Goal: Information Seeking & Learning: Learn about a topic

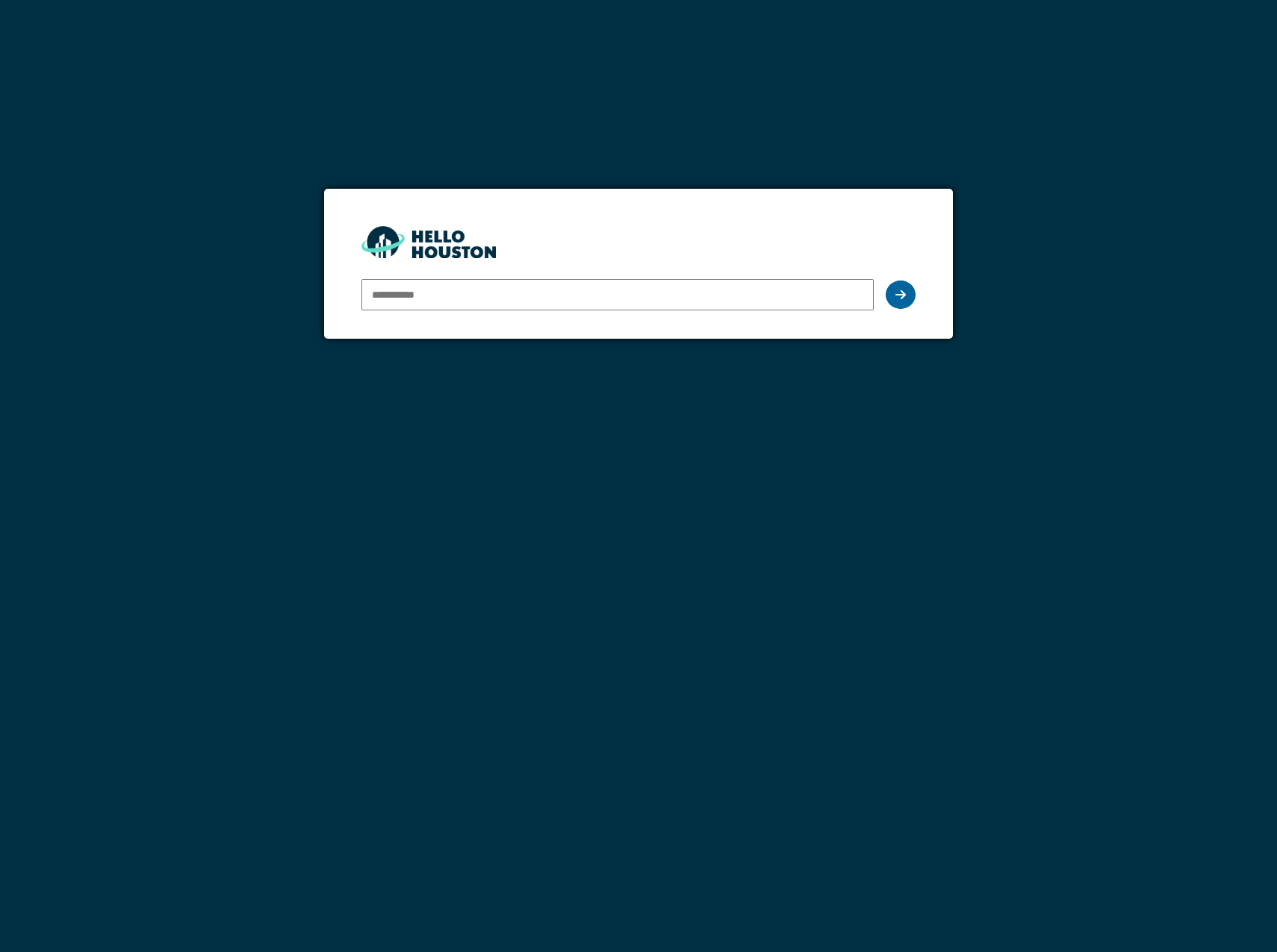
type input "**********"
click at [907, 299] on div at bounding box center [900, 295] width 30 height 29
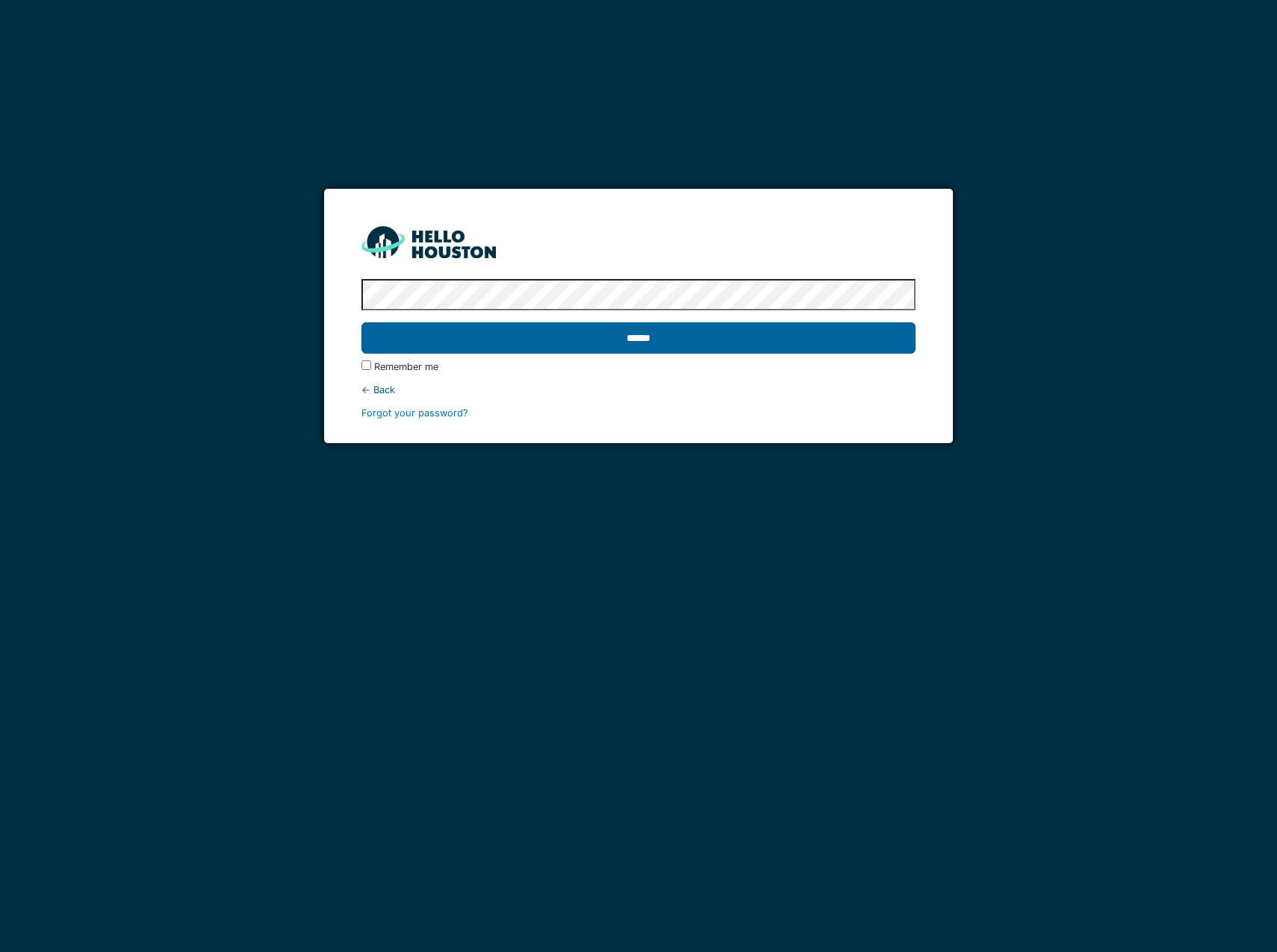
click at [632, 334] on input "******" at bounding box center [638, 338] width 554 height 31
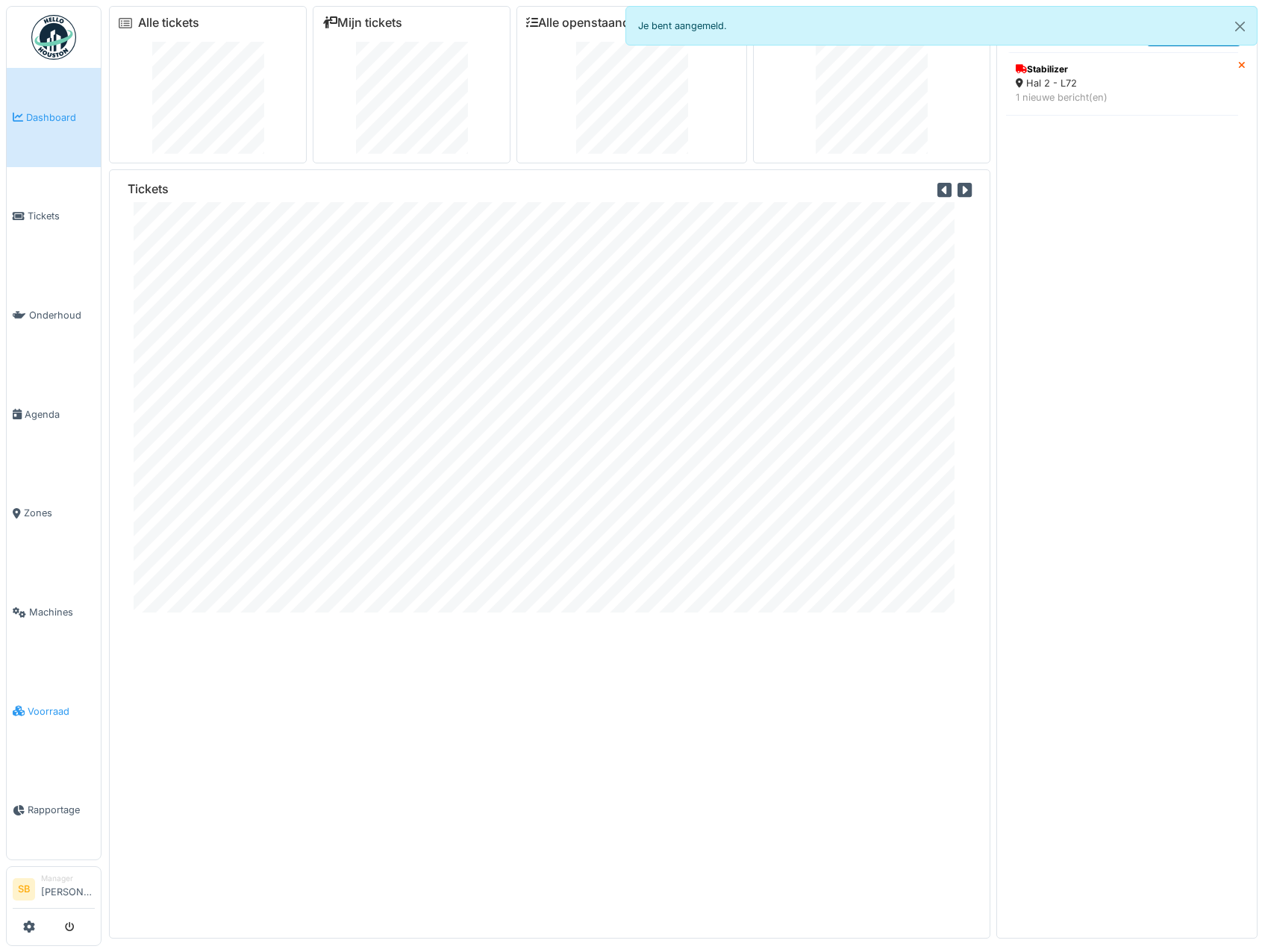
click at [49, 705] on span "Voorraad" at bounding box center [61, 712] width 67 height 14
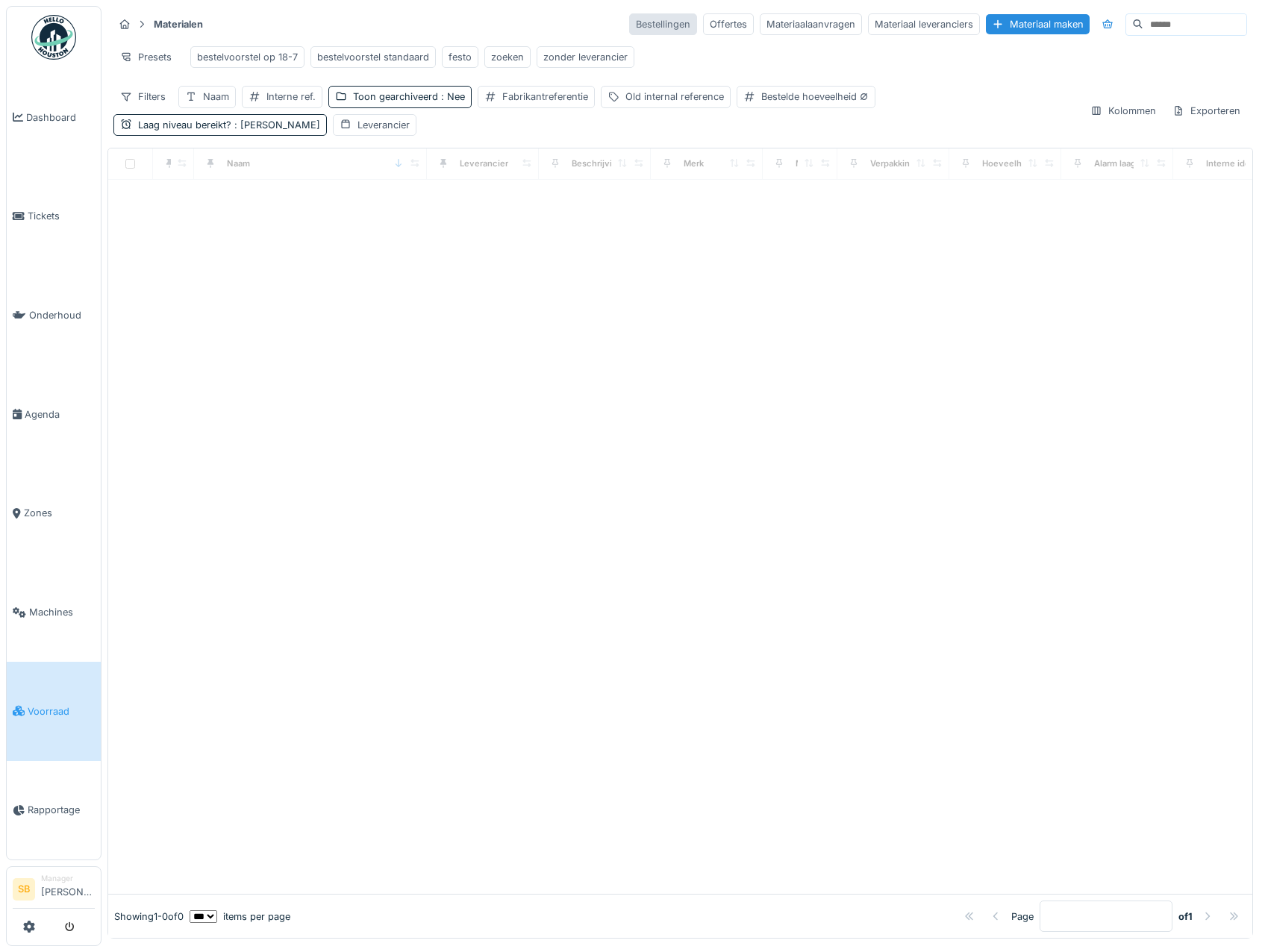
click at [629, 24] on div "Bestellingen" at bounding box center [664, 24] width 68 height 22
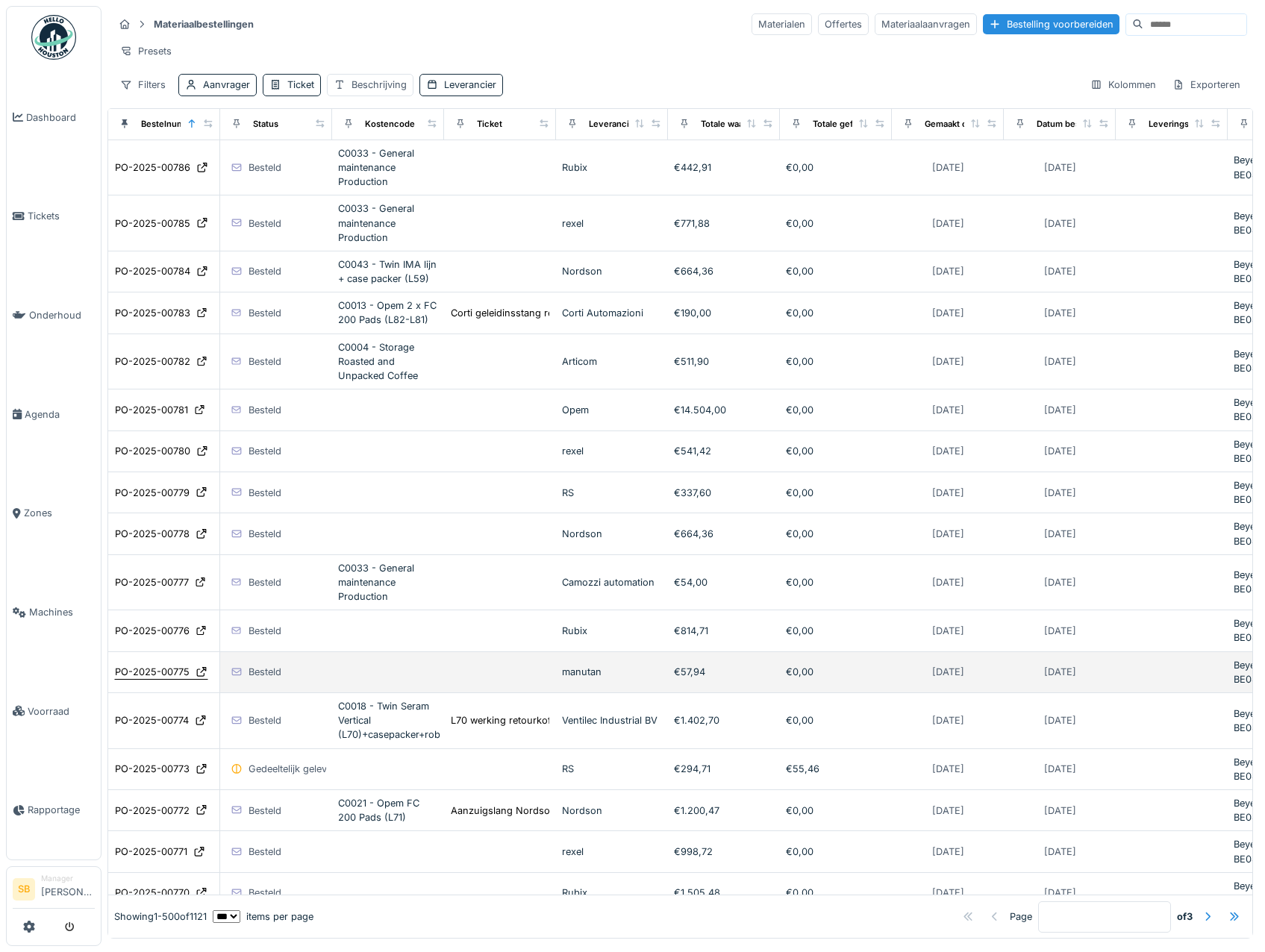
click at [170, 680] on div "PO-2025-00775" at bounding box center [152, 672] width 75 height 14
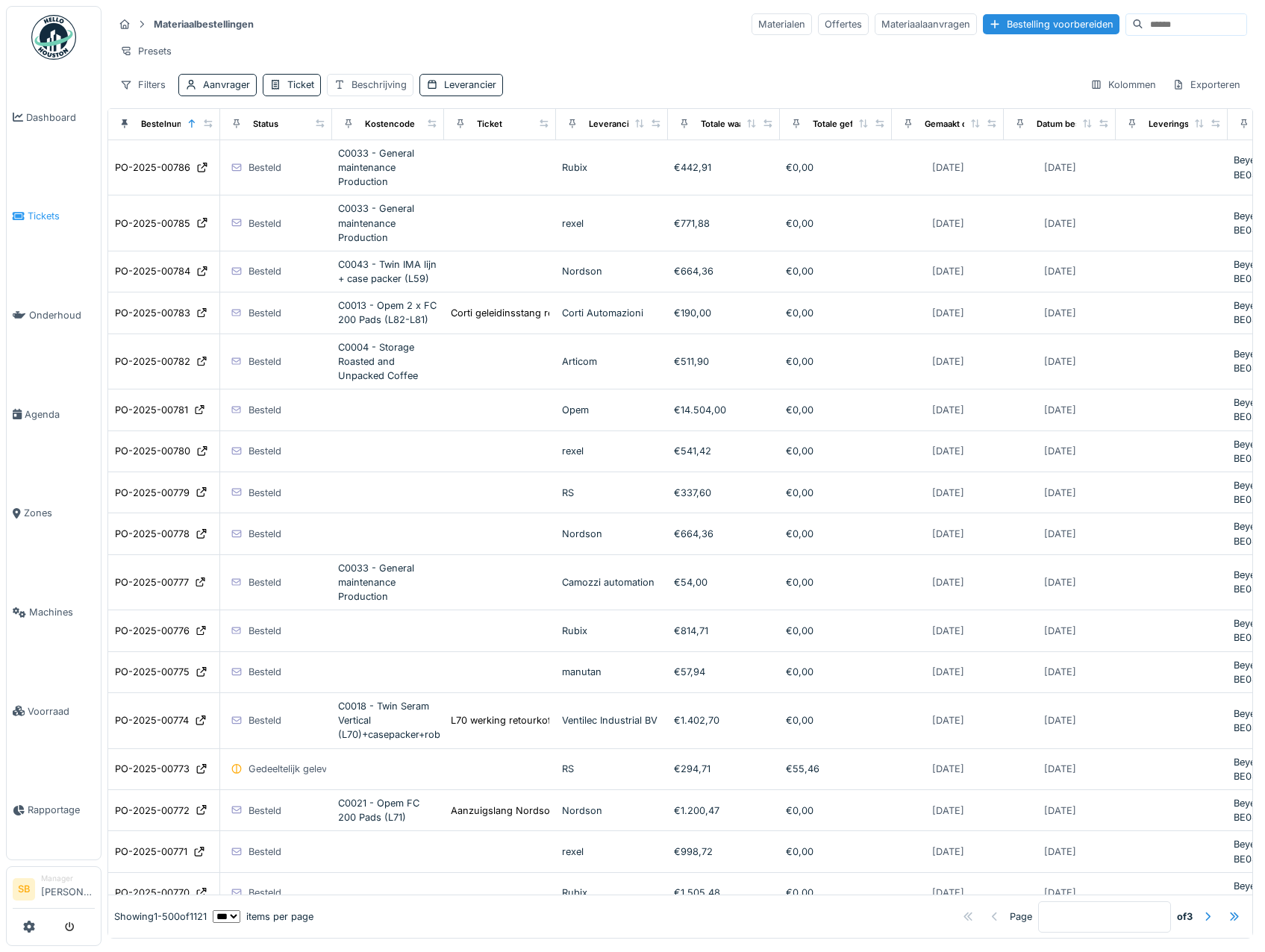
click at [47, 212] on span "Tickets" at bounding box center [61, 216] width 67 height 14
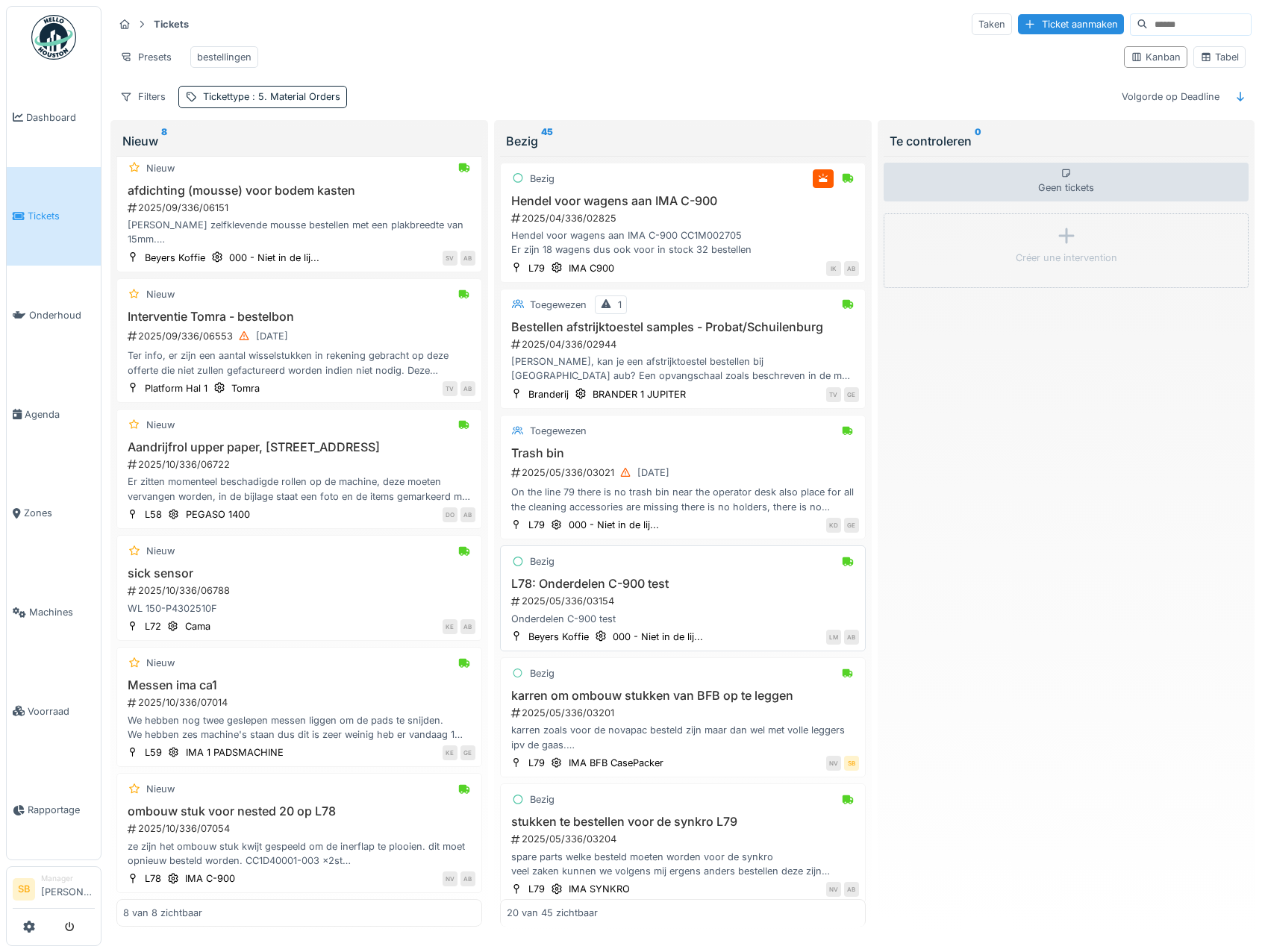
click at [648, 592] on h3 "L78: Onderdelen C-900 test" at bounding box center [683, 584] width 352 height 14
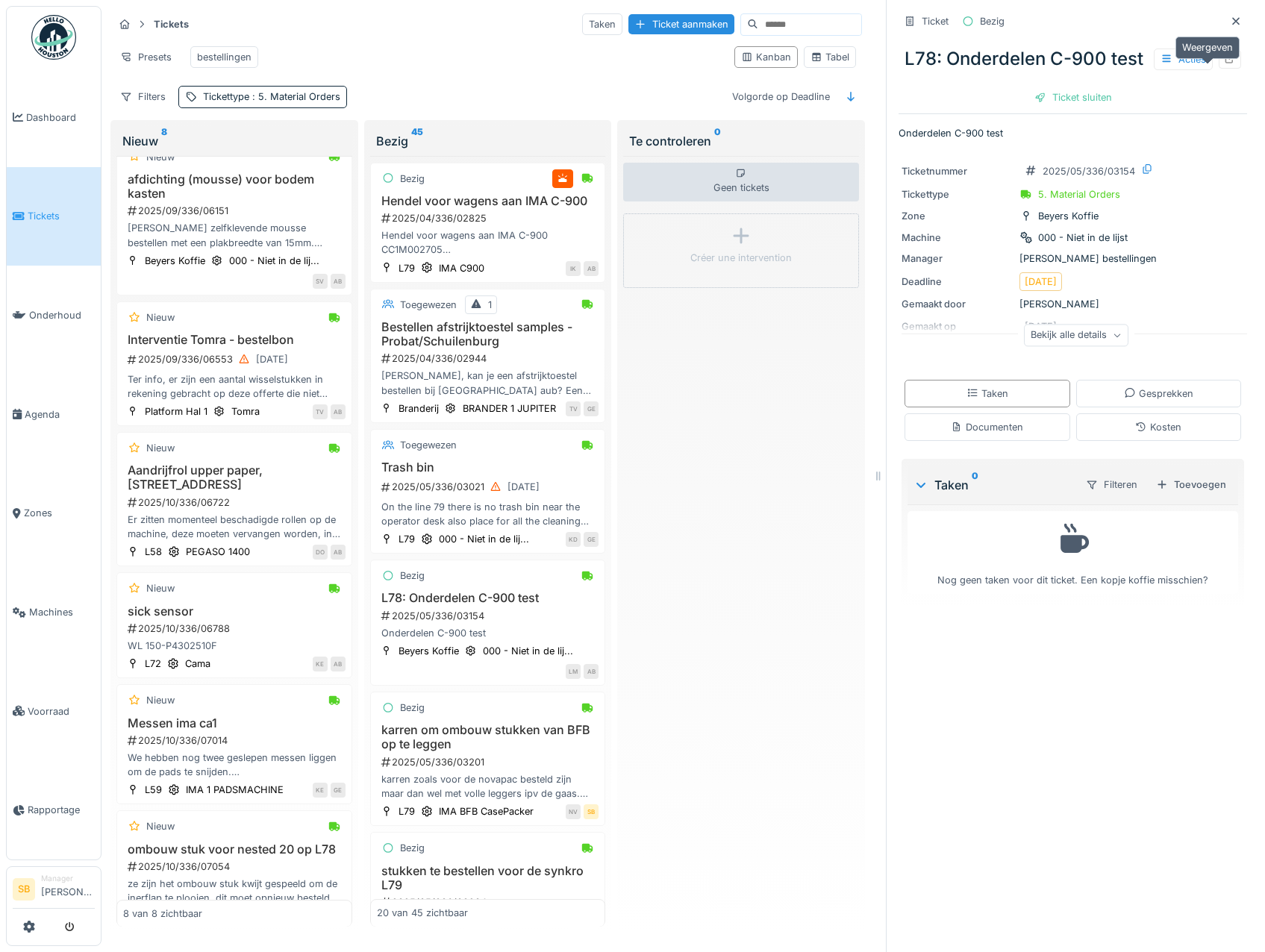
click at [1225, 67] on div at bounding box center [1230, 59] width 12 height 14
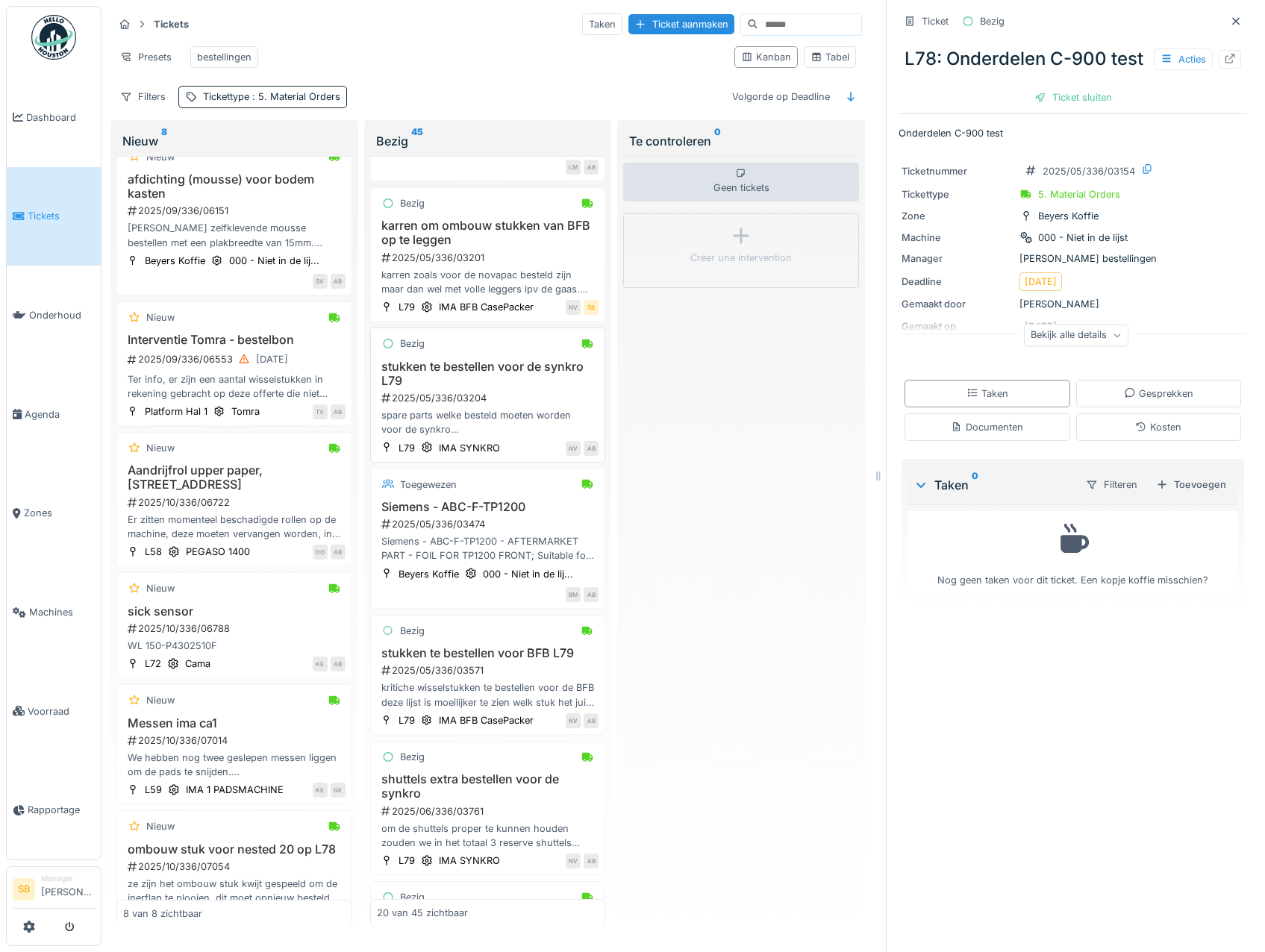
scroll to position [522, 0]
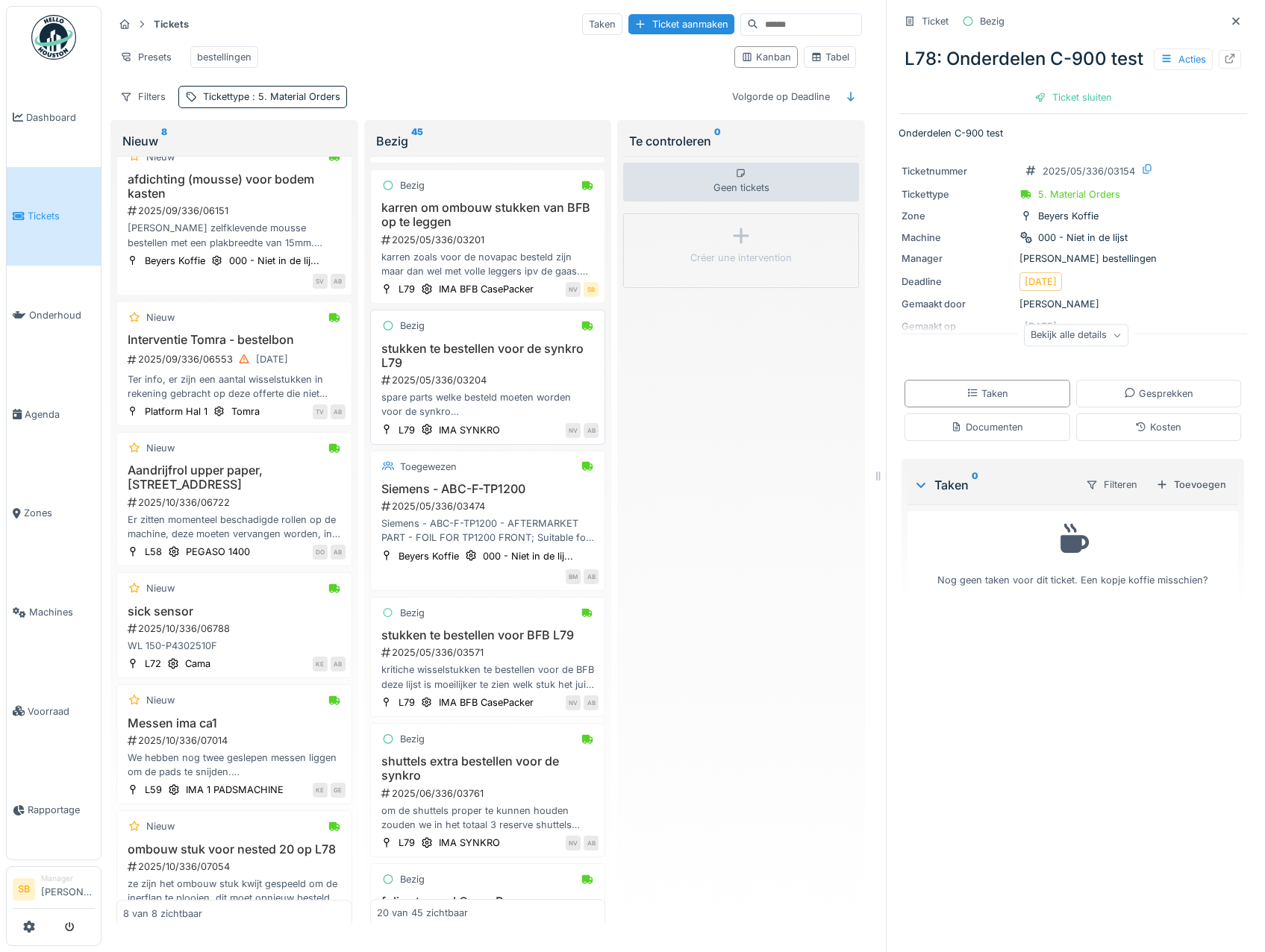
click at [479, 370] on h3 "stukken te bestellen voor de synkro L79" at bounding box center [487, 356] width 222 height 29
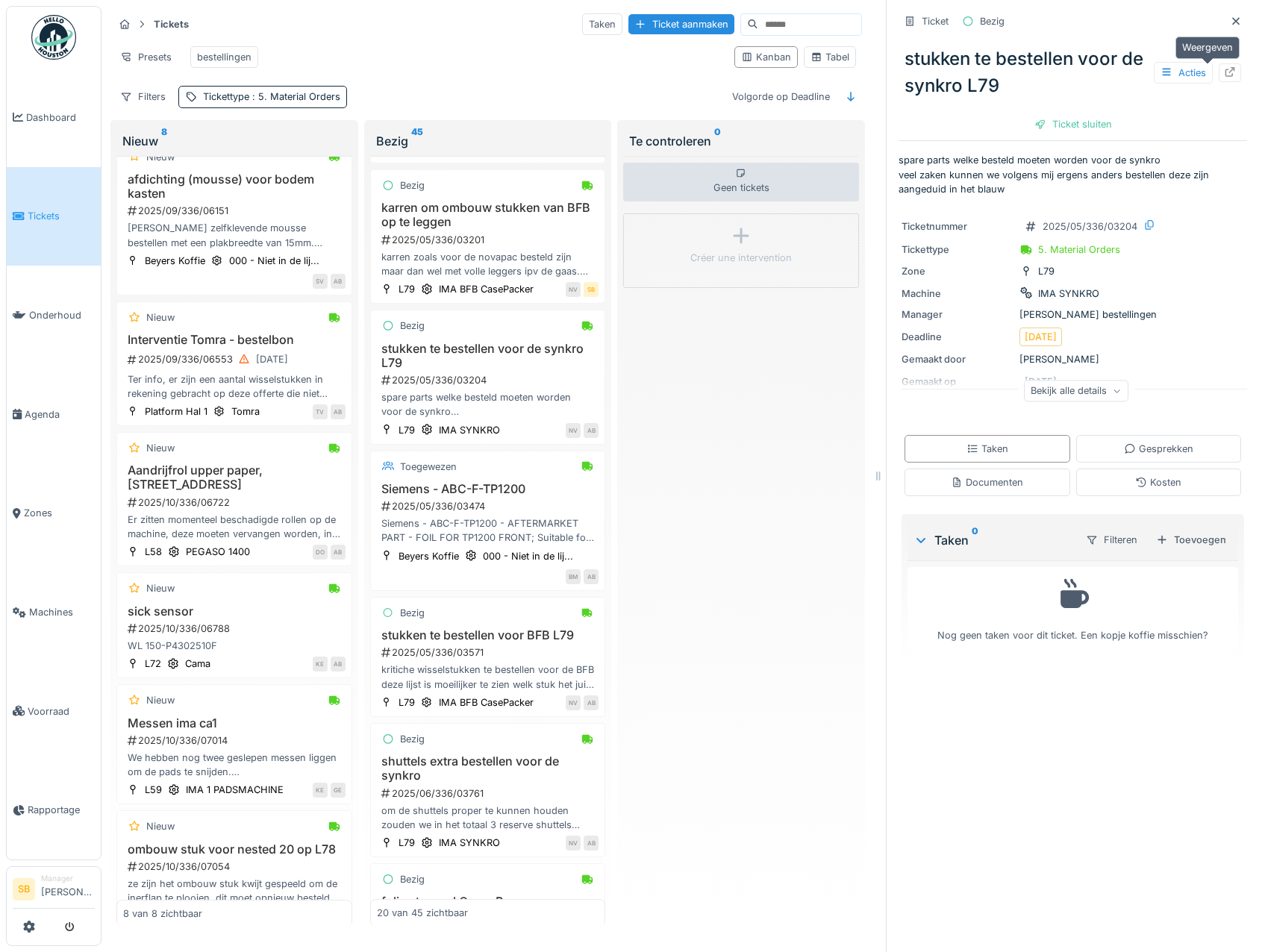
click at [1225, 77] on icon at bounding box center [1230, 72] width 10 height 10
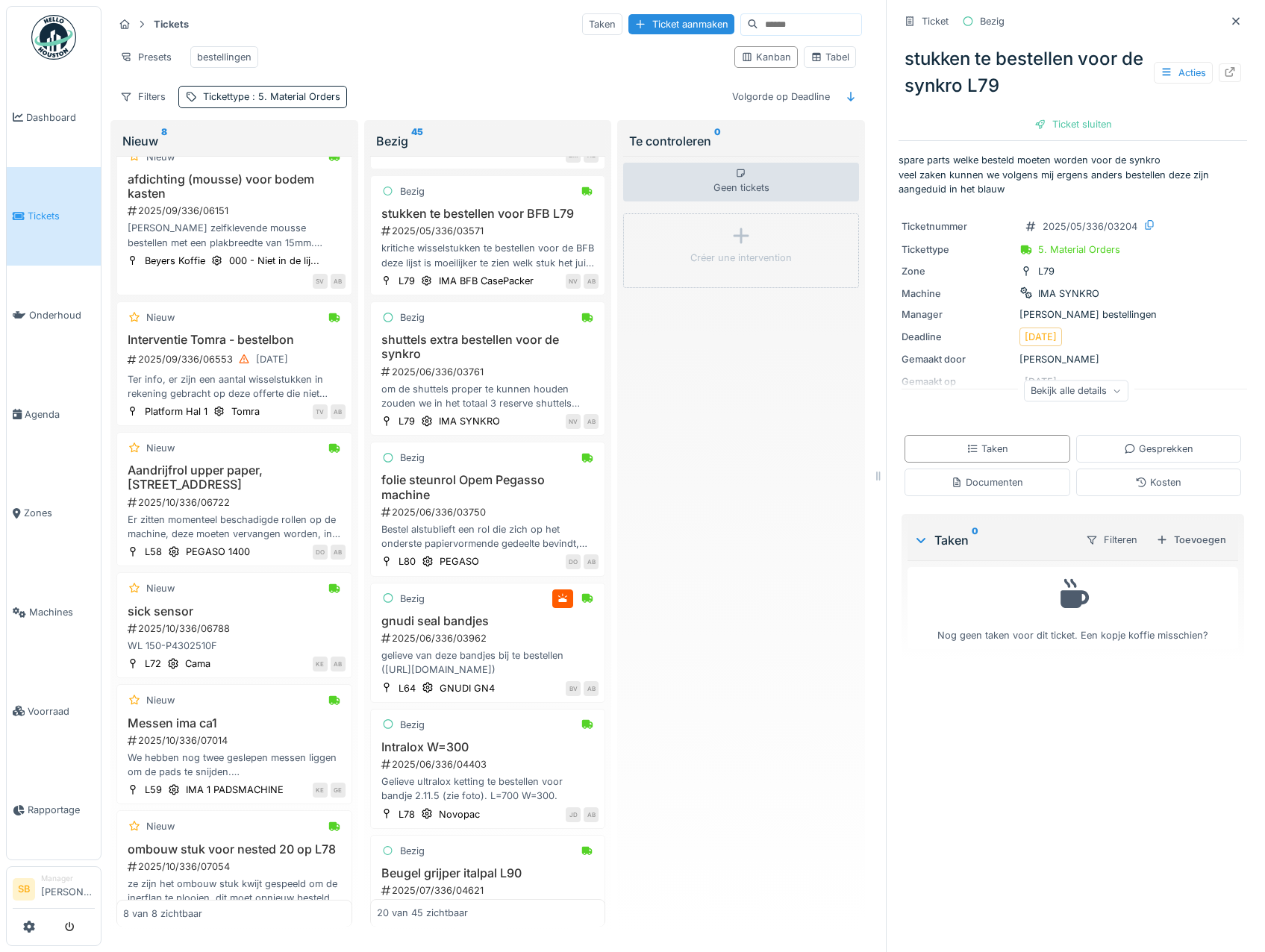
scroll to position [970, 0]
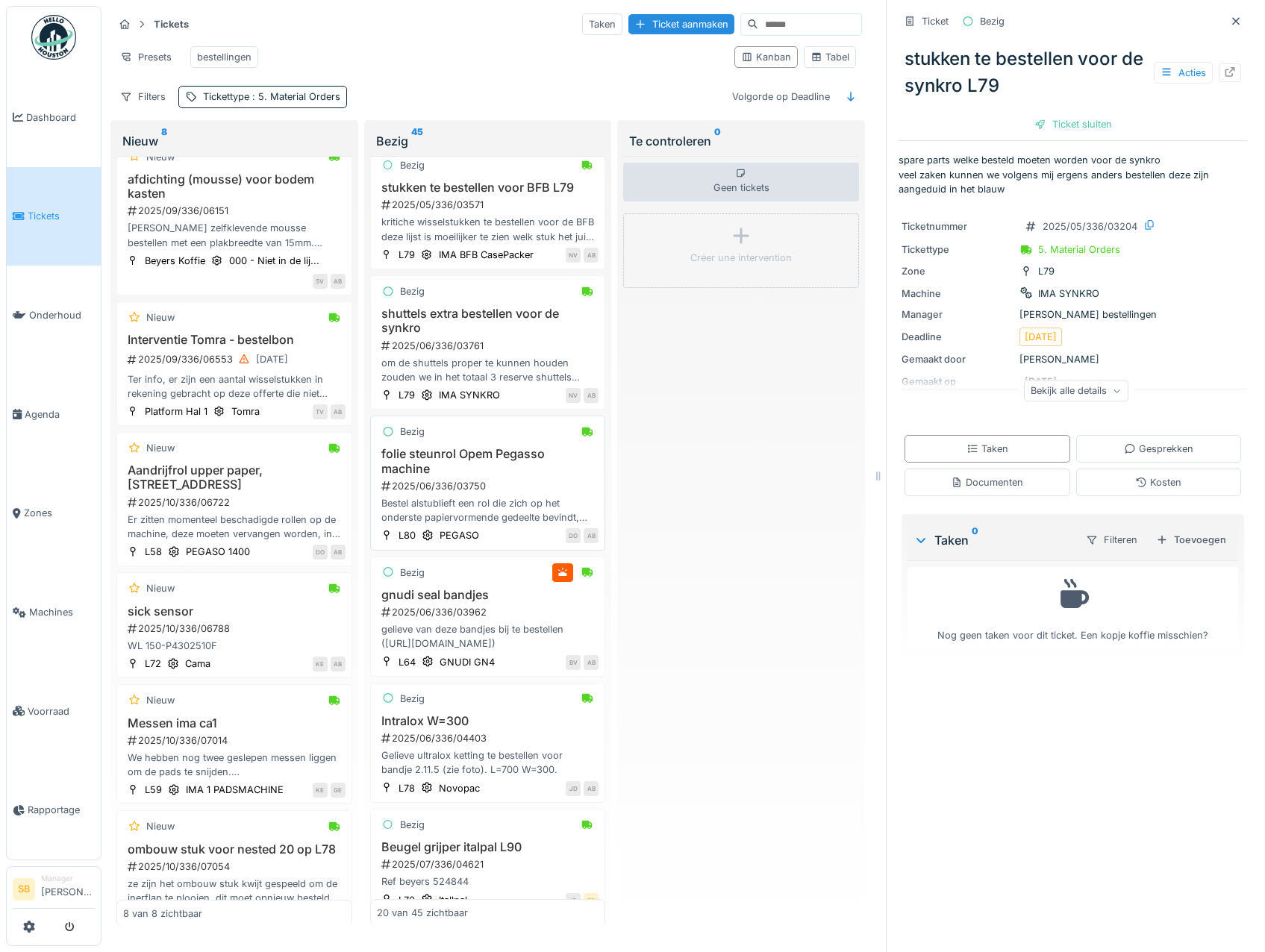
click at [456, 476] on h3 "folie steunrol Opem Pegasso machine" at bounding box center [487, 461] width 222 height 29
click at [1135, 449] on div "Gesprekken" at bounding box center [1158, 449] width 69 height 14
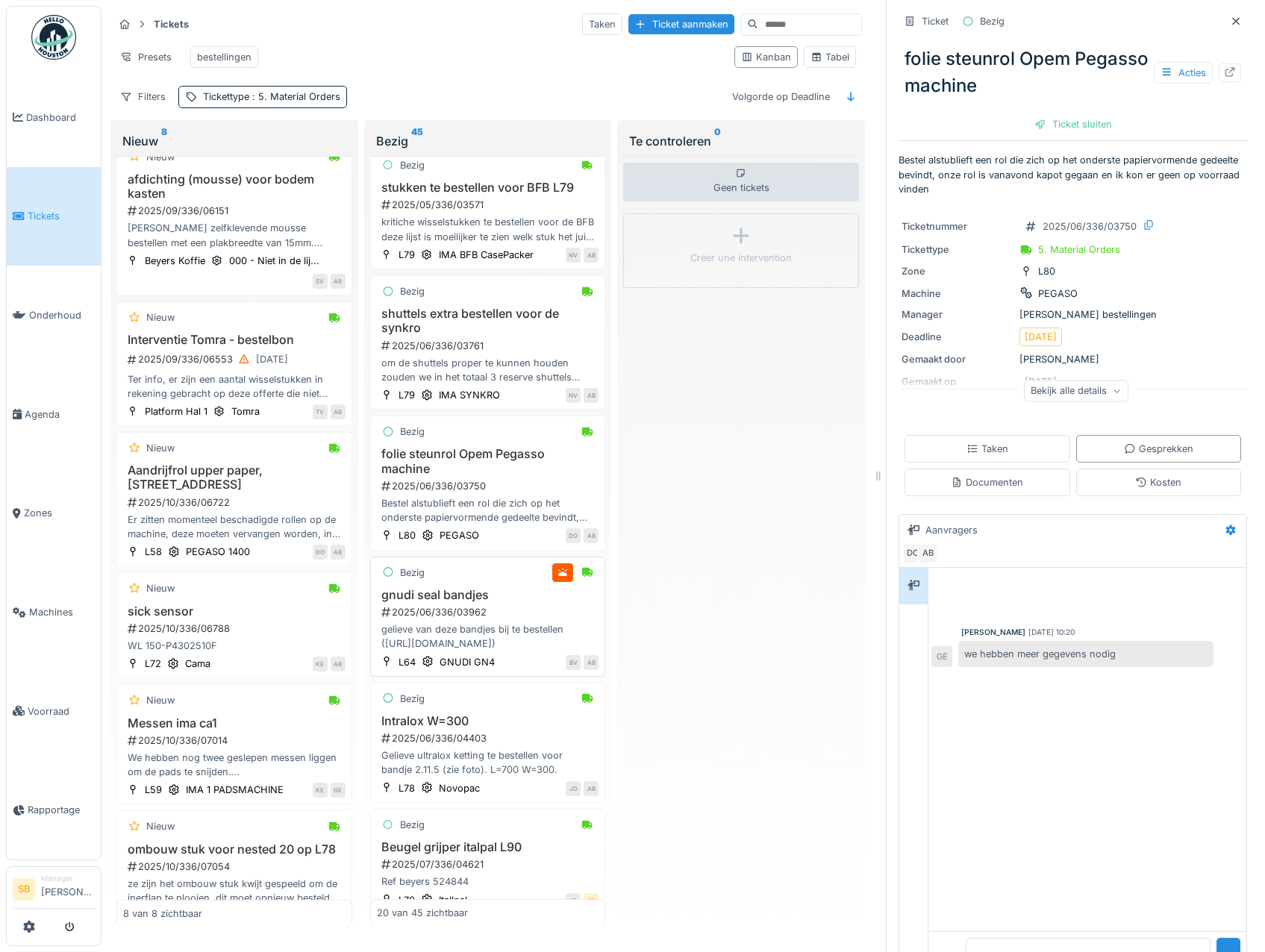
click at [468, 602] on h3 "gnudi seal bandjes" at bounding box center [487, 595] width 222 height 14
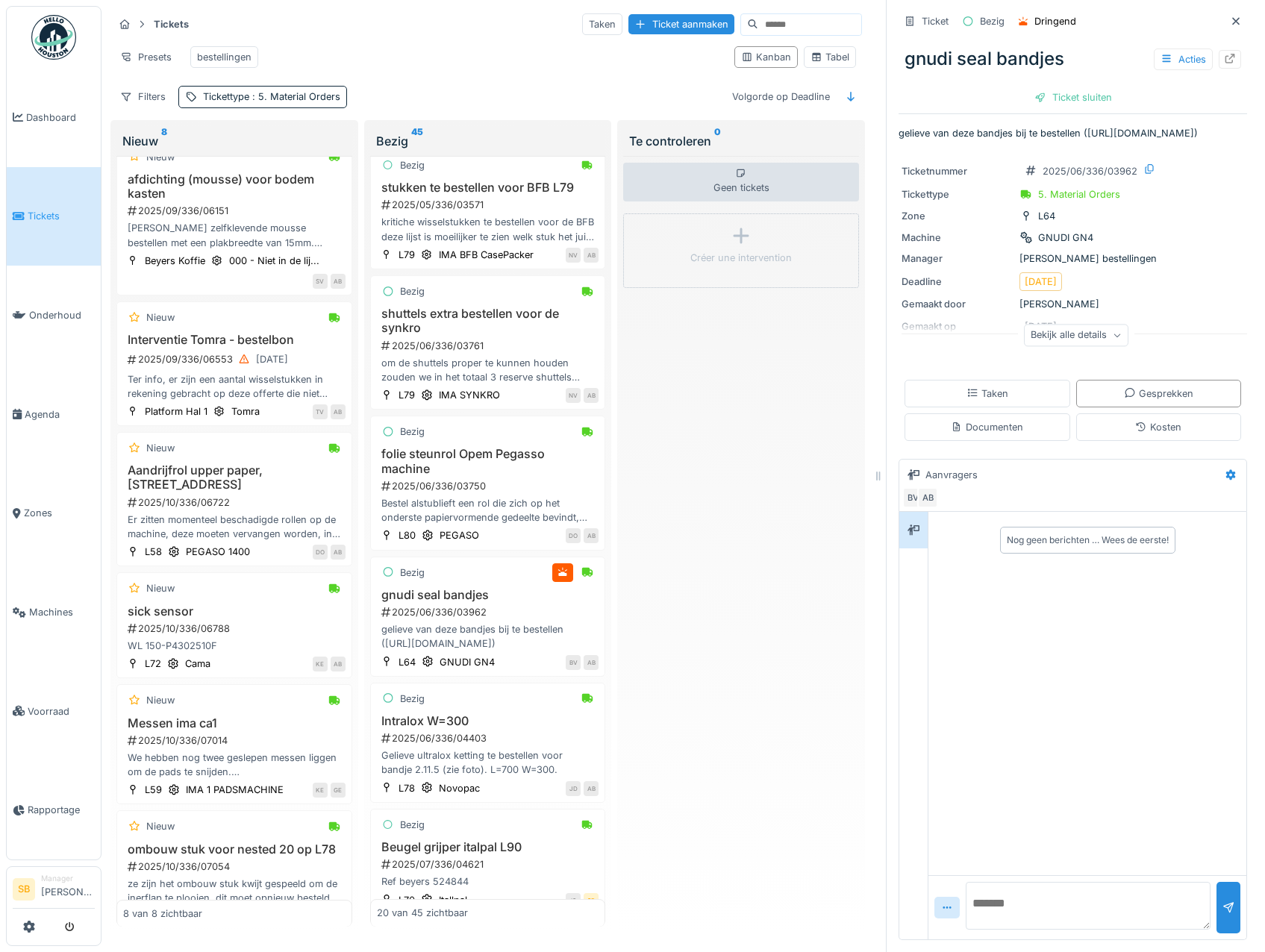
click at [1082, 337] on div "Bekijk alle details" at bounding box center [1076, 335] width 104 height 22
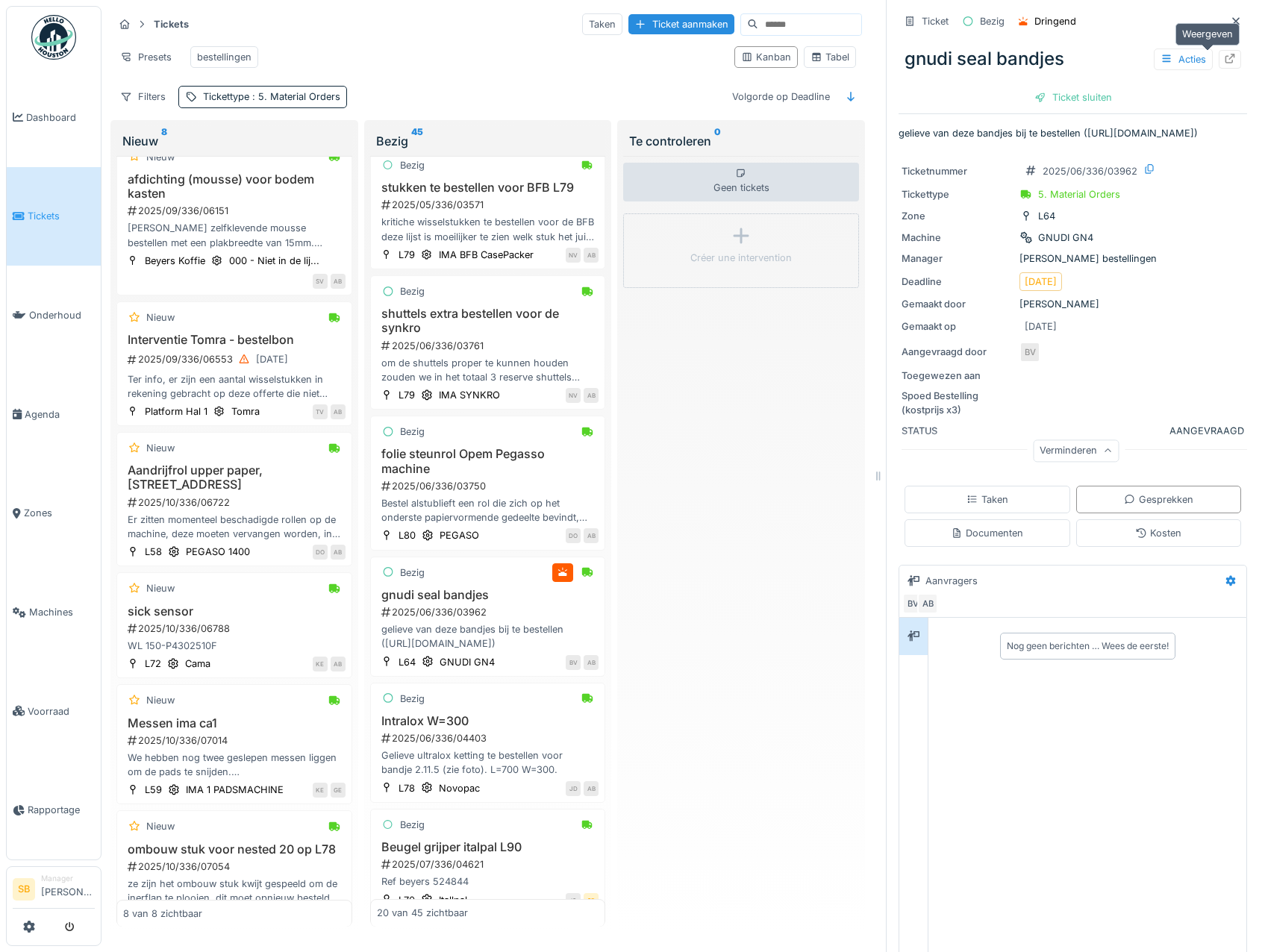
click at [1225, 54] on icon at bounding box center [1230, 58] width 10 height 10
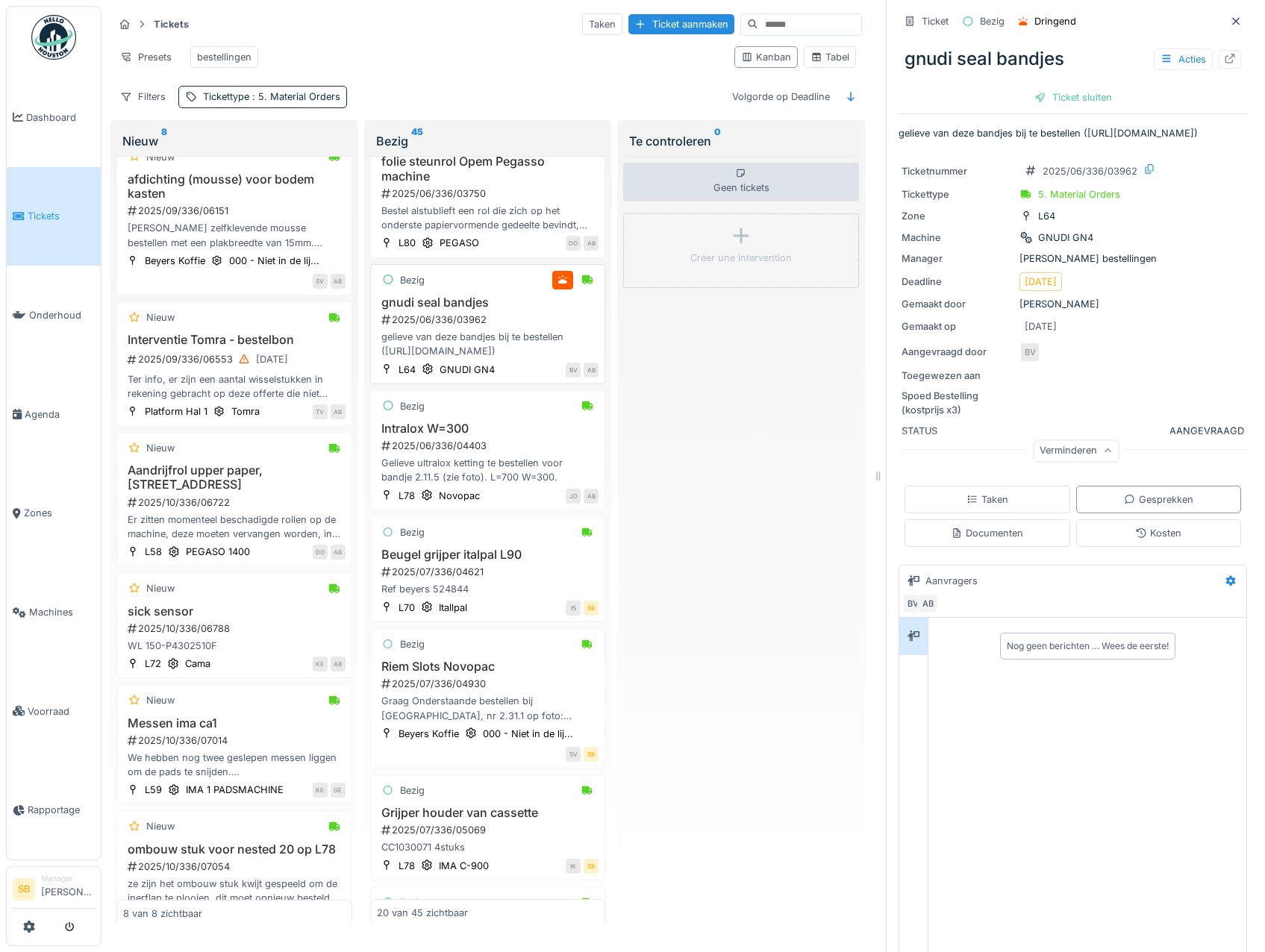
scroll to position [1268, 0]
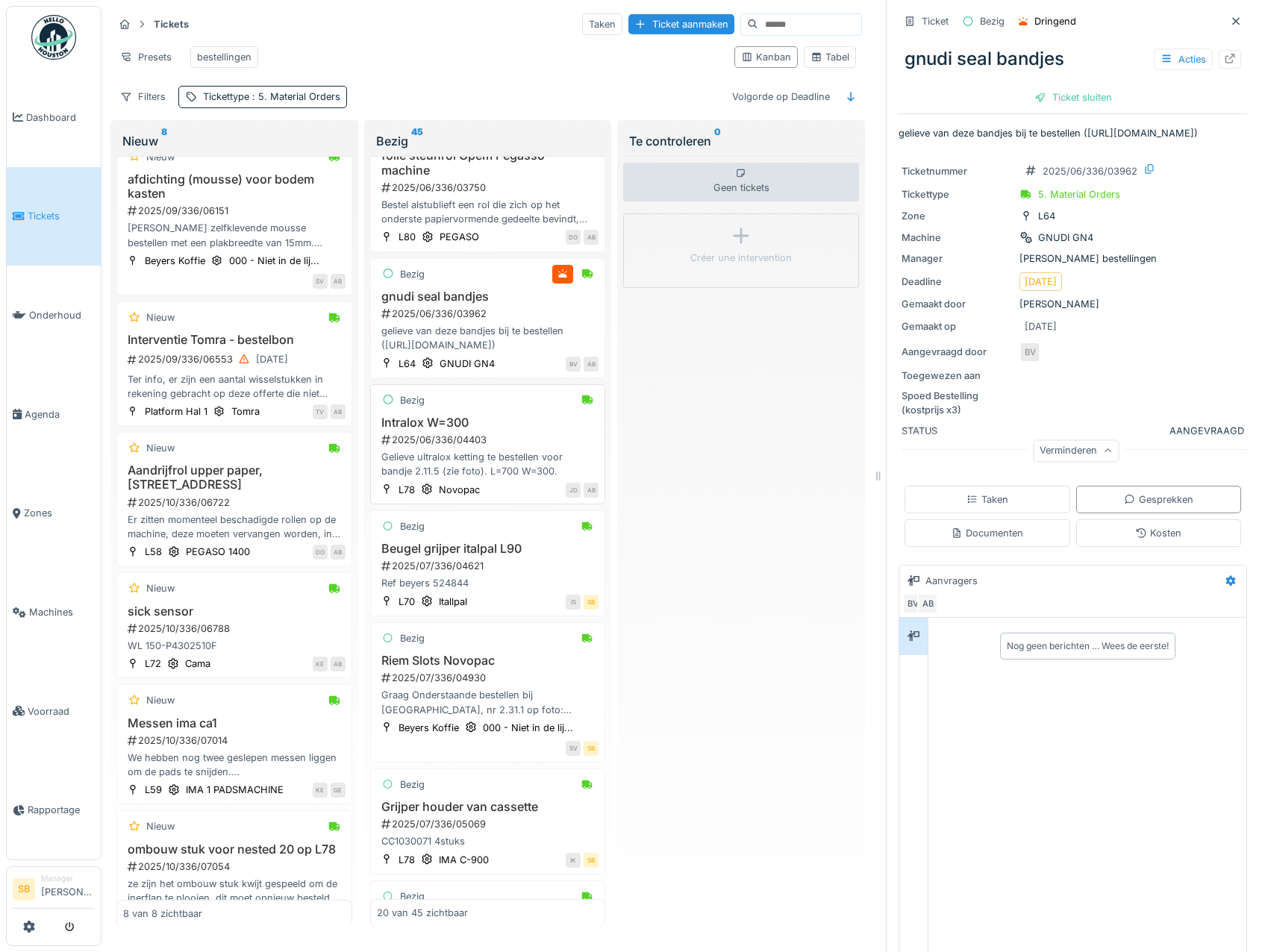
click at [452, 430] on h3 "Intralox W=300" at bounding box center [487, 423] width 222 height 14
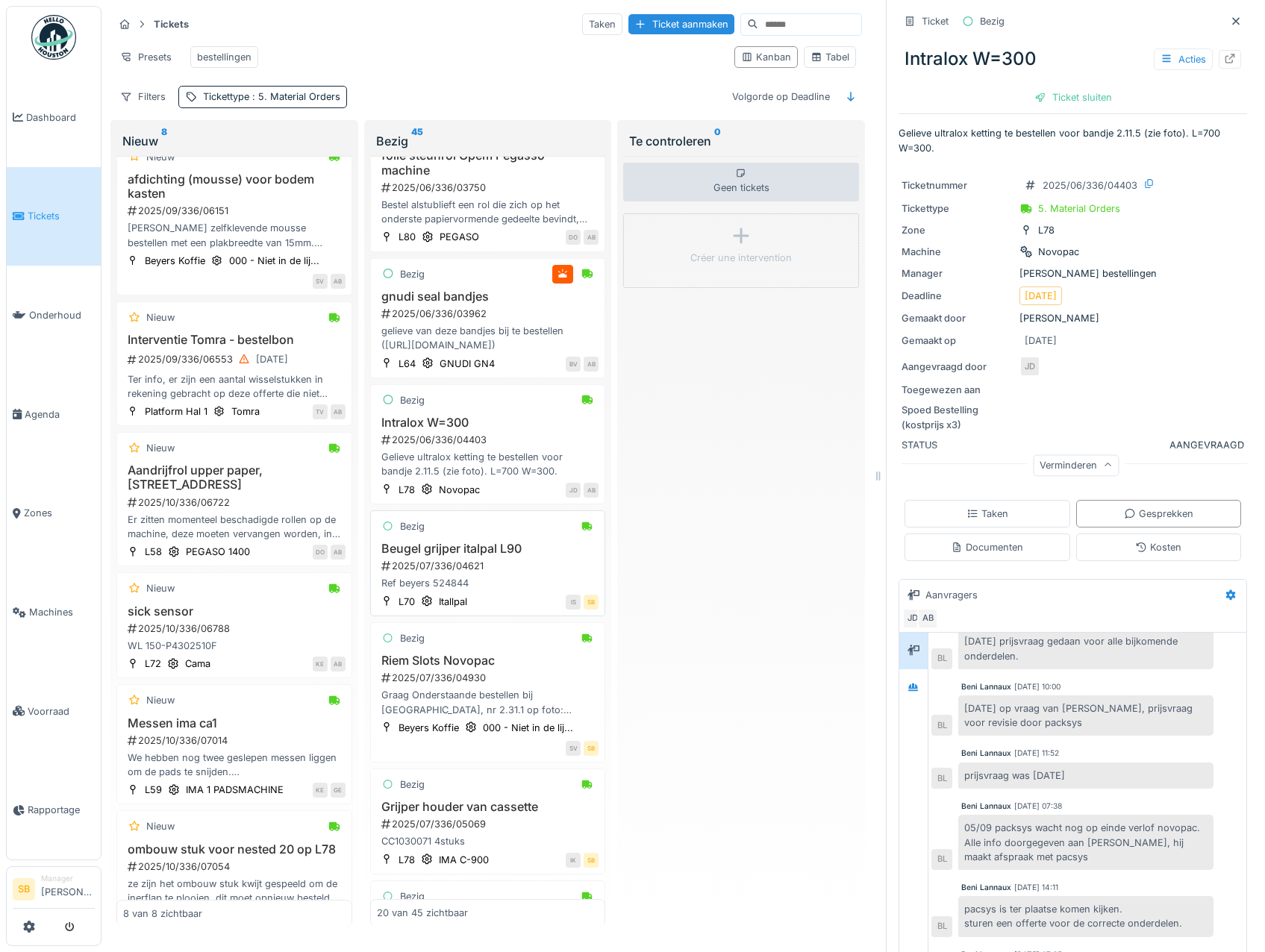
click at [473, 556] on h3 "Beugel grijper italpal L90" at bounding box center [487, 549] width 222 height 14
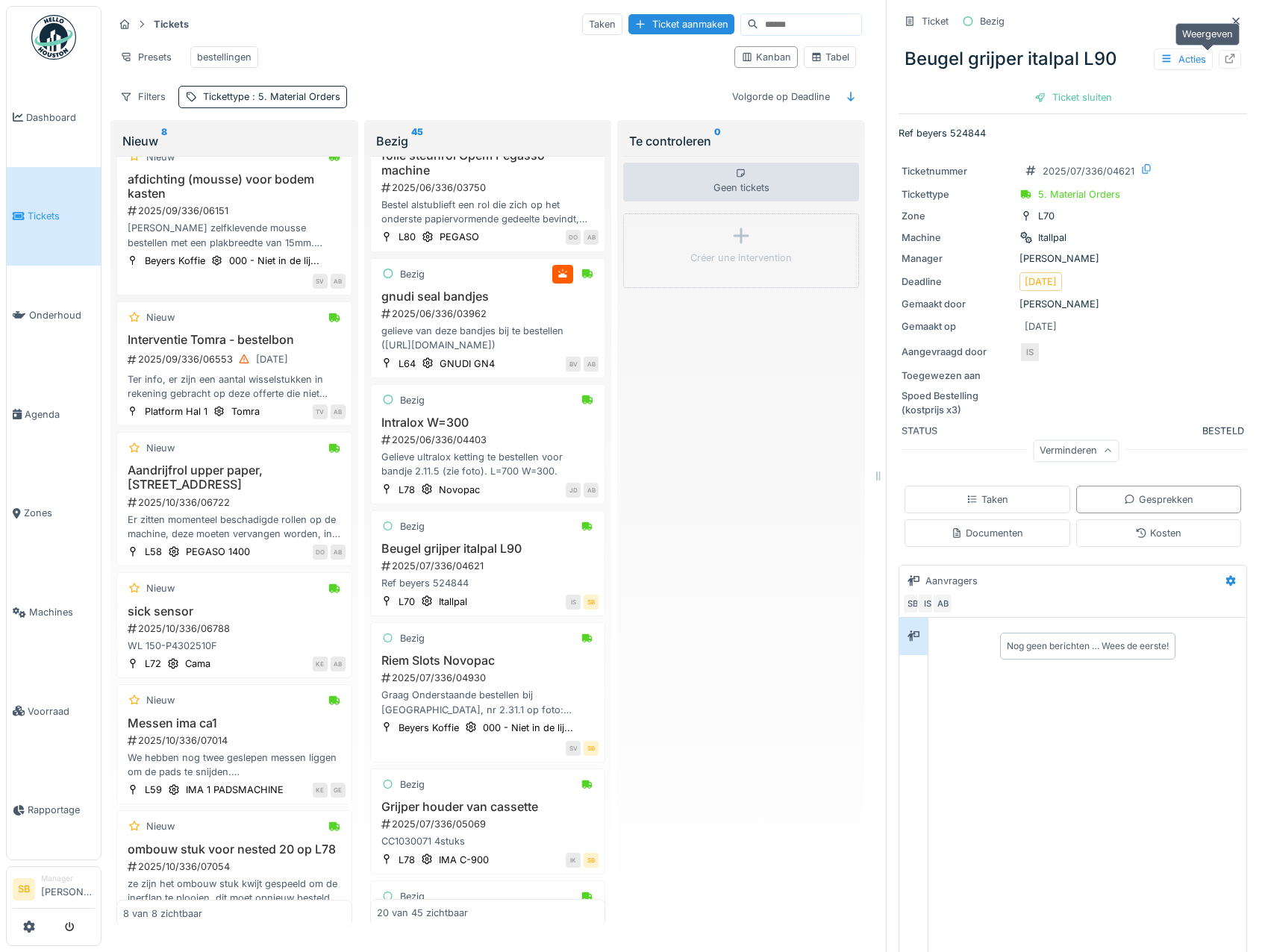
click at [1225, 54] on icon at bounding box center [1230, 58] width 10 height 10
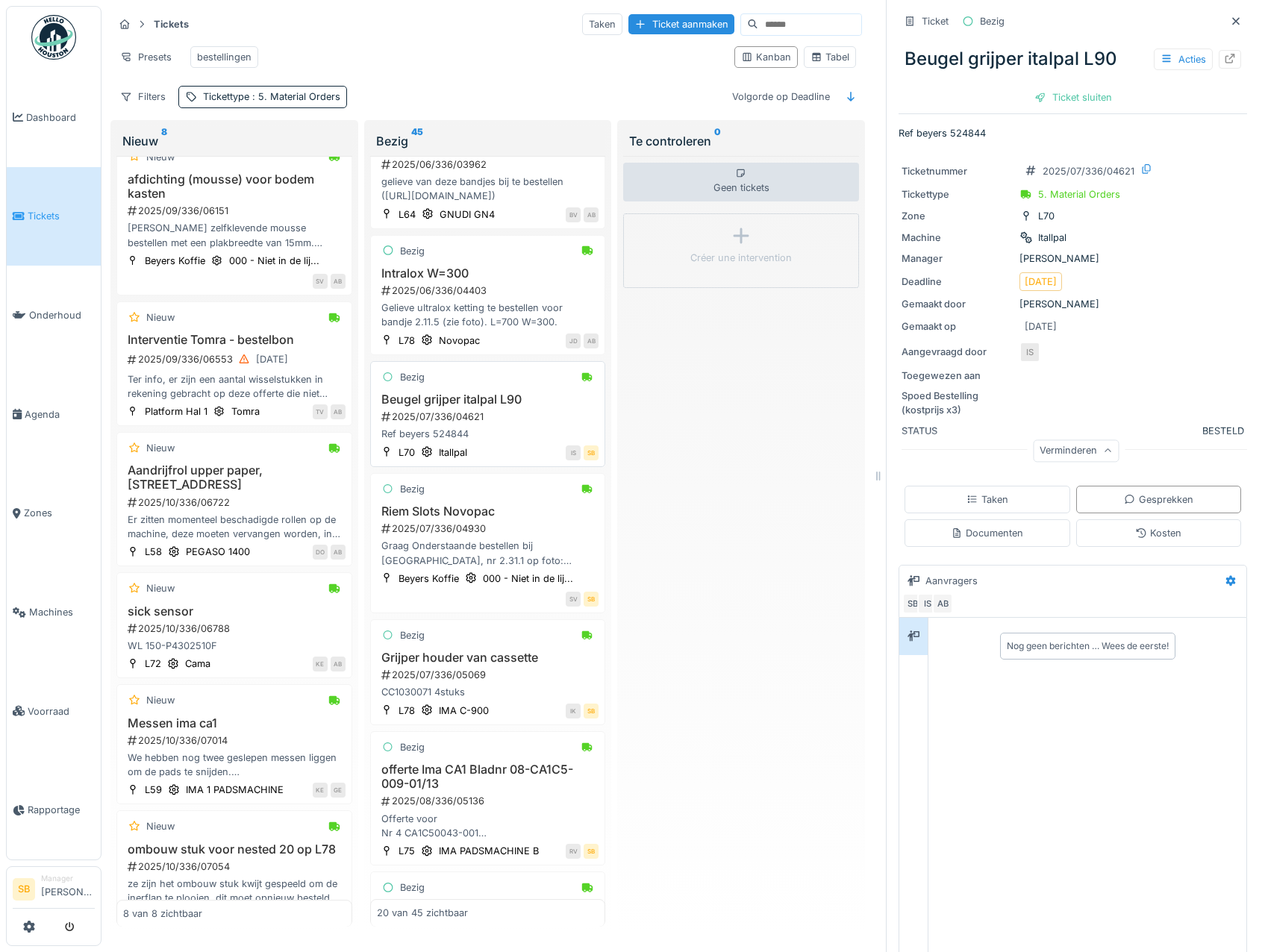
scroll to position [1493, 0]
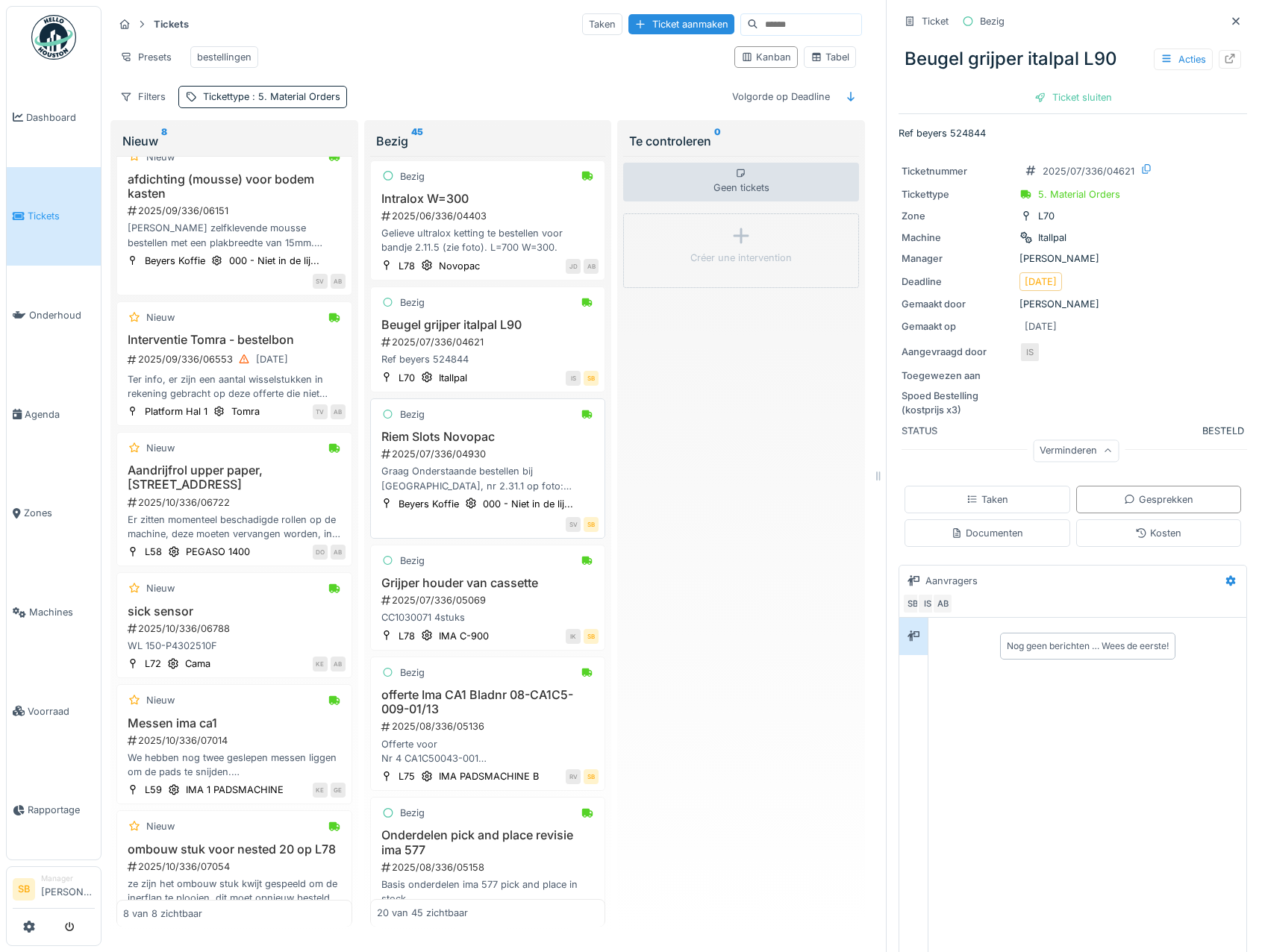
click at [465, 479] on div "Riem Slots Novopac 2025/07/336/04930 Graag Onderstaande bestellen bij Novopac, …" at bounding box center [487, 461] width 222 height 64
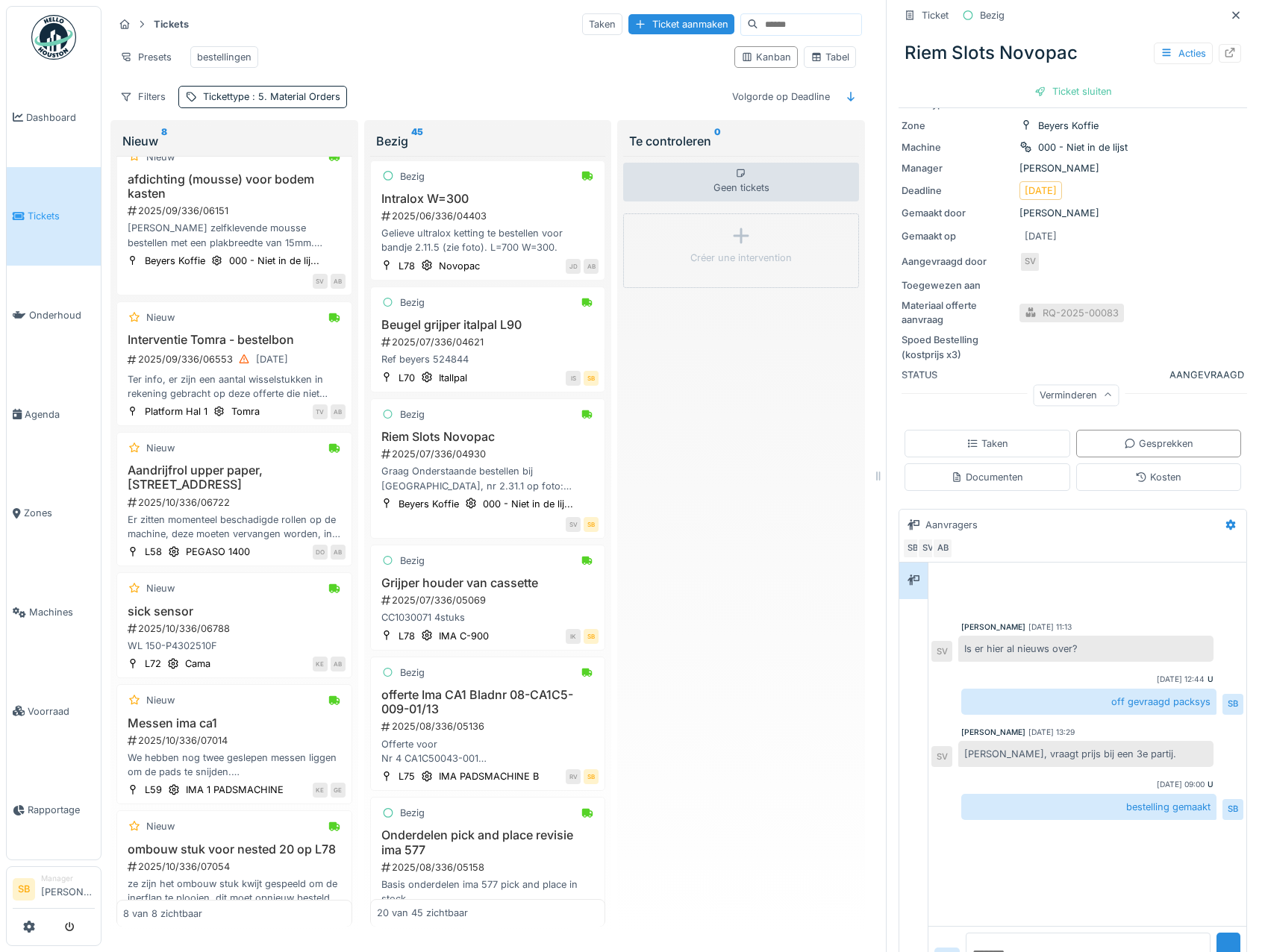
scroll to position [149, 0]
click at [474, 591] on h3 "Grijper houder van cassette" at bounding box center [487, 583] width 222 height 14
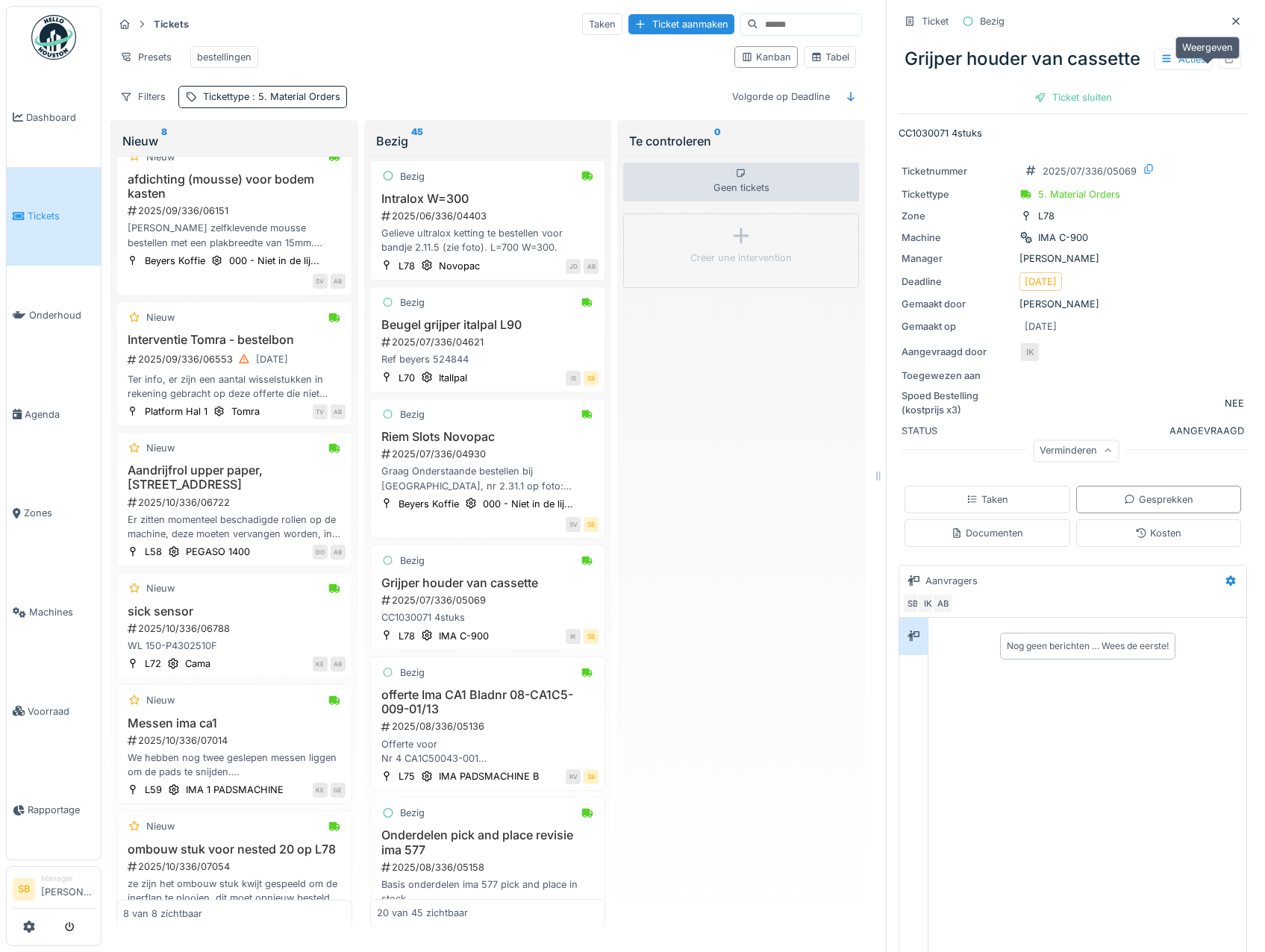
click at [1225, 58] on icon at bounding box center [1230, 58] width 12 height 10
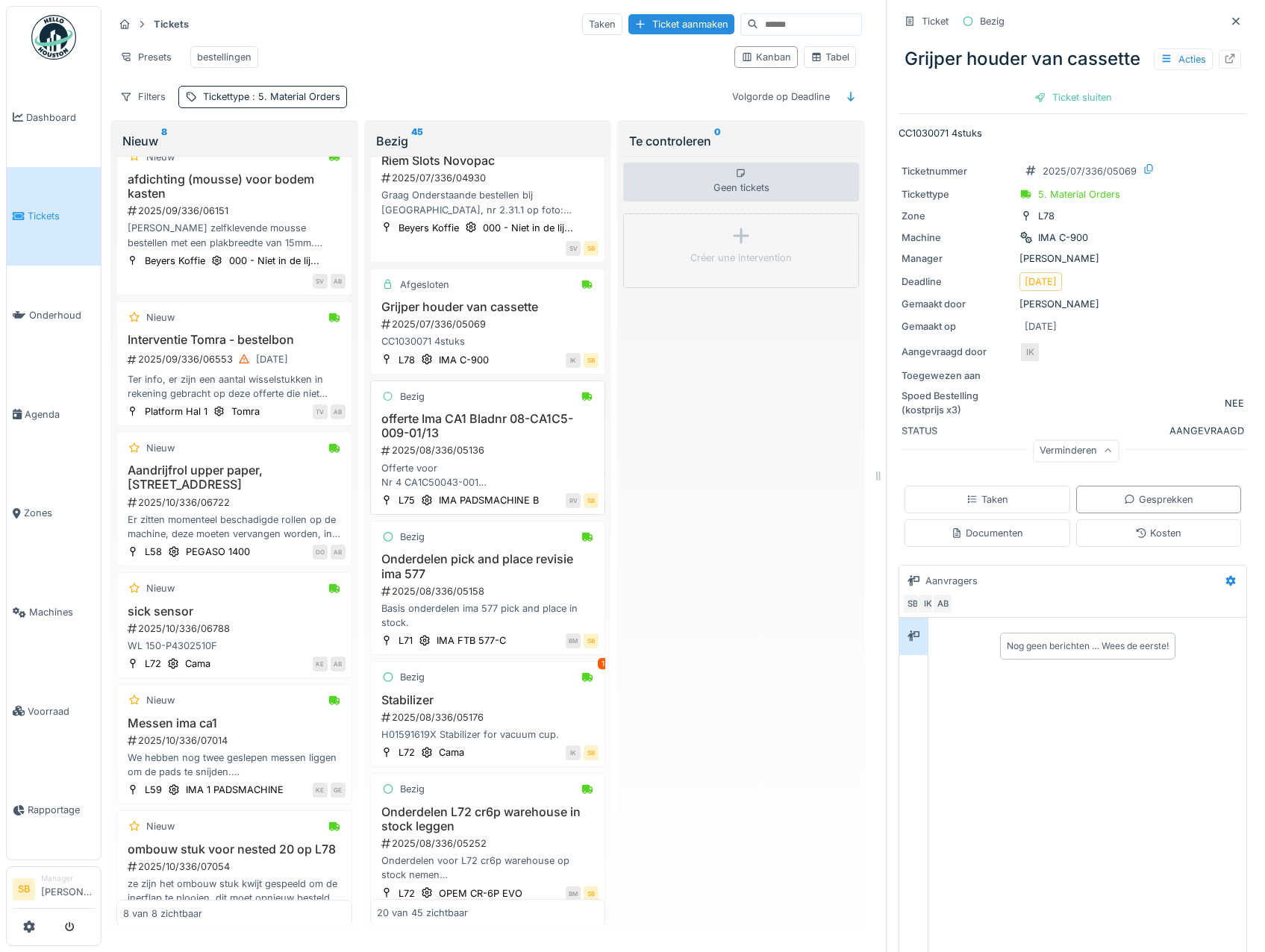
scroll to position [1792, 0]
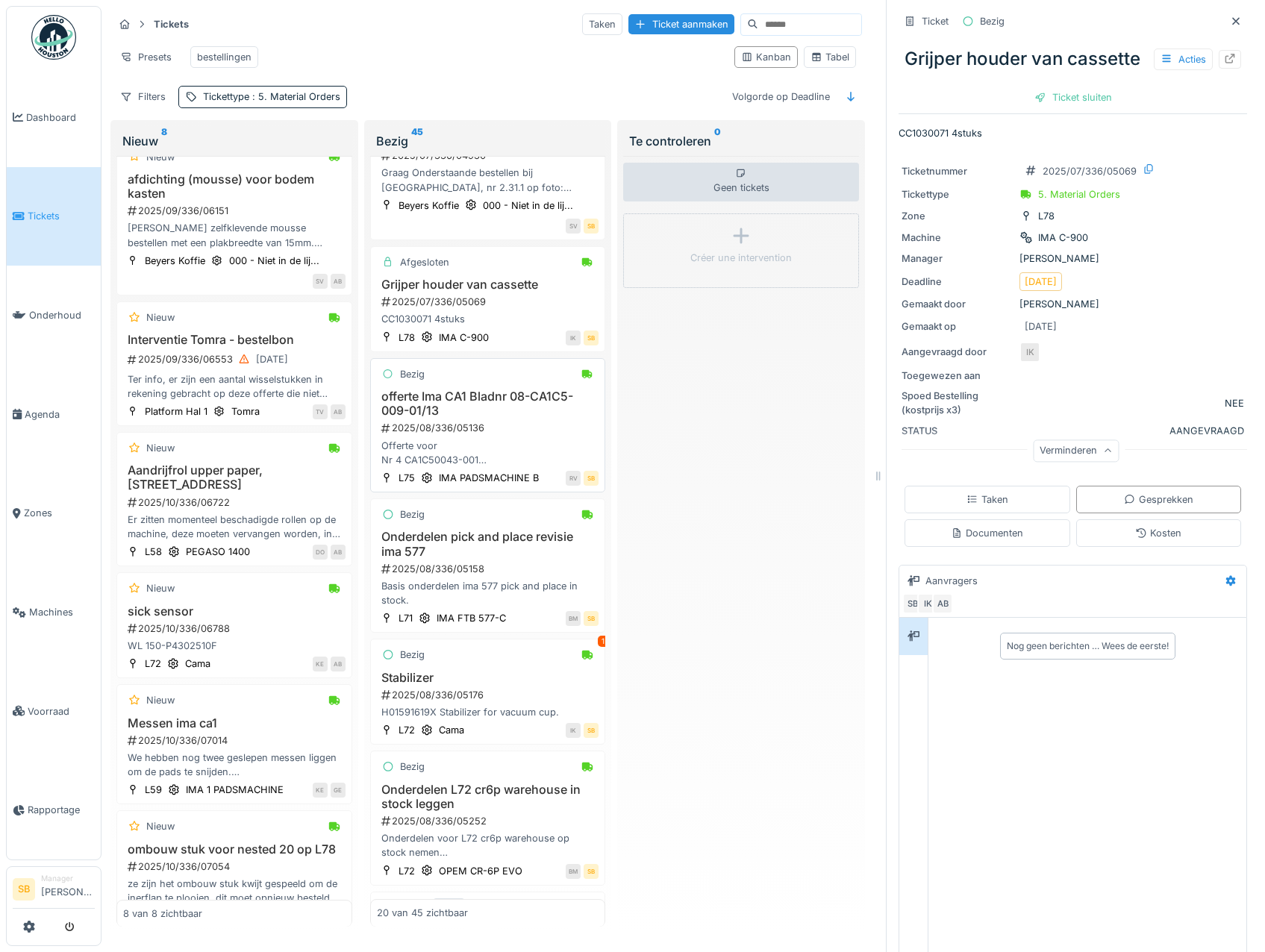
click at [482, 418] on h3 "offerte Ima CA1 Bladnr 08-CA1C5-009-01/13" at bounding box center [487, 404] width 222 height 29
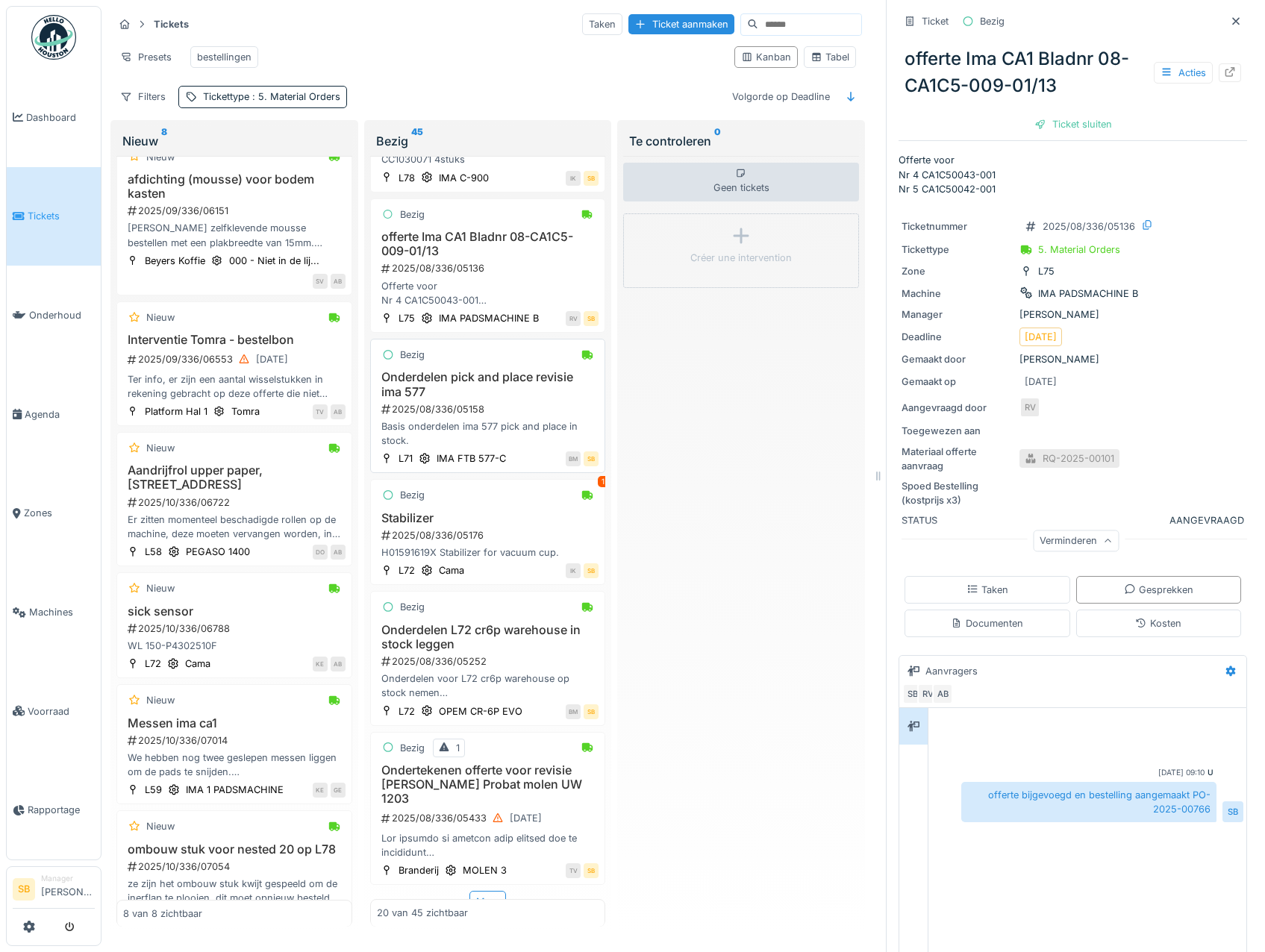
scroll to position [2007, 0]
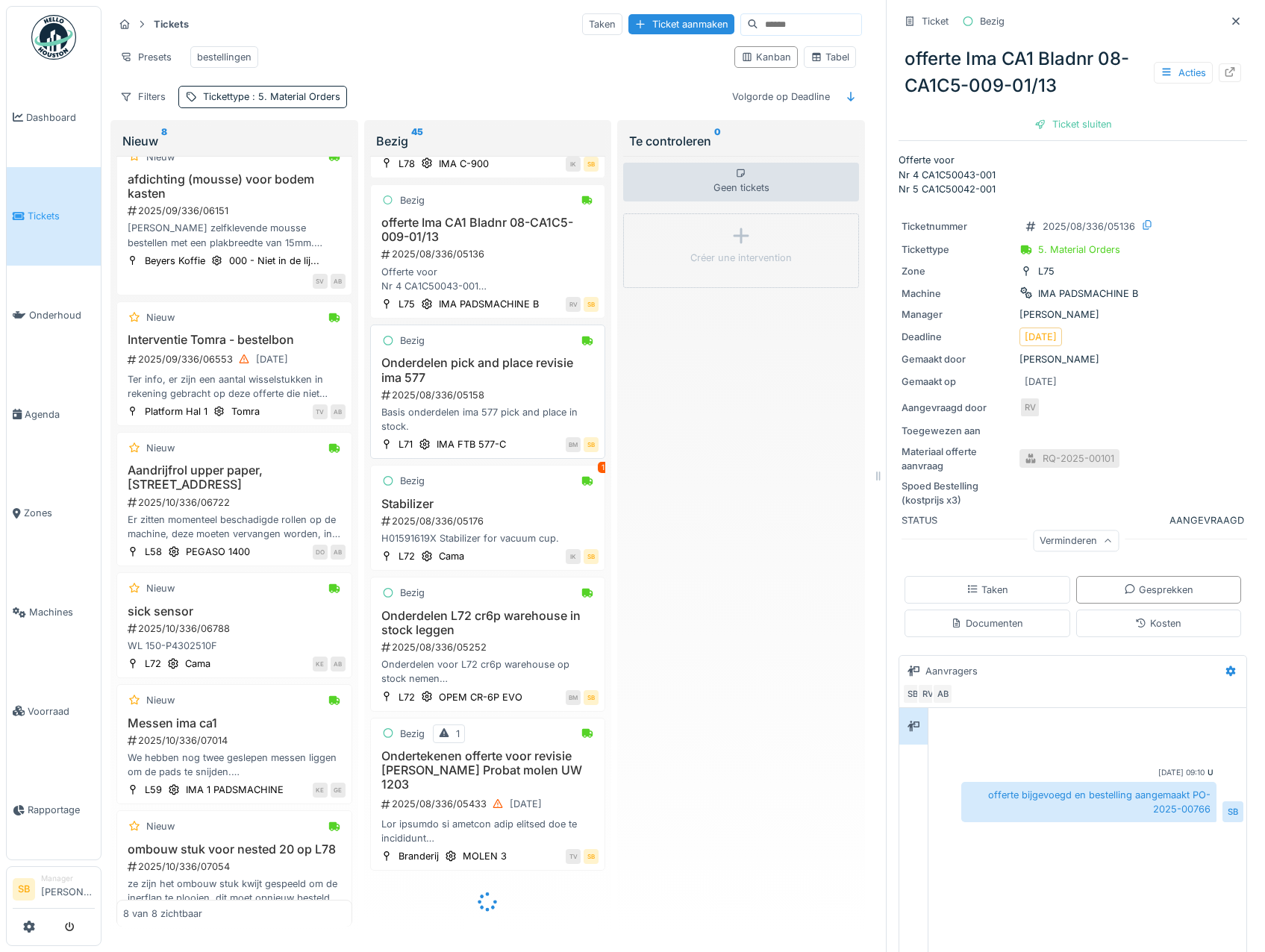
click at [436, 356] on h3 "Onderdelen pick and place revisie ima 577" at bounding box center [487, 370] width 222 height 29
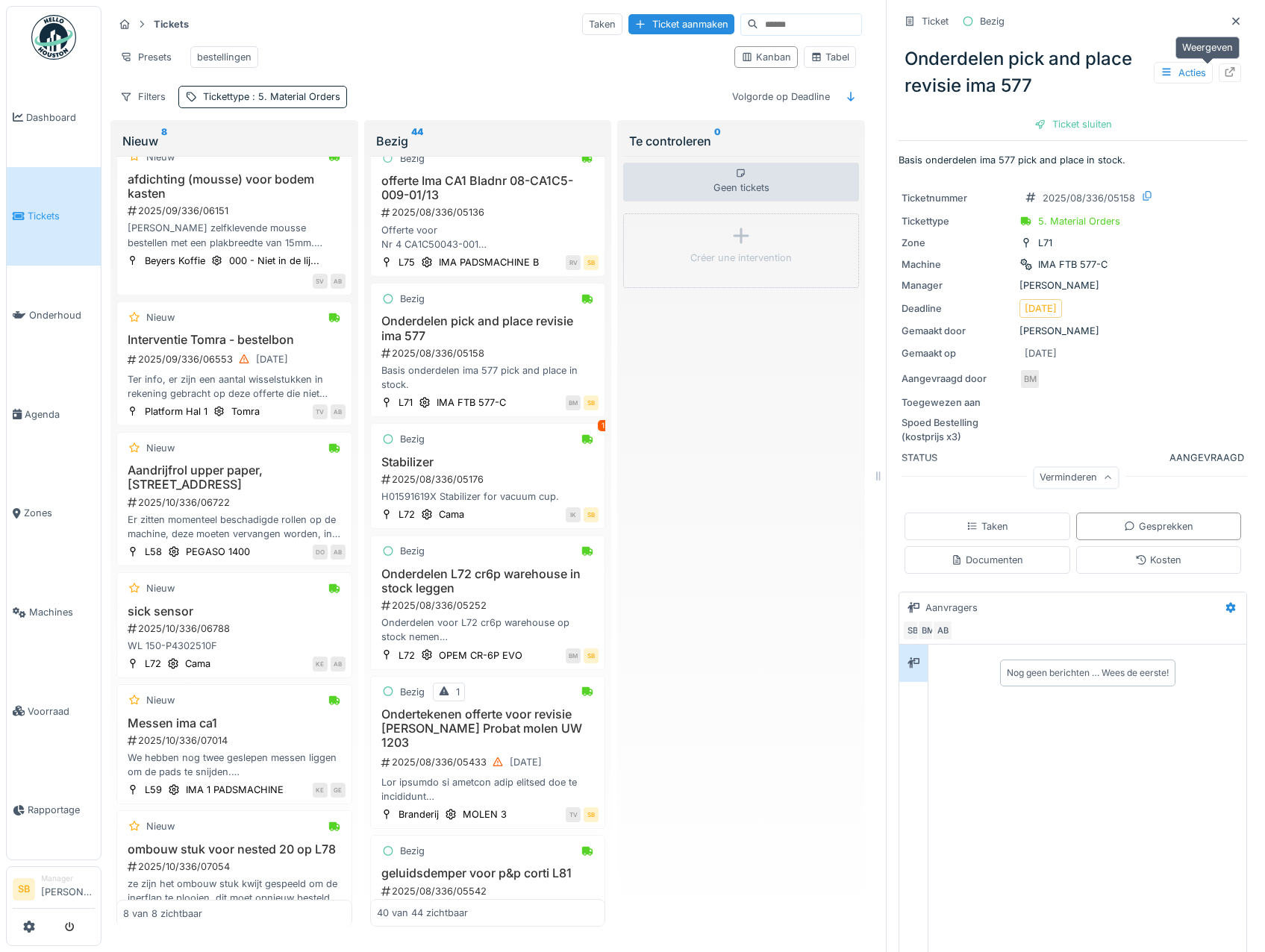
click at [1225, 67] on icon at bounding box center [1230, 72] width 12 height 10
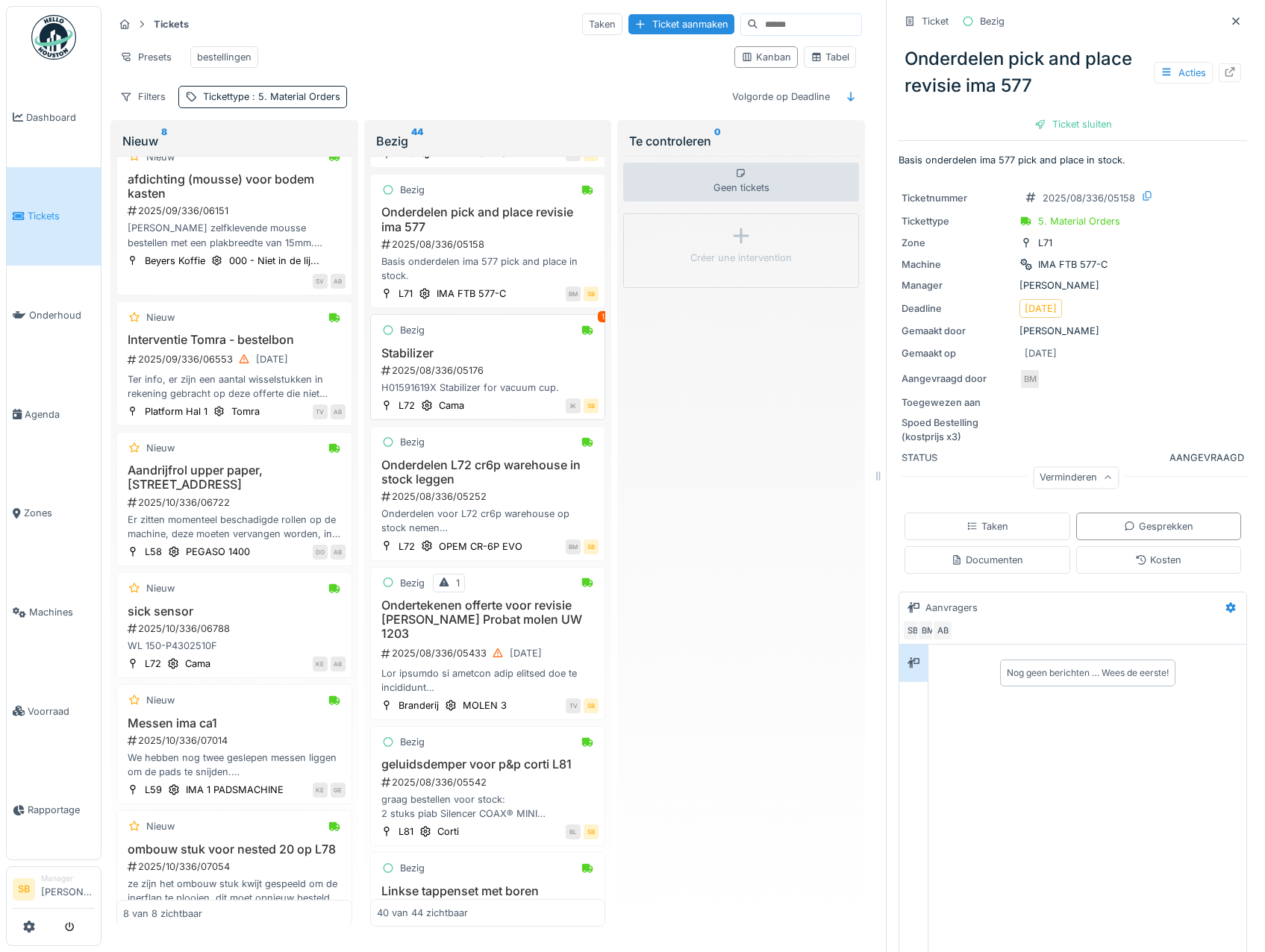
scroll to position [2082, 0]
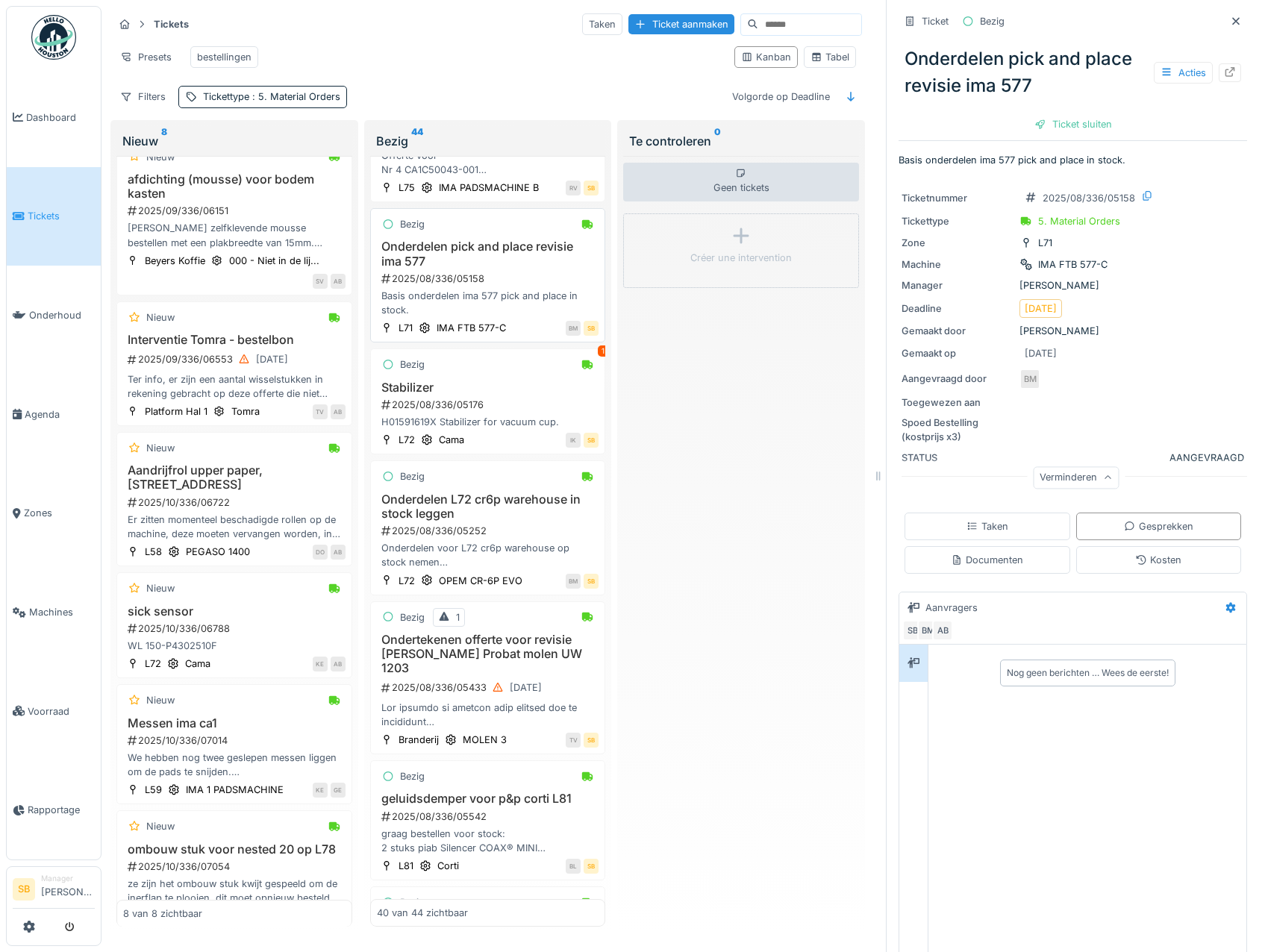
click at [491, 286] on div "2025/08/336/05158" at bounding box center [490, 279] width 219 height 14
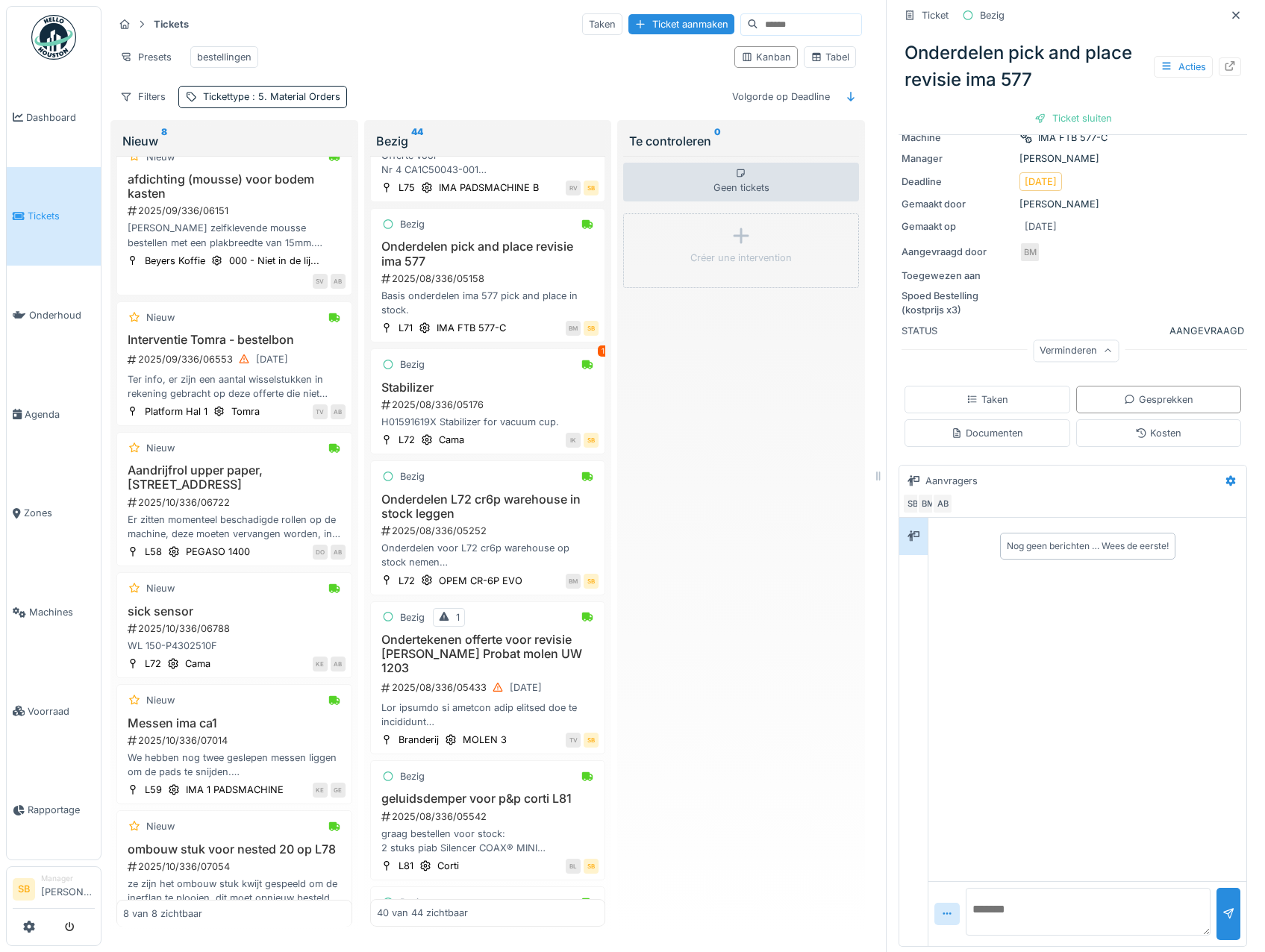
scroll to position [128, 0]
click at [992, 908] on textarea at bounding box center [1088, 911] width 245 height 48
type textarea "**********"
click at [480, 412] on div "2025/08/336/05176" at bounding box center [490, 405] width 219 height 14
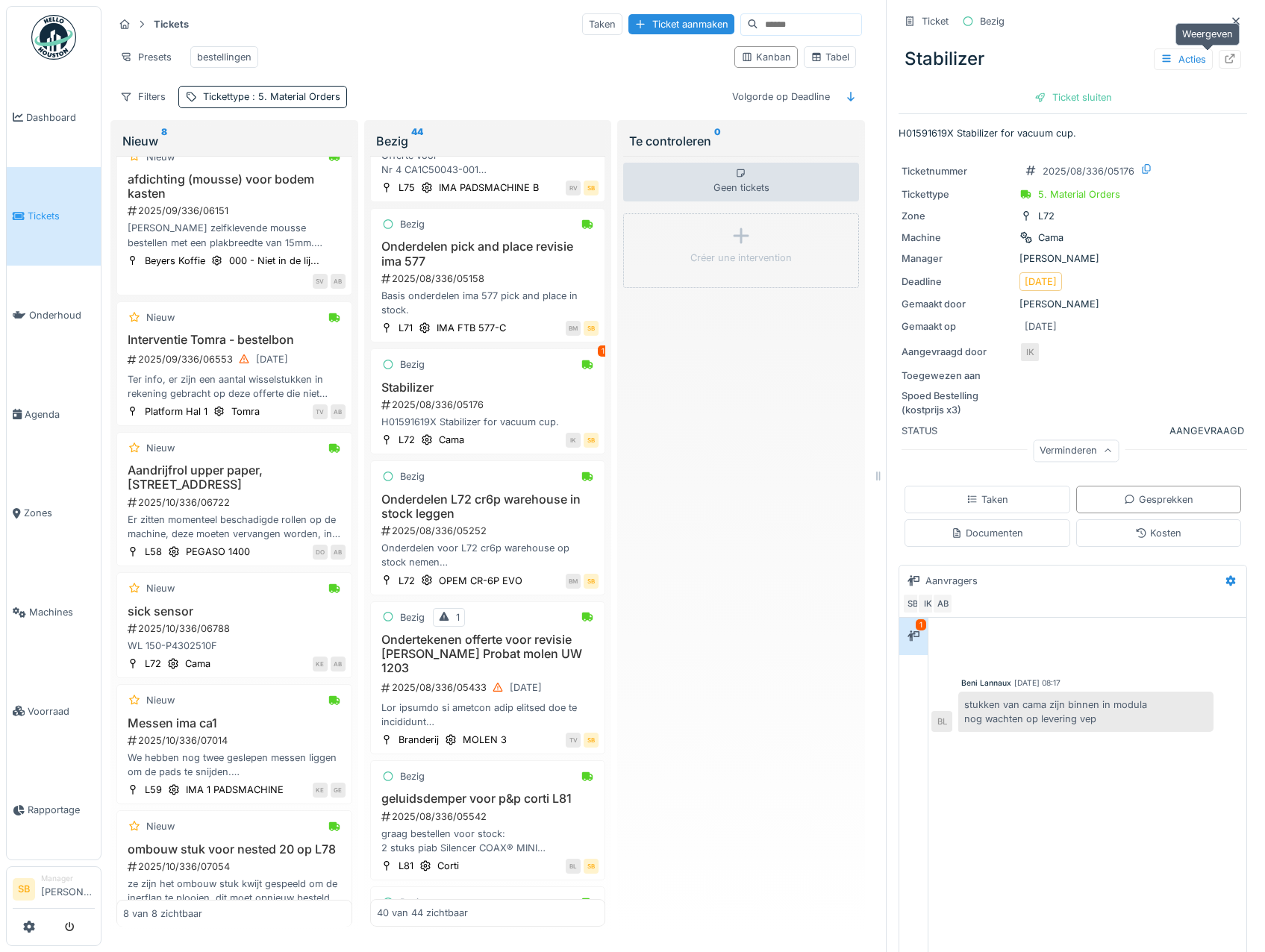
click at [1225, 54] on icon at bounding box center [1230, 58] width 12 height 10
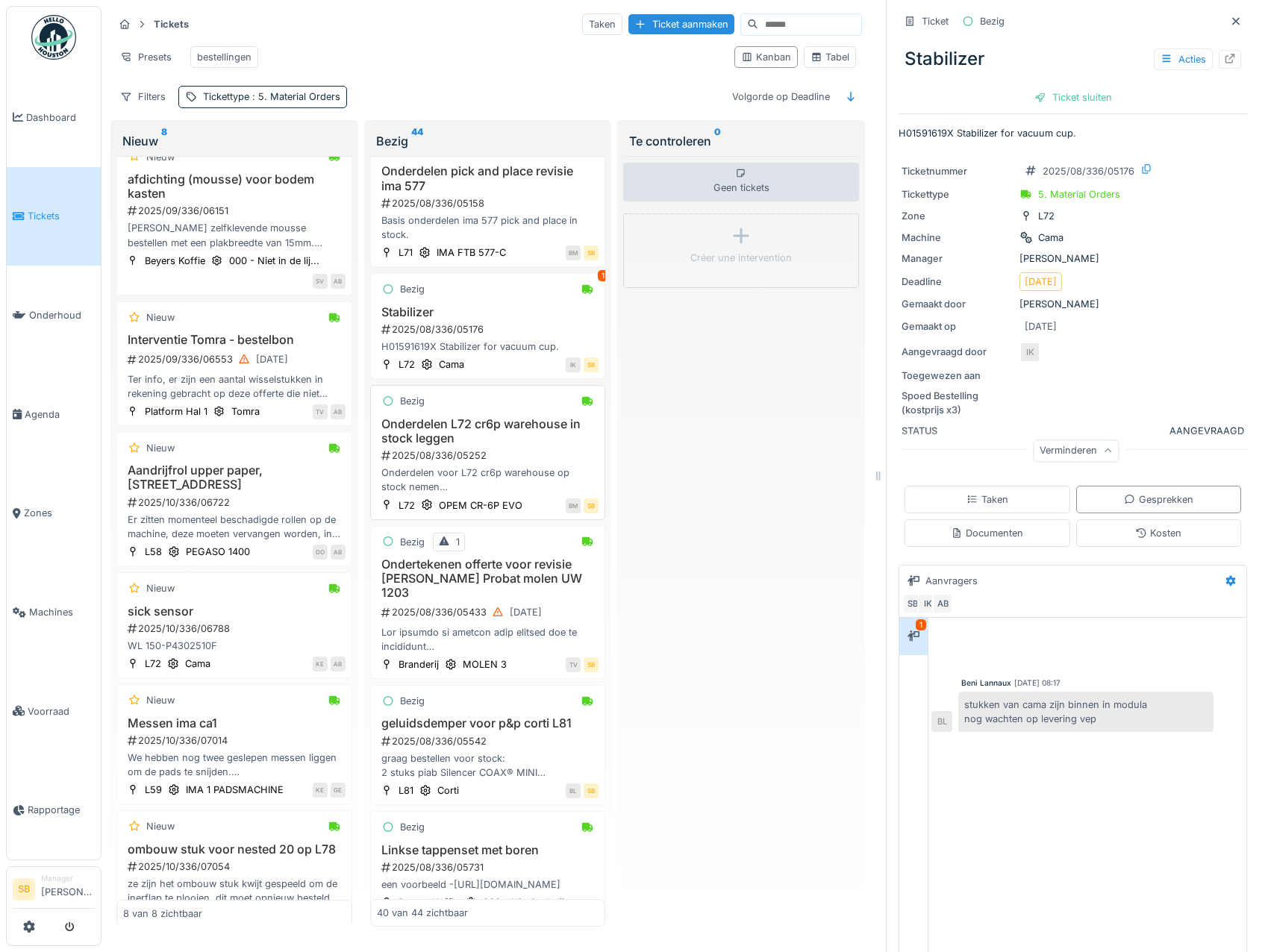
scroll to position [2306, 0]
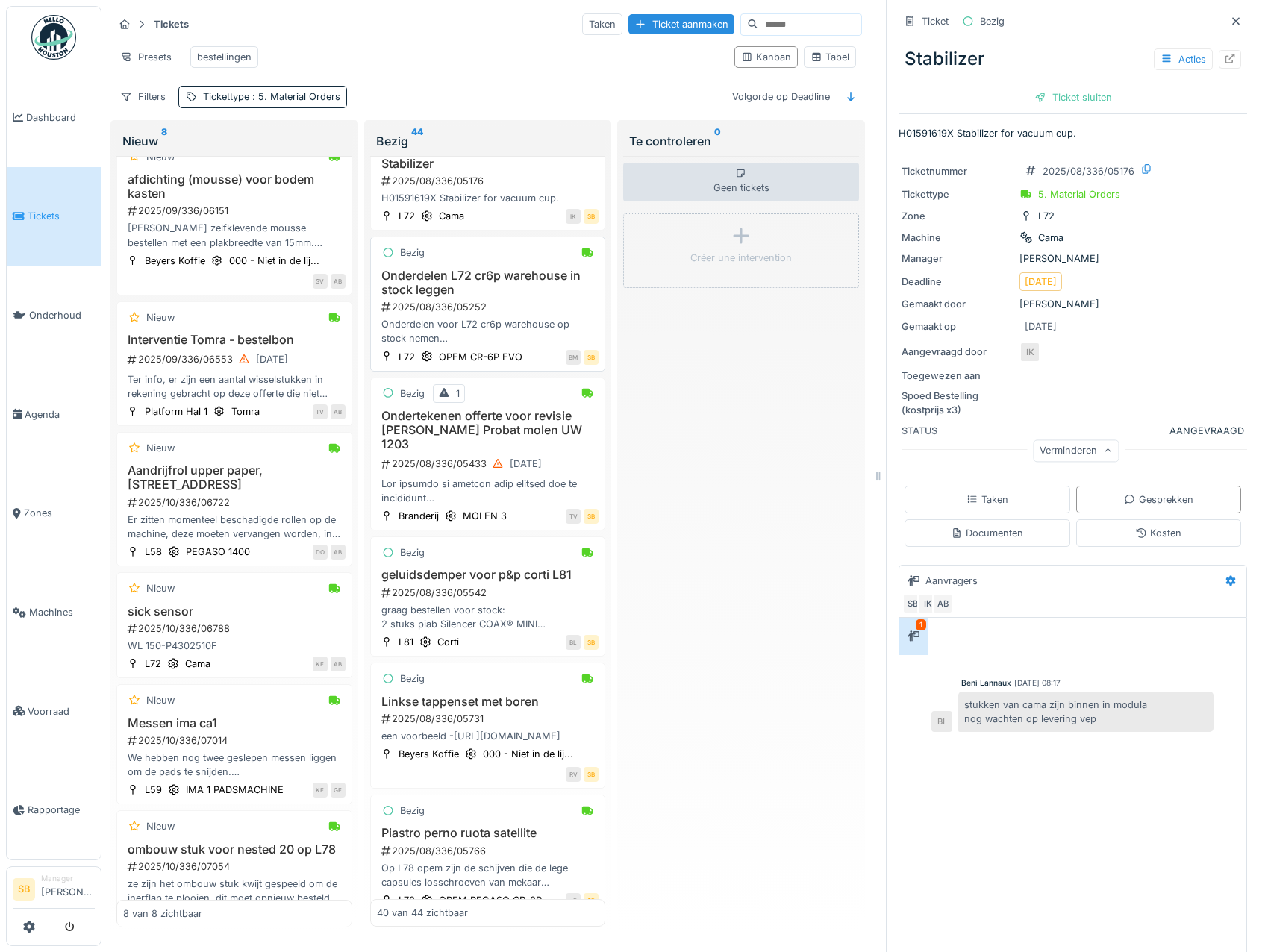
click at [447, 297] on h3 "Onderdelen L72 cr6p warehouse in stock leggen" at bounding box center [487, 283] width 222 height 29
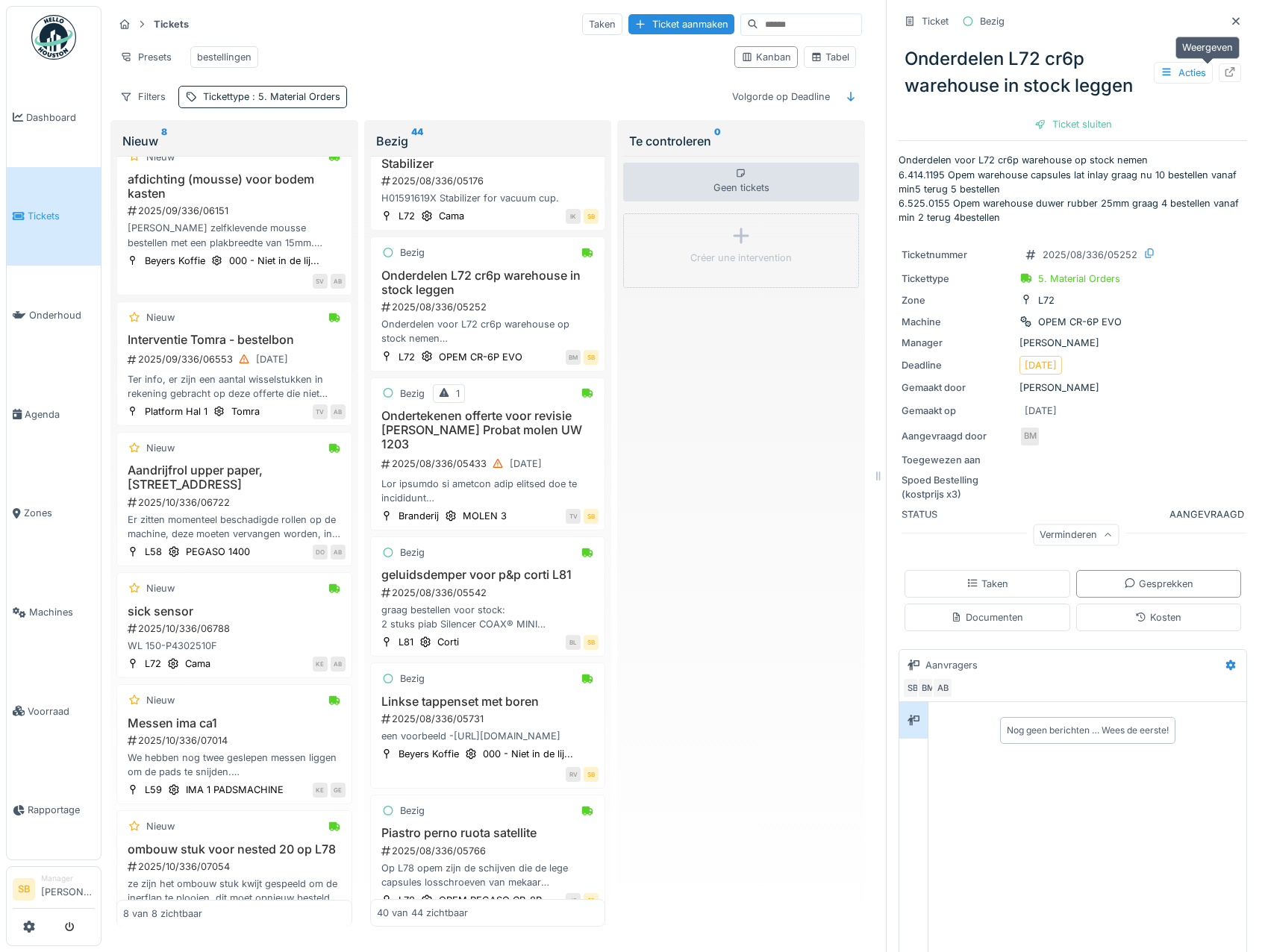
click at [1225, 67] on icon at bounding box center [1230, 72] width 12 height 10
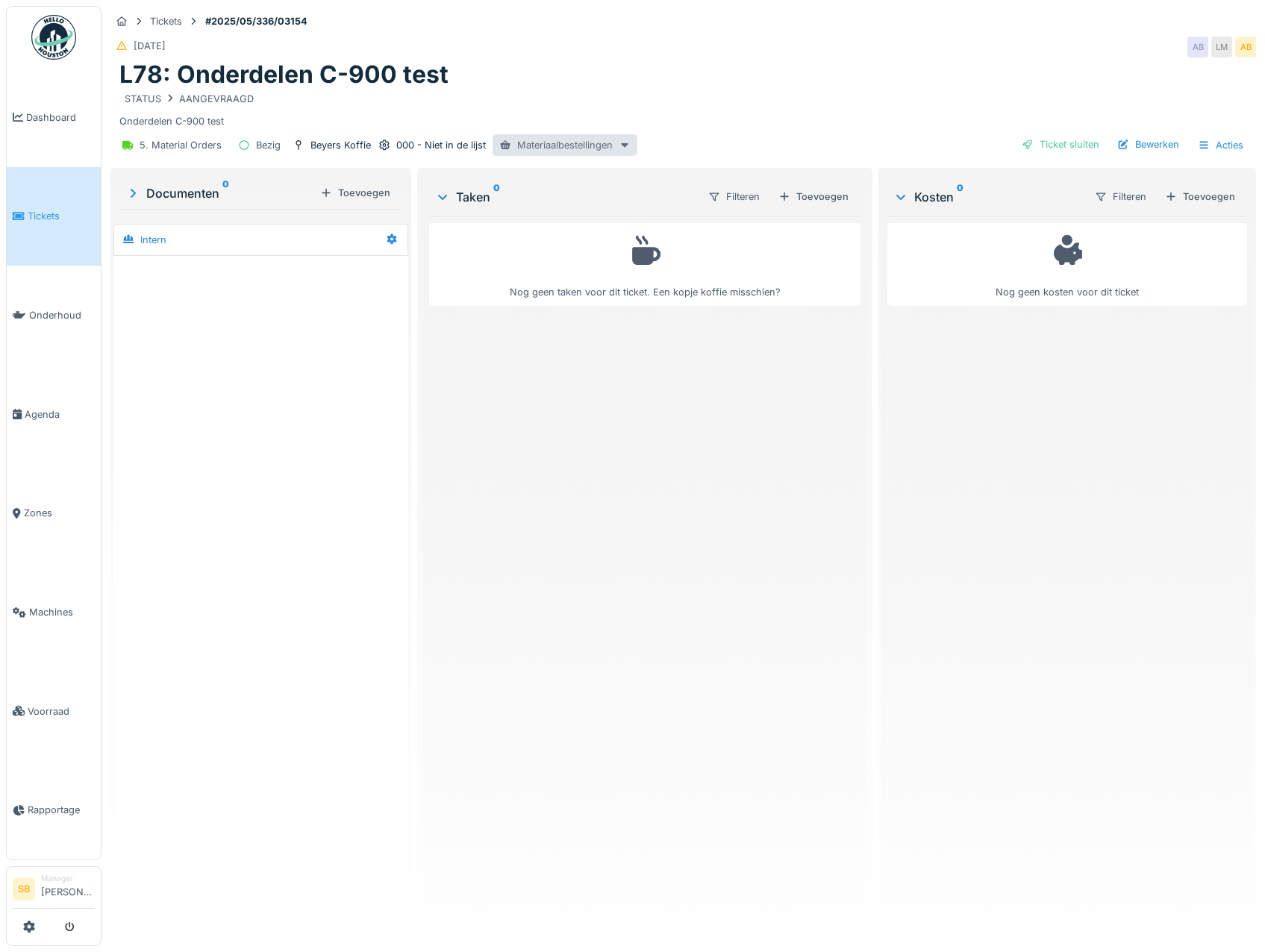
click at [579, 138] on div "Materiaalbestellingen" at bounding box center [565, 145] width 145 height 22
click at [581, 187] on div "PO-2025-00325 - Besteld" at bounding box center [572, 178] width 155 height 22
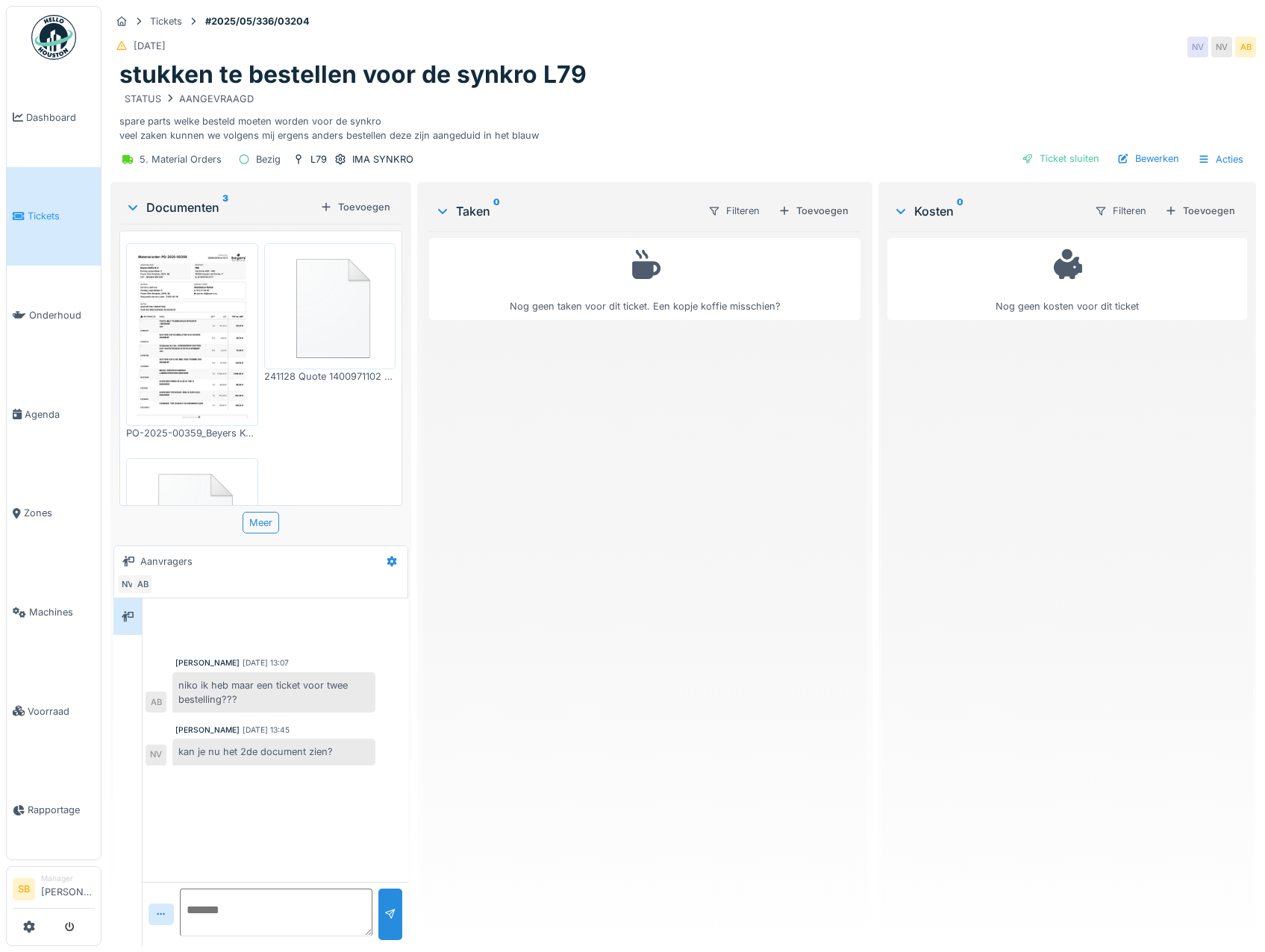
click at [169, 324] on img at bounding box center [192, 334] width 125 height 175
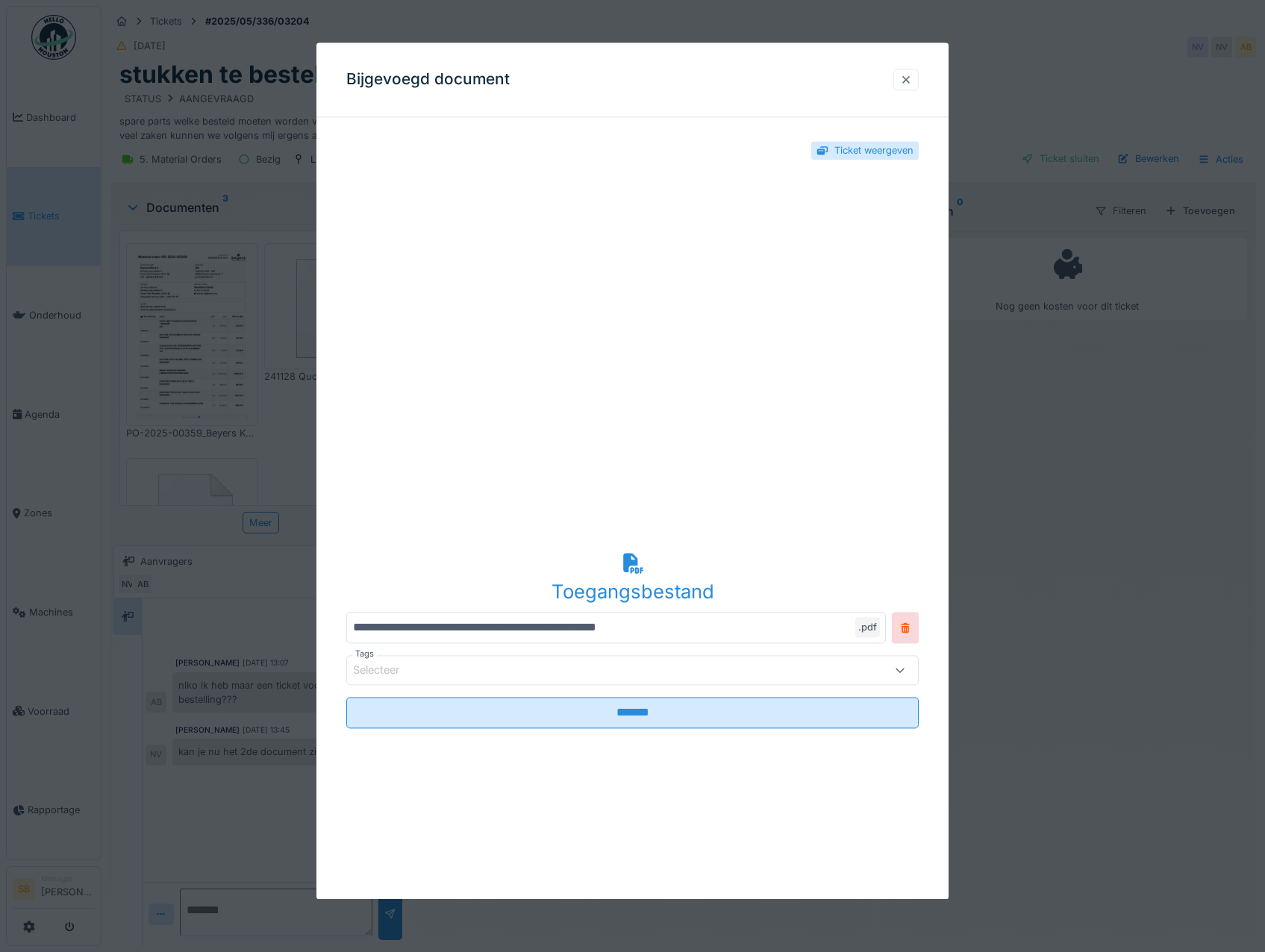
click at [907, 76] on div at bounding box center [905, 80] width 12 height 14
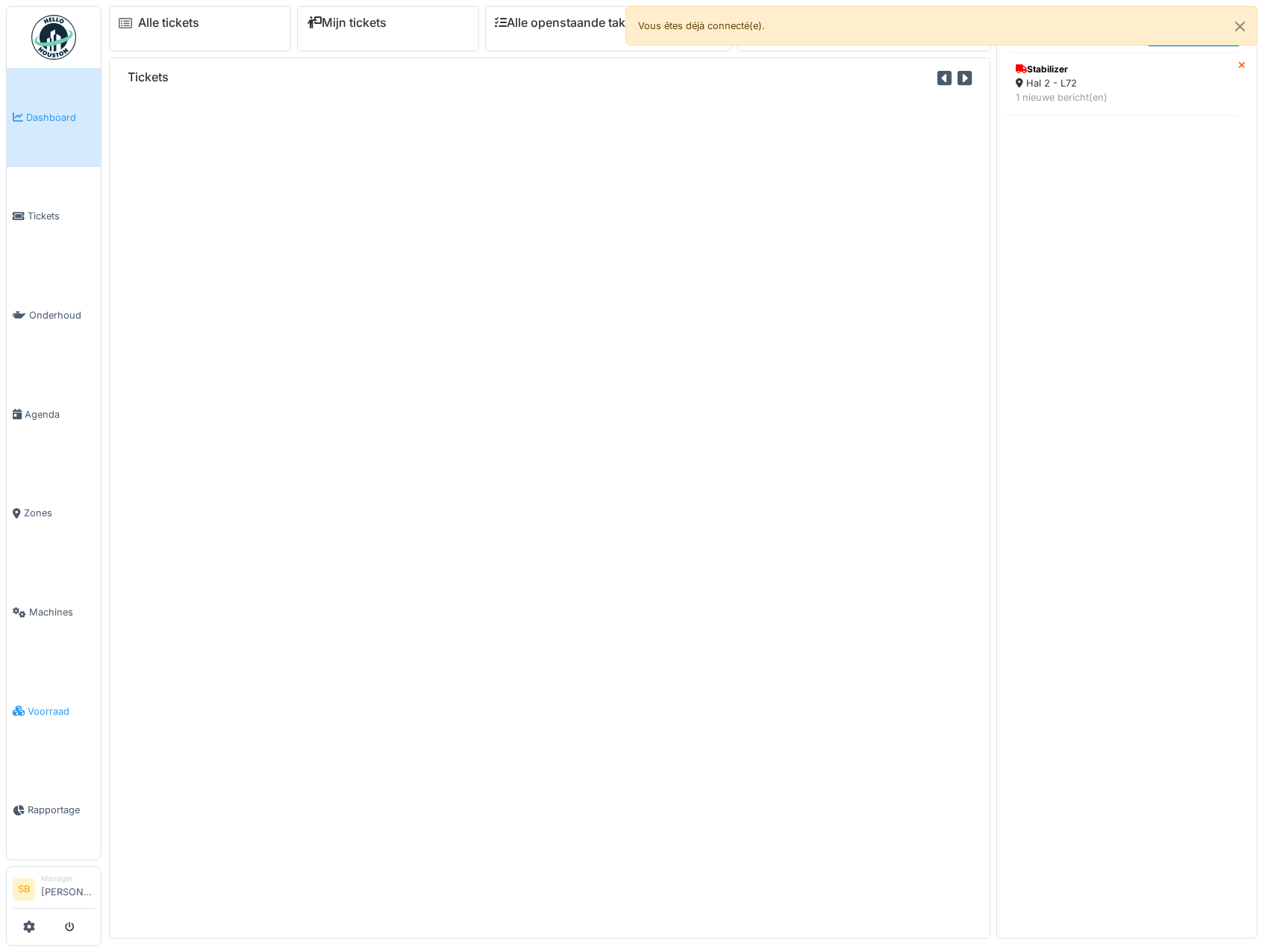
click at [67, 707] on span "Voorraad" at bounding box center [61, 712] width 67 height 14
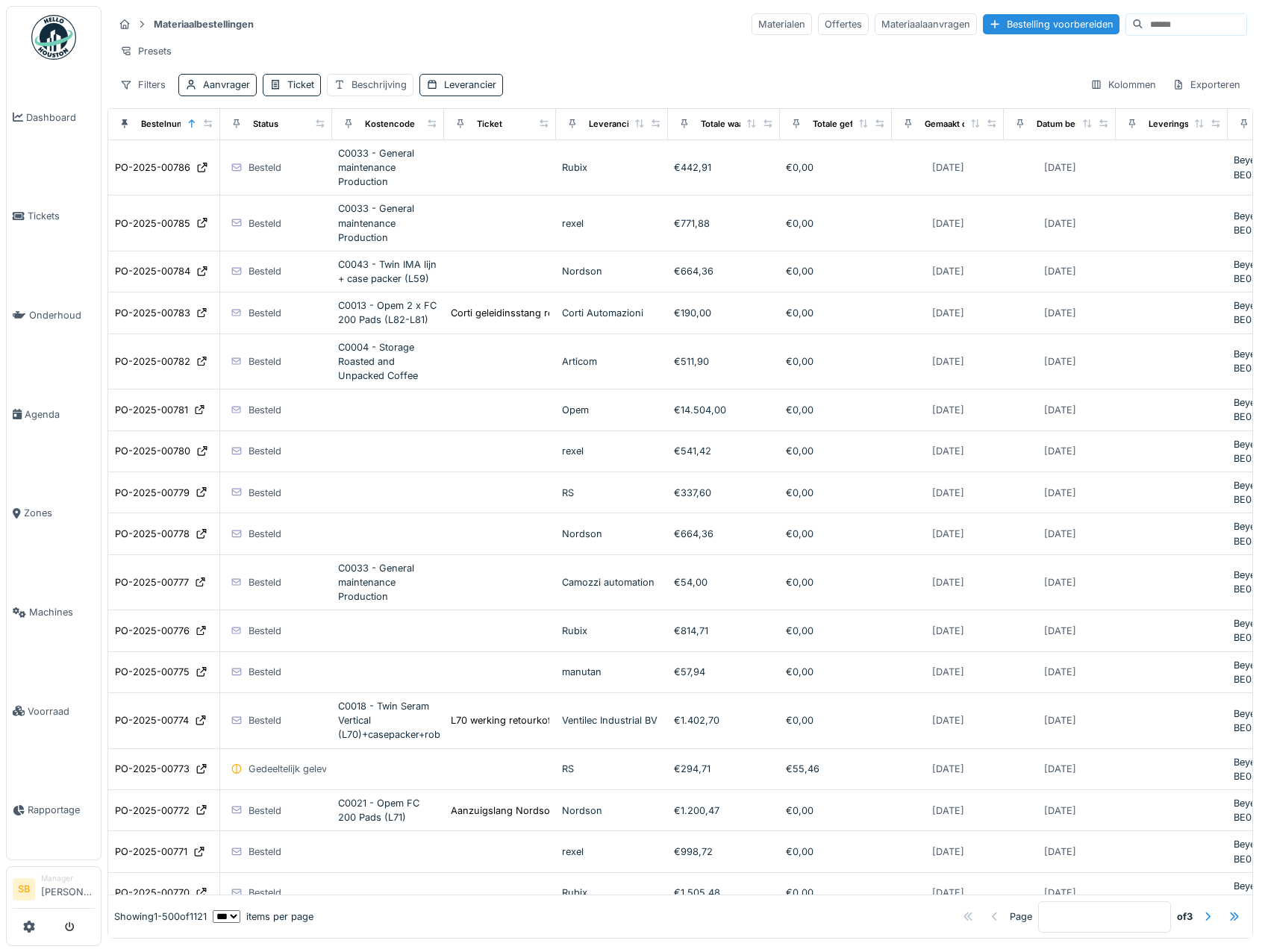
click at [1144, 31] on input at bounding box center [1195, 24] width 103 height 21
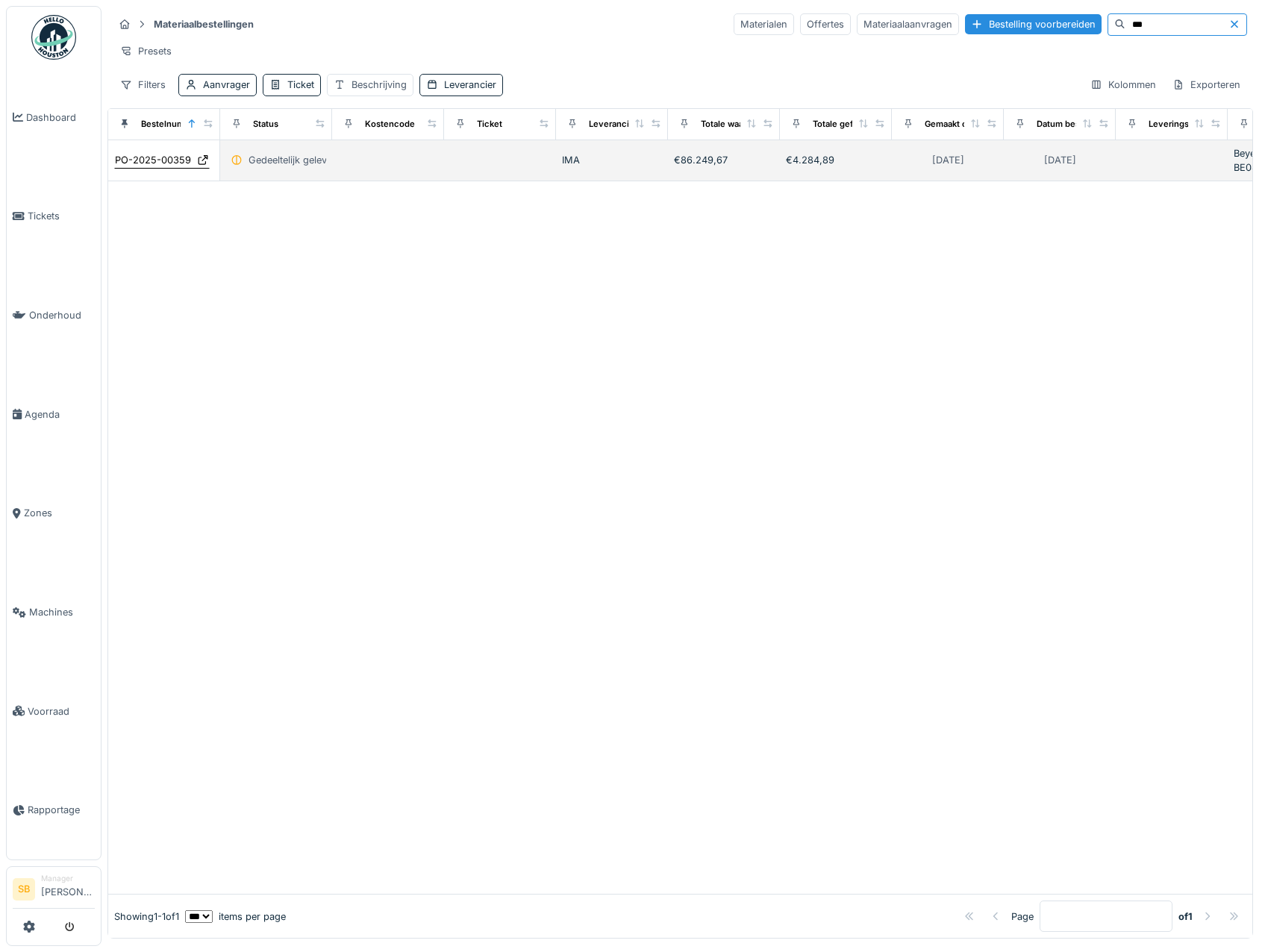
click at [154, 167] on div "PO-2025-00359" at bounding box center [153, 160] width 76 height 14
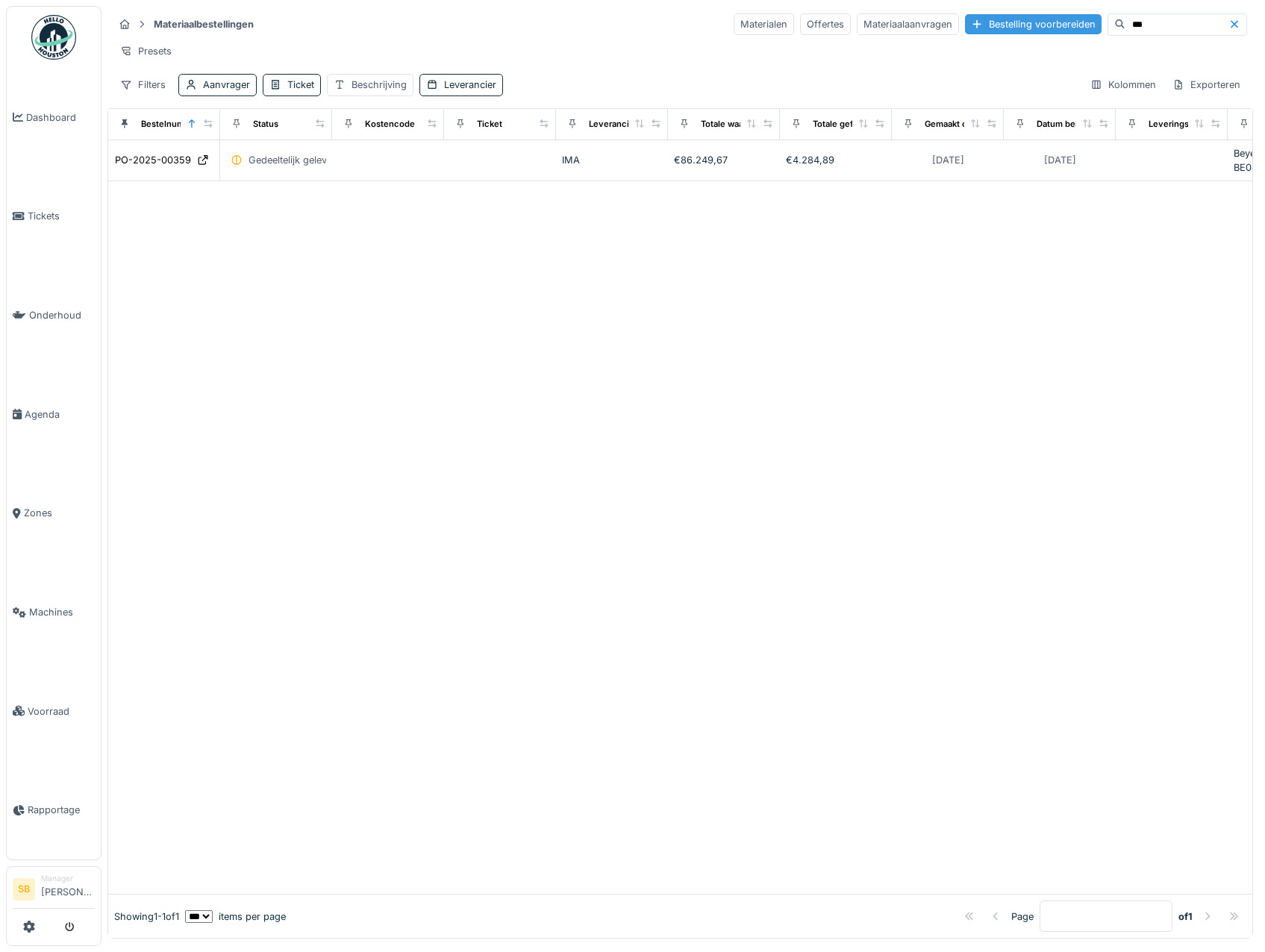
drag, startPoint x: 1118, startPoint y: 21, endPoint x: 1034, endPoint y: 16, distance: 84.1
click at [1108, 20] on div "***" at bounding box center [1177, 24] width 139 height 22
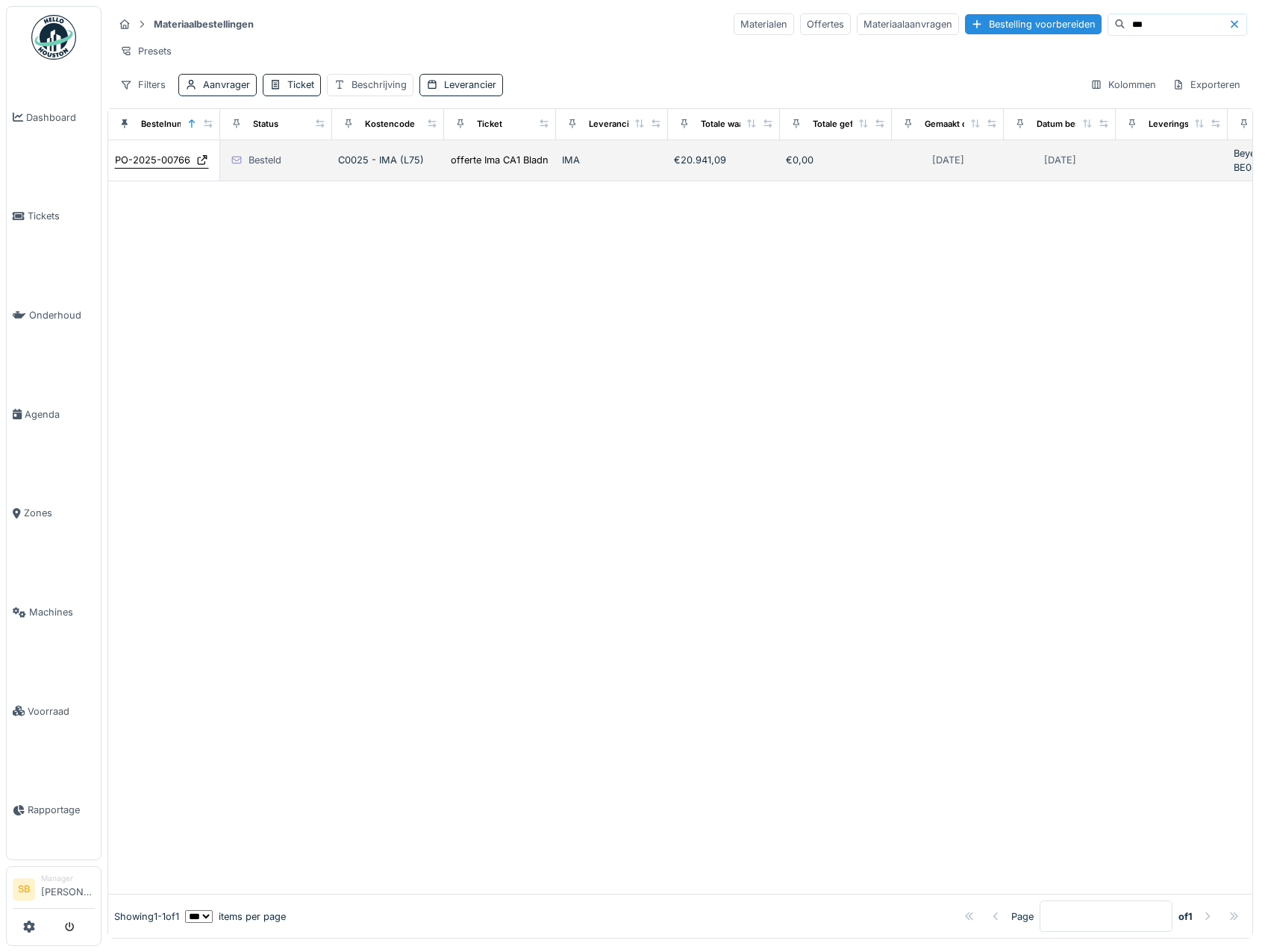
type input "***"
click at [145, 167] on div "PO-2025-00766" at bounding box center [153, 160] width 76 height 14
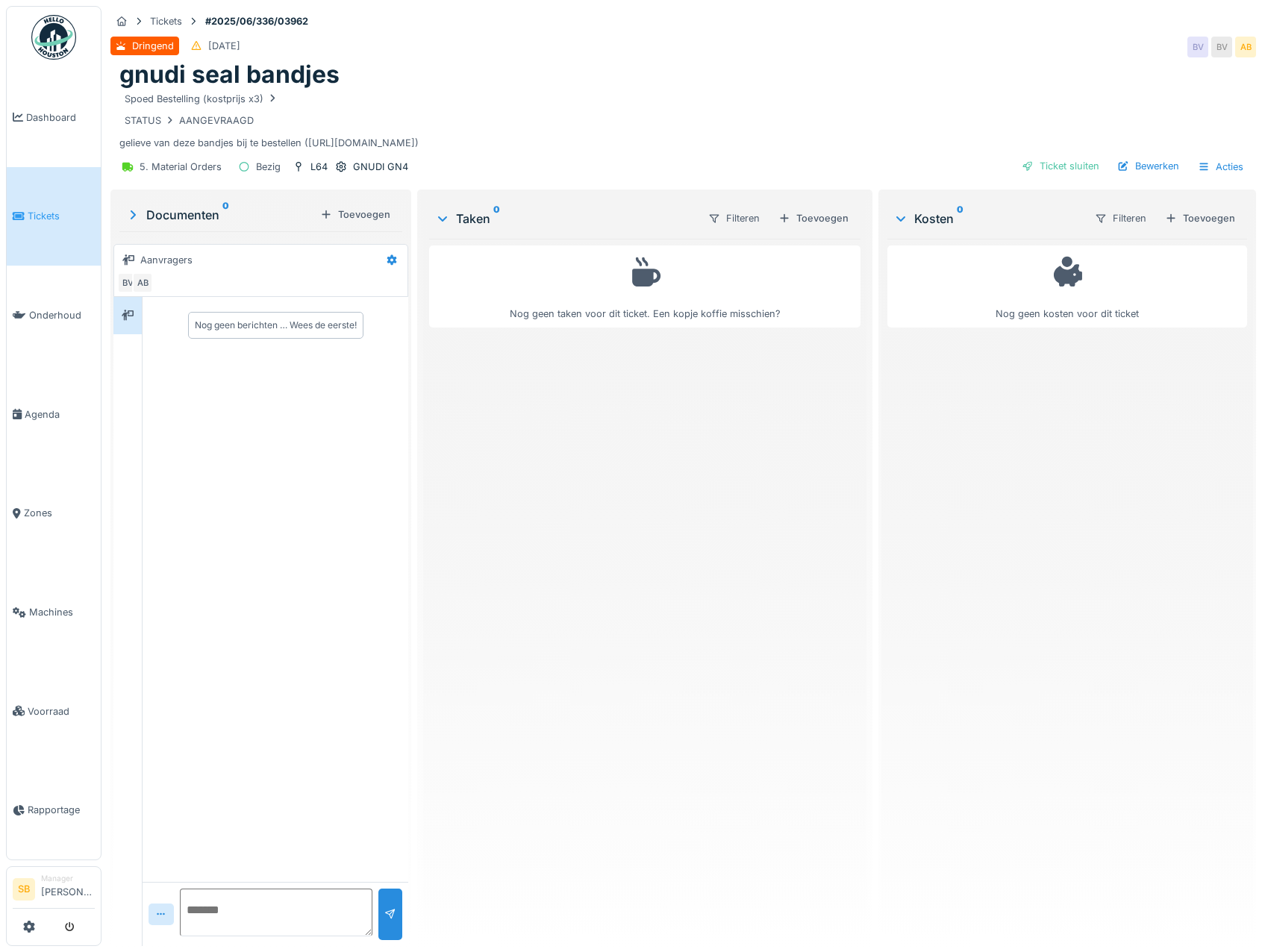
drag, startPoint x: 306, startPoint y: 147, endPoint x: 501, endPoint y: 147, distance: 195.0
click at [501, 147] on div "Spoed Bestelling (kostprijs x3) STATUS AANGEVRAAGD gelieve van deze bandjes bij…" at bounding box center [683, 120] width 1128 height 61
click at [504, 147] on div "Spoed Bestelling (kostprijs x3) STATUS AANGEVRAAGD gelieve van deze bandjes bij…" at bounding box center [683, 120] width 1128 height 61
drag, startPoint x: 504, startPoint y: 147, endPoint x: 473, endPoint y: 147, distance: 31.0
click at [473, 147] on div "Spoed Bestelling (kostprijs x3) STATUS AANGEVRAAGD gelieve van deze bandjes bij…" at bounding box center [683, 120] width 1128 height 61
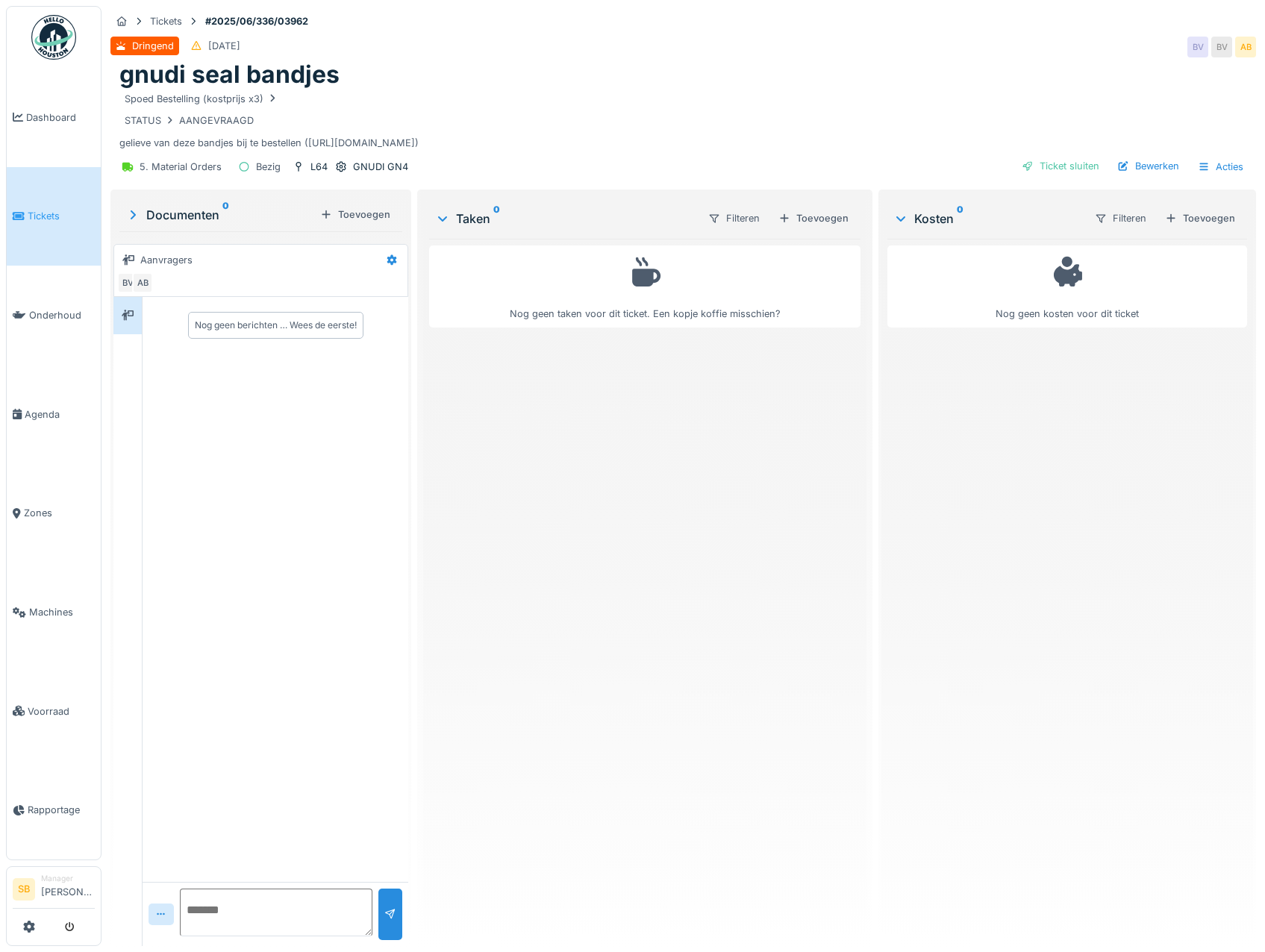
drag, startPoint x: 473, startPoint y: 147, endPoint x: 485, endPoint y: 145, distance: 12.2
click at [485, 145] on div "Spoed Bestelling (kostprijs x3) STATUS AANGEVRAAGD gelieve van deze bandjes bij…" at bounding box center [683, 120] width 1128 height 61
click at [503, 144] on div "Spoed Bestelling (kostprijs x3) STATUS AANGEVRAAGD gelieve van deze bandjes bij…" at bounding box center [683, 120] width 1128 height 61
drag, startPoint x: 505, startPoint y: 144, endPoint x: 310, endPoint y: 147, distance: 195.0
click at [310, 147] on div "Spoed Bestelling (kostprijs x3) STATUS AANGEVRAAGD gelieve van deze bandjes bij…" at bounding box center [683, 120] width 1128 height 61
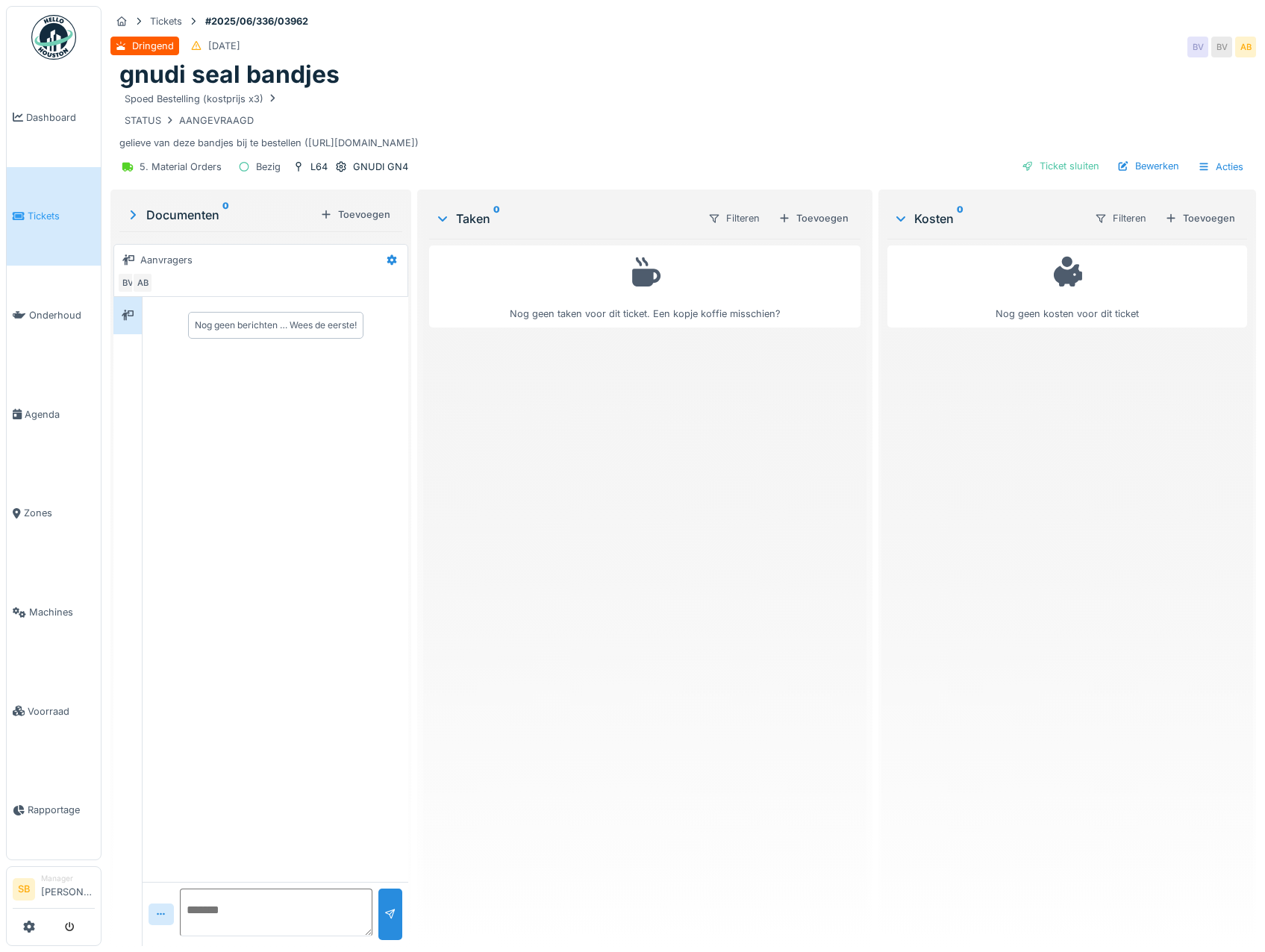
copy div "https://app.hellohouston.io/materials/55566"
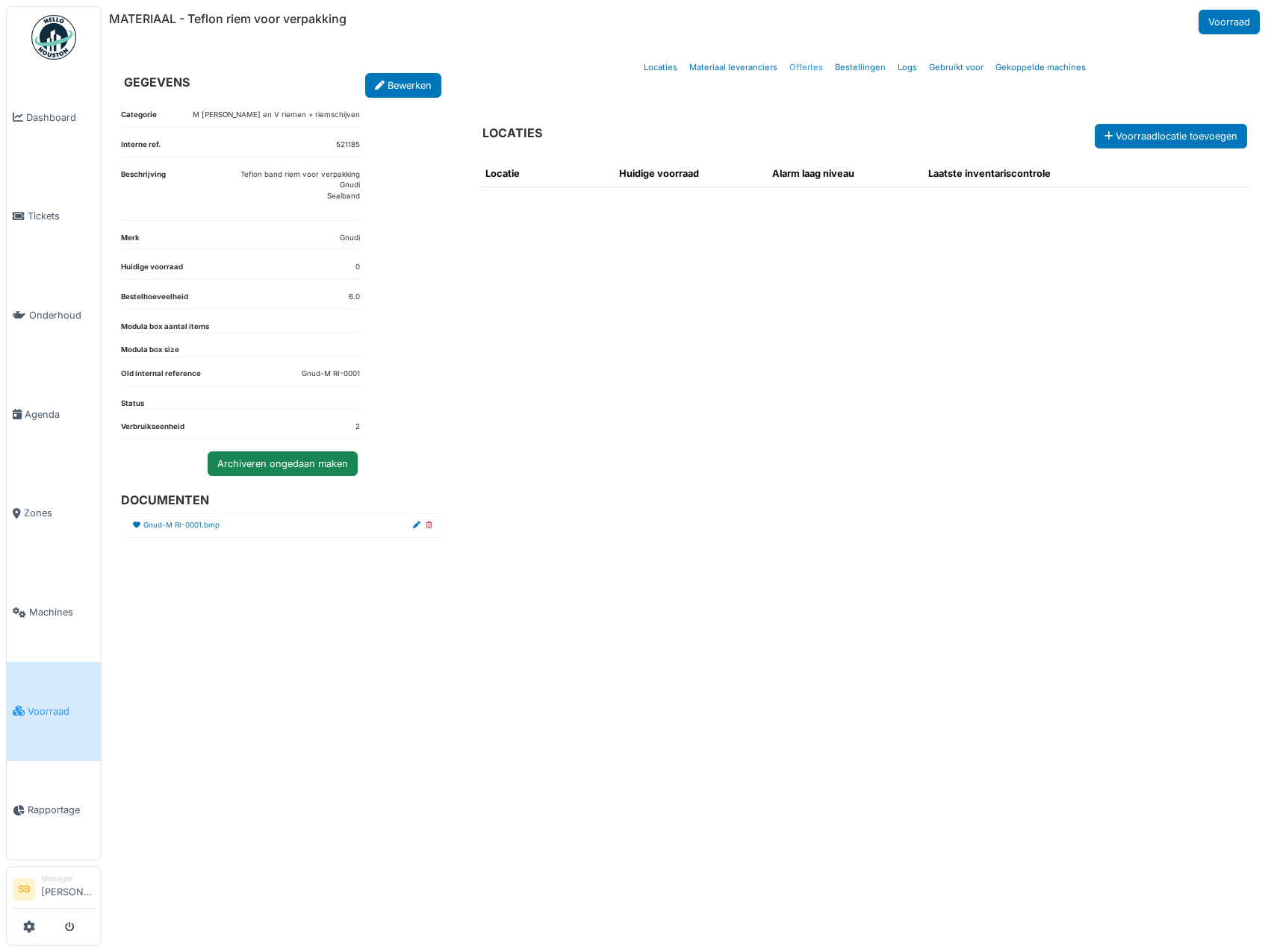
click at [814, 68] on link "Offertes" at bounding box center [806, 67] width 46 height 35
select select "***"
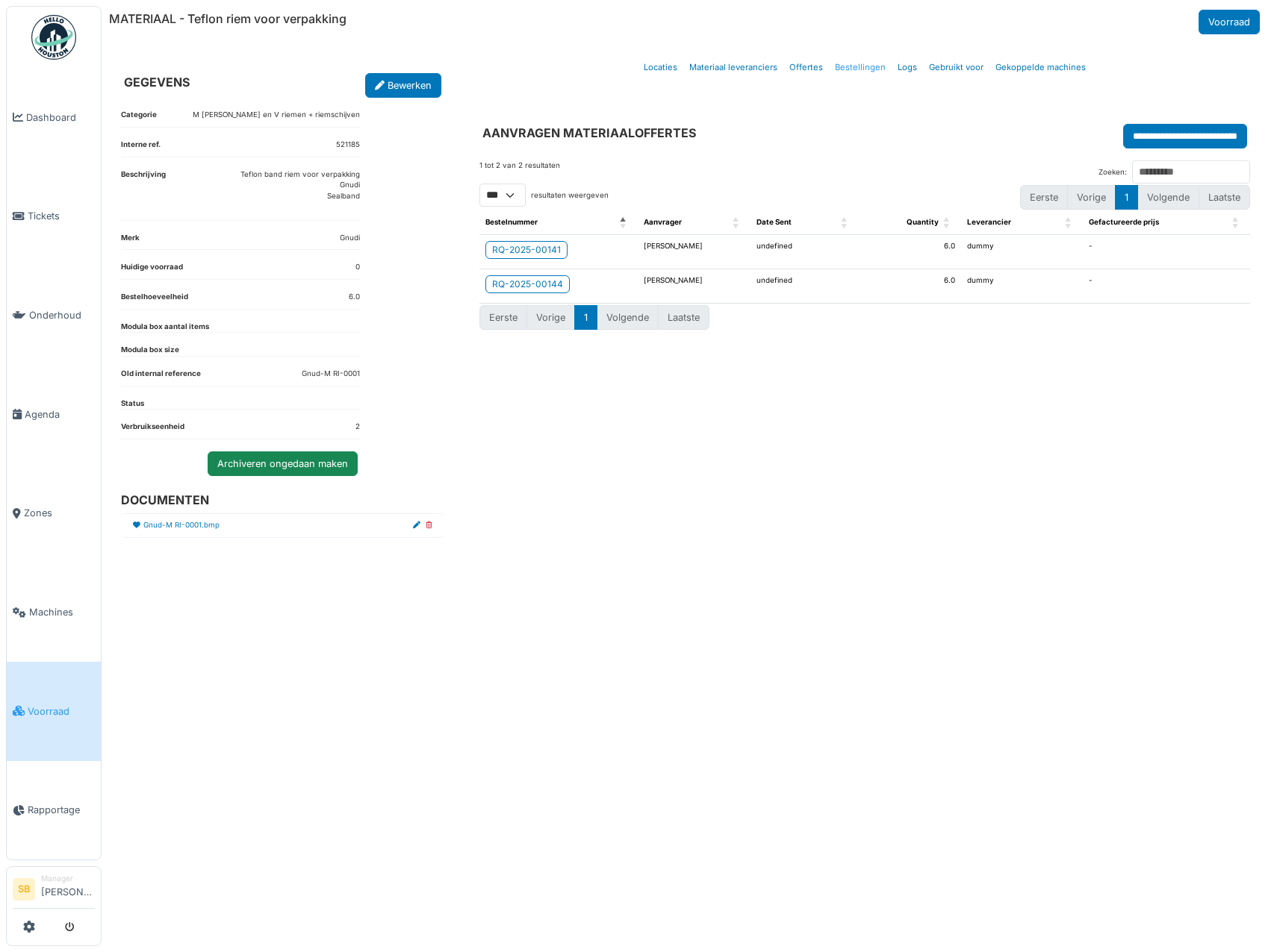
click at [861, 67] on link "Bestellingen" at bounding box center [861, 67] width 63 height 35
select select "***"
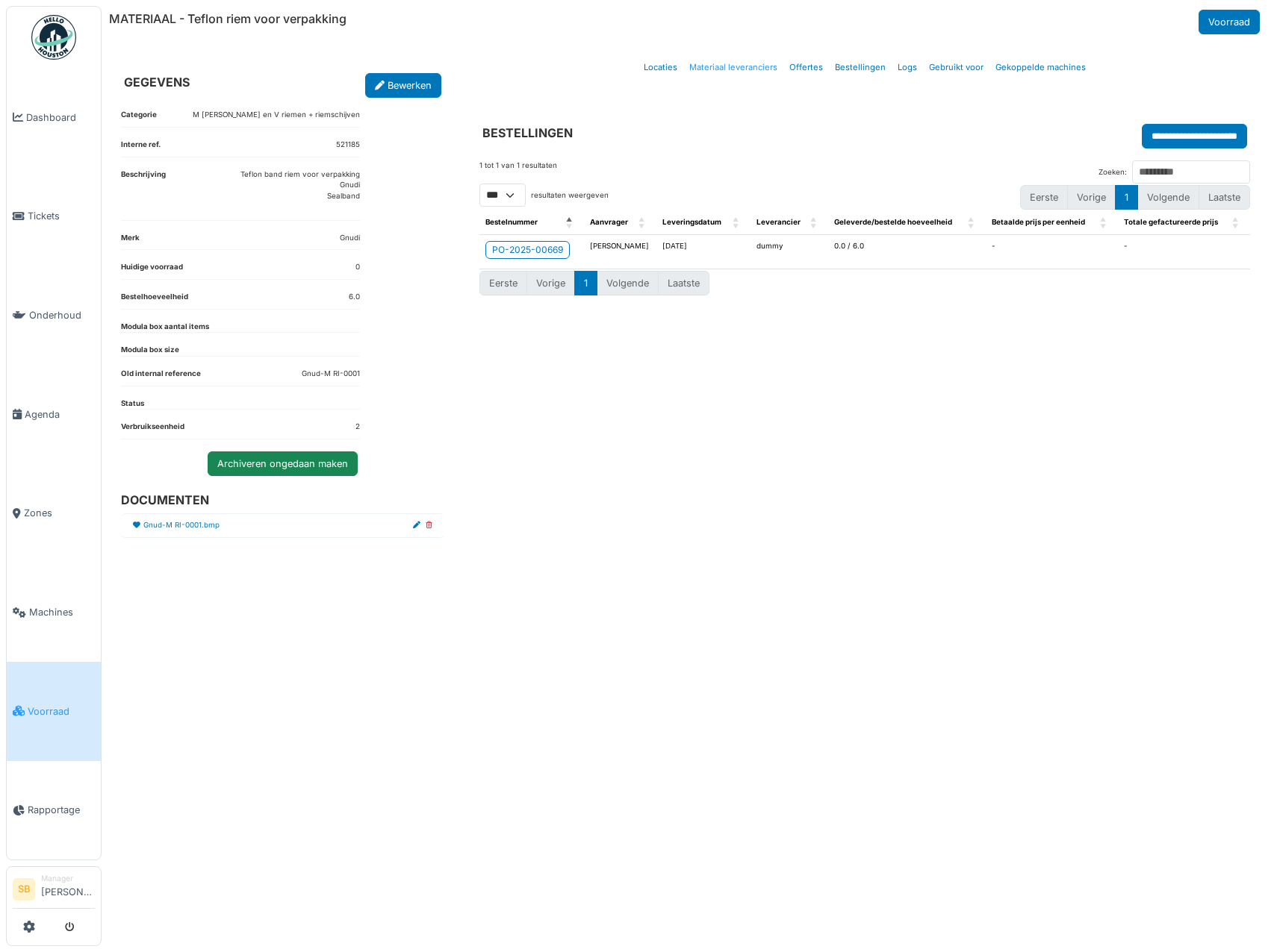
click at [723, 64] on link "Materiaal leveranciers" at bounding box center [733, 67] width 100 height 35
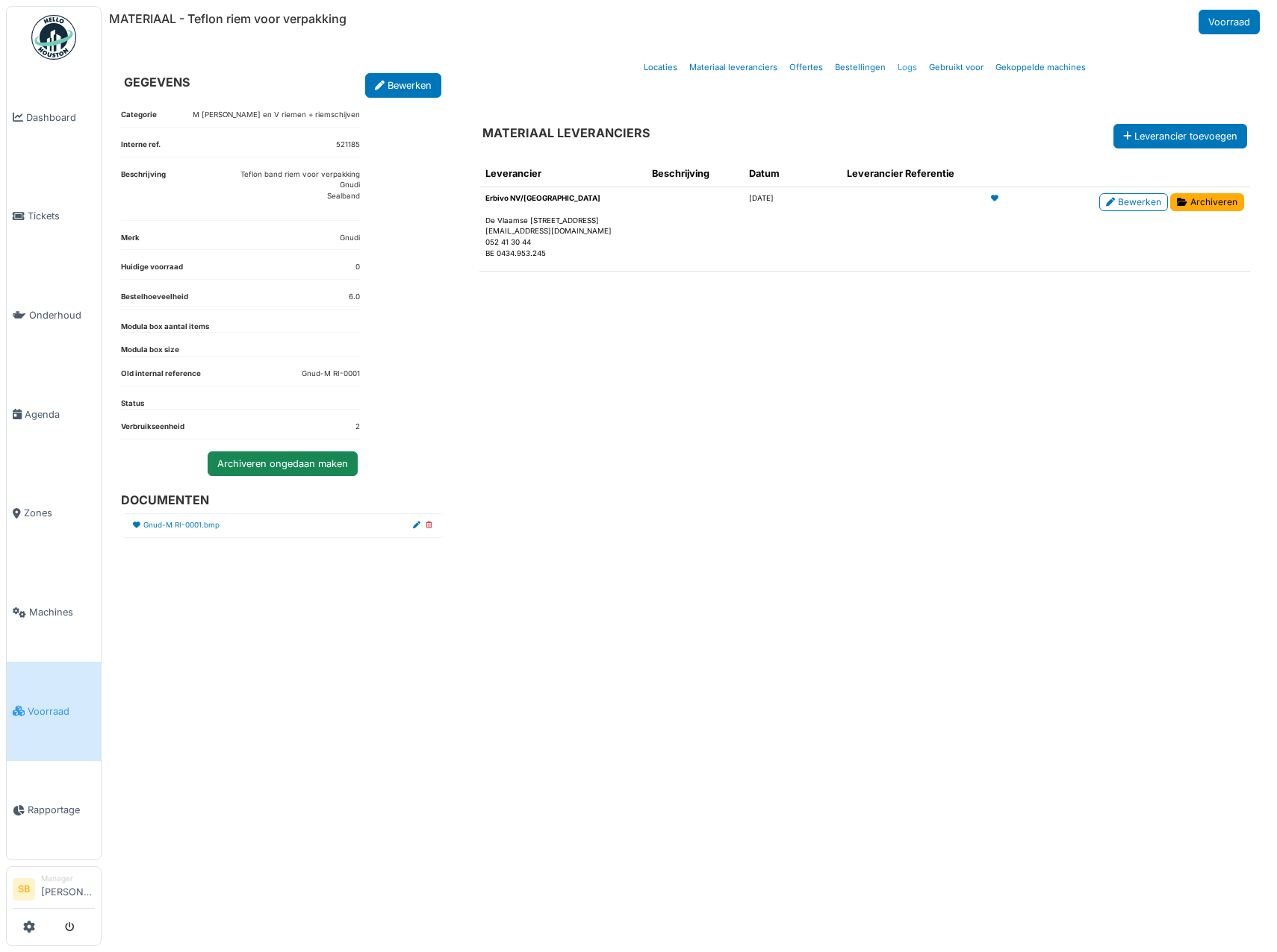
click at [900, 69] on link "Logs" at bounding box center [906, 67] width 31 height 35
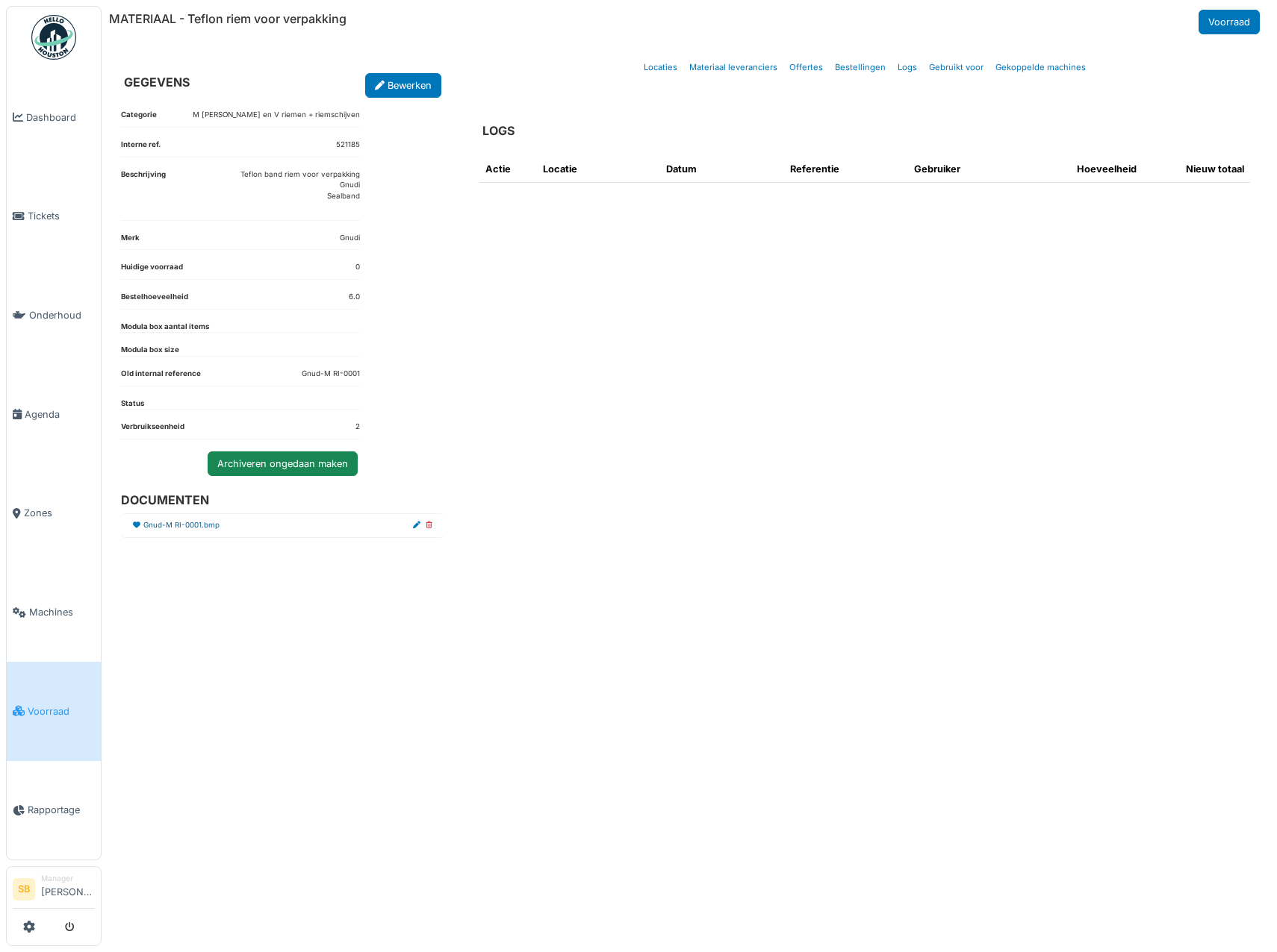
click at [165, 526] on link "Gnud-M RI-0001.bmp" at bounding box center [181, 526] width 76 height 11
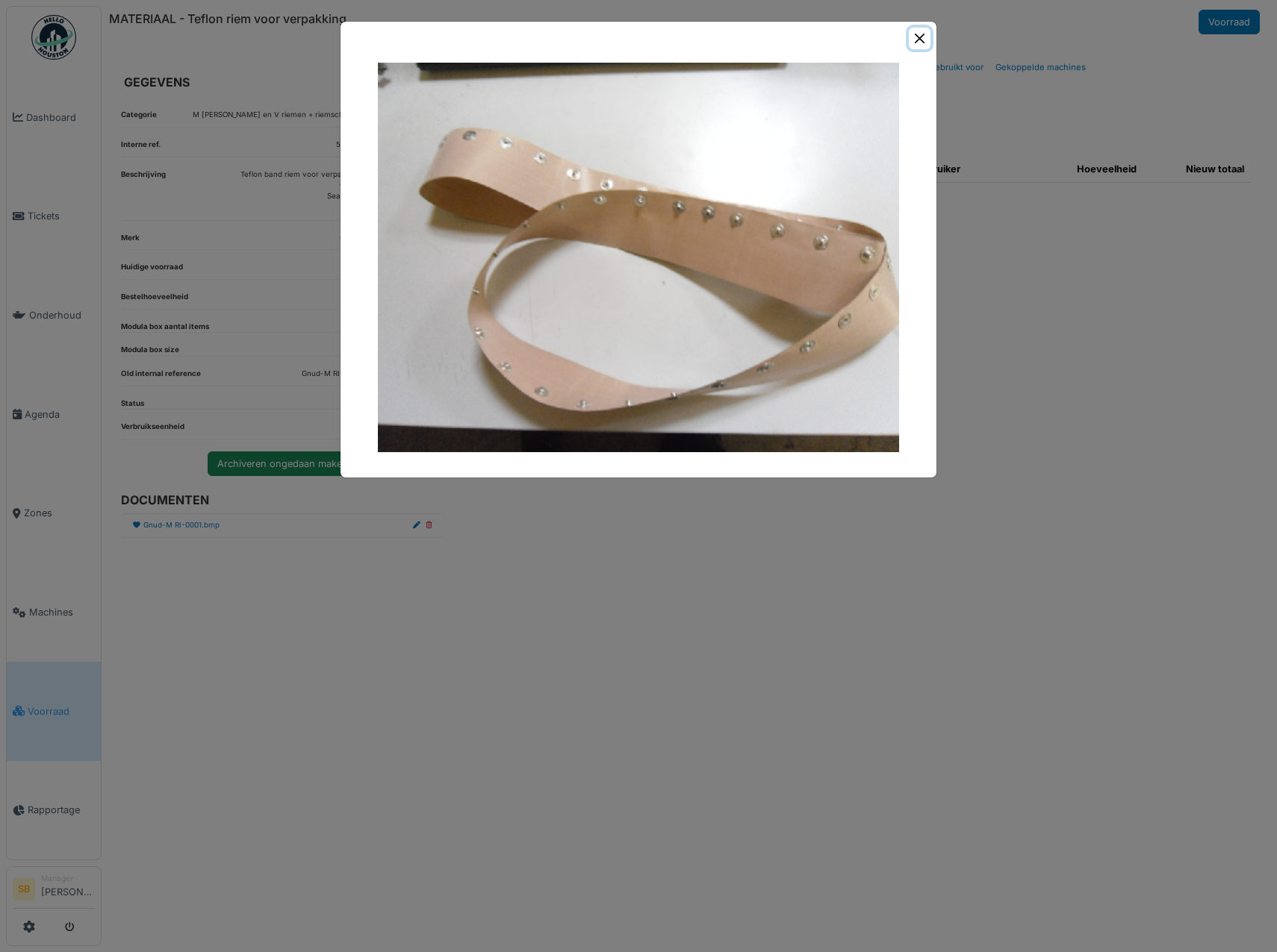
click at [925, 41] on button "Close" at bounding box center [919, 39] width 22 height 22
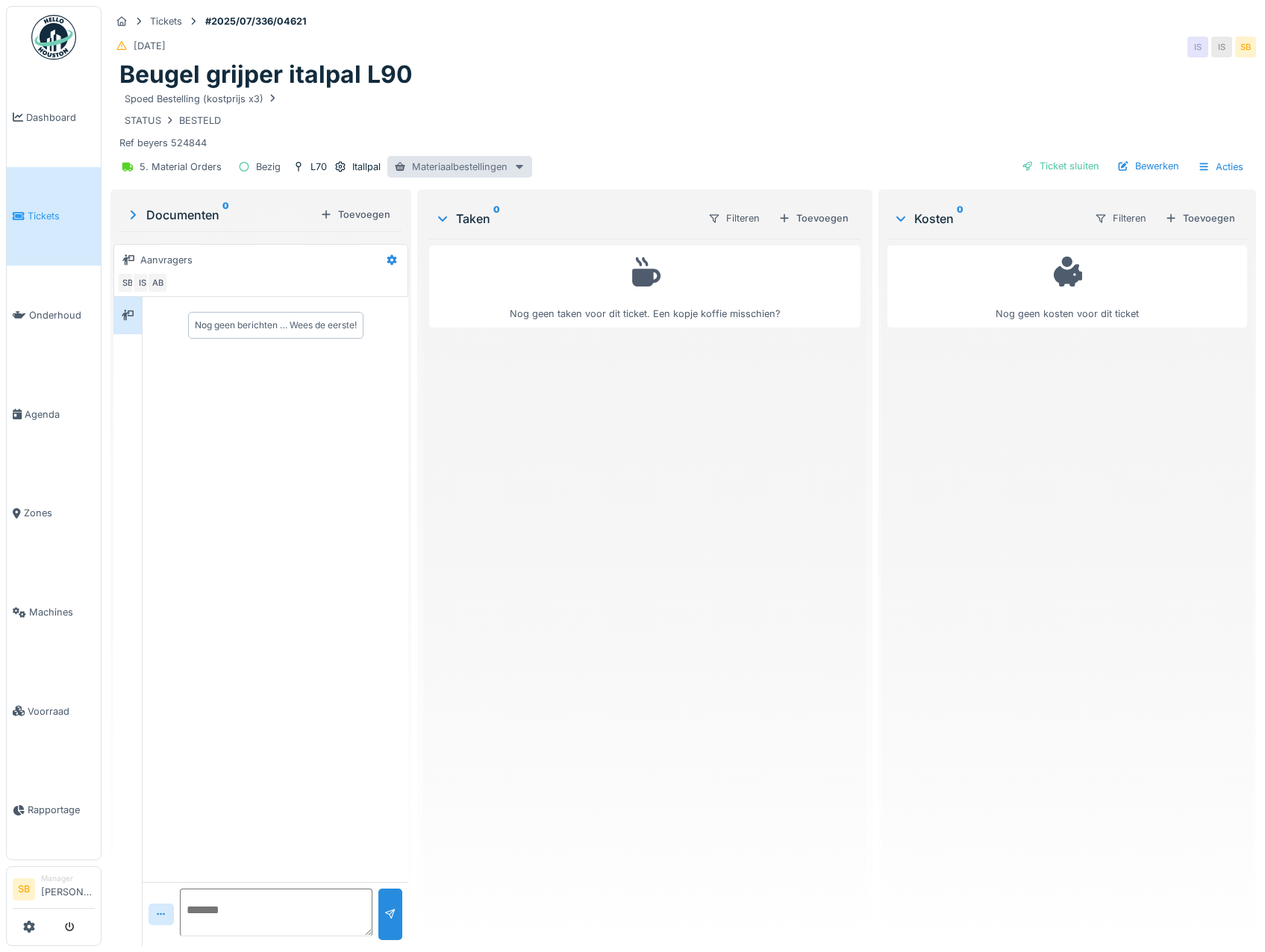
click at [468, 158] on div "Materiaalbestellingen" at bounding box center [459, 167] width 145 height 22
click at [475, 205] on div "PO-2025-00495 - Besteld" at bounding box center [469, 200] width 155 height 22
click at [483, 168] on div "Materiaalbestellingen" at bounding box center [459, 167] width 145 height 22
click at [494, 199] on div "PO-2025-00495 - Besteld" at bounding box center [469, 200] width 155 height 22
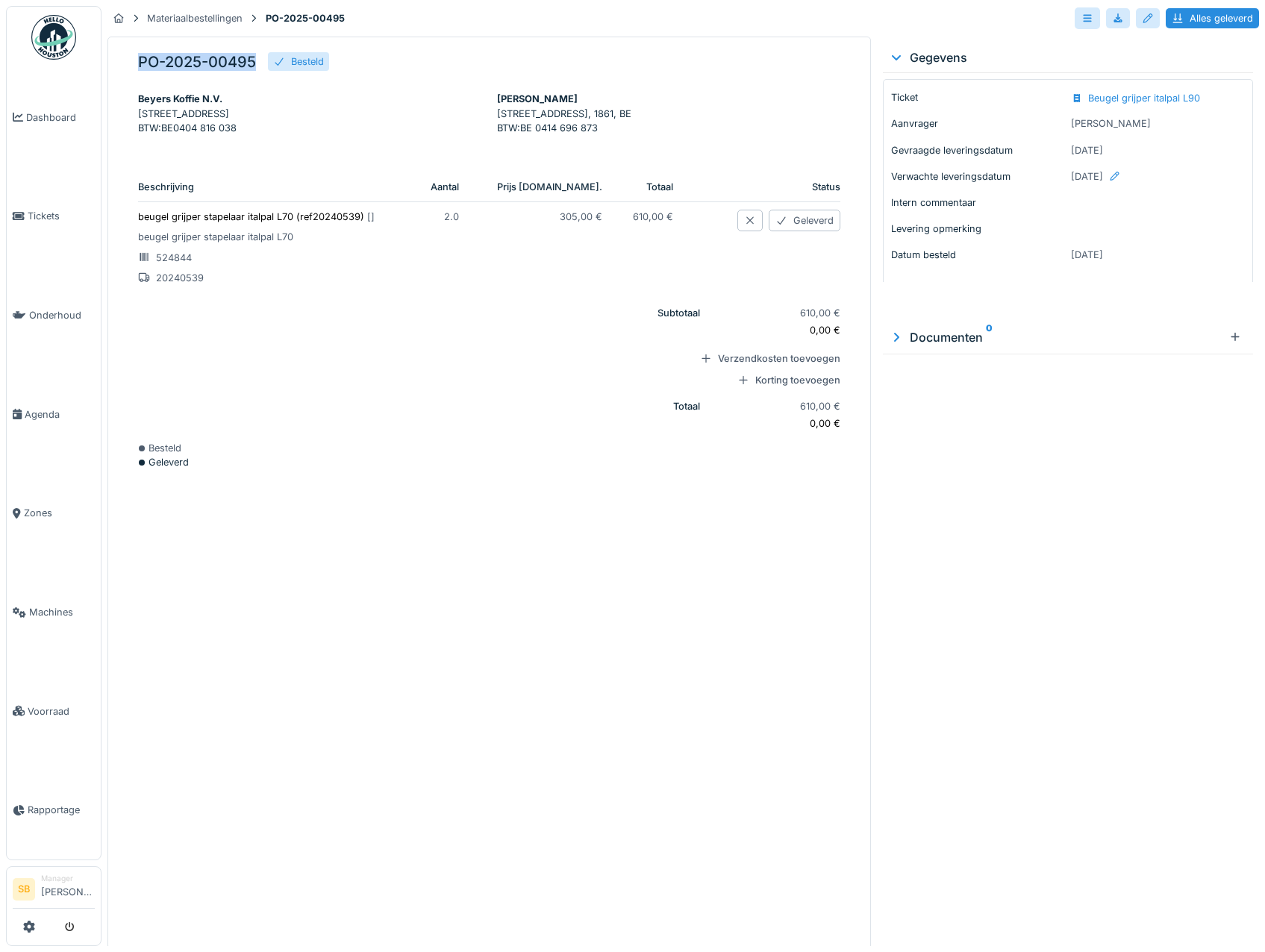
drag, startPoint x: 255, startPoint y: 64, endPoint x: 141, endPoint y: 61, distance: 114.0
click at [141, 61] on h5 "PO-2025-00495" at bounding box center [197, 62] width 118 height 18
copy h5 "PO-2025-00495"
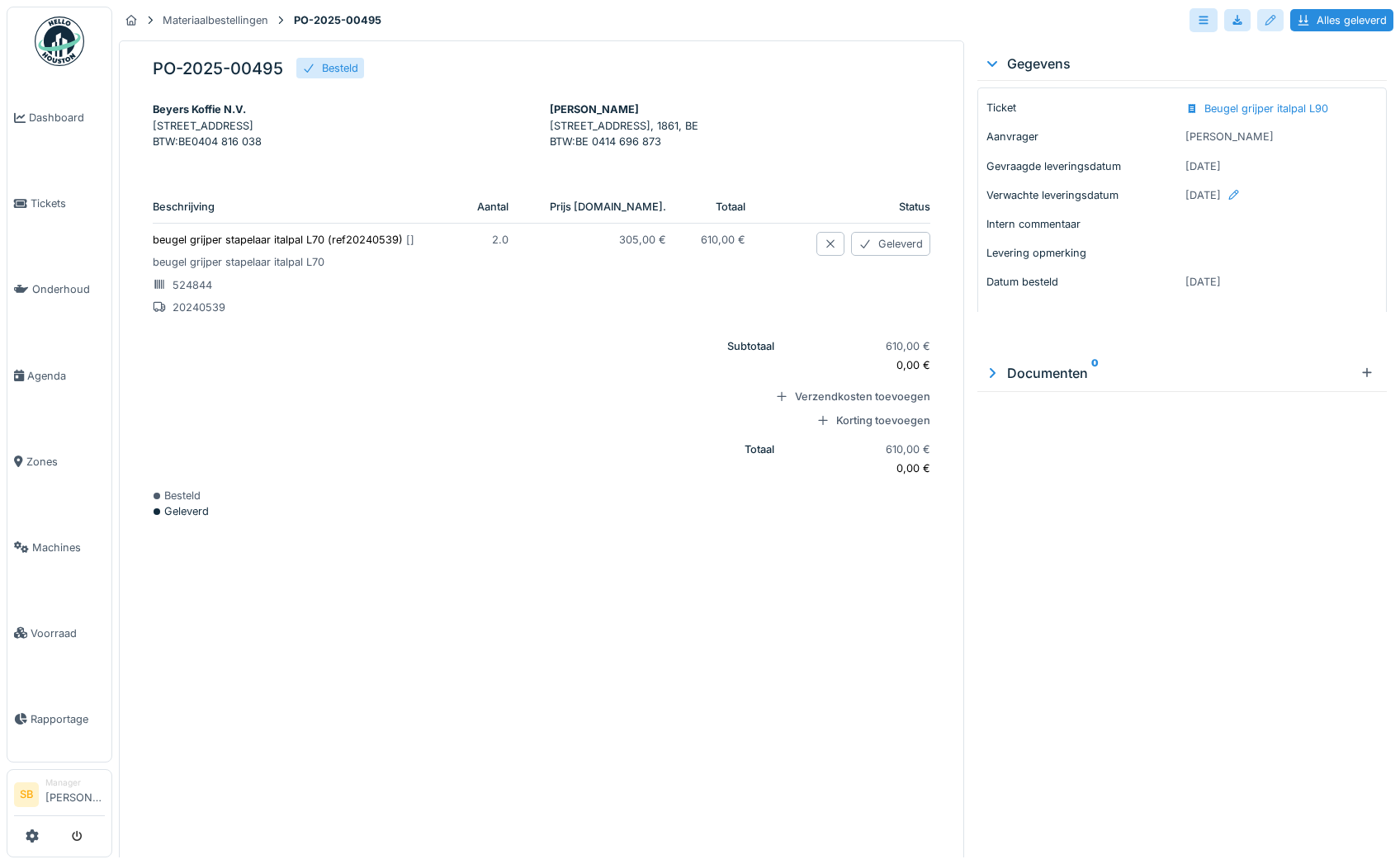
click at [1264, 22] on div at bounding box center [1270, 20] width 13 height 16
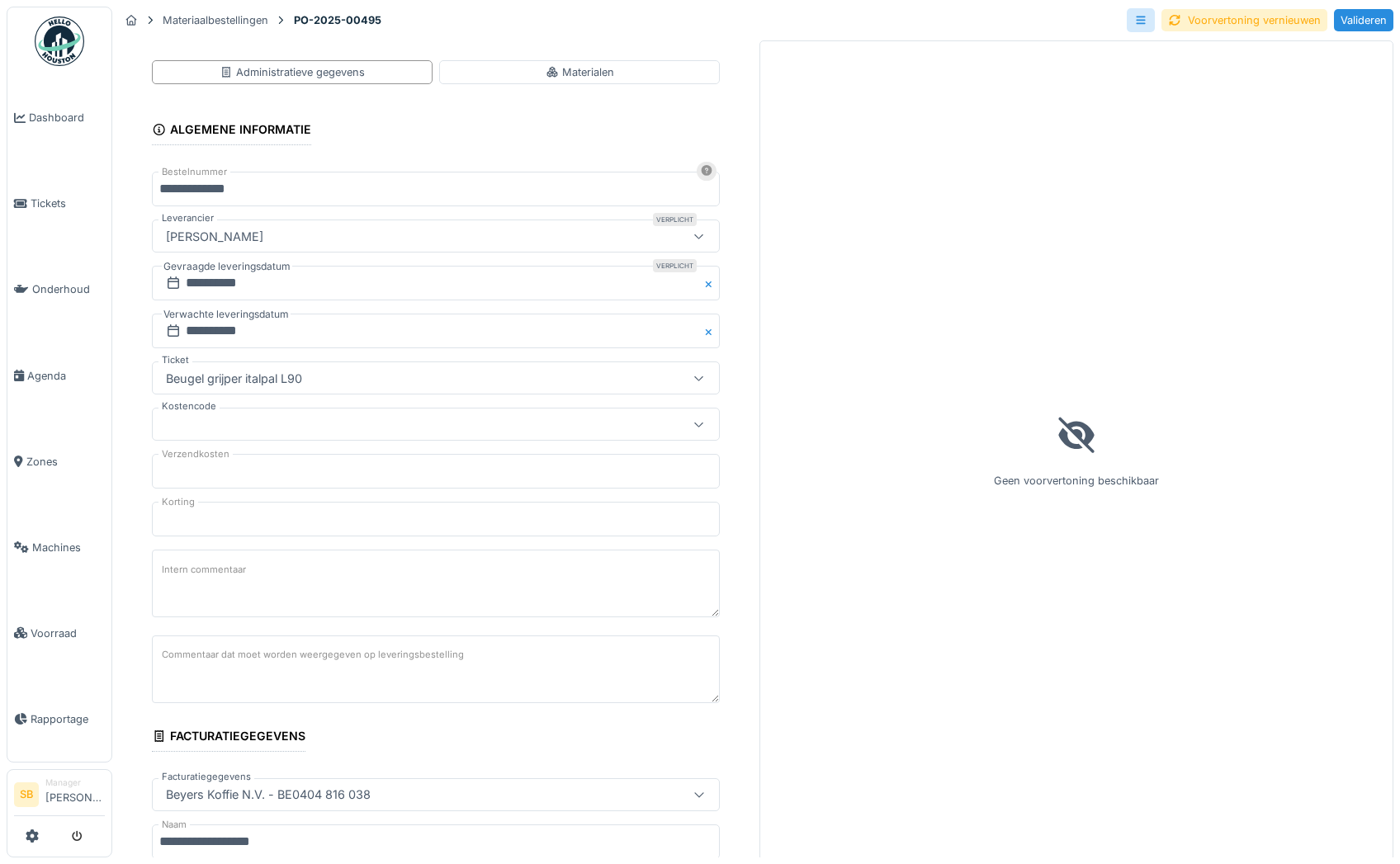
click at [232, 429] on div at bounding box center [401, 425] width 484 height 18
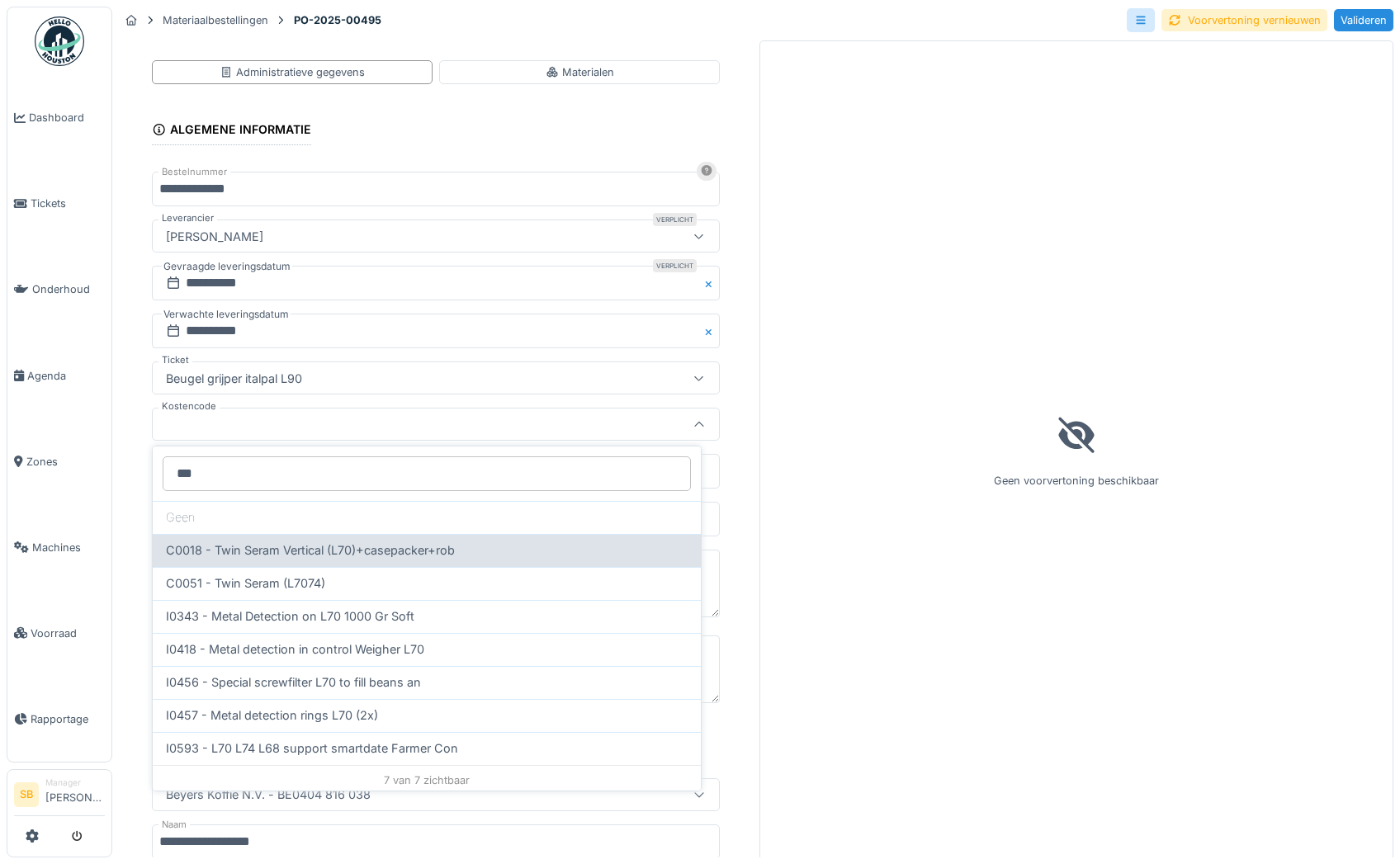
scroll to position [4, 0]
type input "***"
click at [265, 548] on span "C0018 - Twin Seram Vertical (L70)+casepacker+rob" at bounding box center [310, 547] width 289 height 18
type input "***"
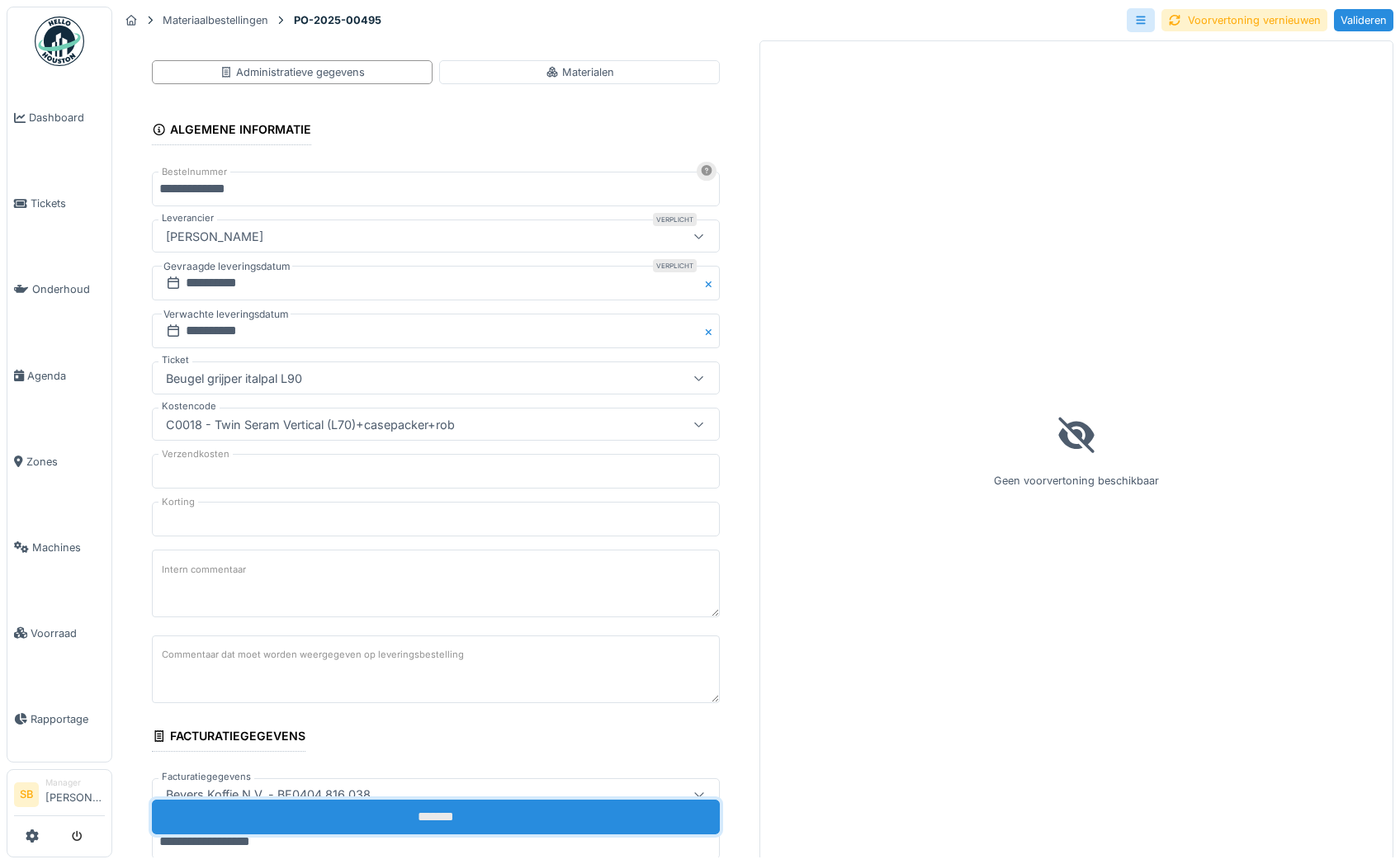
click at [398, 811] on input "*******" at bounding box center [436, 817] width 568 height 35
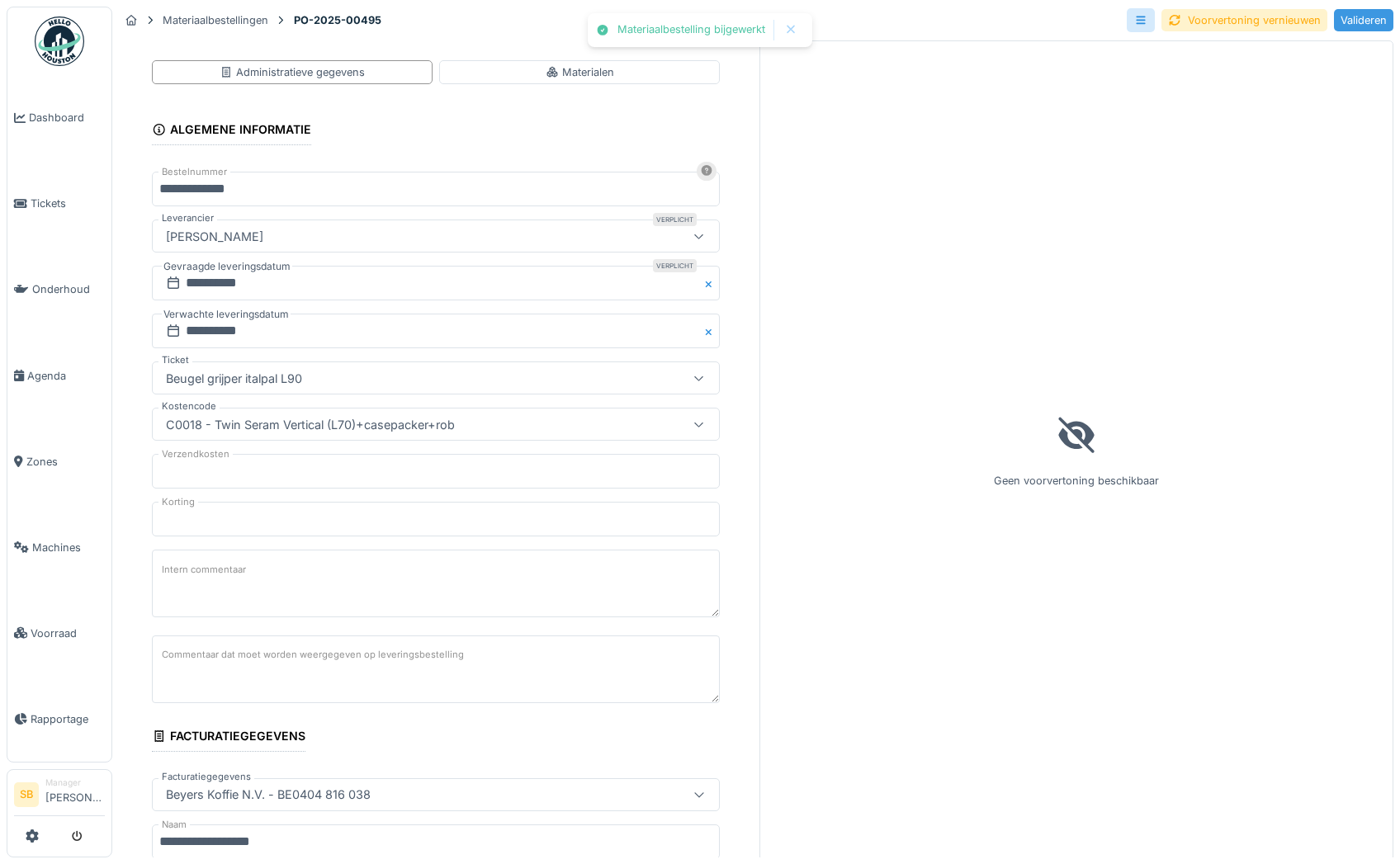
click at [1343, 12] on div "Valideren" at bounding box center [1364, 20] width 60 height 22
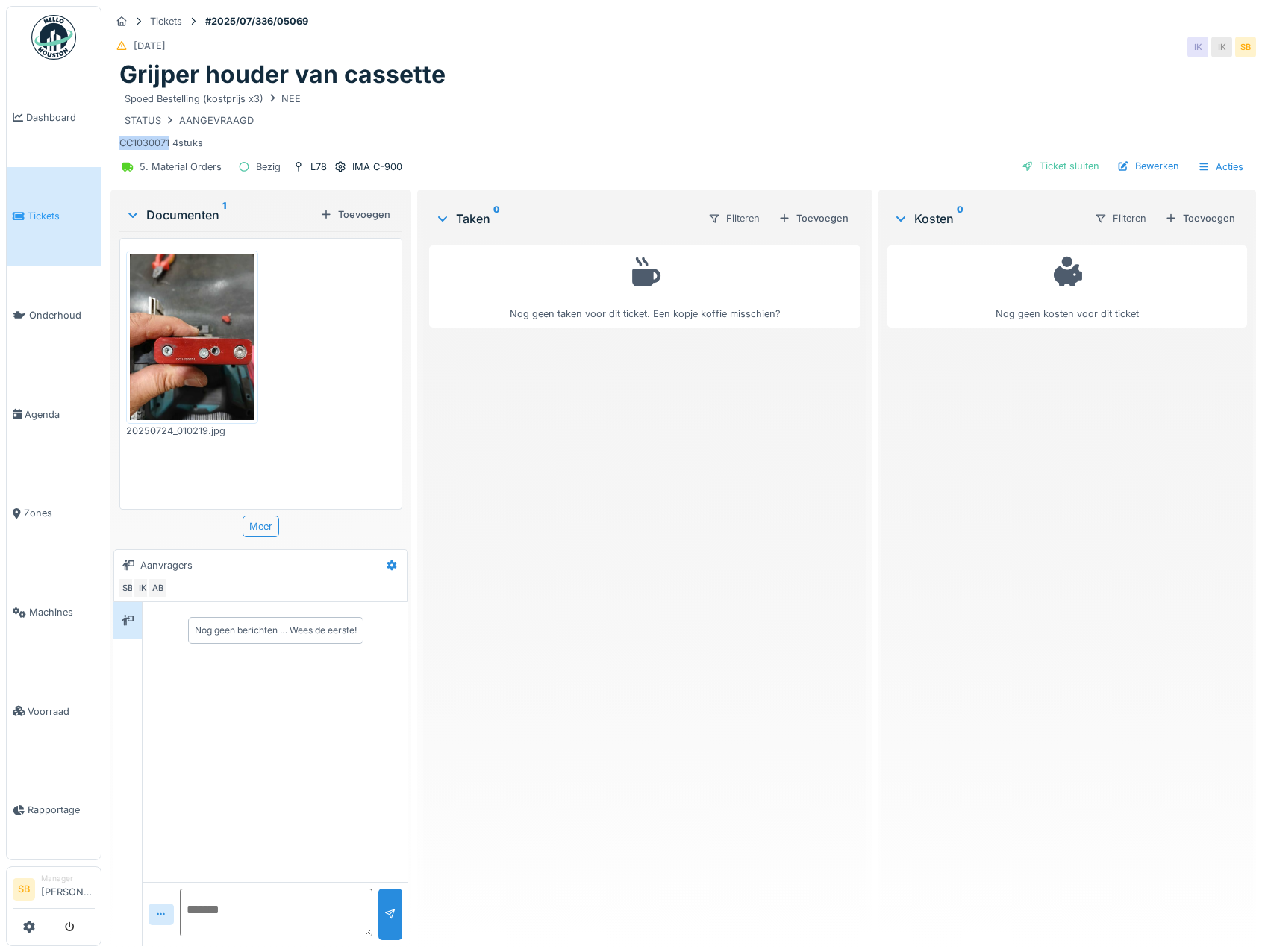
drag, startPoint x: 170, startPoint y: 142, endPoint x: 120, endPoint y: 139, distance: 50.1
click at [120, 139] on div "Spoed Bestelling (kostprijs x3) NEE STATUS AANGEVRAAGD CC1030071 4stuks" at bounding box center [683, 120] width 1128 height 61
copy div "CC1030071"
click at [200, 909] on textarea at bounding box center [276, 912] width 192 height 48
type textarea "**********"
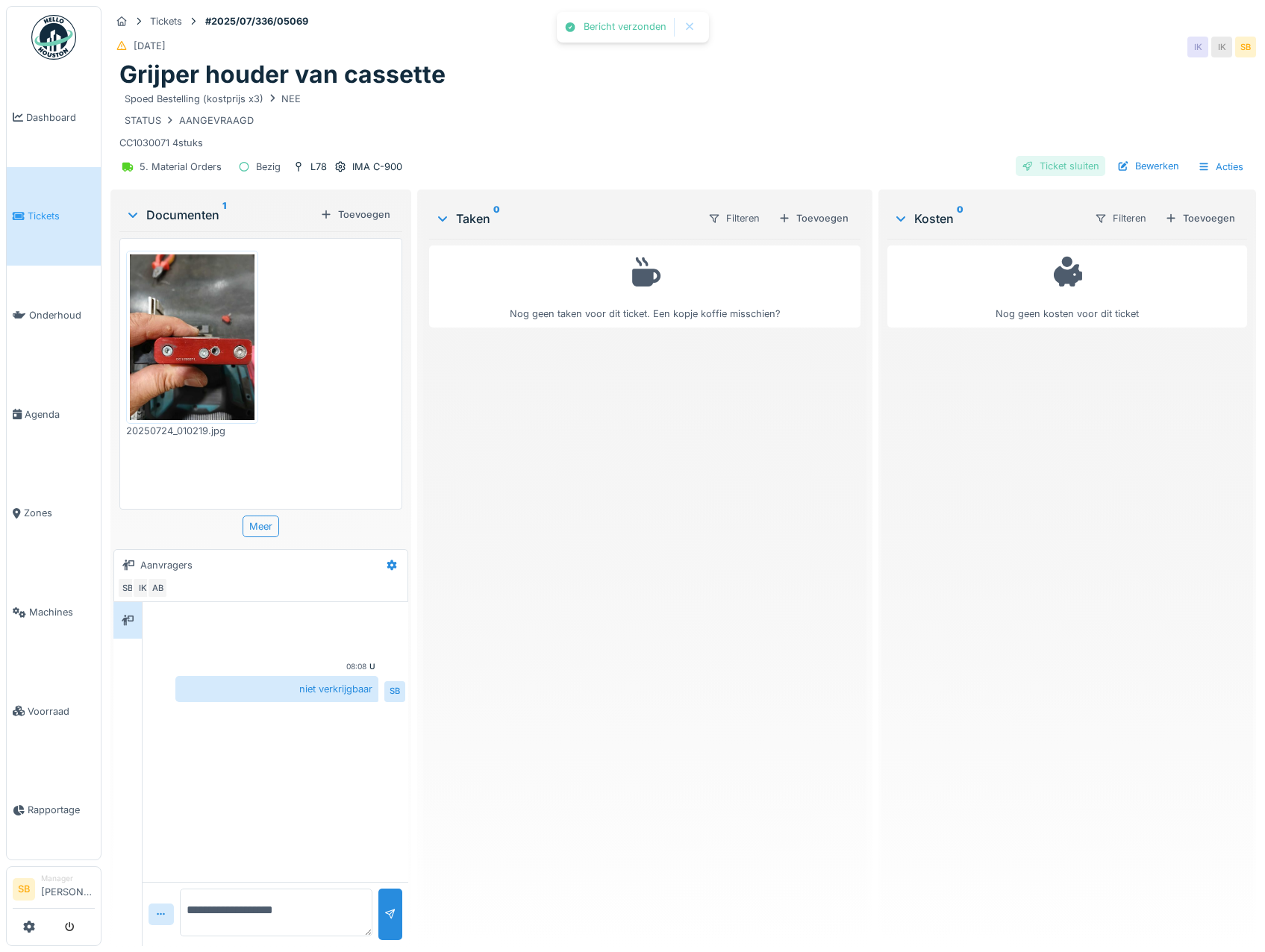
click at [1071, 162] on div "Ticket sluiten" at bounding box center [1061, 166] width 90 height 20
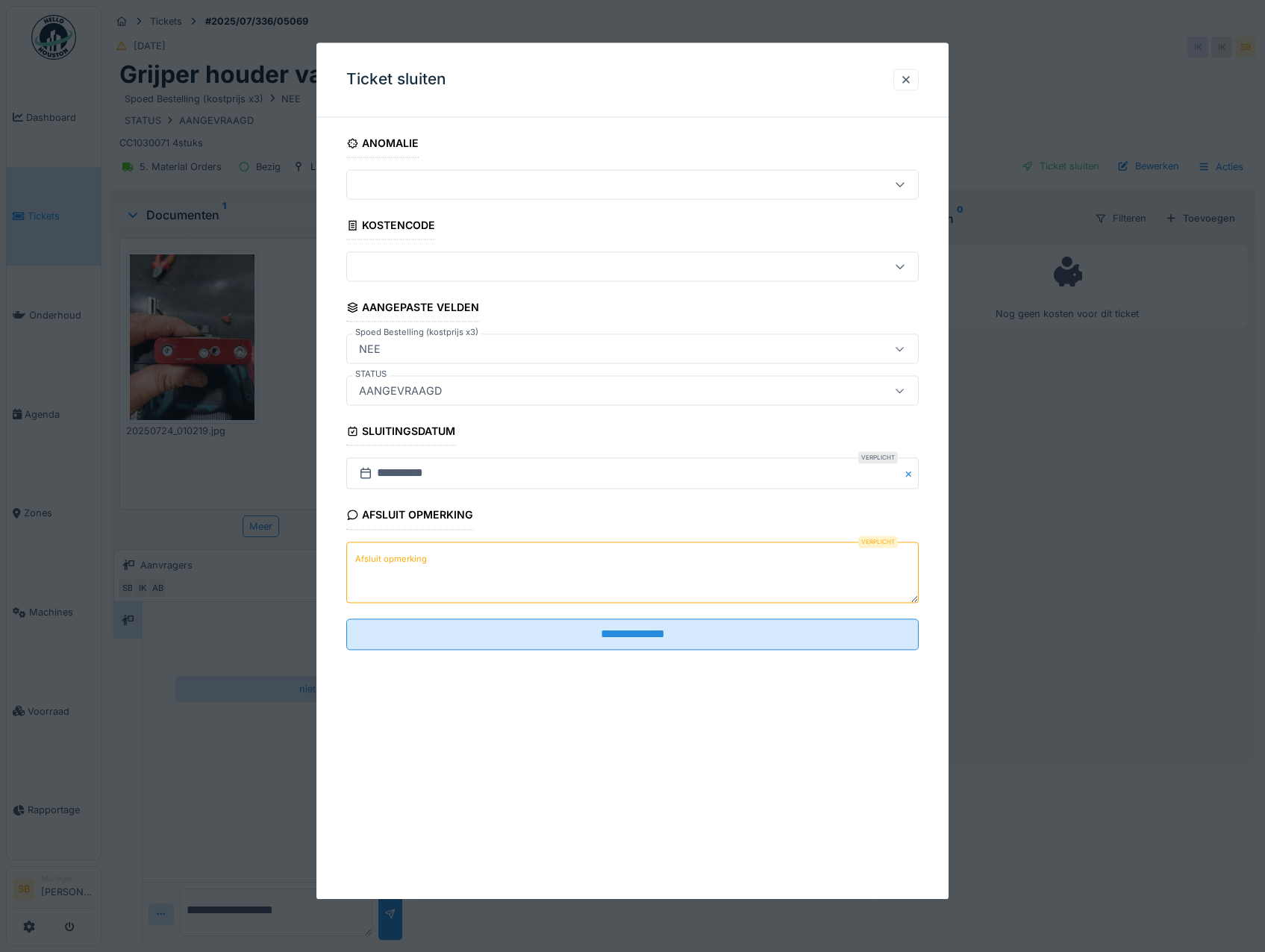
click at [906, 386] on icon at bounding box center [900, 390] width 12 height 10
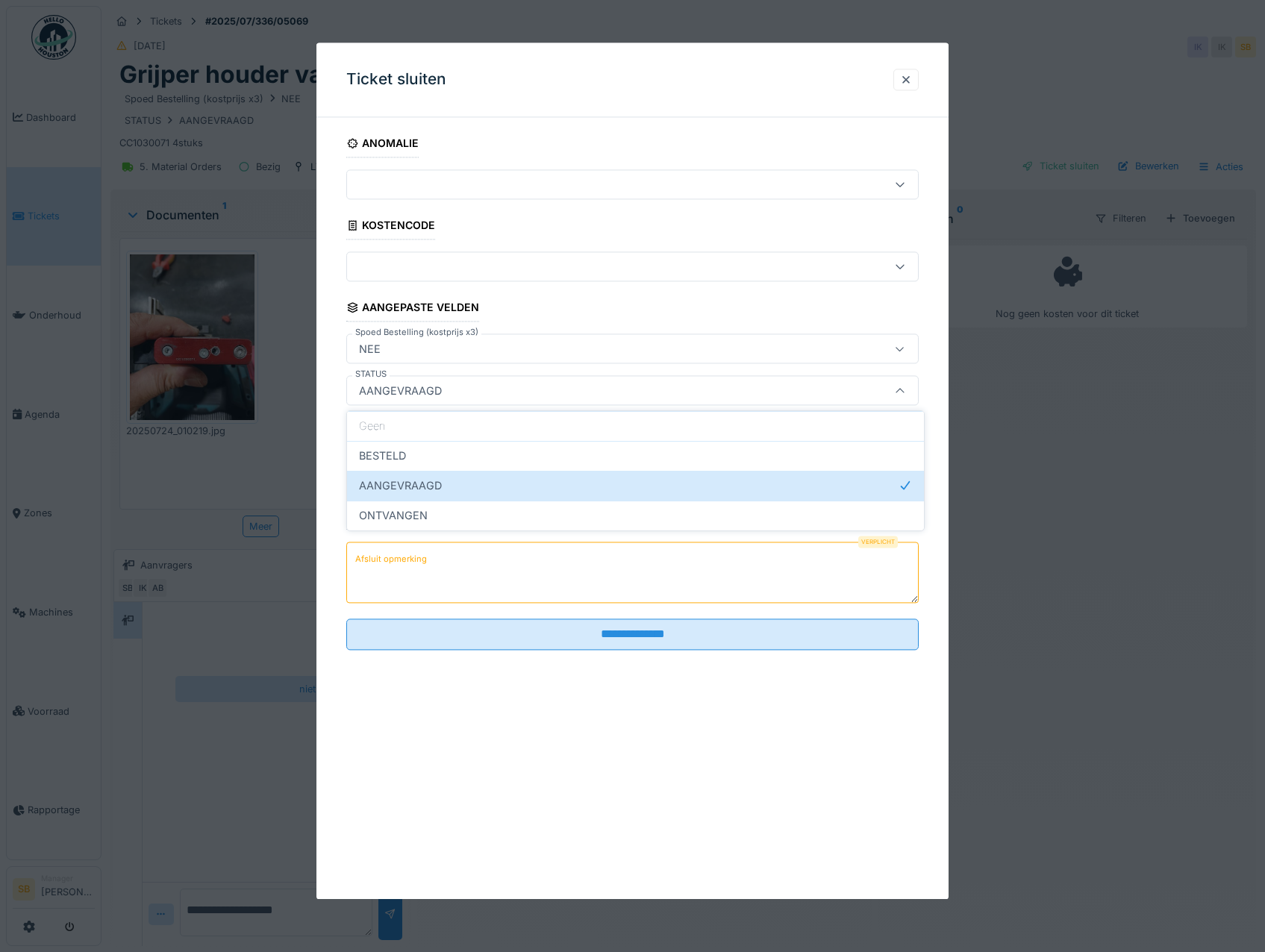
click at [473, 583] on textarea "Afsluit opmerking" at bounding box center [633, 573] width 574 height 61
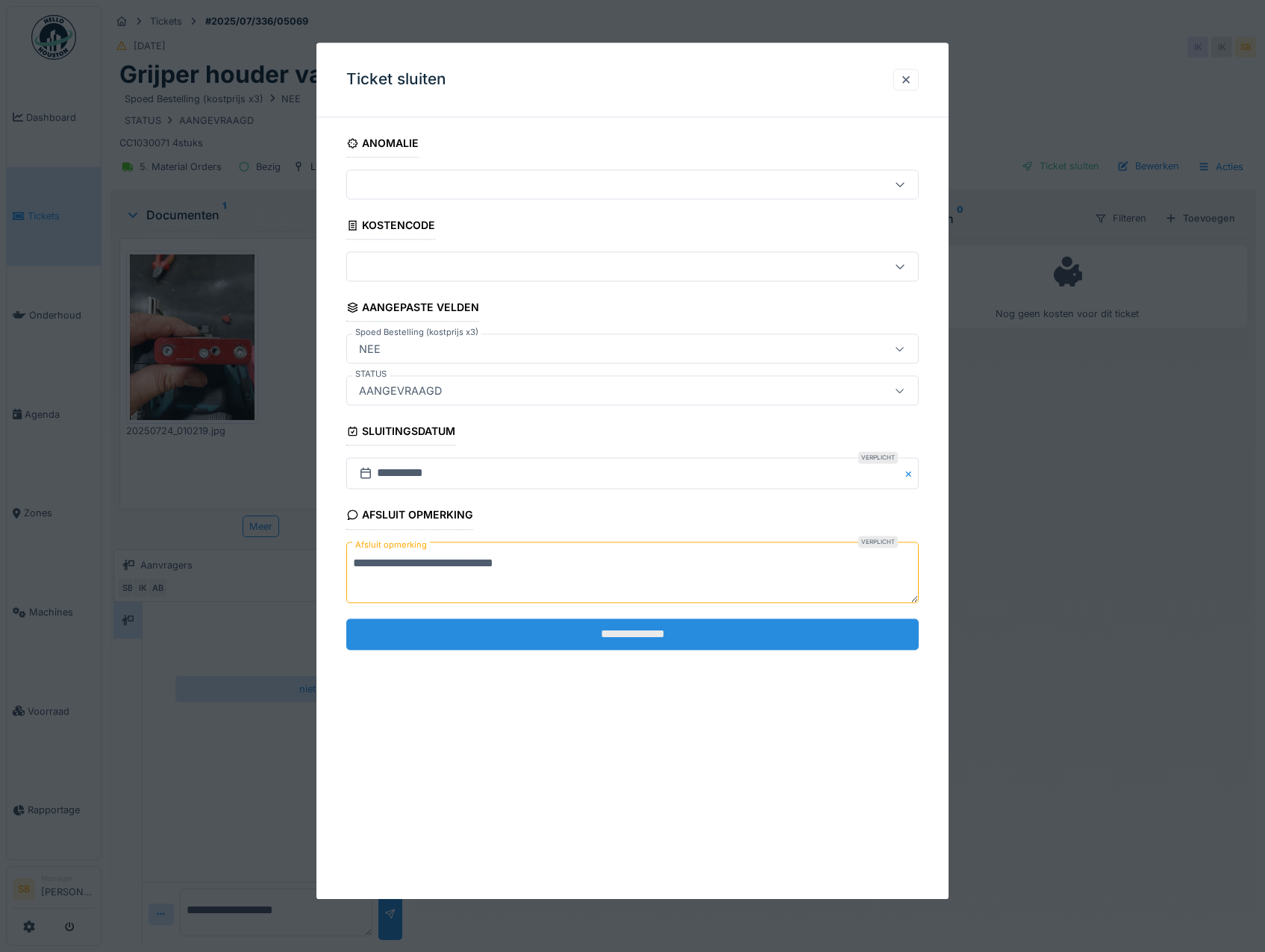
type textarea "**********"
click at [583, 640] on input "**********" at bounding box center [633, 634] width 574 height 31
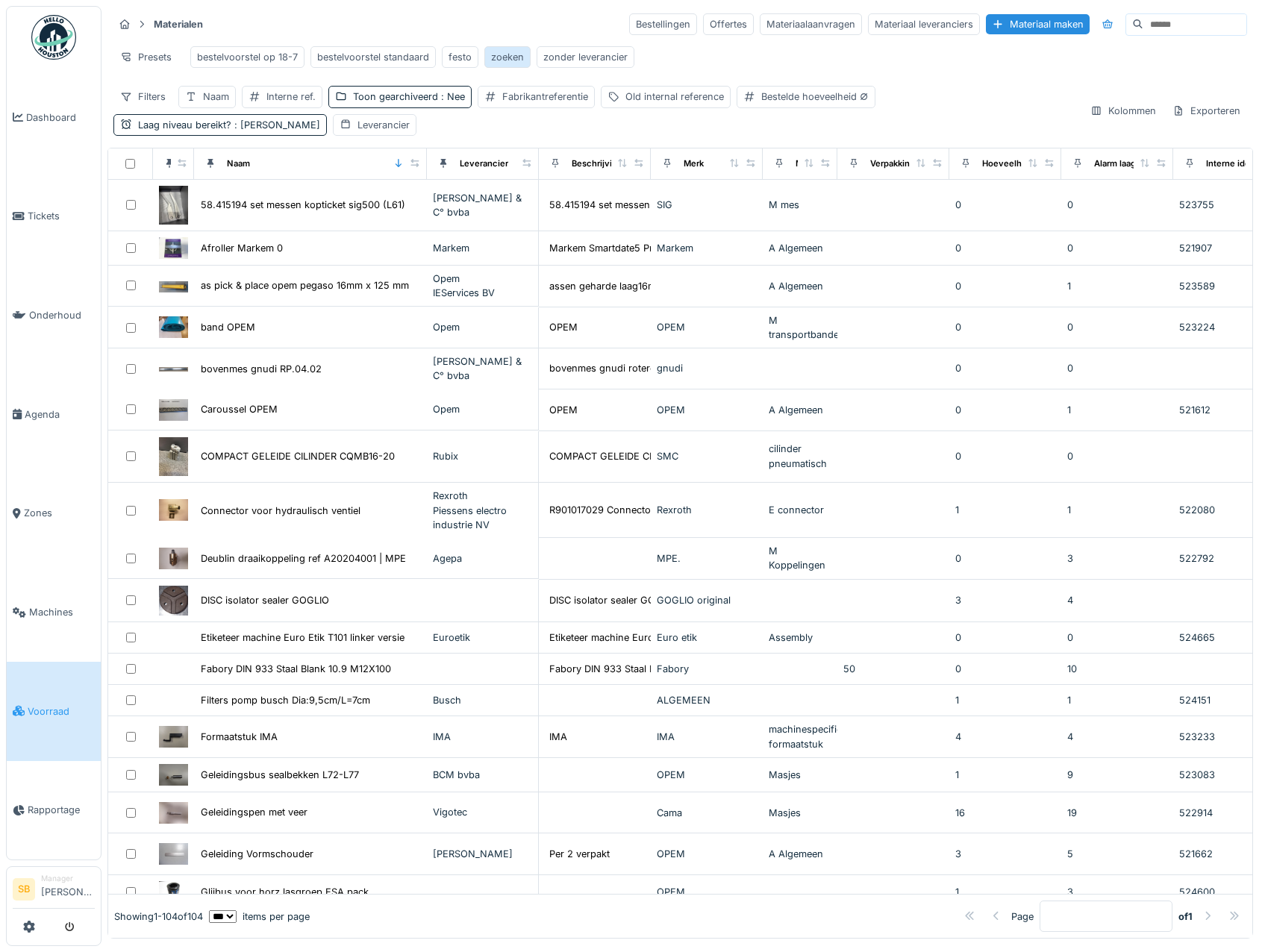
click at [511, 62] on div "zoeken" at bounding box center [507, 58] width 33 height 14
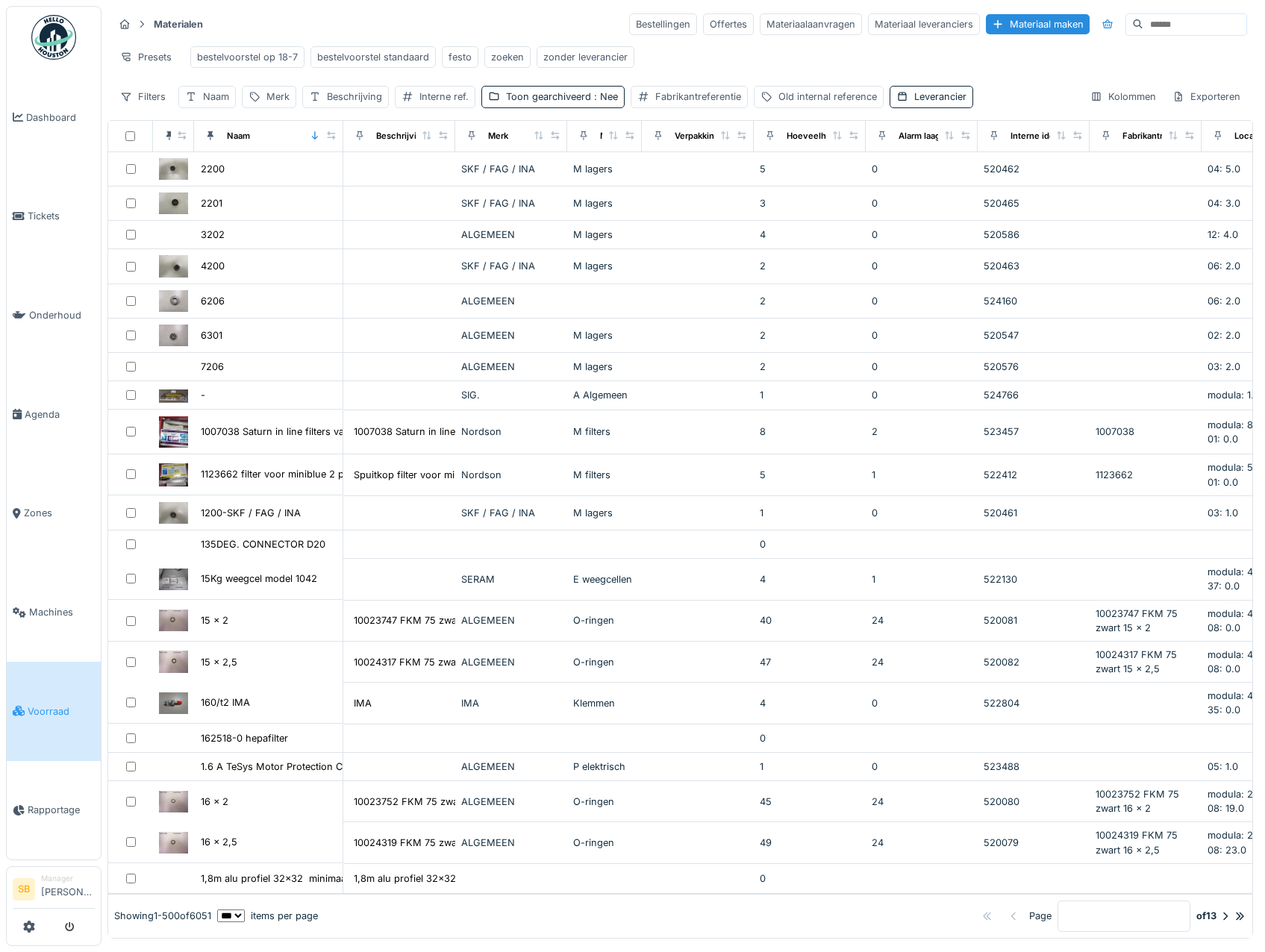
click at [1144, 22] on input at bounding box center [1195, 24] width 103 height 21
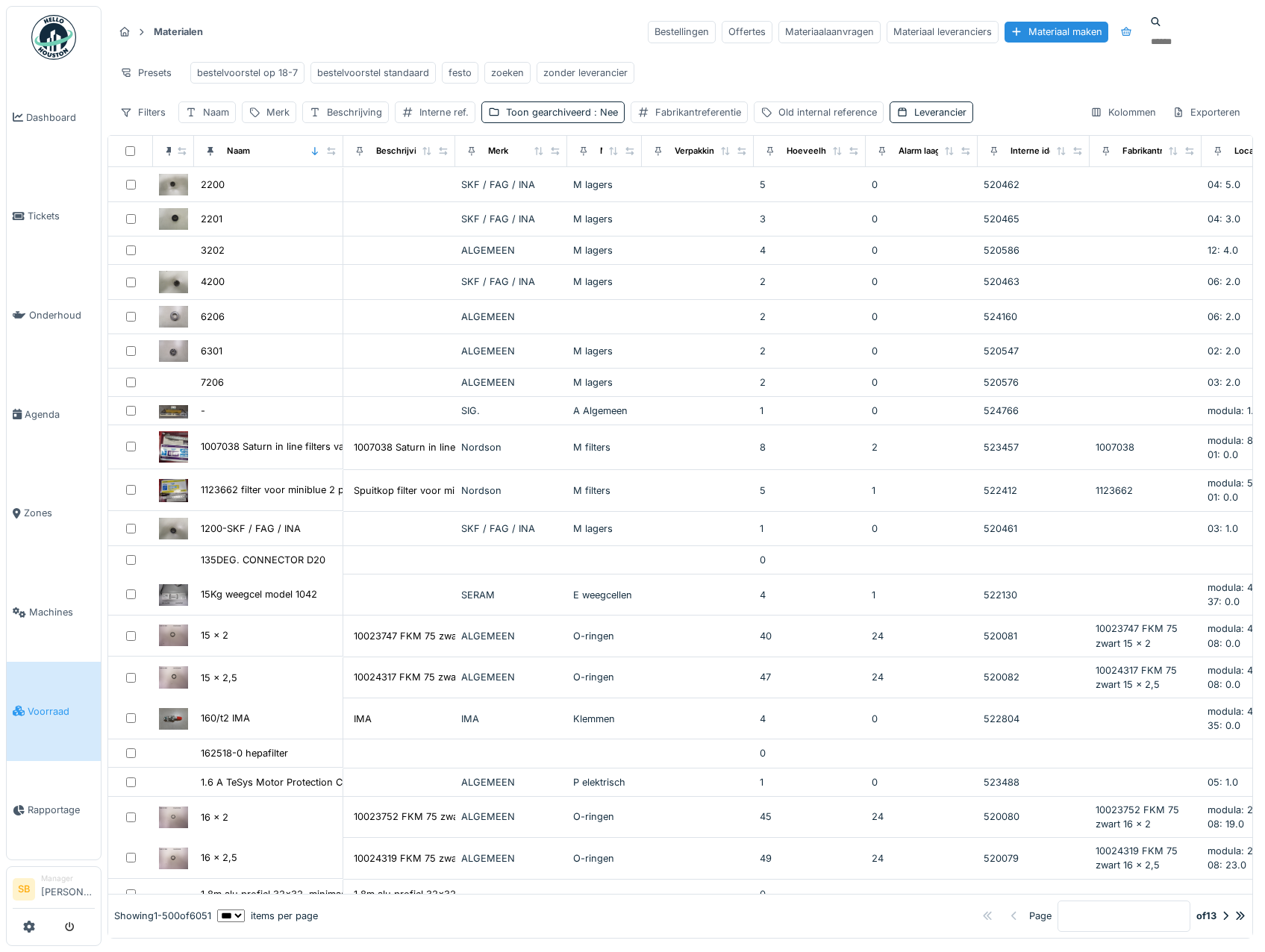
paste input "*********"
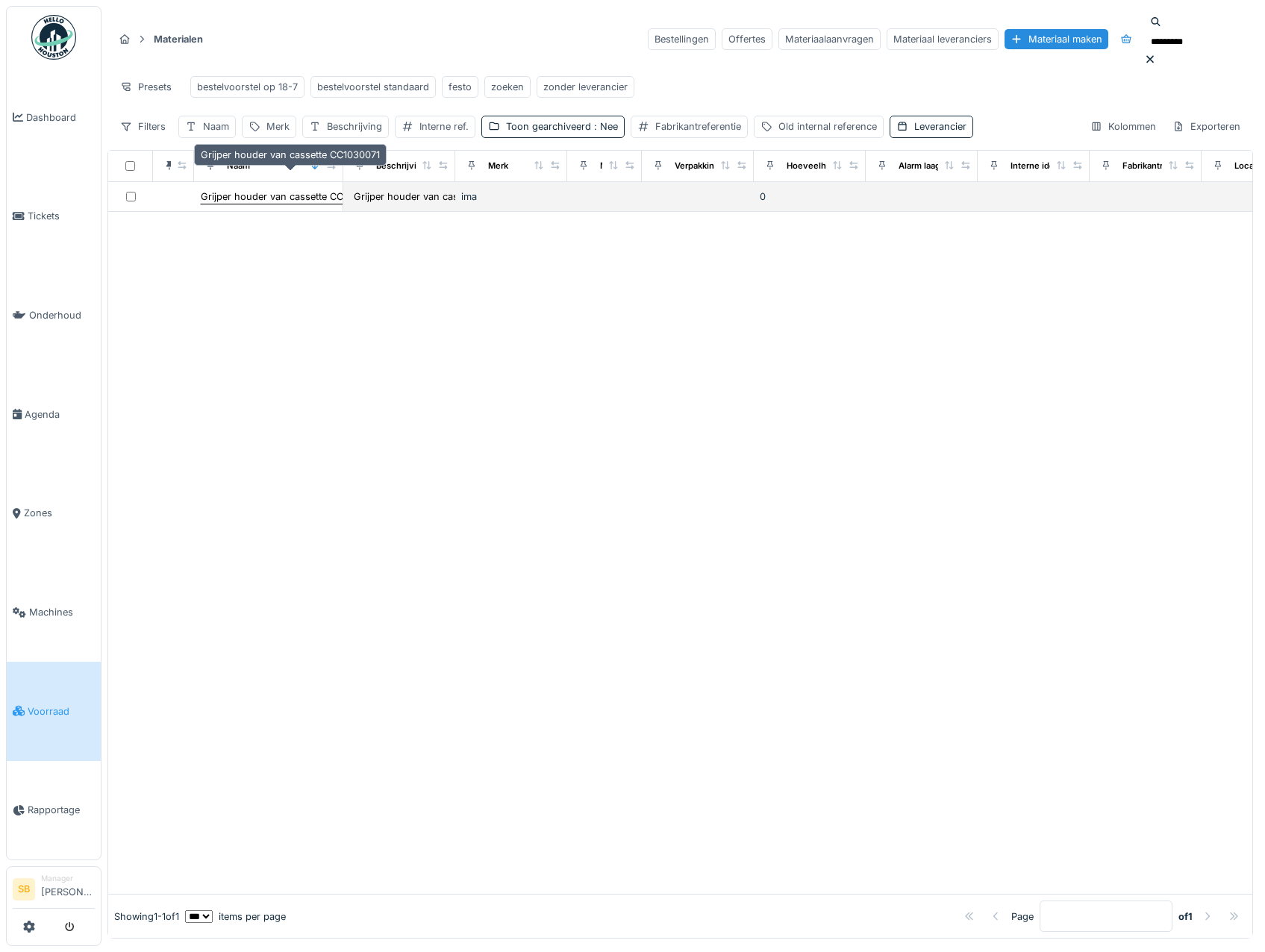
click at [314, 190] on div "Grijper houder van cassette CC1030071" at bounding box center [290, 197] width 179 height 14
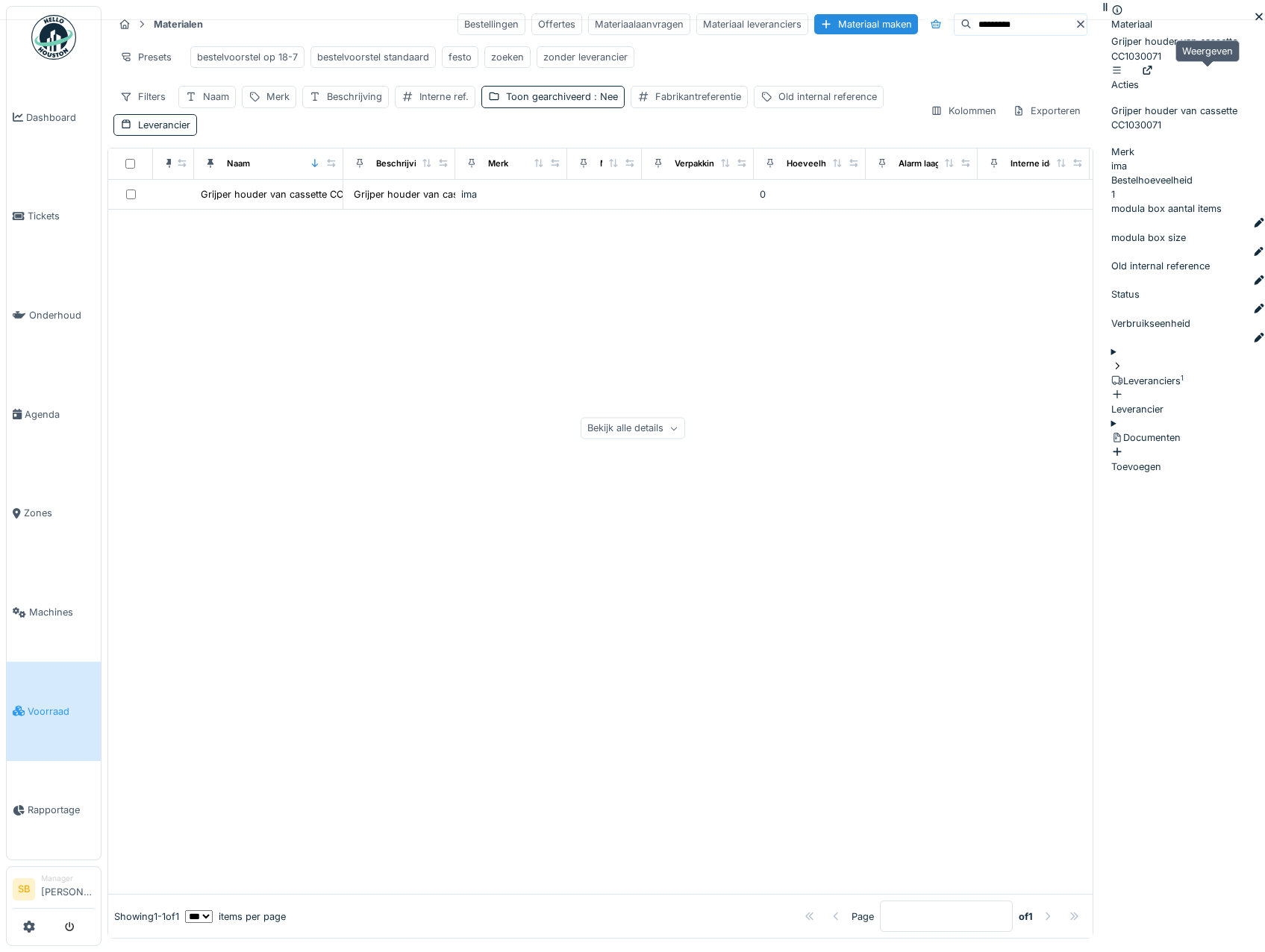
click at [1154, 76] on icon at bounding box center [1147, 70] width 12 height 10
drag, startPoint x: 806, startPoint y: 35, endPoint x: 677, endPoint y: 33, distance: 129.0
click at [681, 35] on div "Bestellingen Offertes Materiaalaanvragen Materiaal leveranciers Materiaal maken…" at bounding box center [772, 24] width 630 height 22
paste input "*"
click at [1253, 22] on icon at bounding box center [1259, 16] width 12 height 10
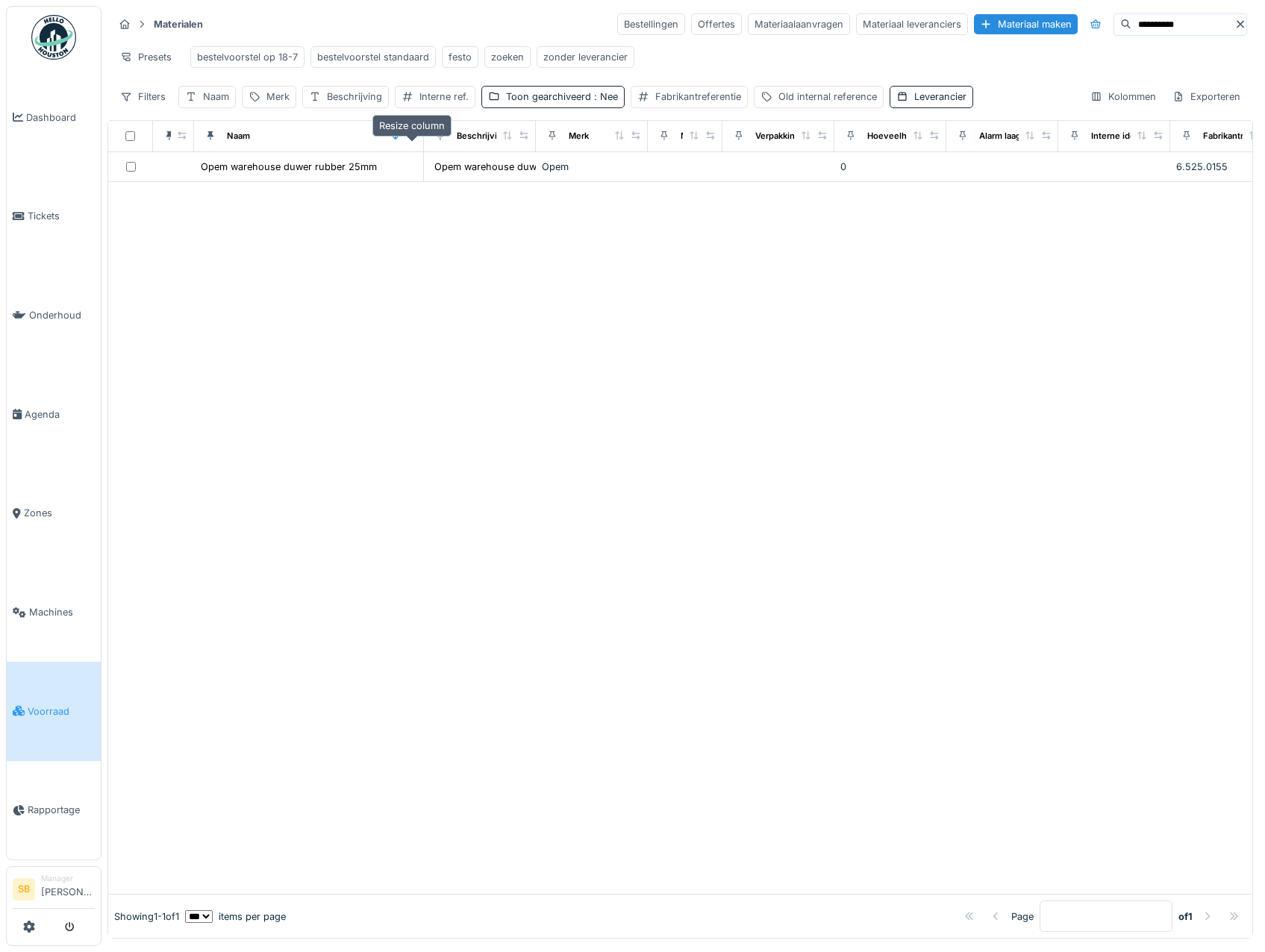
drag, startPoint x: 334, startPoint y: 147, endPoint x: 414, endPoint y: 152, distance: 80.2
click at [414, 143] on div at bounding box center [413, 136] width 11 height 13
drag, startPoint x: 1167, startPoint y: 30, endPoint x: 968, endPoint y: 40, distance: 199.3
click at [972, 38] on div "**********" at bounding box center [681, 60] width 1145 height 108
paste input "***"
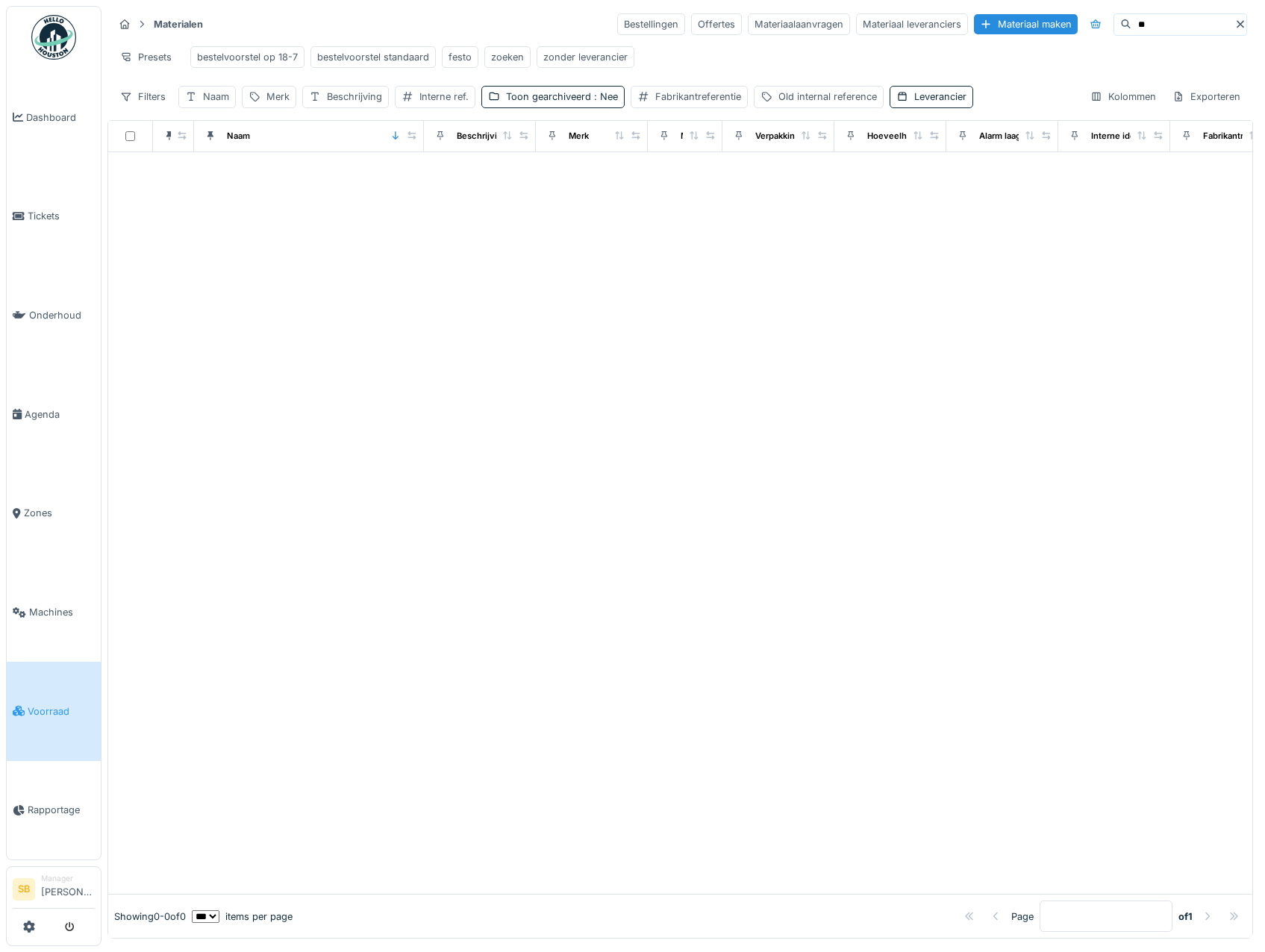
type input "*"
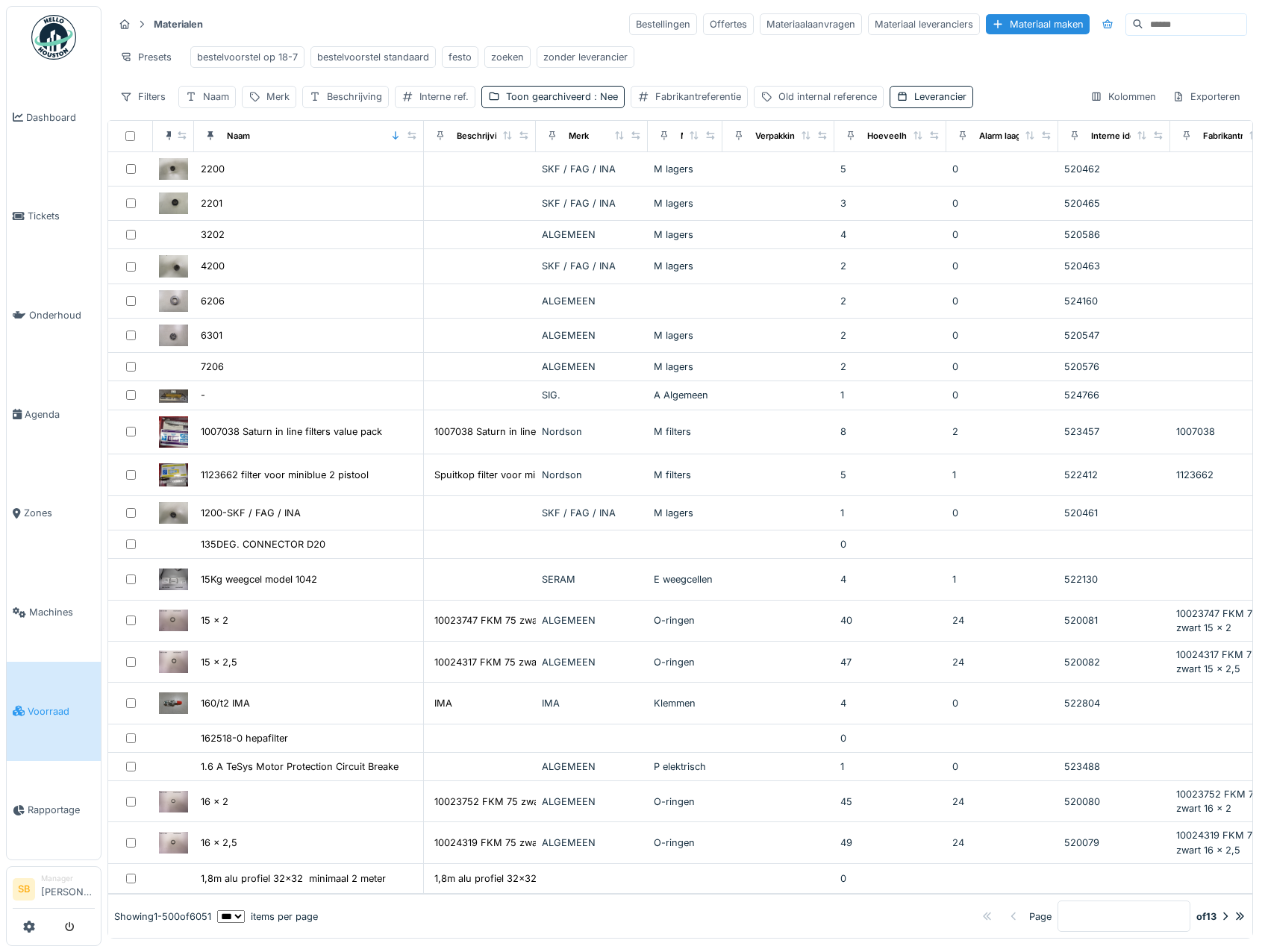
click at [1144, 26] on input at bounding box center [1195, 24] width 103 height 21
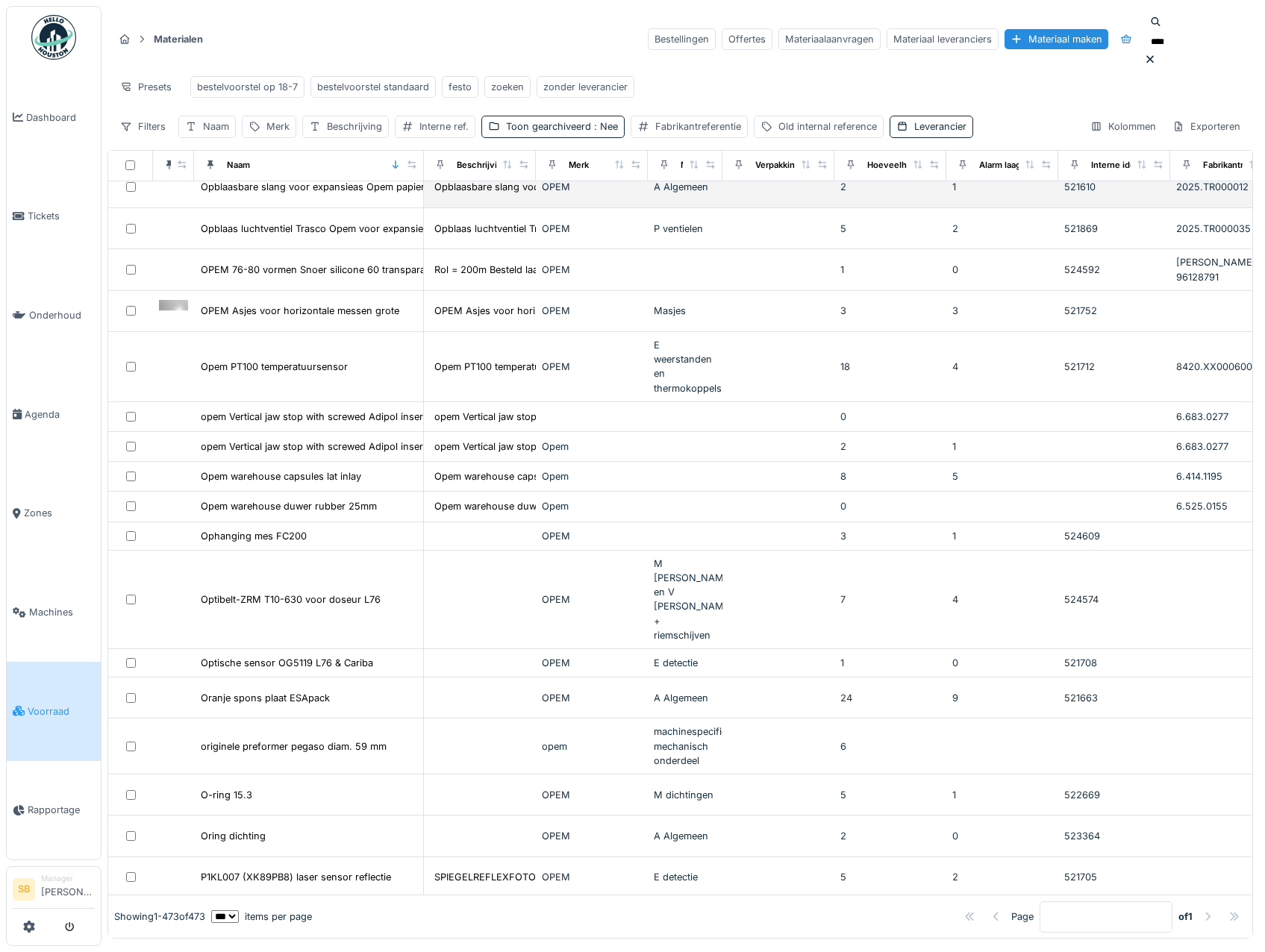
scroll to position [9703, 0]
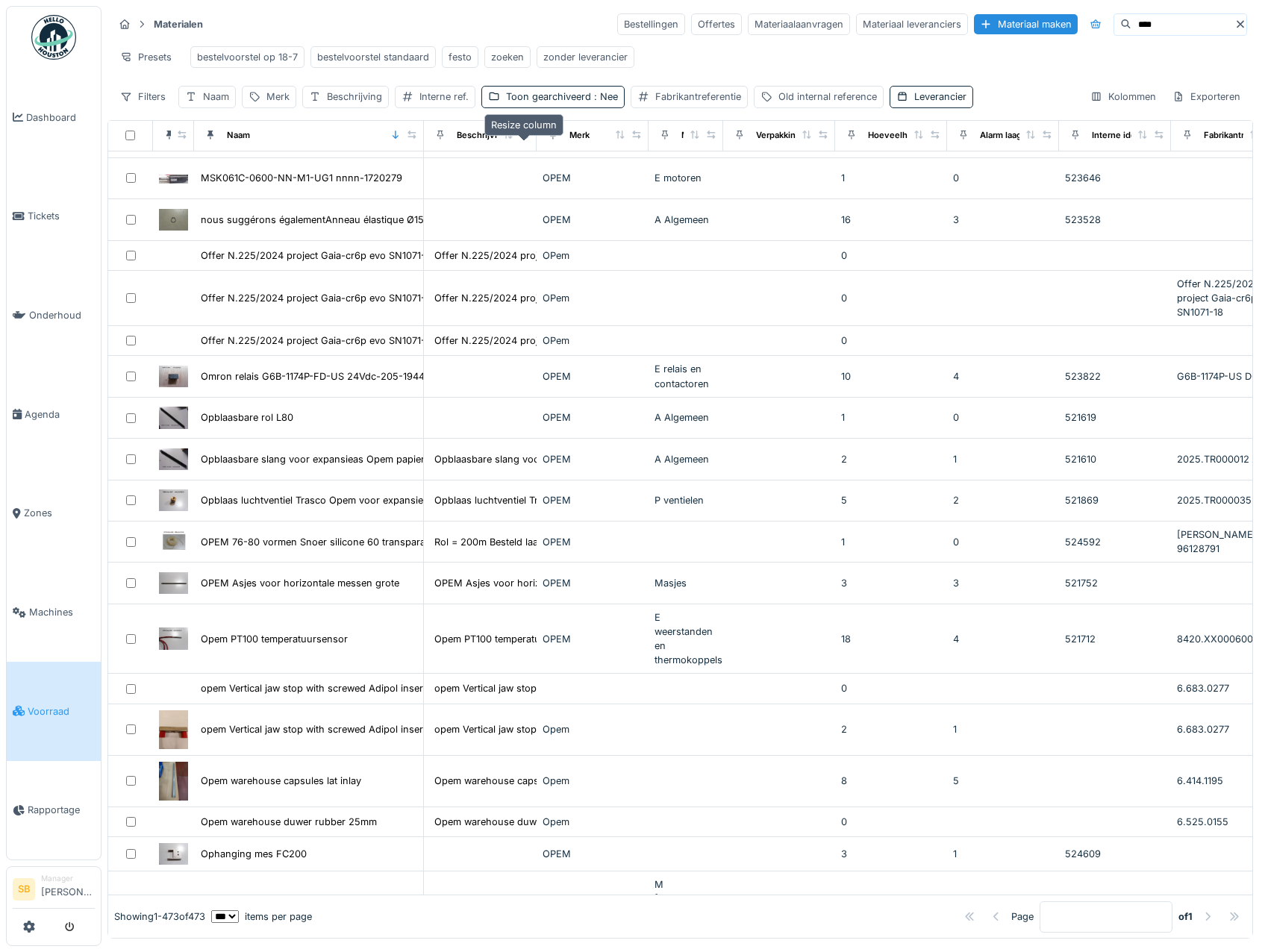
drag, startPoint x: 526, startPoint y: 146, endPoint x: 539, endPoint y: 146, distance: 13.0
click at [537, 152] on th "Beschrijving" at bounding box center [480, 136] width 112 height 31
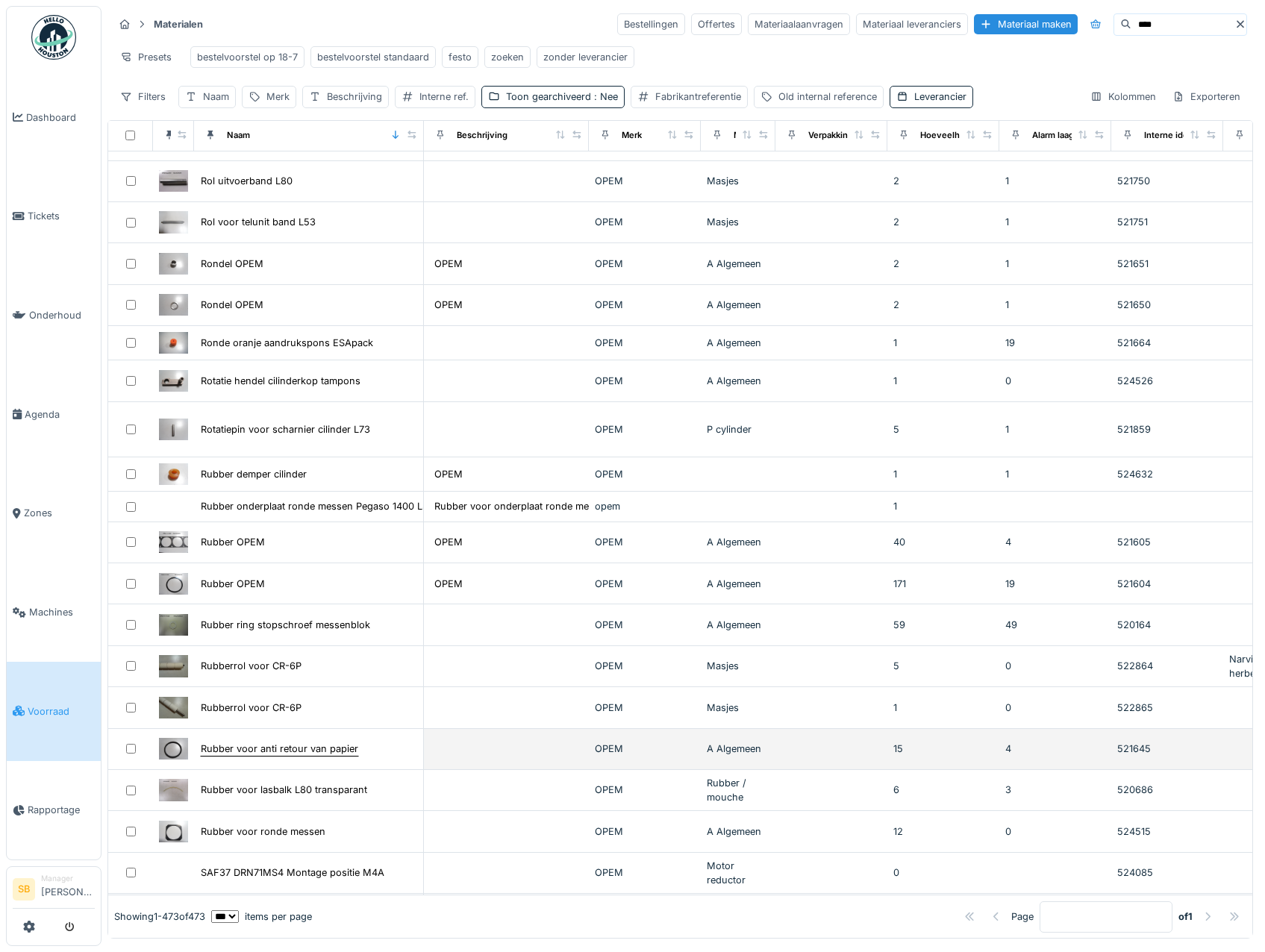
scroll to position [12763, 0]
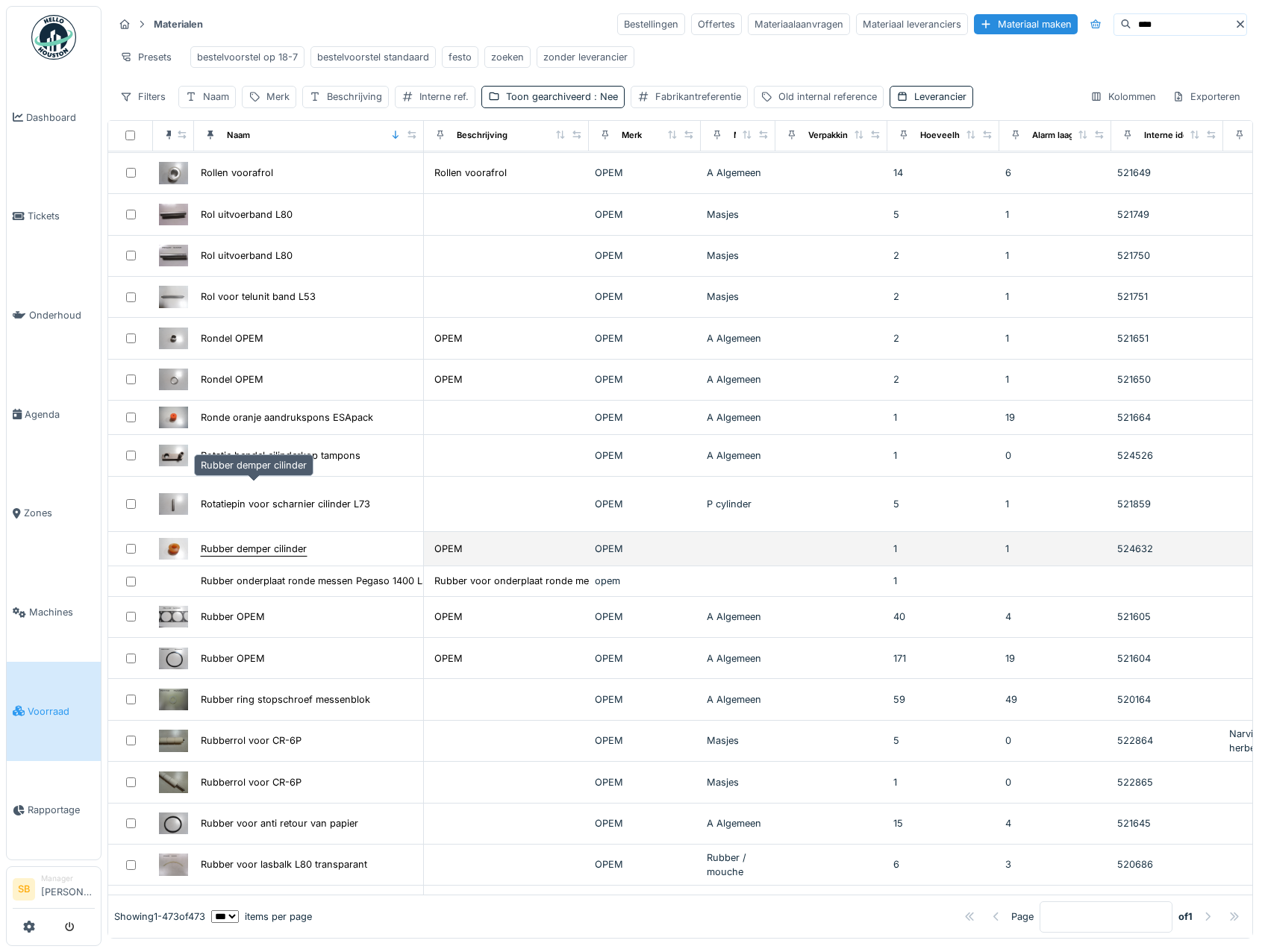
click at [272, 542] on div "Rubber demper cilinder" at bounding box center [254, 549] width 106 height 14
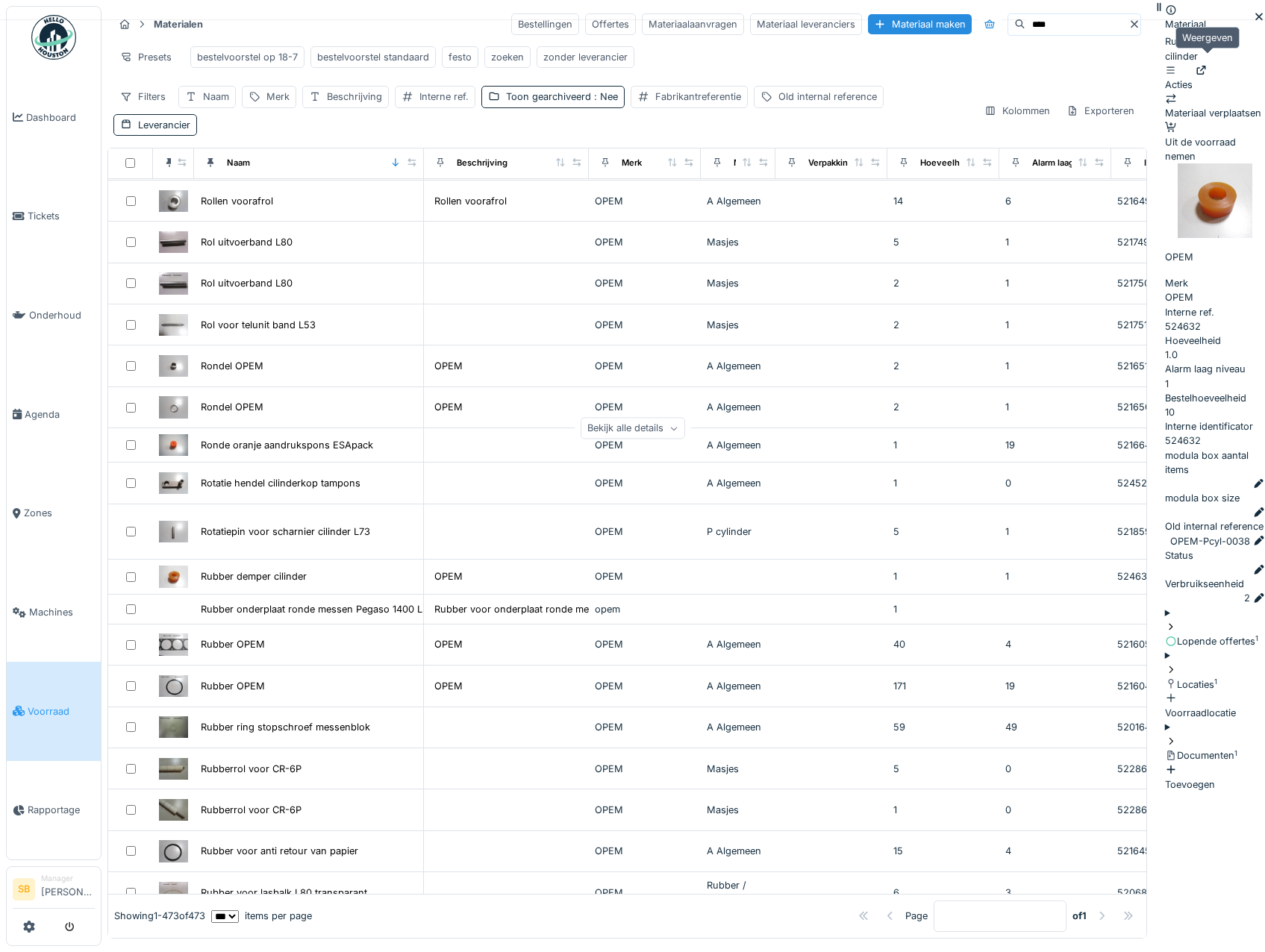
click at [1206, 66] on icon at bounding box center [1201, 70] width 12 height 10
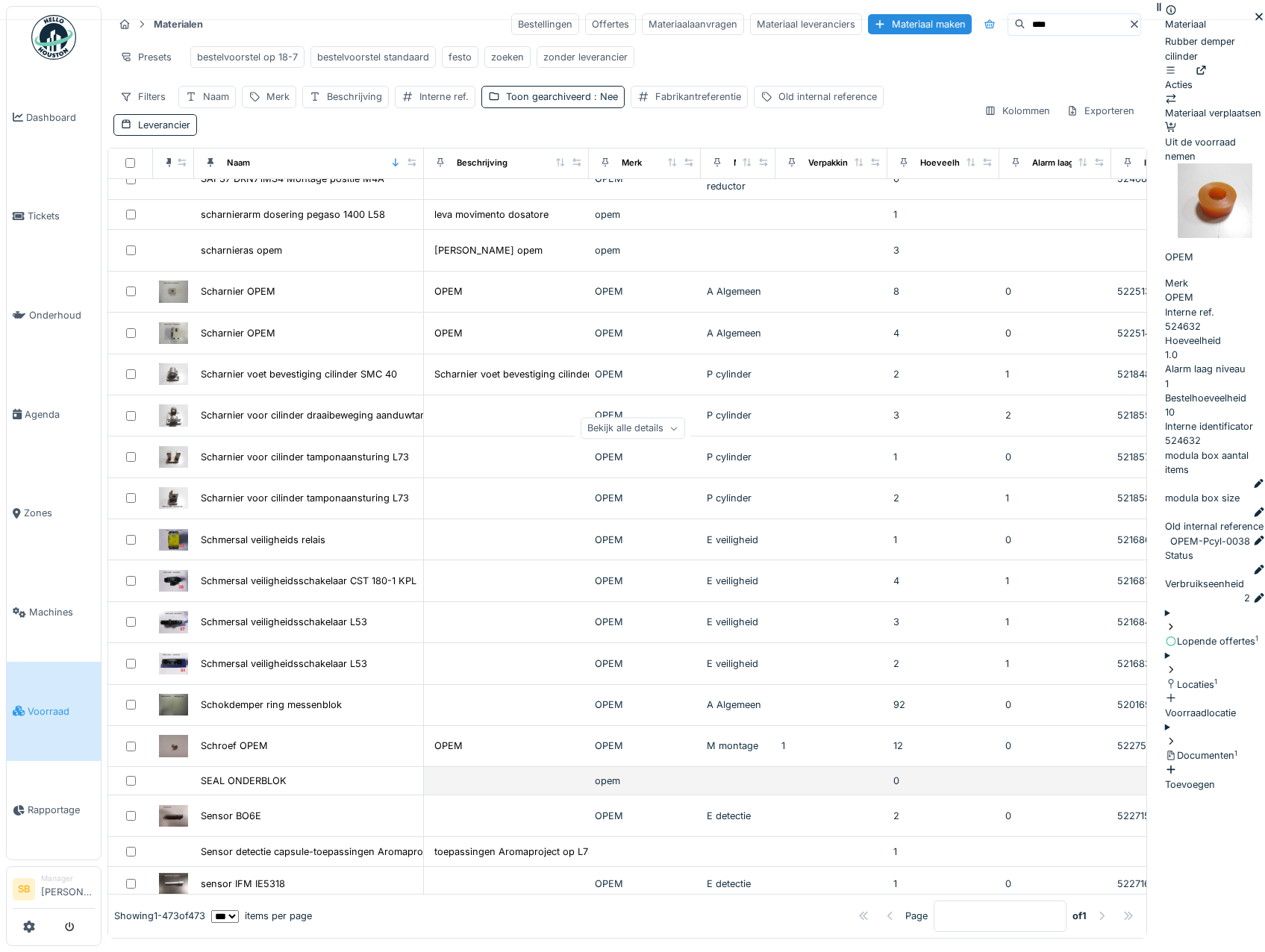
scroll to position [13659, 0]
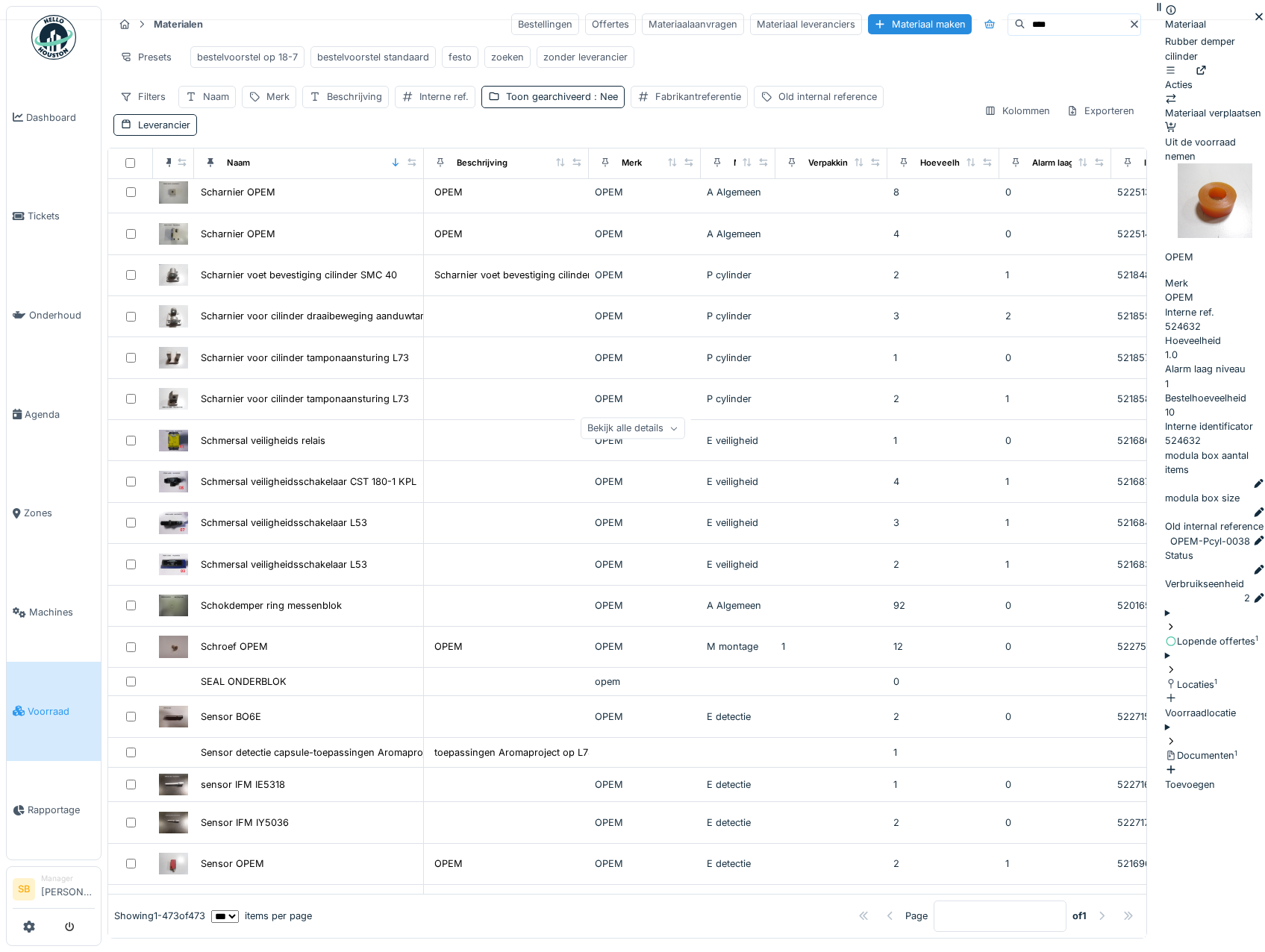
drag, startPoint x: 762, startPoint y: 29, endPoint x: 685, endPoint y: 42, distance: 78.1
click at [1008, 22] on div "****" at bounding box center [1074, 24] width 134 height 22
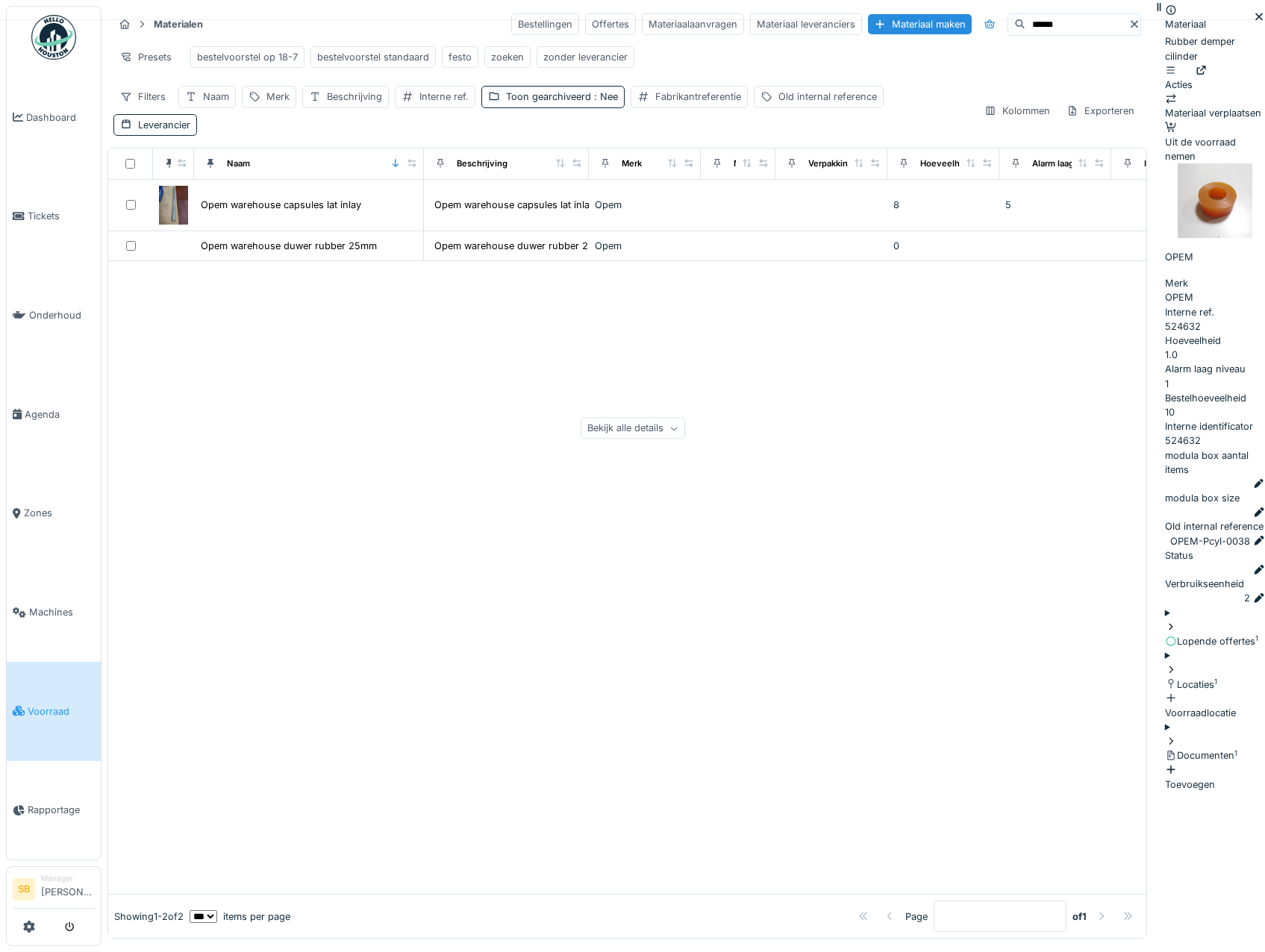
scroll to position [0, 0]
type input "*"
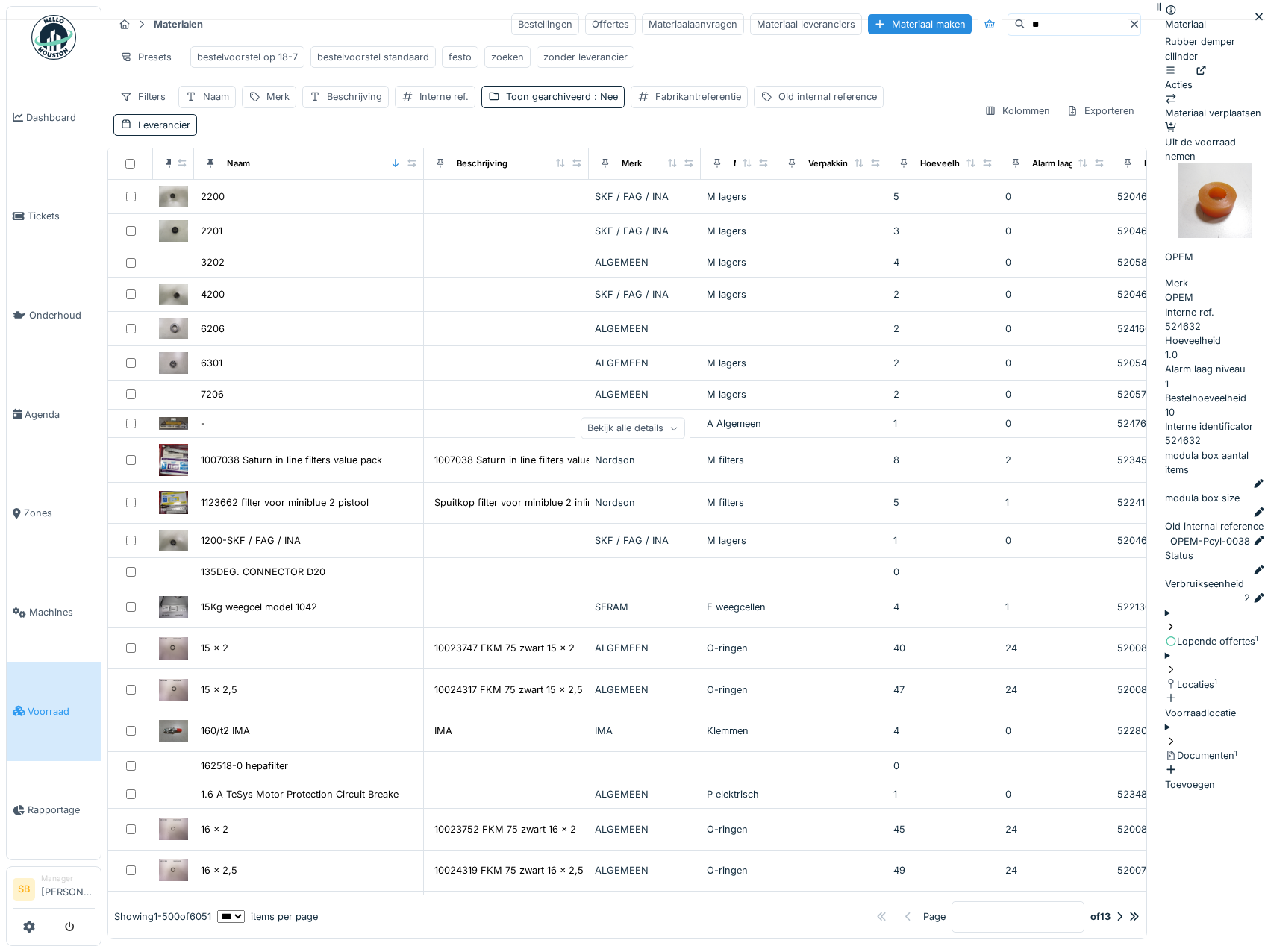
type input "*"
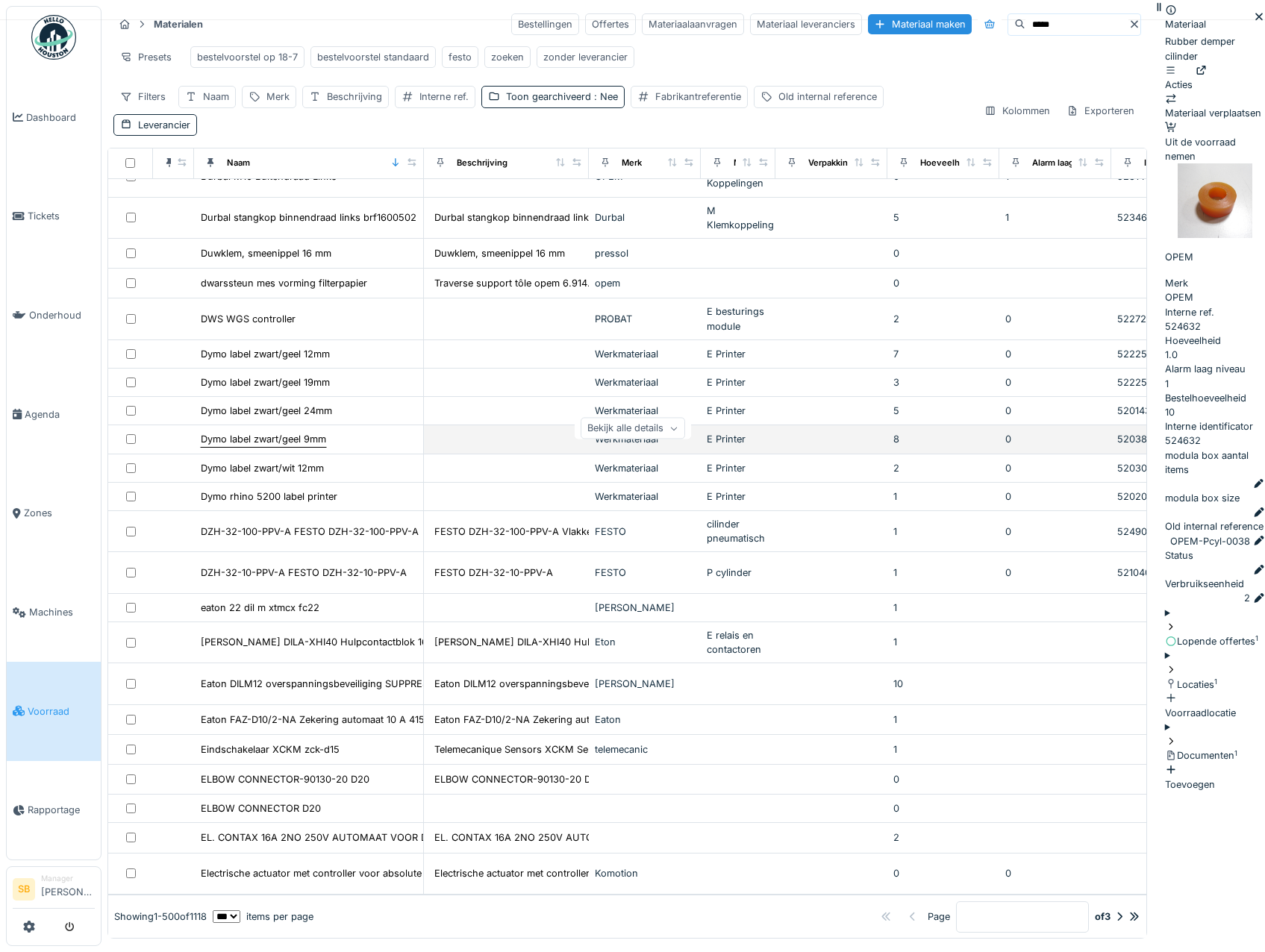
scroll to position [18958, 0]
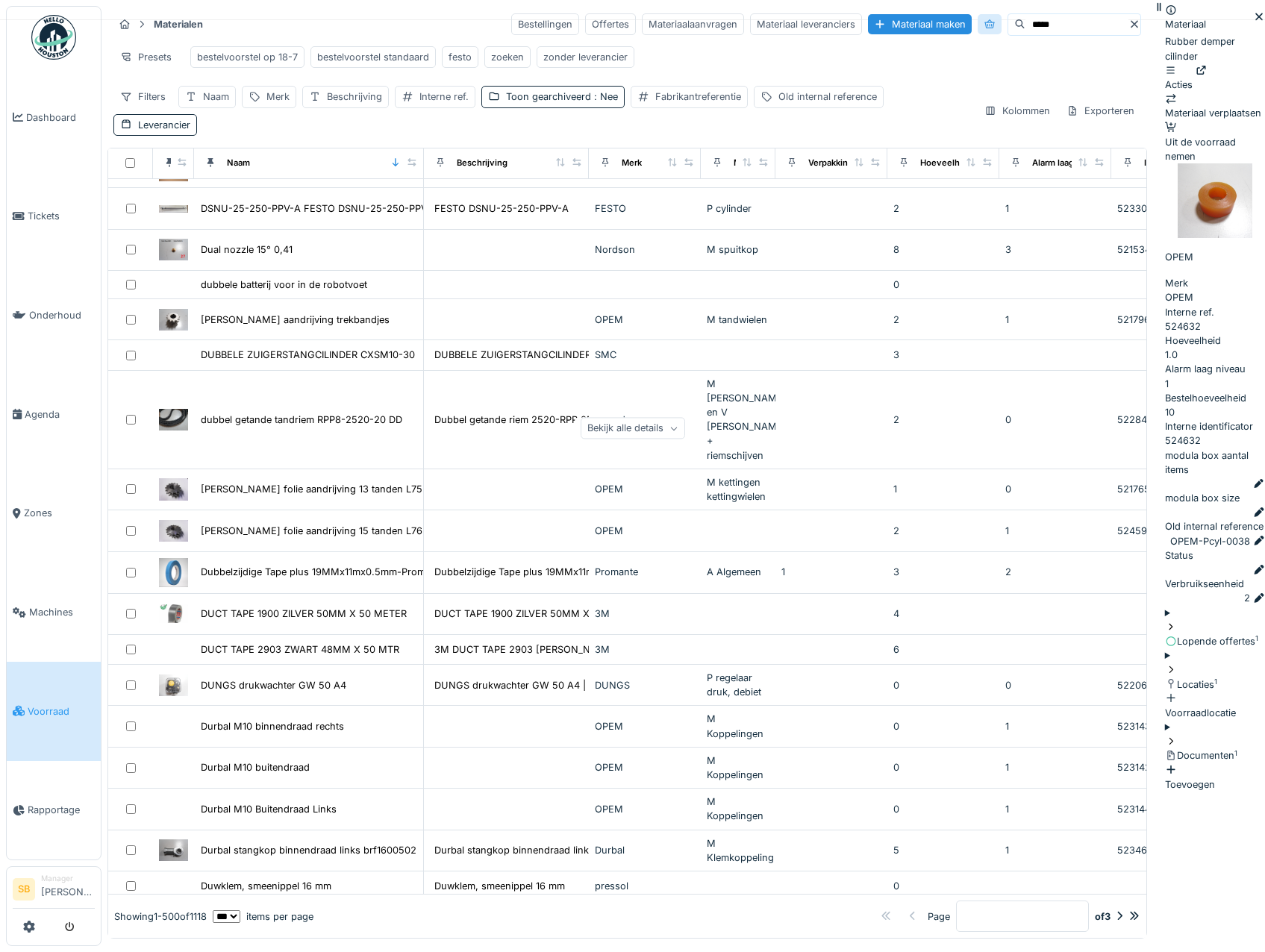
drag, startPoint x: 746, startPoint y: 35, endPoint x: 681, endPoint y: 31, distance: 65.1
click at [1008, 31] on div "*****" at bounding box center [1074, 24] width 134 height 22
paste input "***"
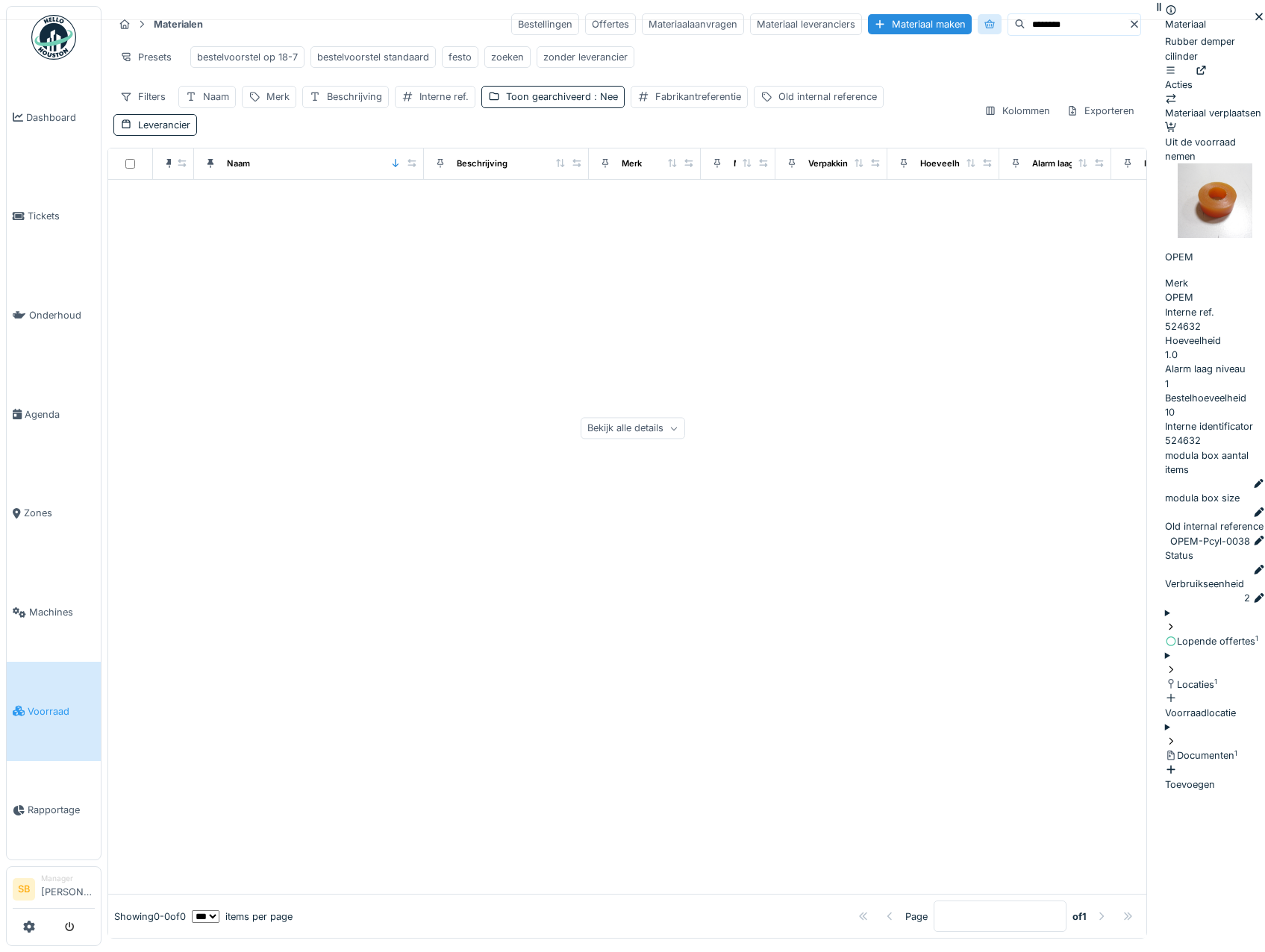
scroll to position [0, 0]
type input "********"
click at [1253, 22] on icon at bounding box center [1259, 16] width 12 height 10
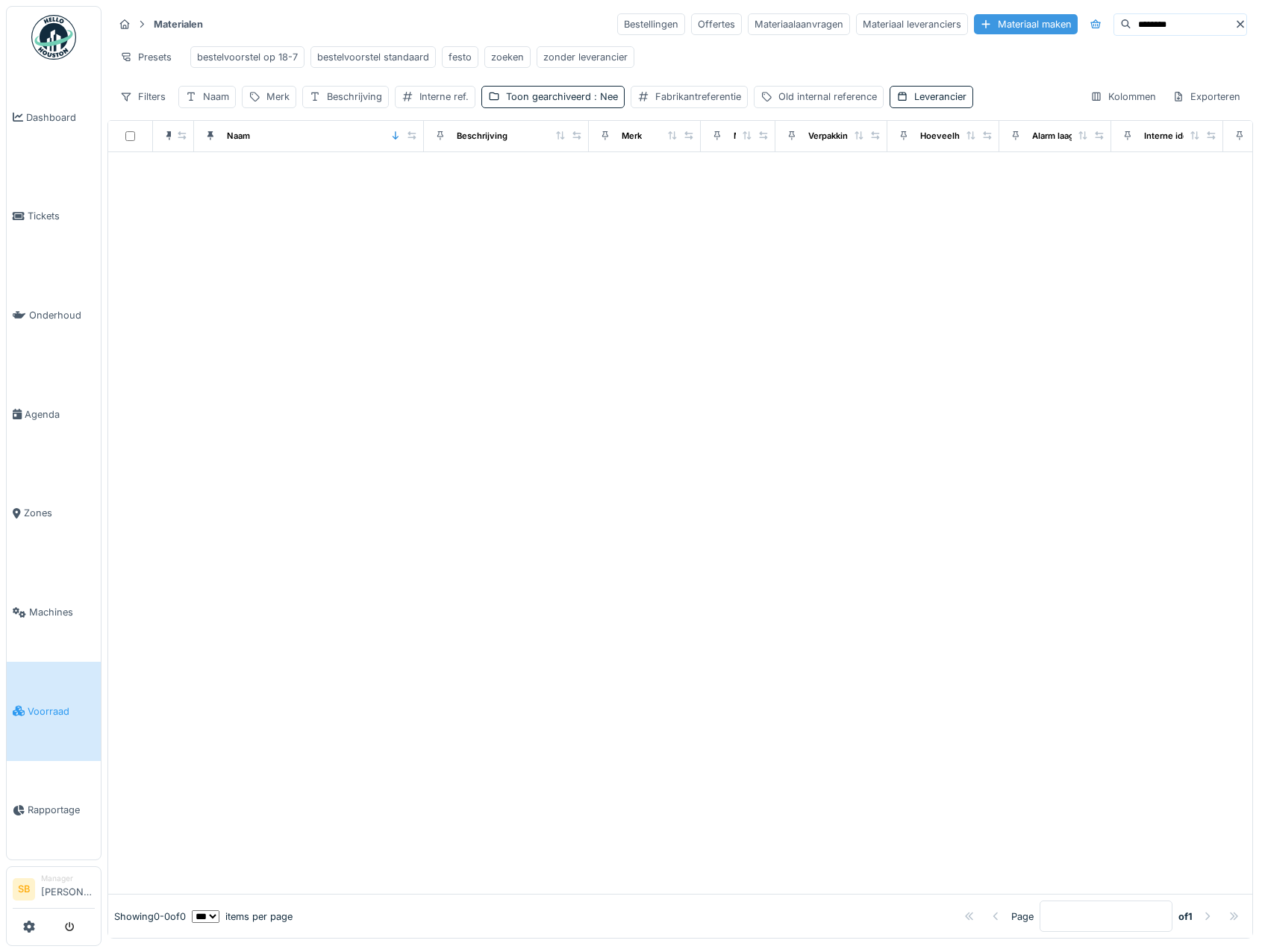
drag, startPoint x: 1090, startPoint y: 26, endPoint x: 911, endPoint y: 25, distance: 179.0
click at [928, 26] on div "Bestellingen Offertes Materiaalaanvragen Materiaal leveranciers Materiaal maken…" at bounding box center [932, 24] width 630 height 22
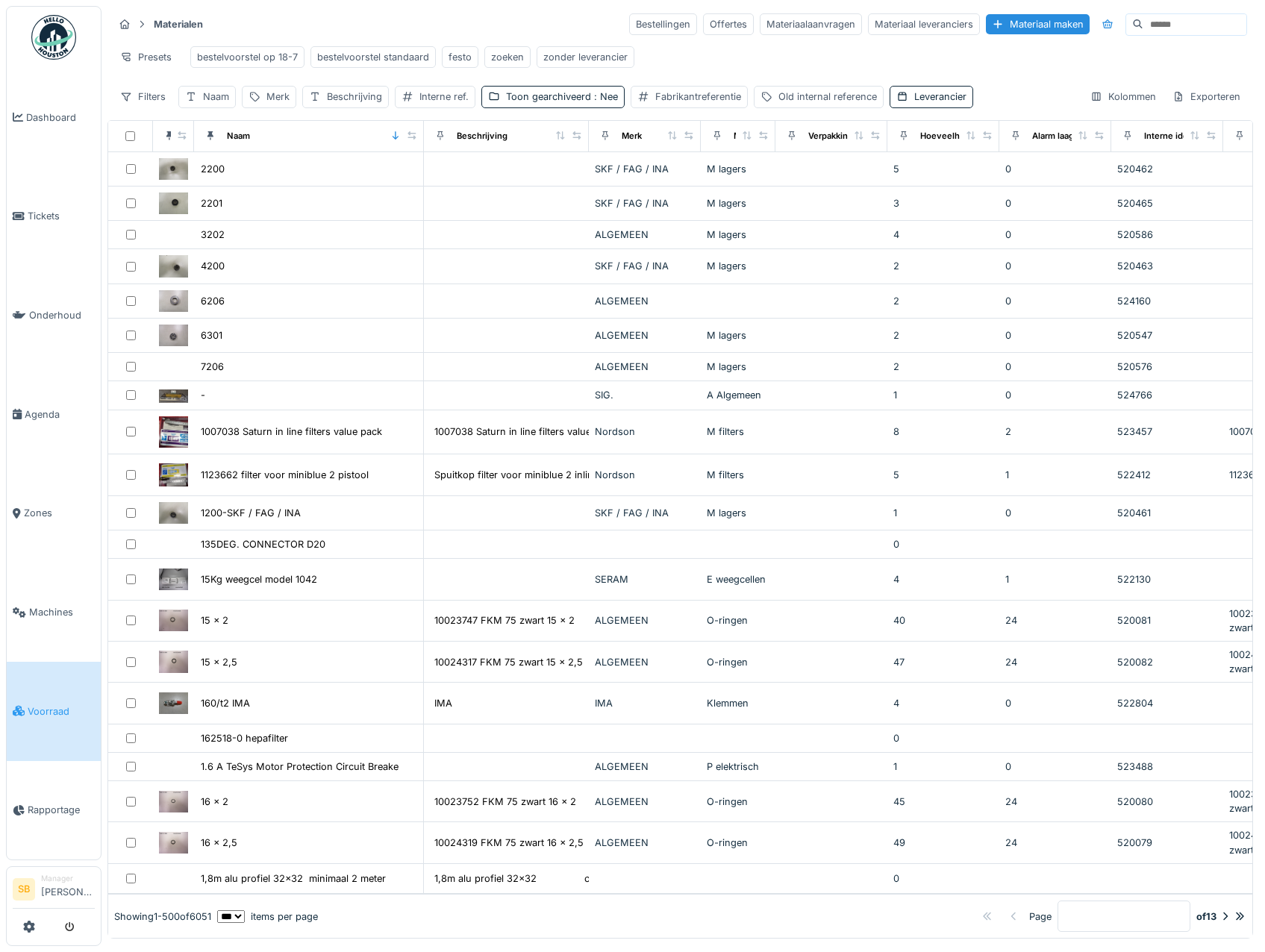
click at [1144, 24] on input at bounding box center [1195, 24] width 103 height 21
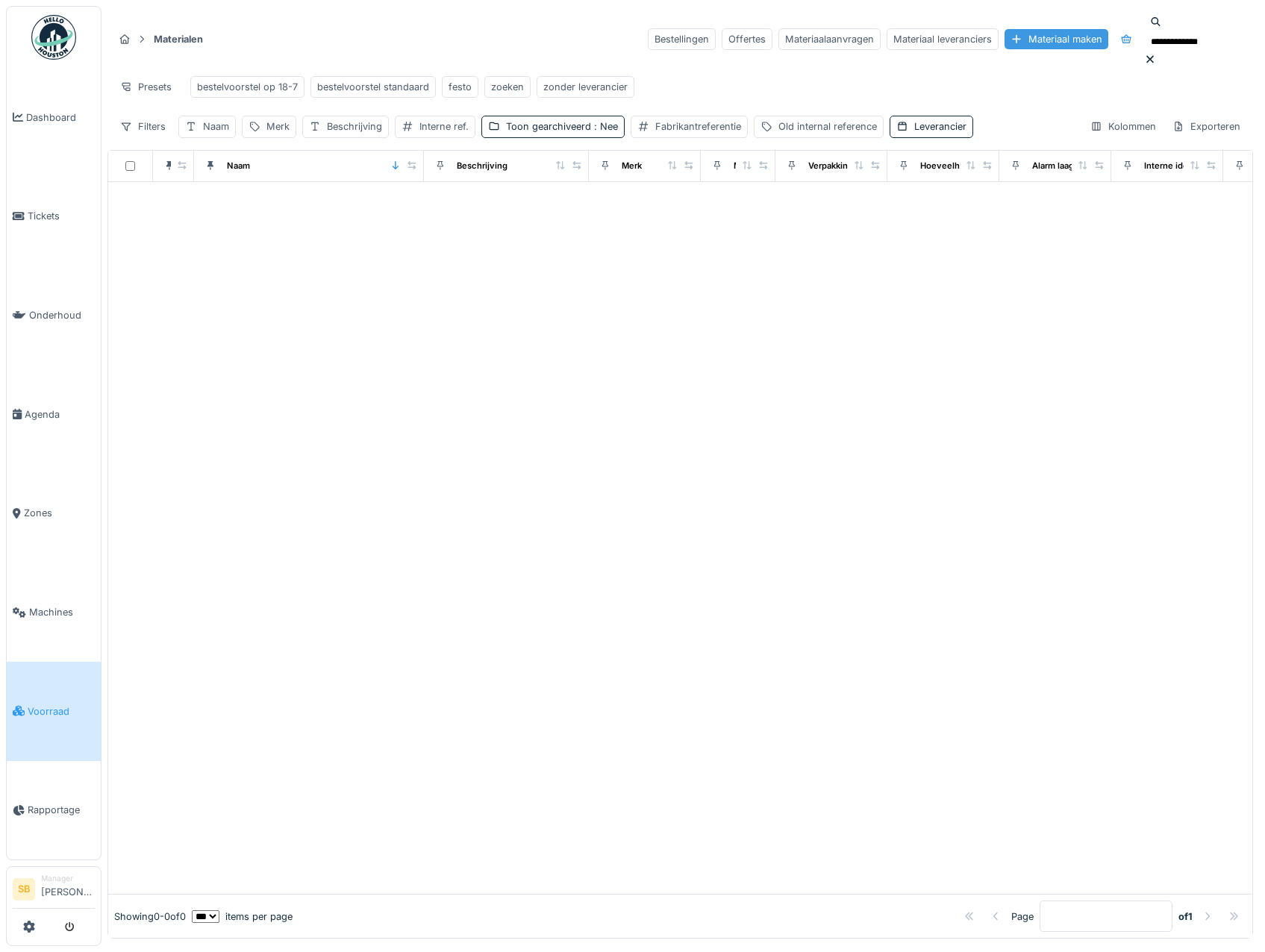
drag, startPoint x: 1094, startPoint y: 24, endPoint x: 986, endPoint y: 26, distance: 108.0
click at [998, 25] on div "**********" at bounding box center [948, 39] width 600 height 55
type input "********"
drag, startPoint x: 1122, startPoint y: 22, endPoint x: 1011, endPoint y: 24, distance: 111.0
click at [1024, 24] on div "Bestellingen Offertes Materiaalaanvragen Materiaal leveranciers Materiaal maken…" at bounding box center [948, 39] width 600 height 55
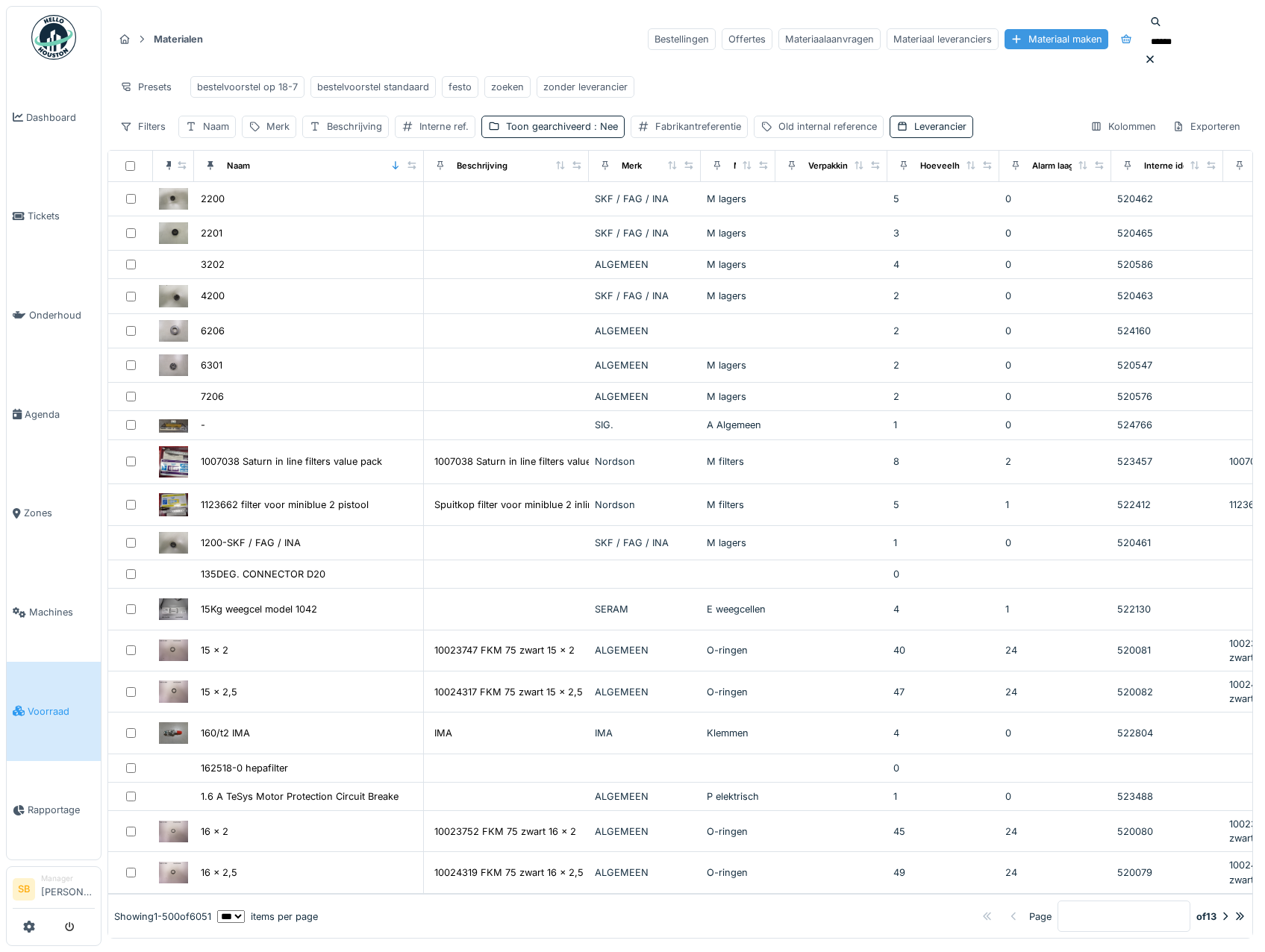
drag, startPoint x: 1109, startPoint y: 27, endPoint x: 966, endPoint y: 22, distance: 143.1
click at [969, 23] on div "Bestellingen Offertes Materiaalaanvragen Materiaal leveranciers Materiaal maken…" at bounding box center [948, 39] width 600 height 55
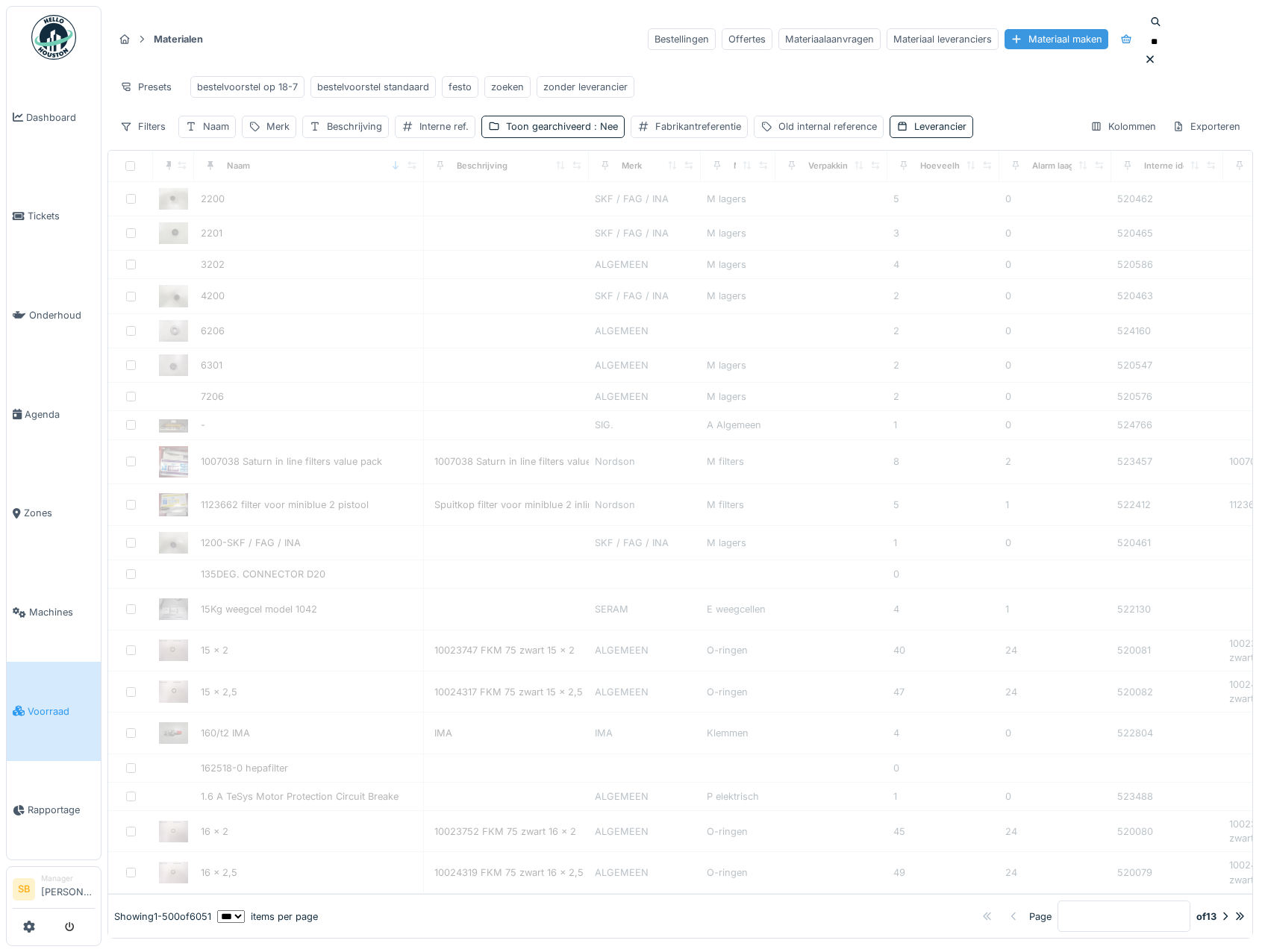
type input "*"
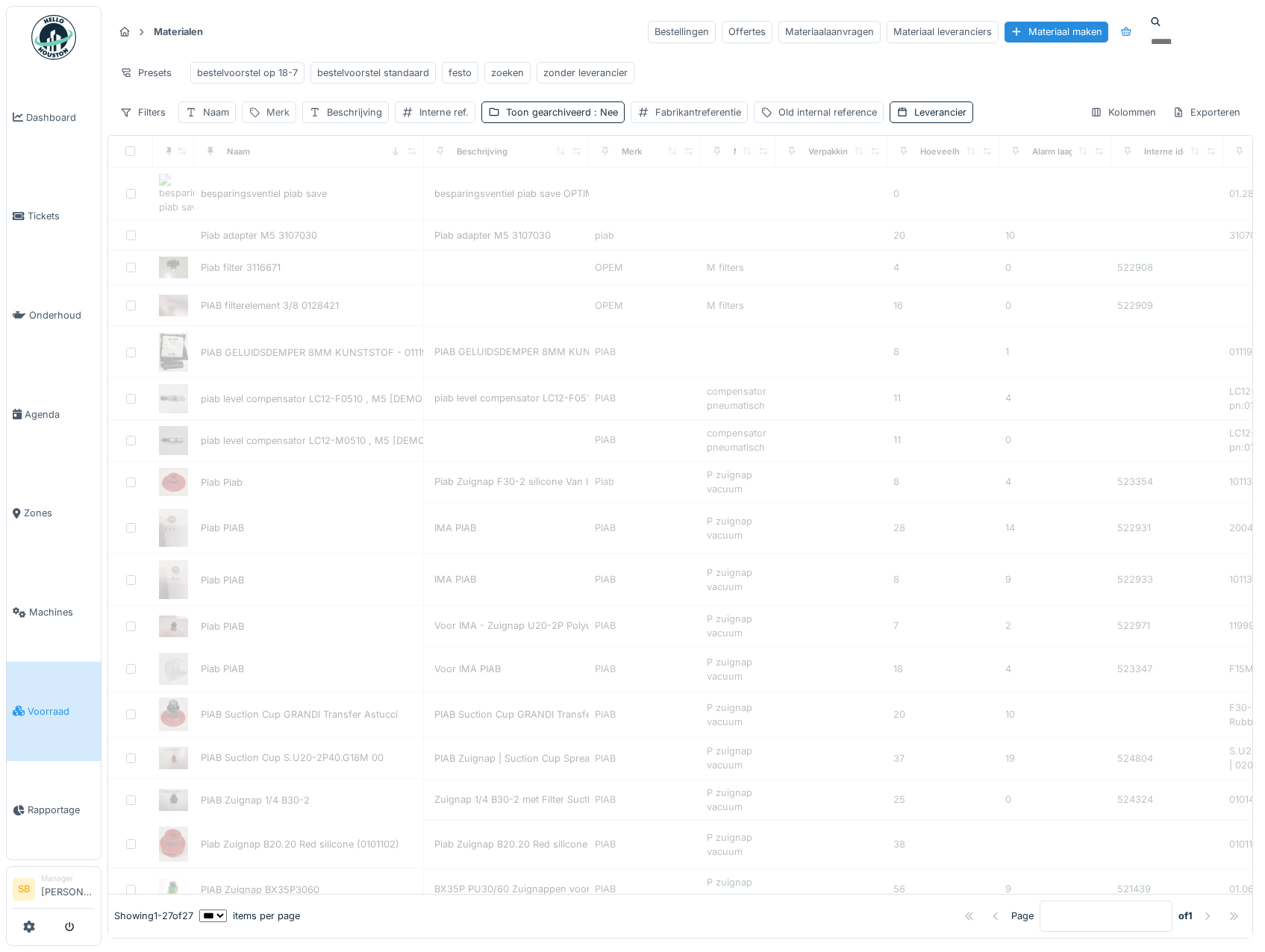
click at [272, 108] on div "Merk" at bounding box center [278, 112] width 23 height 14
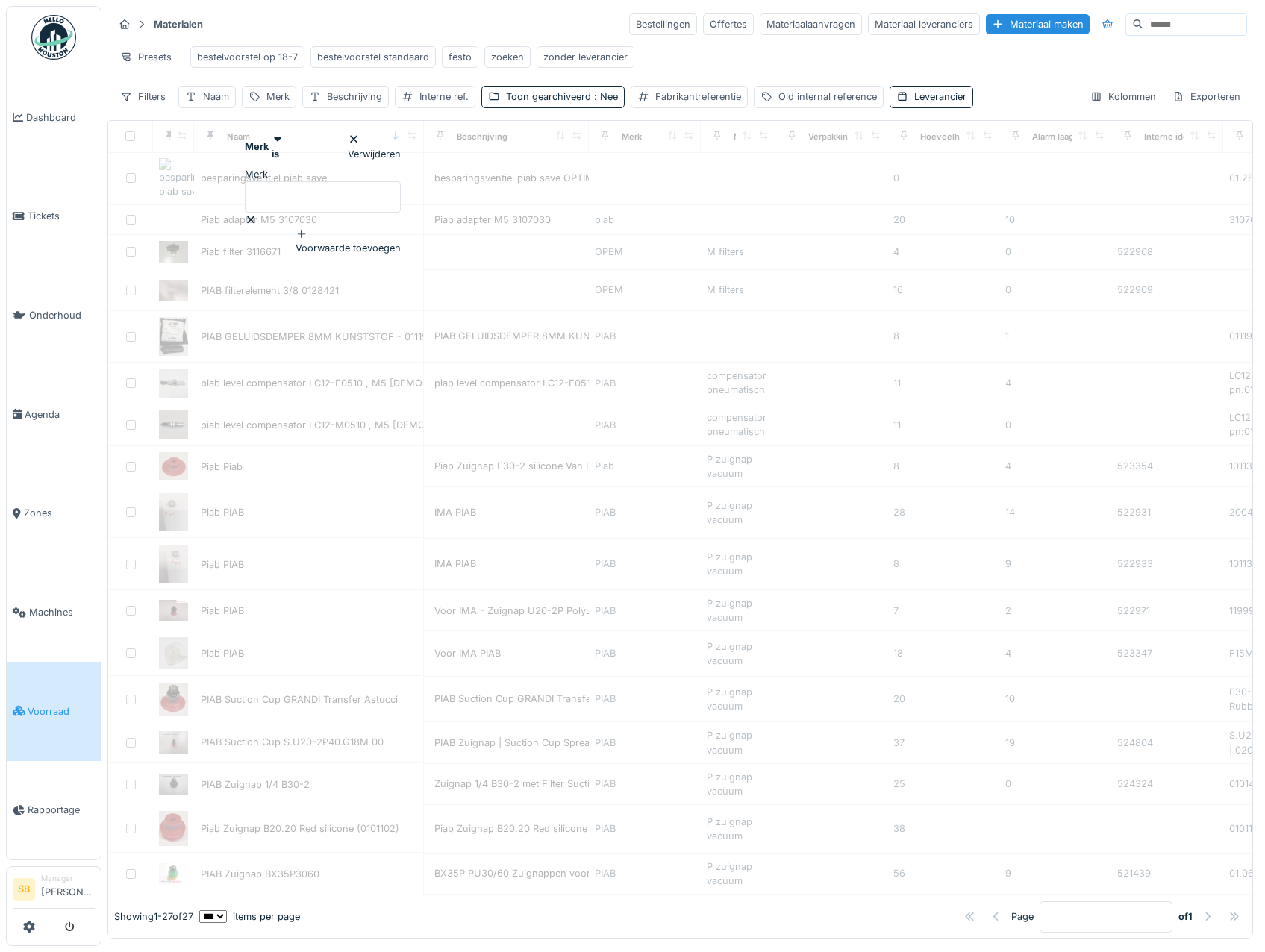
click at [268, 179] on label "Merk" at bounding box center [256, 174] width 23 height 14
click at [284, 182] on input "Merk" at bounding box center [323, 197] width 156 height 31
type input "****"
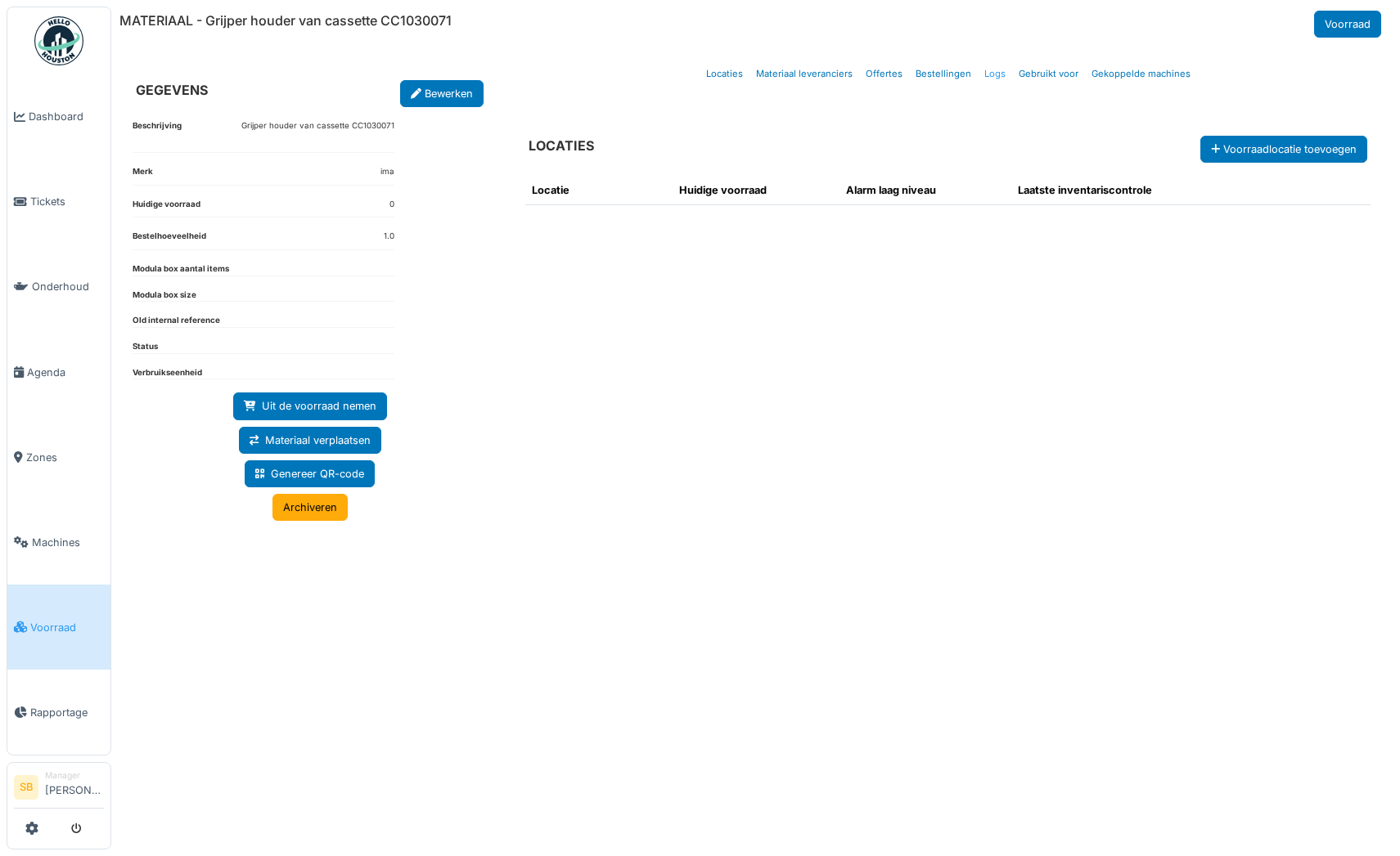
click at [990, 73] on link "Logs" at bounding box center [994, 74] width 34 height 38
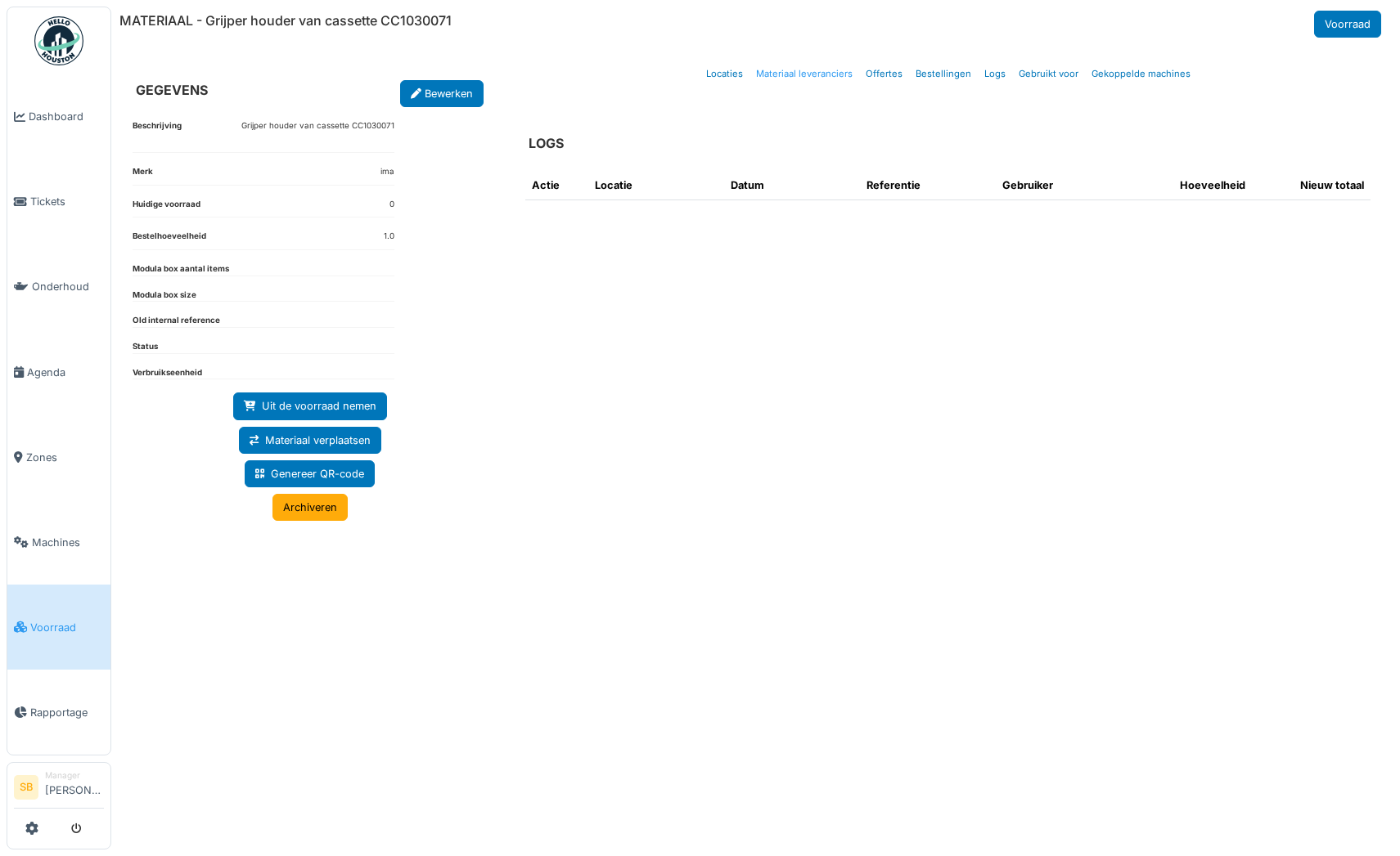
click at [835, 72] on link "Materiaal leveranciers" at bounding box center [804, 74] width 109 height 38
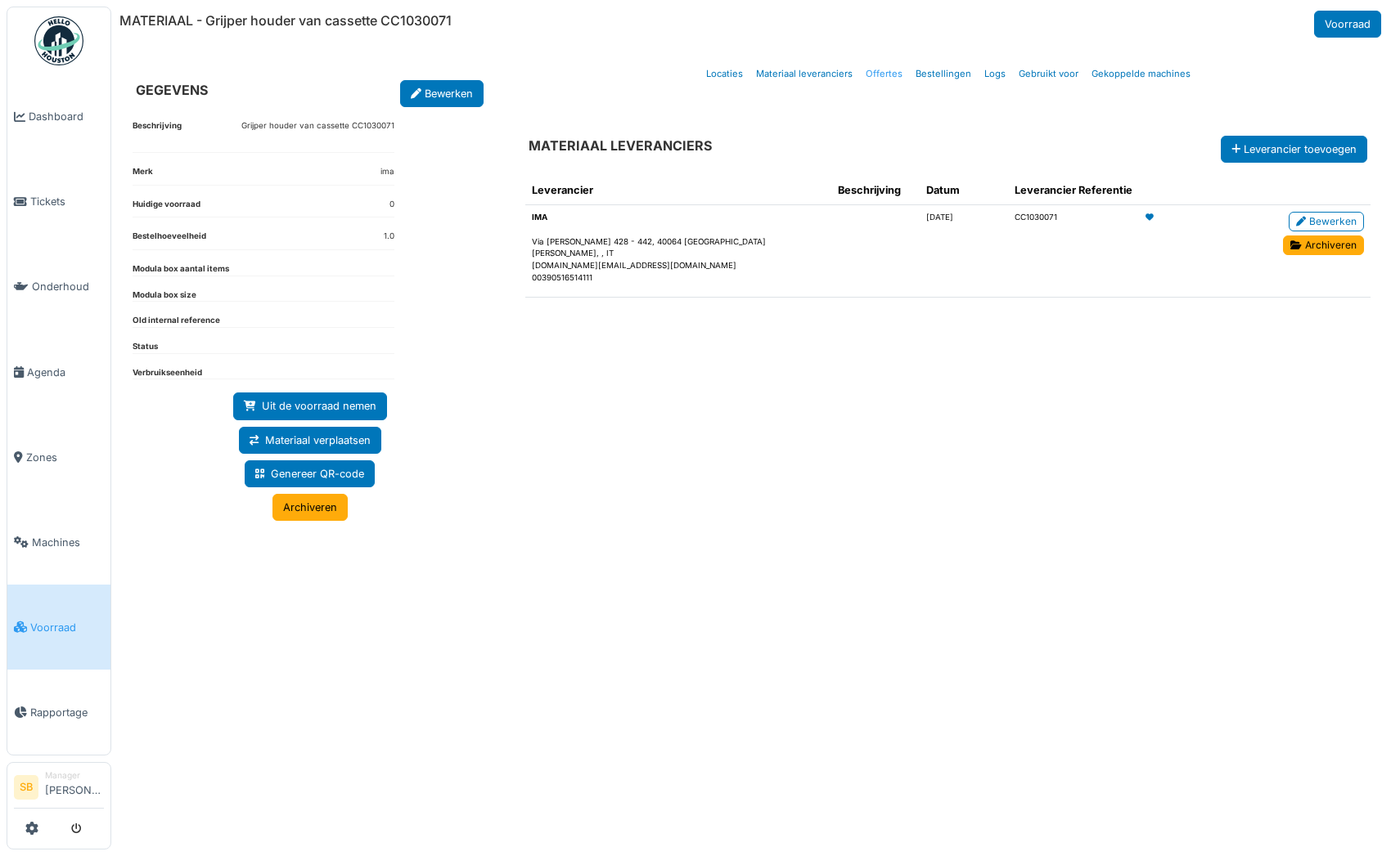
click at [881, 73] on link "Offertes" at bounding box center [884, 74] width 50 height 38
select select "***"
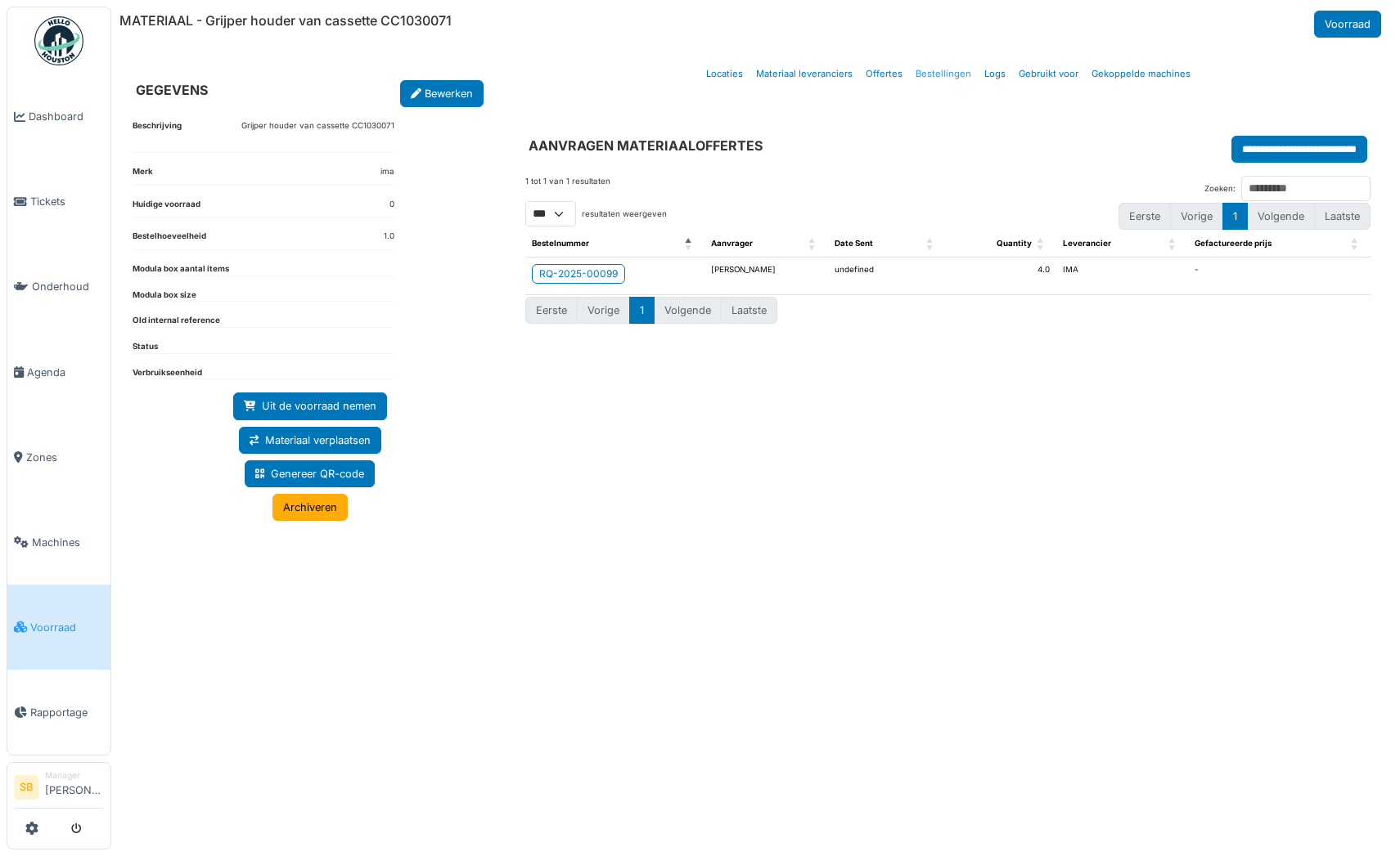
click at [942, 77] on link "Bestellingen" at bounding box center [943, 74] width 69 height 38
select select "***"
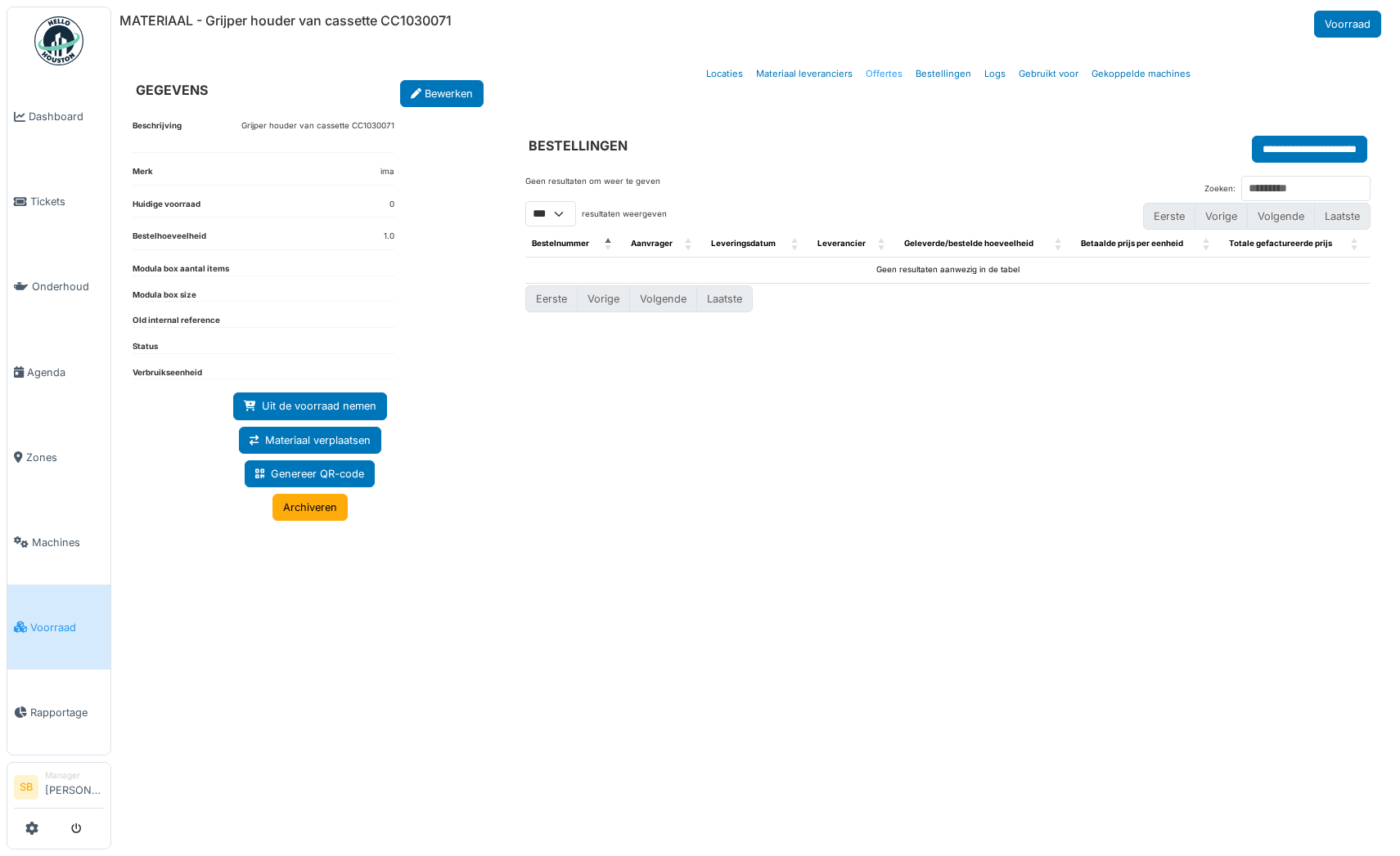
click at [883, 67] on link "Offertes" at bounding box center [884, 74] width 50 height 38
select select "***"
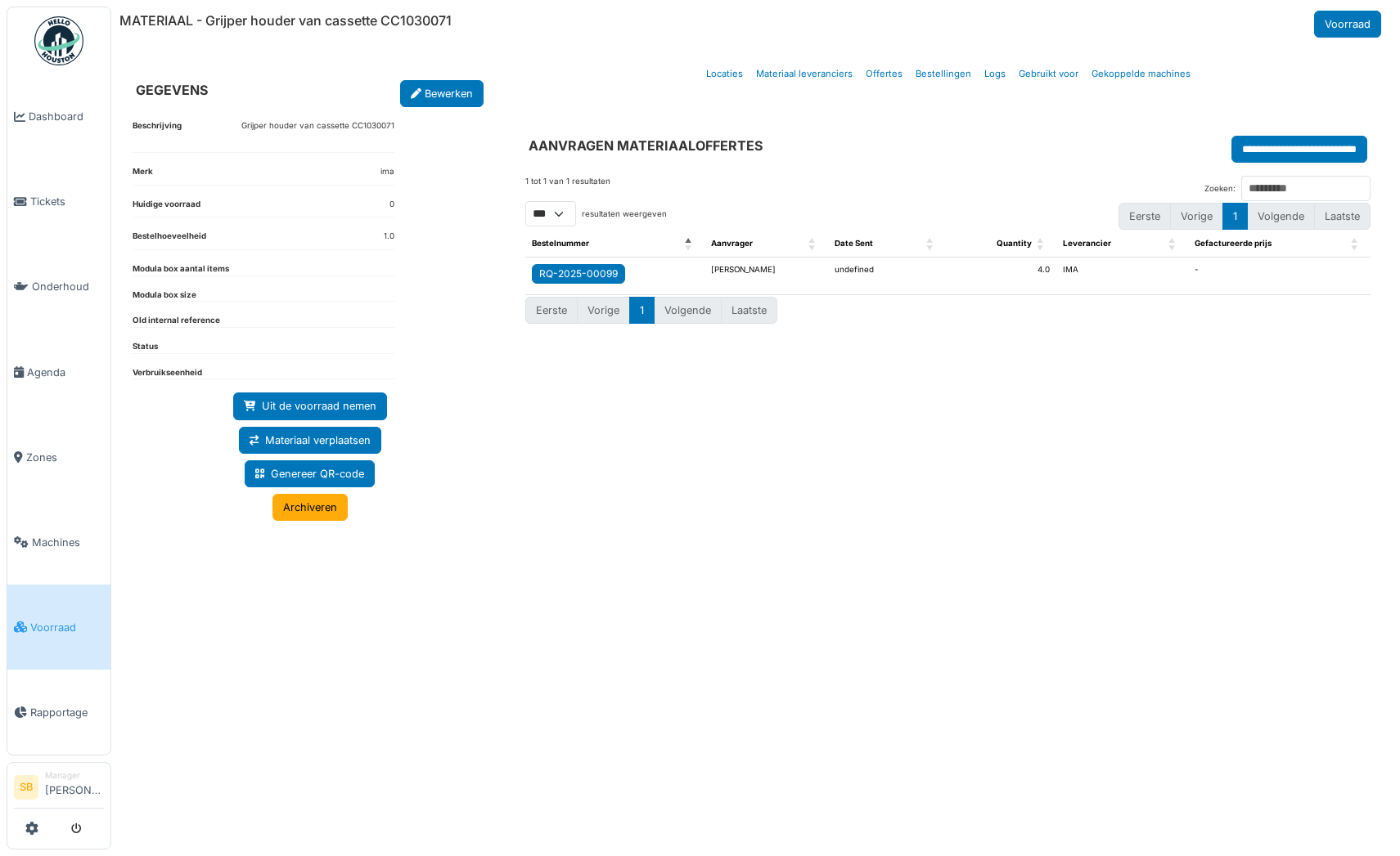
click at [572, 272] on div "RQ-2025-00099" at bounding box center [578, 274] width 79 height 15
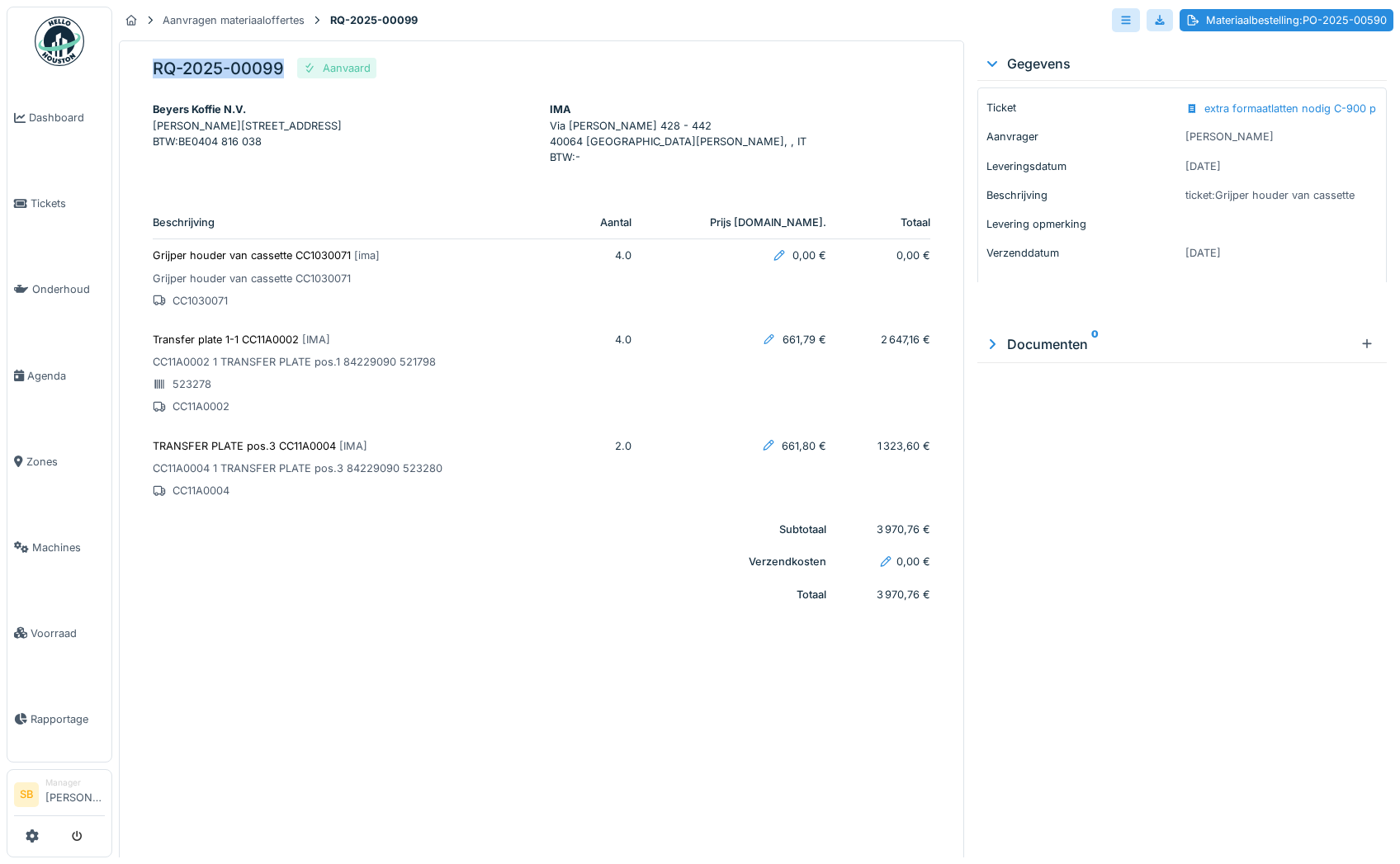
drag, startPoint x: 281, startPoint y: 68, endPoint x: 154, endPoint y: 70, distance: 127.0
click at [154, 70] on h5 "RQ-2025-00099" at bounding box center [219, 69] width 131 height 20
copy h5 "RQ-2025-00099"
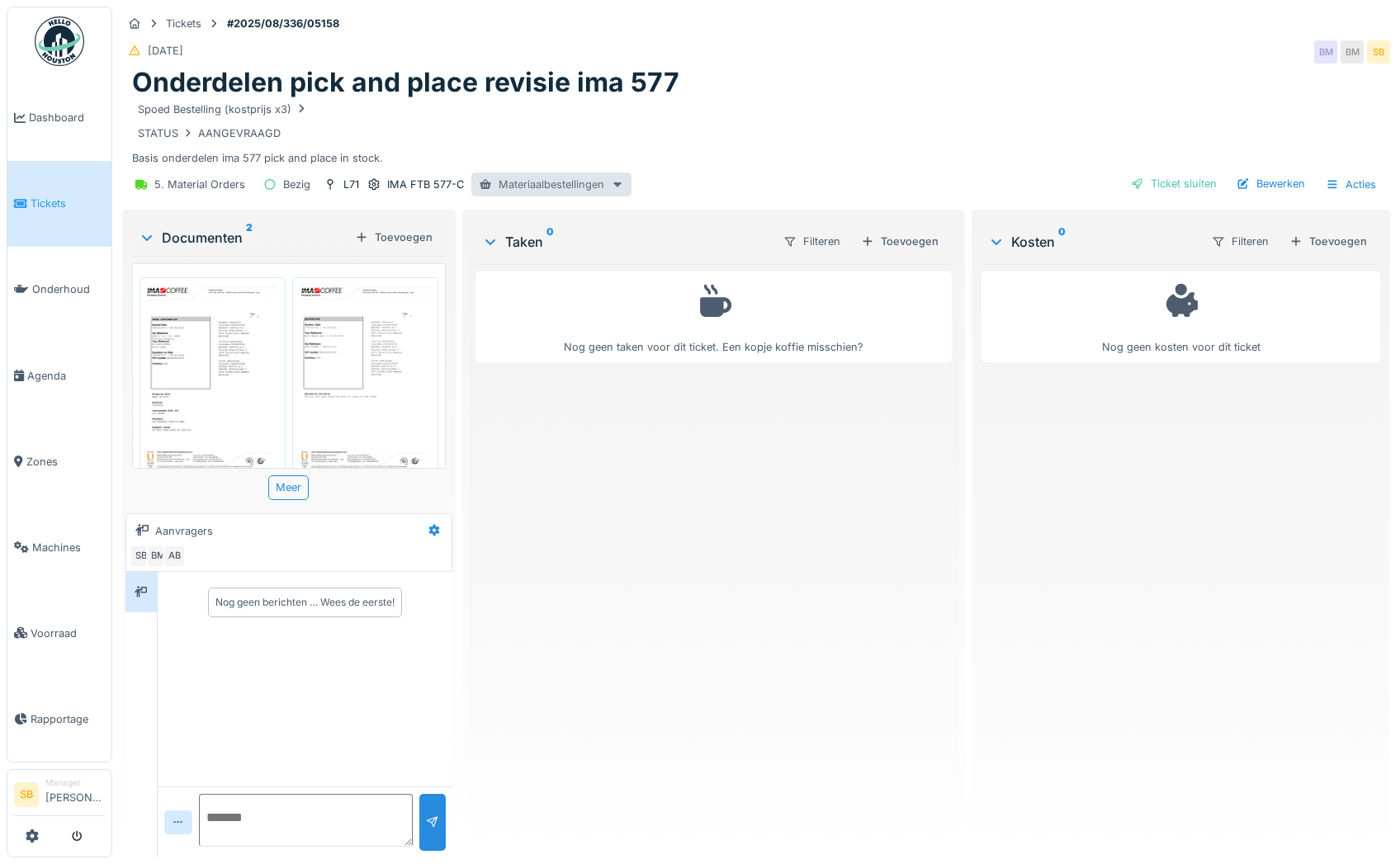
click at [542, 173] on div "Materiaalbestellingen" at bounding box center [551, 185] width 160 height 24
click at [567, 221] on div "PO-2025-00555 - Besteld" at bounding box center [560, 221] width 171 height 25
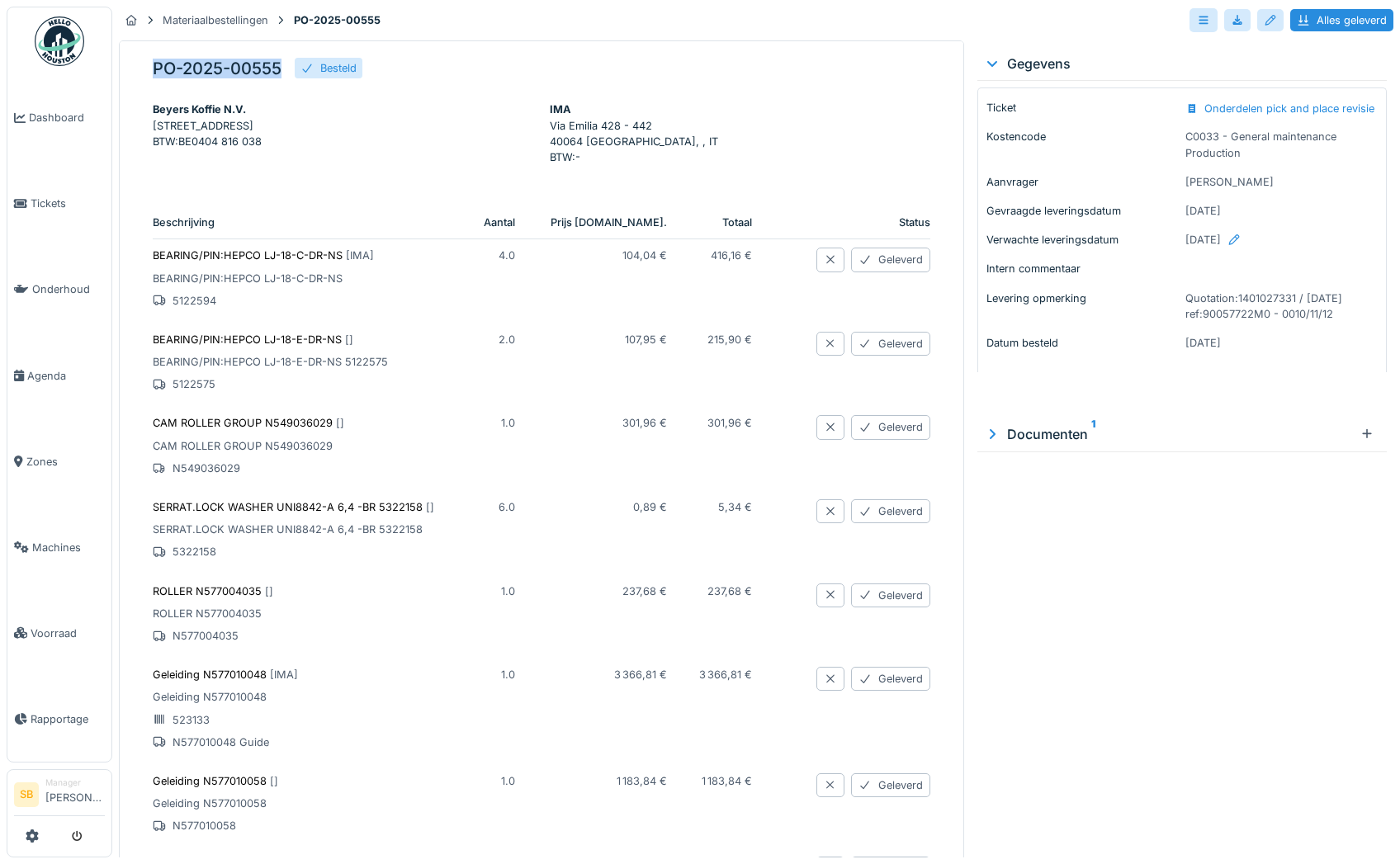
drag, startPoint x: 279, startPoint y: 72, endPoint x: 158, endPoint y: 52, distance: 122.6
click at [158, 52] on div "PO-2025-00555 Besteld Beyers Koffie N.V. [STREET_ADDRESS] : BE0404 816 038 IMA …" at bounding box center [542, 450] width 845 height 820
copy h5 "PO-2025-00555"
click at [1116, 639] on div "Gegevens Ticket Onderdelen pick and place revisie ima 577 Kostencode C0033 - Ge…" at bounding box center [1181, 450] width 423 height 820
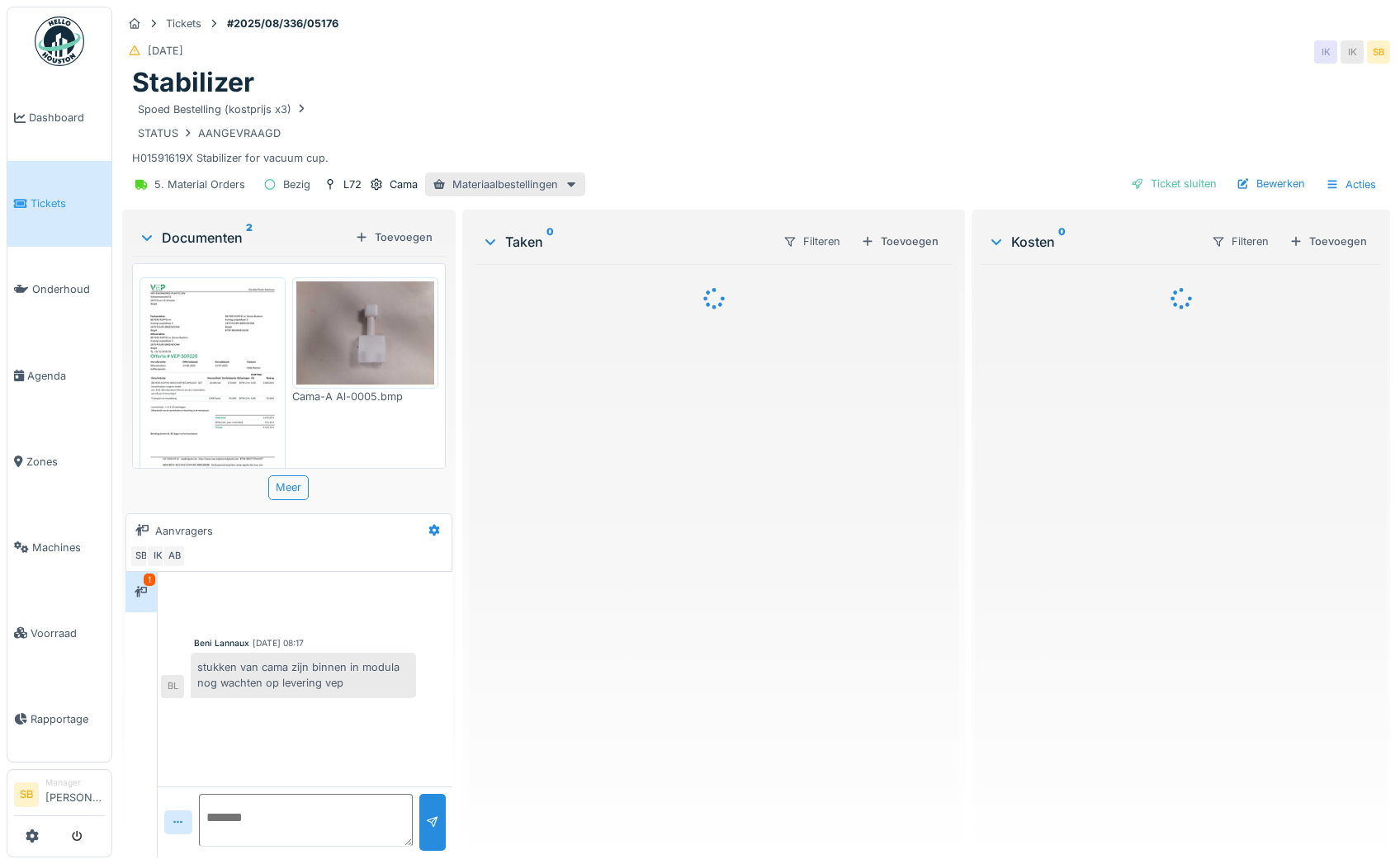
click at [509, 169] on div "5. Material Orders Bezig L72 Cama Materiaalbestellingen Ticket sluiten Bewerken…" at bounding box center [756, 184] width 1268 height 37
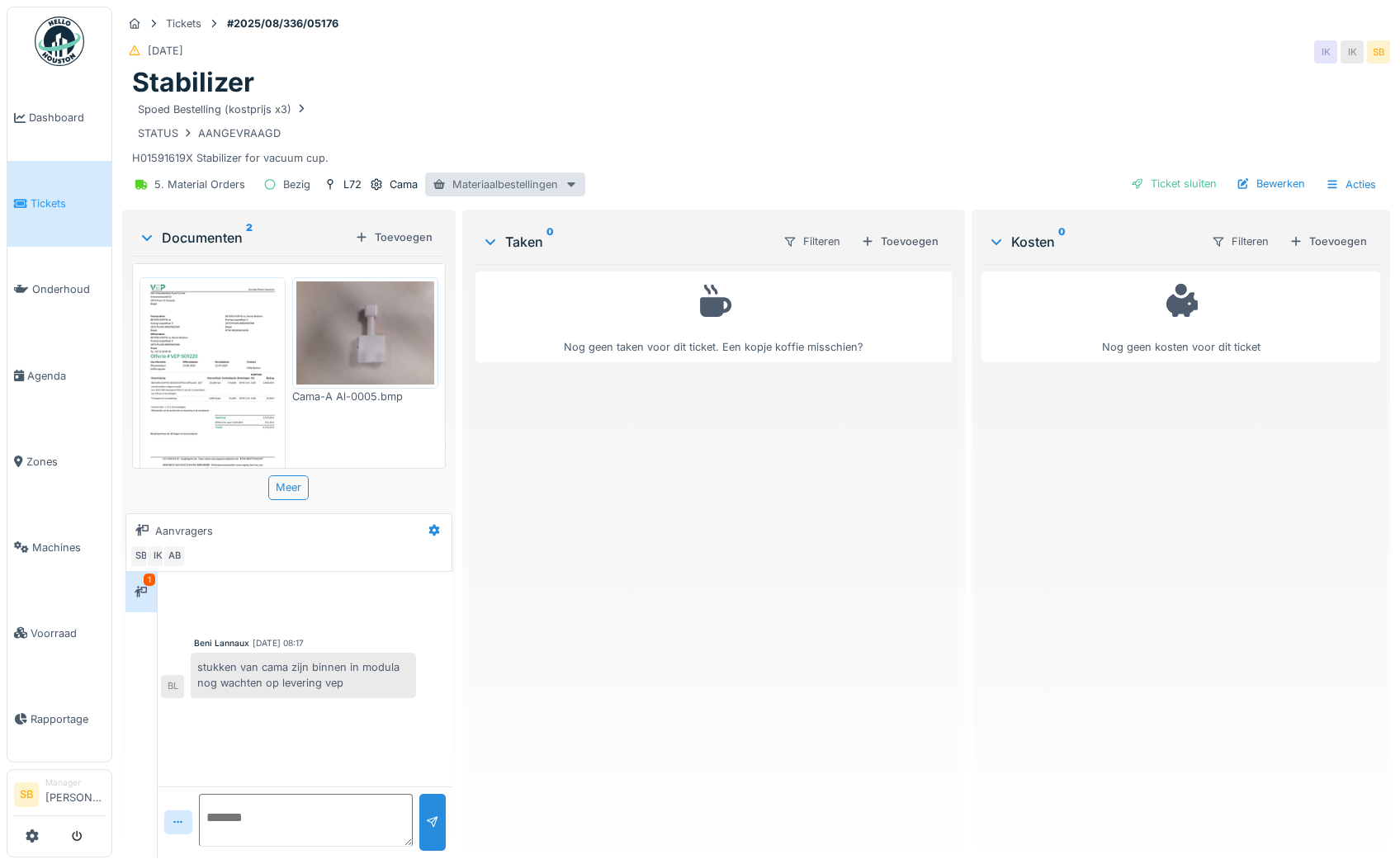
click at [510, 182] on div "Materiaalbestellingen" at bounding box center [505, 185] width 160 height 24
click at [520, 228] on div "PO-2025-00672 - Besteld" at bounding box center [542, 221] width 225 height 25
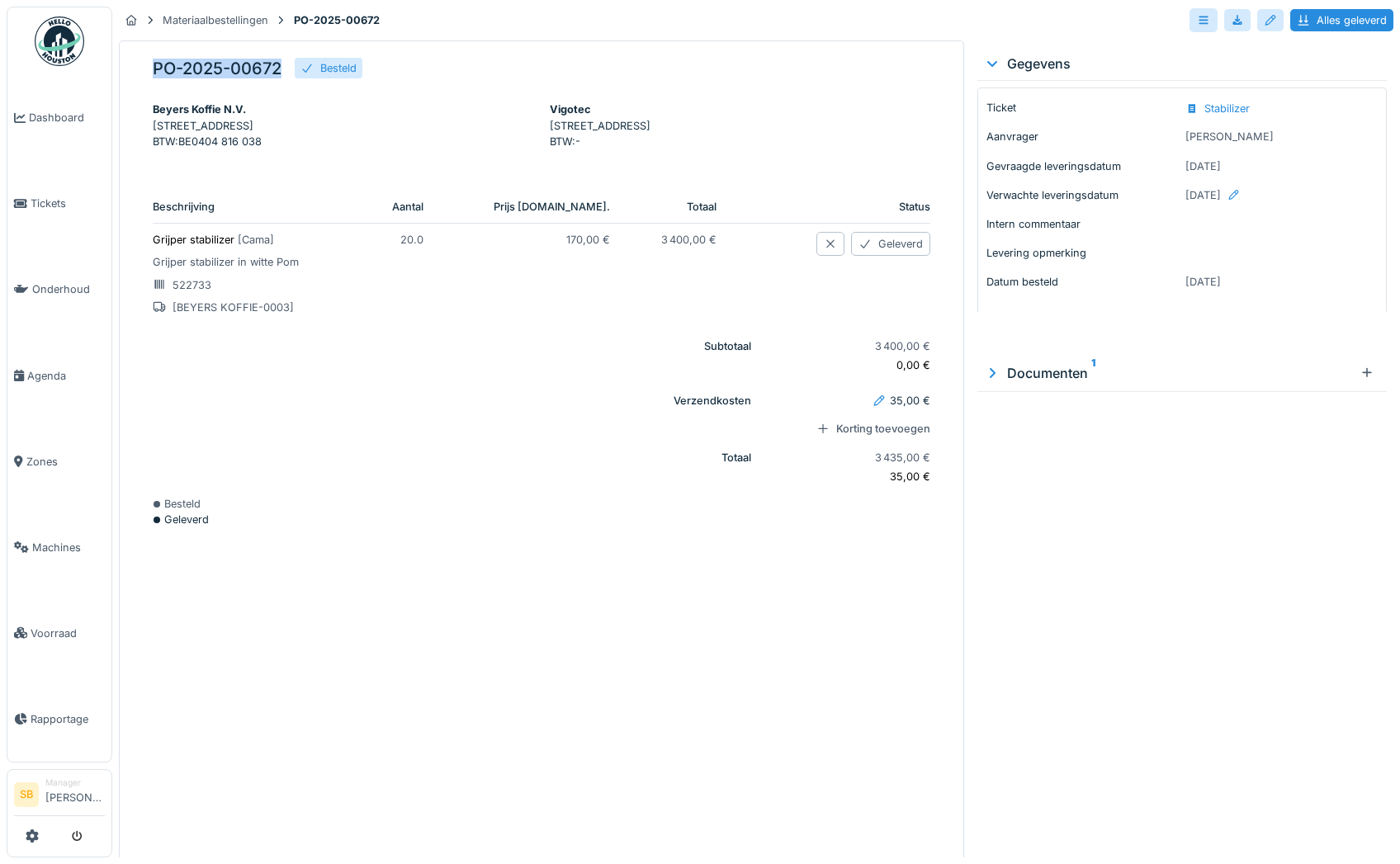
drag, startPoint x: 279, startPoint y: 67, endPoint x: 145, endPoint y: 68, distance: 134.0
click at [145, 68] on div "PO-2025-00672 Besteld Beyers Koffie N.V. Koning Leopoldlaan 3 Puurs-Sint-Amands…" at bounding box center [542, 450] width 845 height 820
copy h5 "PO-2025-00672"
click at [992, 376] on div "Documenten 1" at bounding box center [1169, 373] width 370 height 20
click at [1023, 434] on img at bounding box center [1018, 450] width 75 height 83
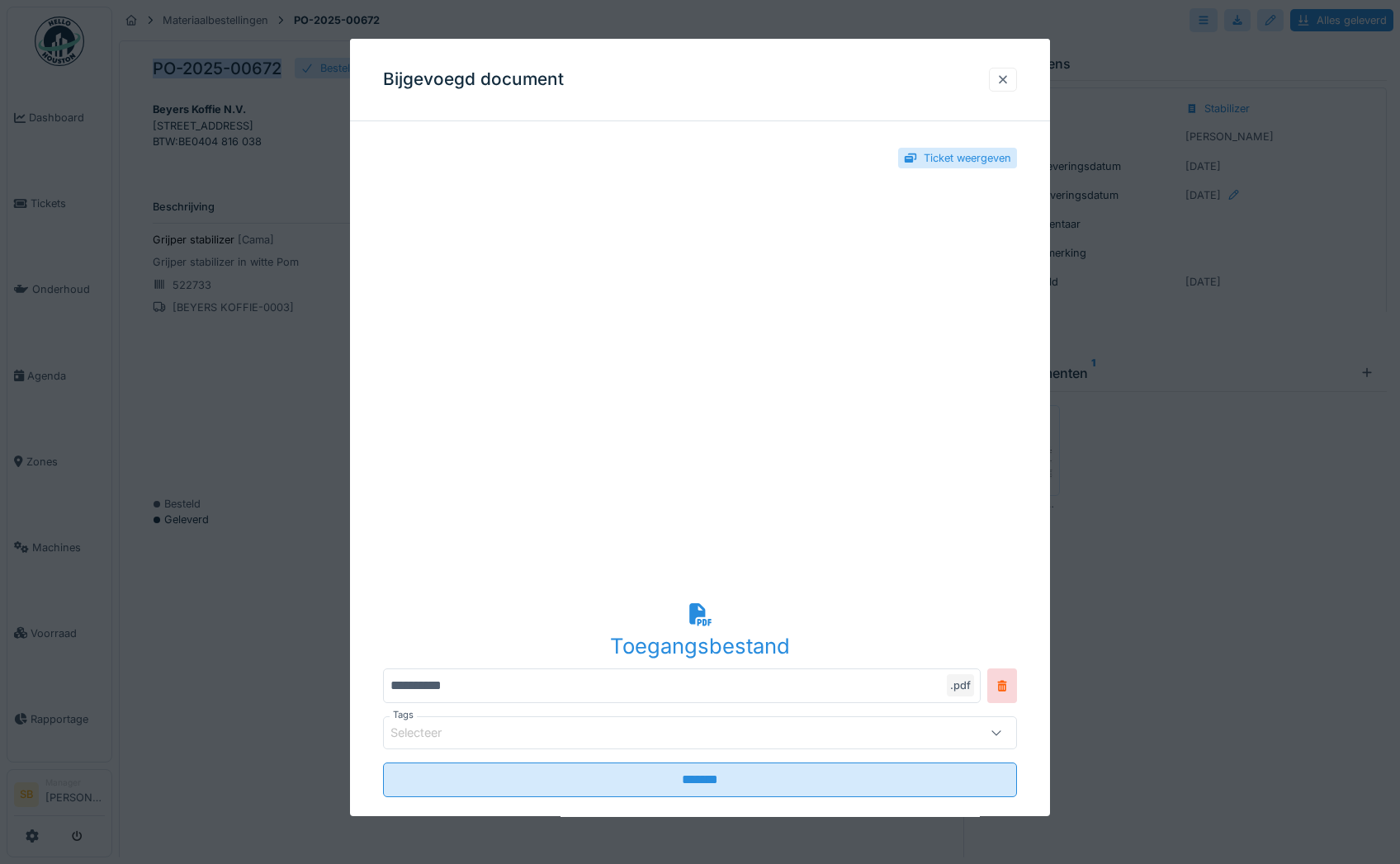
click at [1006, 81] on div at bounding box center [1002, 80] width 13 height 16
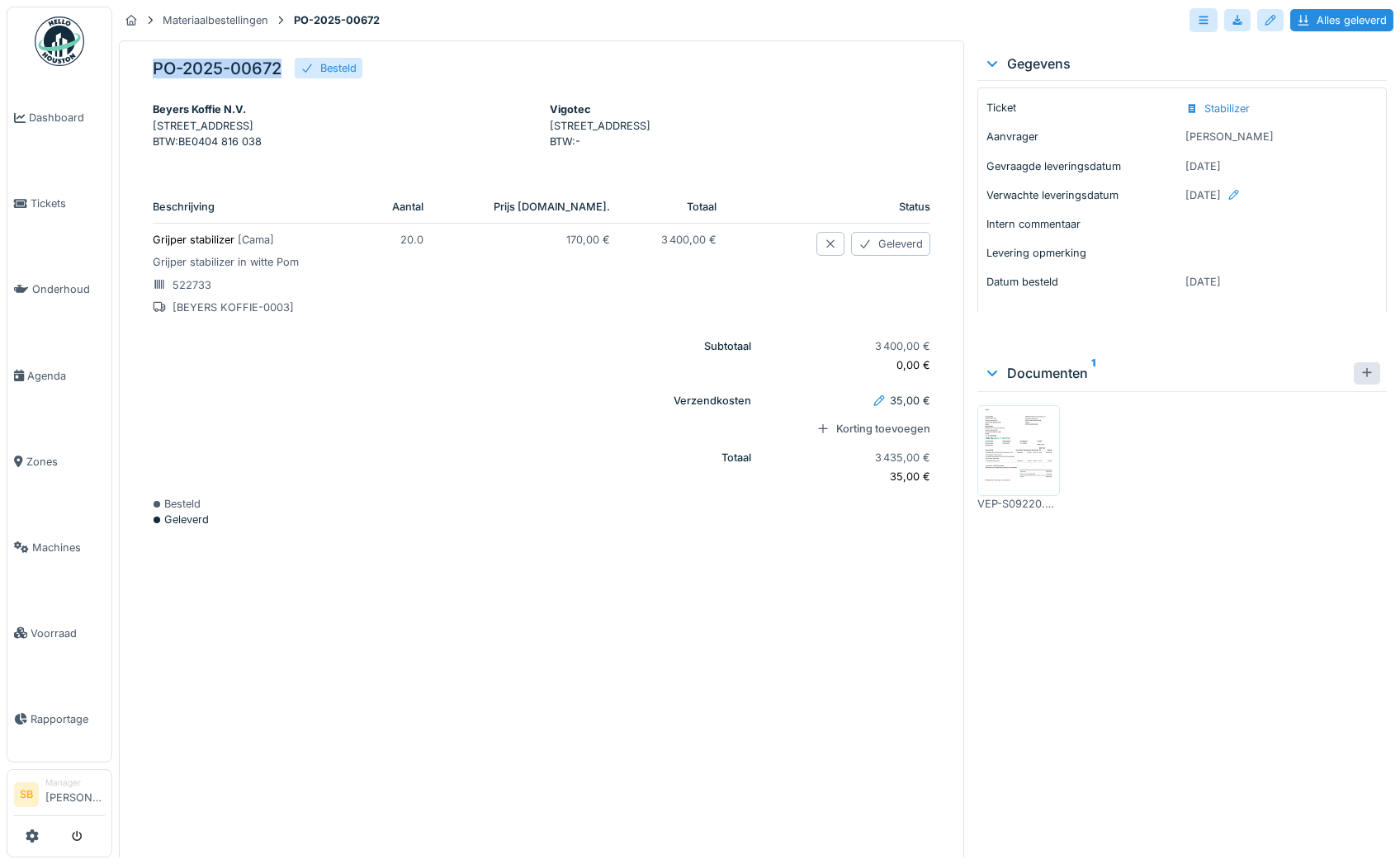
click at [1360, 372] on div at bounding box center [1366, 374] width 13 height 16
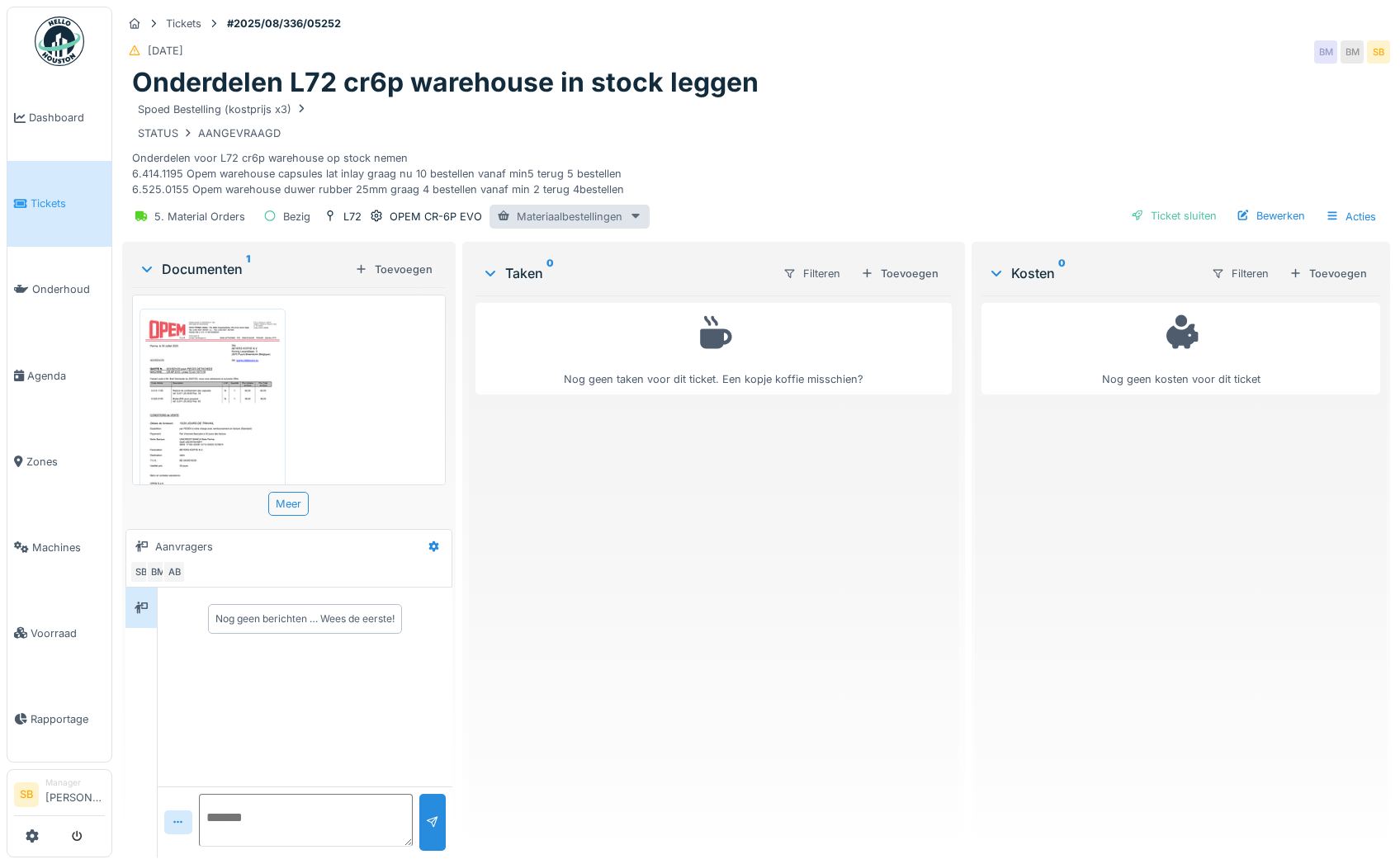
click at [539, 219] on div "Materiaalbestellingen" at bounding box center [569, 217] width 160 height 24
click at [585, 255] on div "PO-2025-00569 - Gedeeltelijk geleverd" at bounding box center [613, 253] width 245 height 25
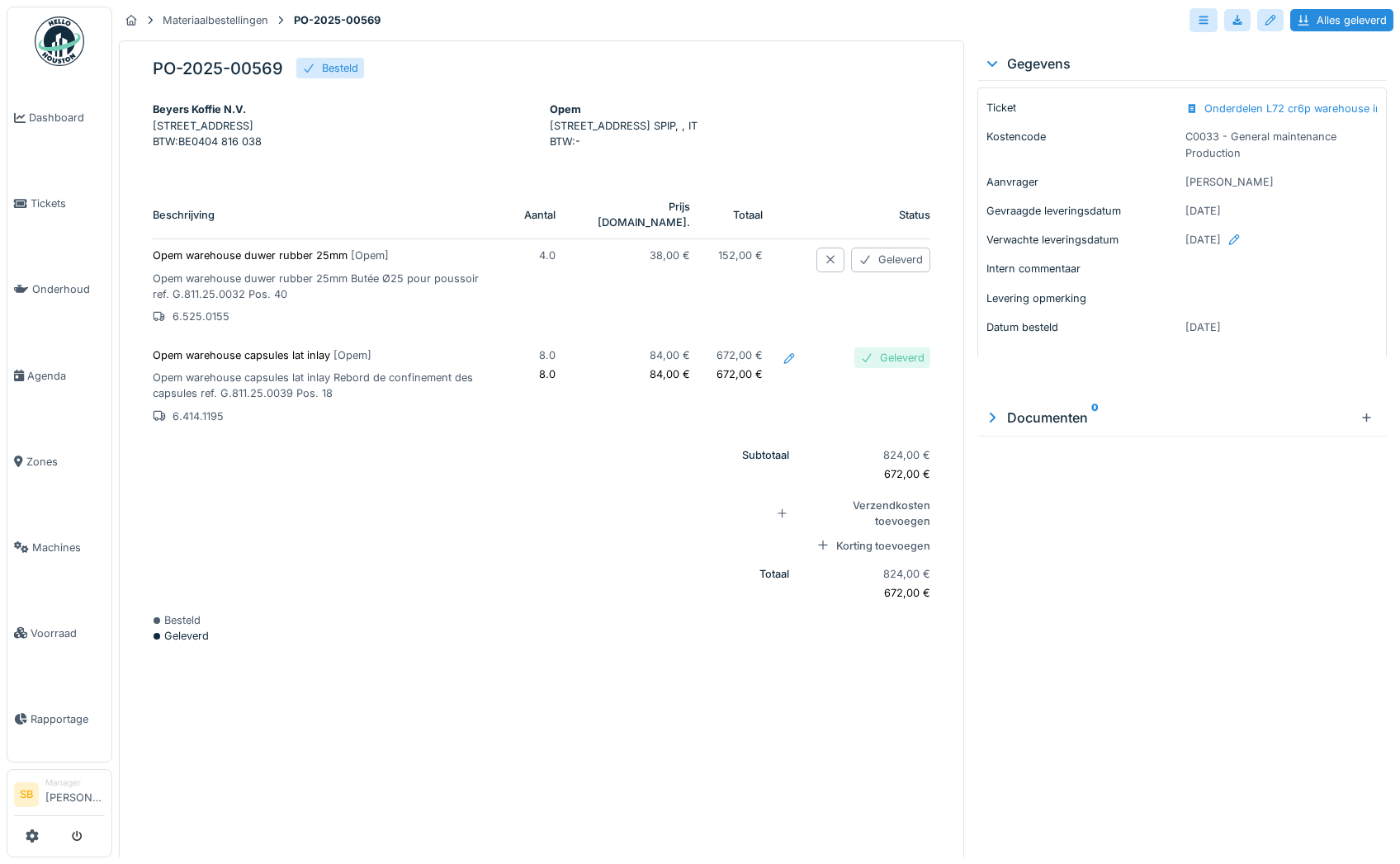
click at [246, 363] on p "Opem warehouse capsules lat inlay [ Opem ]" at bounding box center [325, 356] width 345 height 16
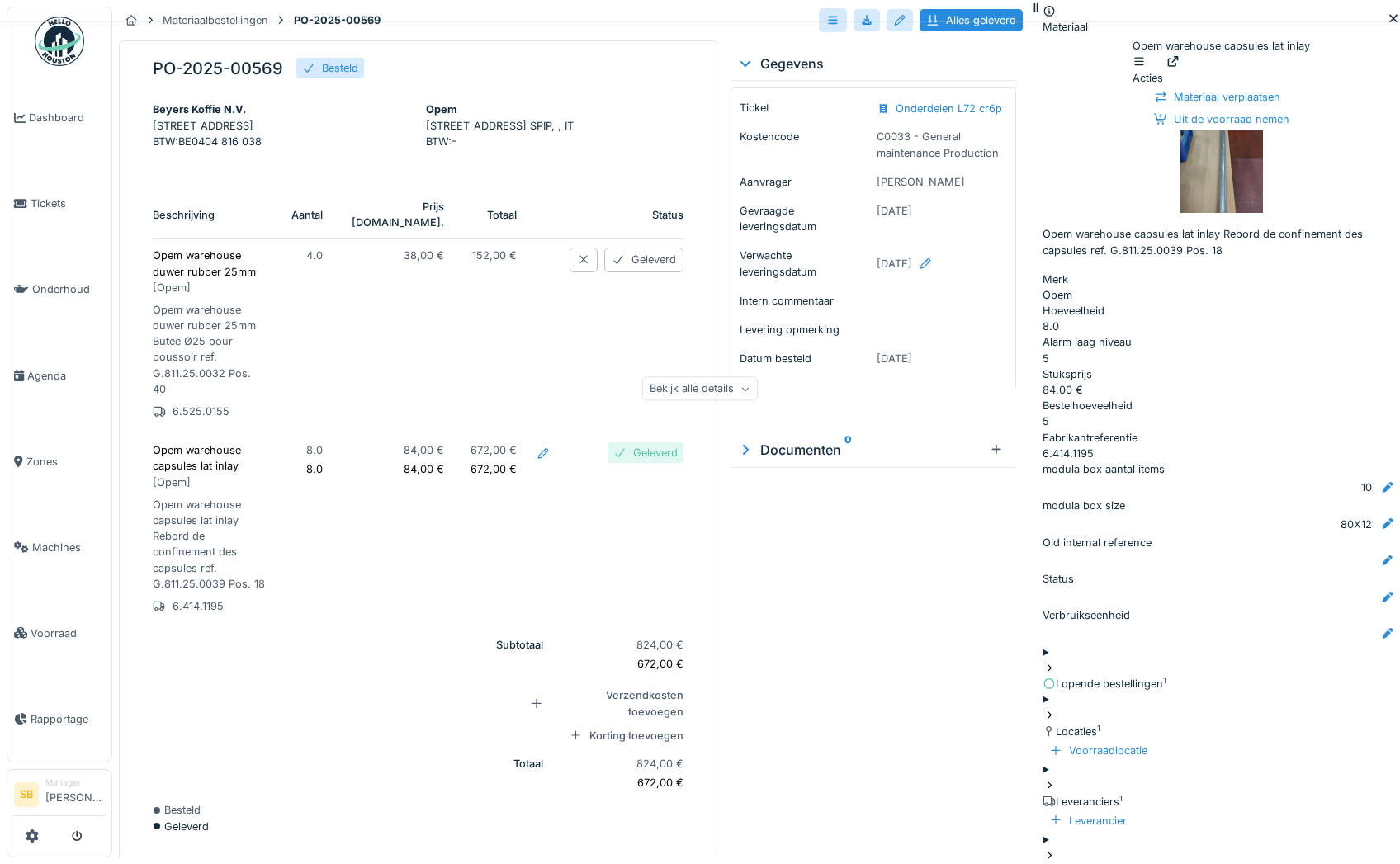
drag, startPoint x: 279, startPoint y: 71, endPoint x: 154, endPoint y: 79, distance: 125.3
click at [154, 79] on div "PO-2025-00569 Besteld" at bounding box center [419, 71] width 531 height 27
copy h5 "PO-2025-00569"
click at [204, 282] on p "Opem warehouse duwer rubber 25mm [ Opem ]" at bounding box center [209, 271] width 112 height 48
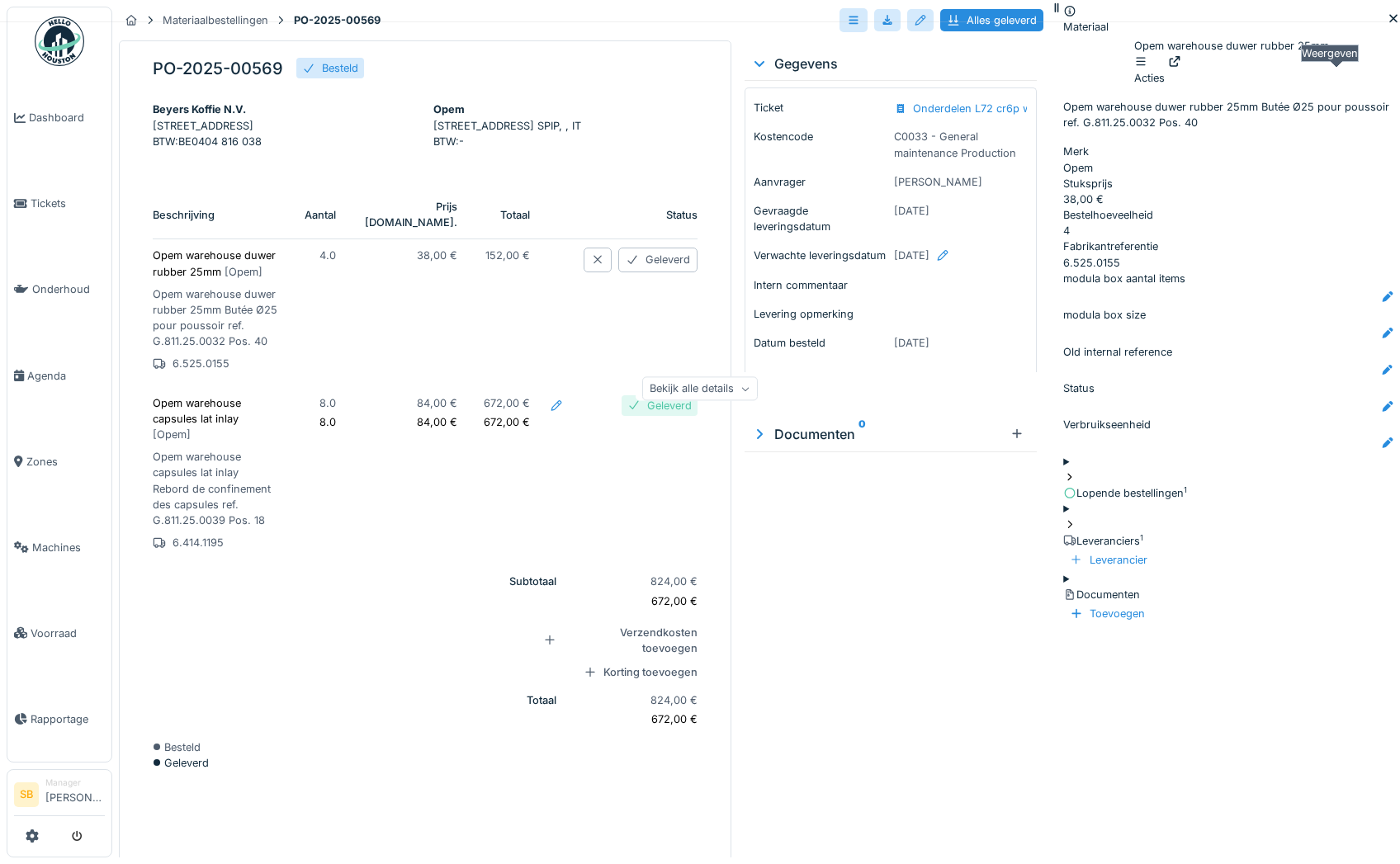
click at [1181, 67] on icon at bounding box center [1174, 61] width 13 height 11
click at [207, 443] on p "Opem warehouse capsules lat inlay [ Opem ]" at bounding box center [216, 420] width 125 height 48
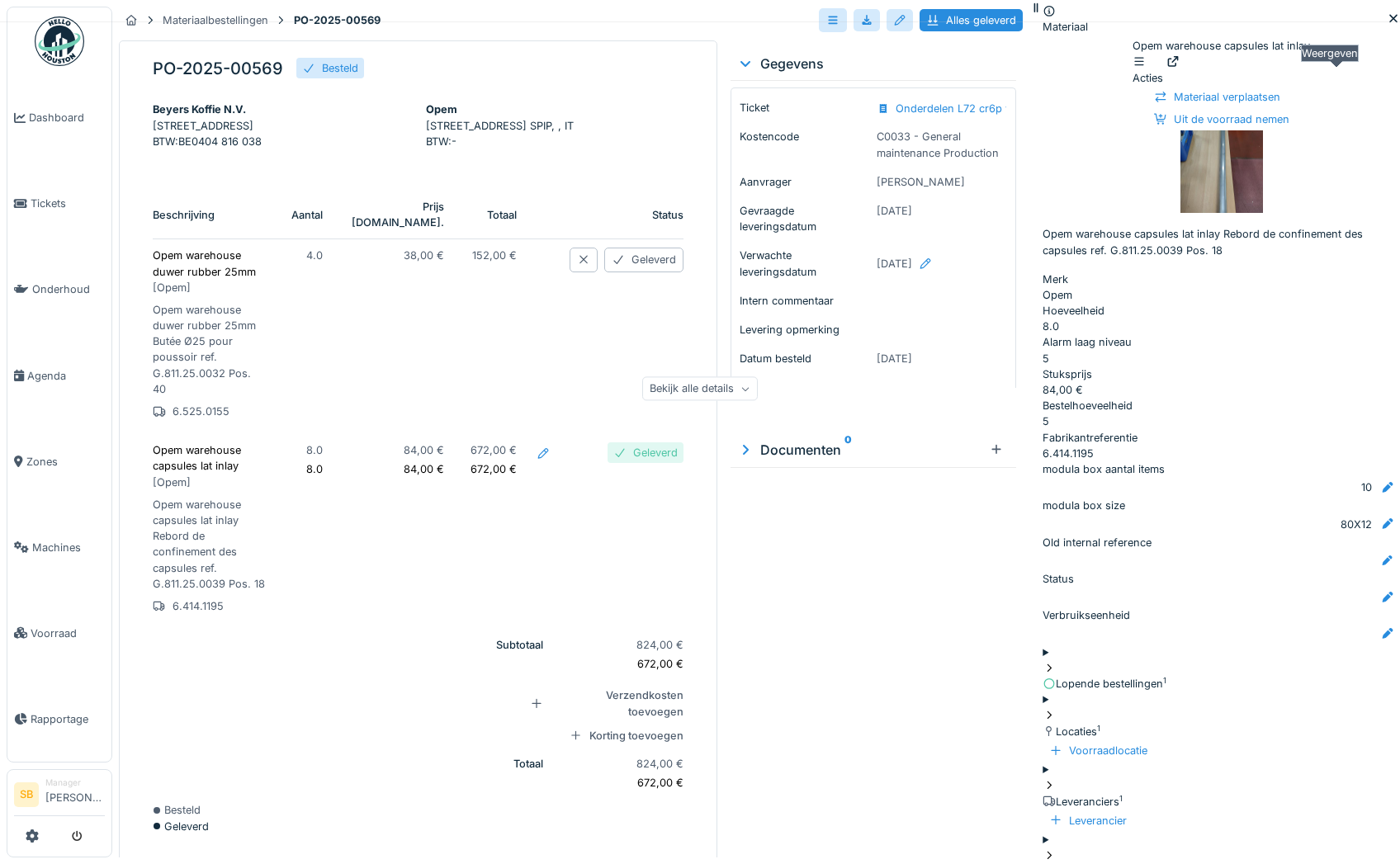
click at [1179, 67] on icon at bounding box center [1172, 61] width 13 height 11
click at [1180, 201] on img at bounding box center [1221, 171] width 83 height 83
click at [193, 284] on p "Opem warehouse duwer rubber 25mm [ Opem ]" at bounding box center [209, 271] width 112 height 48
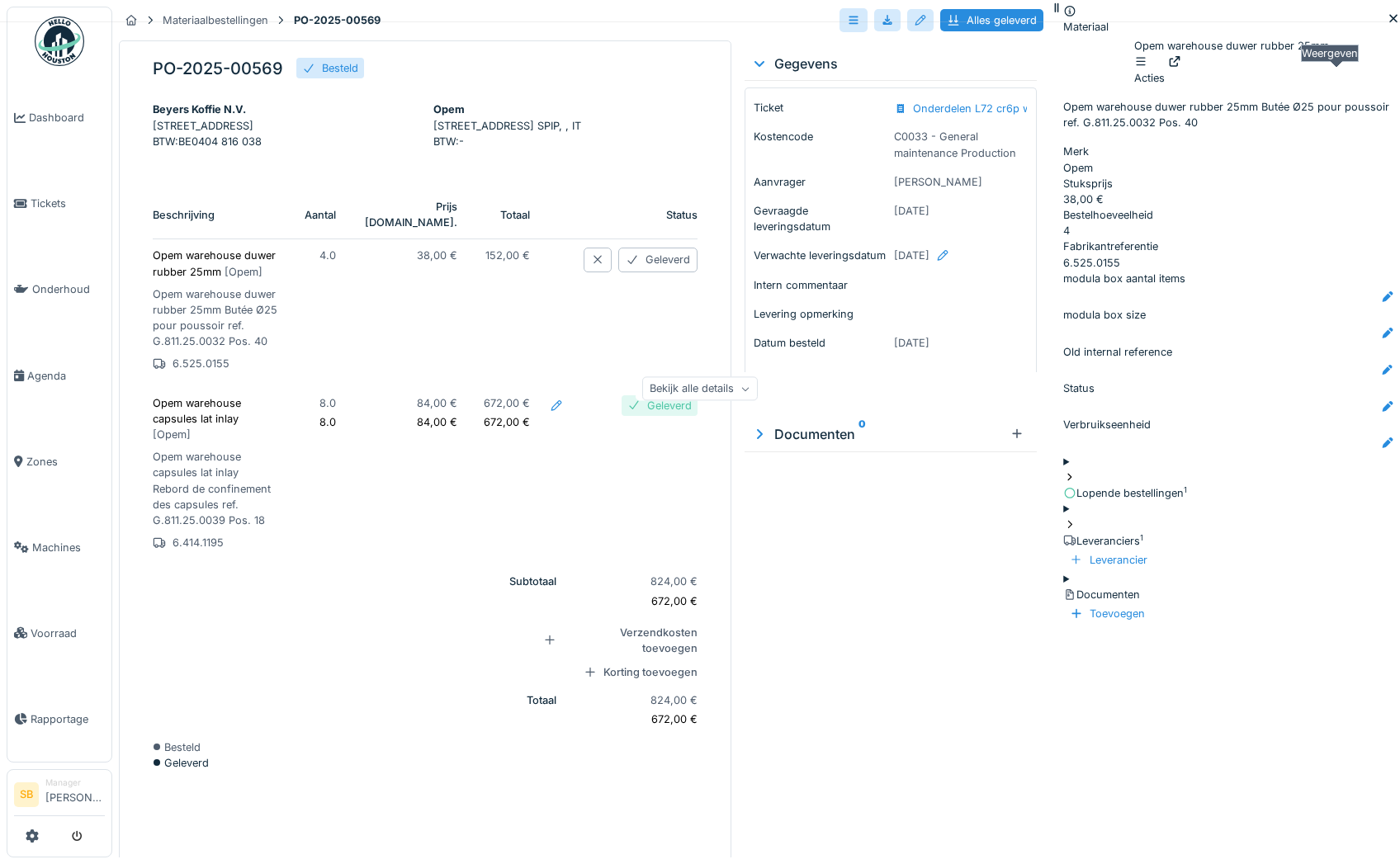
click at [1181, 67] on icon at bounding box center [1174, 61] width 13 height 11
click at [211, 443] on p "Opem warehouse capsules lat inlay [ Opem ]" at bounding box center [216, 420] width 125 height 48
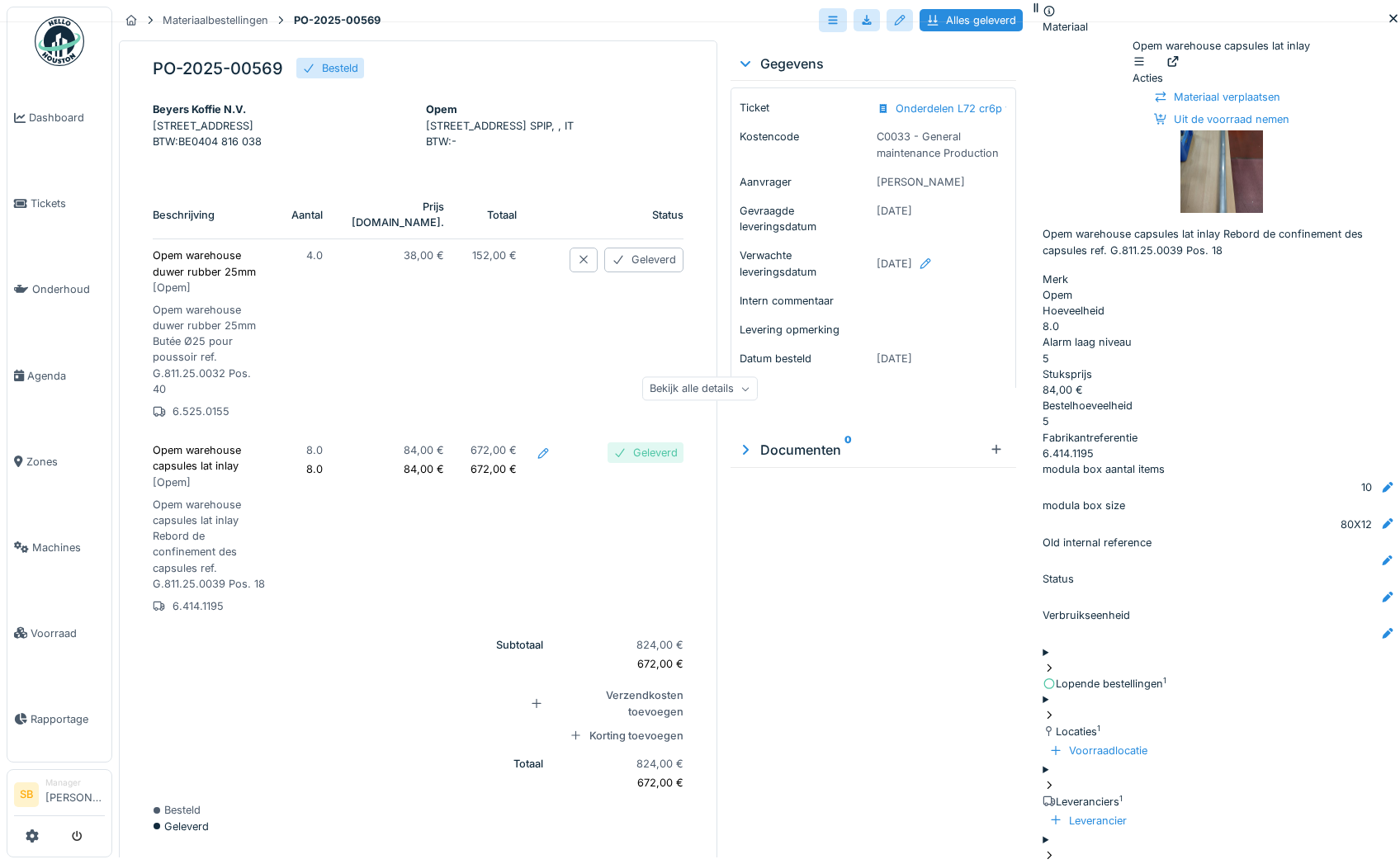
click at [1193, 200] on img at bounding box center [1221, 171] width 83 height 83
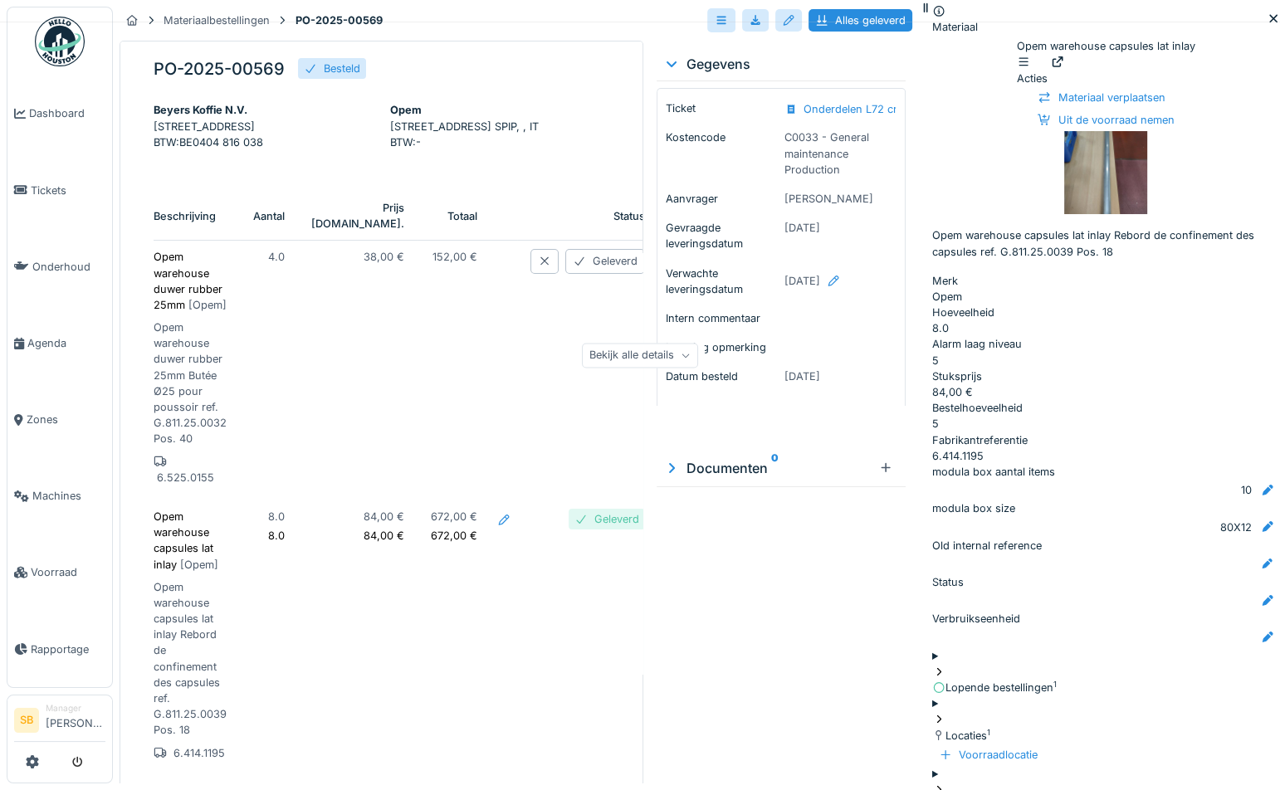
click at [517, 681] on td "Geleverd" at bounding box center [581, 639] width 128 height 276
click at [182, 287] on p "Opem warehouse duwer rubber 25mm [ Opem ]" at bounding box center [190, 281] width 73 height 64
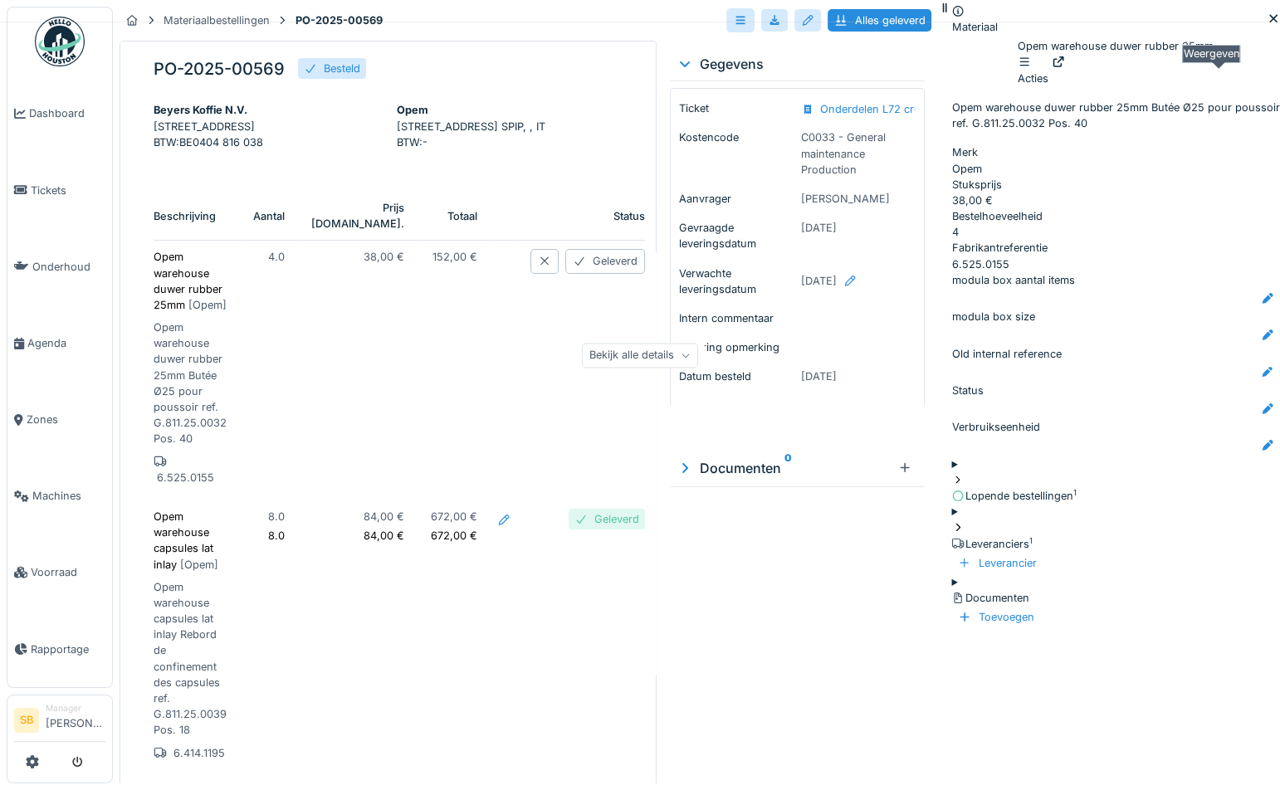
click at [1065, 67] on icon at bounding box center [1058, 61] width 13 height 11
click at [565, 273] on div "Geleverd" at bounding box center [605, 261] width 80 height 24
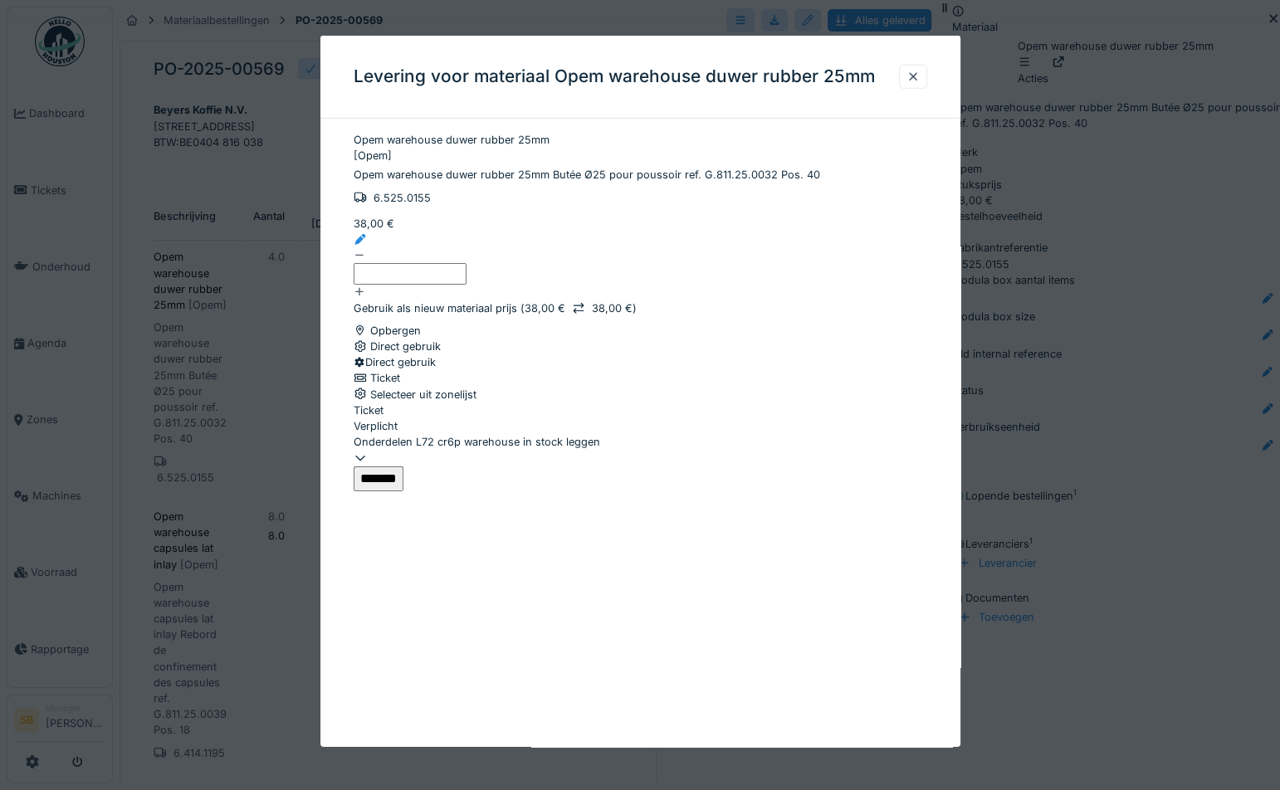
click at [404, 491] on input "*******" at bounding box center [379, 478] width 50 height 25
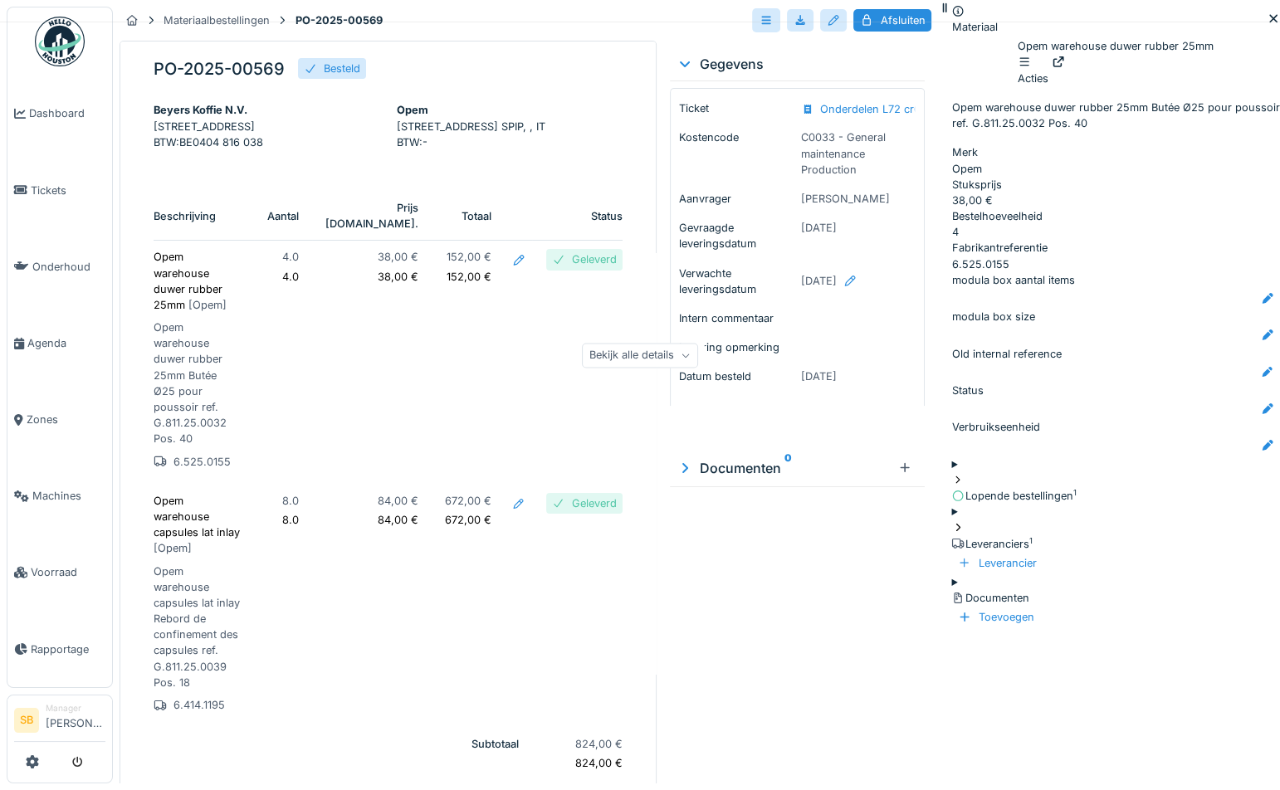
click at [167, 281] on p "Opem warehouse duwer rubber 25mm [ Opem ]" at bounding box center [197, 281] width 87 height 64
click at [1064, 67] on icon at bounding box center [1059, 61] width 11 height 11
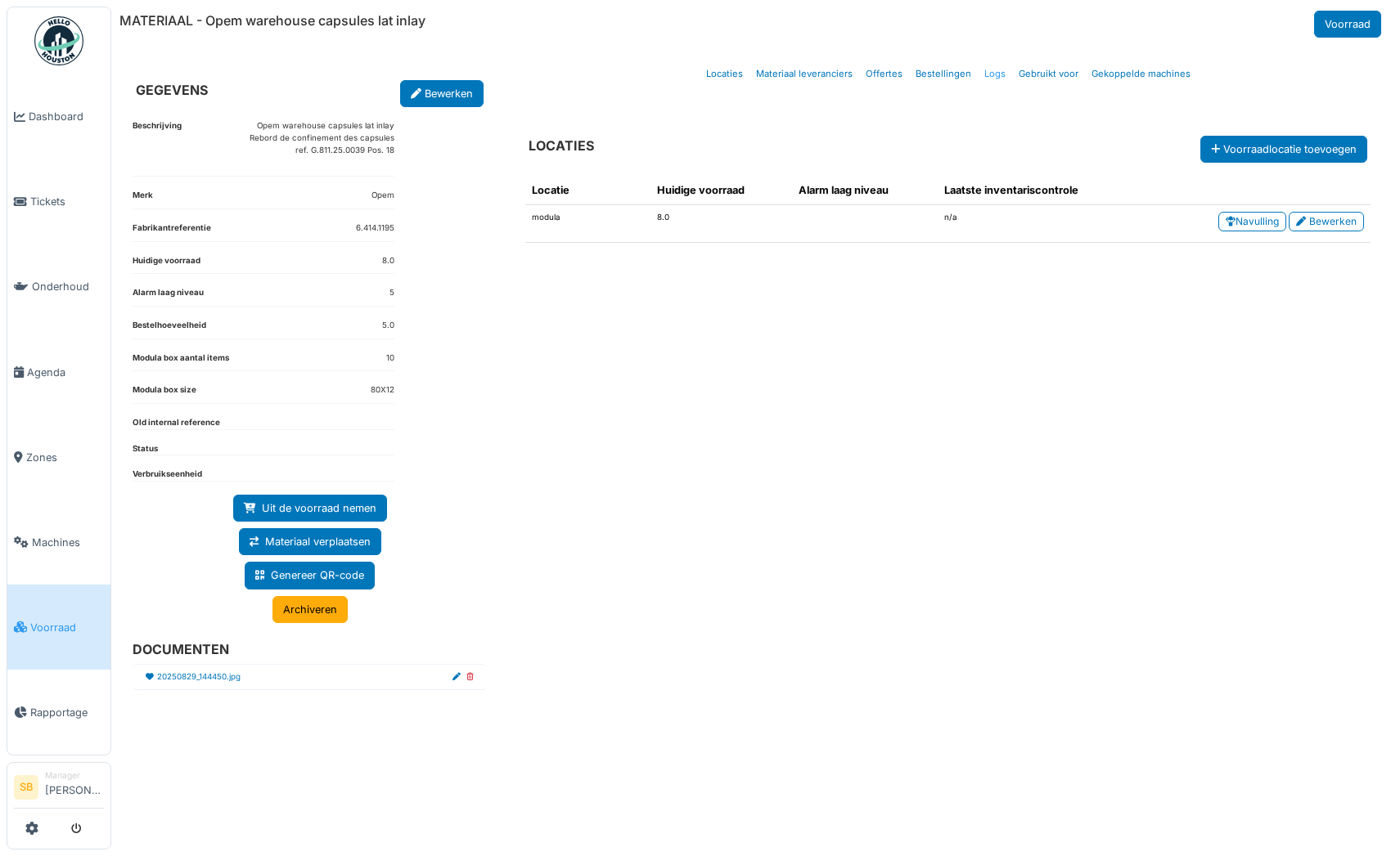
click at [1004, 74] on link "Logs" at bounding box center [994, 74] width 34 height 38
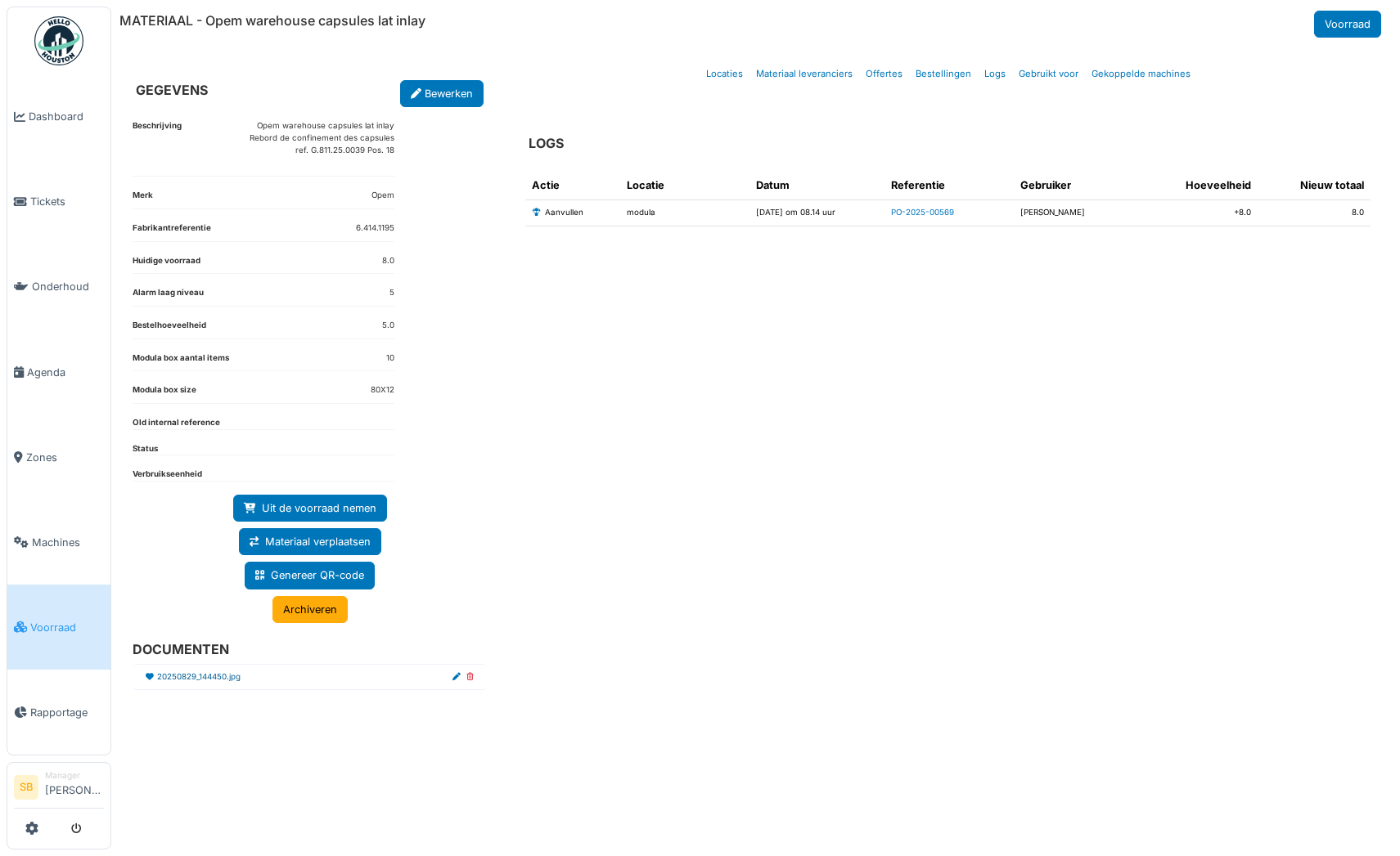
click at [233, 674] on link "20250829_144450.jpg" at bounding box center [198, 678] width 84 height 12
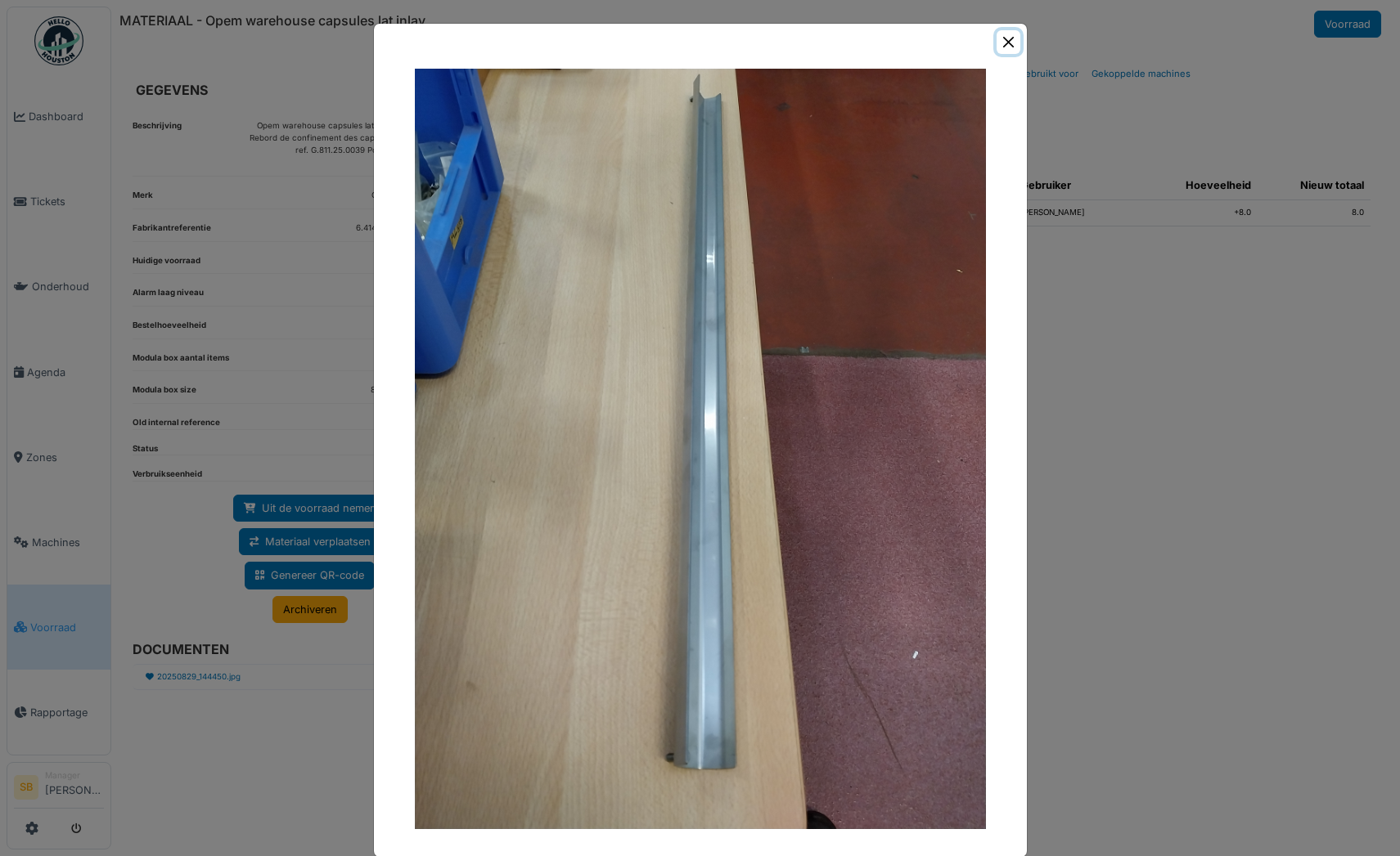
click at [996, 49] on button "Close" at bounding box center [1008, 42] width 24 height 24
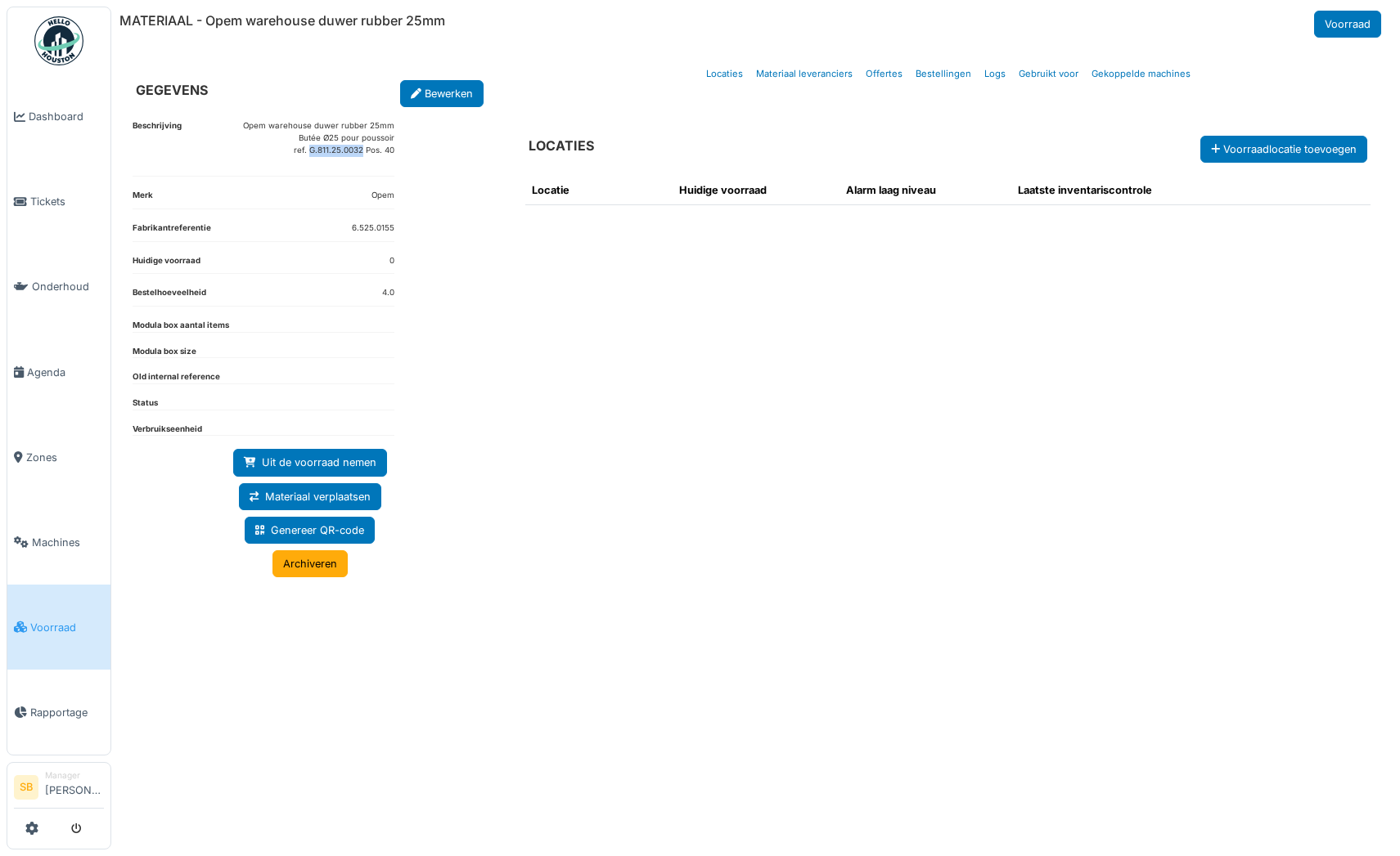
drag, startPoint x: 309, startPoint y: 154, endPoint x: 364, endPoint y: 157, distance: 55.1
click at [364, 157] on dd "Opem warehouse duwer rubber 25mm Butée Ø25 pour poussoir ref. G.811.25.0032 Pos…" at bounding box center [319, 145] width 152 height 49
copy p "G.811.25.0032"
click at [782, 78] on link "Materiaal leveranciers" at bounding box center [804, 74] width 109 height 38
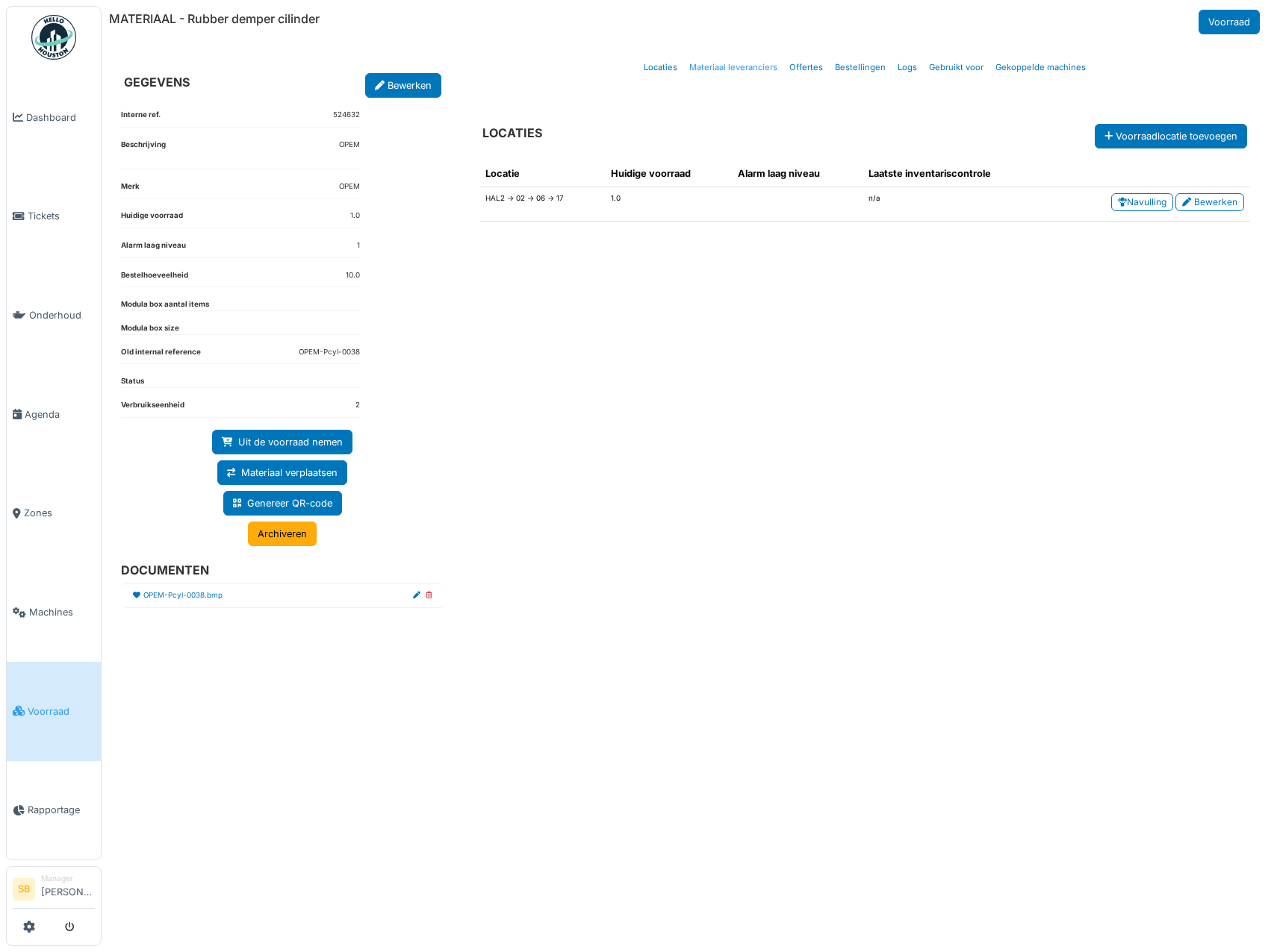
click at [750, 72] on link "Materiaal leveranciers" at bounding box center [733, 67] width 100 height 35
click at [377, 89] on icon at bounding box center [380, 86] width 10 height 10
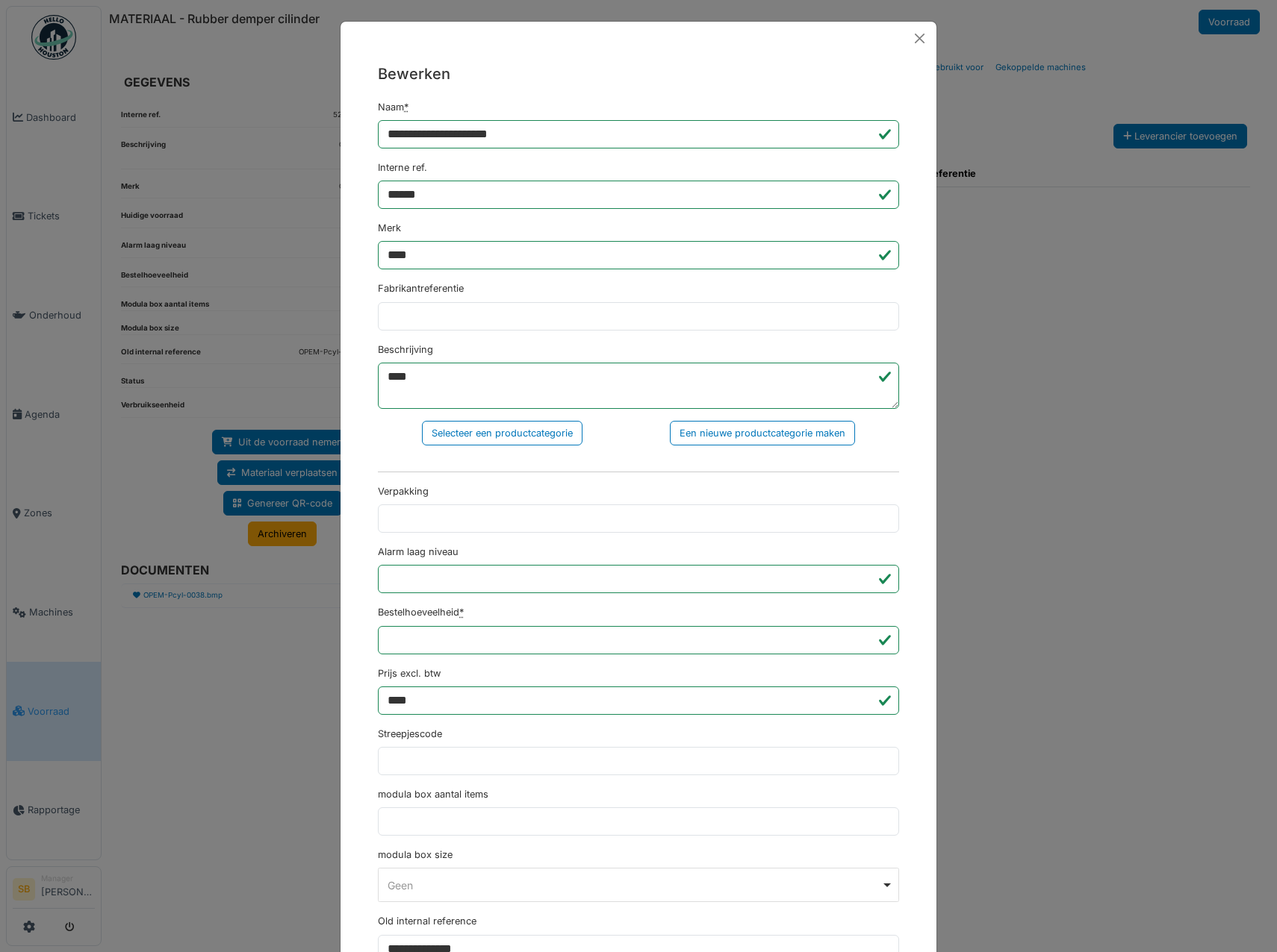
click at [1026, 418] on div "**********" at bounding box center [638, 476] width 1277 height 952
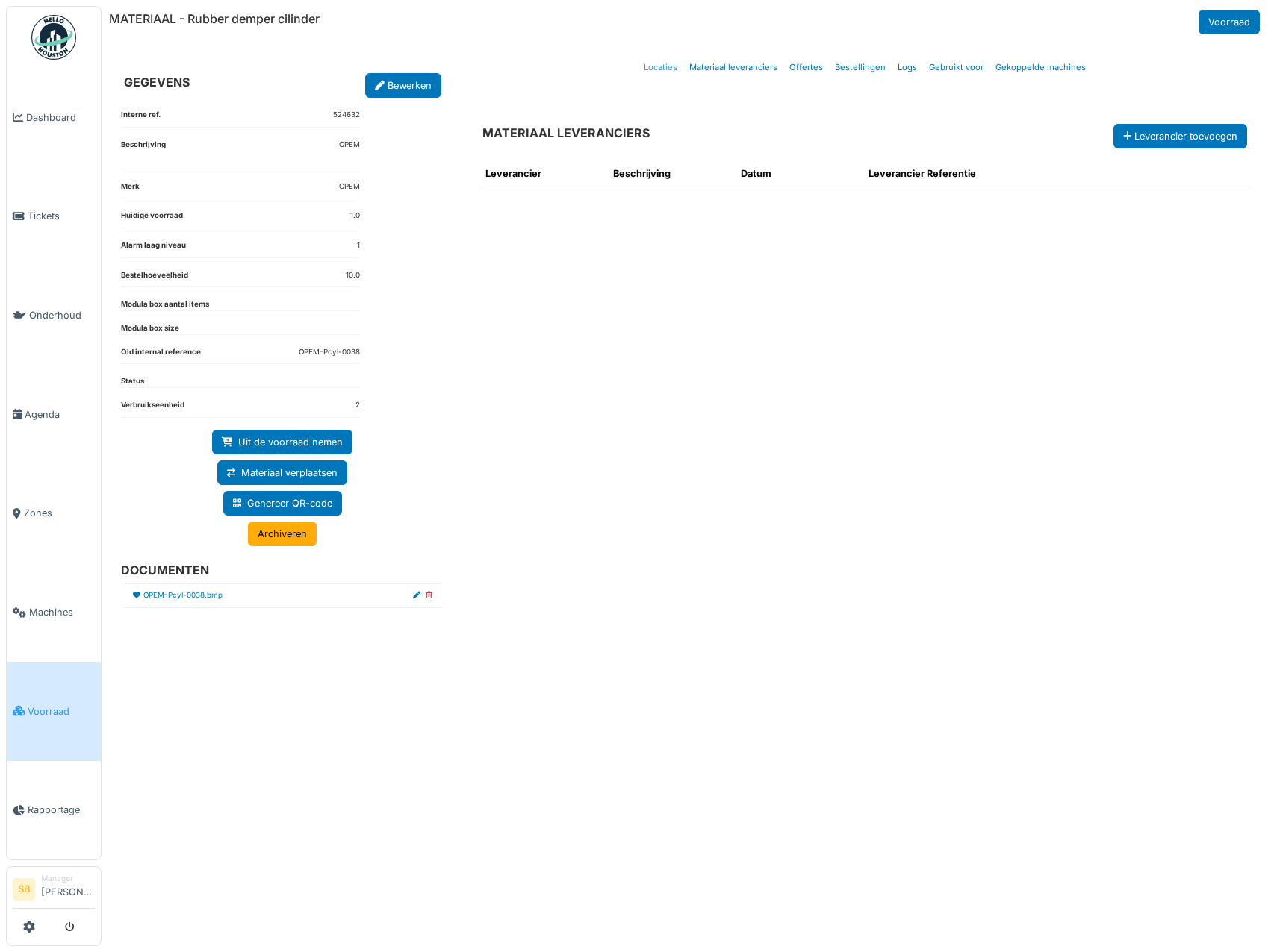
click at [665, 75] on link "Locaties" at bounding box center [660, 67] width 46 height 35
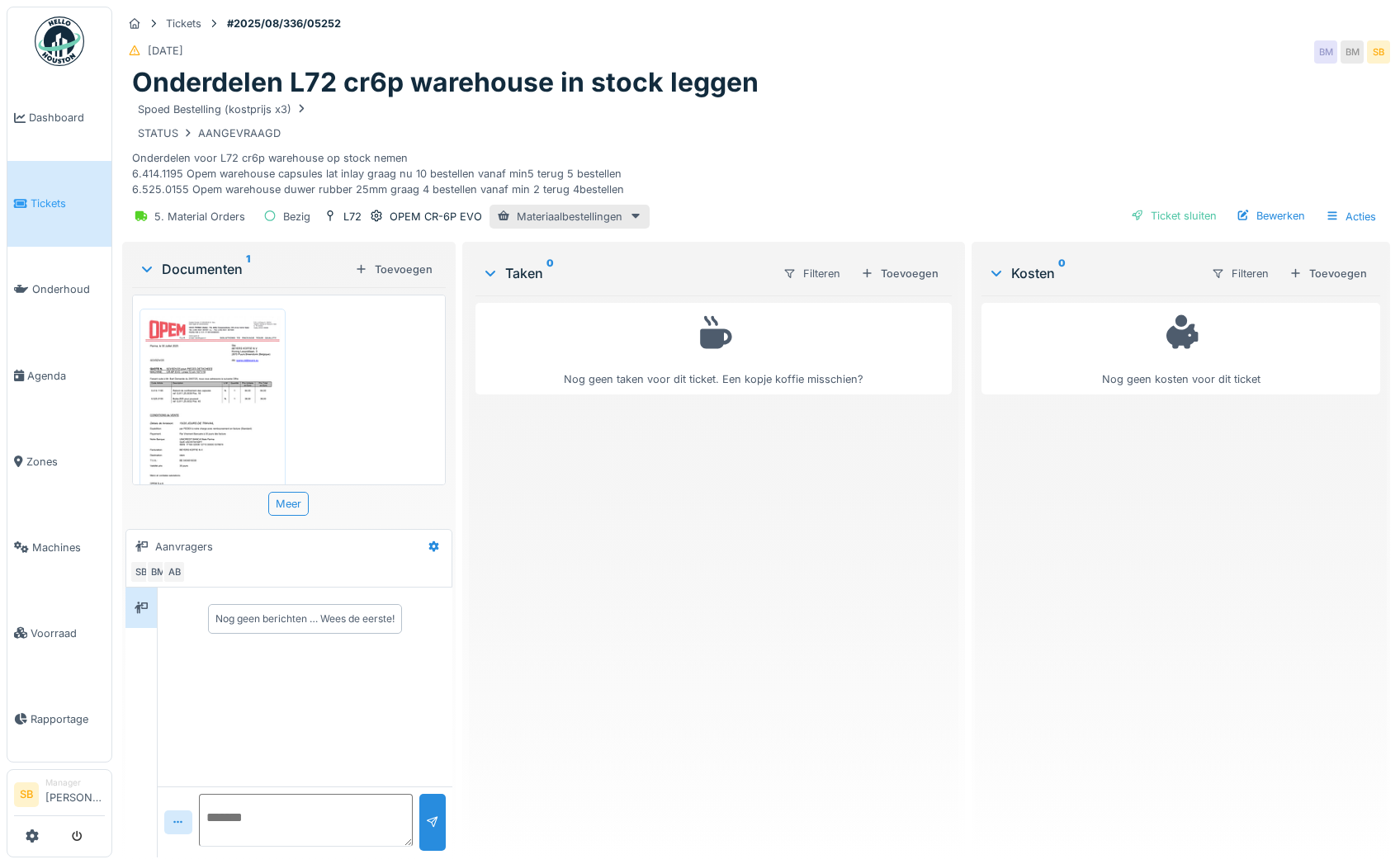
click at [411, 20] on div "Tickets #2025/08/336/05252" at bounding box center [756, 23] width 1268 height 21
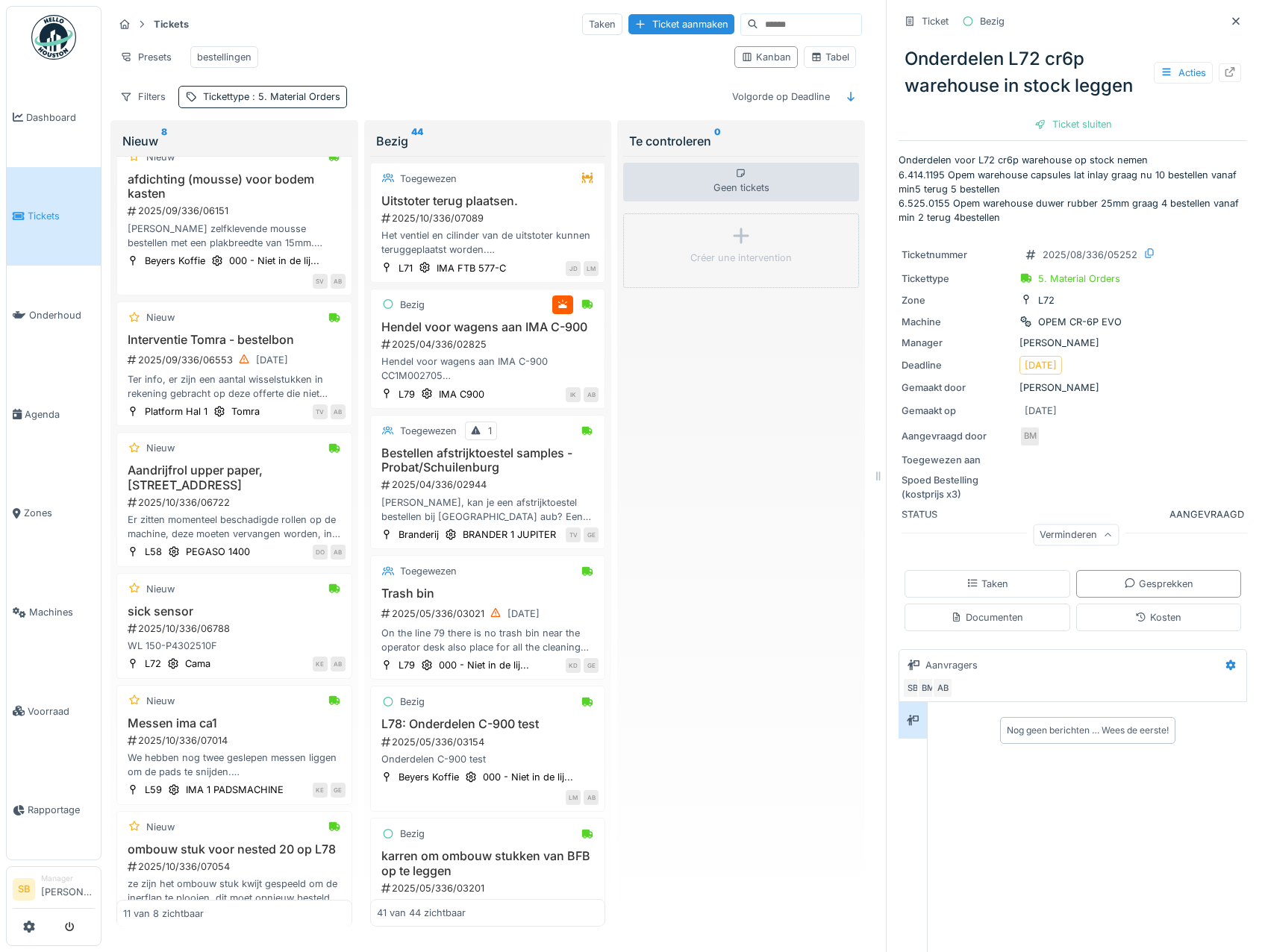
scroll to position [2432, 0]
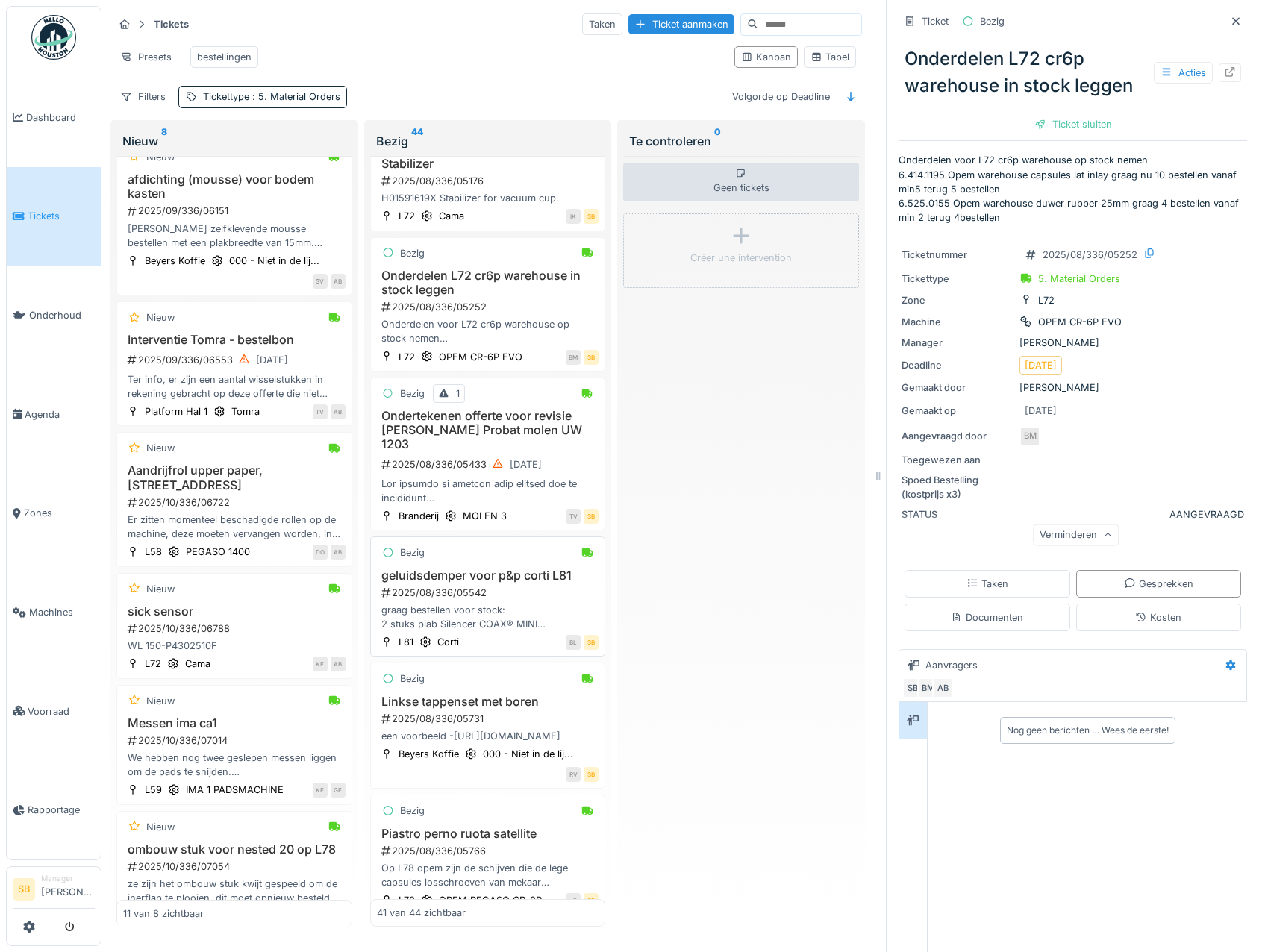
click at [450, 583] on h3 "geluidsdemper voor p&p corti L81" at bounding box center [487, 576] width 222 height 14
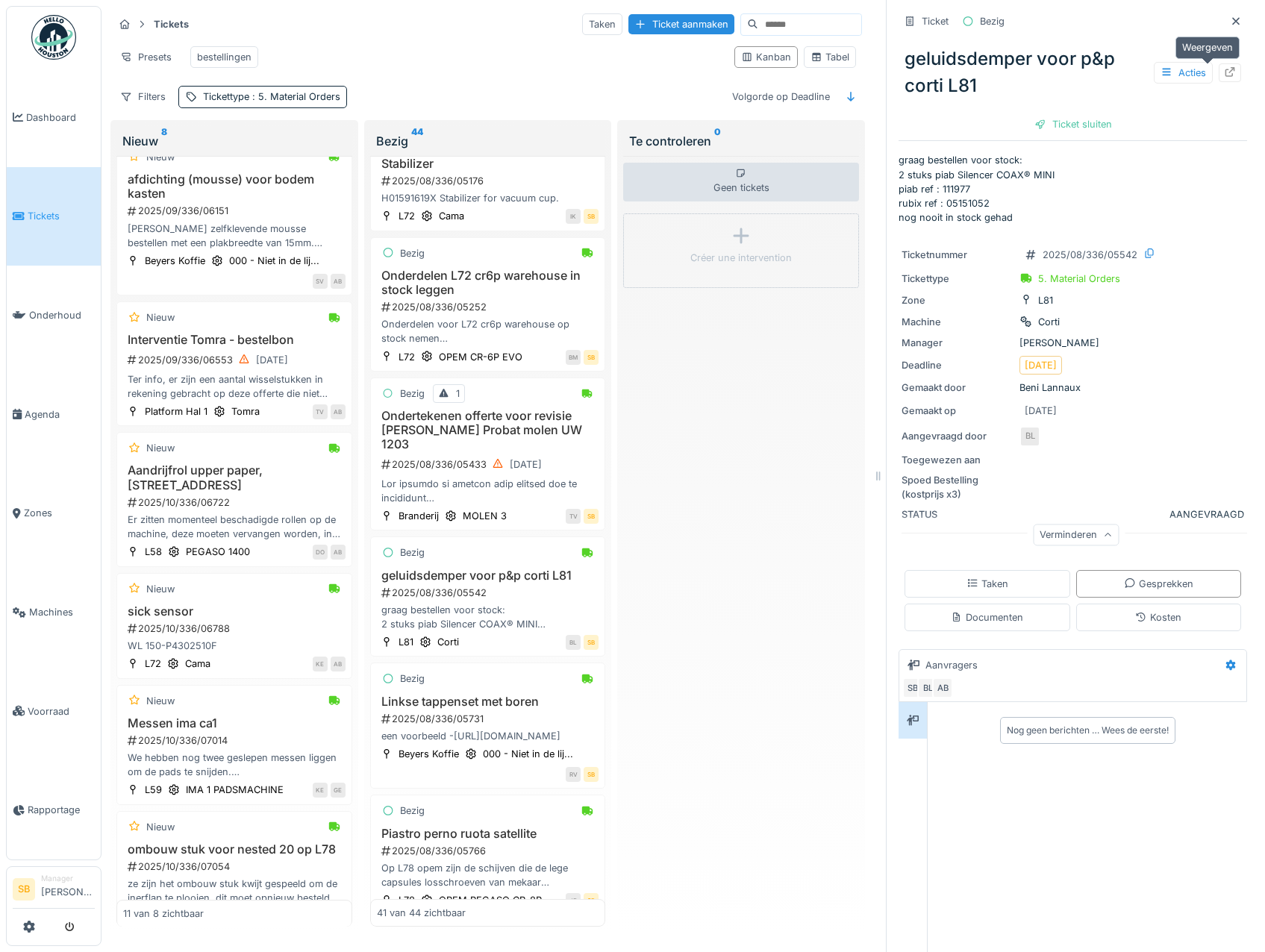
click at [1225, 67] on icon at bounding box center [1230, 72] width 10 height 10
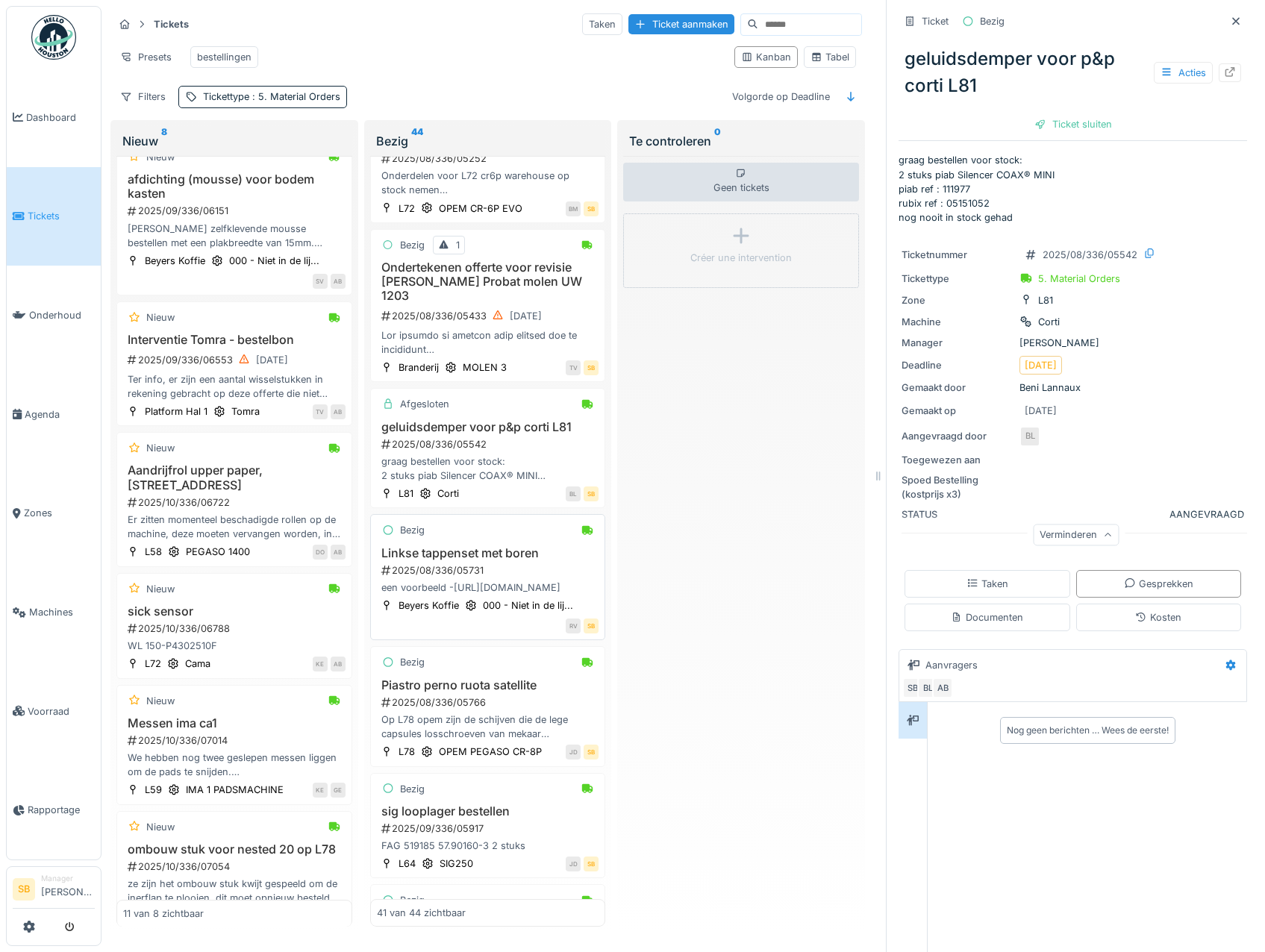
scroll to position [2581, 0]
click at [441, 560] on h3 "Linkse tappenset met boren" at bounding box center [487, 553] width 222 height 14
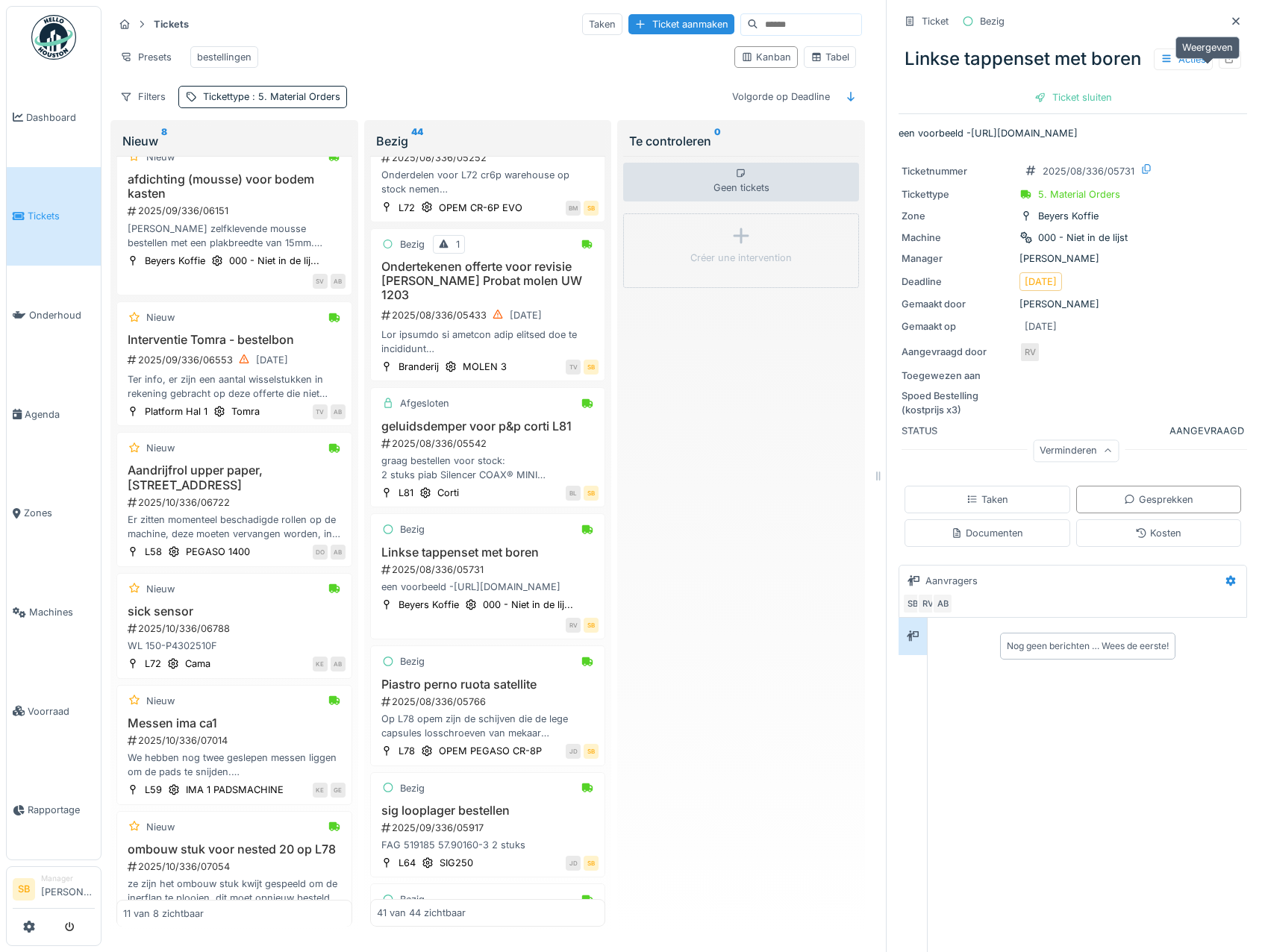
click at [1225, 62] on icon at bounding box center [1230, 58] width 12 height 10
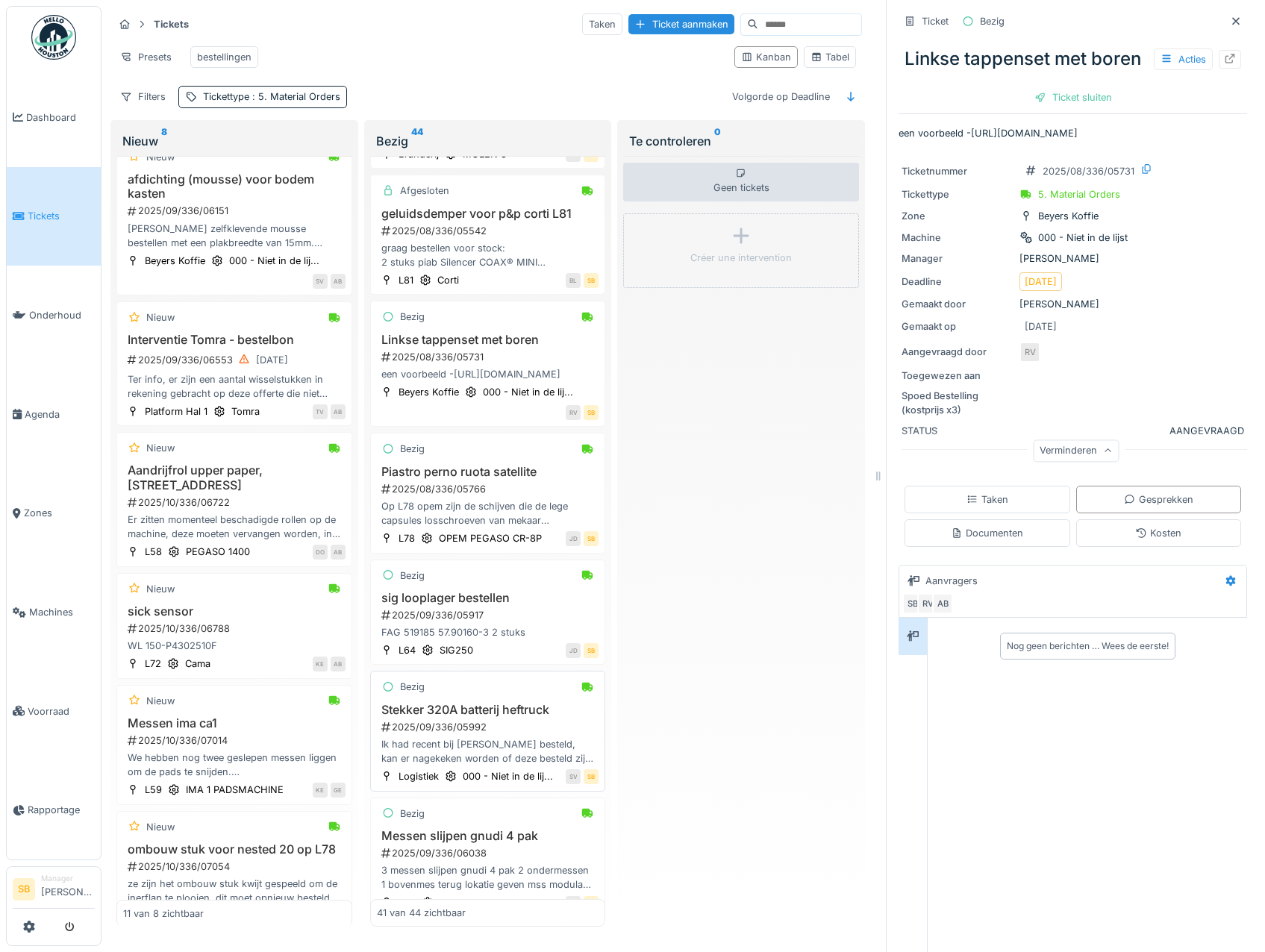
scroll to position [2879, 0]
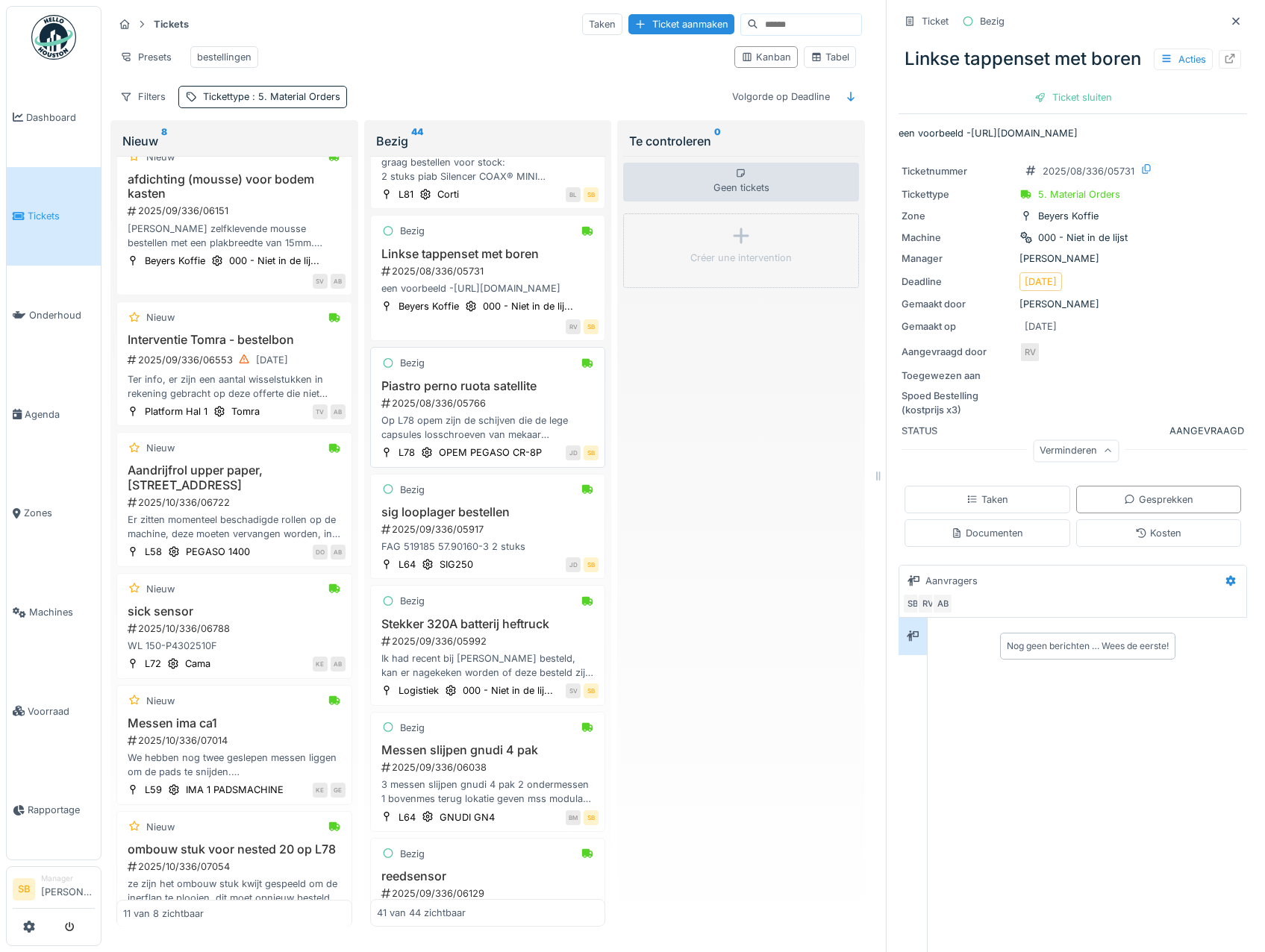
click at [424, 429] on div "Piastro perno ruota satellite 2025/08/336/05766 Op L78 opem zijn de schijven di…" at bounding box center [487, 411] width 222 height 64
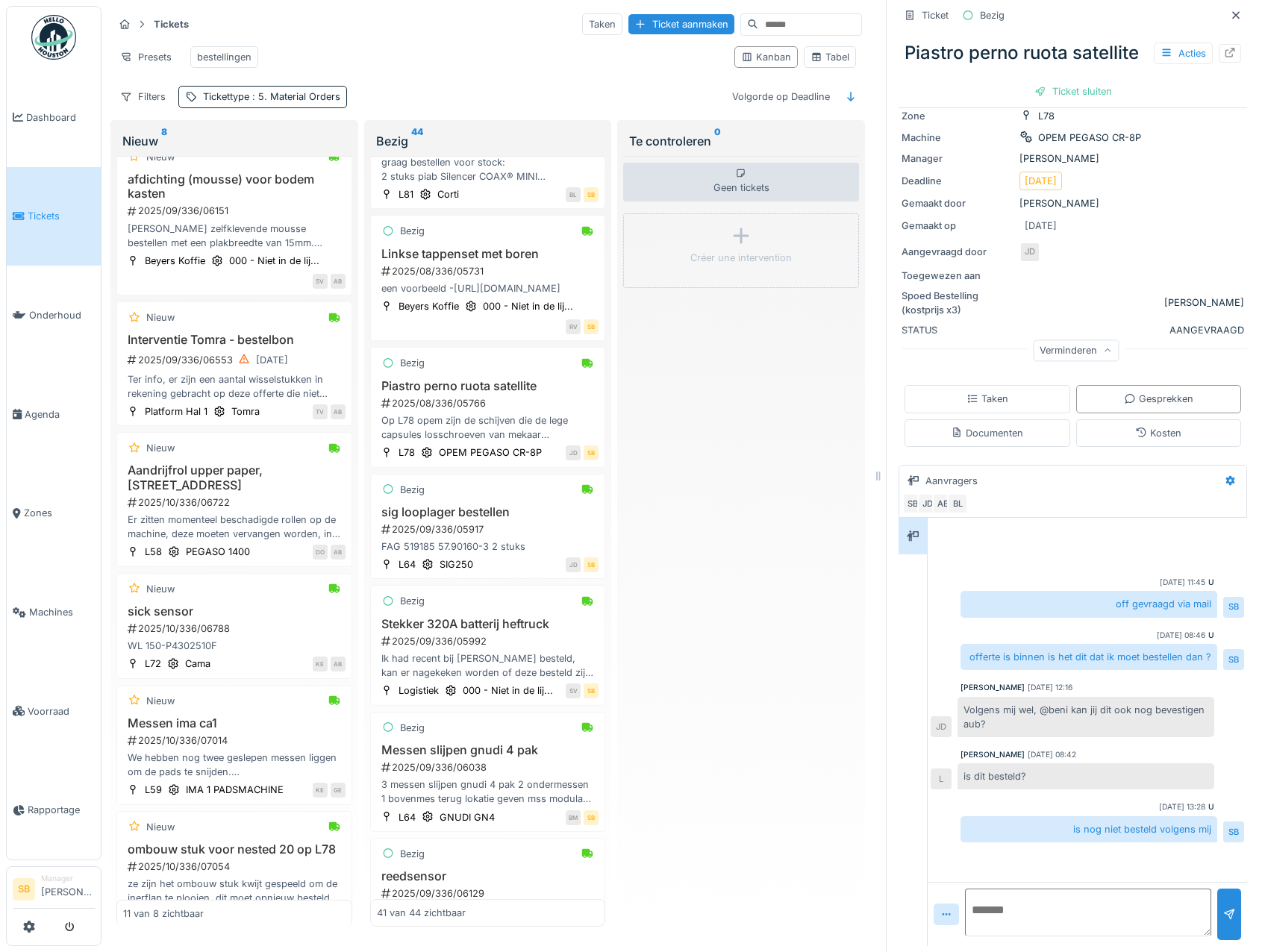
scroll to position [170, 0]
click at [432, 649] on div "2025/09/336/05992" at bounding box center [490, 642] width 219 height 14
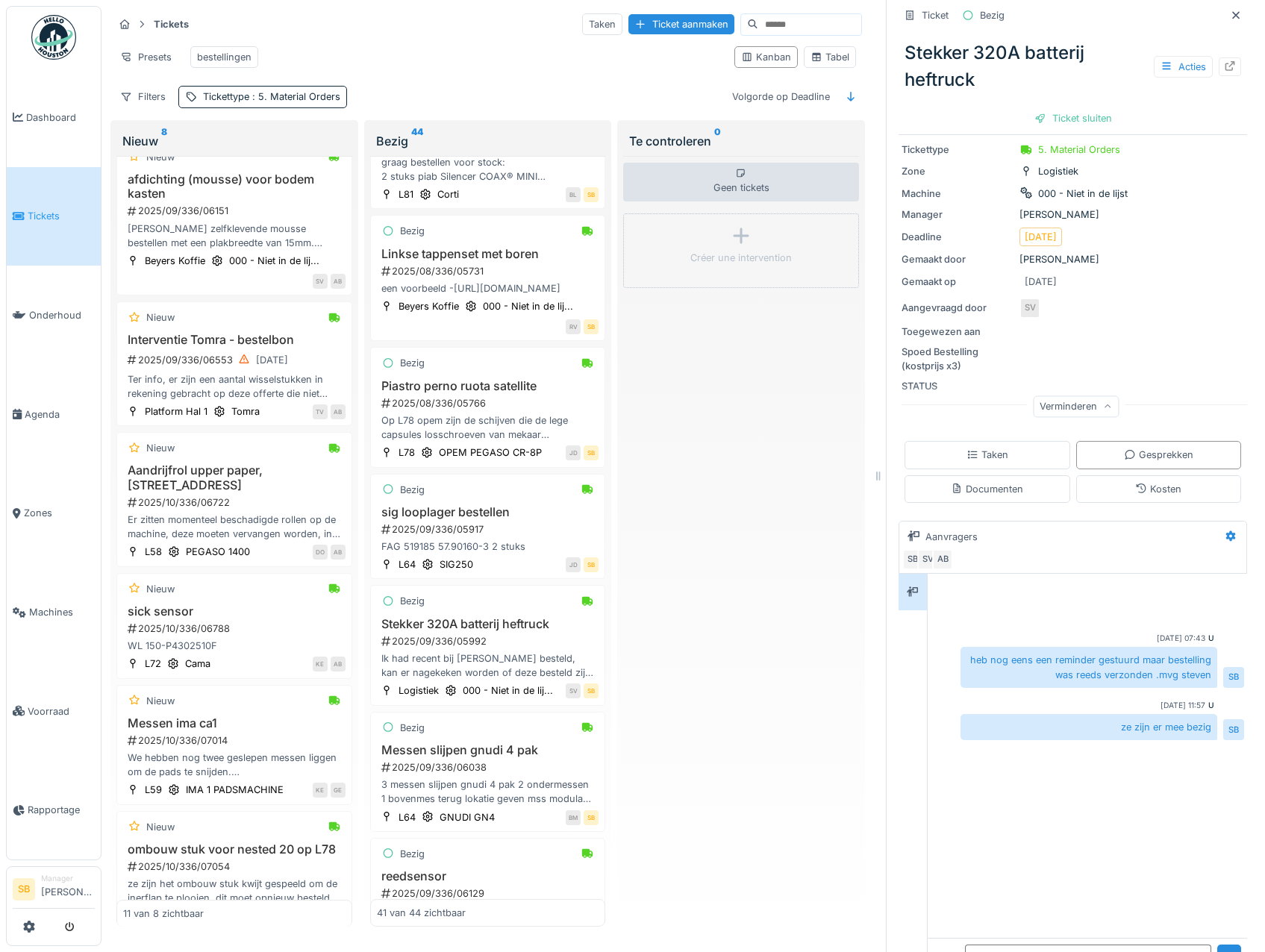
scroll to position [224, 0]
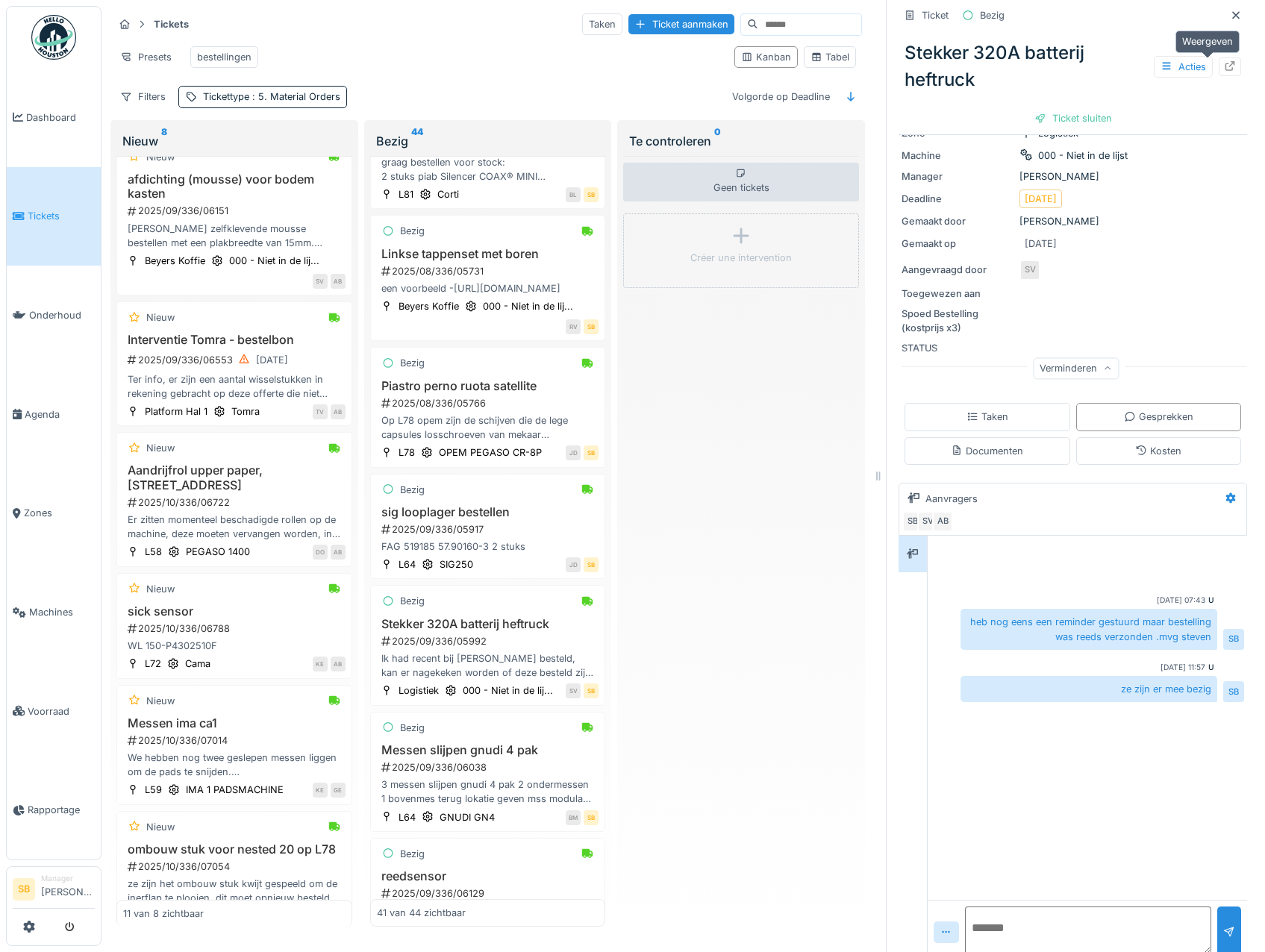
click at [1225, 60] on div at bounding box center [1230, 67] width 12 height 14
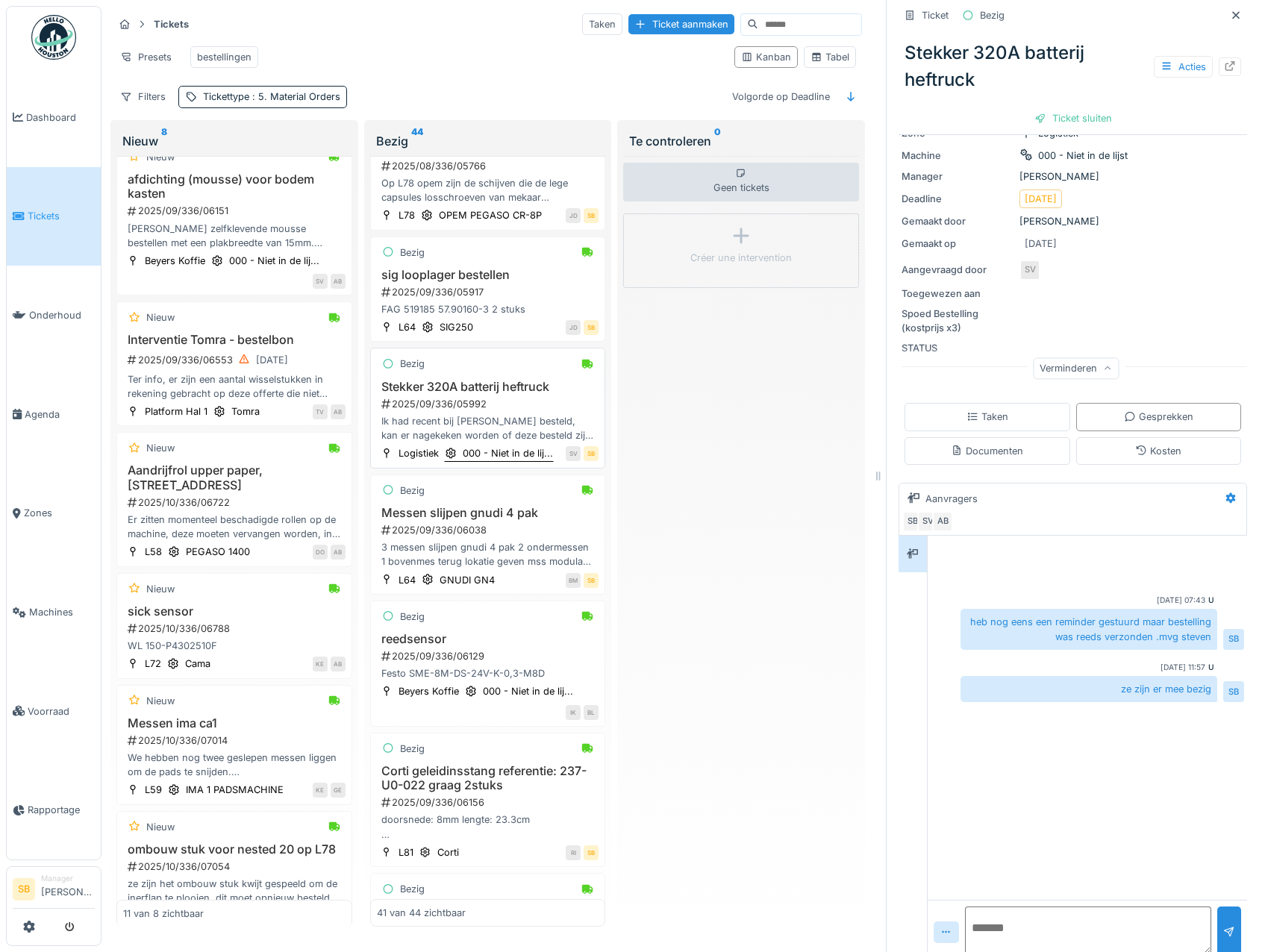
scroll to position [3178, 0]
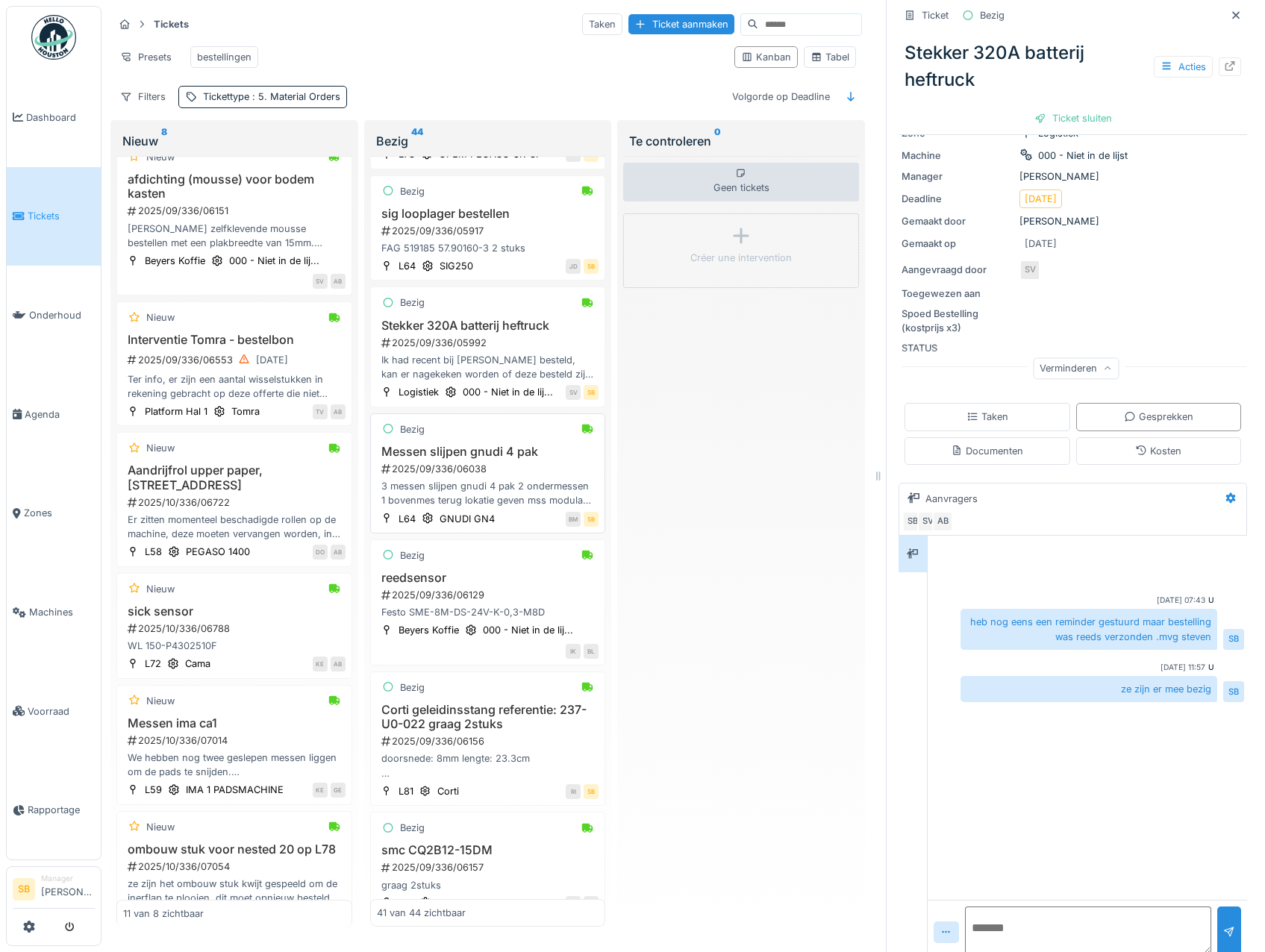
click at [463, 459] on h3 "Messen slijpen gnudi 4 pak" at bounding box center [487, 452] width 222 height 14
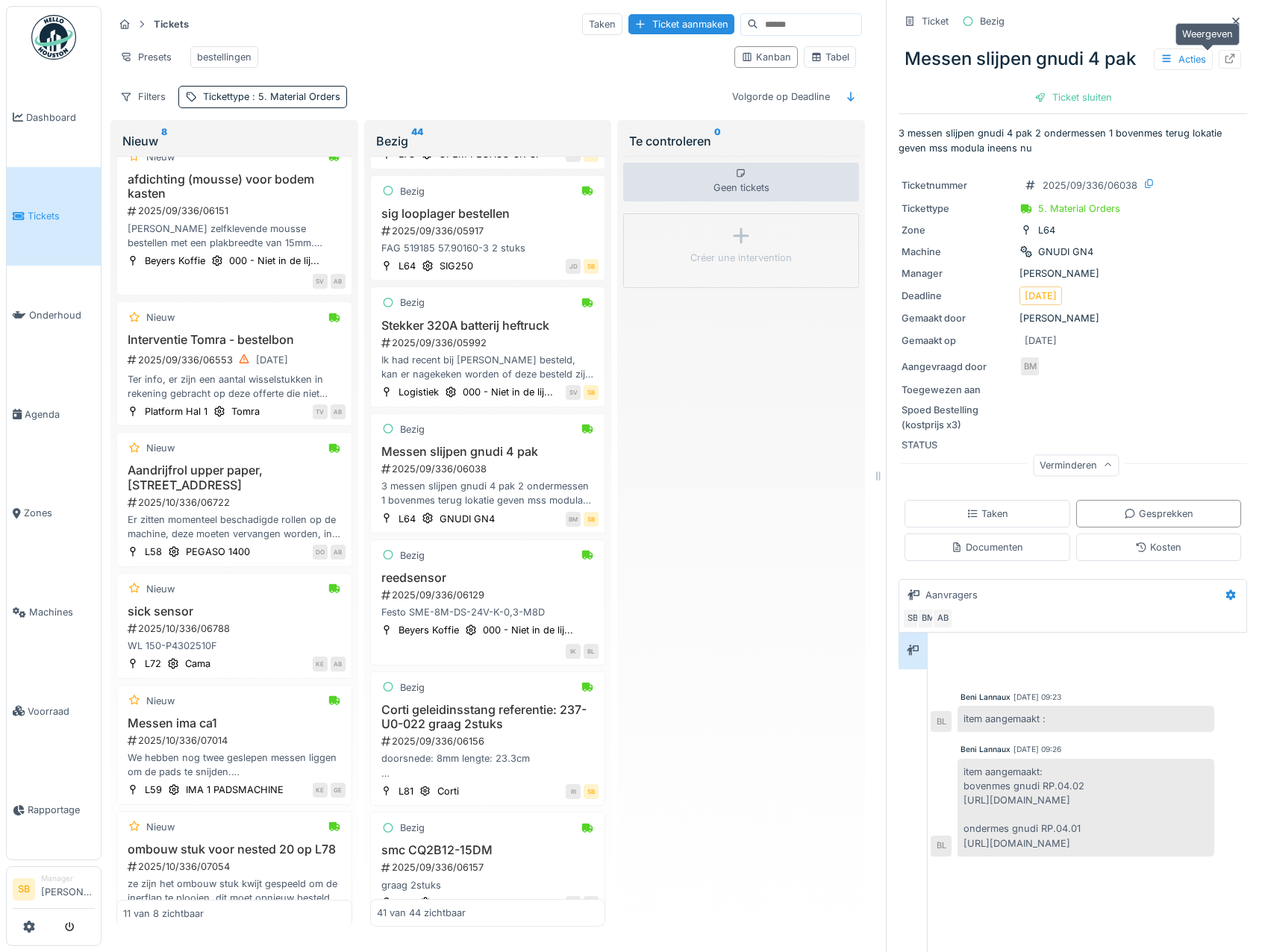
click at [1225, 54] on icon at bounding box center [1230, 58] width 12 height 10
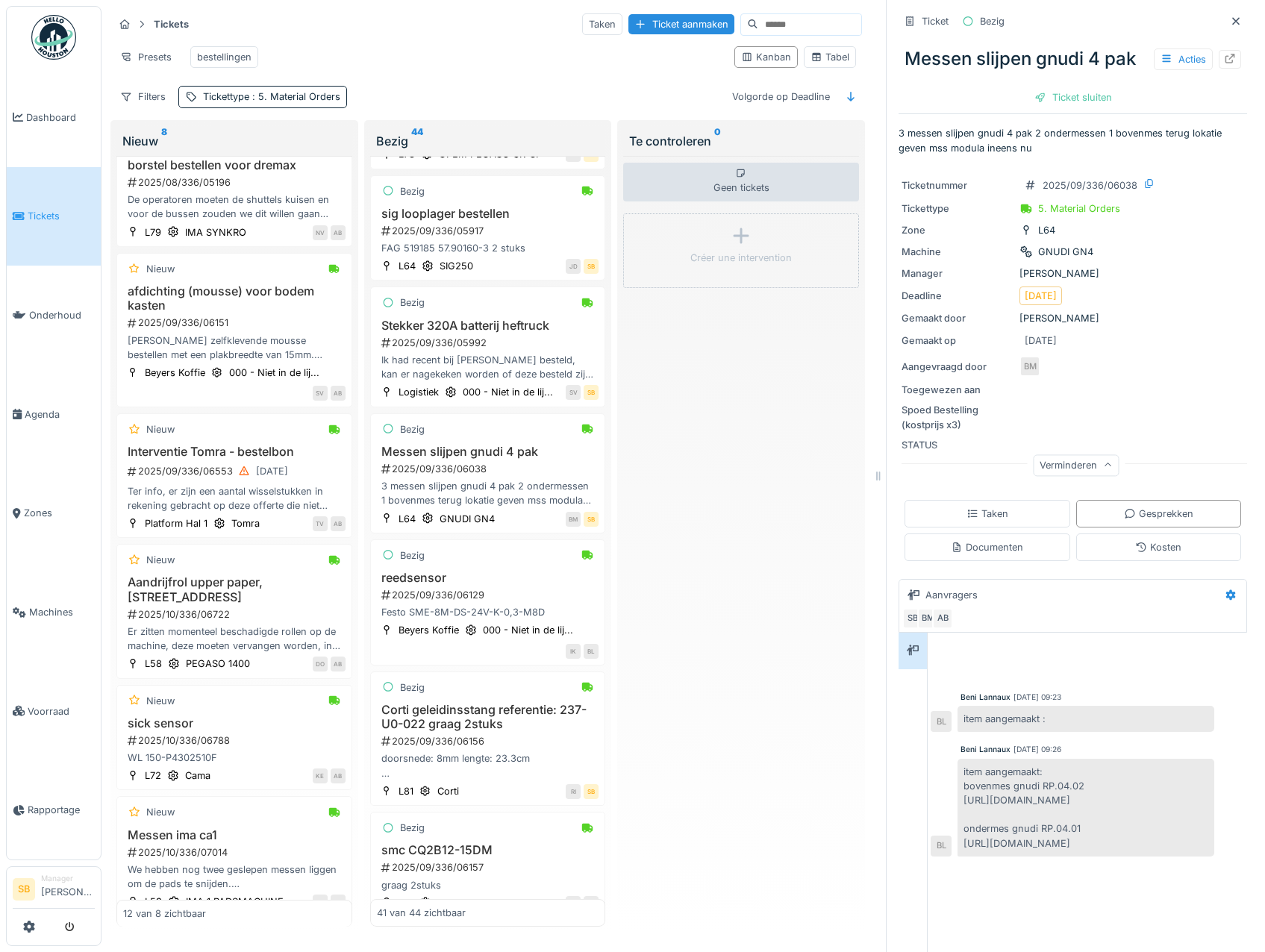
scroll to position [777, 0]
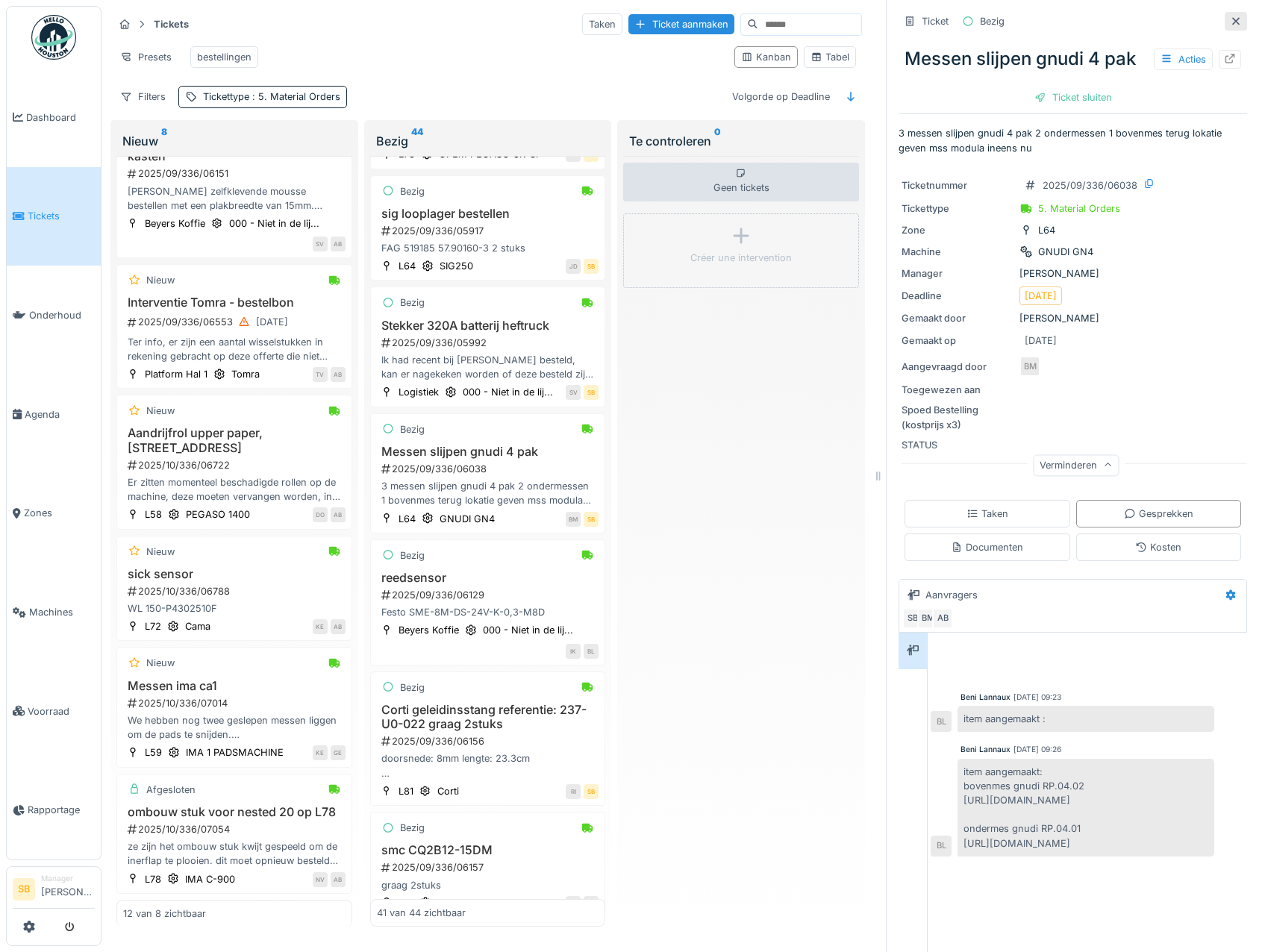
click at [1230, 16] on icon at bounding box center [1235, 21] width 12 height 10
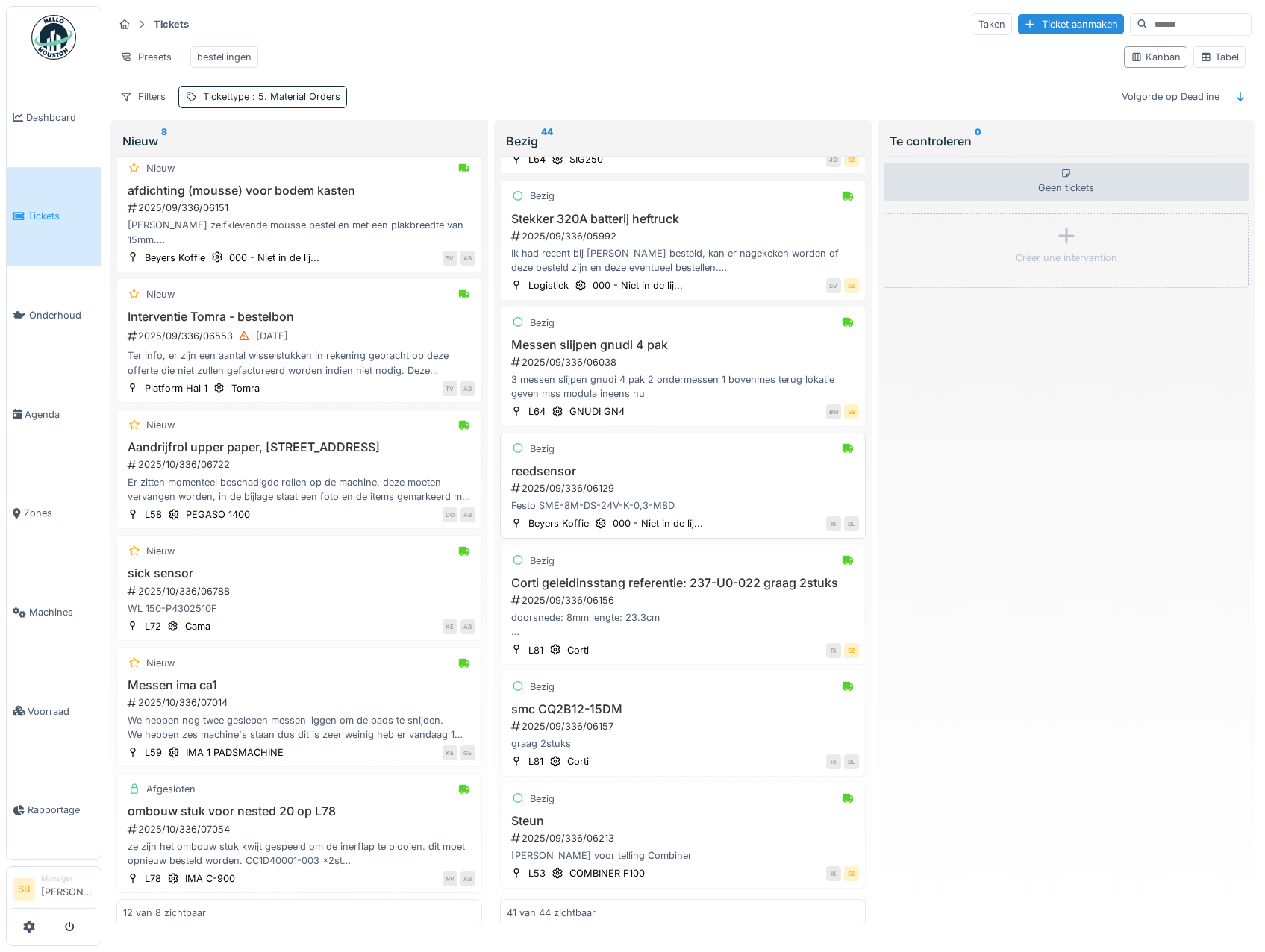
scroll to position [3083, 0]
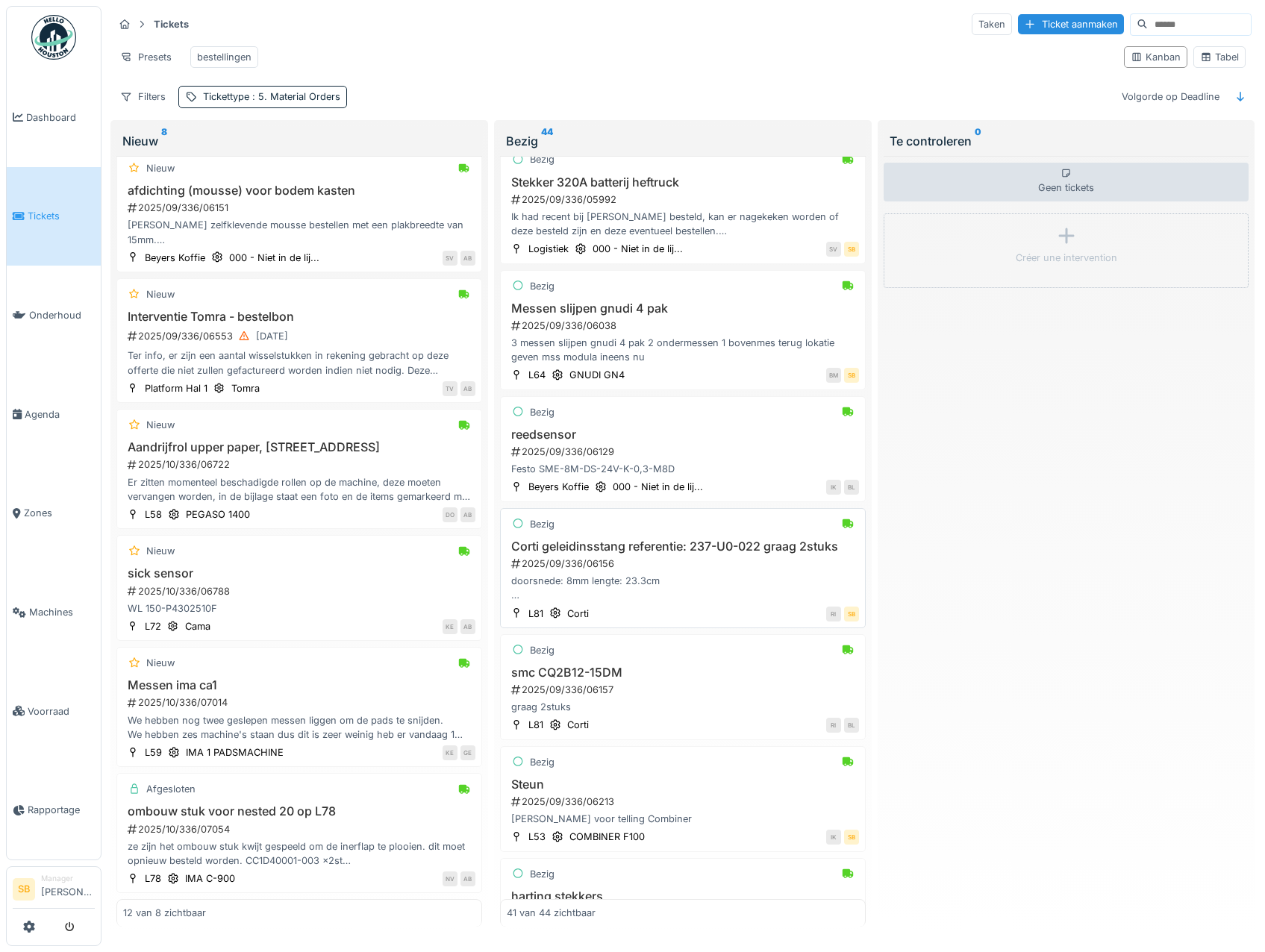
click at [649, 554] on h3 "Corti geleidinsstang referentie: 237-U0-022 graag 2stuks" at bounding box center [683, 547] width 352 height 14
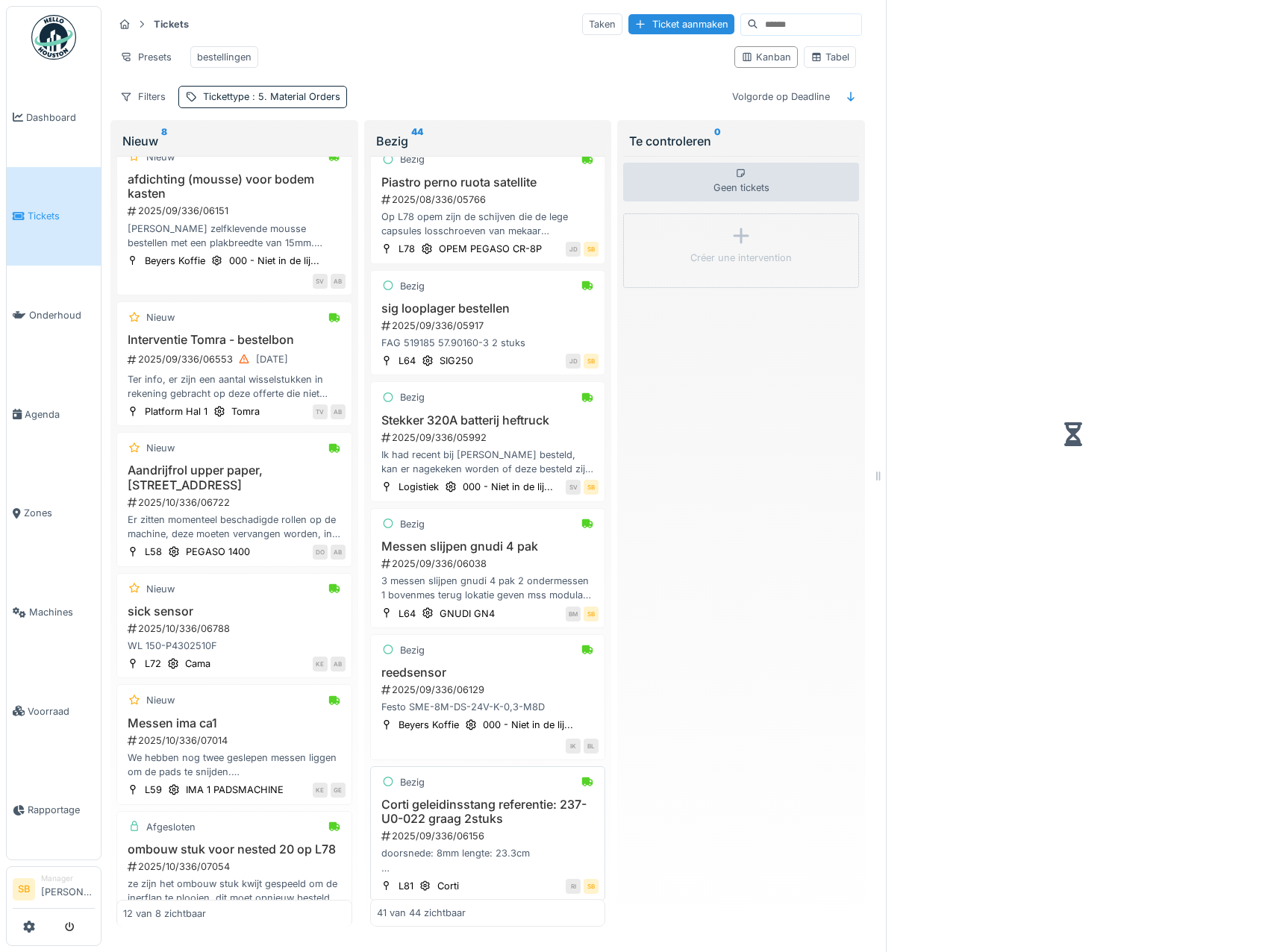
scroll to position [3327, 0]
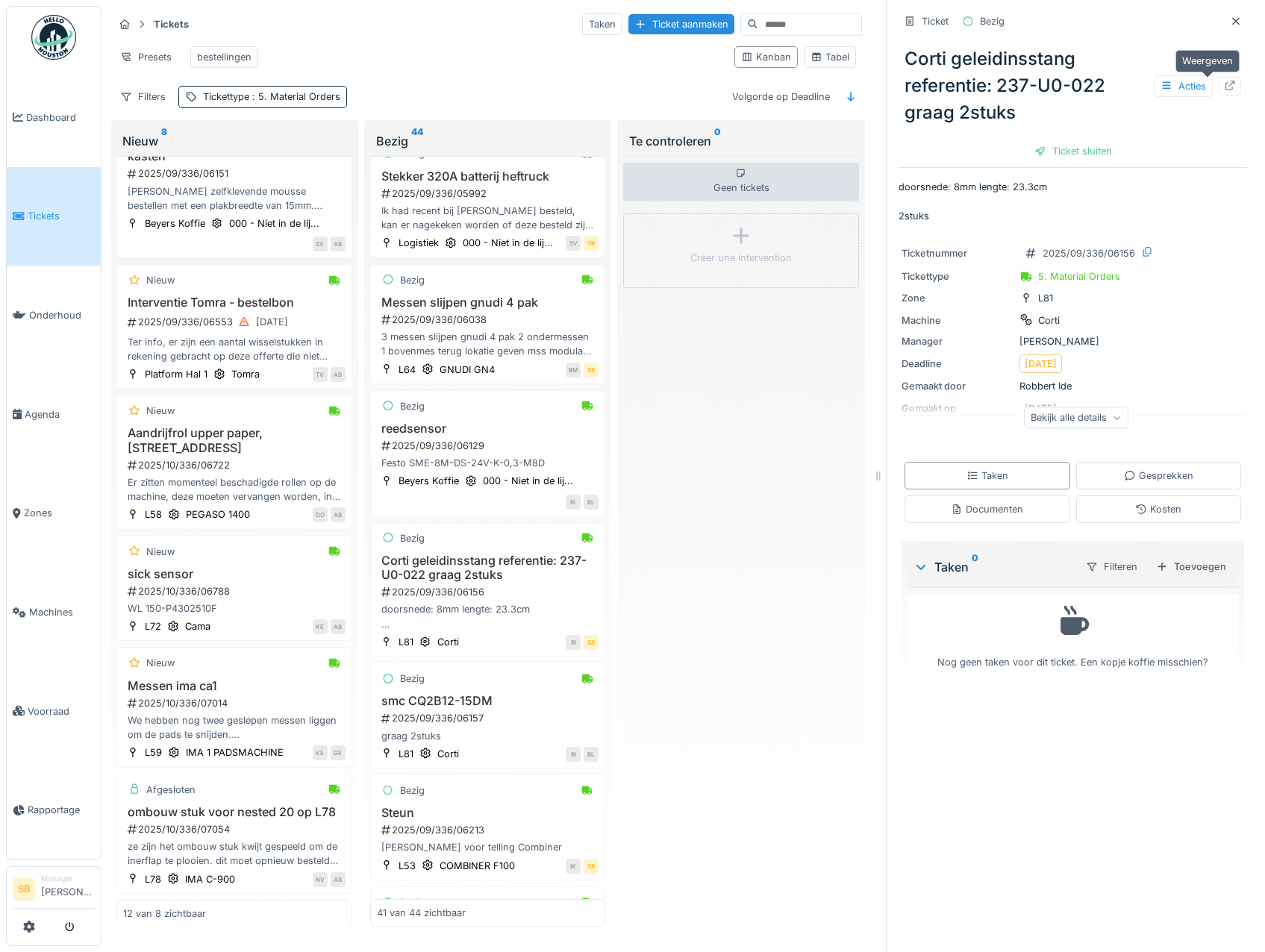
click at [1225, 81] on icon at bounding box center [1230, 85] width 12 height 10
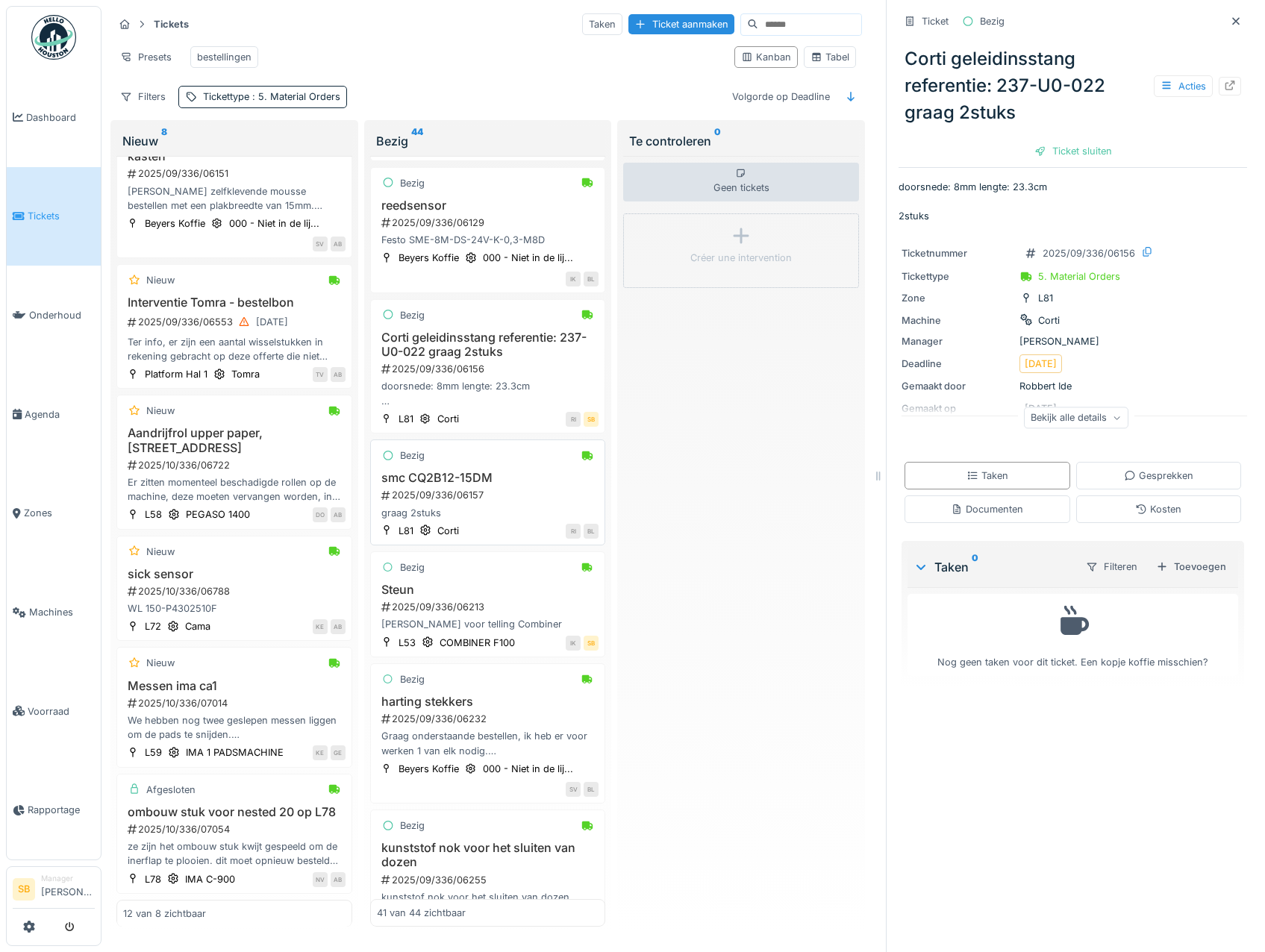
scroll to position [3552, 0]
click at [440, 614] on div "2025/09/336/06213" at bounding box center [490, 607] width 219 height 14
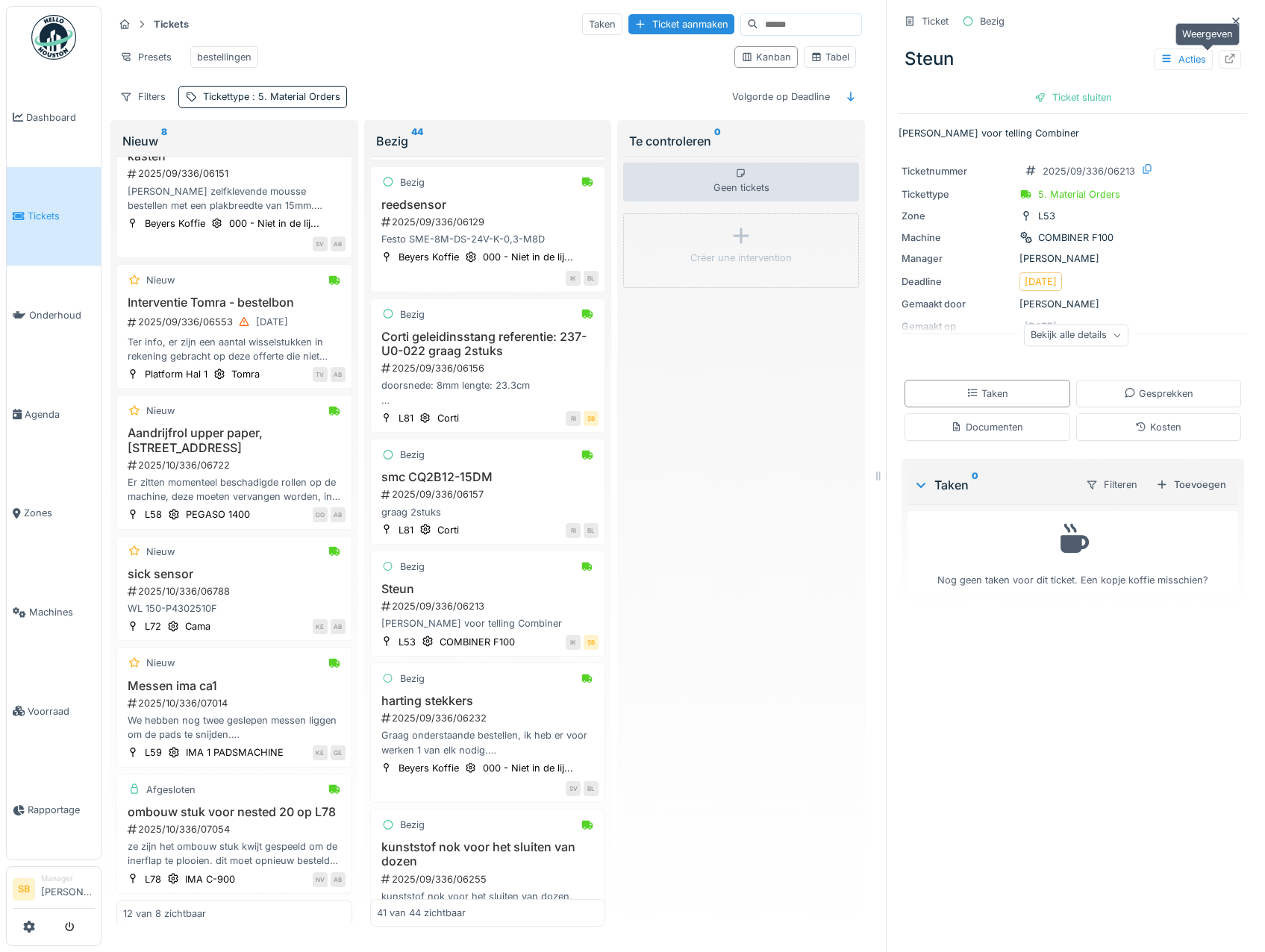
click at [1225, 56] on icon at bounding box center [1230, 58] width 12 height 10
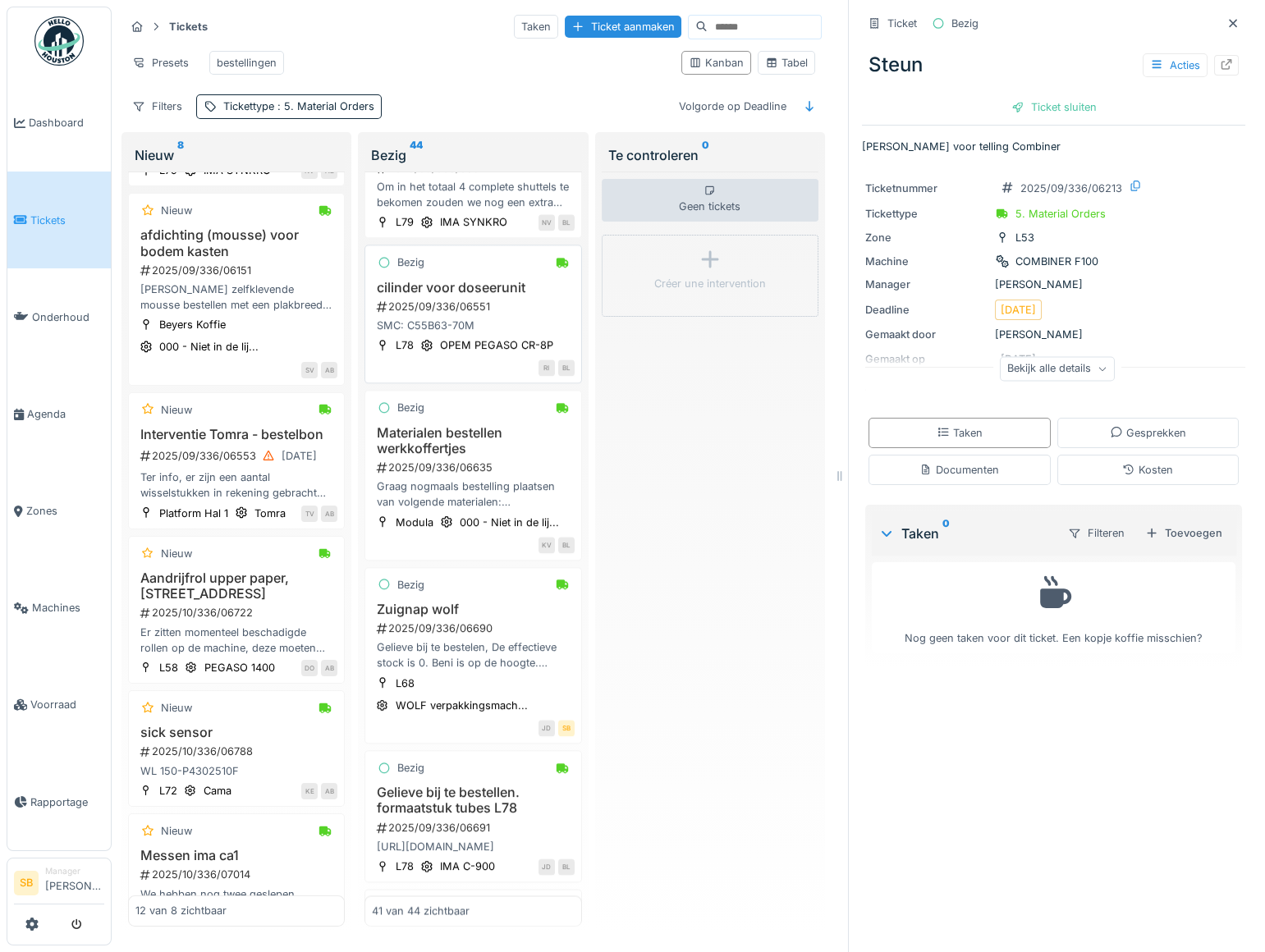
scroll to position [5622, 0]
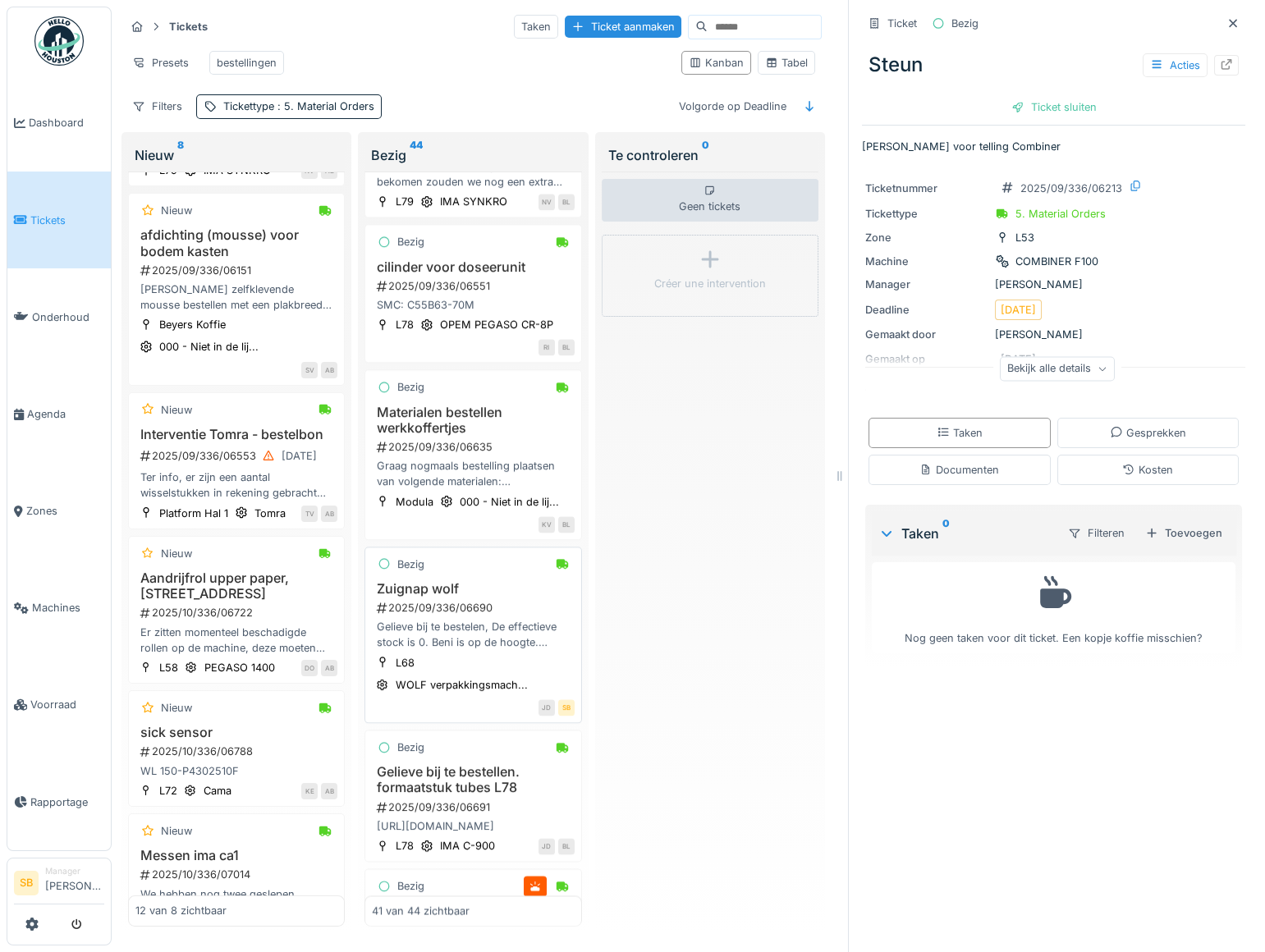
click at [430, 597] on h3 "Zuignap wolf" at bounding box center [473, 589] width 202 height 16
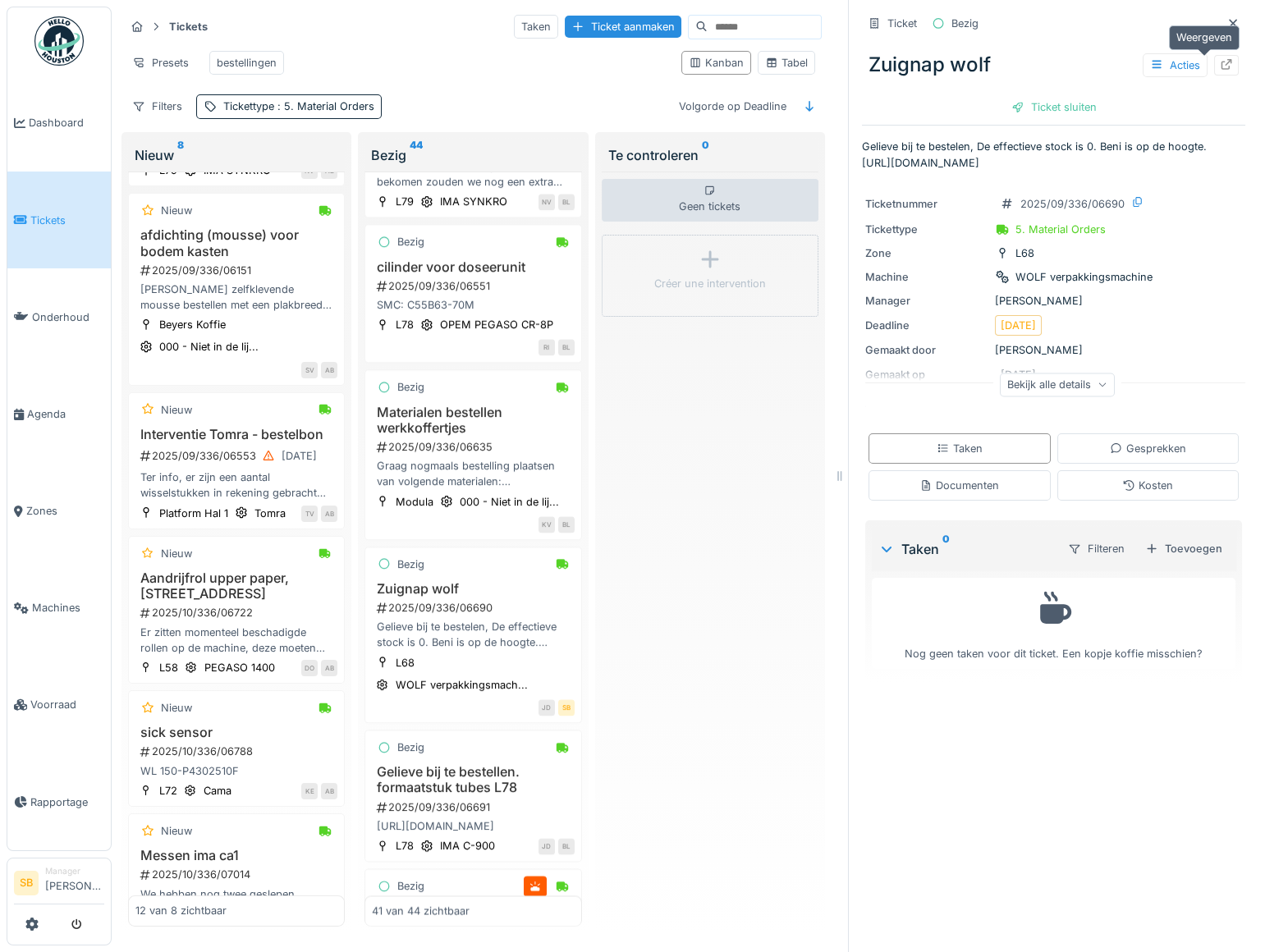
click at [1221, 60] on icon at bounding box center [1226, 64] width 11 height 11
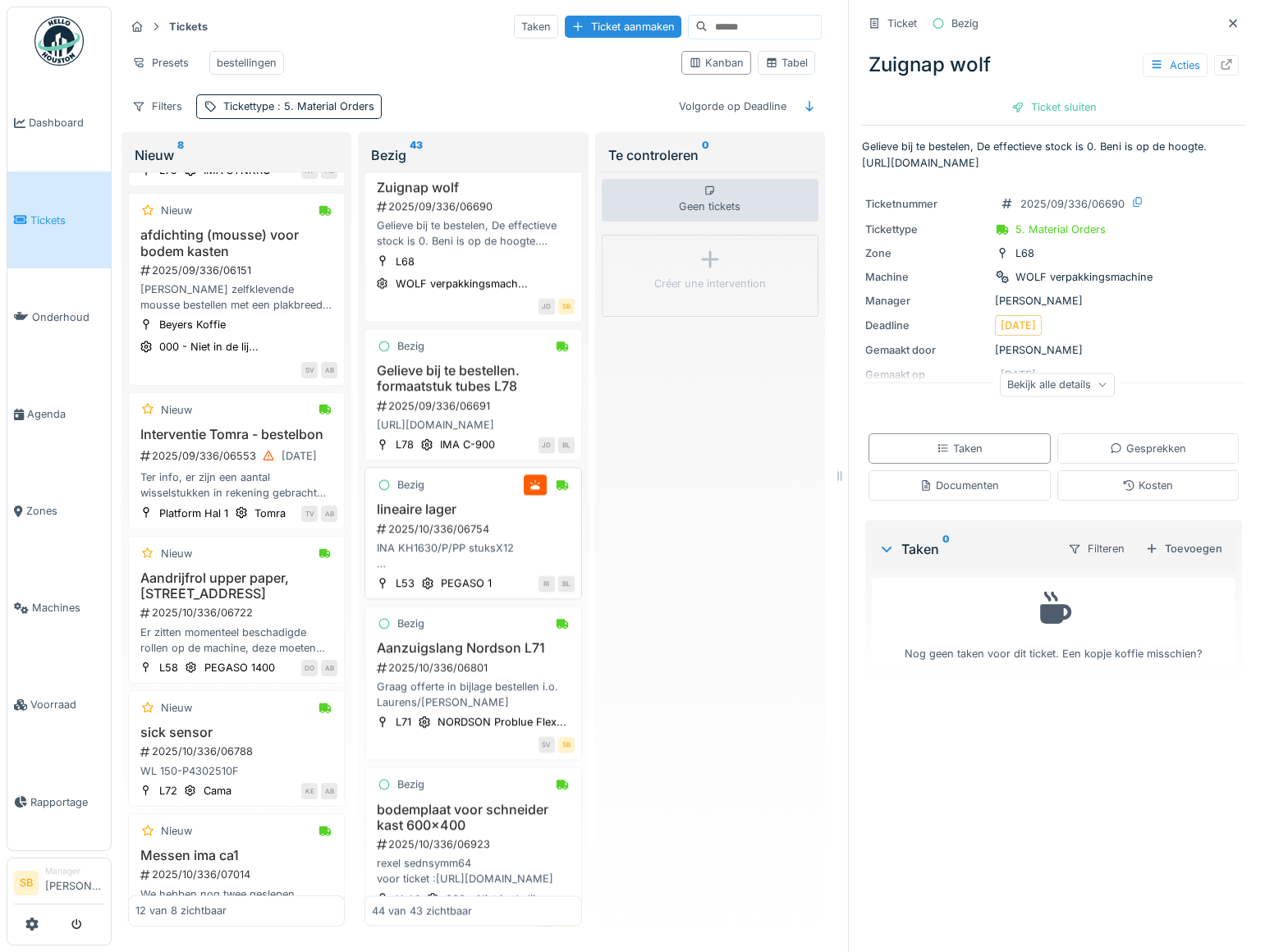
scroll to position [6116, 0]
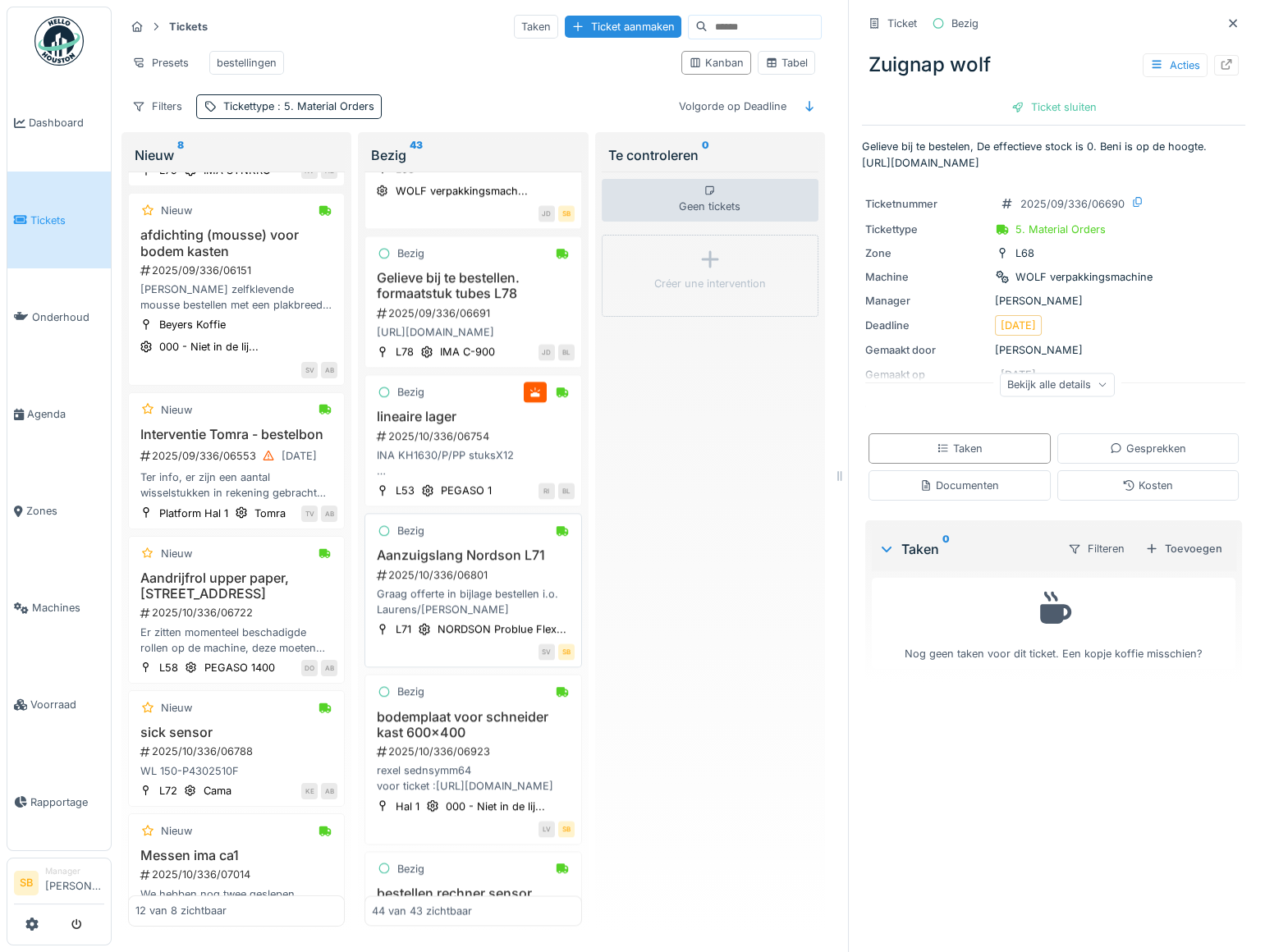
click at [452, 583] on div "2025/10/336/06801" at bounding box center [474, 575] width 199 height 16
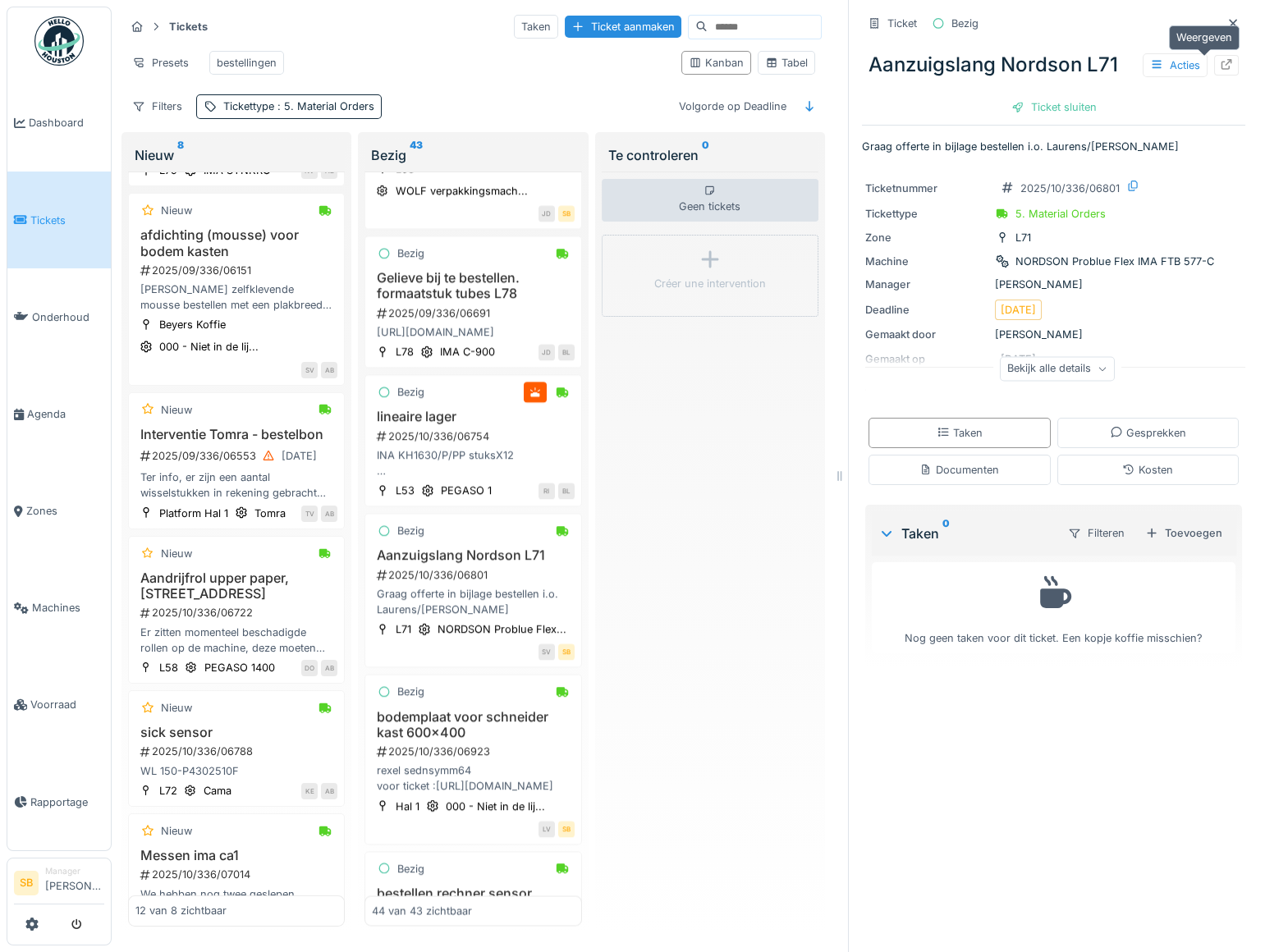
click at [1220, 59] on icon at bounding box center [1226, 64] width 13 height 11
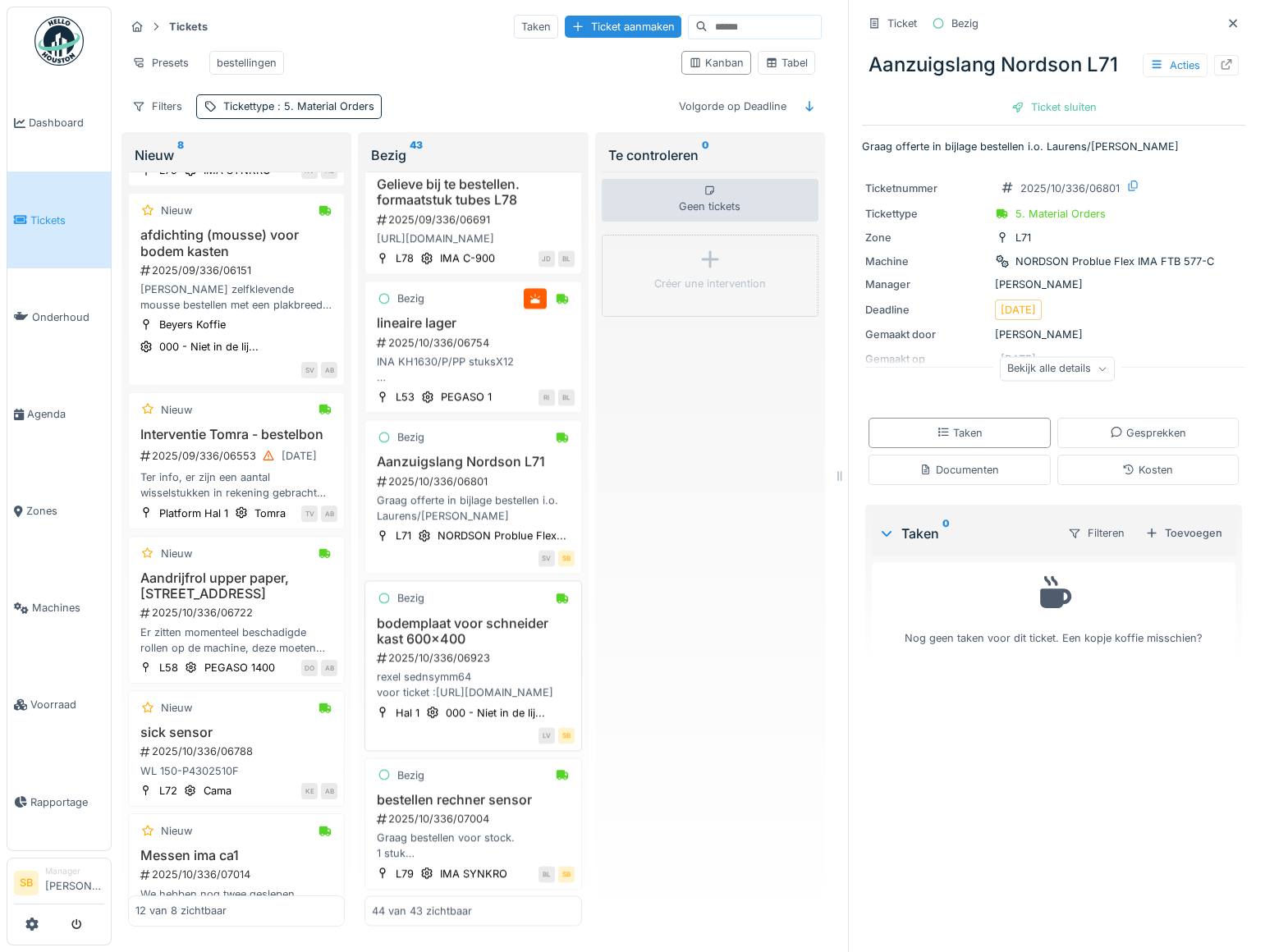
scroll to position [6340, 0]
click at [433, 638] on h3 "bodemplaat voor schneider kast 600x400" at bounding box center [473, 632] width 202 height 32
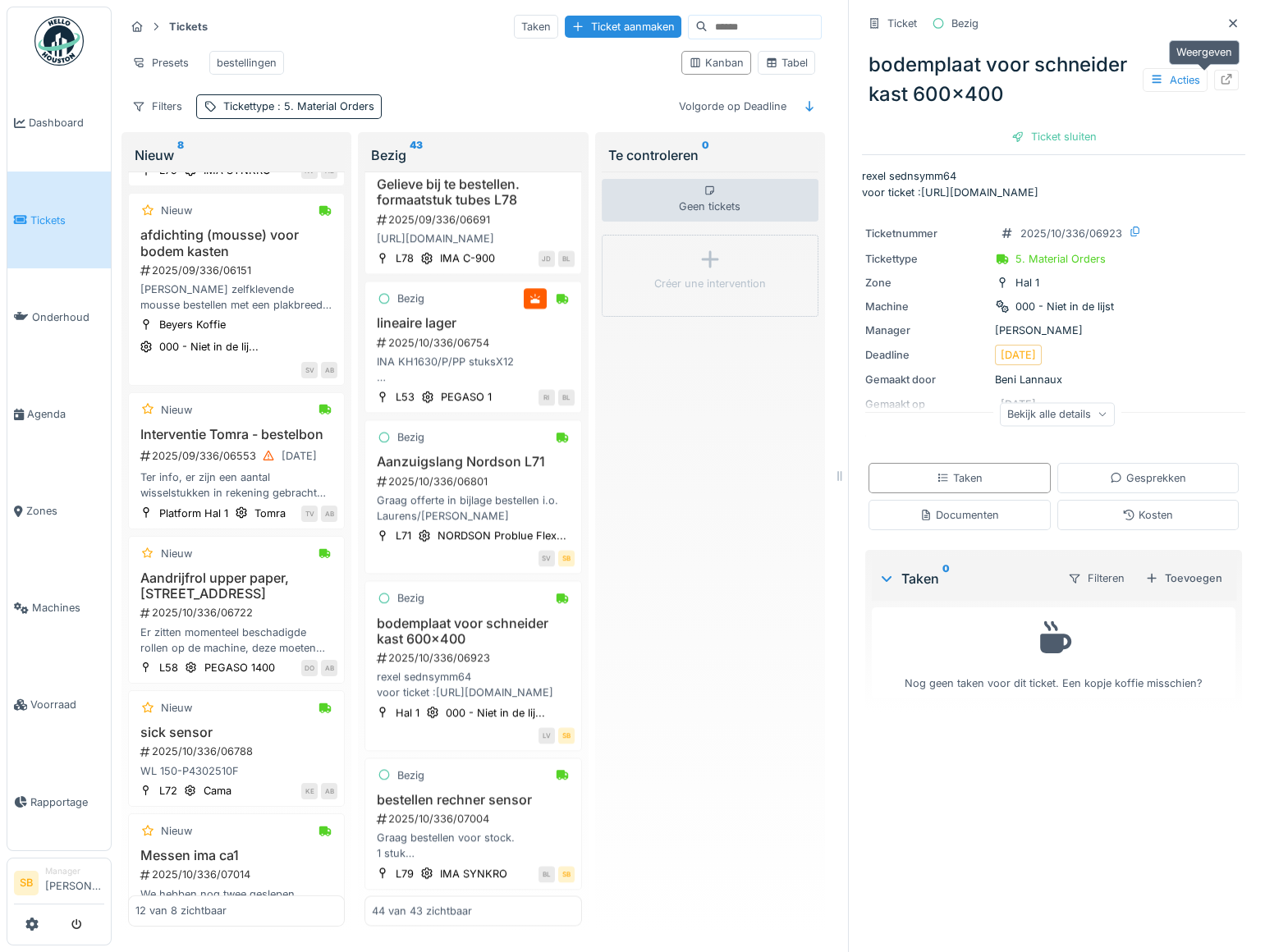
click at [1220, 74] on icon at bounding box center [1226, 79] width 13 height 11
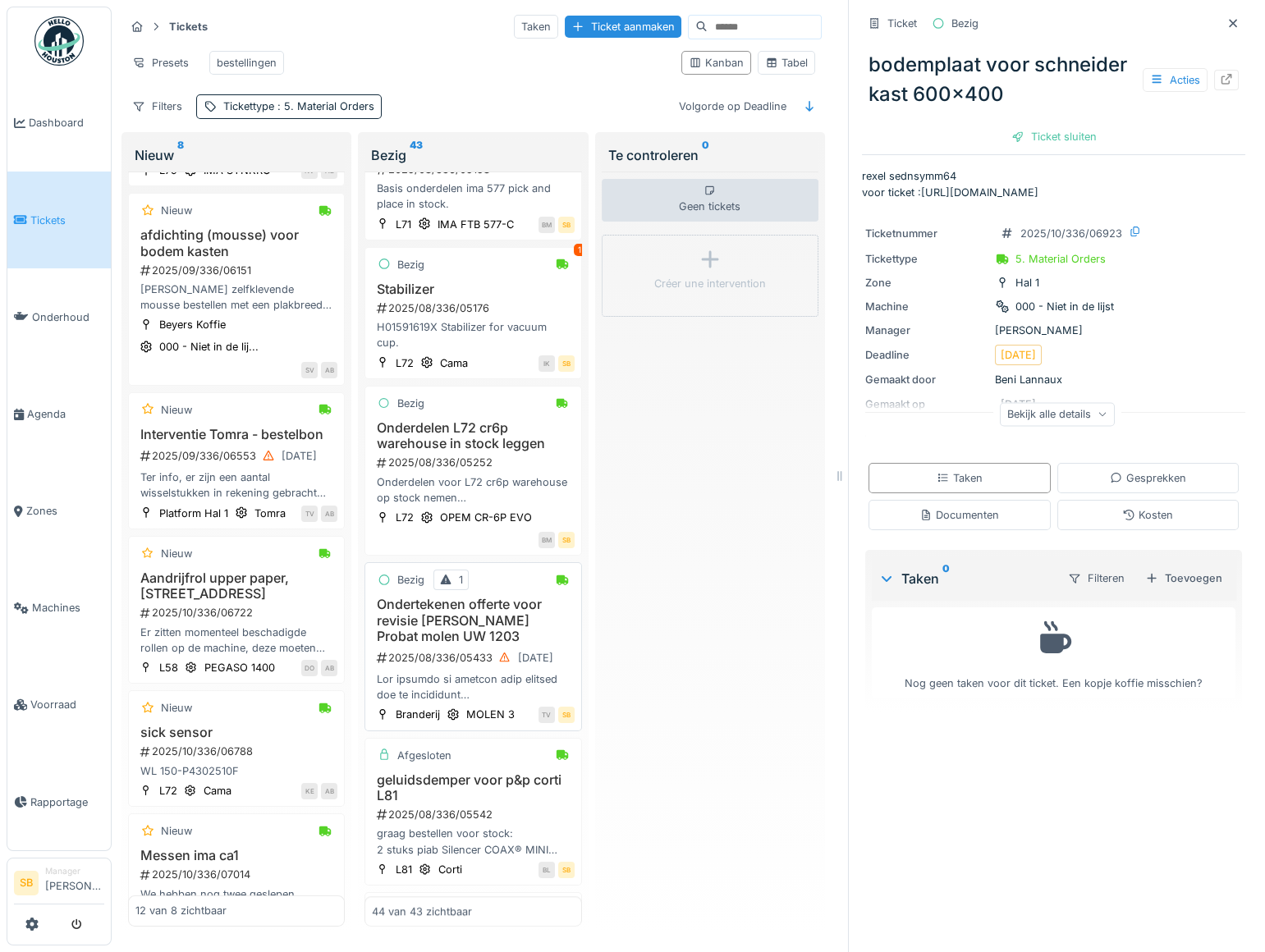
scroll to position [2784, 0]
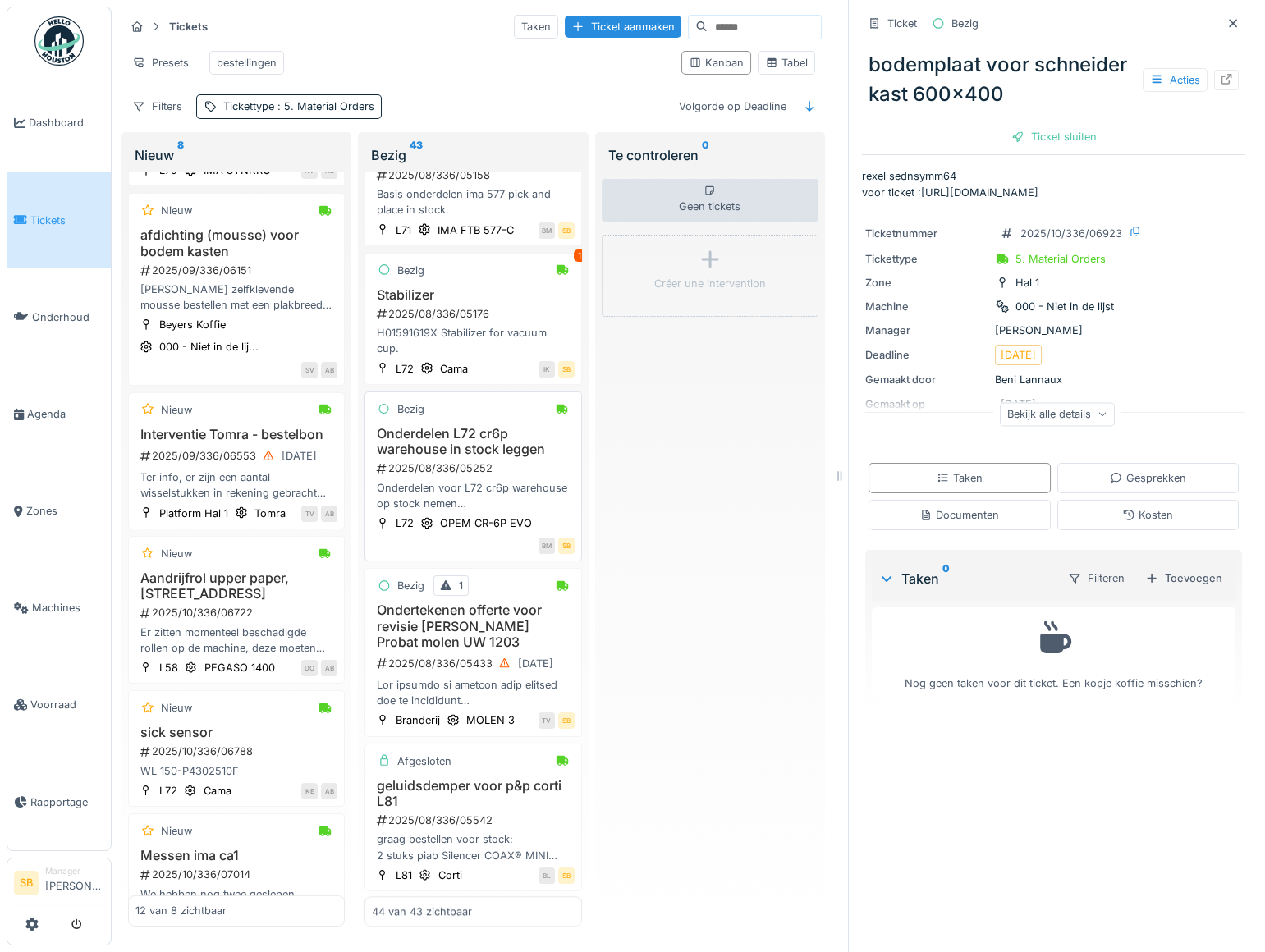
click at [454, 457] on h3 "Onderdelen L72 cr6p warehouse in stock leggen" at bounding box center [473, 442] width 202 height 32
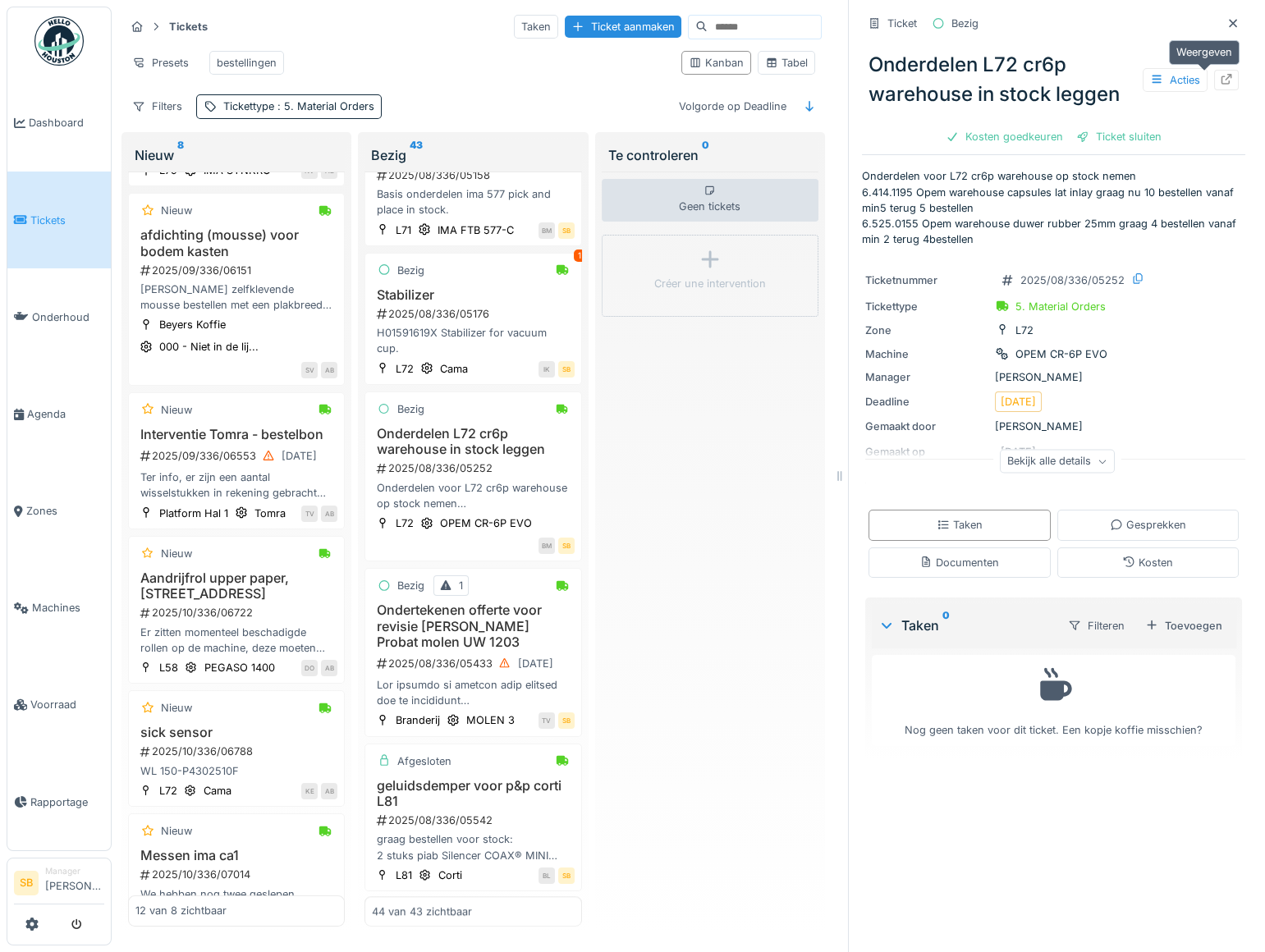
click at [1221, 79] on icon at bounding box center [1226, 79] width 11 height 11
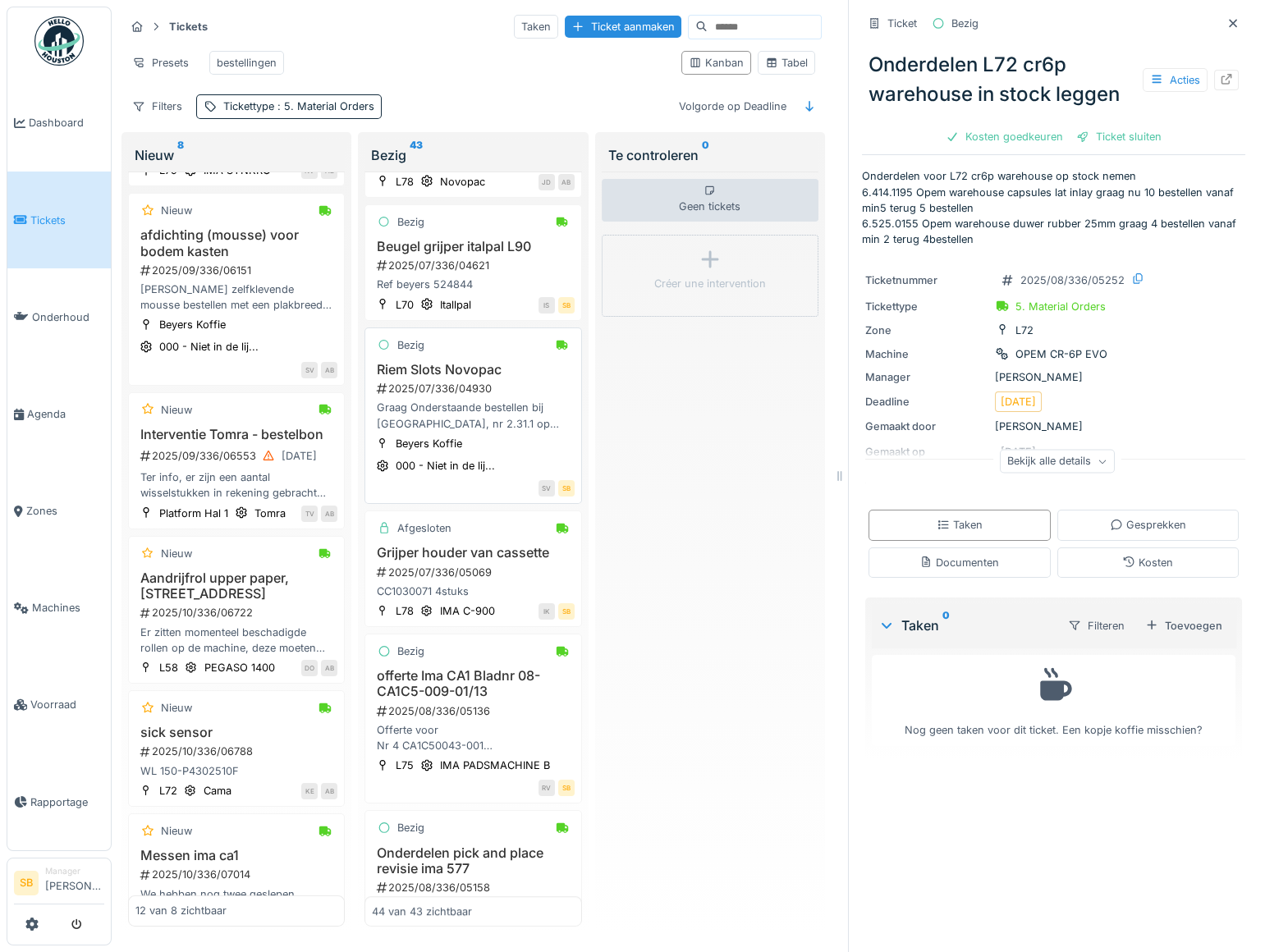
scroll to position [2038, 0]
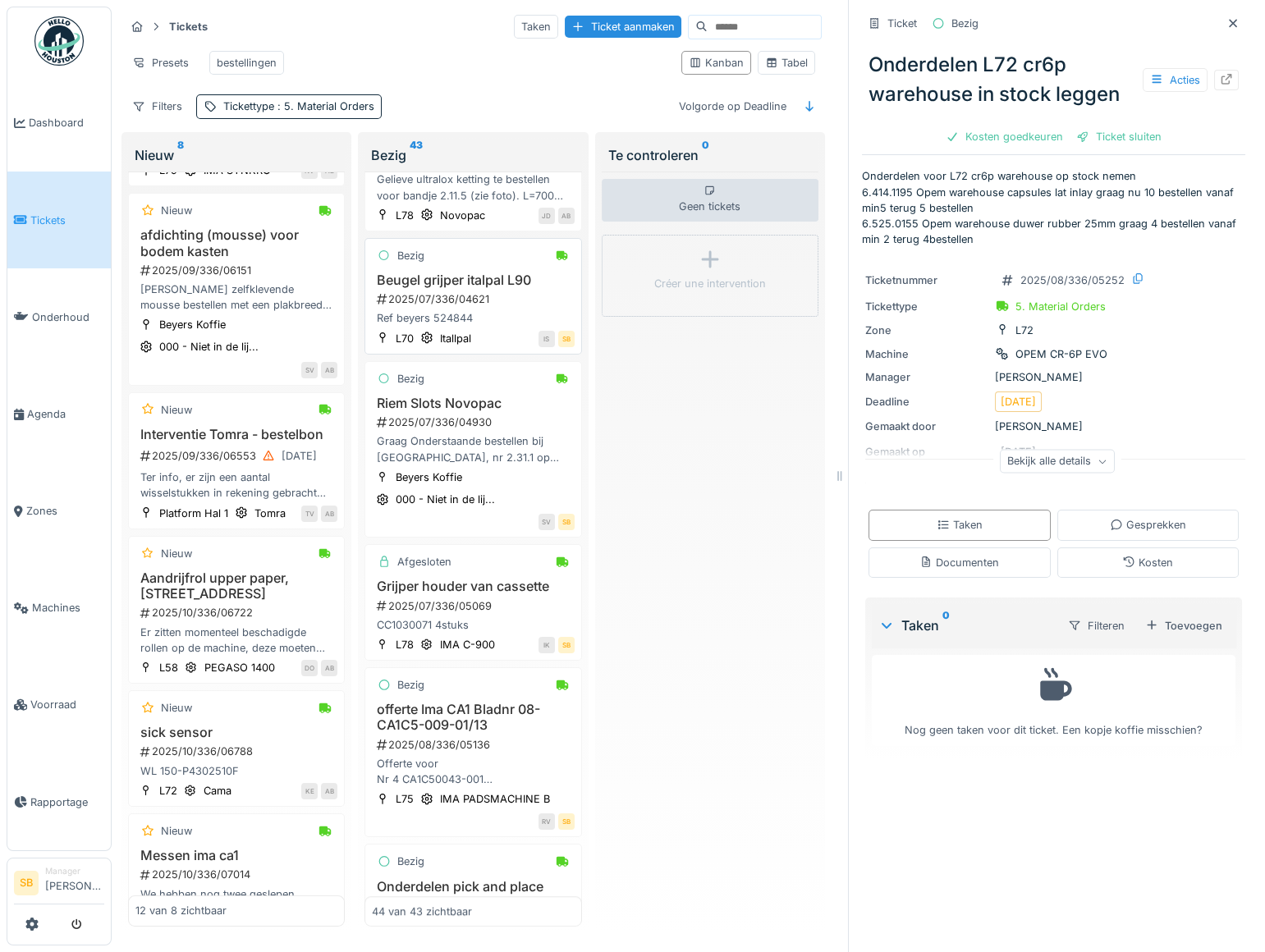
click at [457, 288] on h3 "Beugel grijper italpal L90" at bounding box center [473, 281] width 202 height 16
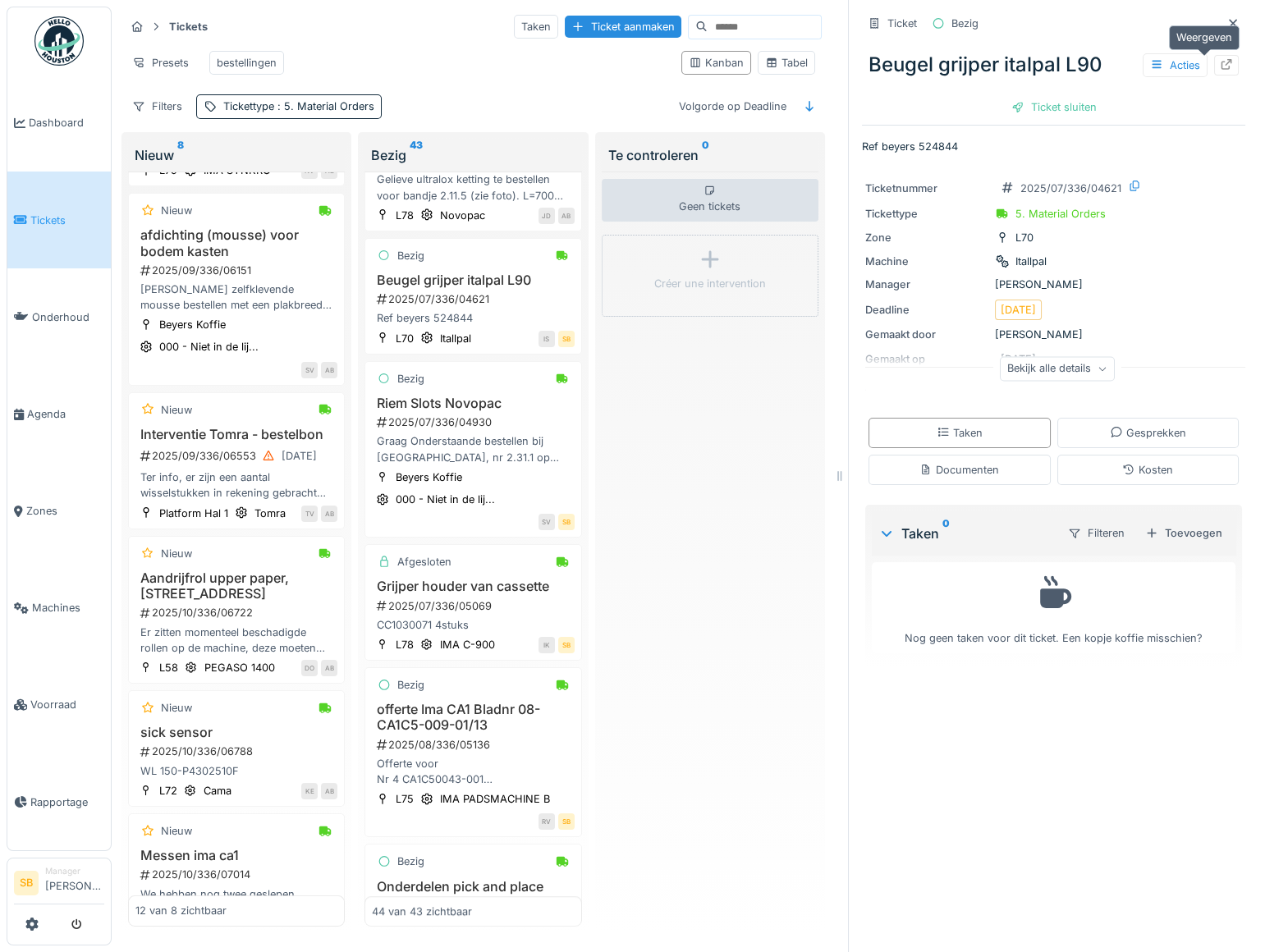
click at [1221, 59] on icon at bounding box center [1226, 64] width 11 height 11
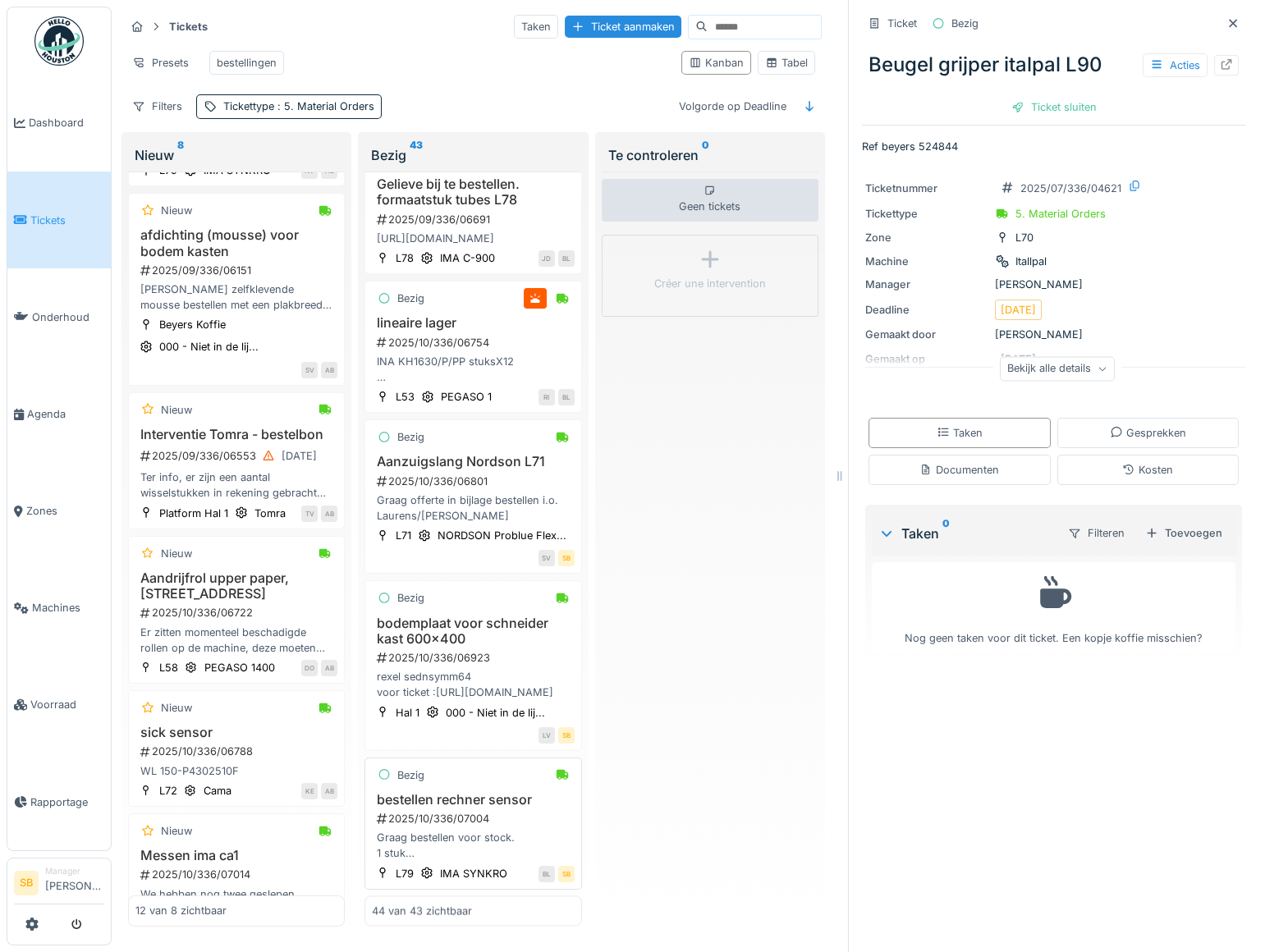
scroll to position [11, 0]
click at [461, 792] on h3 "bestellen rechner sensor" at bounding box center [473, 800] width 202 height 16
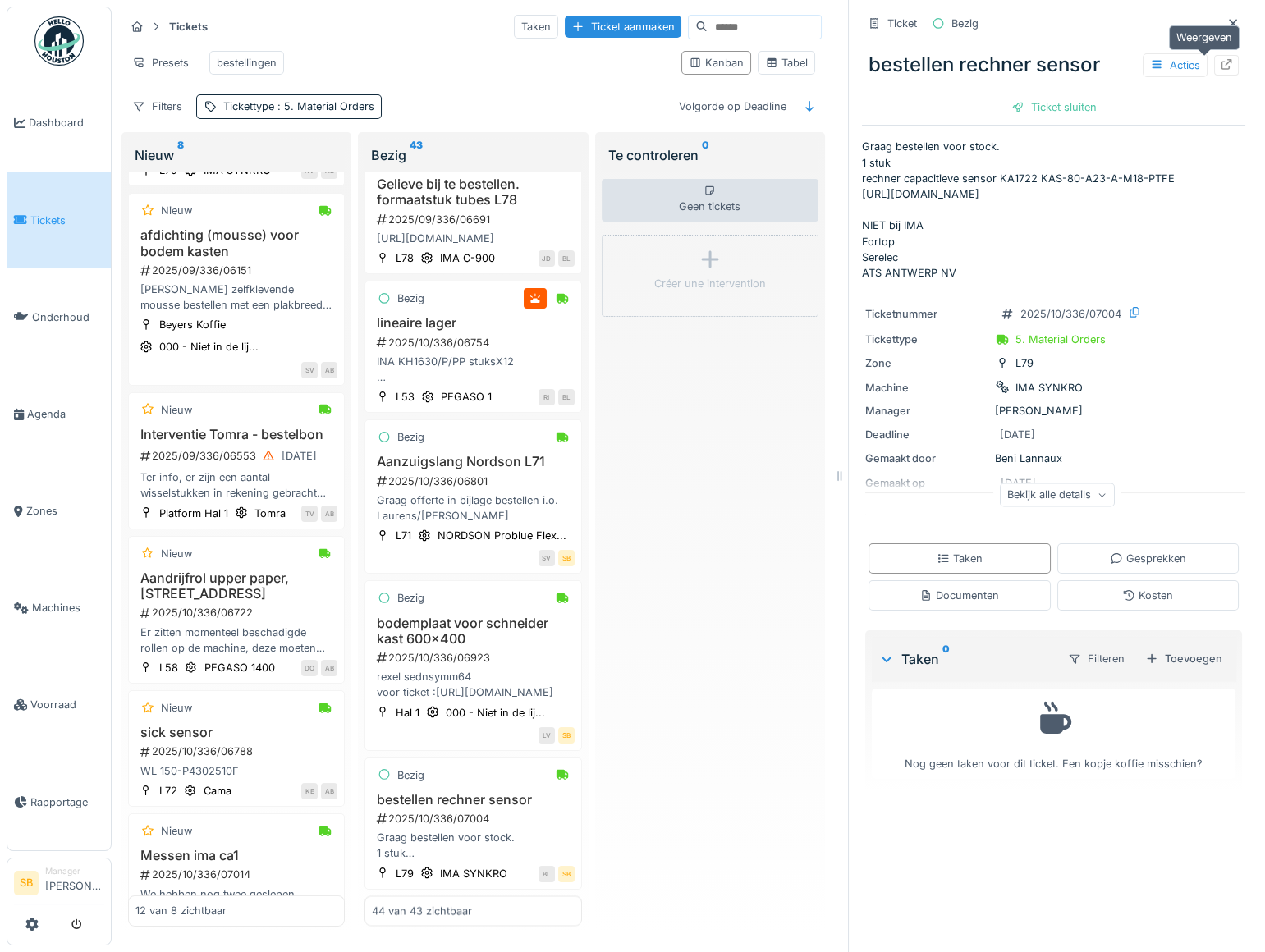
click at [1220, 59] on icon at bounding box center [1226, 64] width 13 height 11
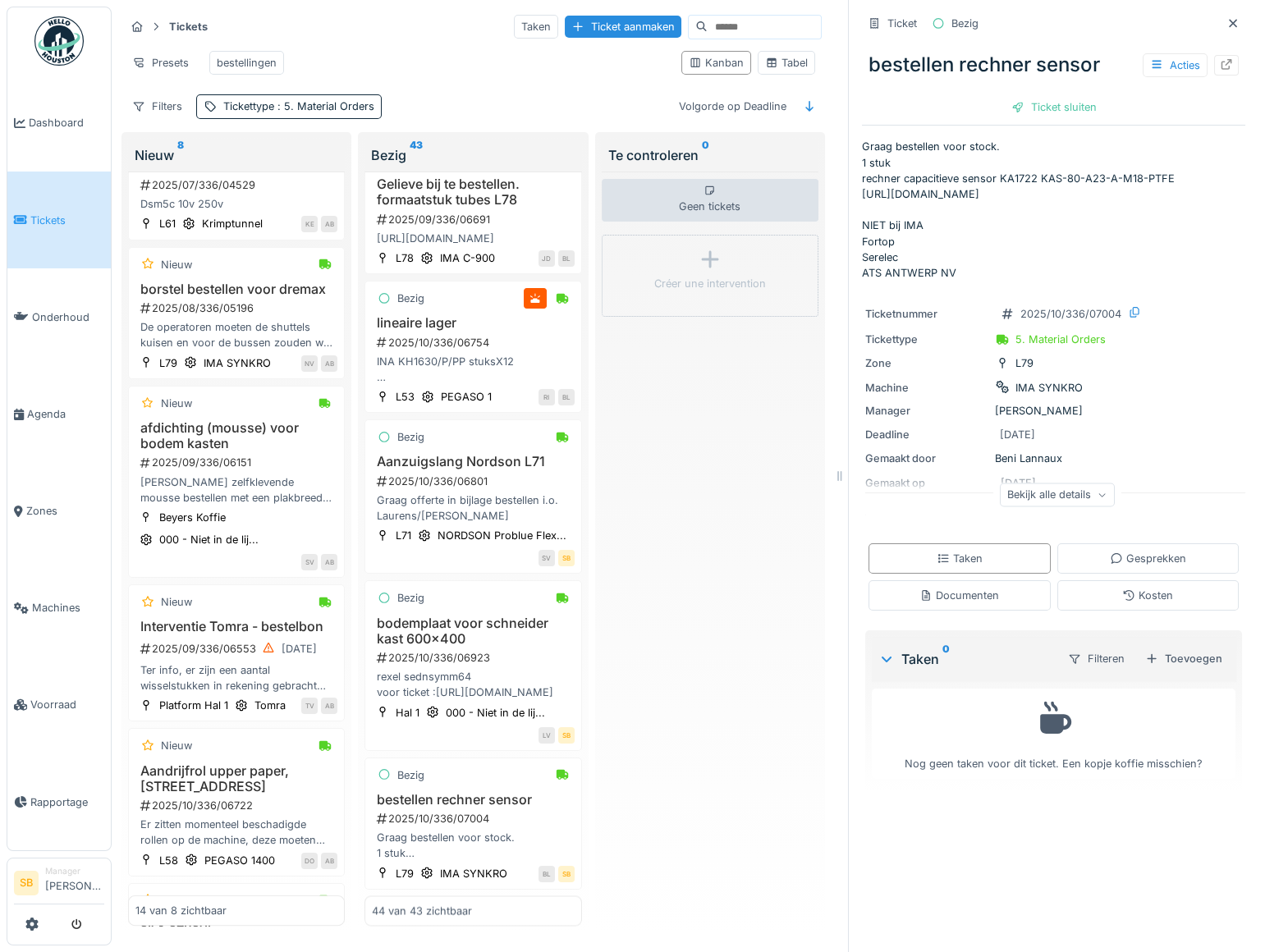
scroll to position [1163, 0]
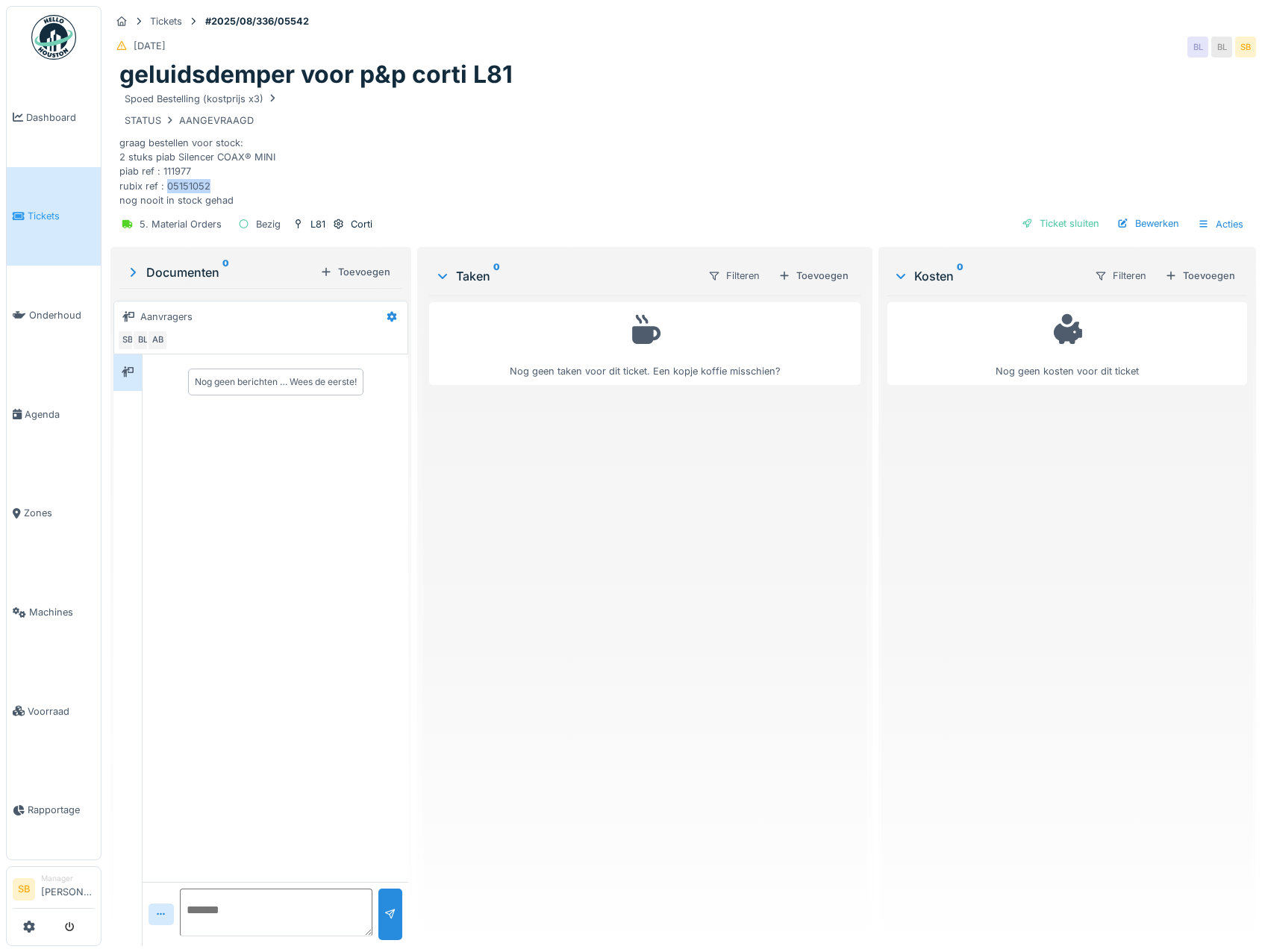
drag, startPoint x: 166, startPoint y: 184, endPoint x: 209, endPoint y: 186, distance: 43.0
click at [209, 186] on div "Spoed Bestelling (kostprijs x3) STATUS AANGEVRAAGD graag bestellen voor stock: …" at bounding box center [683, 148] width 1128 height 118
copy div "05151052"
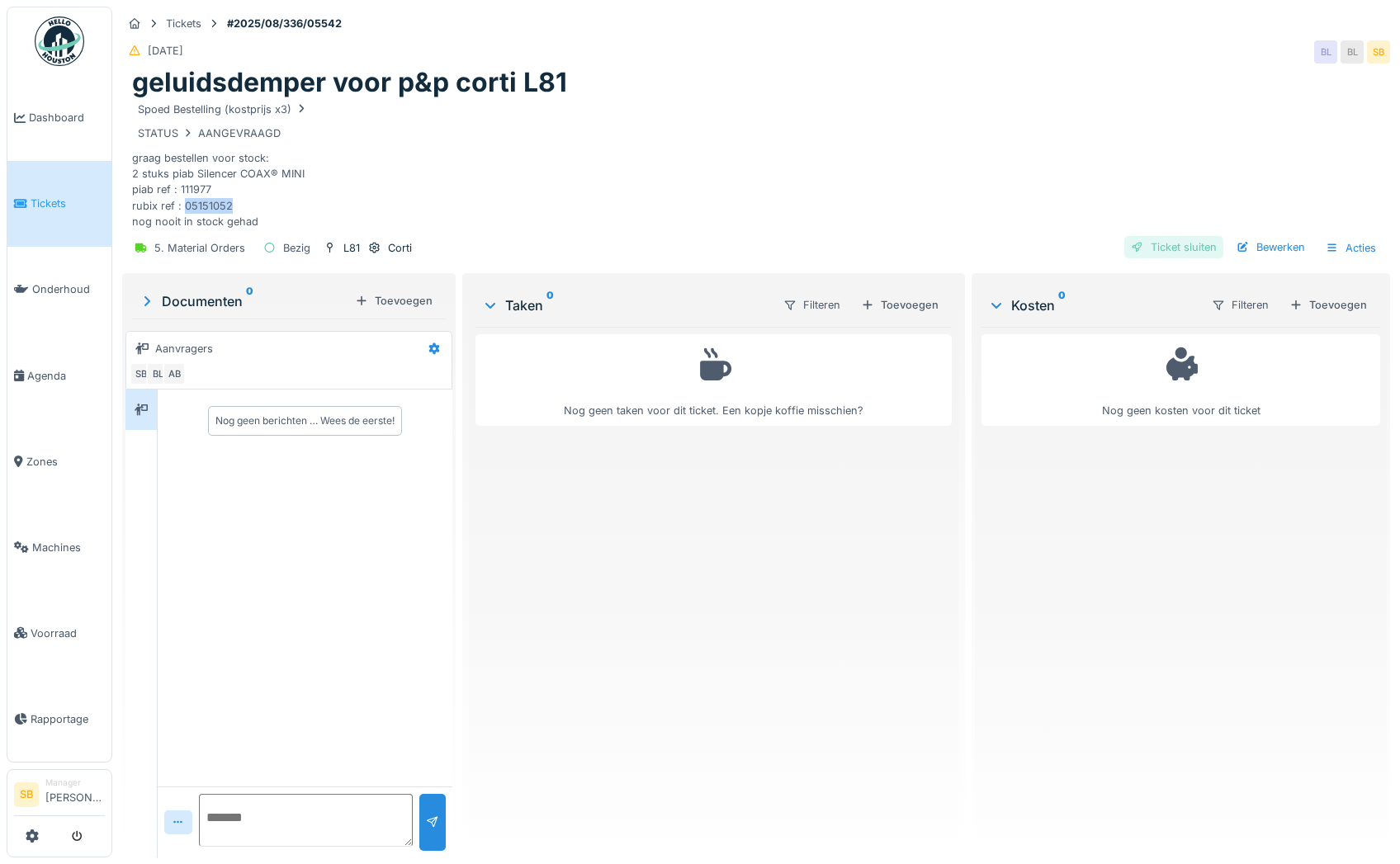
click at [1173, 251] on div "Ticket sluiten" at bounding box center [1174, 247] width 99 height 22
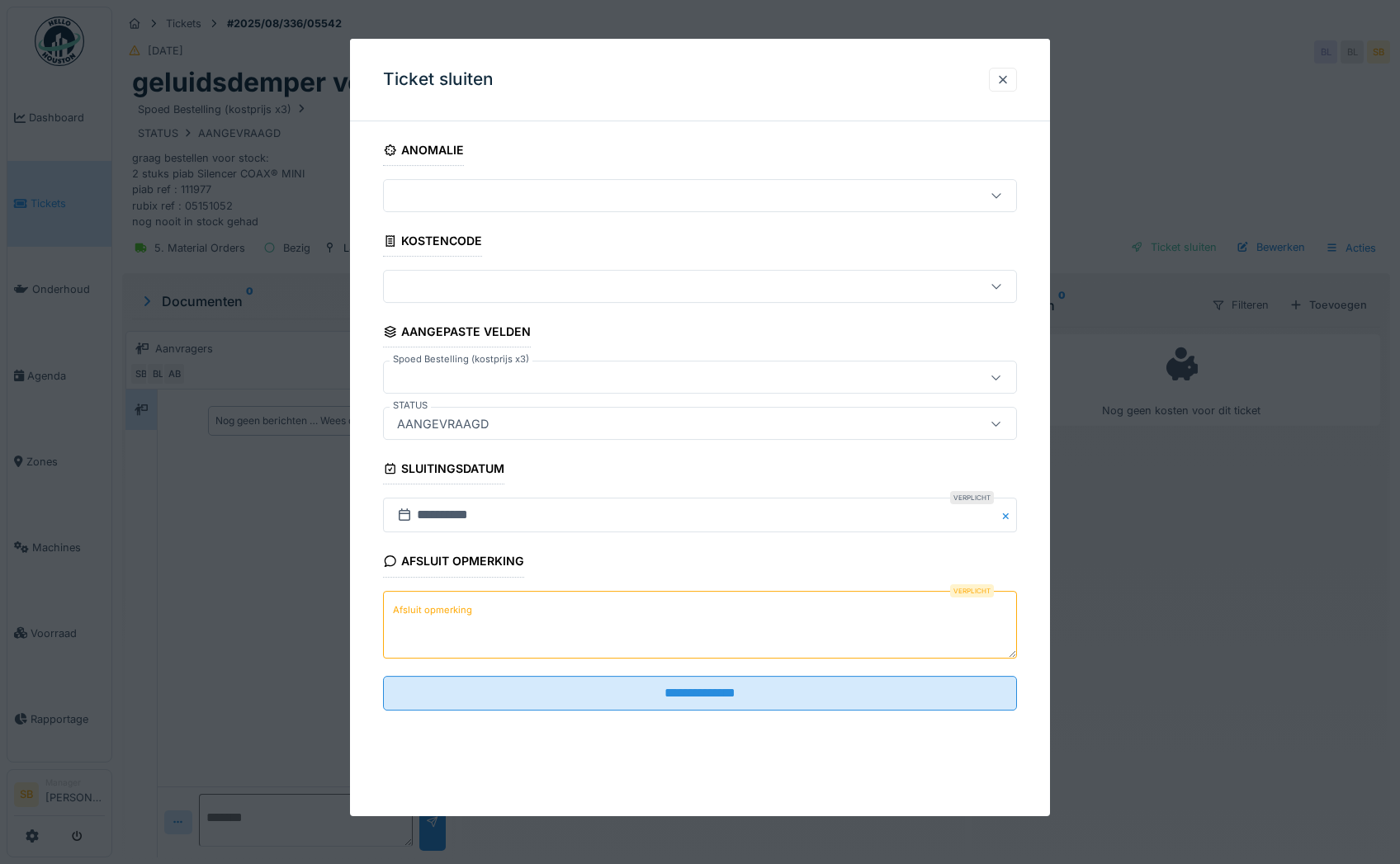
click at [1003, 426] on icon at bounding box center [996, 424] width 13 height 11
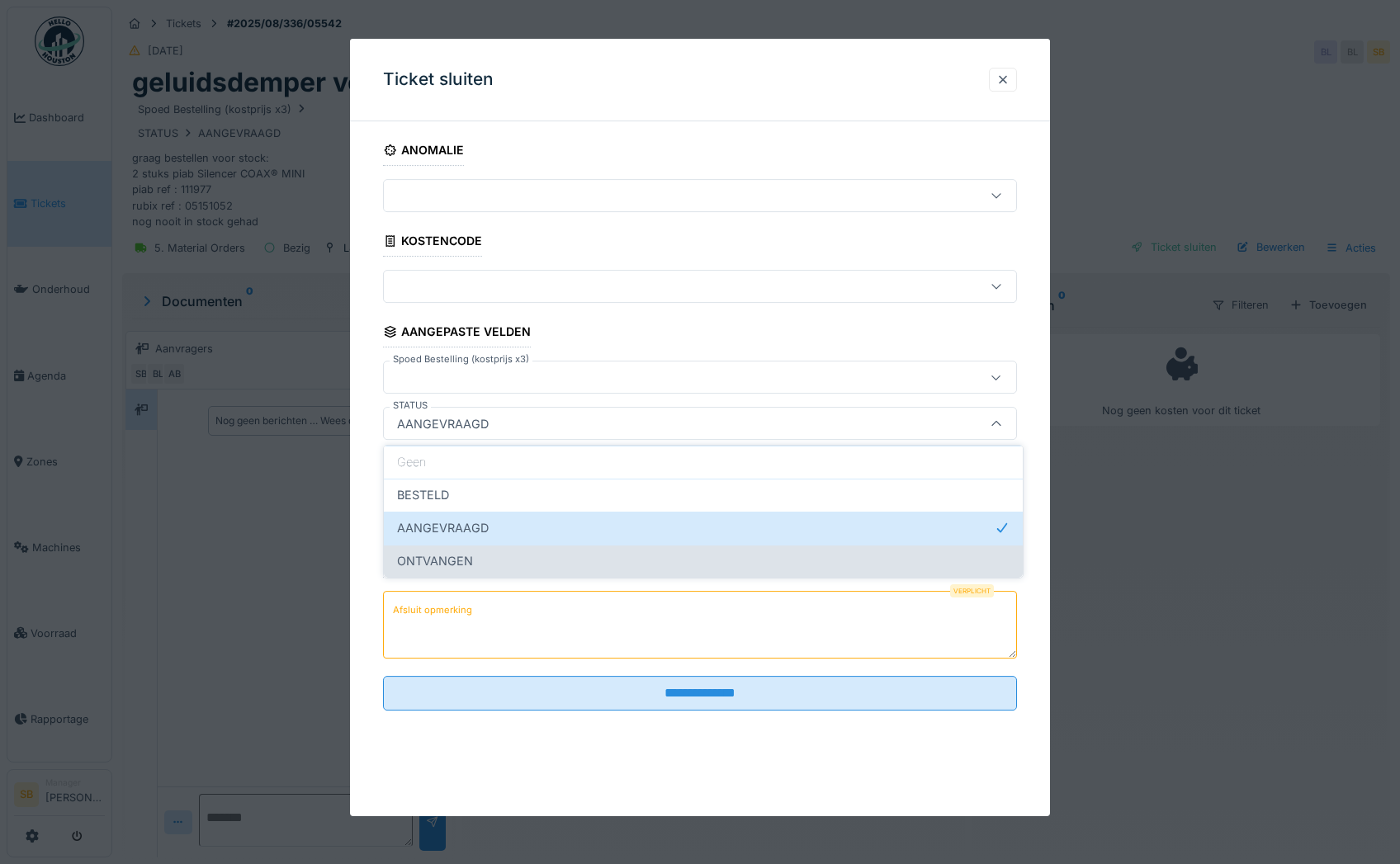
click at [515, 552] on div "ONTVANGEN" at bounding box center [703, 561] width 612 height 18
type input "*********"
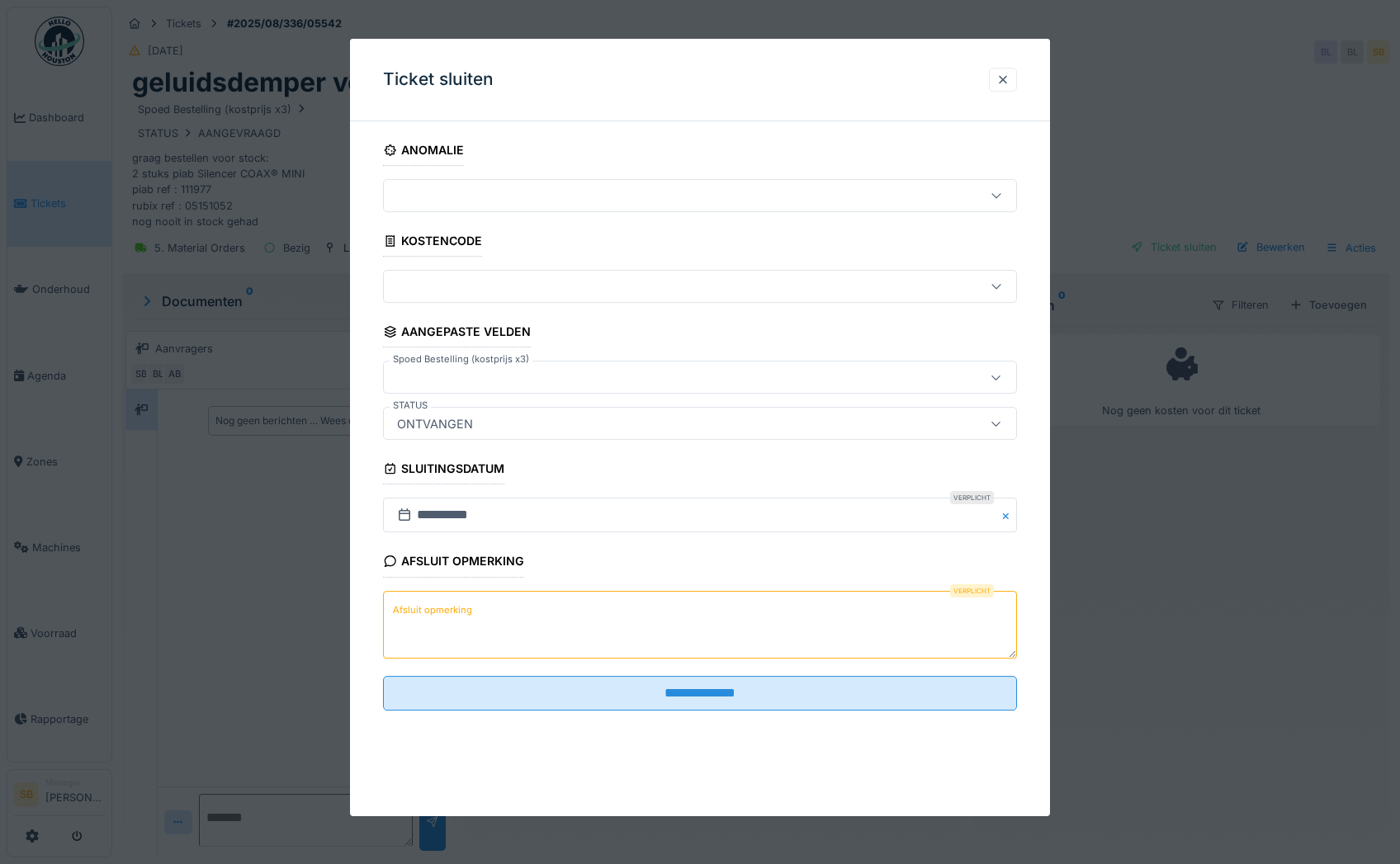
drag, startPoint x: 524, startPoint y: 629, endPoint x: 523, endPoint y: 616, distance: 13.0
click at [526, 629] on textarea "Afsluit opmerking" at bounding box center [700, 624] width 634 height 68
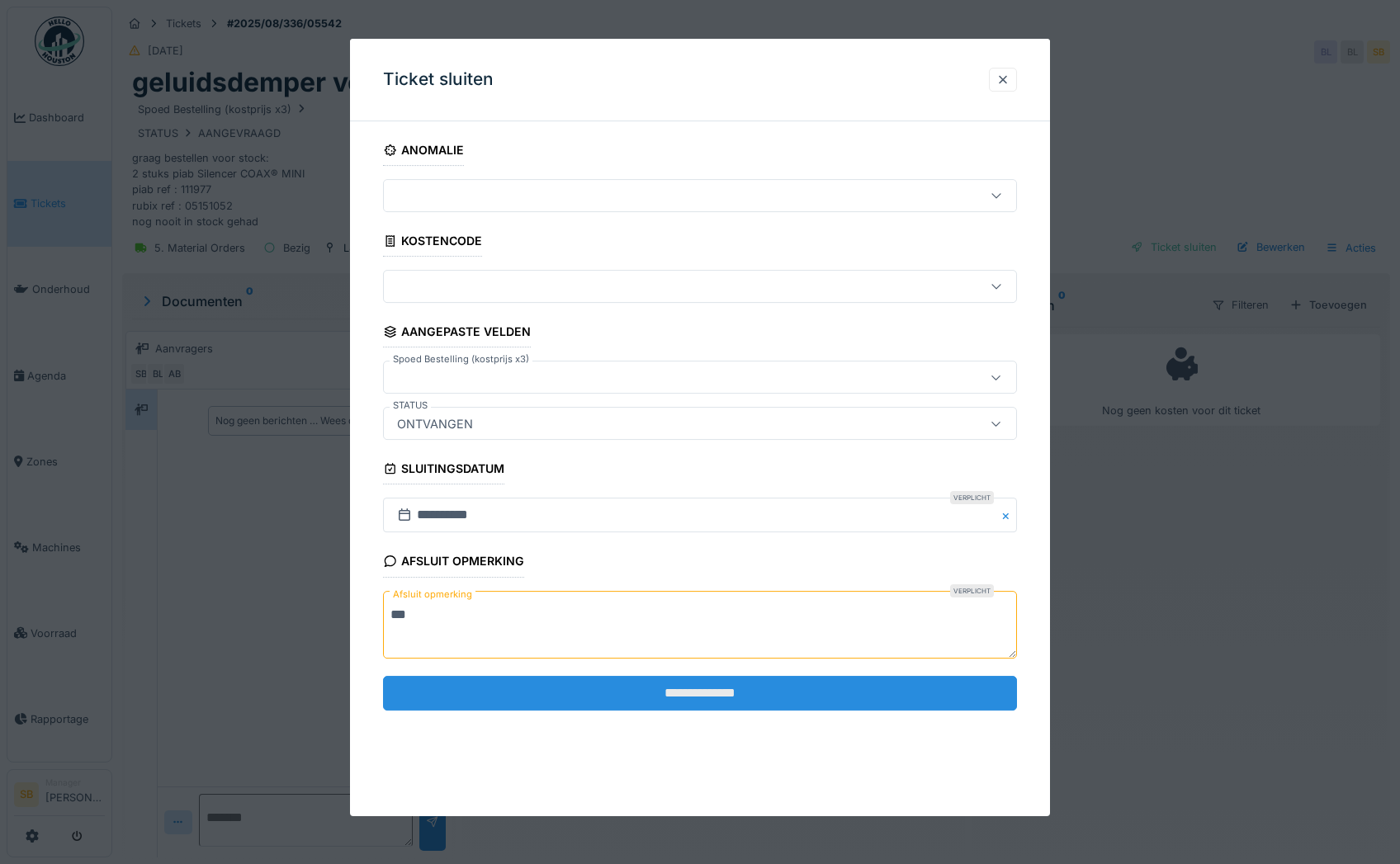
type textarea "***"
click at [653, 696] on input "**********" at bounding box center [700, 693] width 634 height 35
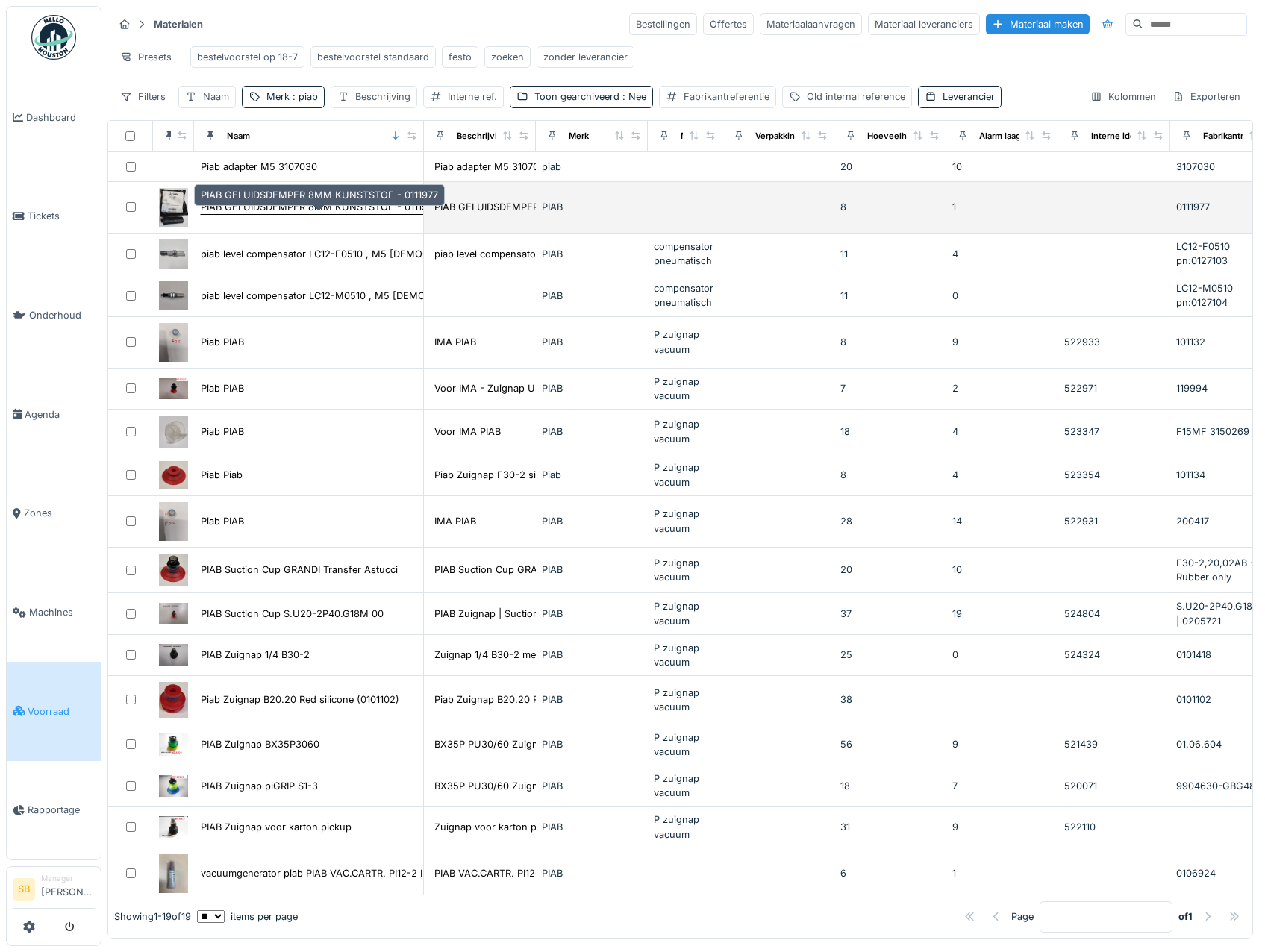
click at [245, 214] on div "PIAB GELUIDSDEMPER 8MM KUNSTSTOF - 0111977" at bounding box center [319, 208] width 237 height 14
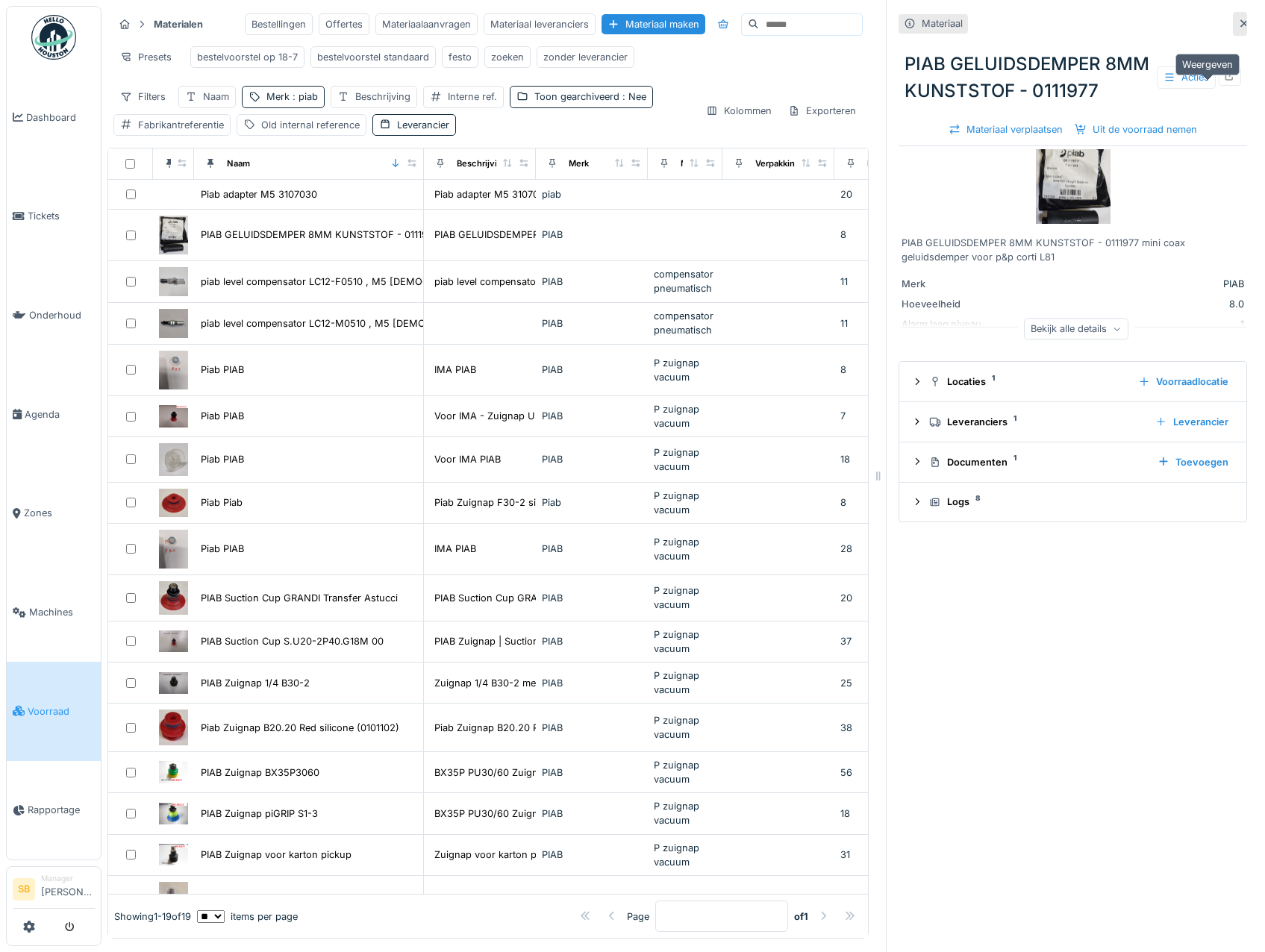
click at [1225, 83] on div at bounding box center [1230, 76] width 12 height 14
click at [147, 108] on div "Filters" at bounding box center [143, 96] width 59 height 22
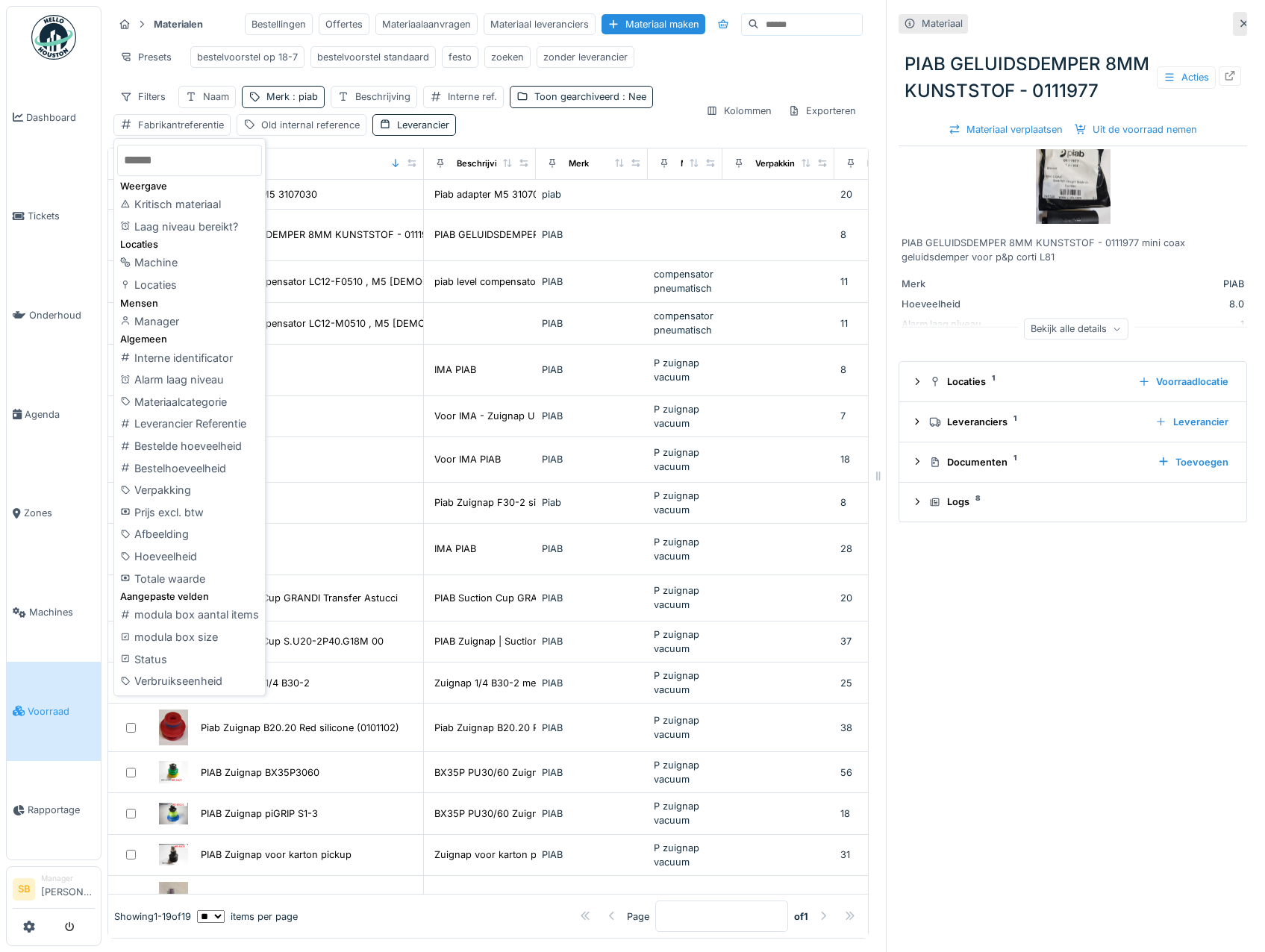
click at [517, 135] on div "Filters Naam Merk : piab Beschrijving Interne ref. Toon gearchiveerd : Nee Fabr…" at bounding box center [403, 110] width 580 height 49
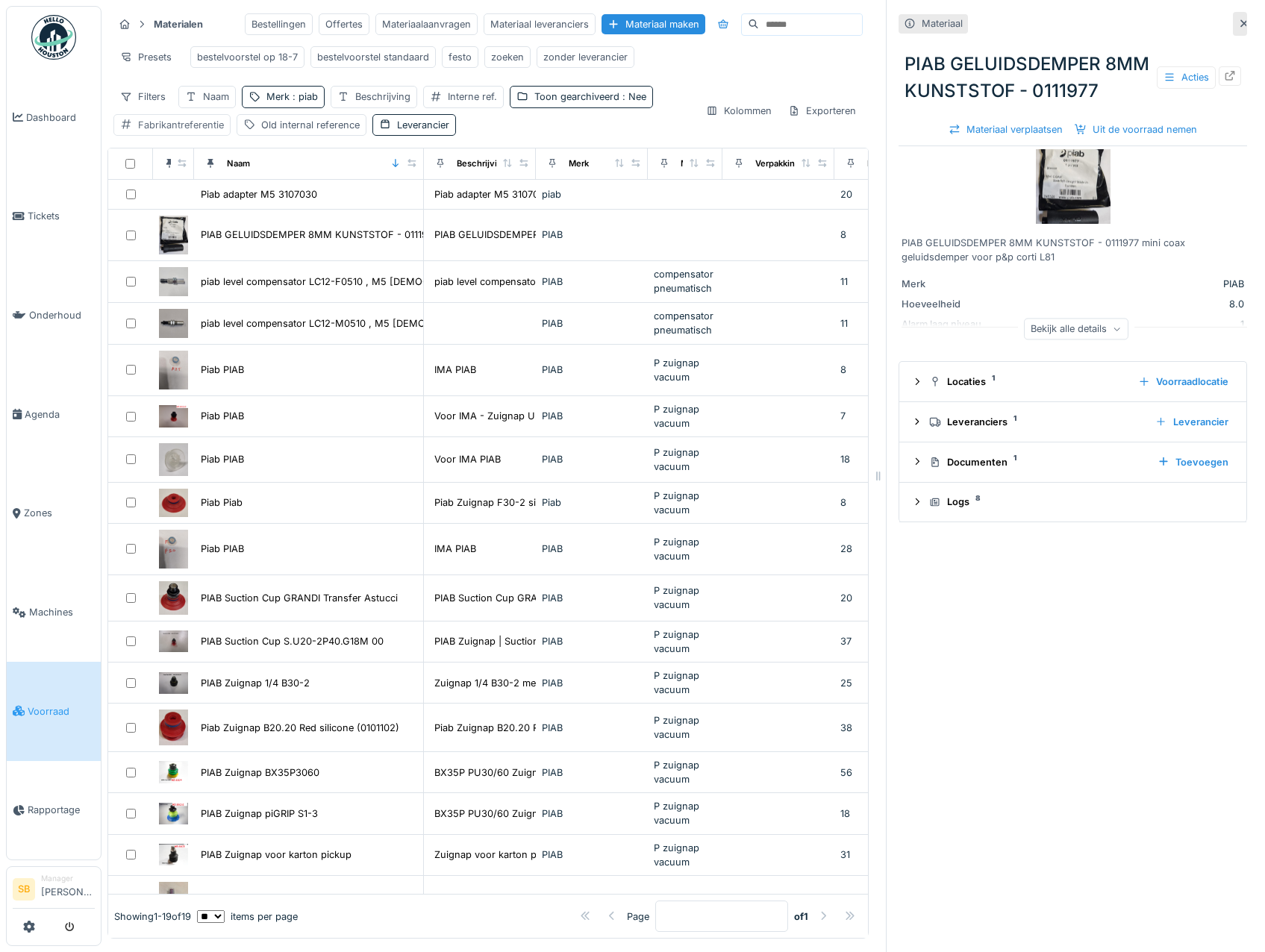
click at [186, 132] on div "Fabrikantreferentie" at bounding box center [181, 125] width 85 height 14
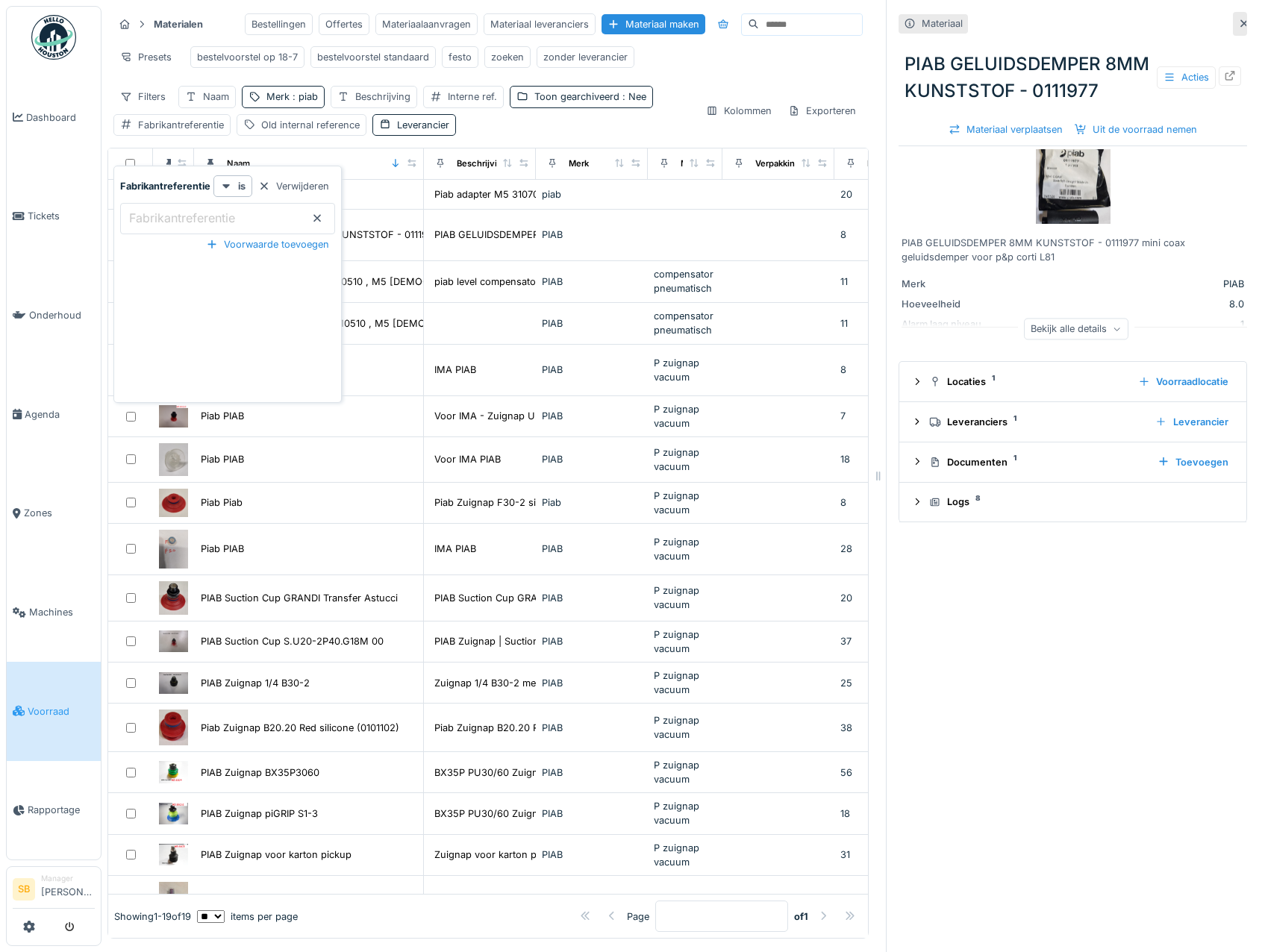
click at [227, 219] on label "Fabrikantreferentie" at bounding box center [182, 218] width 112 height 18
click at [227, 219] on input "Fabrikantreferentie" at bounding box center [227, 218] width 215 height 31
type input "******"
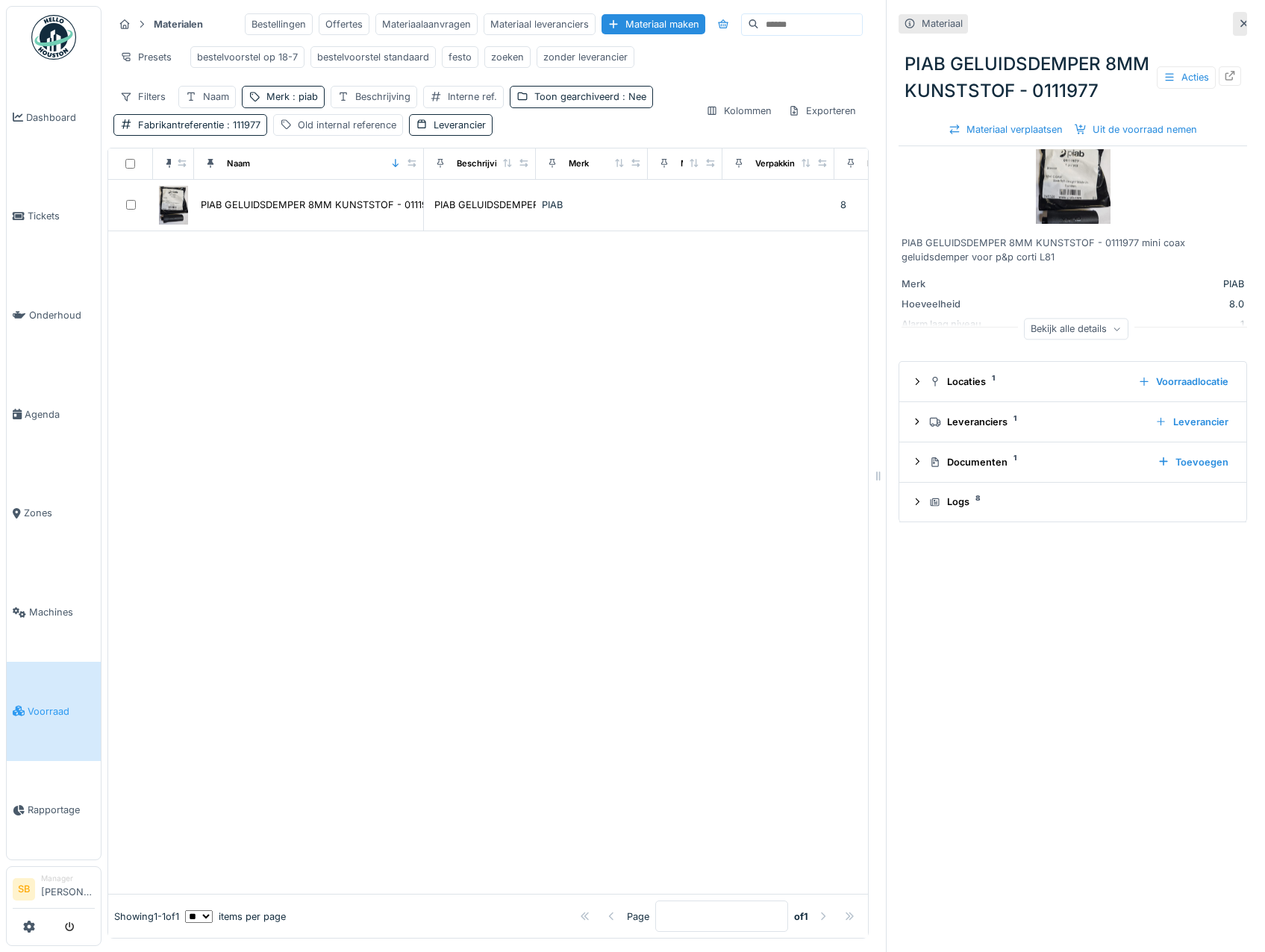
click at [504, 486] on div at bounding box center [487, 563] width 760 height 663
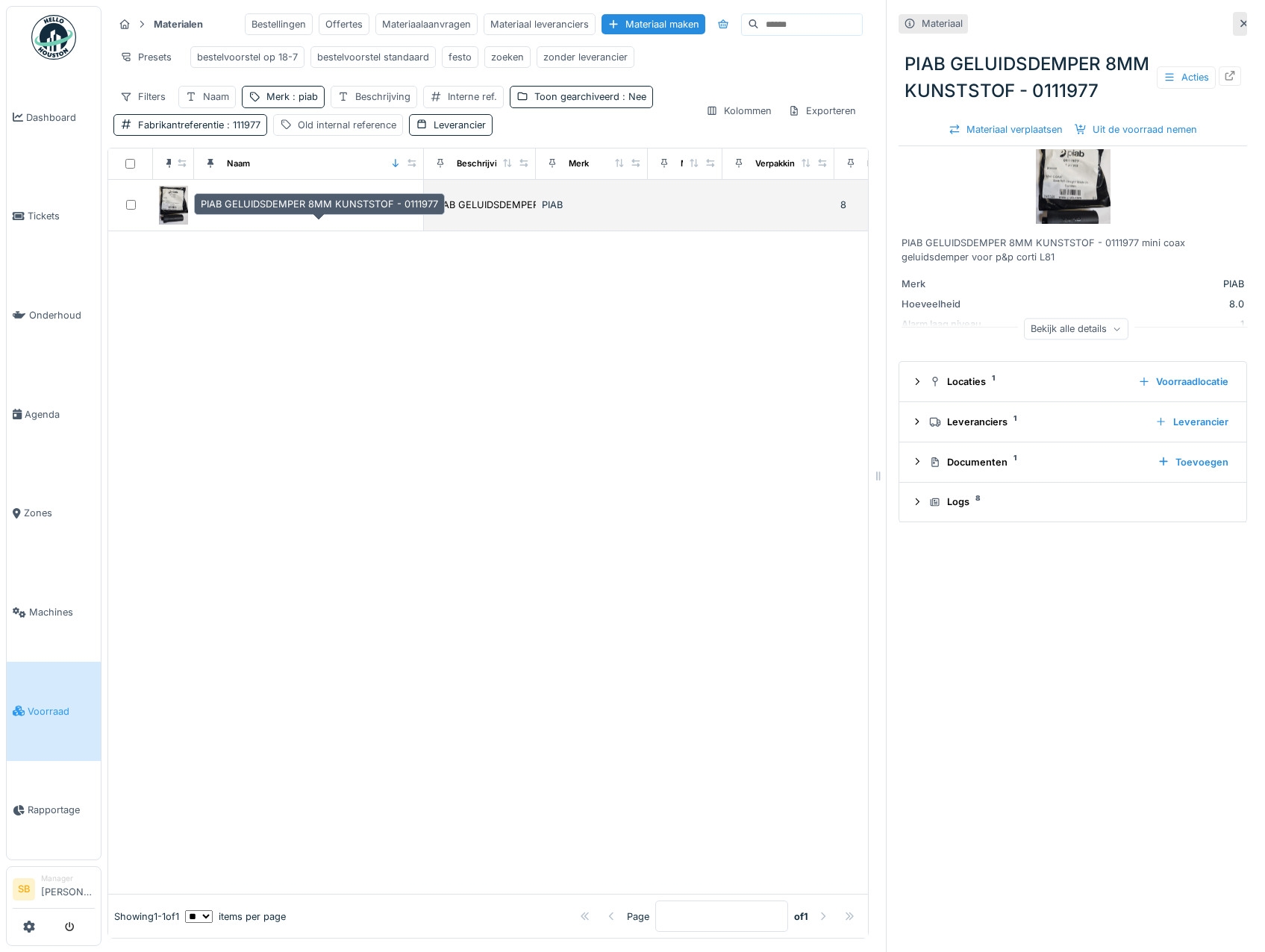
click at [336, 212] on div "PIAB GELUIDSDEMPER 8MM KUNSTSTOF - 0111977" at bounding box center [319, 205] width 237 height 14
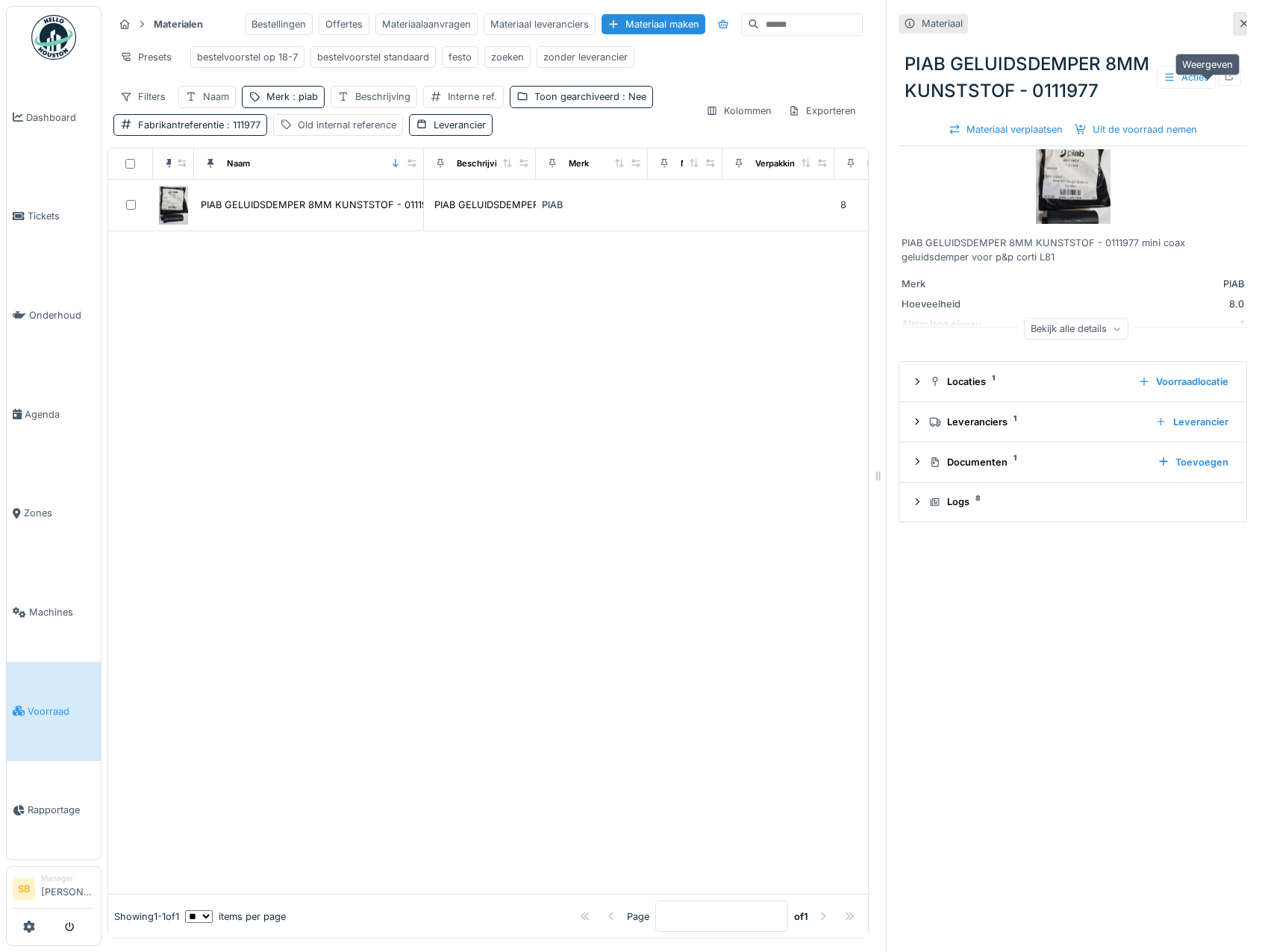
click at [1225, 81] on icon at bounding box center [1230, 76] width 12 height 10
click at [1238, 23] on icon at bounding box center [1243, 23] width 12 height 10
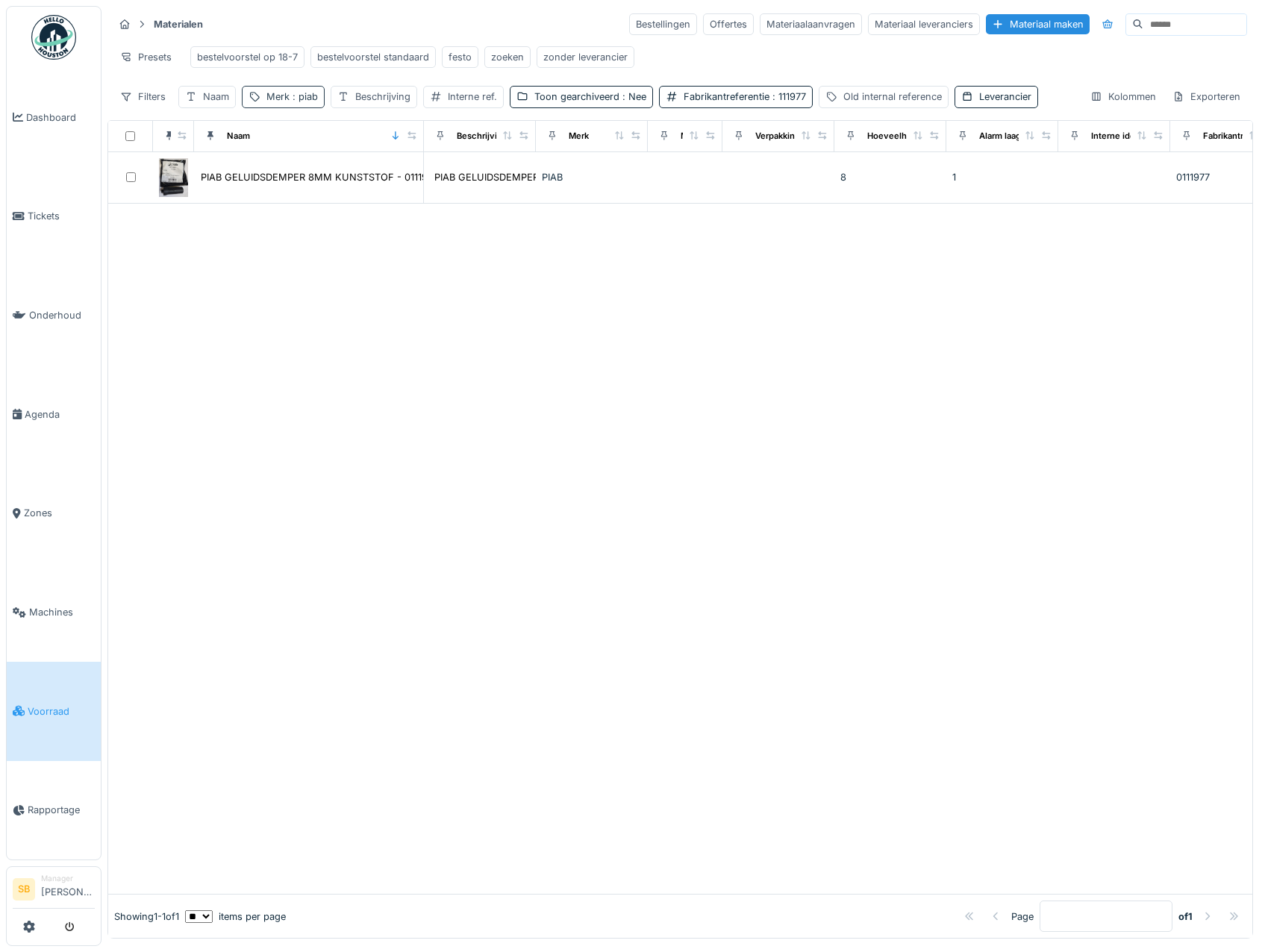
click at [306, 102] on span ": piab" at bounding box center [304, 96] width 29 height 11
click at [383, 180] on icon at bounding box center [379, 180] width 7 height 7
click at [745, 102] on span ": 111977" at bounding box center [759, 96] width 37 height 11
click at [835, 182] on icon at bounding box center [833, 179] width 12 height 10
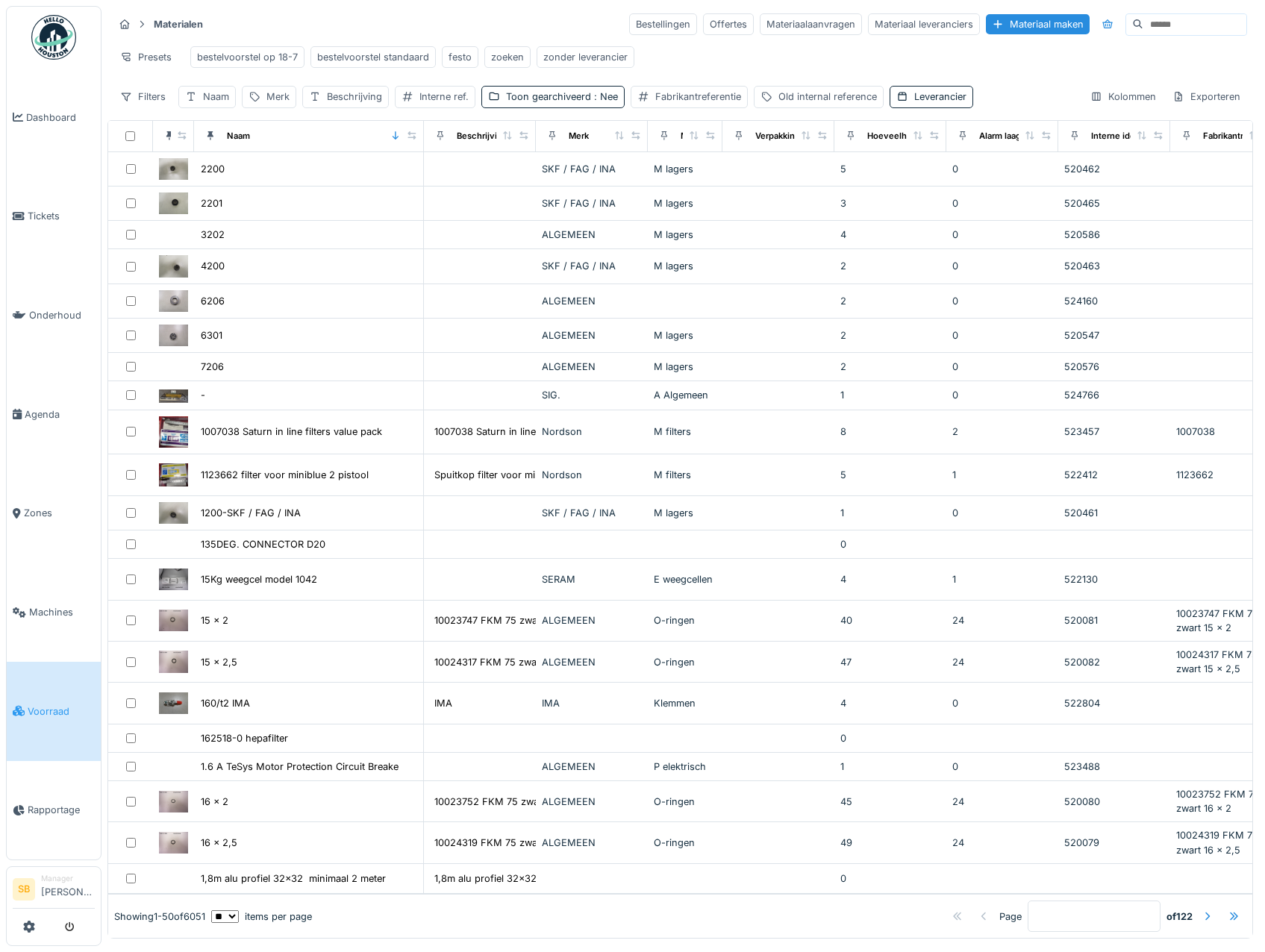
click at [1144, 20] on input at bounding box center [1195, 24] width 103 height 21
paste input "******"
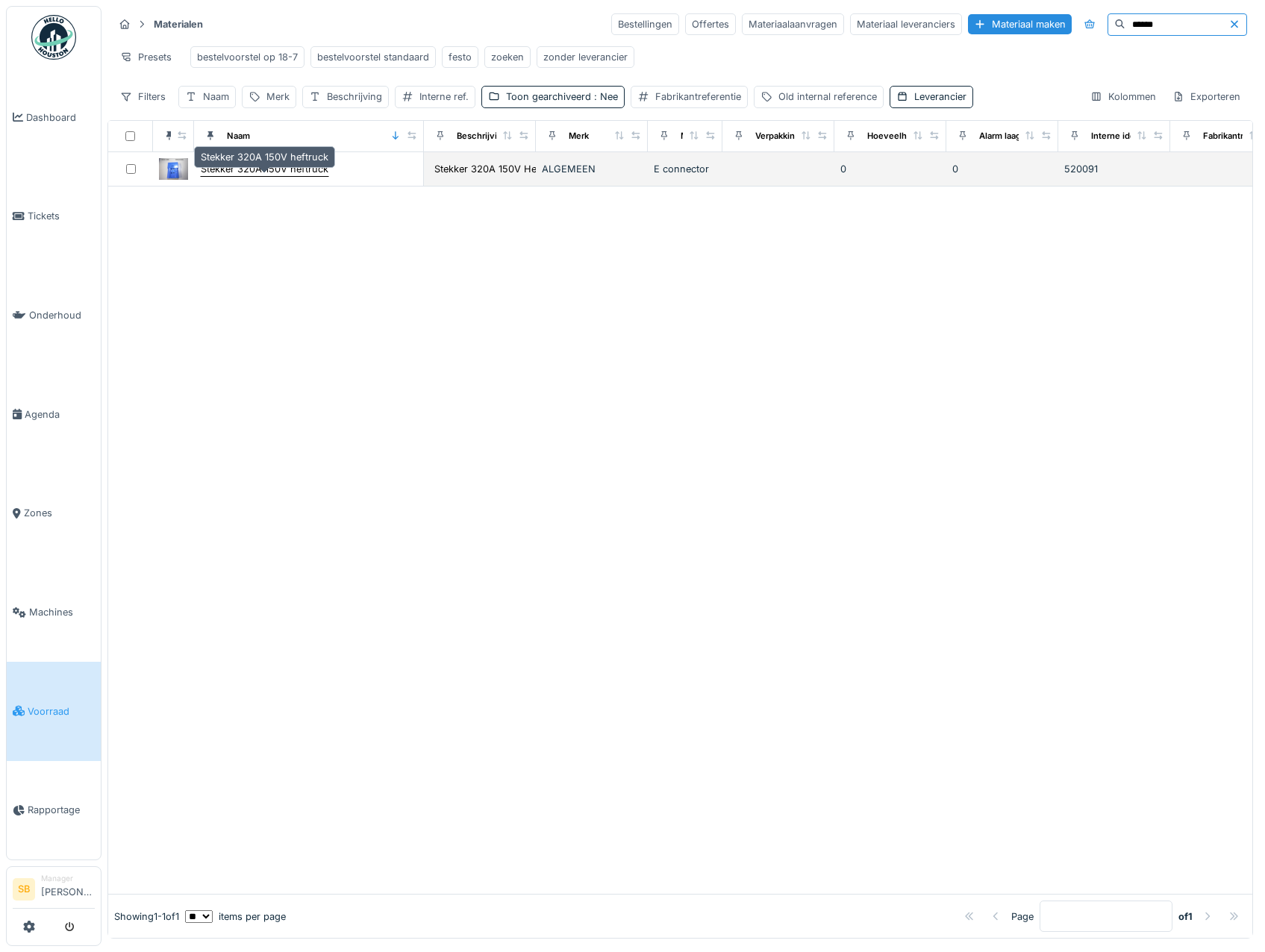
type input "******"
click at [316, 176] on div "Stekker 320A 150V heftruck" at bounding box center [264, 169] width 128 height 14
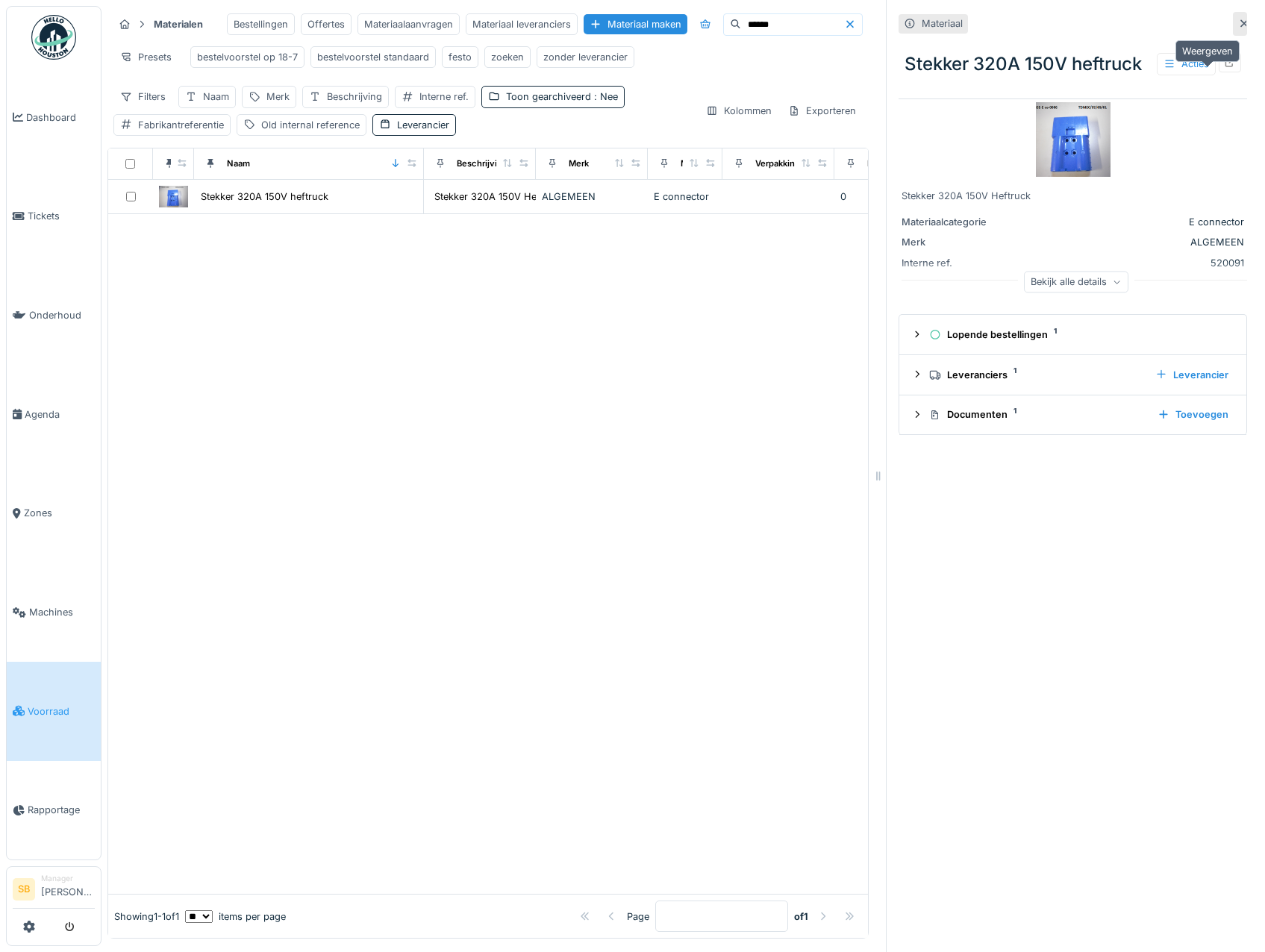
click at [1225, 67] on icon at bounding box center [1230, 62] width 10 height 10
drag, startPoint x: 773, startPoint y: 33, endPoint x: 512, endPoint y: 48, distance: 261.4
click at [513, 36] on div "Bestellingen Offertes Materiaalaanvragen Materiaal leveranciers Materiaal maken…" at bounding box center [544, 24] width 636 height 22
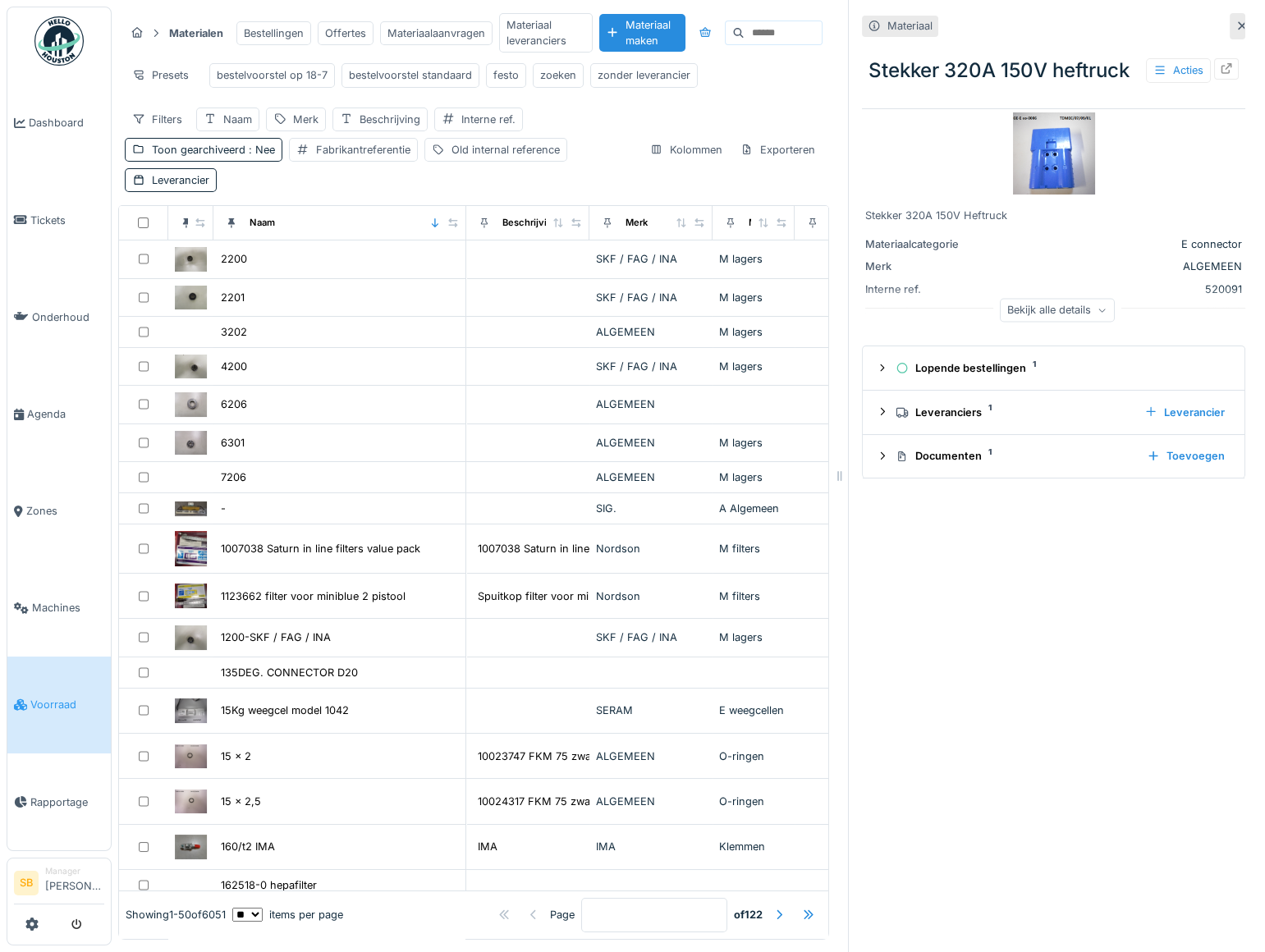
click at [1236, 32] on div at bounding box center [1242, 26] width 13 height 16
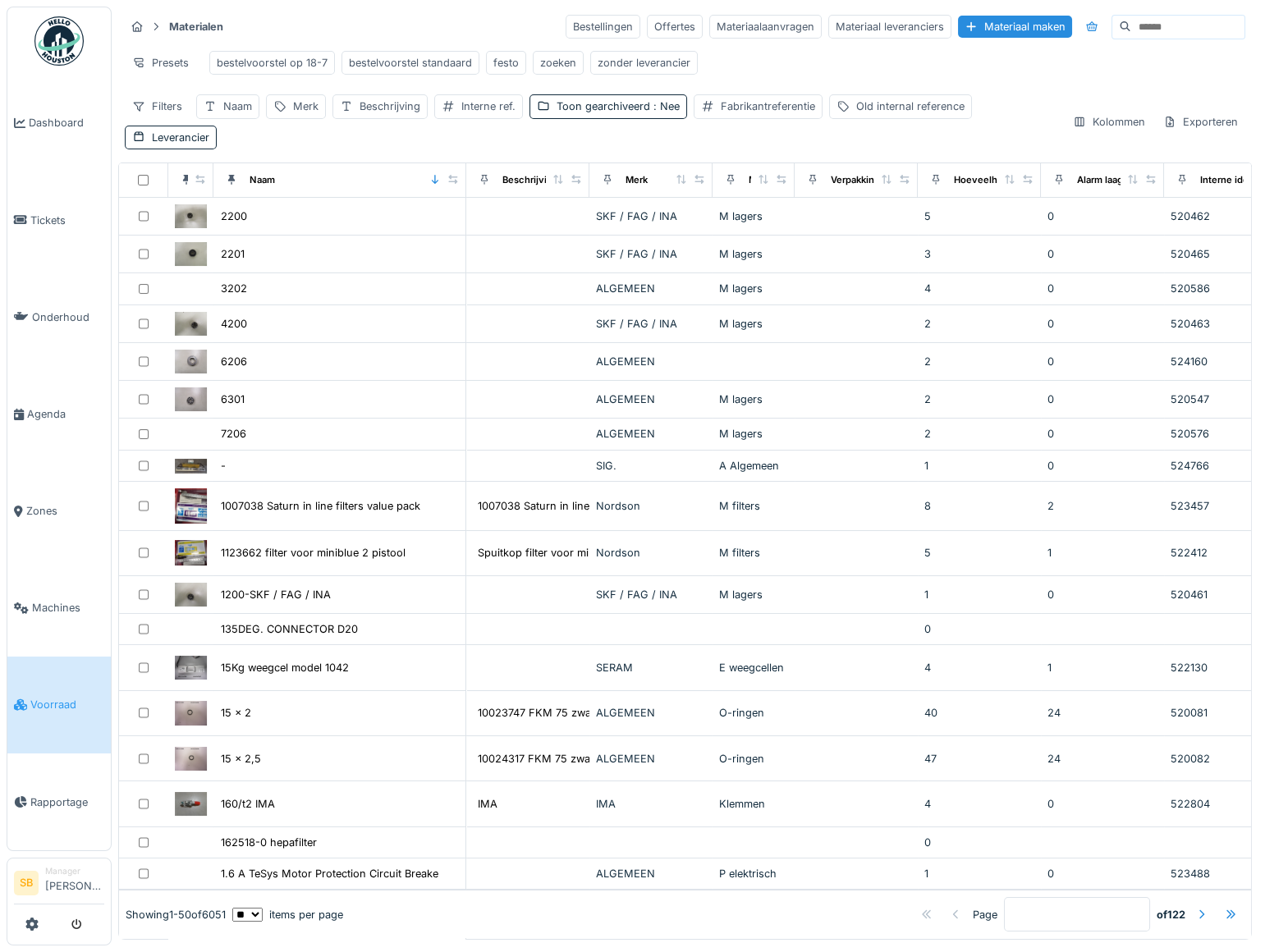
click at [1131, 24] on input at bounding box center [1188, 27] width 114 height 23
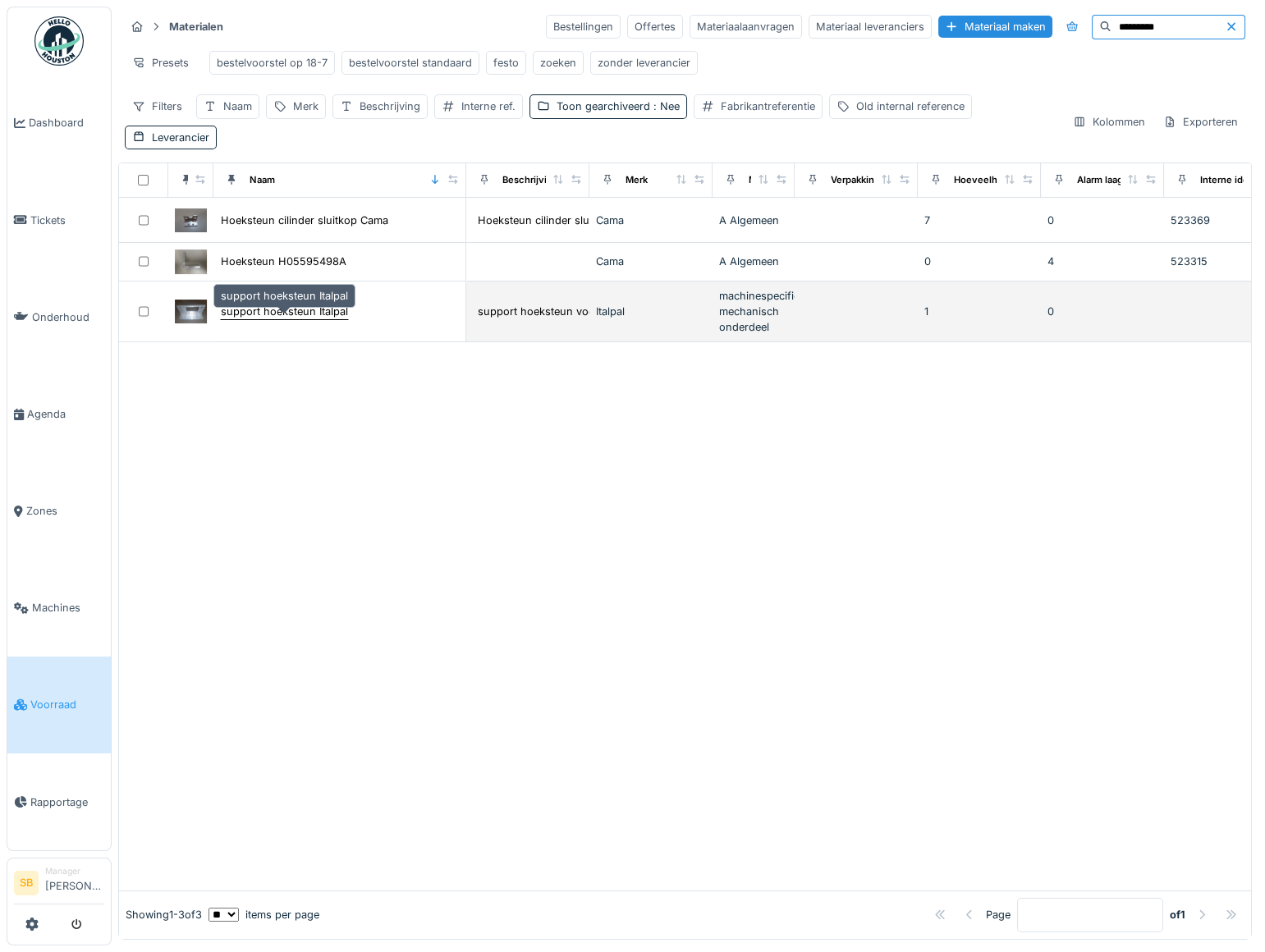
type input "*********"
click at [271, 319] on div "support hoeksteun Italpal" at bounding box center [284, 311] width 128 height 16
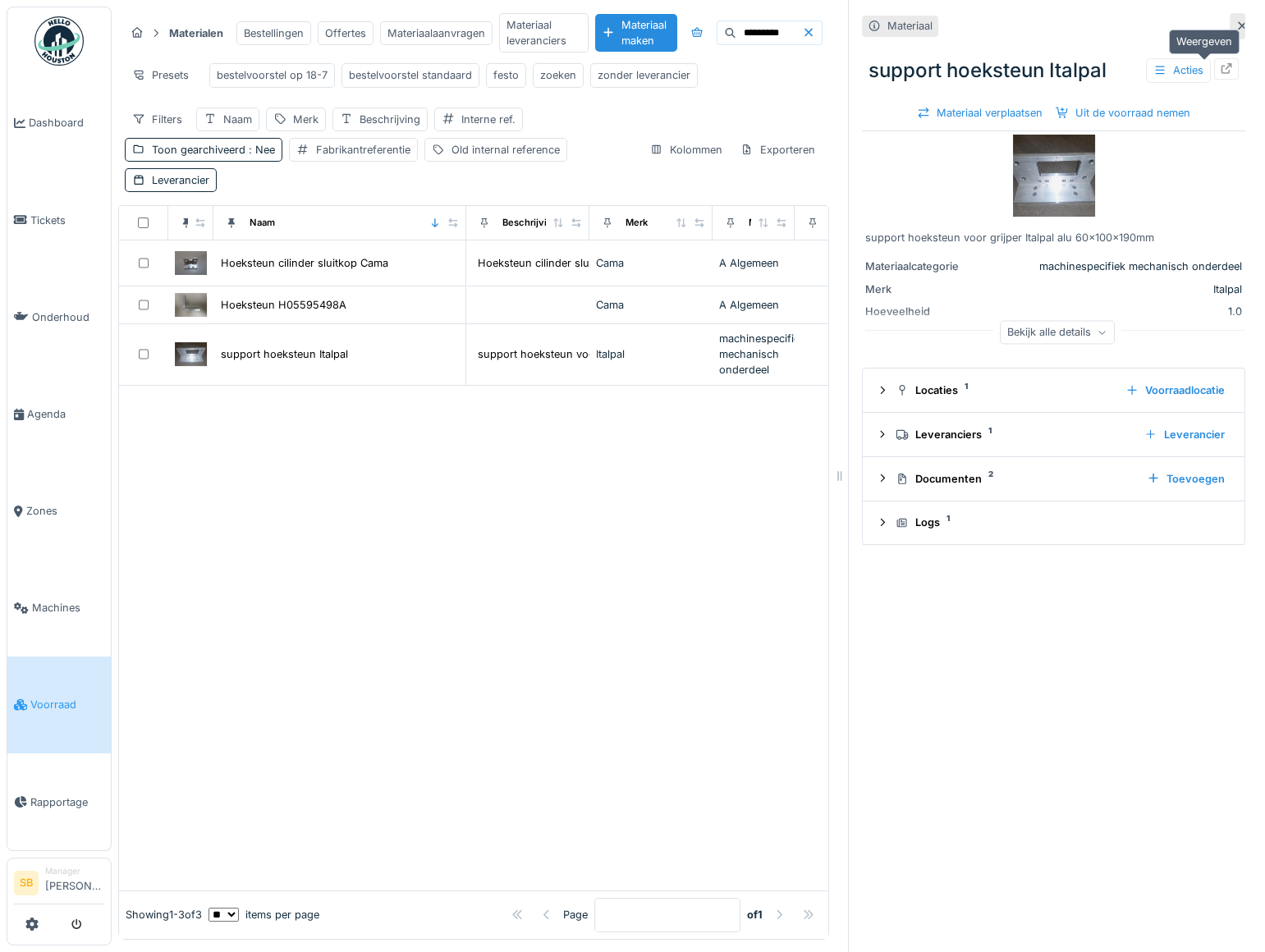
click at [1220, 68] on icon at bounding box center [1226, 68] width 13 height 11
click at [1236, 24] on icon at bounding box center [1242, 26] width 13 height 11
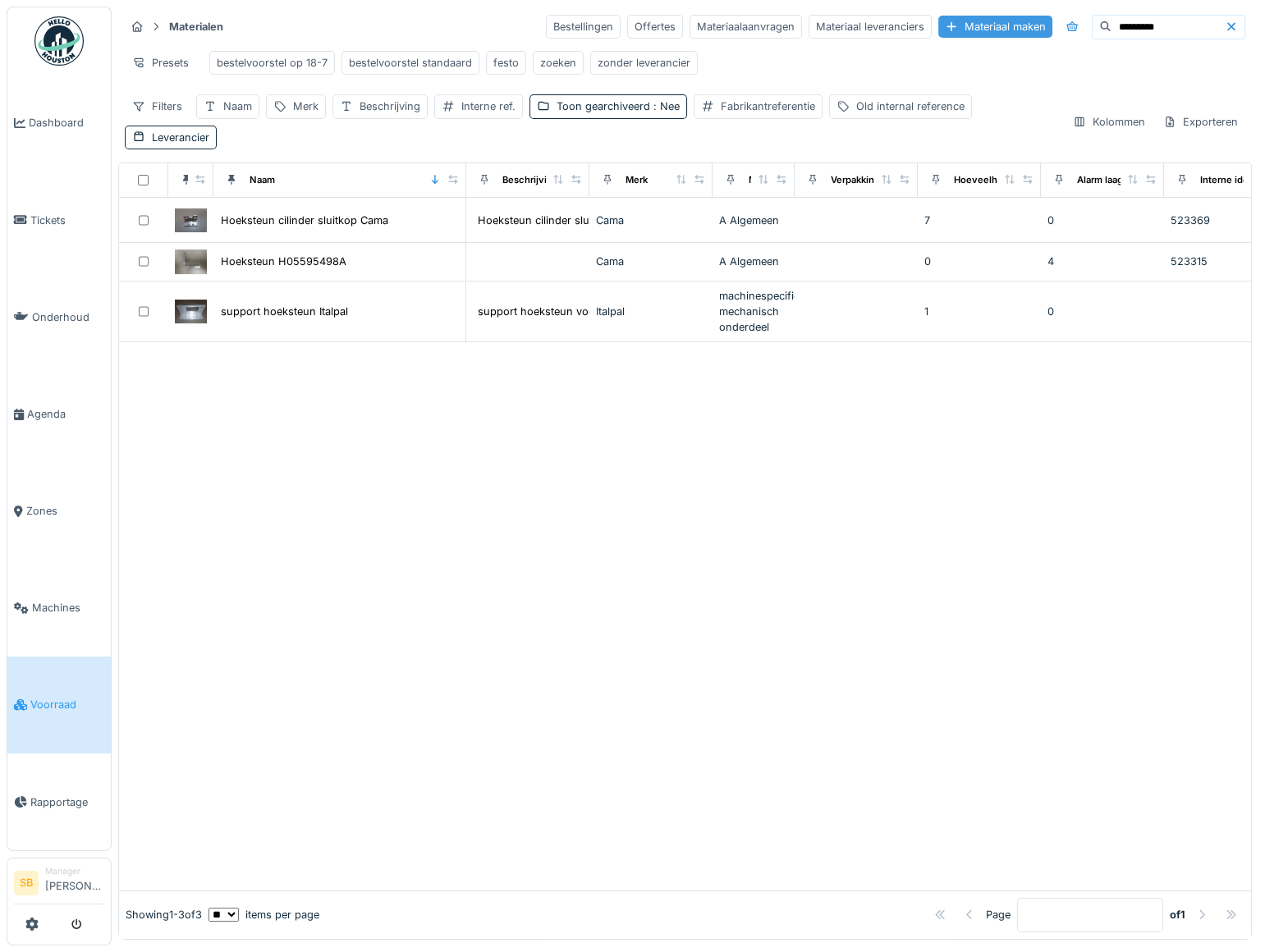
drag, startPoint x: 1126, startPoint y: 25, endPoint x: 991, endPoint y: 27, distance: 135.0
click at [994, 27] on div "Bestellingen Offertes Materiaalaanvragen Materiaal leveranciers Materiaal maken…" at bounding box center [895, 27] width 699 height 25
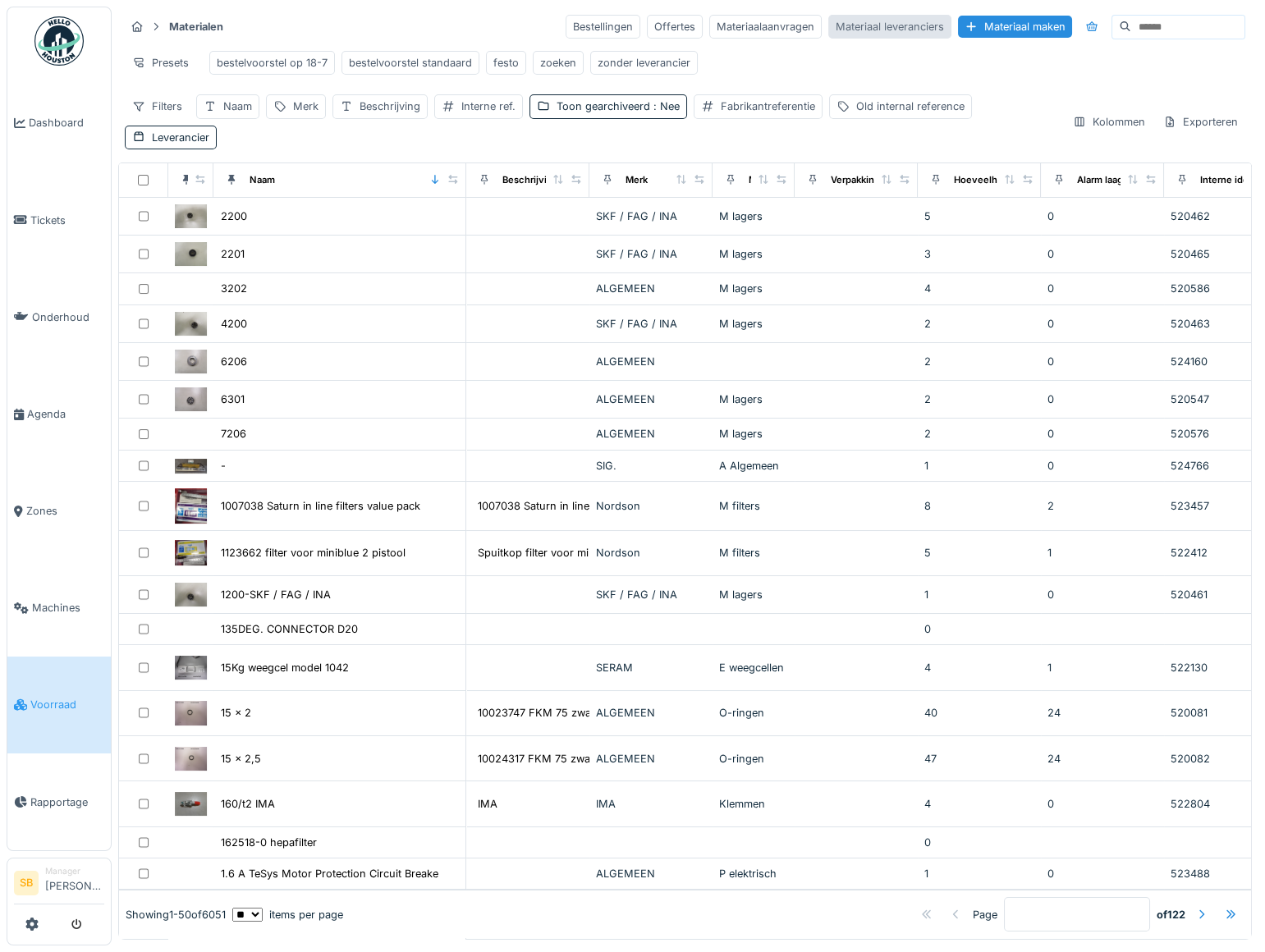
click at [829, 28] on div "Materiaal leveranciers" at bounding box center [890, 27] width 124 height 24
click at [1131, 29] on input at bounding box center [1188, 27] width 114 height 23
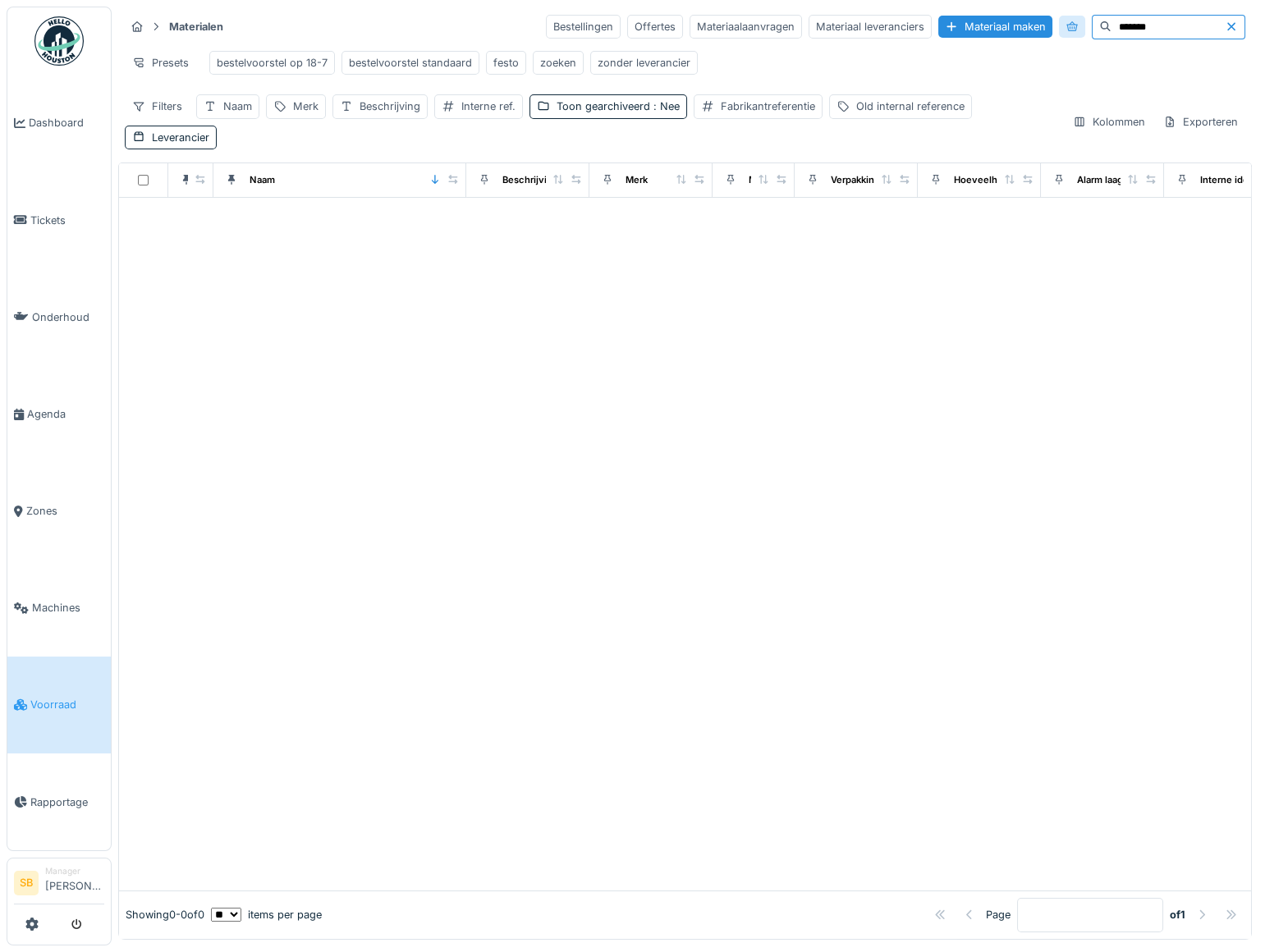
drag, startPoint x: 1126, startPoint y: 29, endPoint x: 1006, endPoint y: 29, distance: 120.0
click at [1006, 29] on div "Bestellingen Offertes Materiaalaanvragen Materiaal leveranciers Materiaal maken…" at bounding box center [895, 27] width 699 height 25
type input "*******"
click at [732, 114] on div "Fabrikantreferentie" at bounding box center [768, 107] width 94 height 16
click at [733, 188] on label "Fabrikantreferentie" at bounding box center [768, 196] width 124 height 20
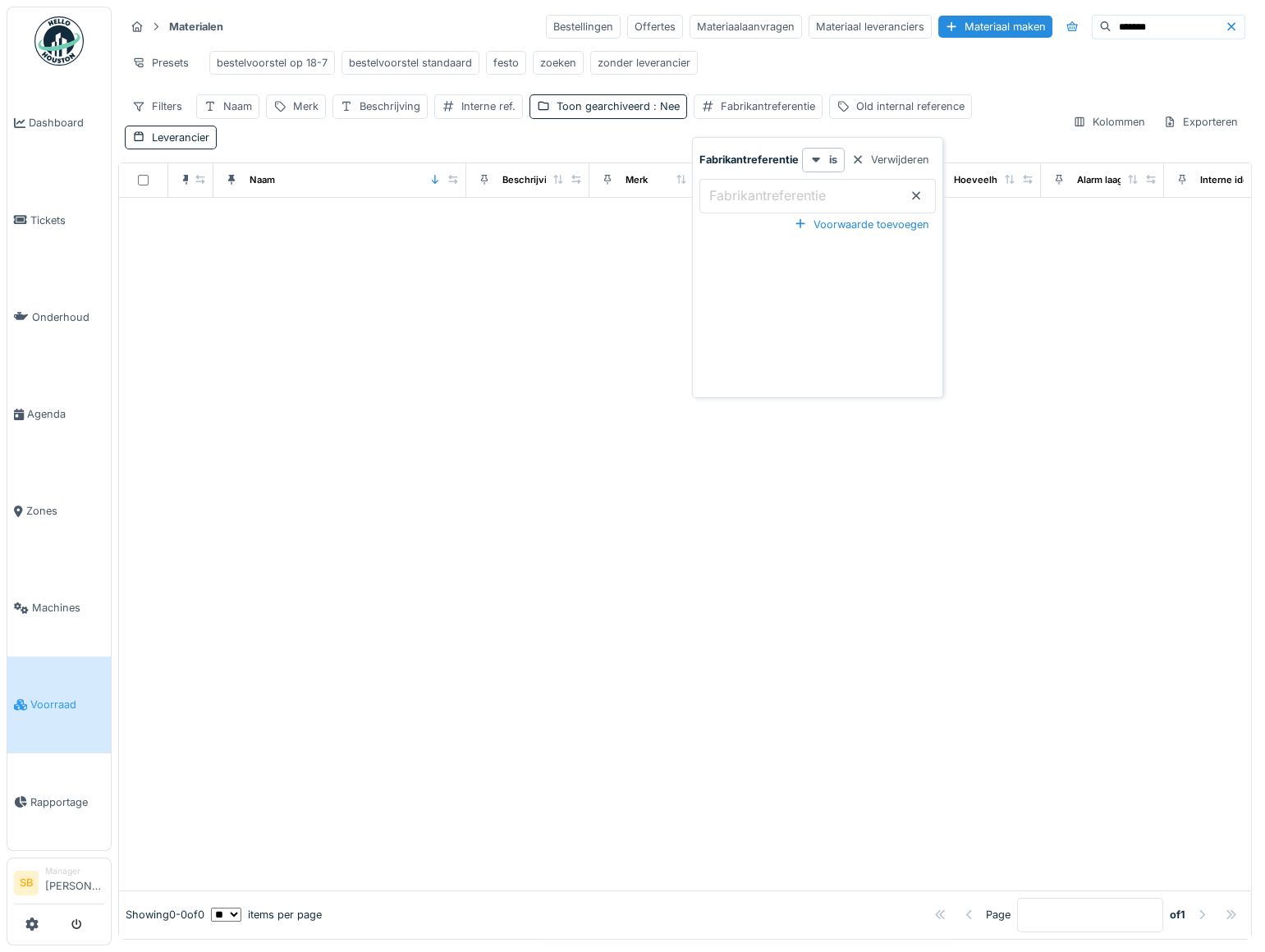
click at [733, 188] on input "Fabrikantreferentie" at bounding box center [817, 196] width 236 height 35
paste input "*******"
type input "*******"
drag, startPoint x: 1120, startPoint y: 27, endPoint x: 901, endPoint y: 45, distance: 219.7
click at [907, 45] on div "Materialen Bestellingen Offertes Materiaalaanvragen Materiaal leveranciers Mate…" at bounding box center [685, 81] width 1134 height 149
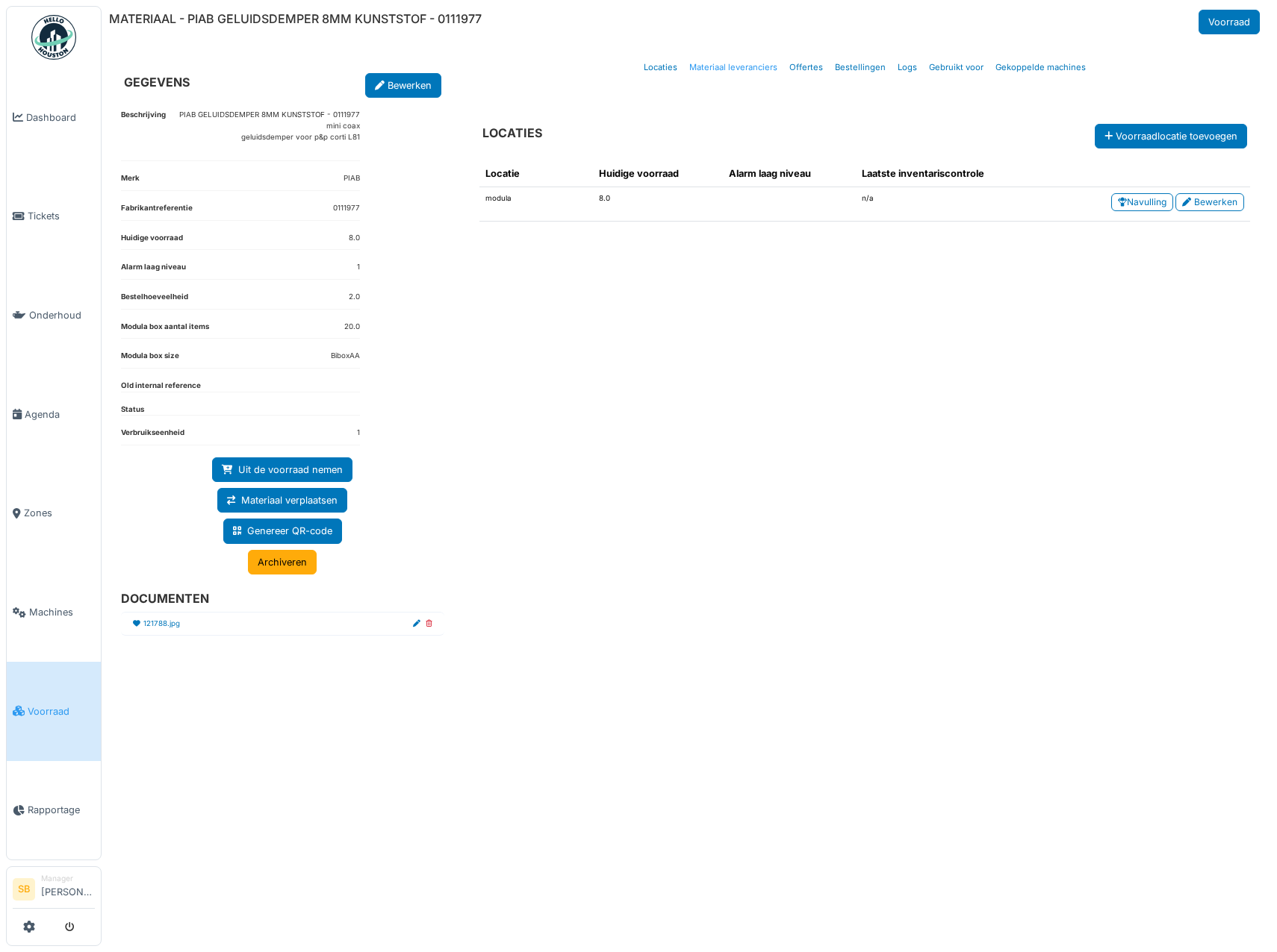
click at [745, 62] on link "Materiaal leveranciers" at bounding box center [733, 67] width 100 height 35
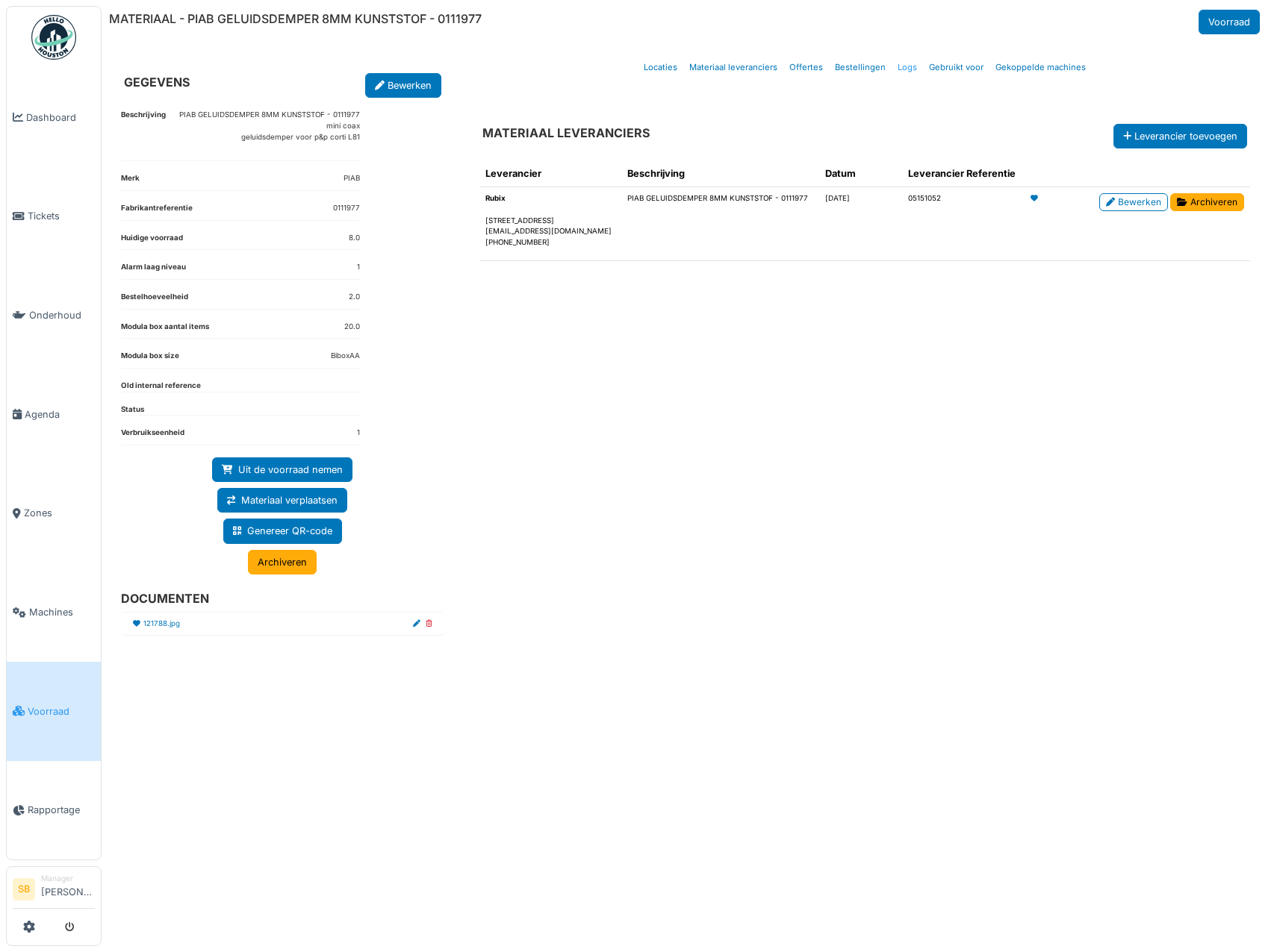
click at [906, 72] on link "Logs" at bounding box center [906, 67] width 31 height 35
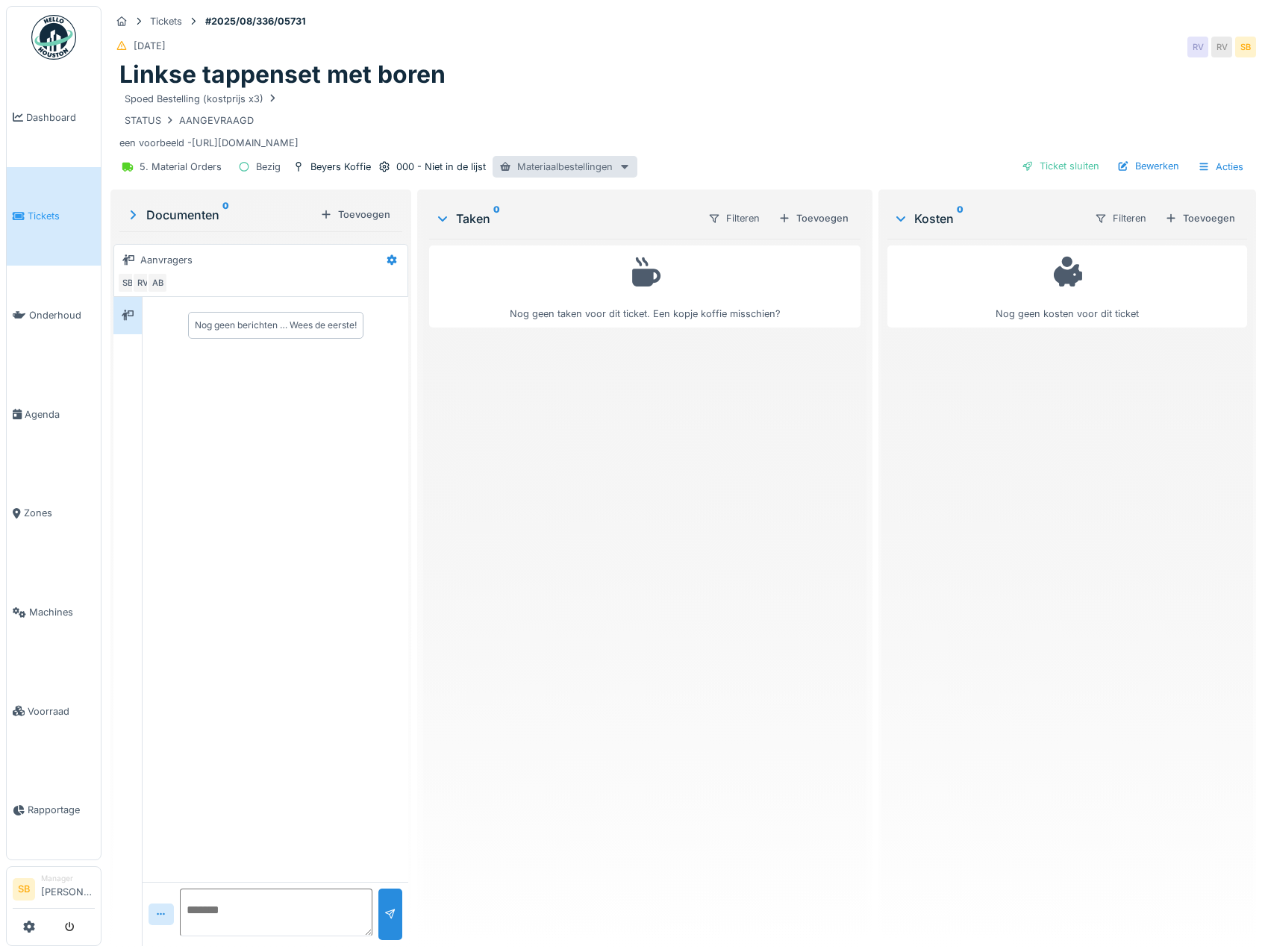
click at [562, 172] on div "Materiaalbestellingen" at bounding box center [565, 167] width 145 height 22
click at [574, 208] on div "PO-2025-00658 - Besteld" at bounding box center [572, 215] width 155 height 22
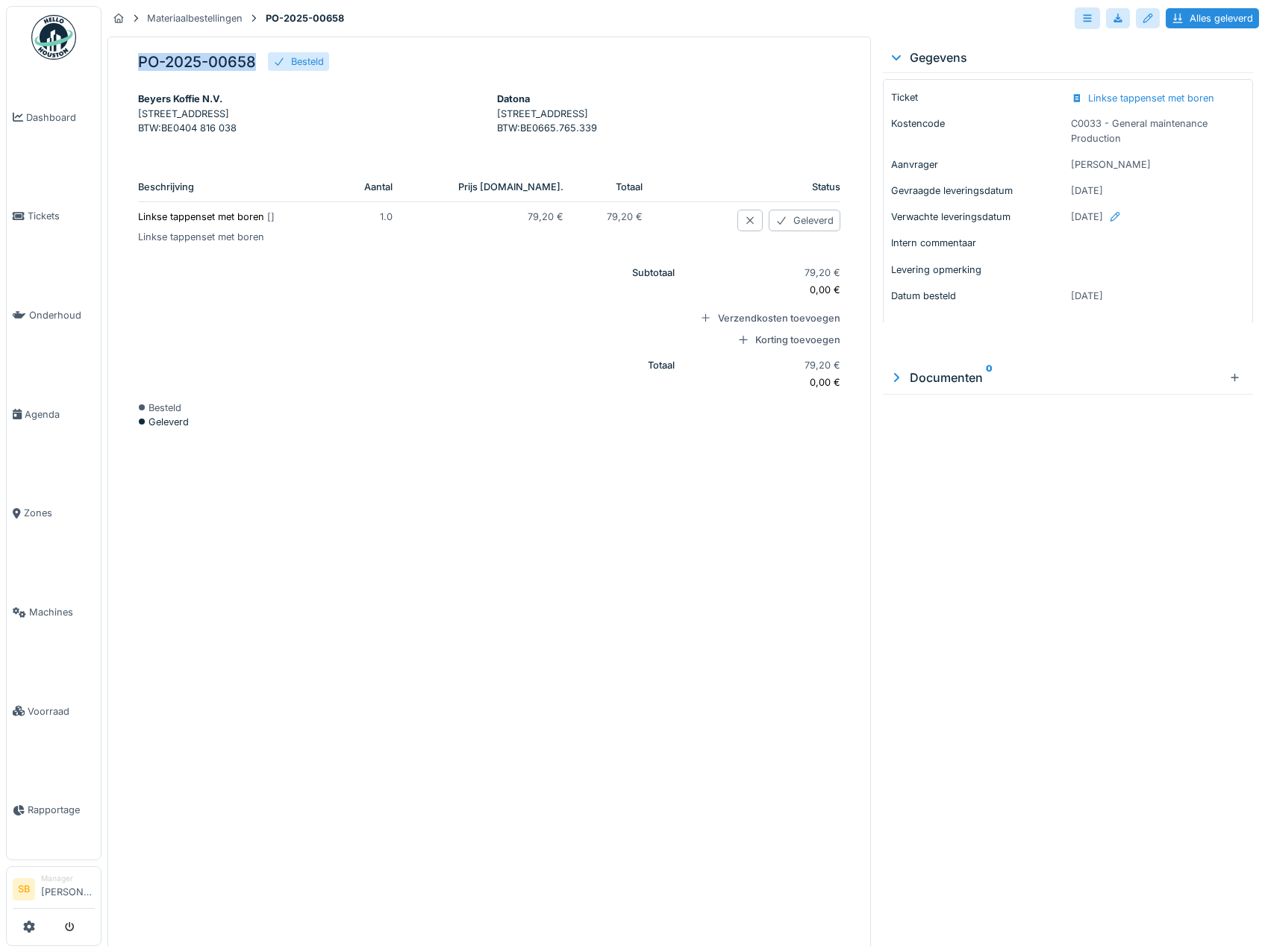
drag, startPoint x: 253, startPoint y: 62, endPoint x: 138, endPoint y: 58, distance: 115.1
click at [138, 58] on h5 "PO-2025-00658" at bounding box center [197, 62] width 118 height 18
copy h5 "PO-2025-00658"
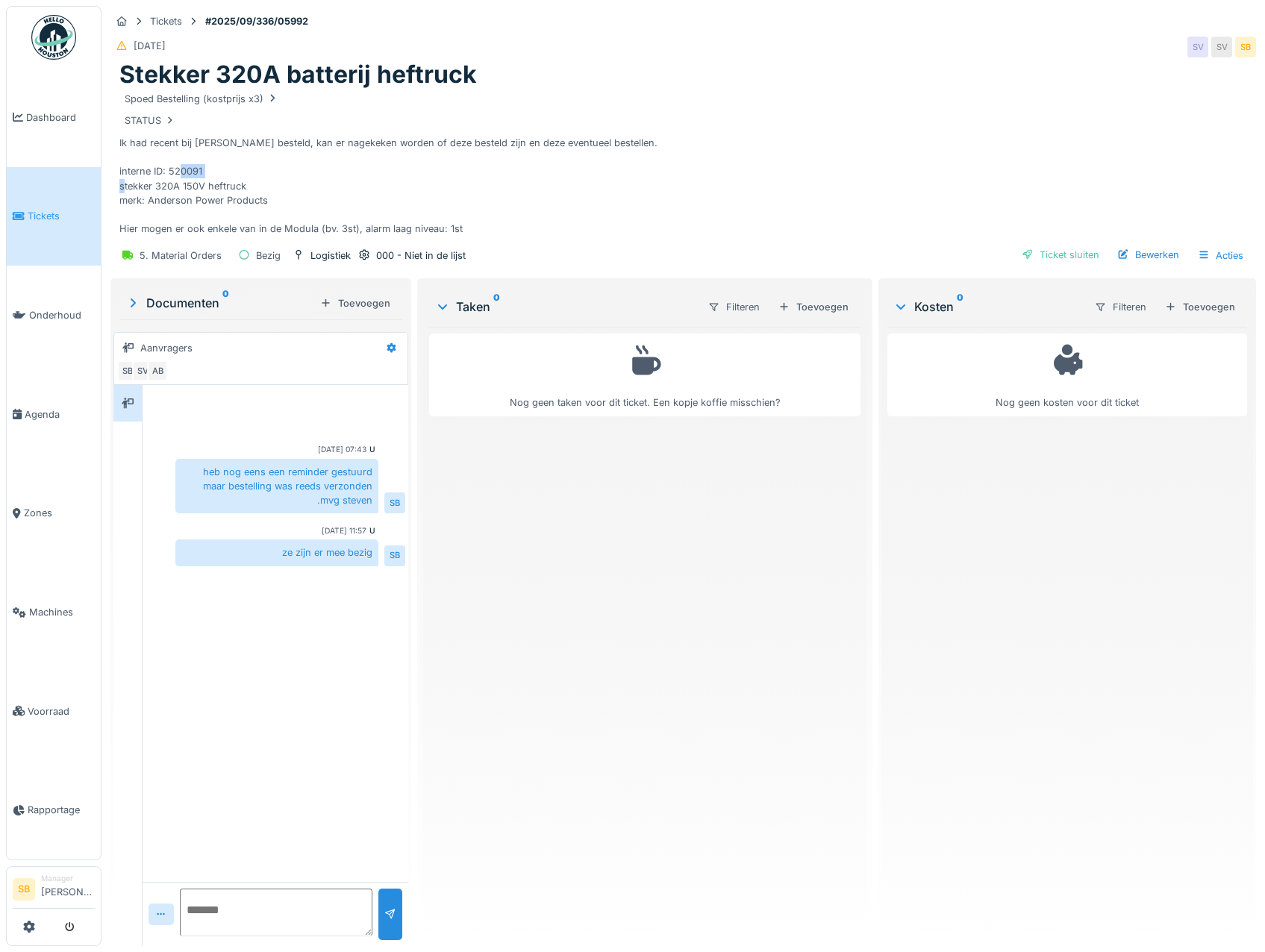
drag, startPoint x: 169, startPoint y: 172, endPoint x: 205, endPoint y: 174, distance: 36.1
click at [205, 174] on div "Spoed Bestelling (kostprijs x3) STATUS Ik had recent bij [PERSON_NAME] besteld,…" at bounding box center [683, 165] width 1128 height 149
copy div "520091"
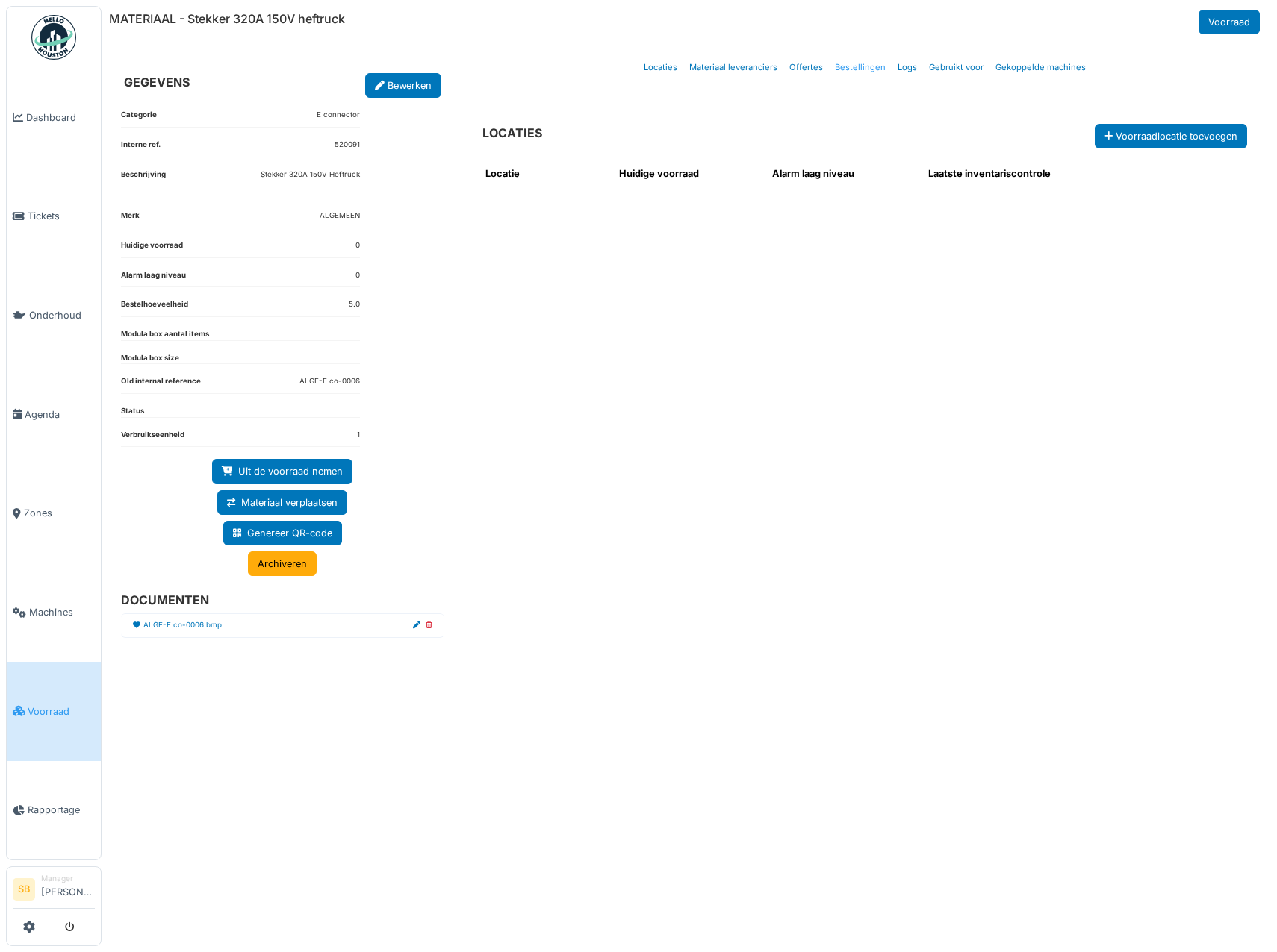
click at [856, 62] on link "Bestellingen" at bounding box center [861, 67] width 63 height 35
select select "***"
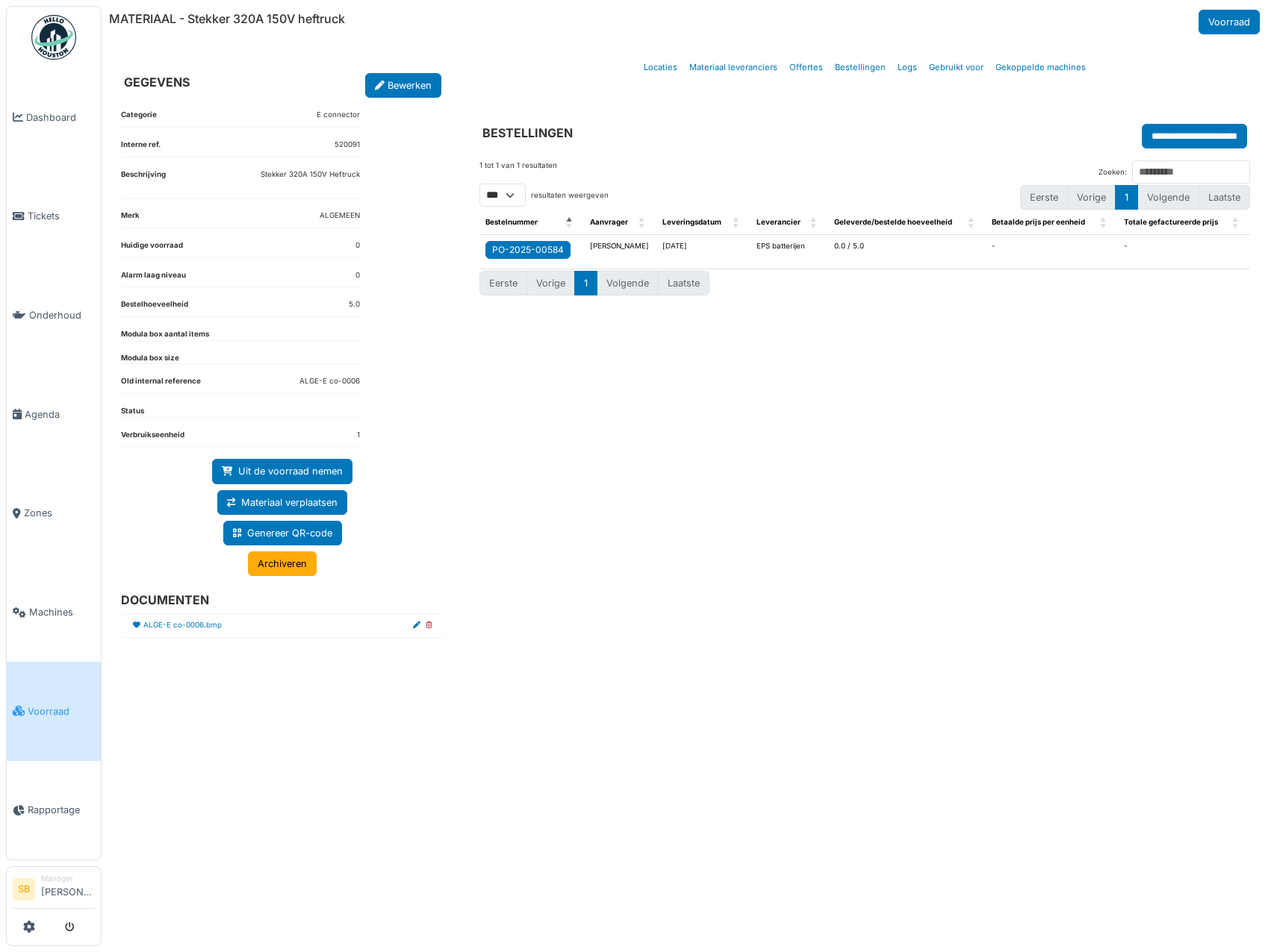
click at [562, 248] on link "PO-2025-00584" at bounding box center [528, 250] width 85 height 18
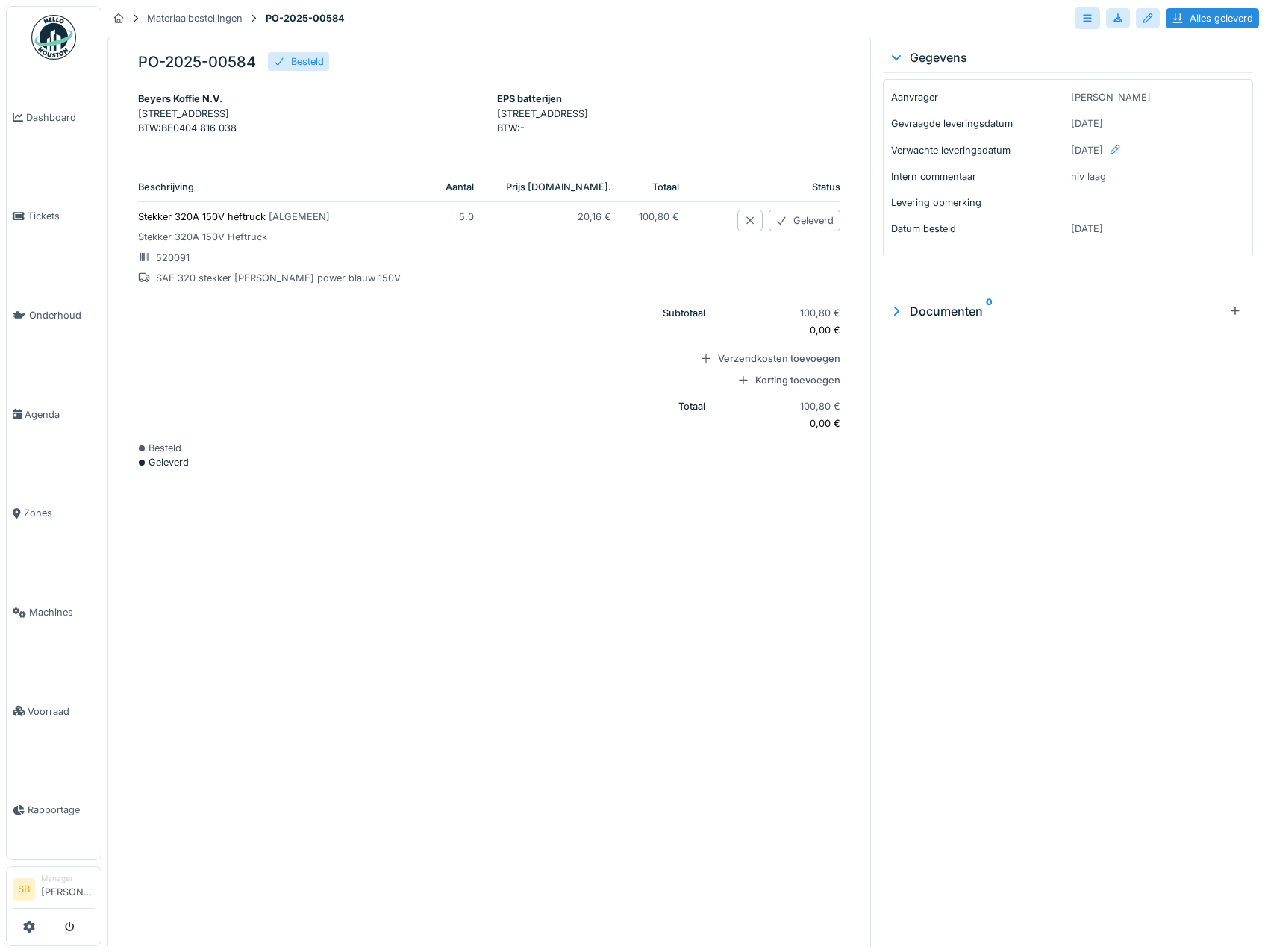
drag, startPoint x: 254, startPoint y: 62, endPoint x: 94, endPoint y: 59, distance: 160.0
click at [94, 59] on body "Dashboard Tickets Onderhoud [GEOGRAPHIC_DATA] Zones Machines Voorraad Rapportag…" at bounding box center [632, 476] width 1265 height 952
copy body "SB Manager [PERSON_NAME] Materiaalbestelling bijgewerkt Annuleren Materiaalbest…"
click at [229, 58] on h5 "PO-2025-00584" at bounding box center [197, 62] width 118 height 18
drag, startPoint x: 257, startPoint y: 59, endPoint x: 129, endPoint y: 59, distance: 128.0
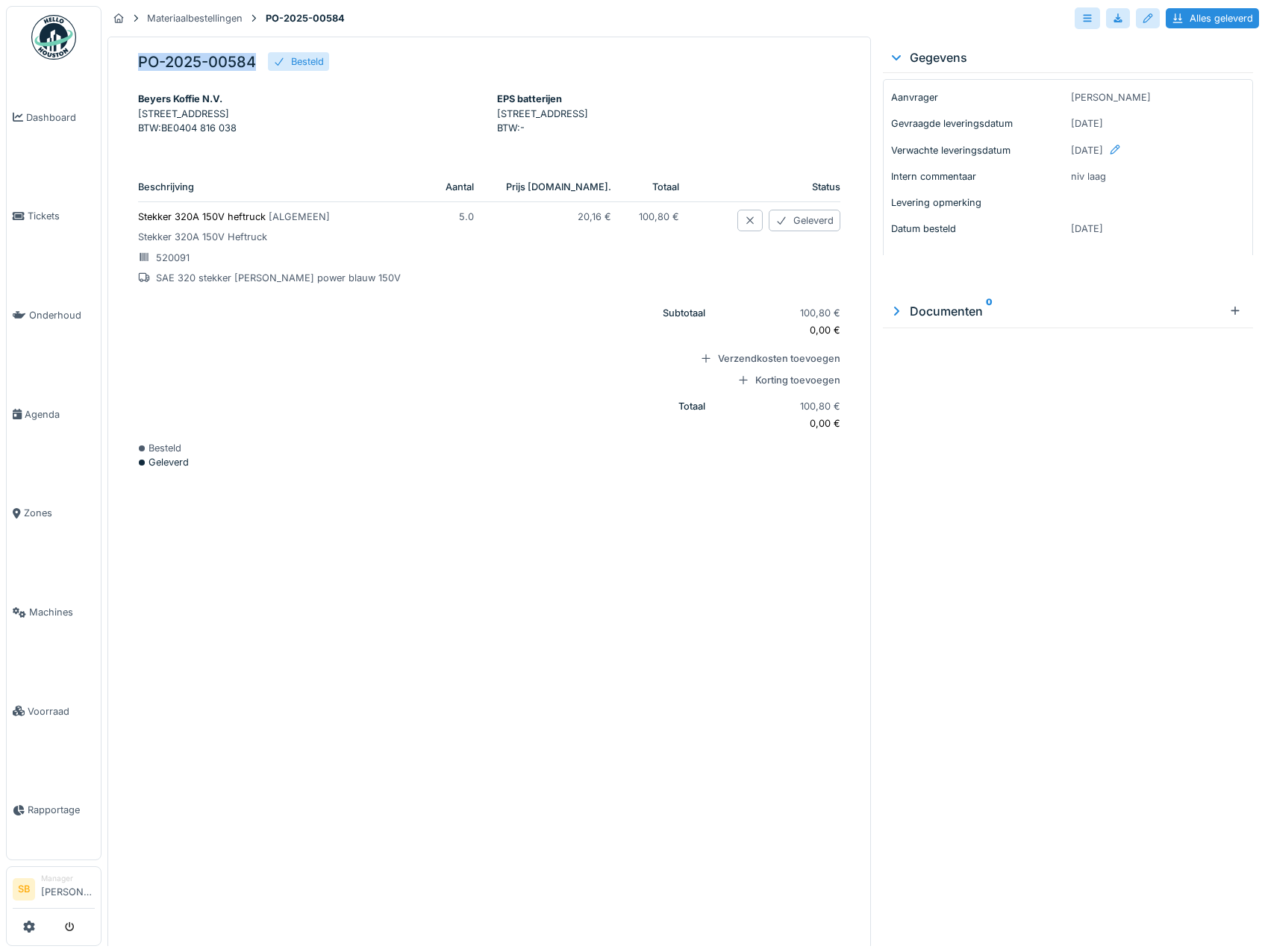
click at [129, 59] on div "PO-2025-00584 Besteld Beyers Koffie N.V. [STREET_ADDRESS] : BE0404 816 038 EPS …" at bounding box center [489, 493] width 763 height 912
copy h5 "PO-2025-00584"
click at [178, 224] on p "Stekker 320A 150V heftruck [ ALGEMEEN ]" at bounding box center [278, 217] width 280 height 14
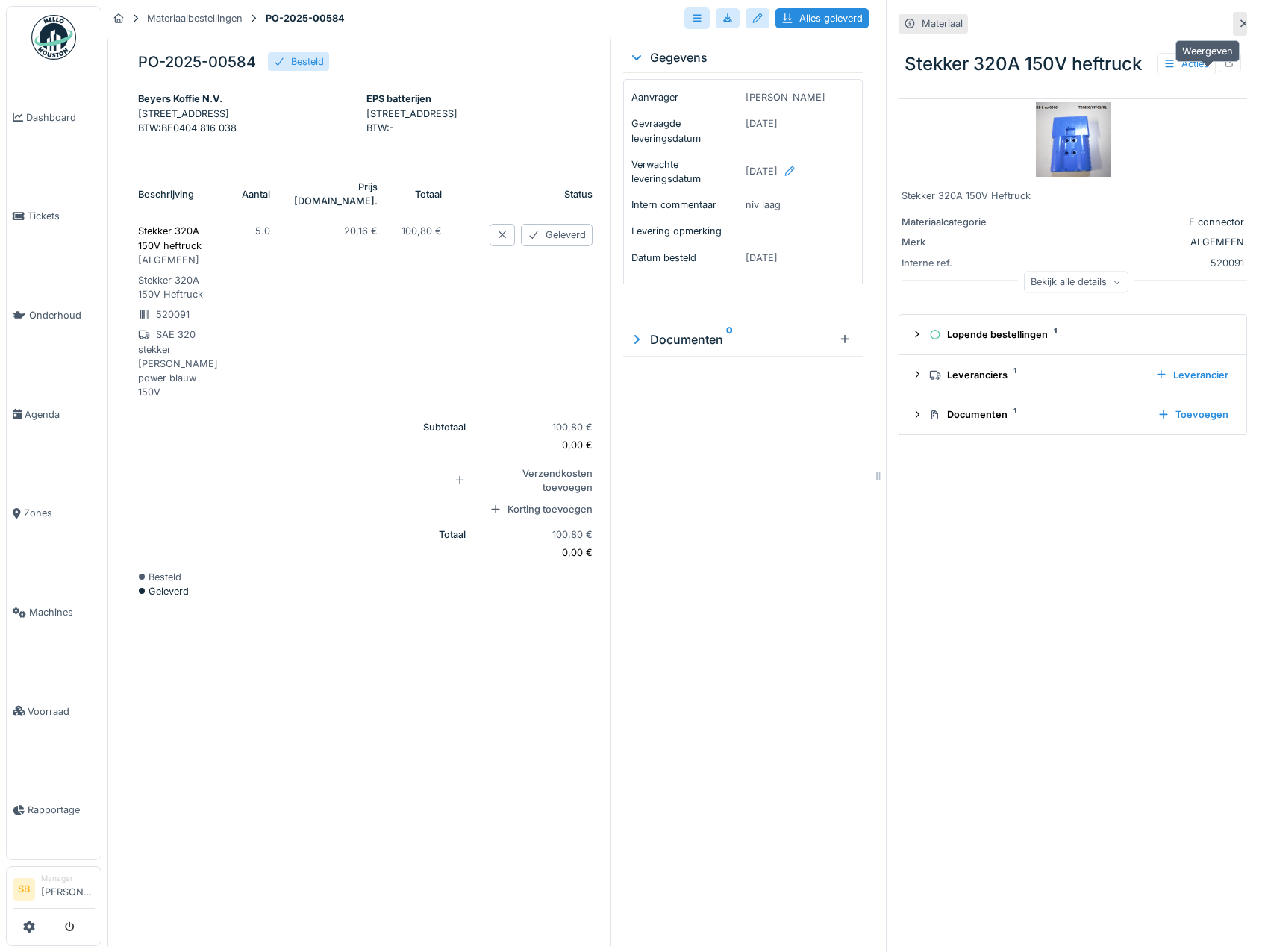
click at [1225, 67] on icon at bounding box center [1230, 62] width 10 height 10
click at [752, 21] on div at bounding box center [757, 18] width 12 height 14
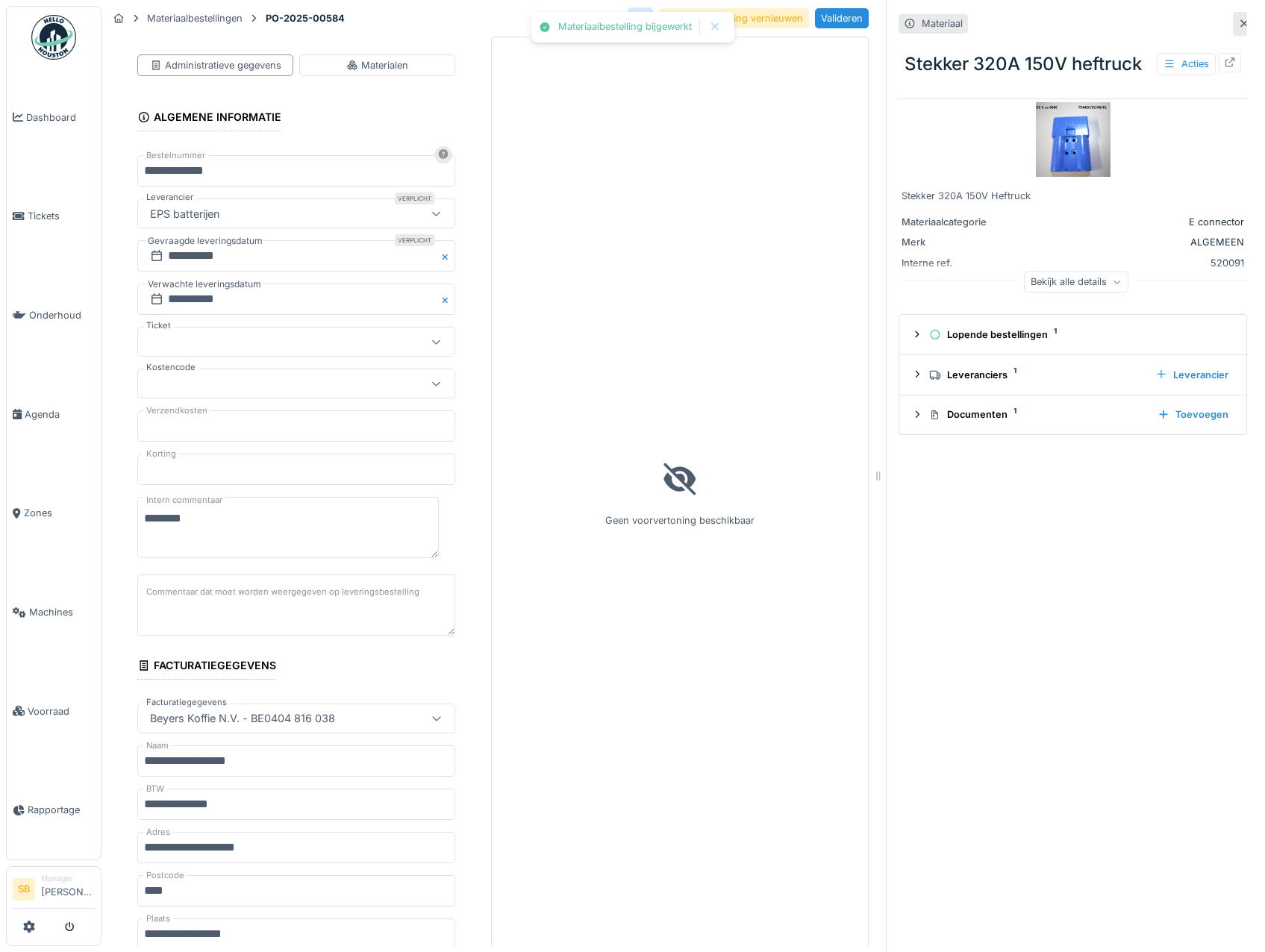
click at [253, 341] on div at bounding box center [274, 342] width 262 height 16
drag, startPoint x: 188, startPoint y: 387, endPoint x: 69, endPoint y: 377, distance: 119.4
click at [80, 383] on body "Dashboard Tickets Onderhoud [GEOGRAPHIC_DATA] Zones Machines Voorraad Rapportag…" at bounding box center [632, 476] width 1265 height 952
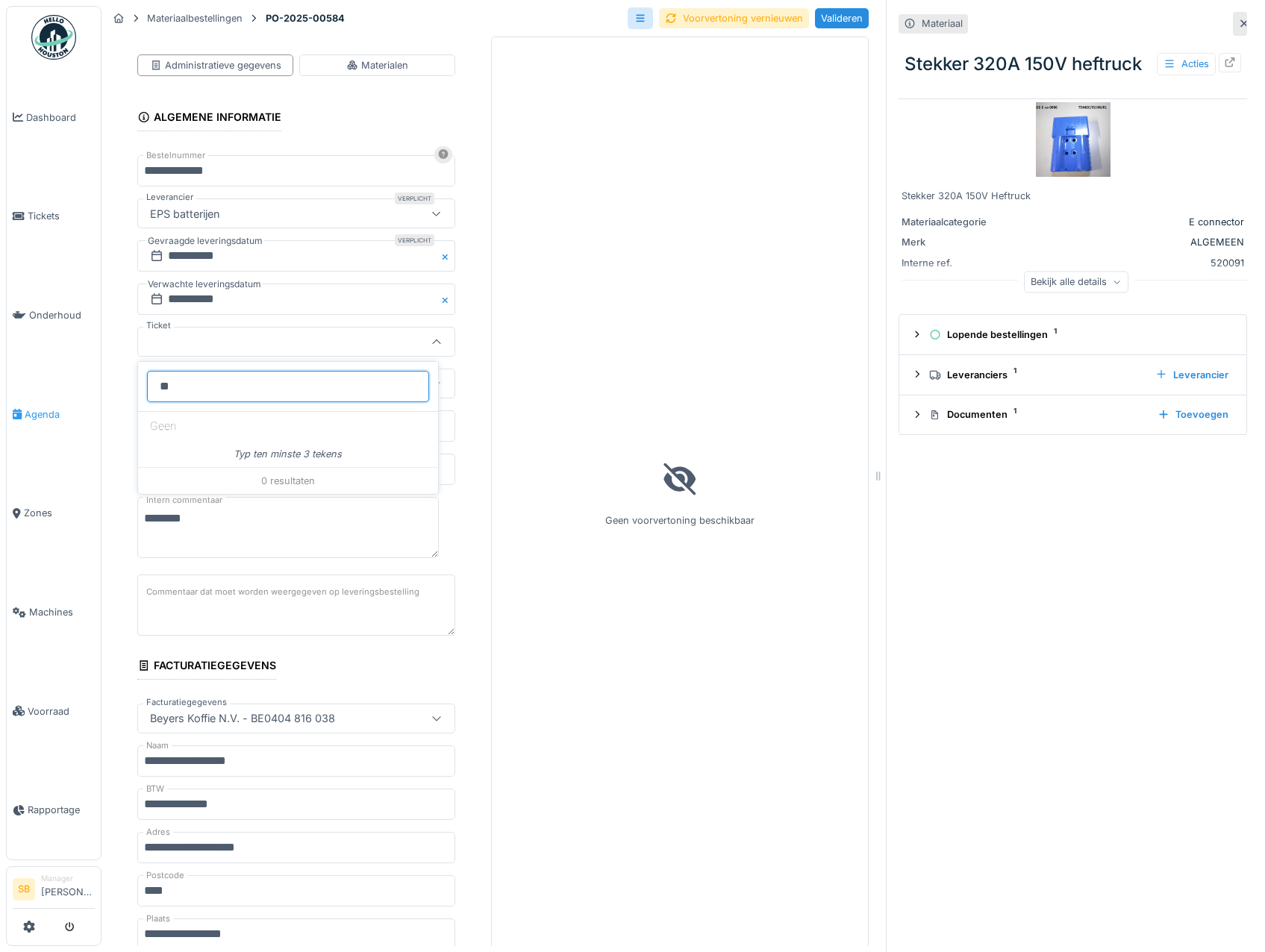
type input "*"
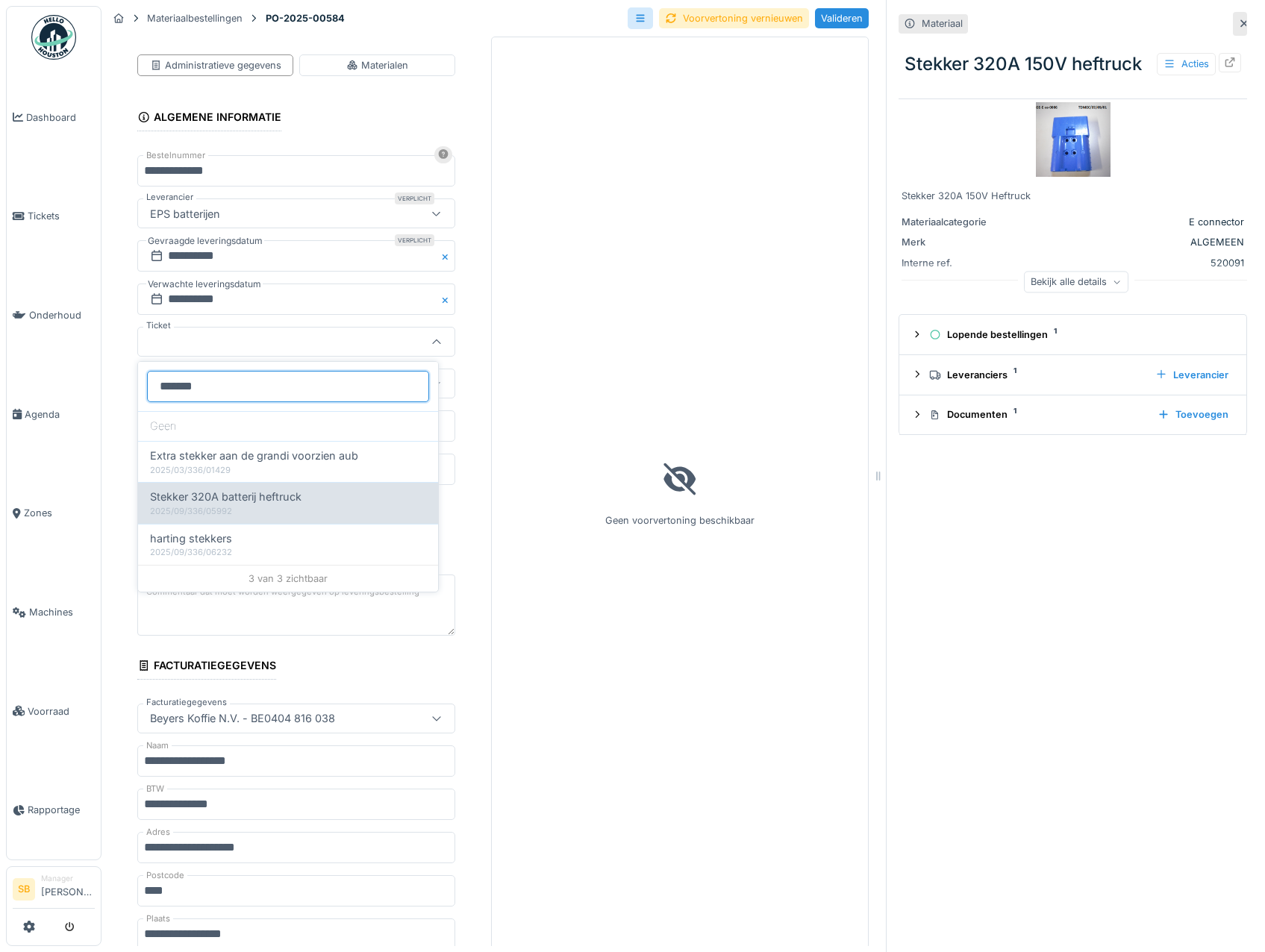
type input "*******"
click at [174, 504] on span "Stekker 320A batterij heftruck" at bounding box center [226, 497] width 152 height 16
type input "******"
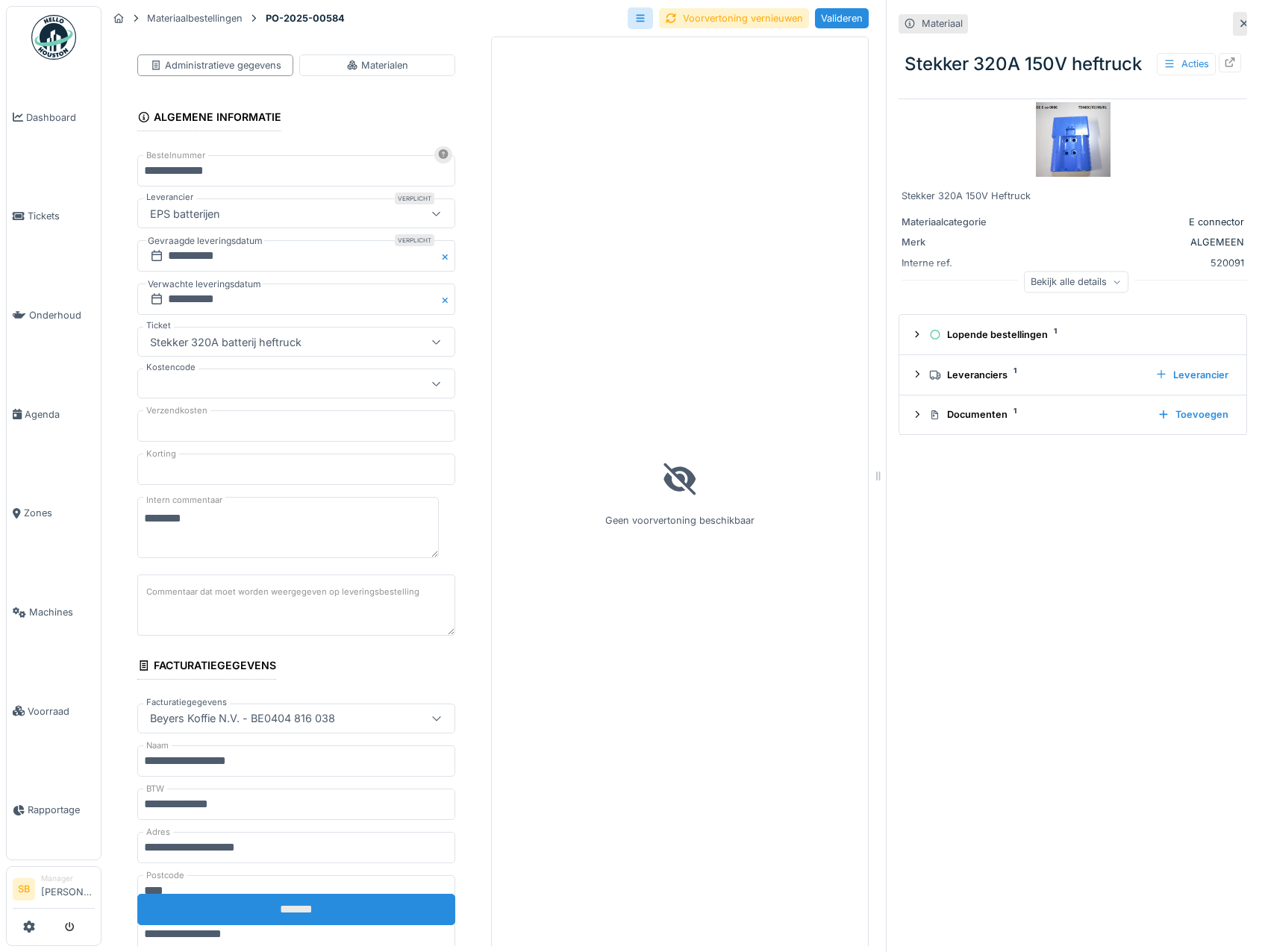
click at [352, 916] on input "*******" at bounding box center [297, 910] width 318 height 31
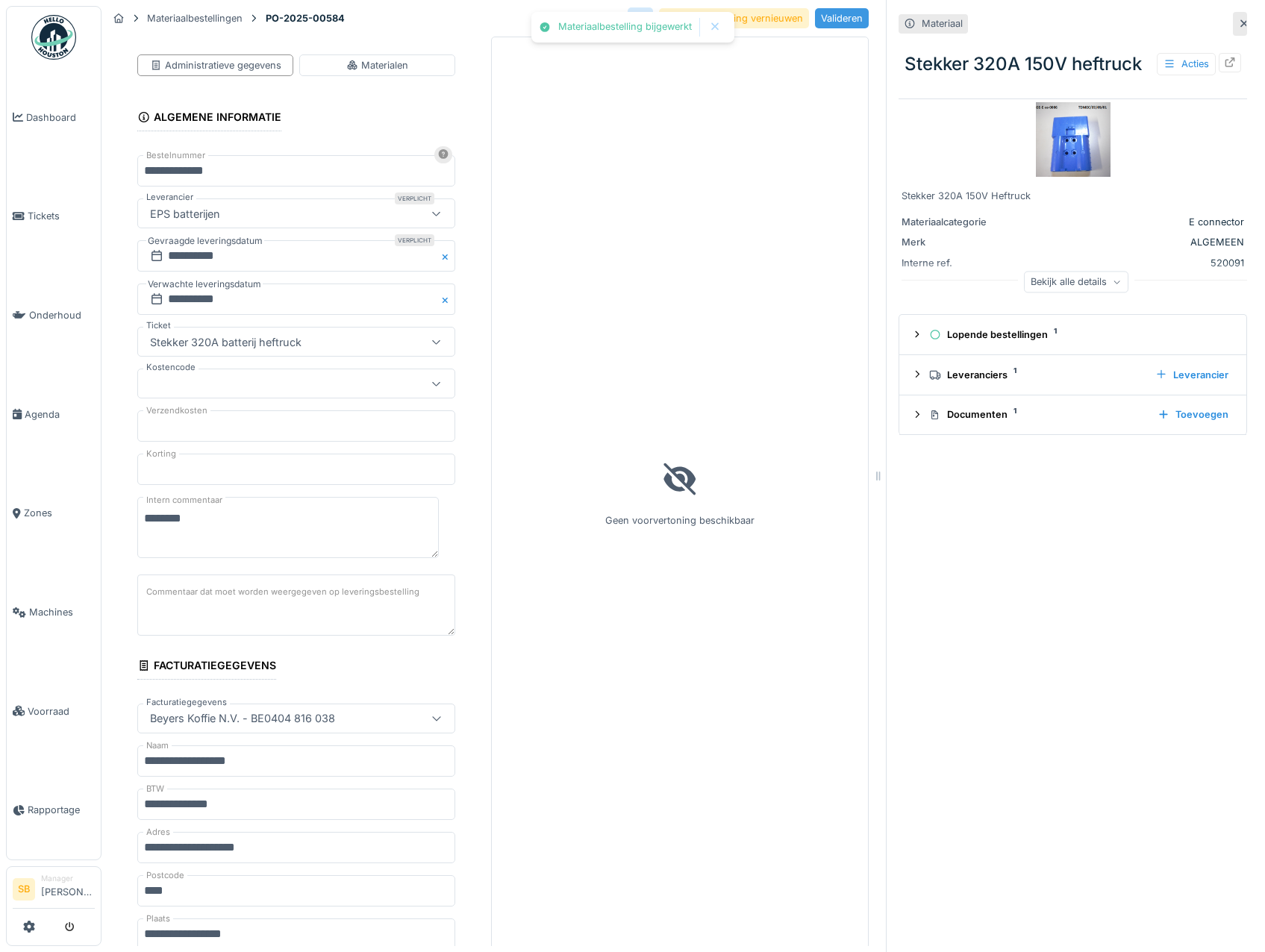
click at [817, 20] on div "Valideren" at bounding box center [842, 18] width 54 height 20
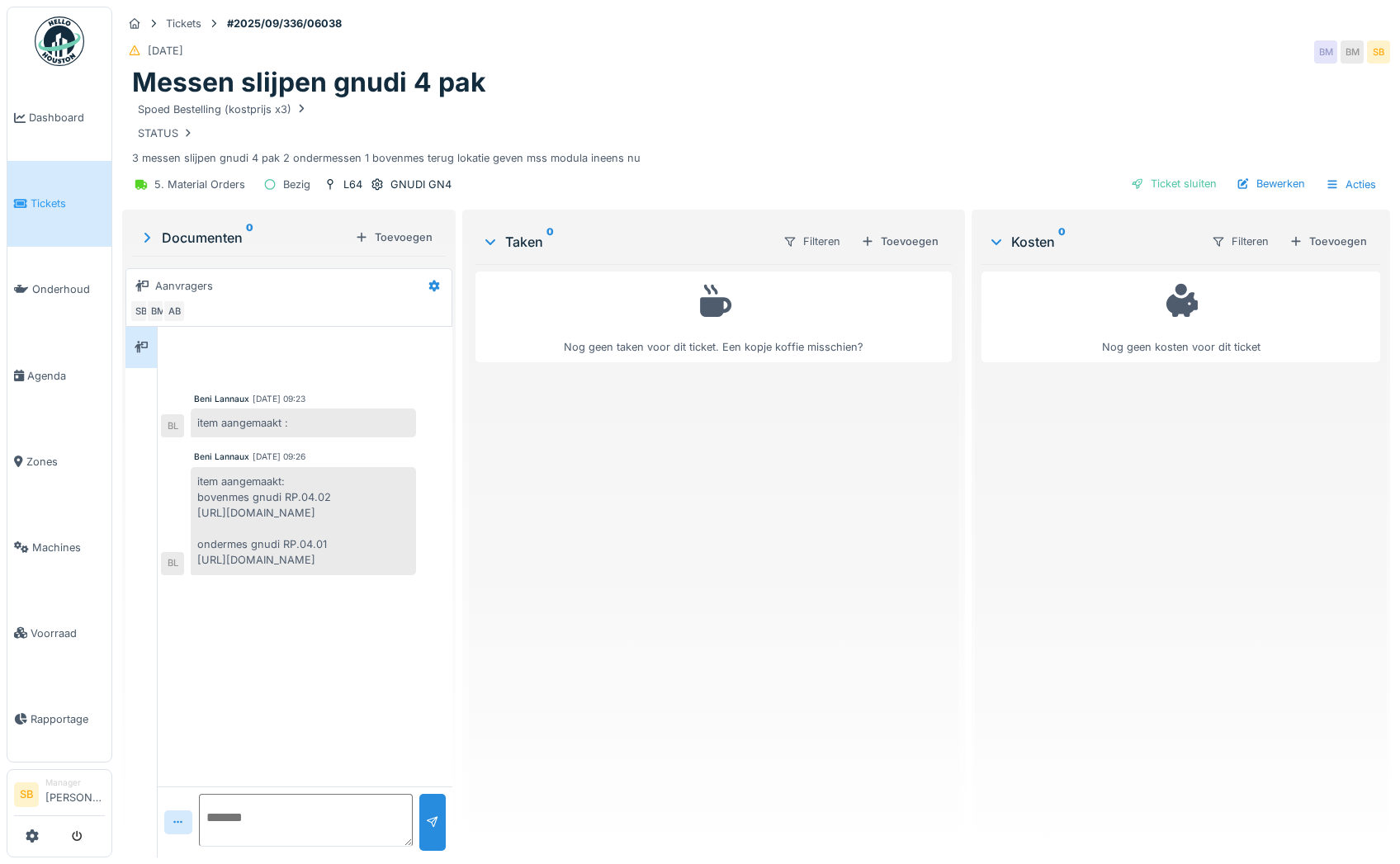
click at [418, 50] on div "[DATE] BM BM SB" at bounding box center [756, 52] width 1268 height 30
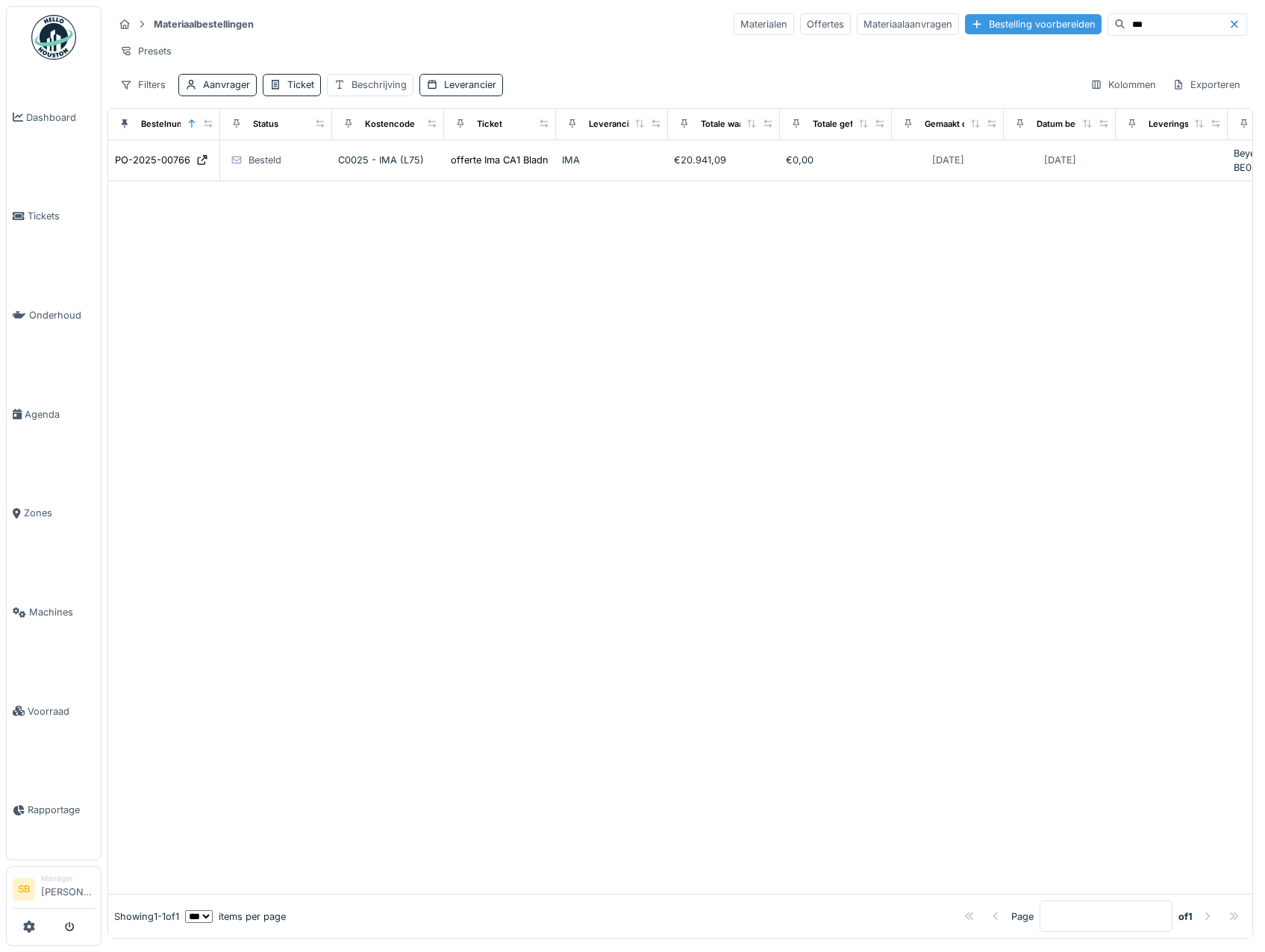
drag, startPoint x: 1110, startPoint y: 24, endPoint x: 1012, endPoint y: 34, distance: 98.5
click at [1013, 34] on div "Materialen Offertes Materiaalaanvragen Bestelling voorbereiden ***" at bounding box center [990, 24] width 513 height 22
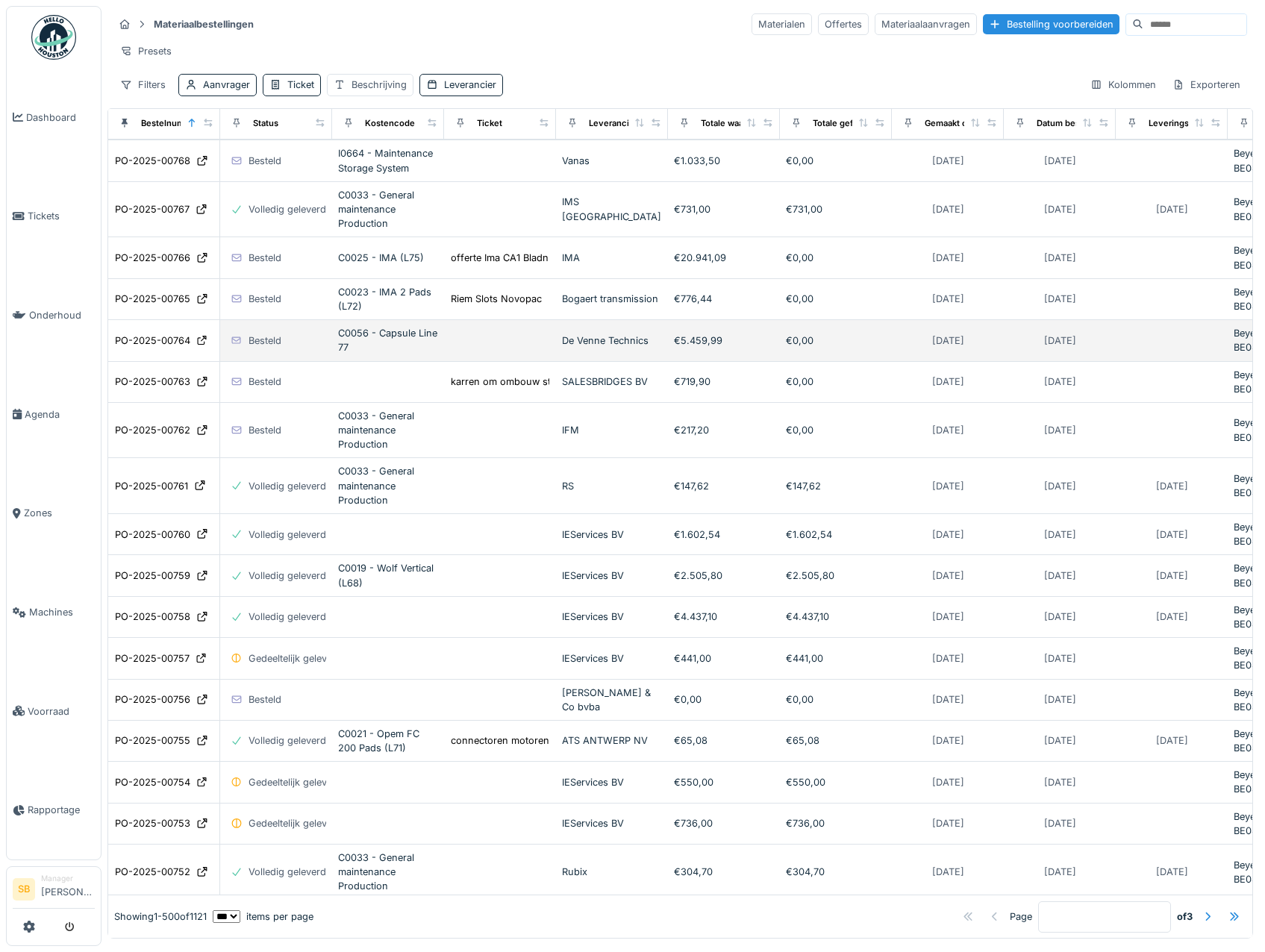
scroll to position [821, 0]
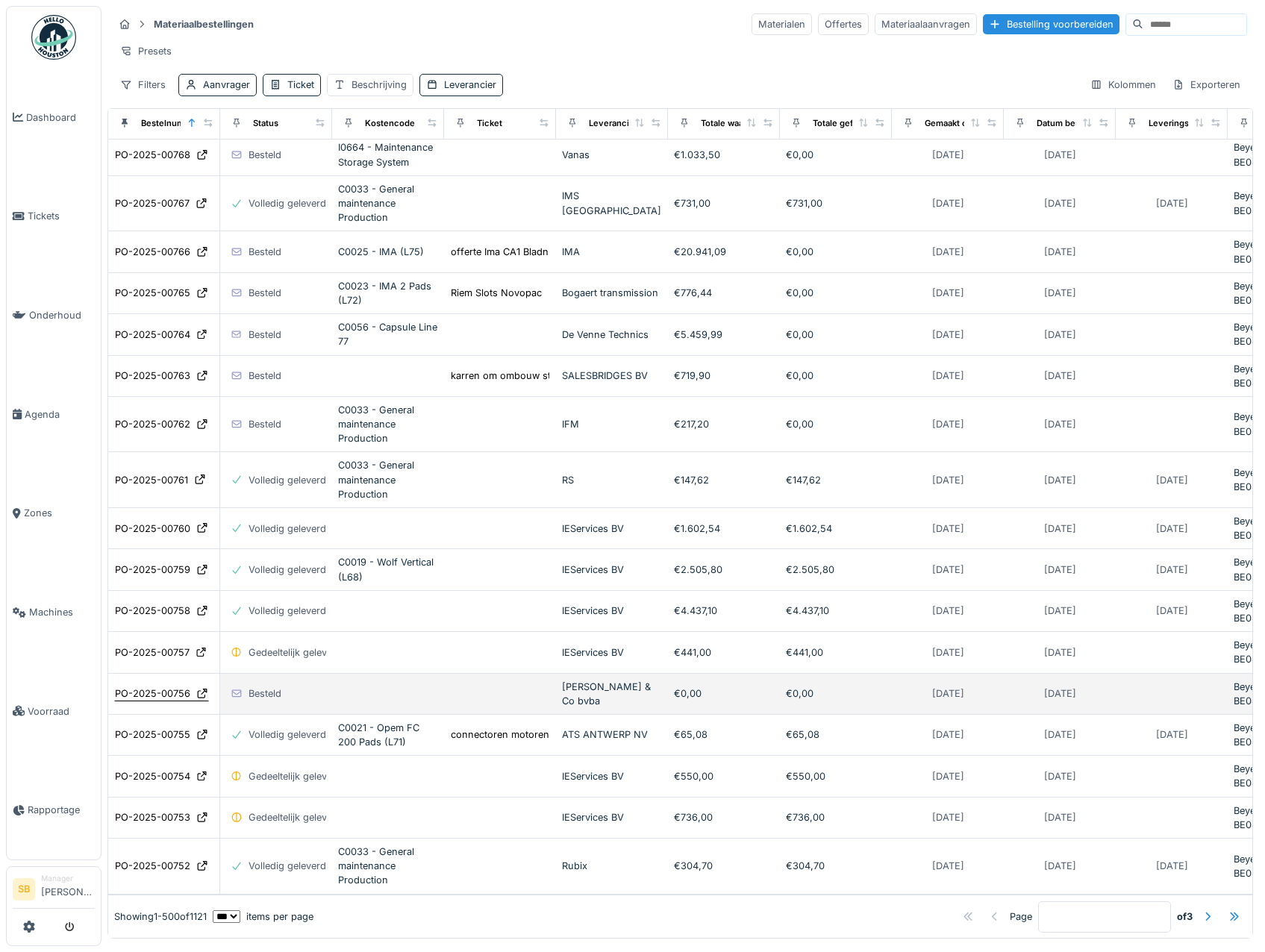
click at [163, 701] on div "PO-2025-00756" at bounding box center [153, 694] width 76 height 14
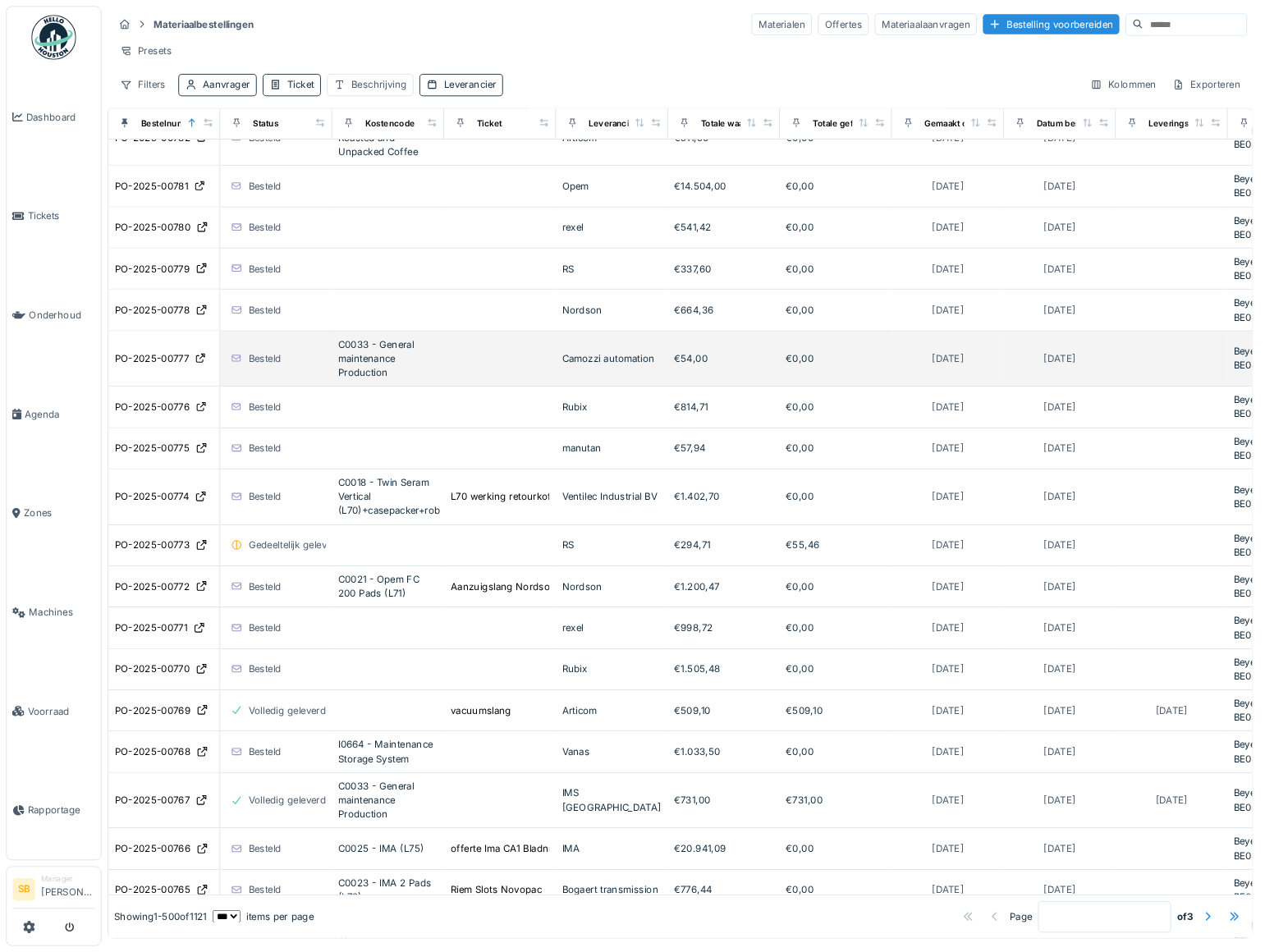
scroll to position [0, 0]
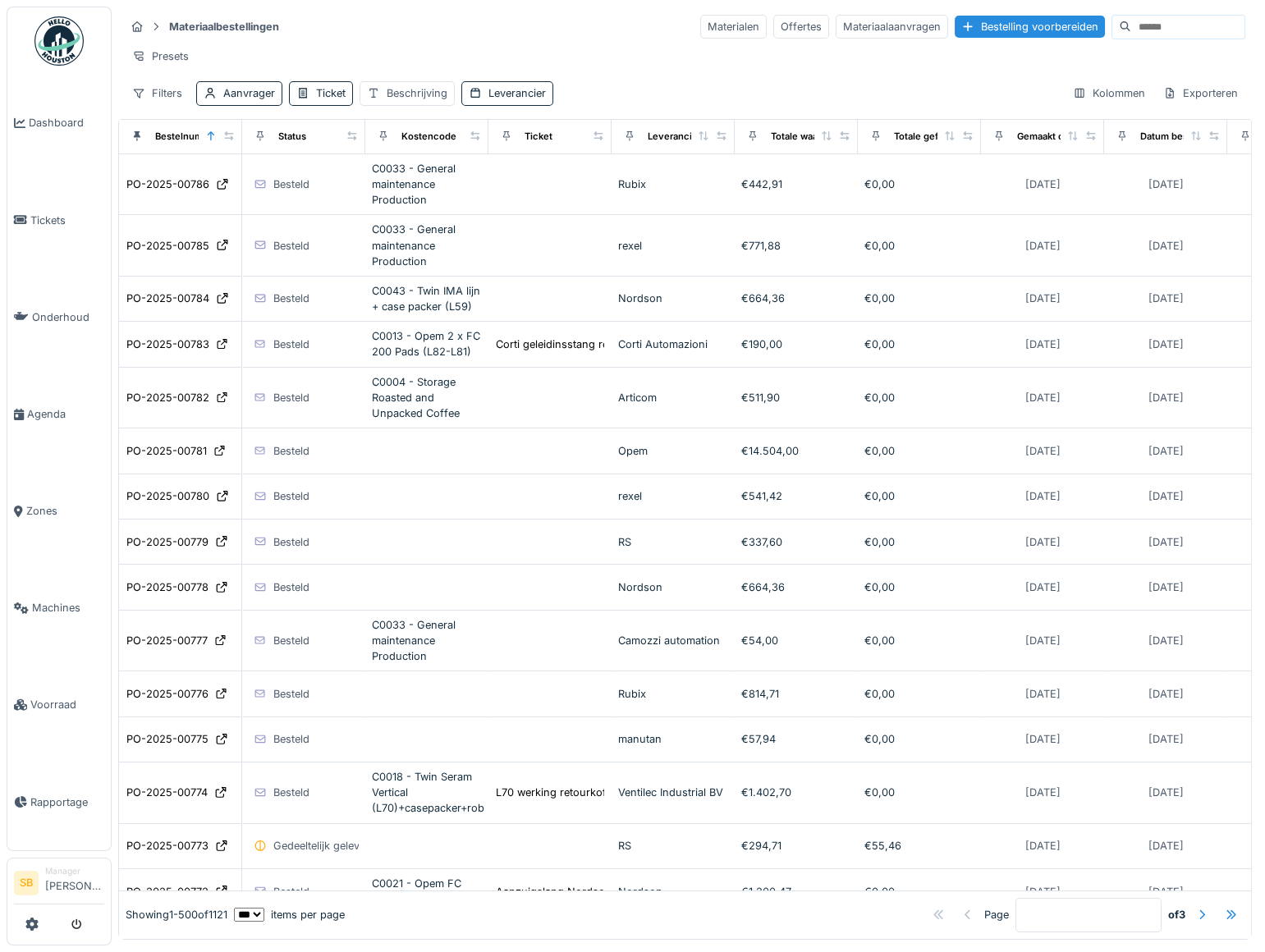
click at [1131, 25] on input at bounding box center [1188, 27] width 114 height 23
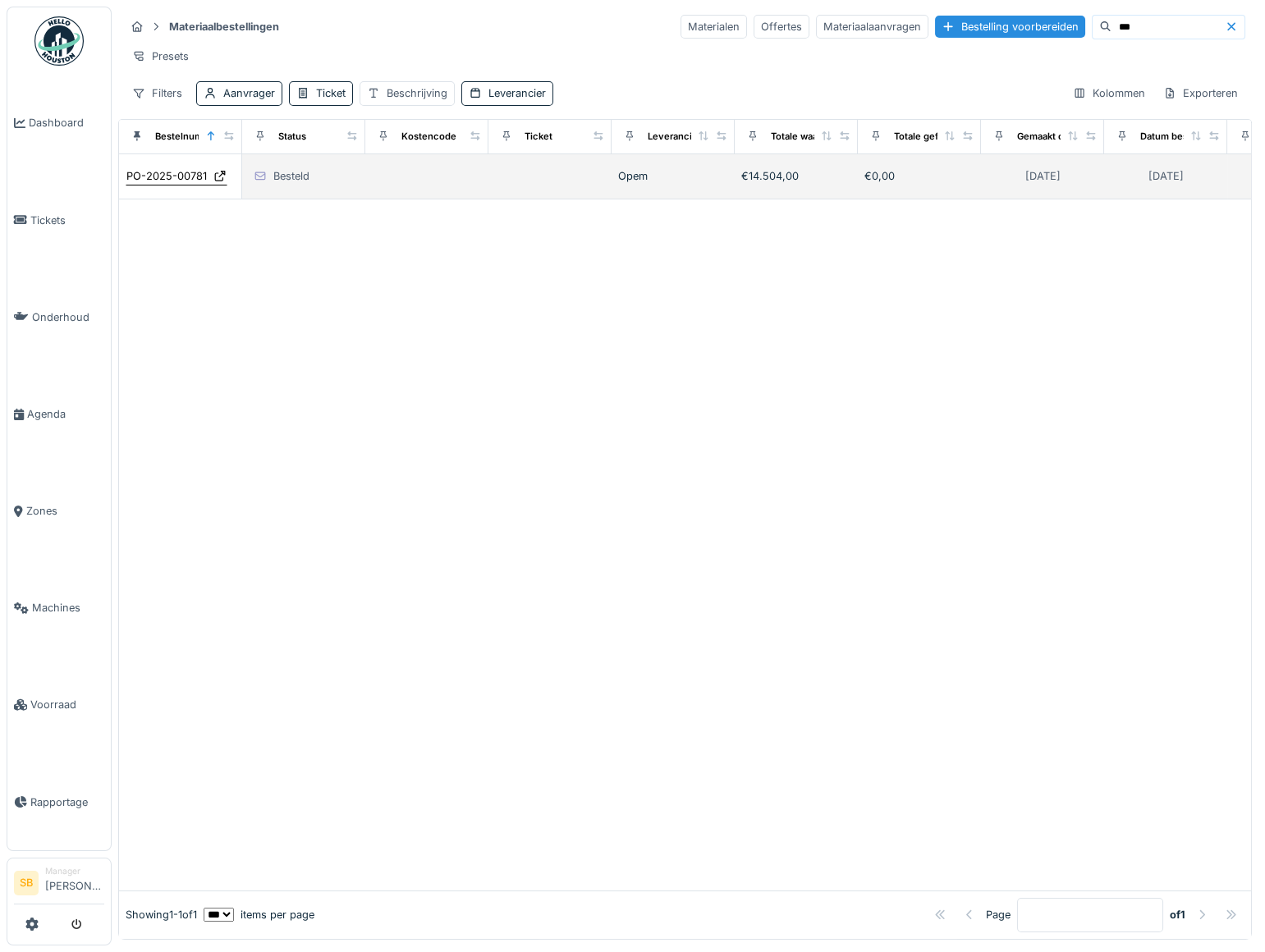
click at [187, 184] on div "PO-2025-00781" at bounding box center [166, 176] width 80 height 16
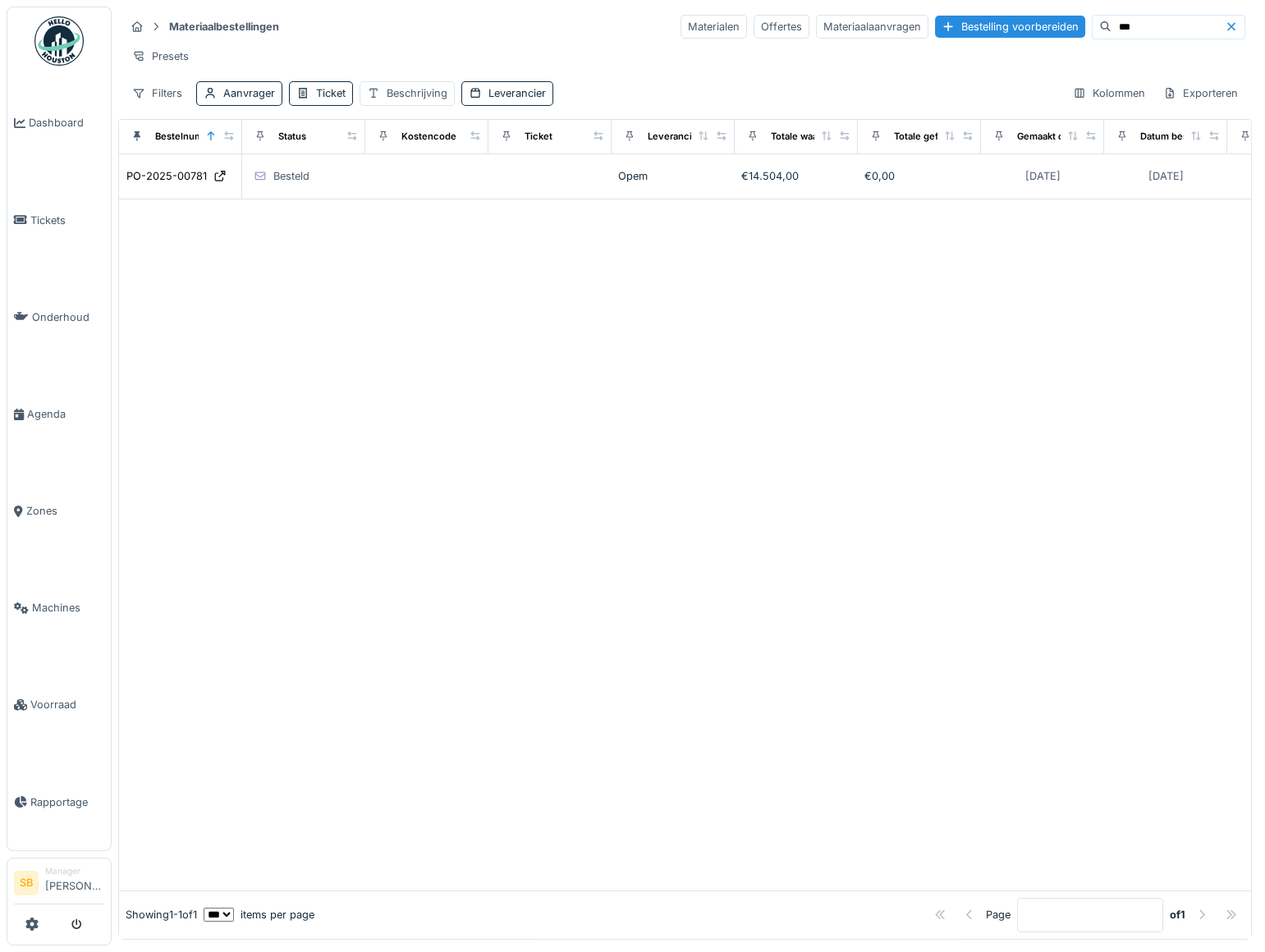
drag, startPoint x: 1019, startPoint y: 33, endPoint x: 970, endPoint y: 14, distance: 52.6
click at [985, 24] on div "Materialen Offertes Materiaalaanvragen Bestelling voorbereiden ***" at bounding box center [962, 27] width 565 height 25
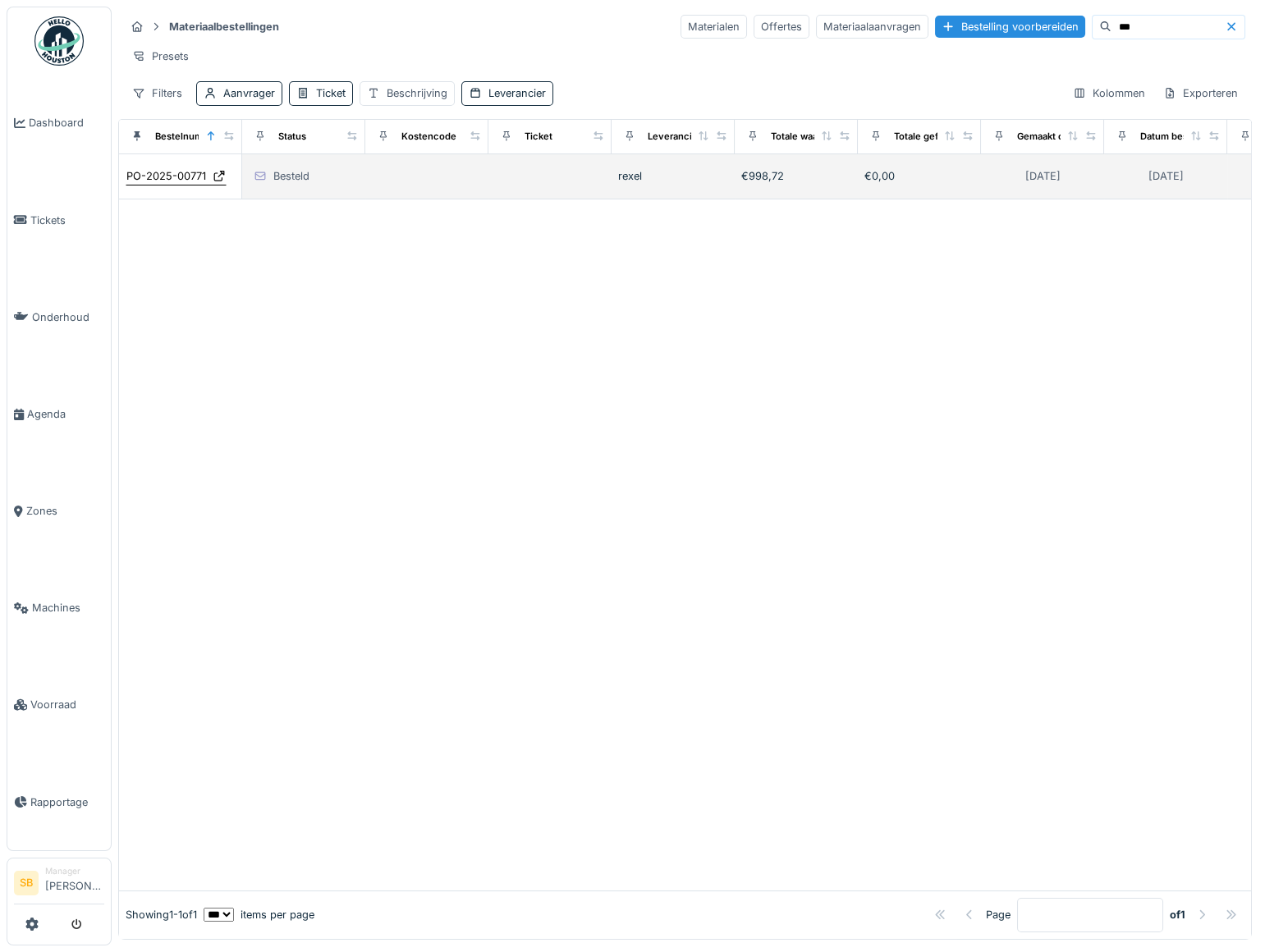
type input "***"
click at [154, 183] on div "PO-2025-00771" at bounding box center [166, 176] width 80 height 16
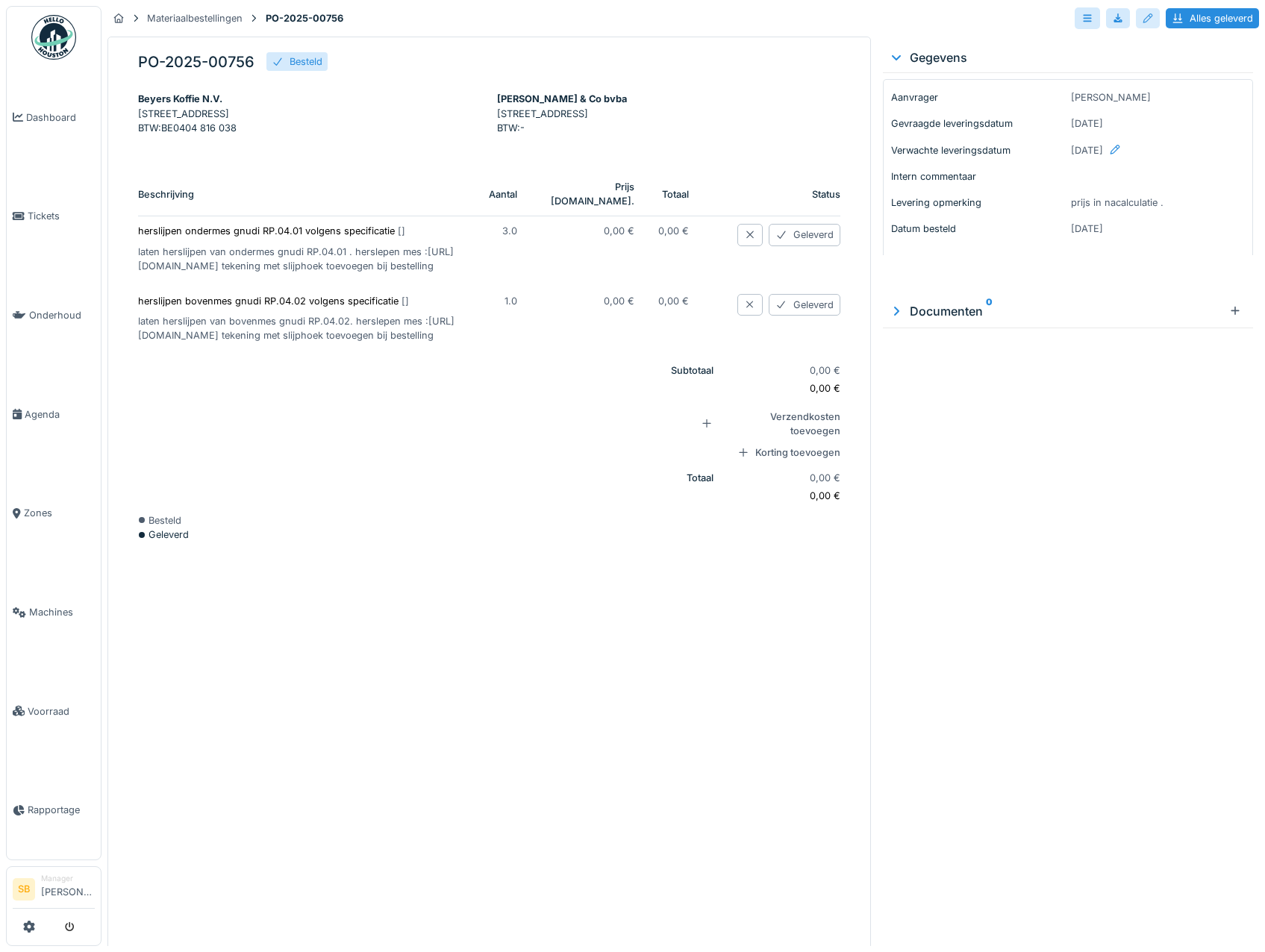
click at [1142, 20] on div at bounding box center [1147, 18] width 12 height 14
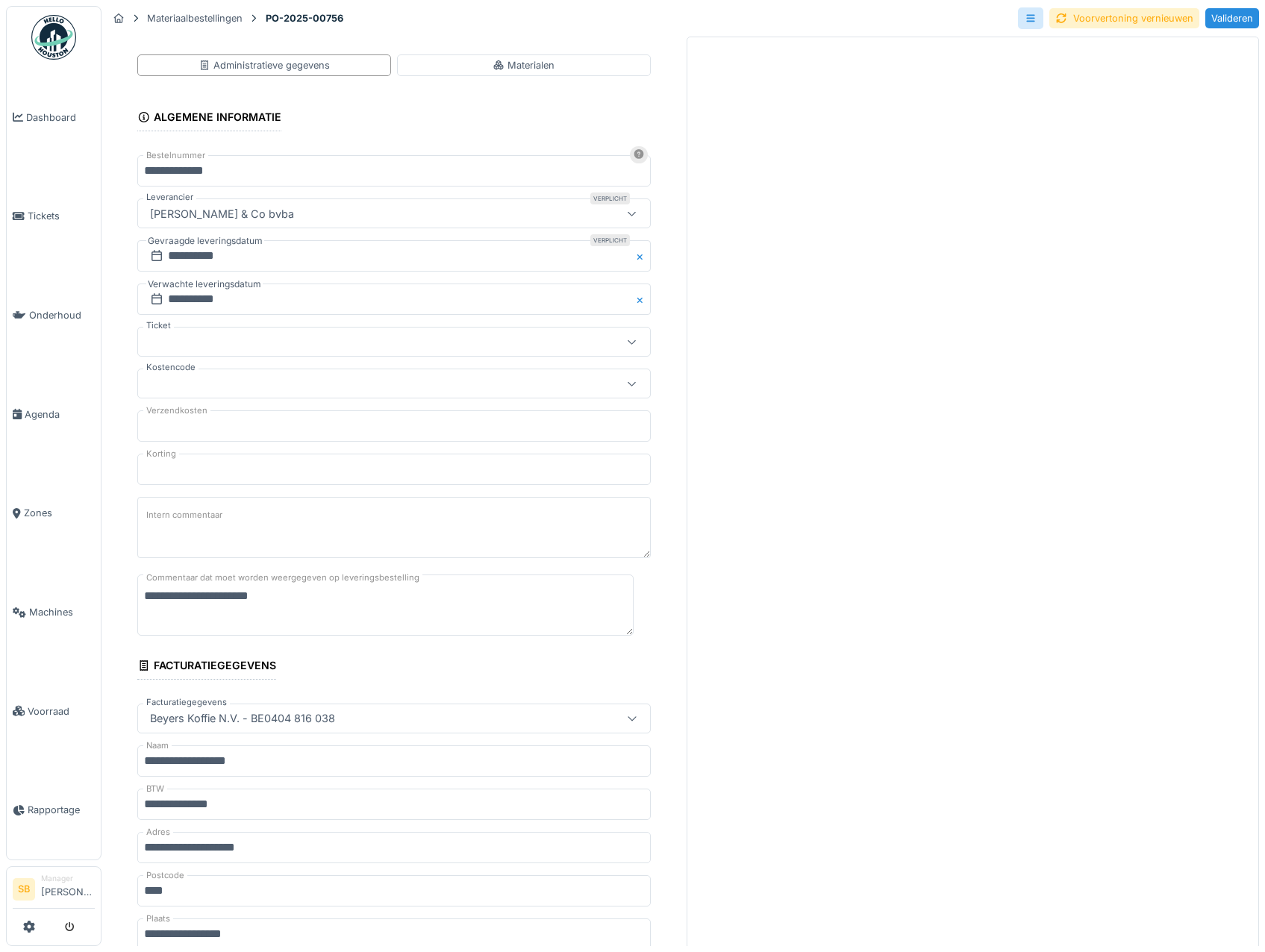
click at [202, 344] on div at bounding box center [362, 342] width 438 height 16
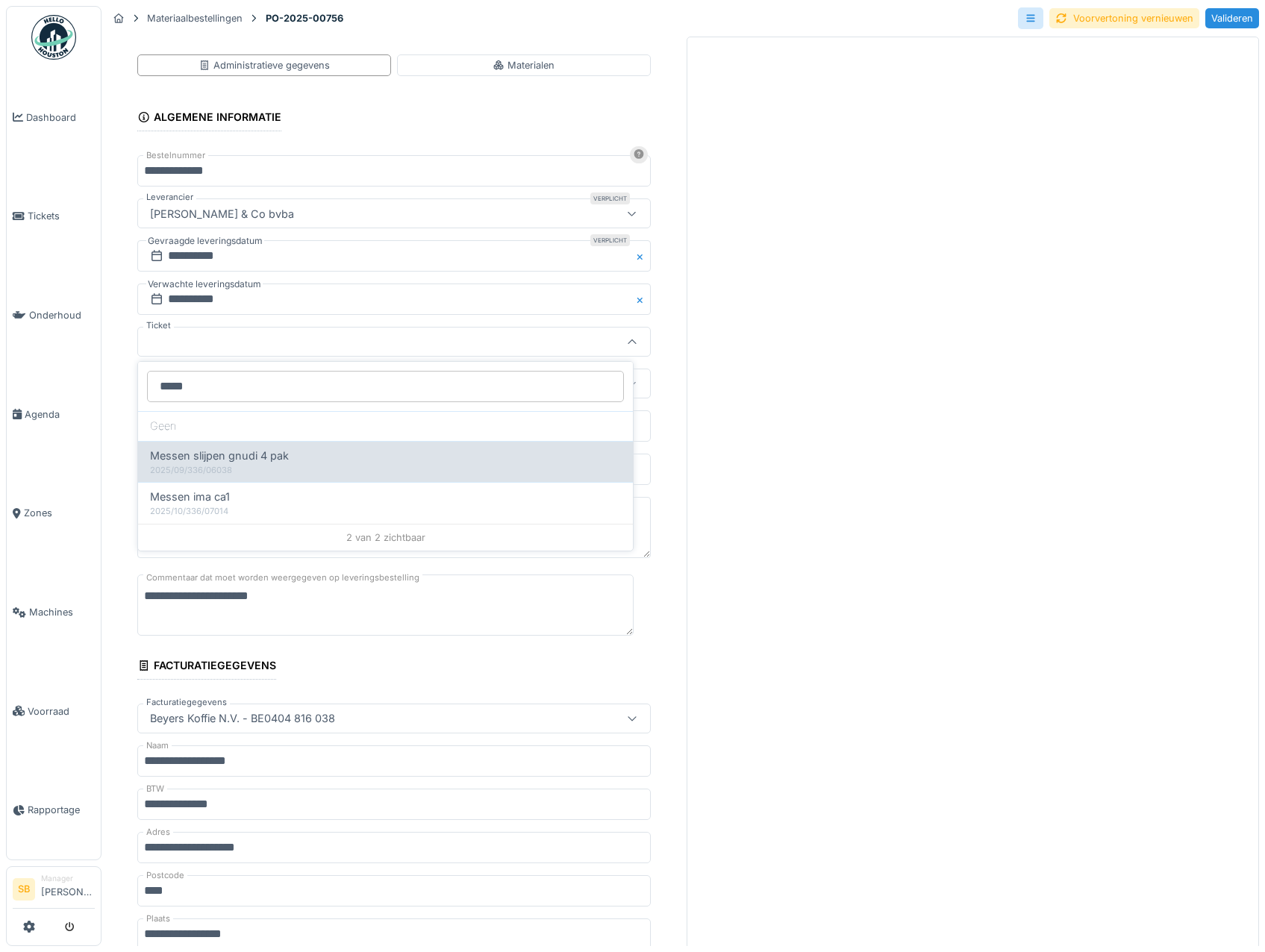
type input "*****"
click at [217, 470] on div "2025/09/336/06038" at bounding box center [386, 470] width 471 height 13
type input "******"
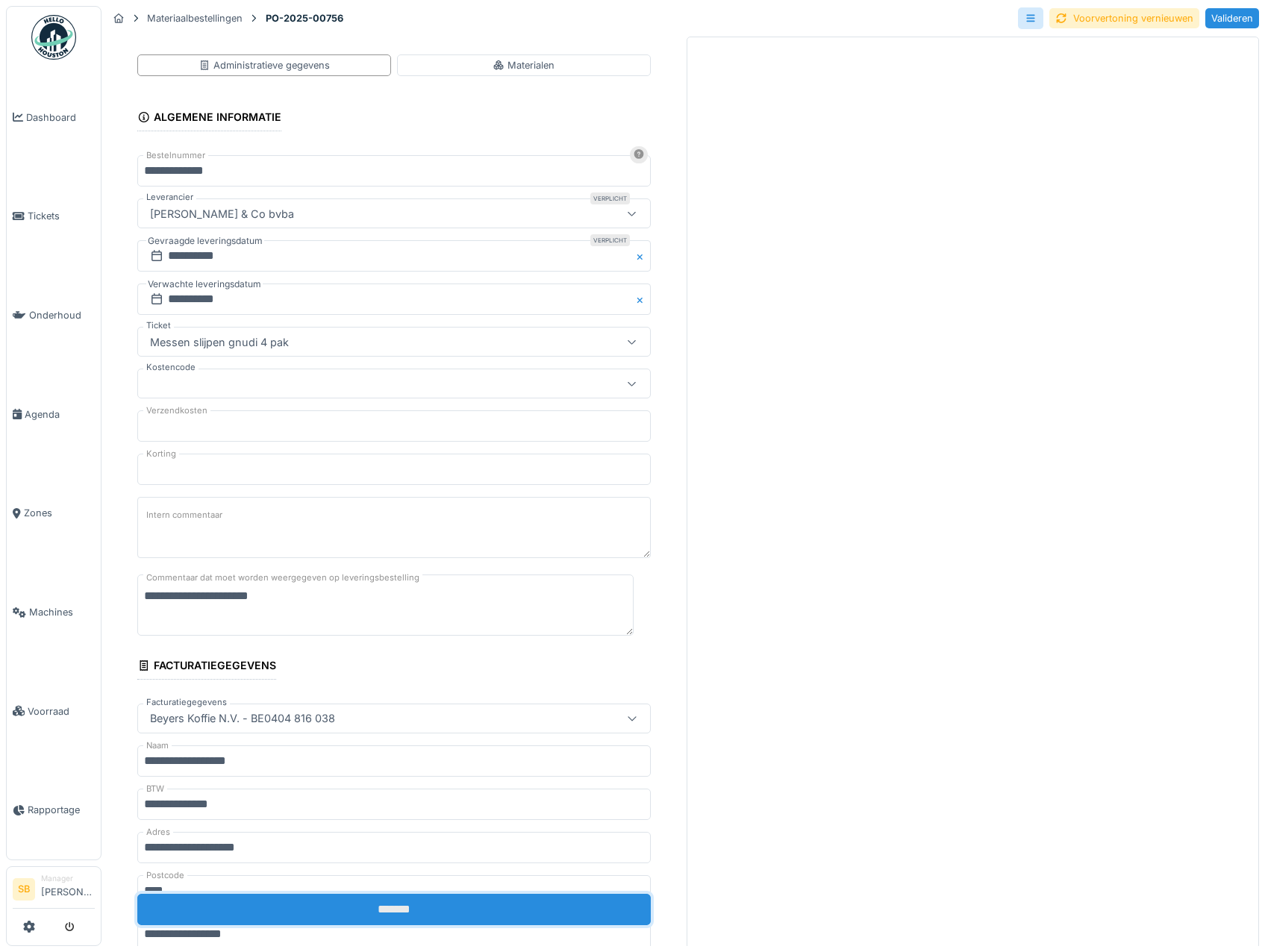
click at [350, 908] on input "*******" at bounding box center [394, 910] width 513 height 31
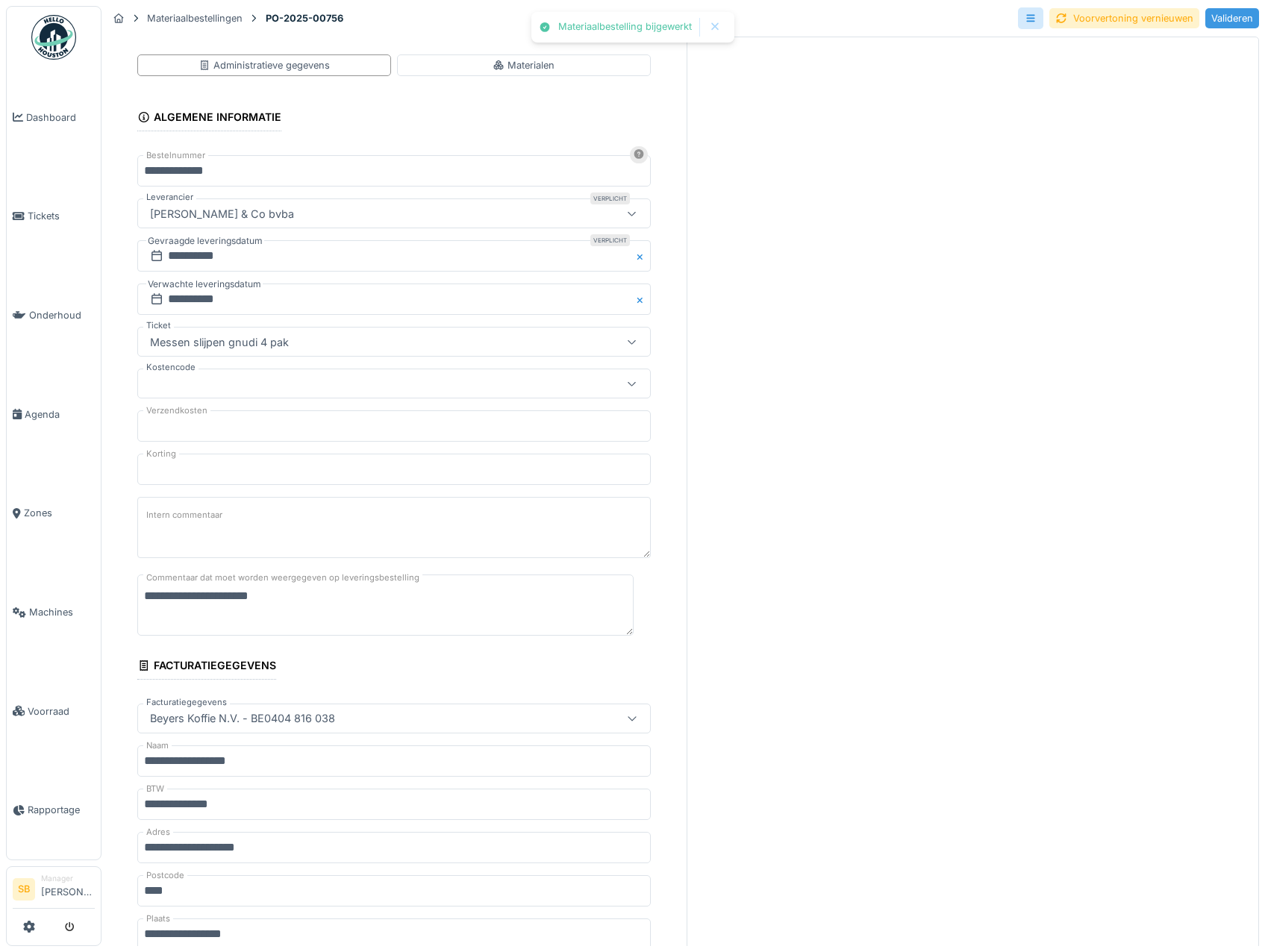
click at [1206, 20] on div "Valideren" at bounding box center [1233, 18] width 54 height 20
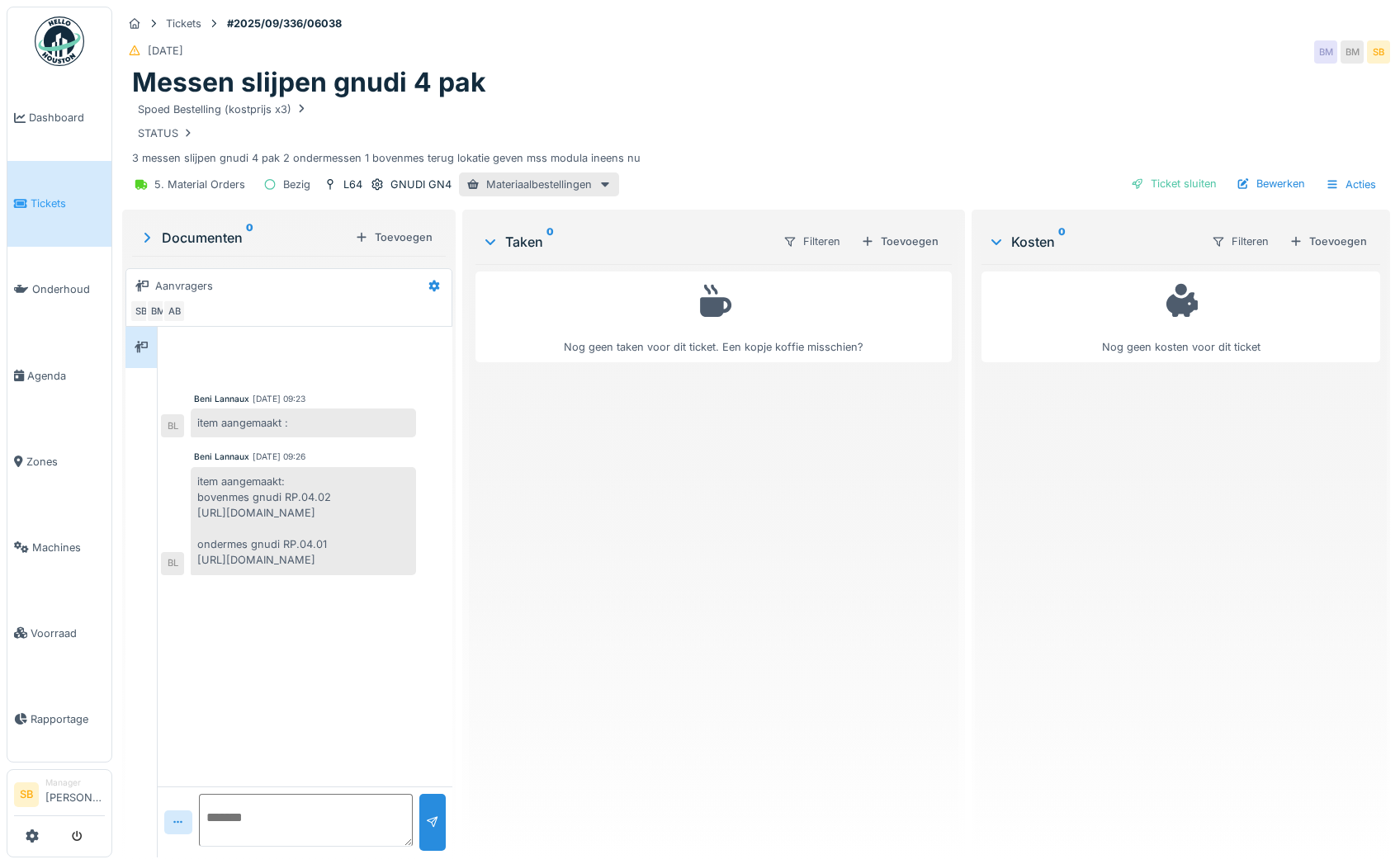
click at [269, 806] on textarea at bounding box center [305, 820] width 214 height 53
type textarea "**********"
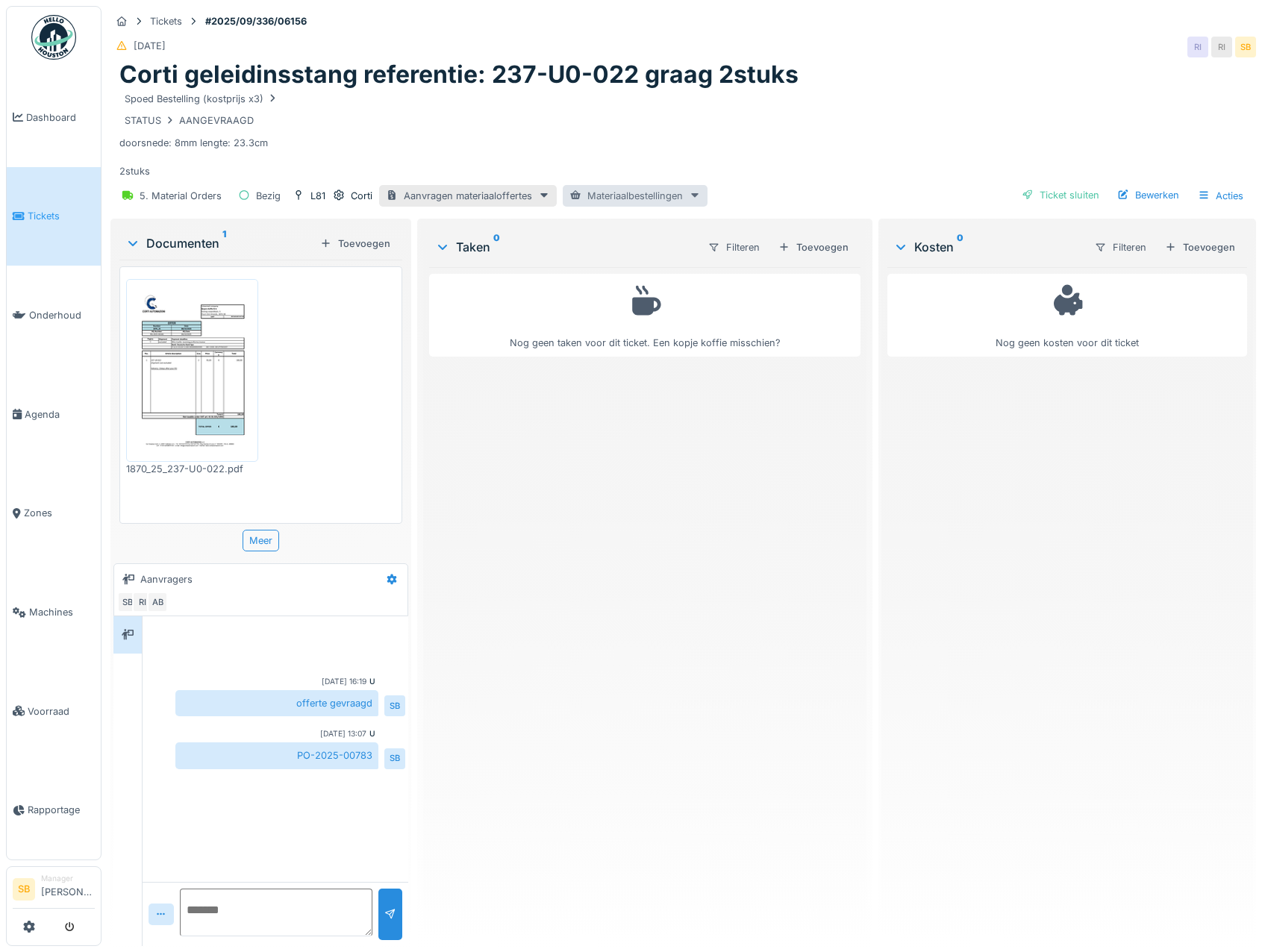
click at [634, 197] on div "Materiaalbestellingen" at bounding box center [635, 196] width 145 height 22
click at [672, 226] on div "PO-2025-00783 - Besteld" at bounding box center [642, 228] width 154 height 22
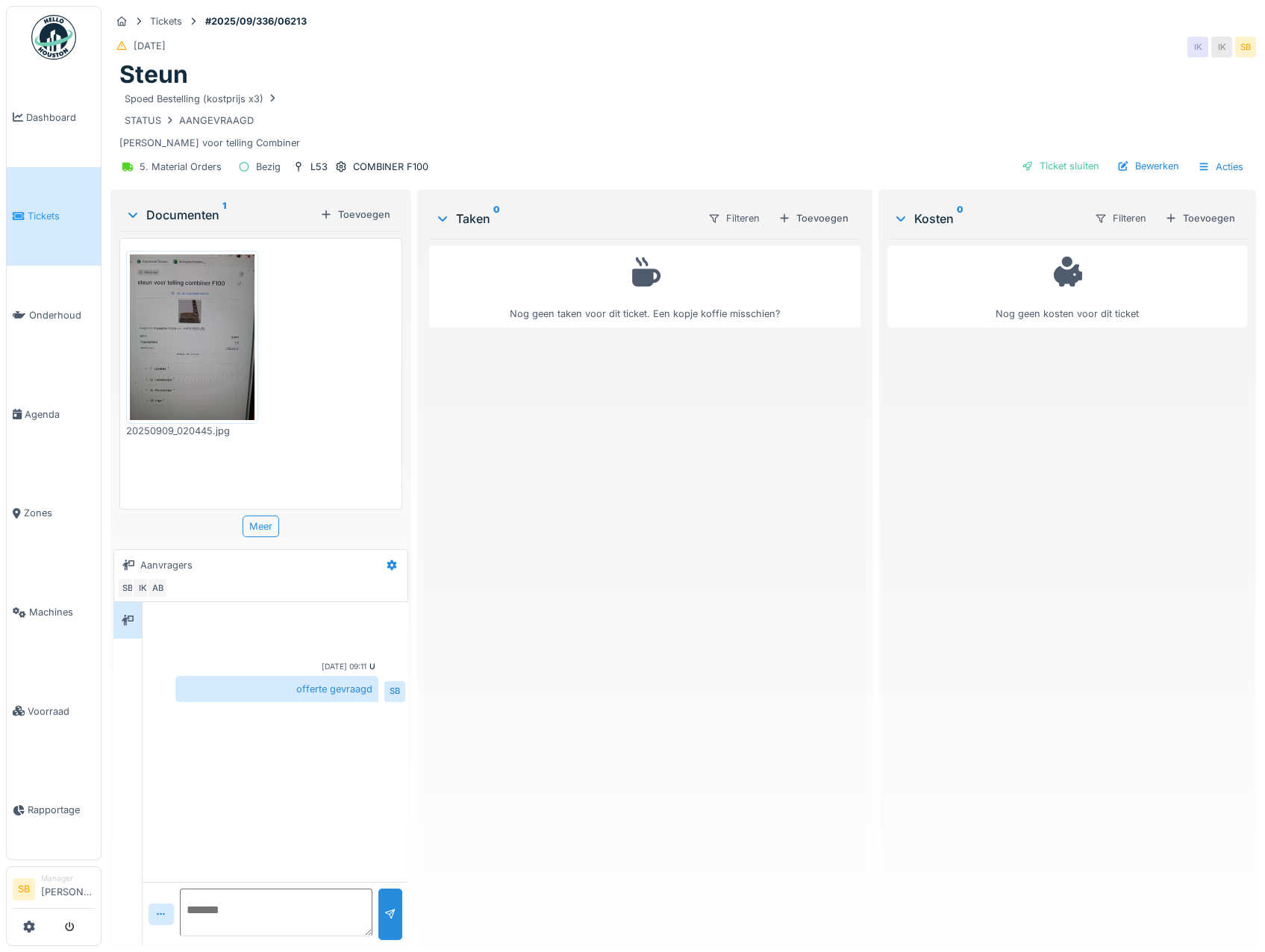
click at [187, 351] on img at bounding box center [192, 337] width 125 height 165
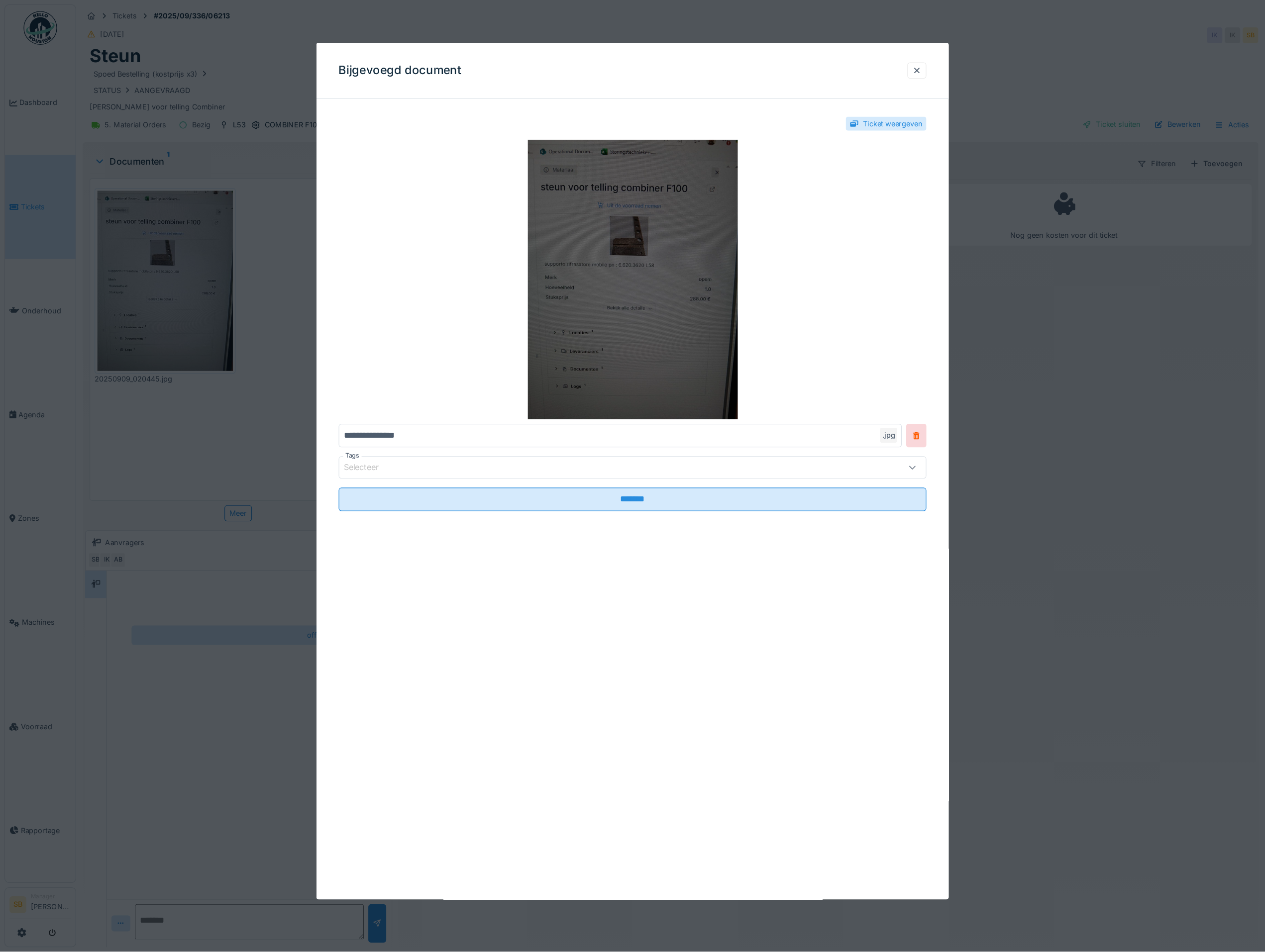
scroll to position [5, 0]
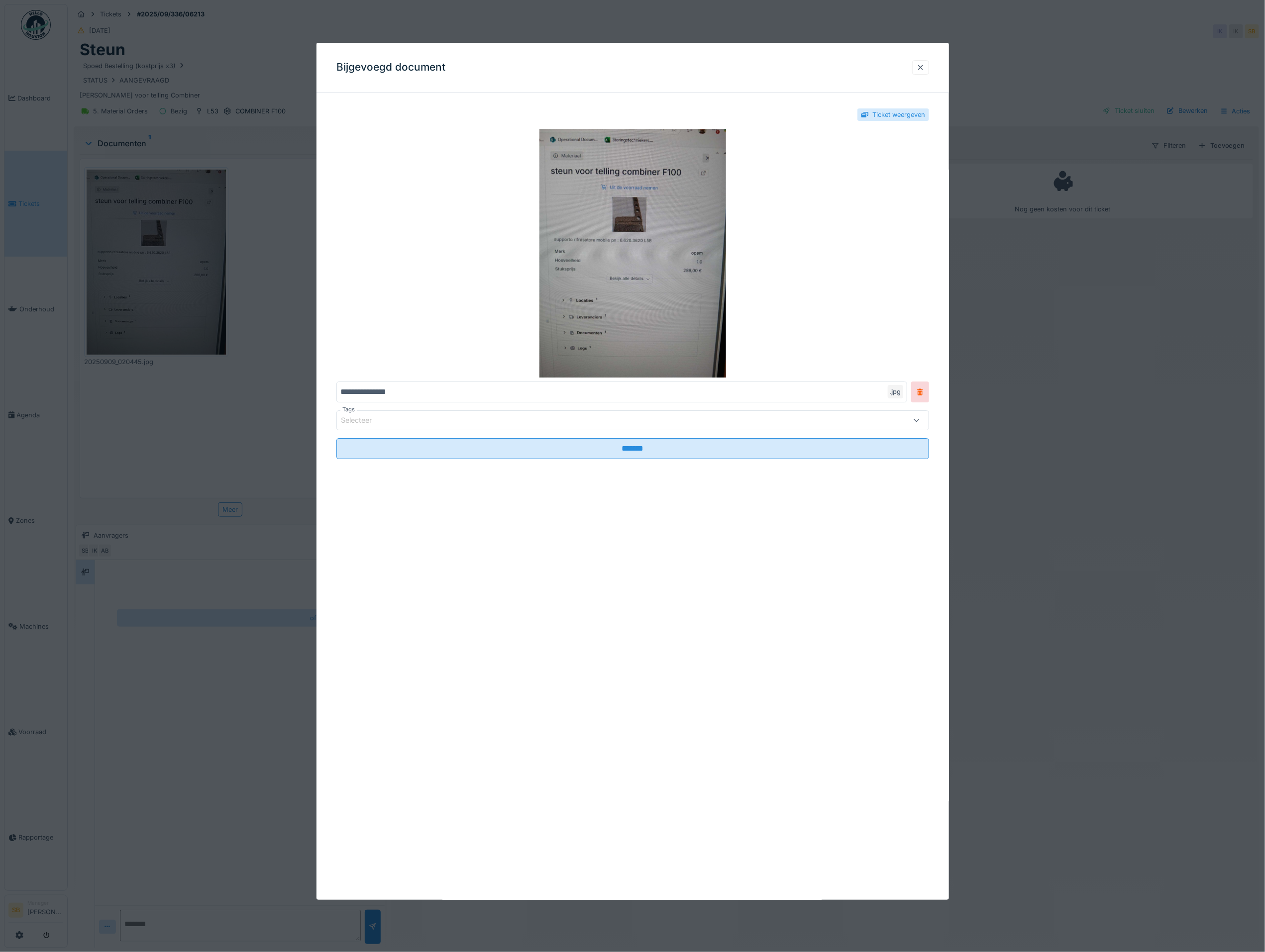
click at [843, 573] on div at bounding box center [632, 476] width 1265 height 952
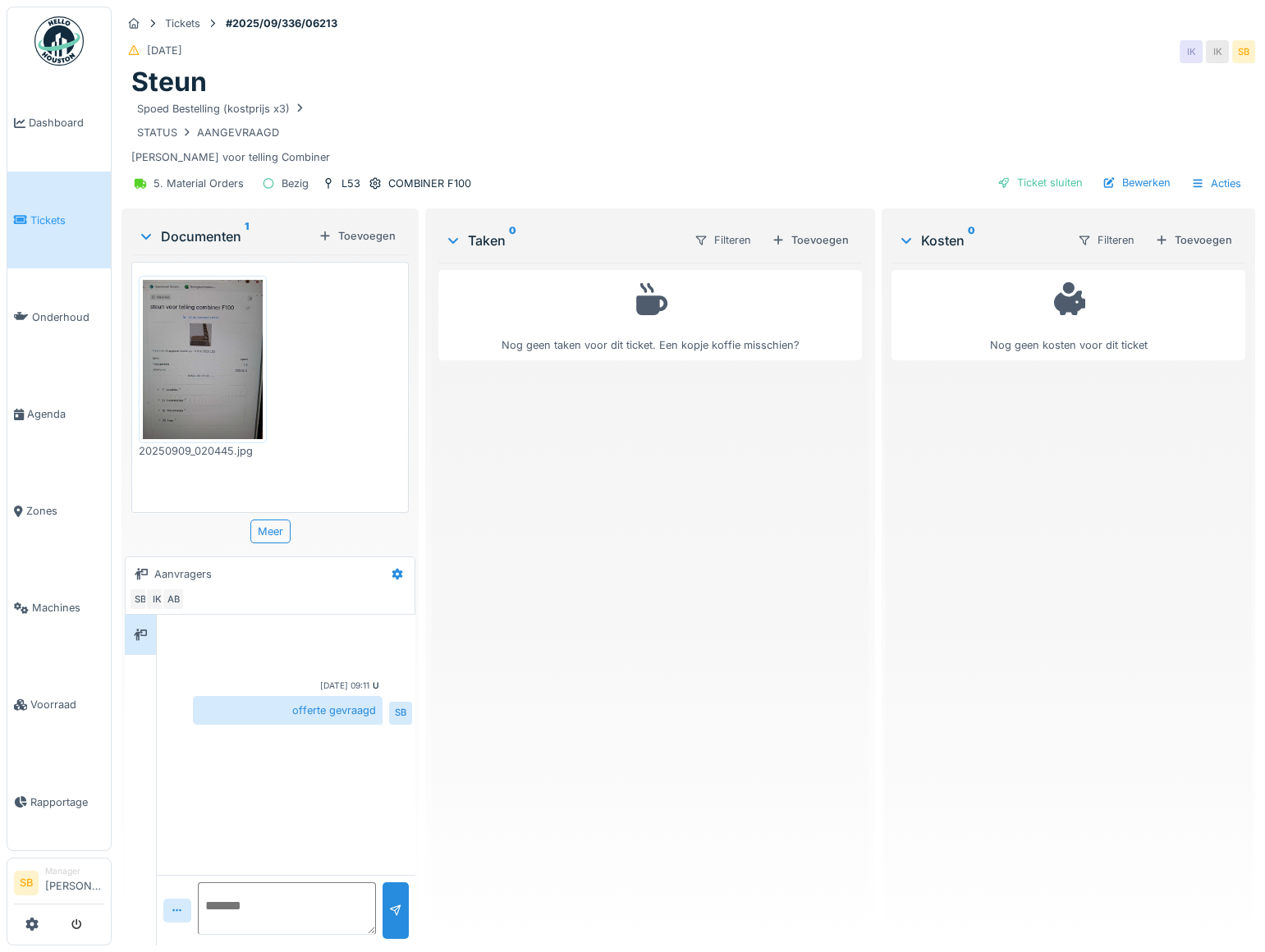
click at [225, 348] on img at bounding box center [202, 360] width 120 height 160
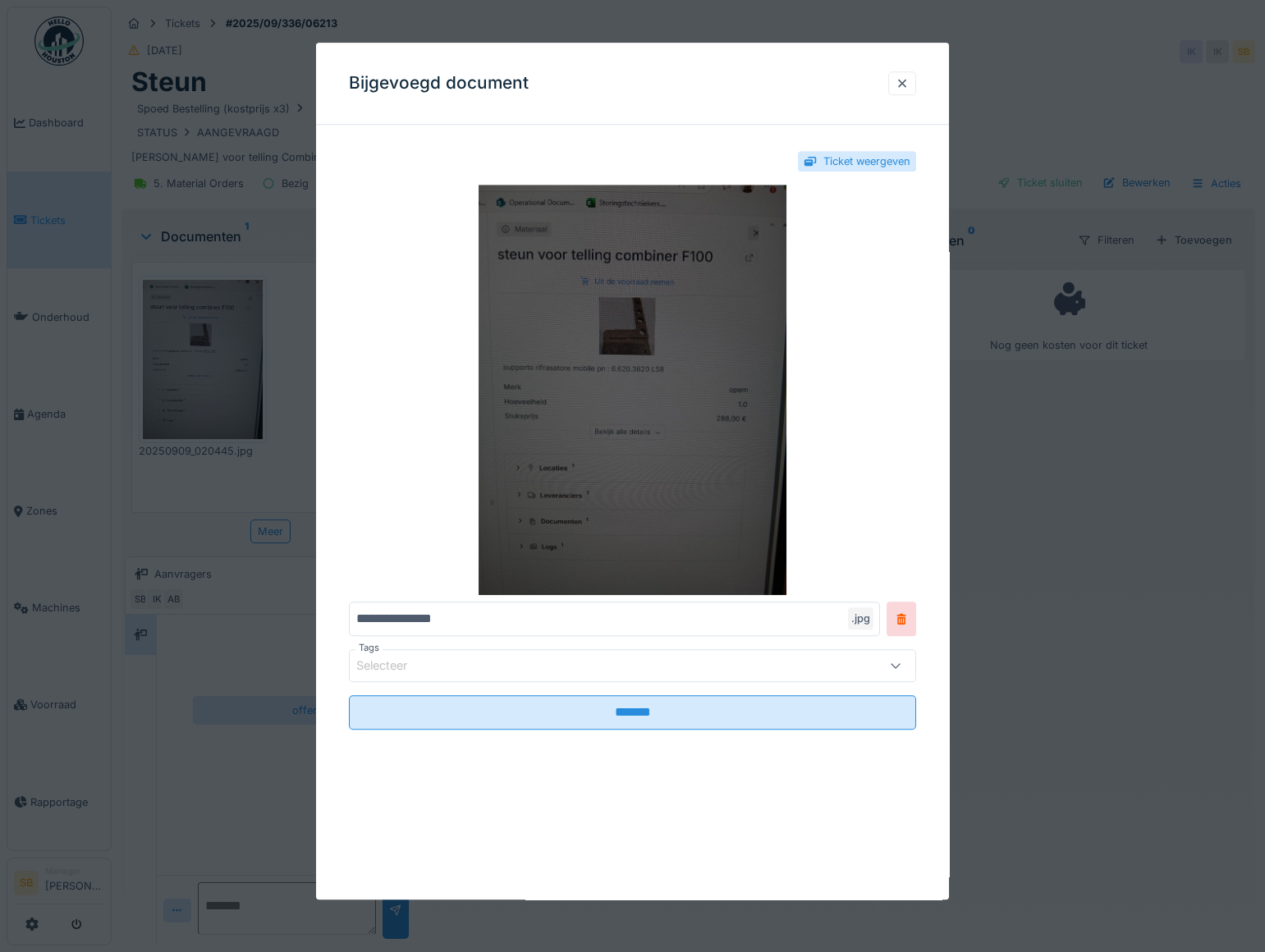
scroll to position [11, 0]
click at [693, 467] on img at bounding box center [633, 389] width 568 height 410
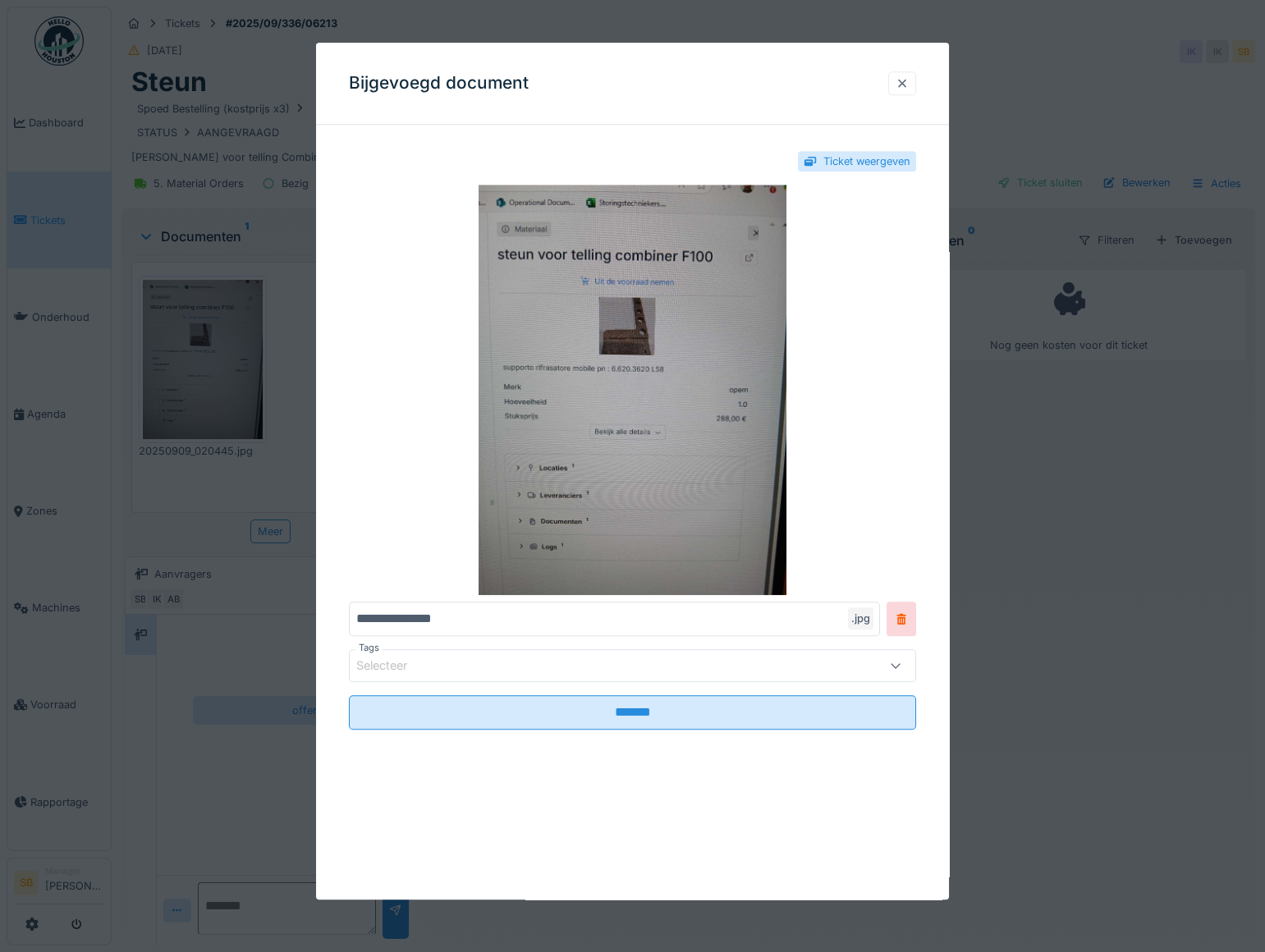
click at [906, 83] on div at bounding box center [902, 83] width 13 height 16
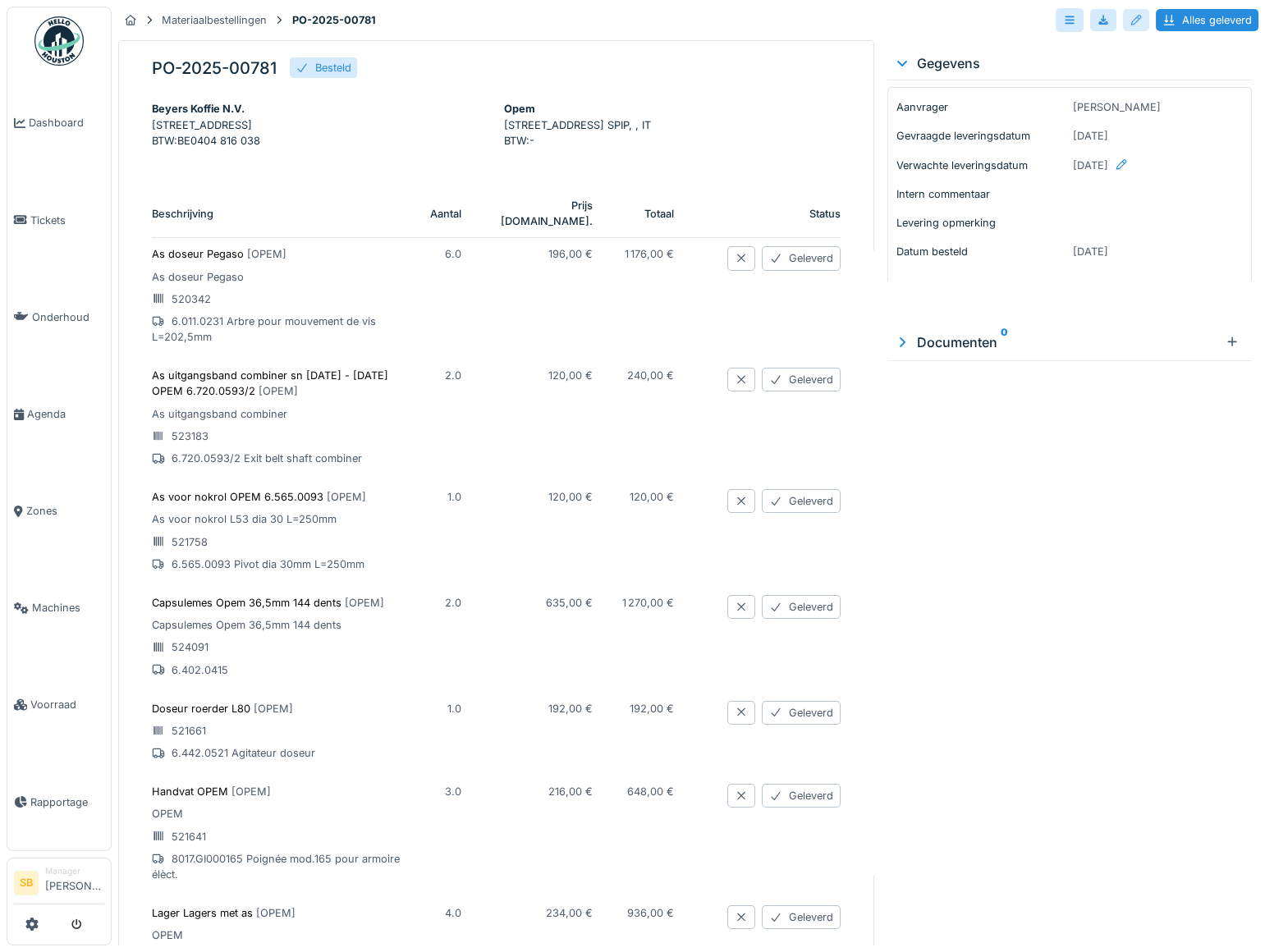
click at [1129, 24] on div at bounding box center [1135, 20] width 13 height 16
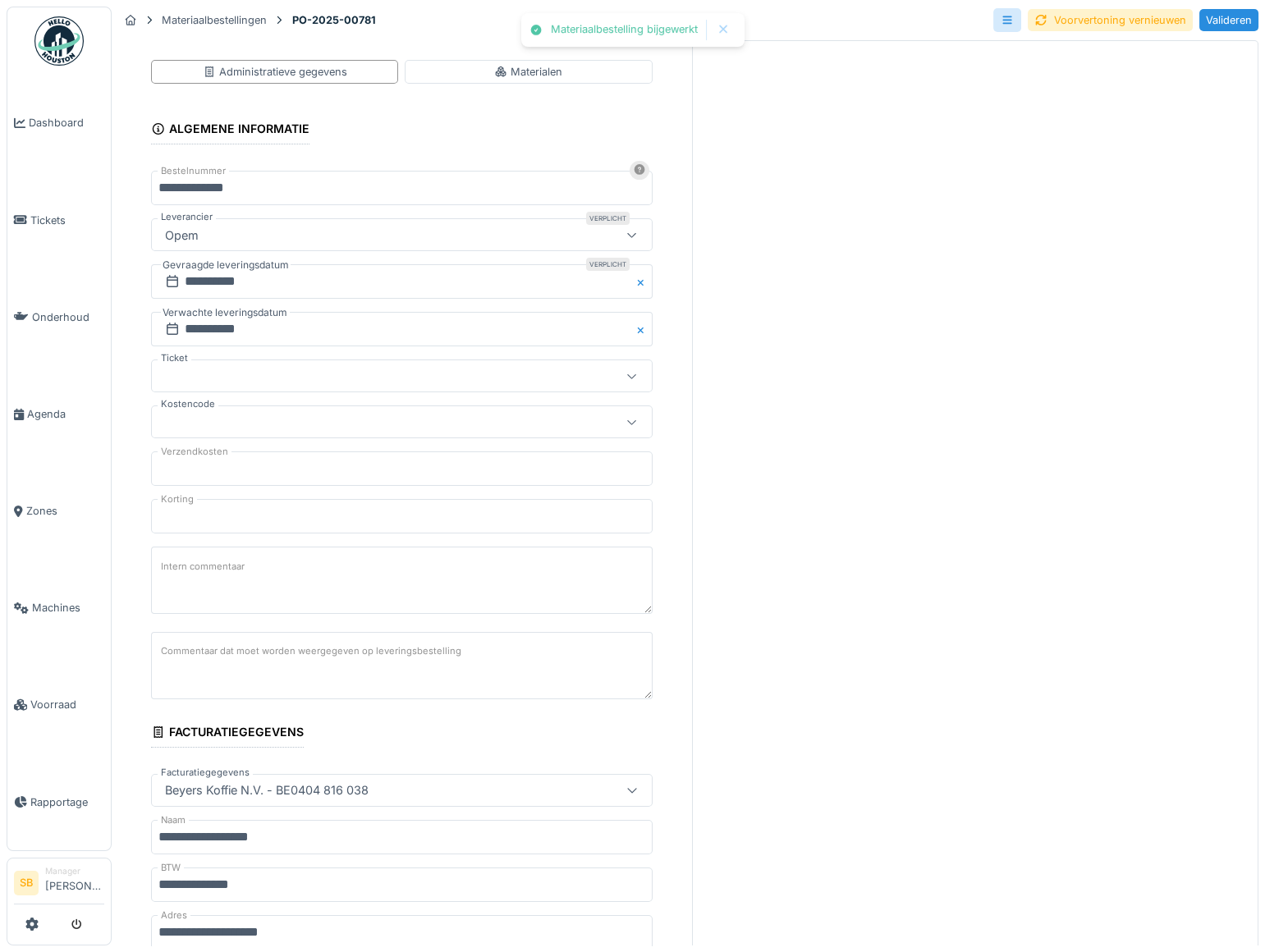
click at [199, 374] on div at bounding box center [370, 376] width 424 height 18
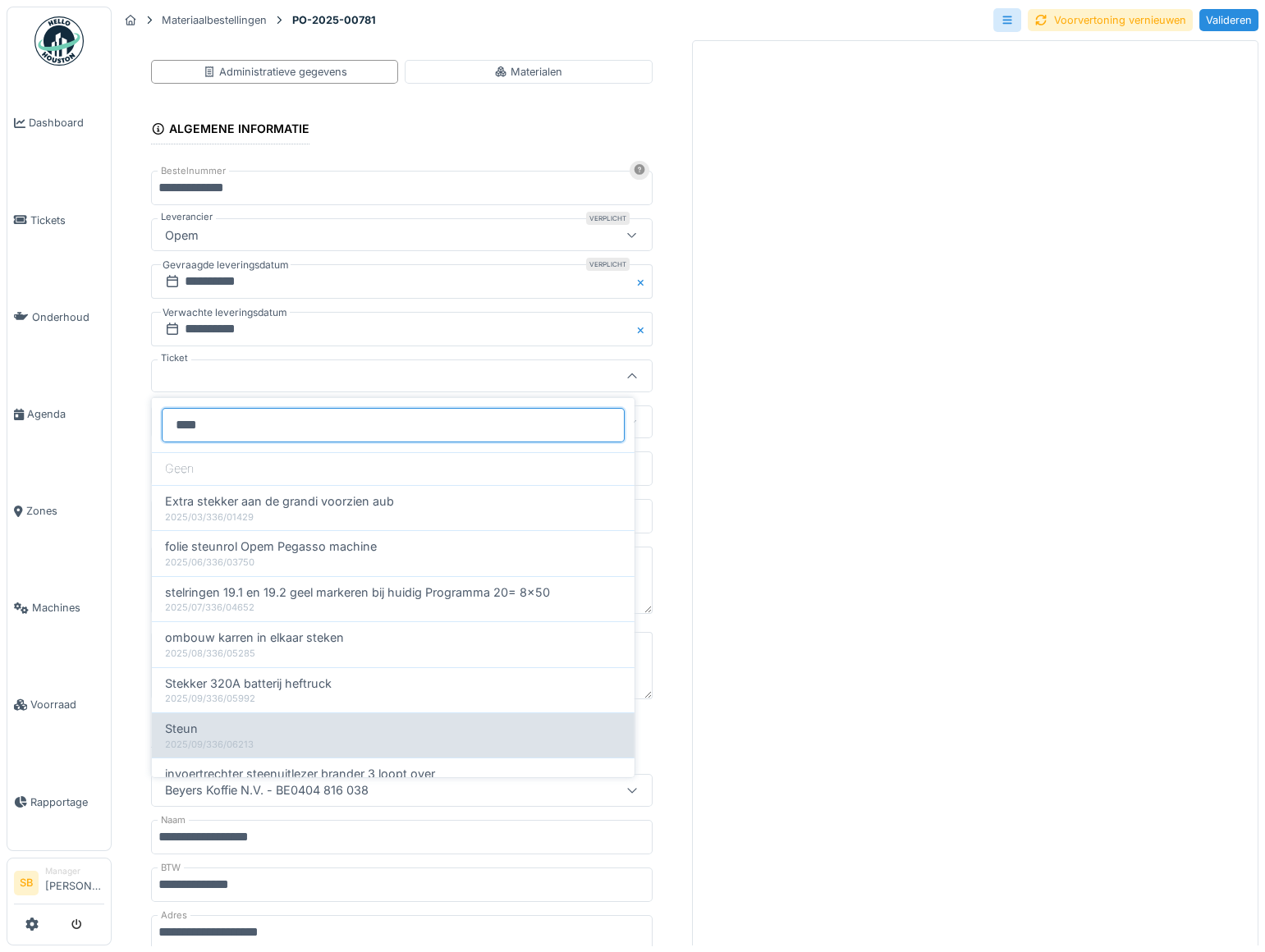
type input "****"
click at [204, 737] on div "2025/09/336/06213" at bounding box center [394, 744] width 457 height 14
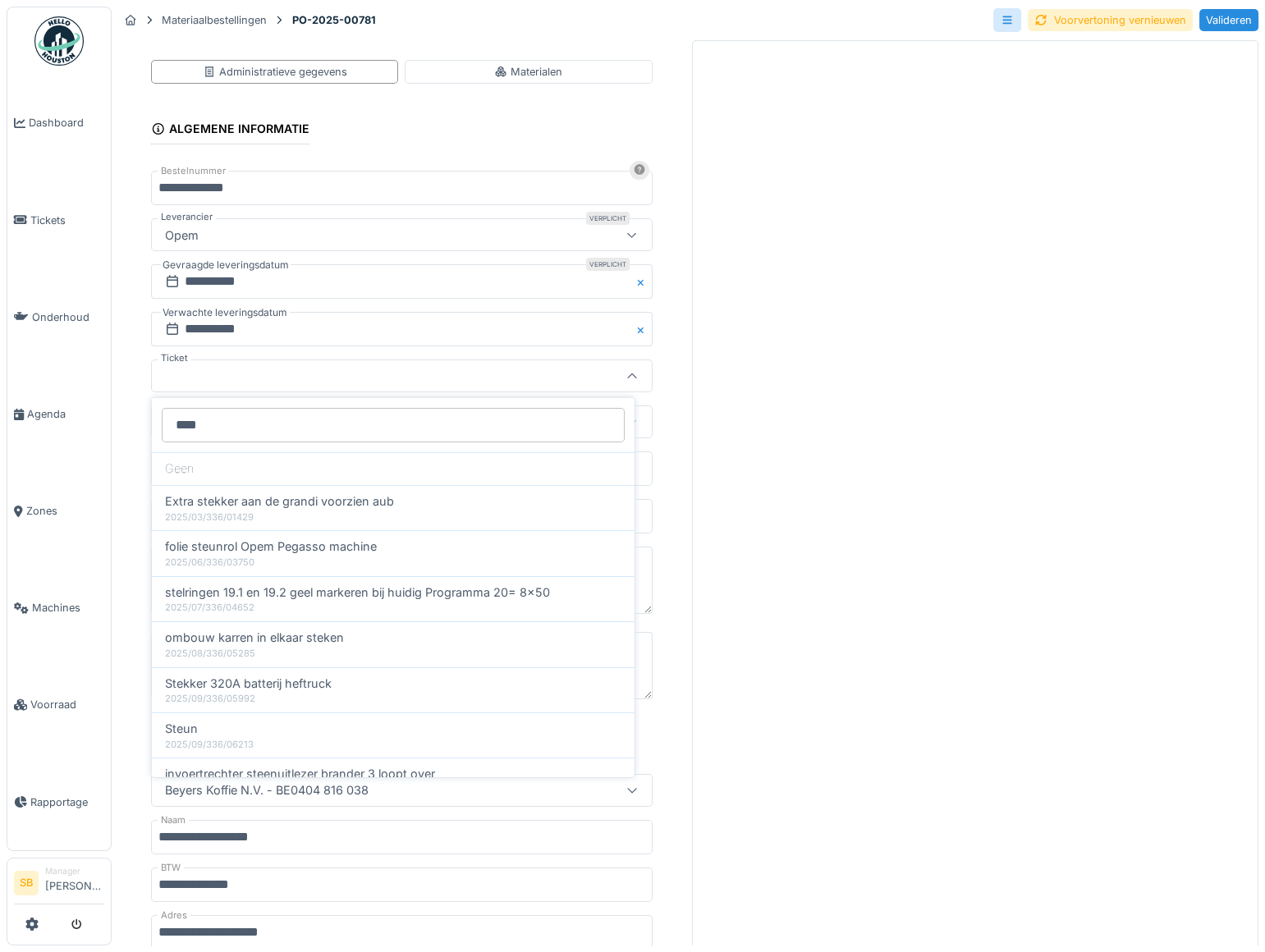
type input "******"
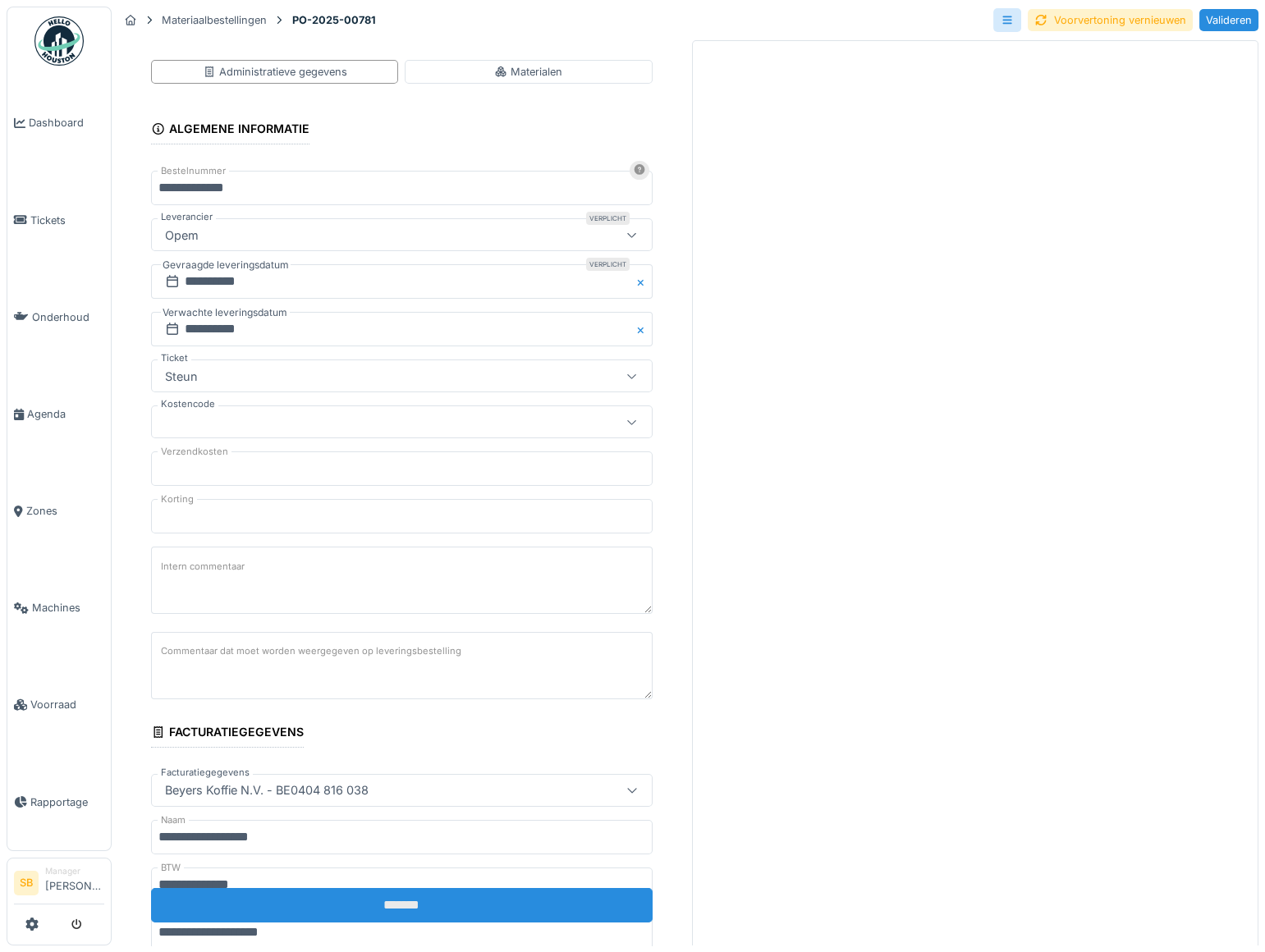
click at [284, 899] on input "*******" at bounding box center [402, 905] width 501 height 35
click at [417, 908] on input "*******" at bounding box center [402, 905] width 501 height 35
click at [408, 906] on input "*******" at bounding box center [402, 905] width 501 height 35
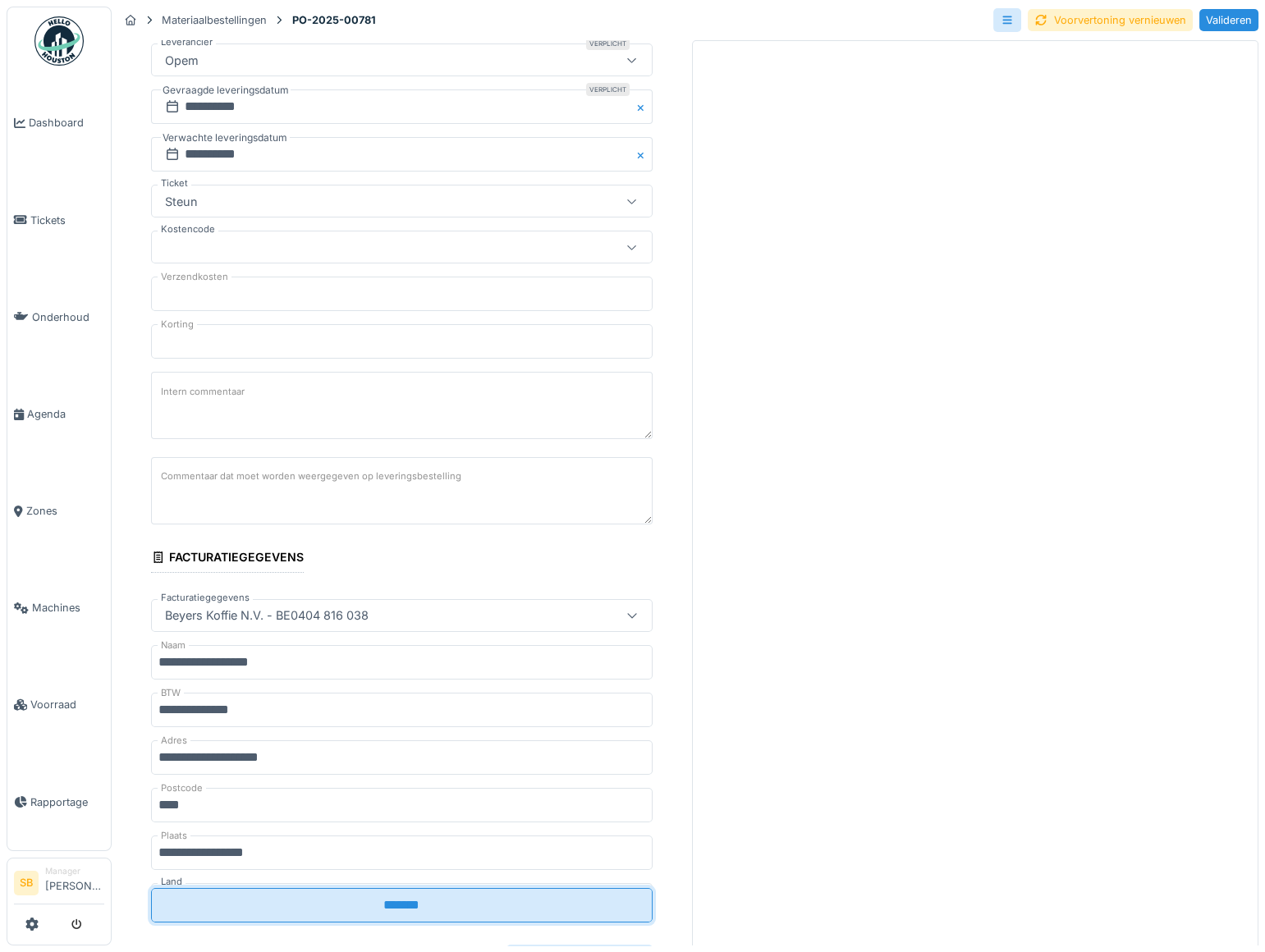
scroll to position [448, 0]
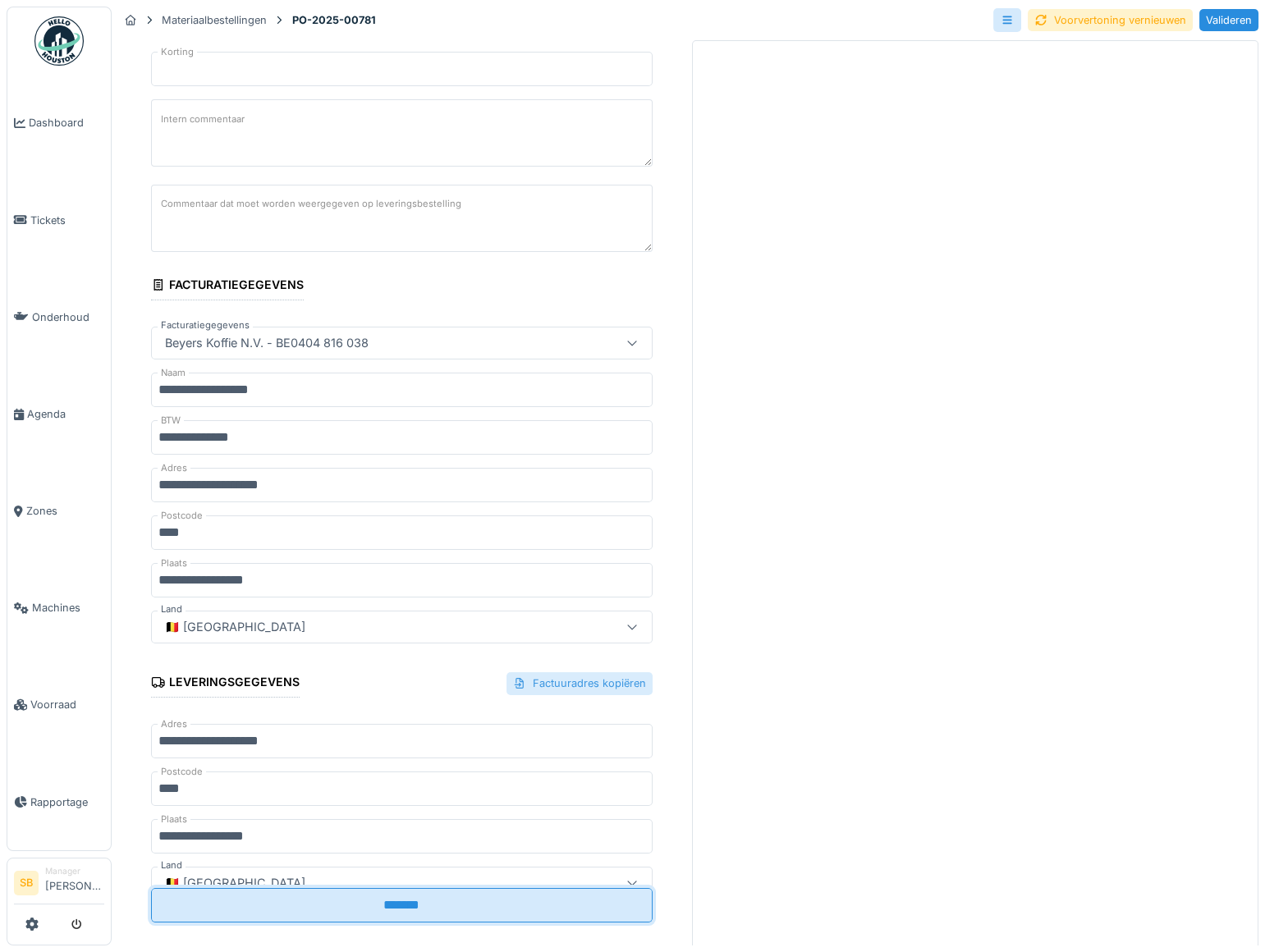
click at [573, 681] on div "Factuuradres kopiëren" at bounding box center [580, 683] width 146 height 22
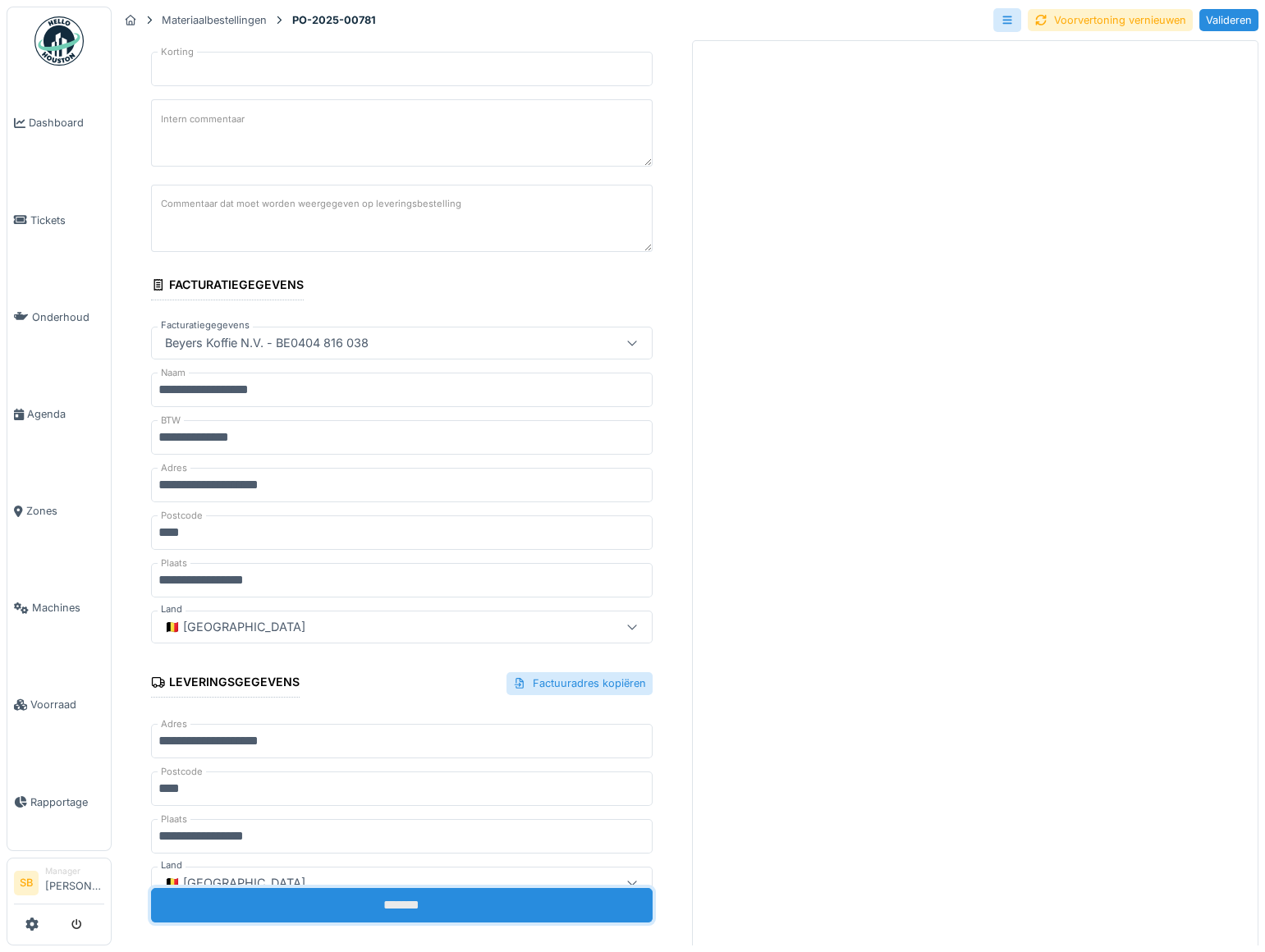
click at [469, 902] on input "*******" at bounding box center [402, 905] width 501 height 35
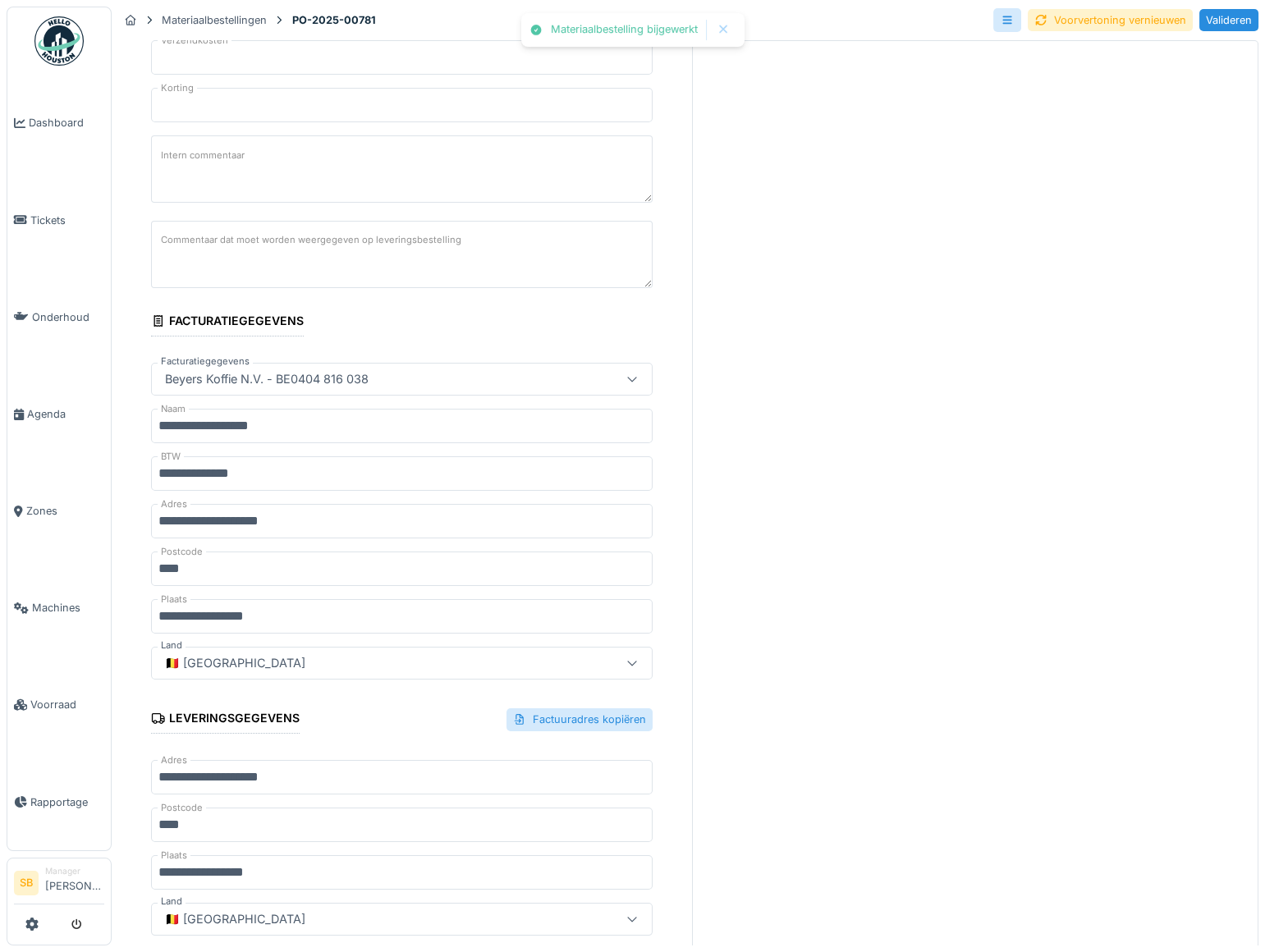
scroll to position [406, 0]
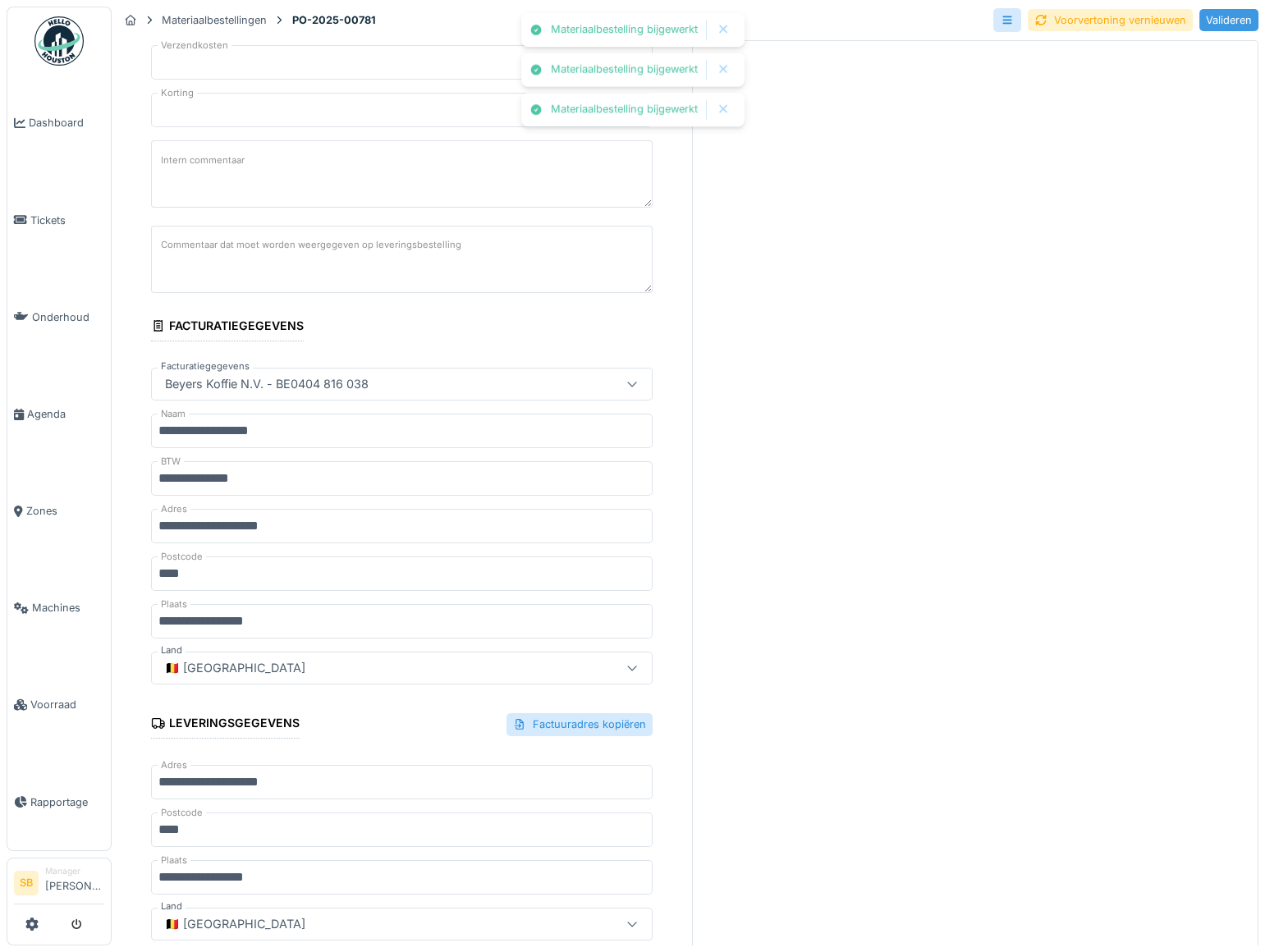
click at [1208, 21] on div "Valideren" at bounding box center [1229, 20] width 59 height 22
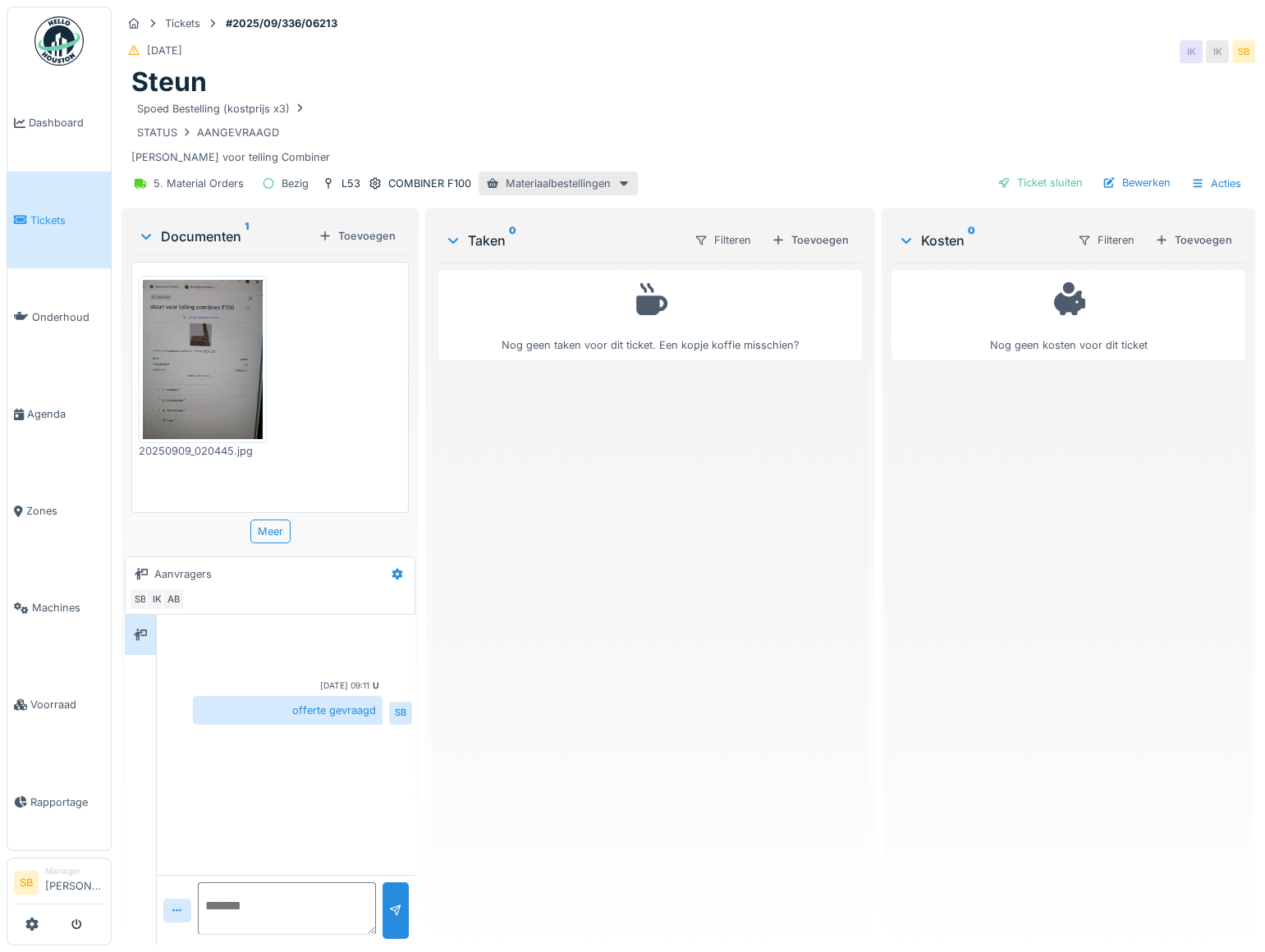
click at [238, 911] on textarea at bounding box center [287, 909] width 178 height 52
type textarea "**********"
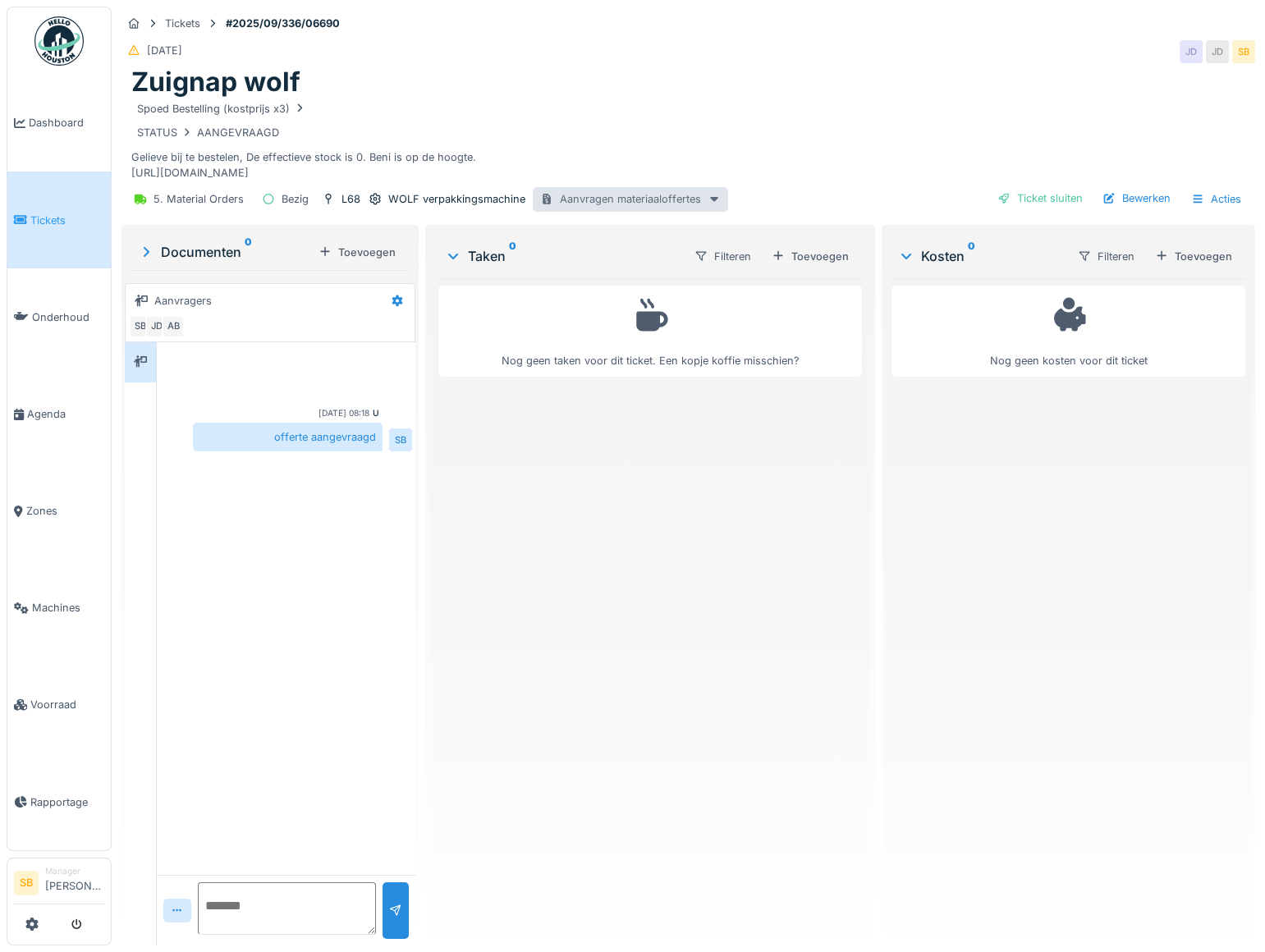
click at [581, 201] on div "Aanvragen materiaaloffertes" at bounding box center [631, 199] width 196 height 24
click at [596, 233] on div "RQ-2025-00165 - Verzonden" at bounding box center [628, 235] width 187 height 25
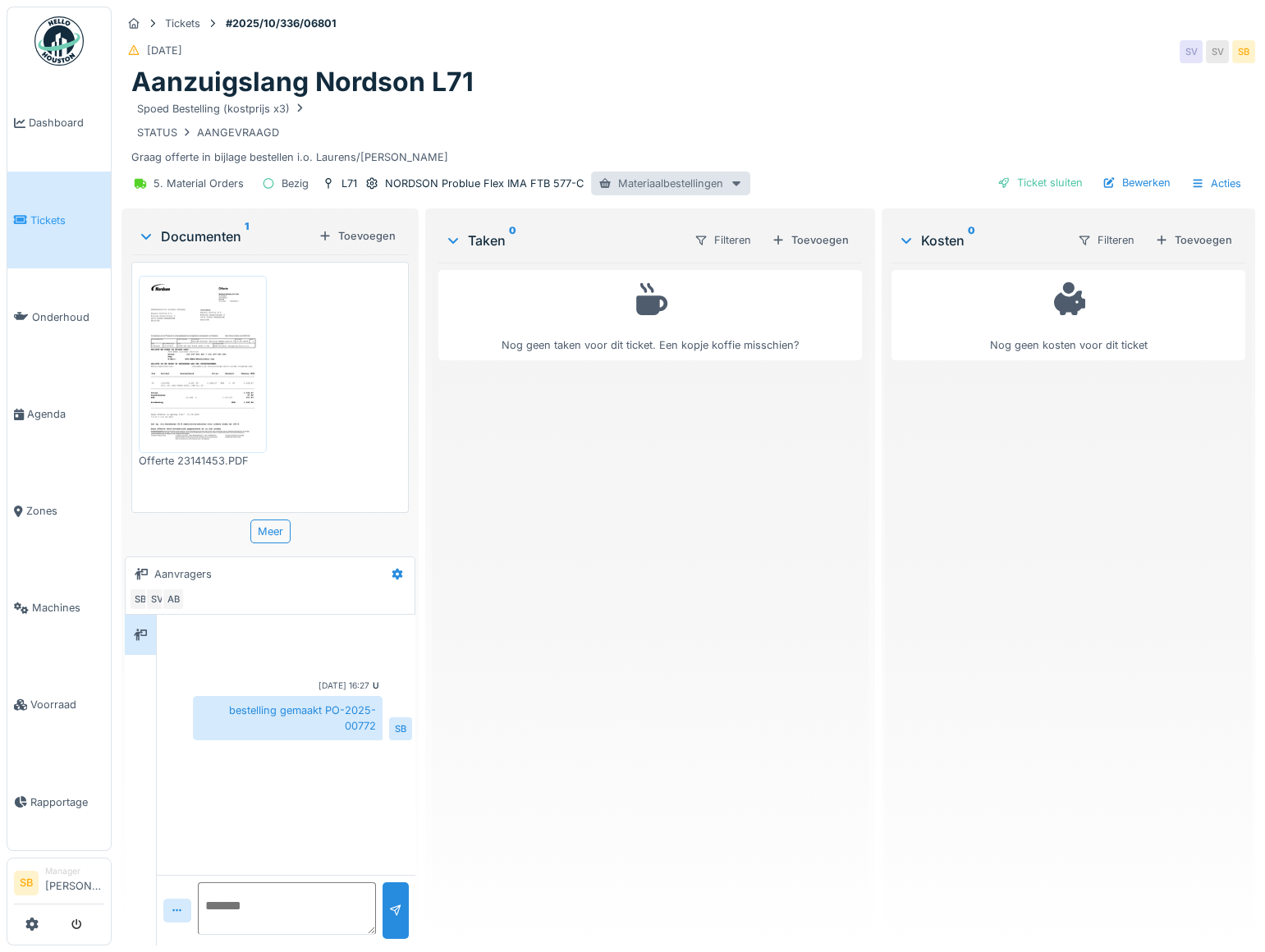
click at [669, 186] on div "Materiaalbestellingen" at bounding box center [671, 184] width 159 height 24
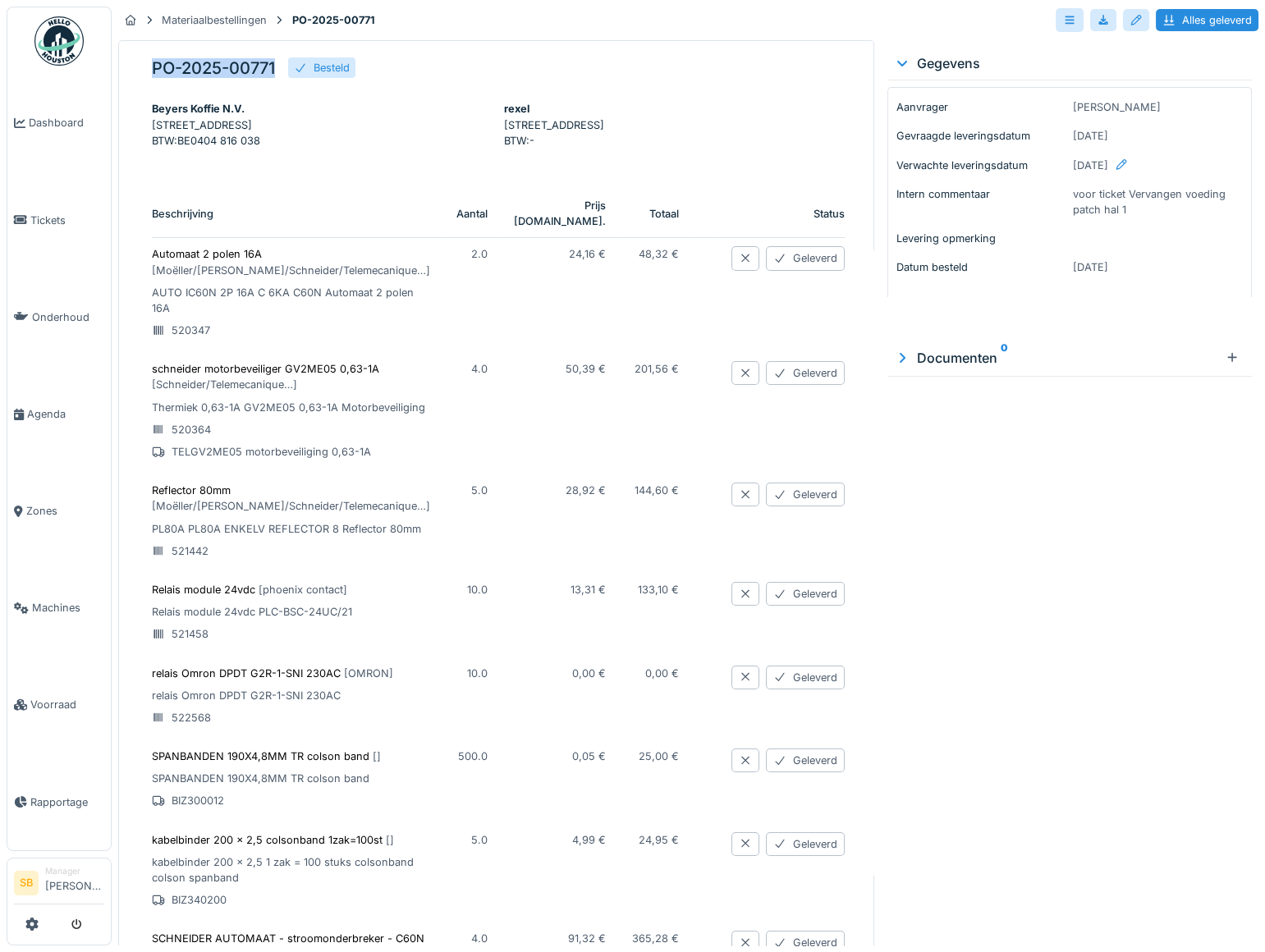
drag, startPoint x: 273, startPoint y: 68, endPoint x: 123, endPoint y: 59, distance: 150.3
click at [123, 59] on div "PO-2025-00771 Besteld Beyers Koffie N.V. [STREET_ADDRESS] BTW : BE0404 816 038 …" at bounding box center [497, 494] width 757 height 909
copy h5 "PO-2025-00771"
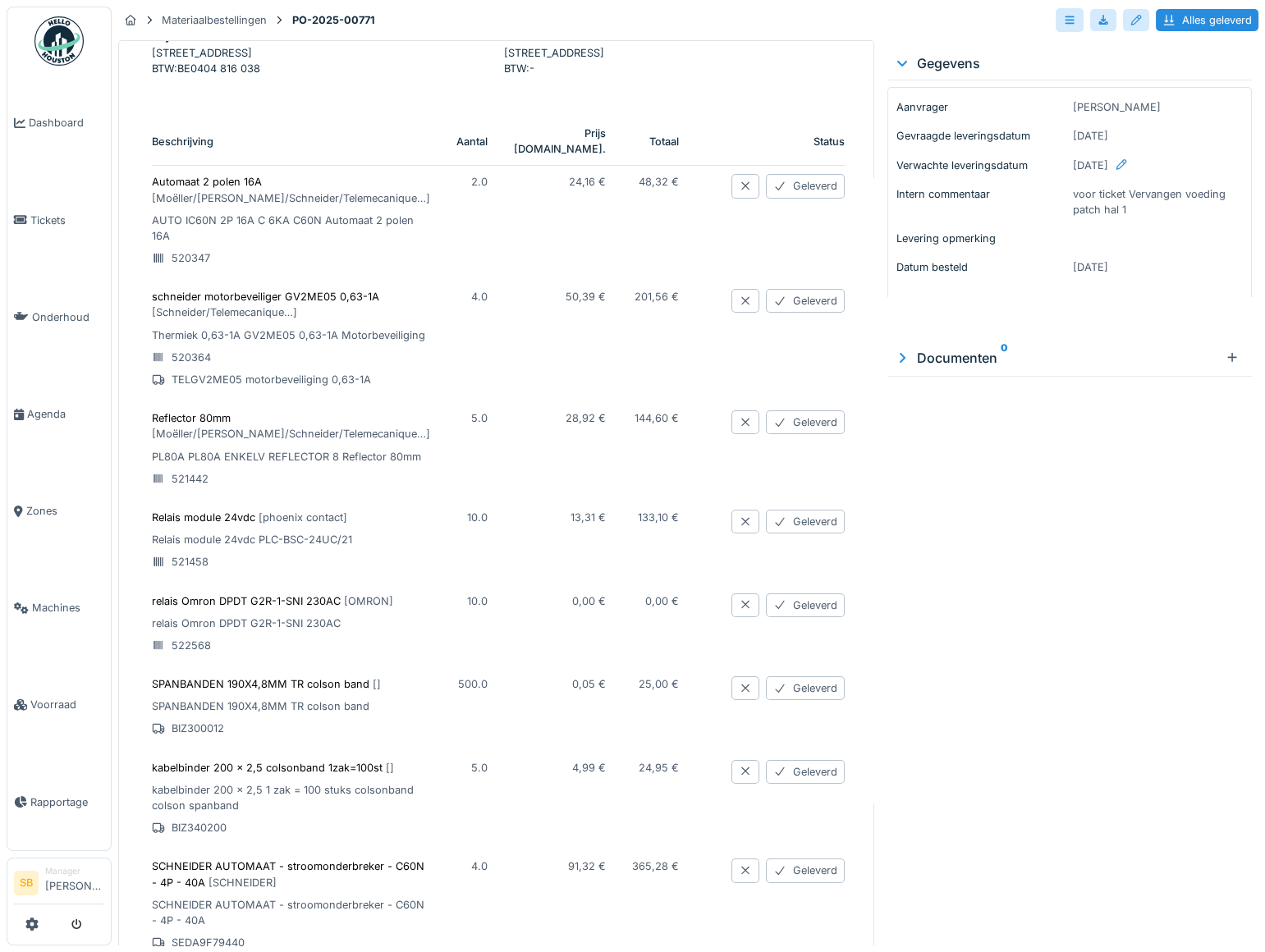
scroll to position [460, 0]
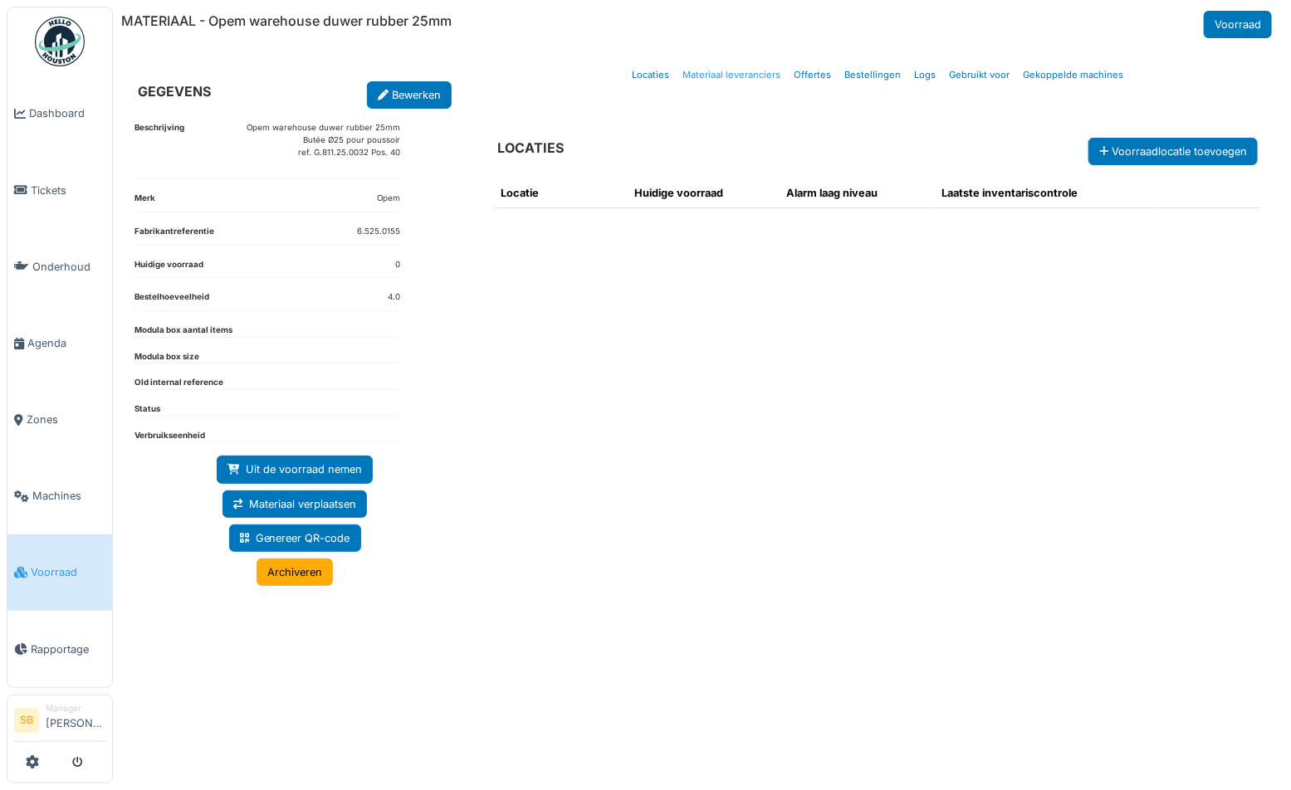
click at [719, 71] on link "Materiaal leveranciers" at bounding box center [731, 75] width 111 height 39
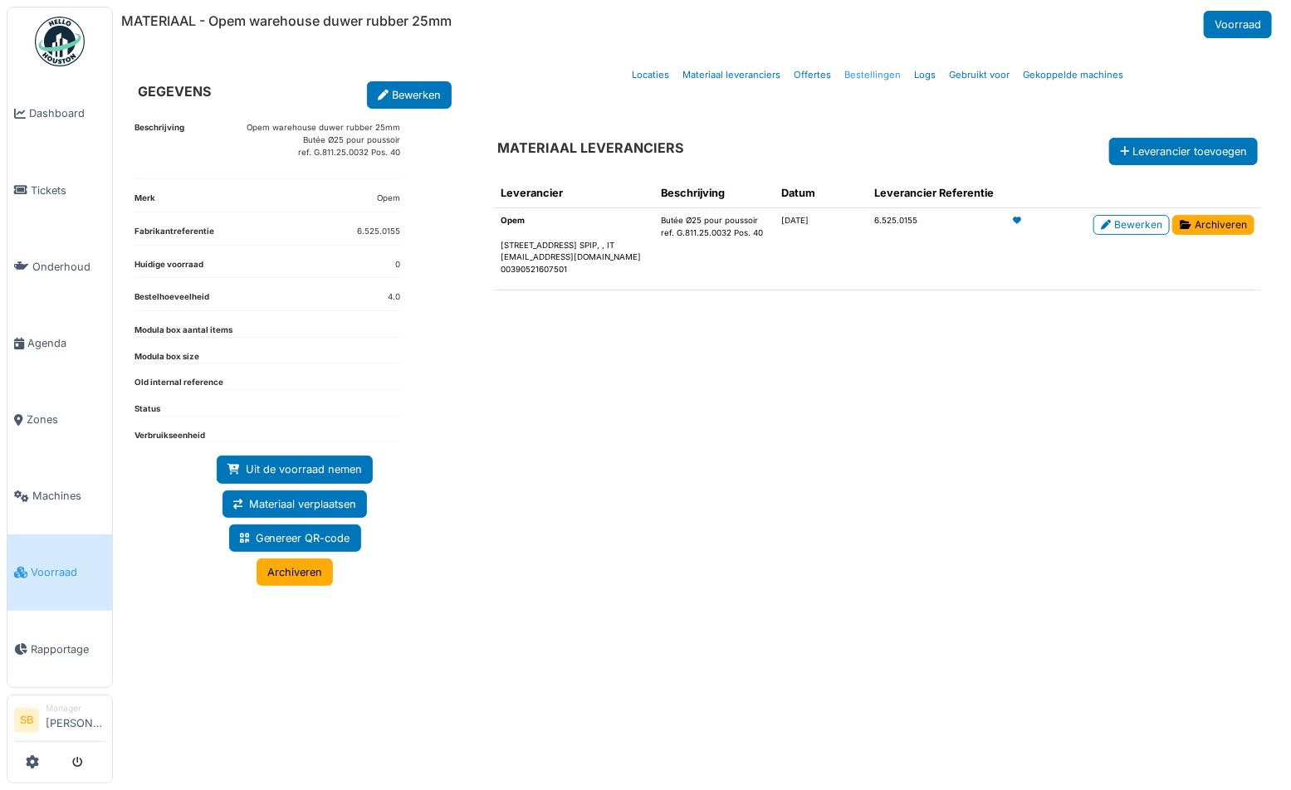
click at [855, 74] on link "Bestellingen" at bounding box center [873, 75] width 70 height 39
select select "***"
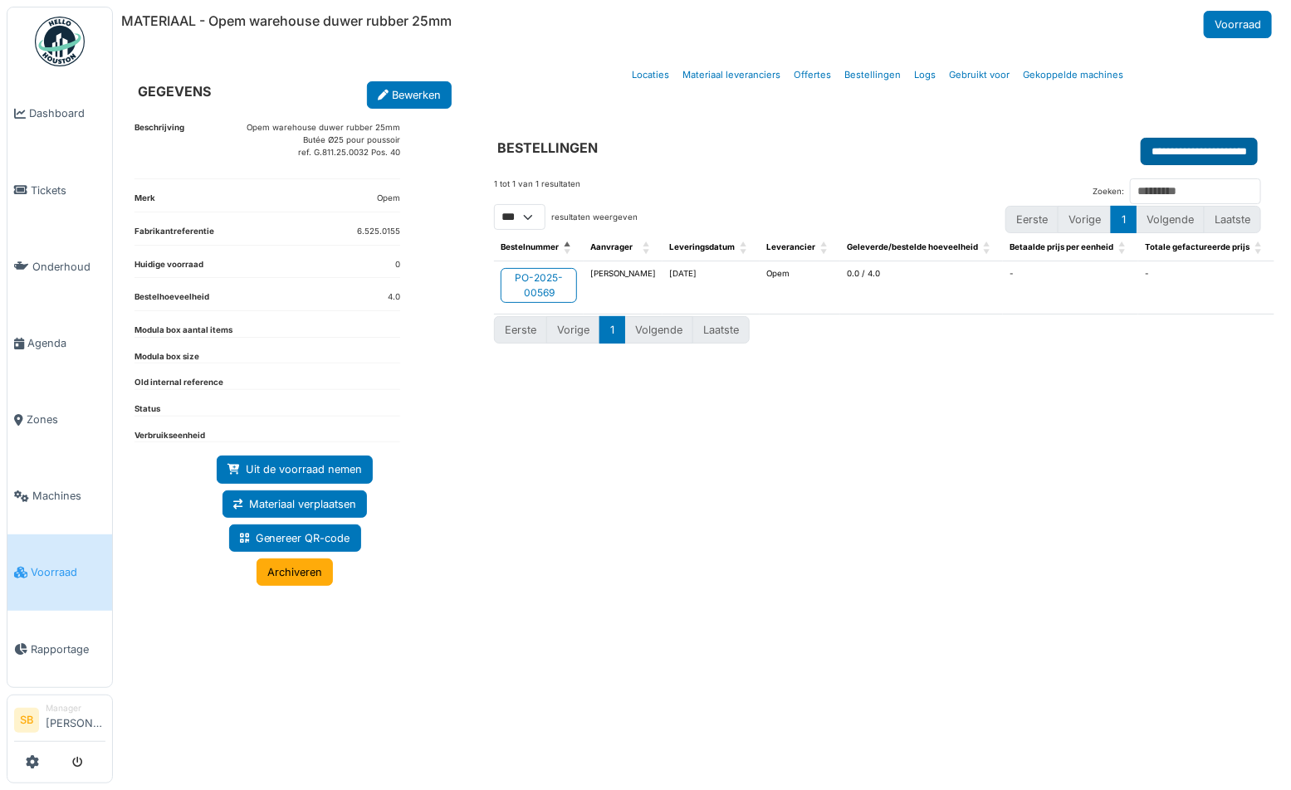
click at [1172, 149] on input "**********" at bounding box center [1199, 151] width 117 height 27
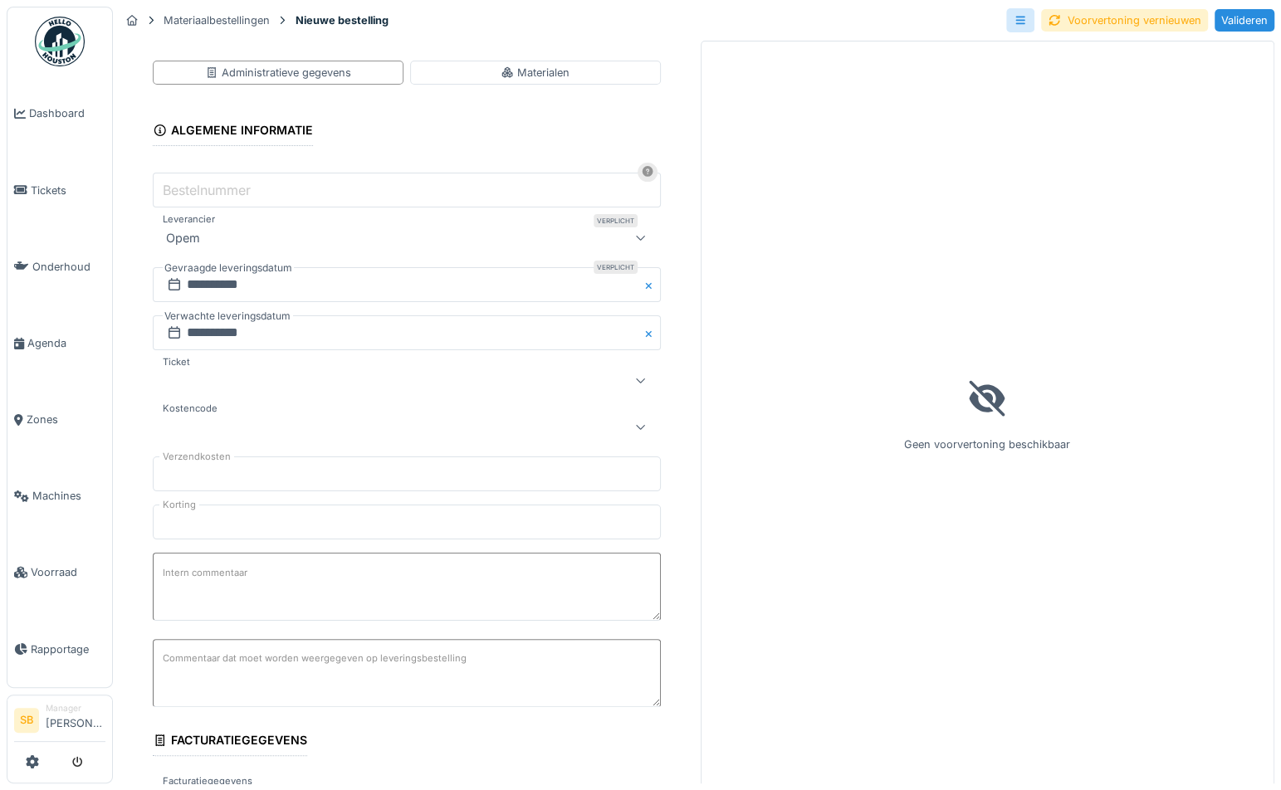
click at [181, 384] on div at bounding box center [375, 380] width 432 height 20
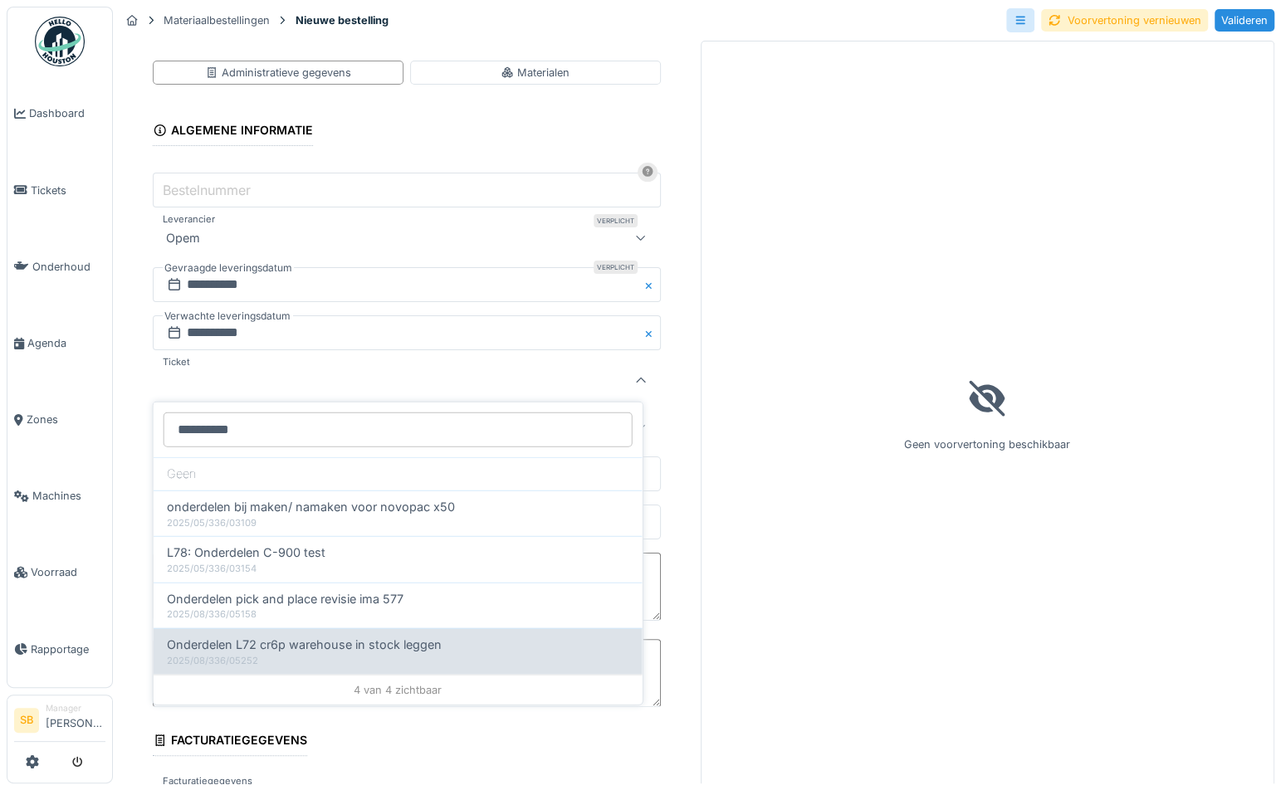
type input "**********"
click at [271, 638] on span "Onderdelen L72 cr6p warehouse in stock leggen" at bounding box center [304, 645] width 275 height 18
type input "******"
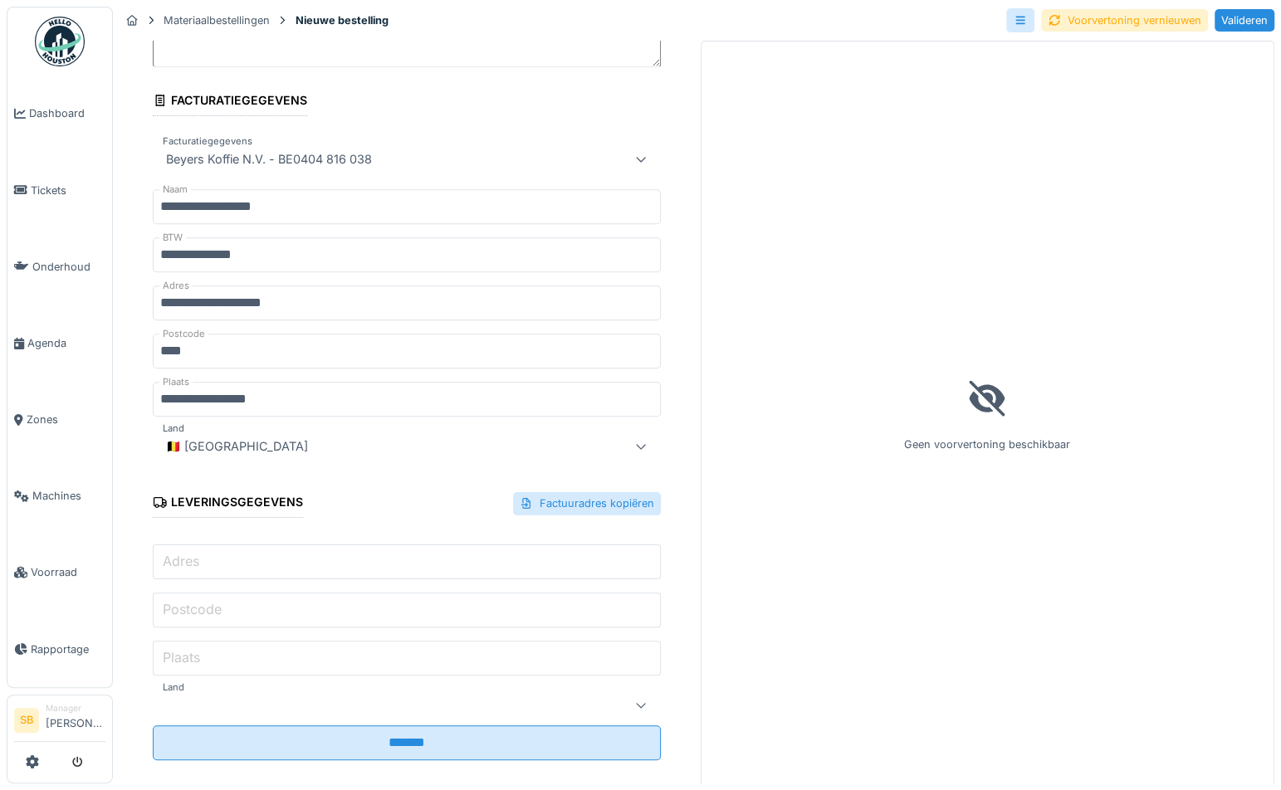
scroll to position [642, 0]
click at [572, 496] on div "Factuuradres kopiëren" at bounding box center [587, 502] width 148 height 22
type input "**********"
type input "****"
type input "**********"
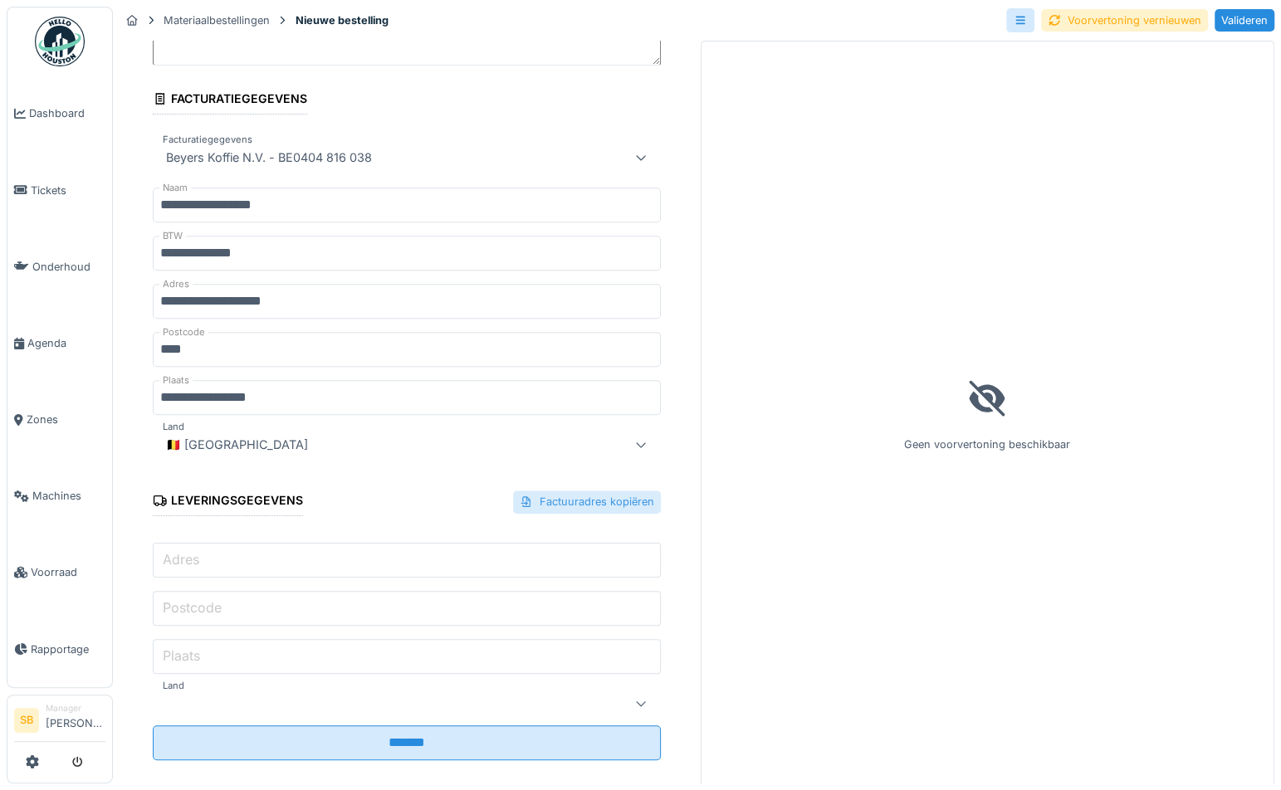
type input "**"
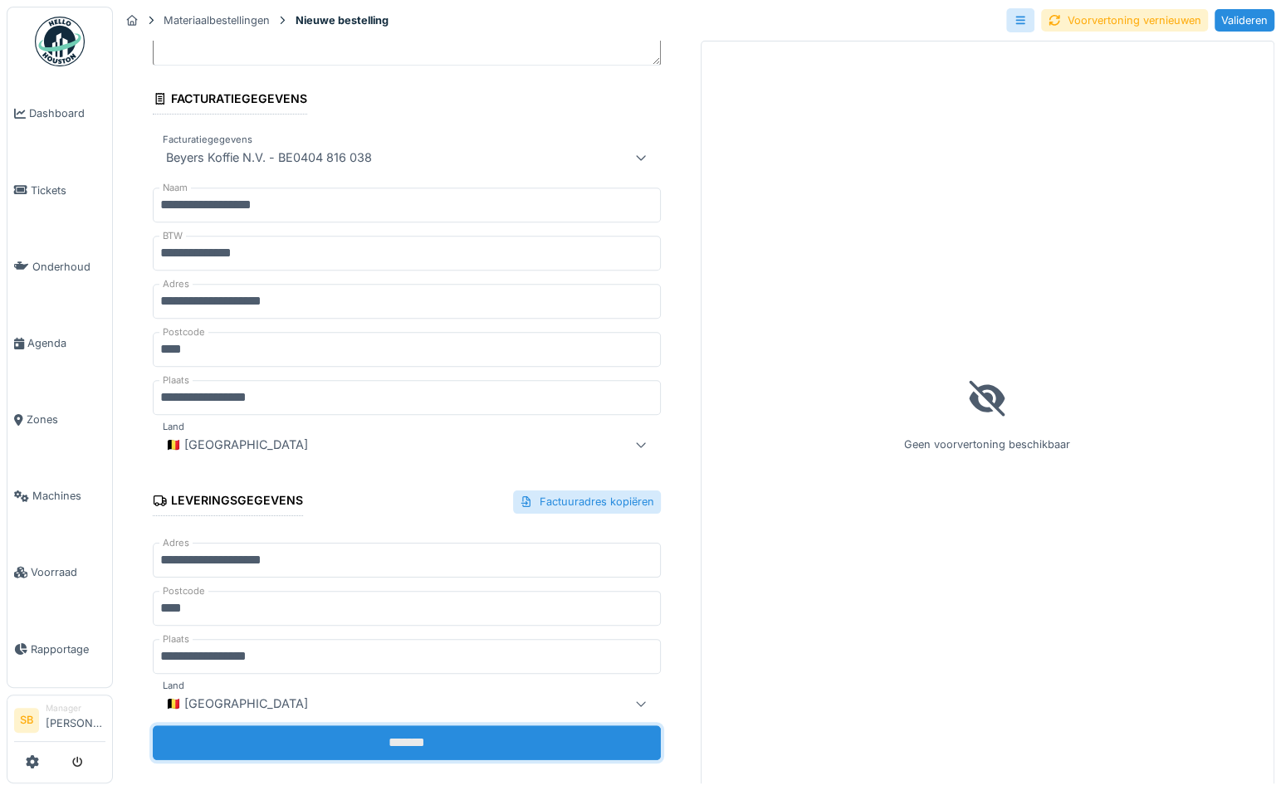
click at [438, 734] on input "*******" at bounding box center [407, 743] width 508 height 35
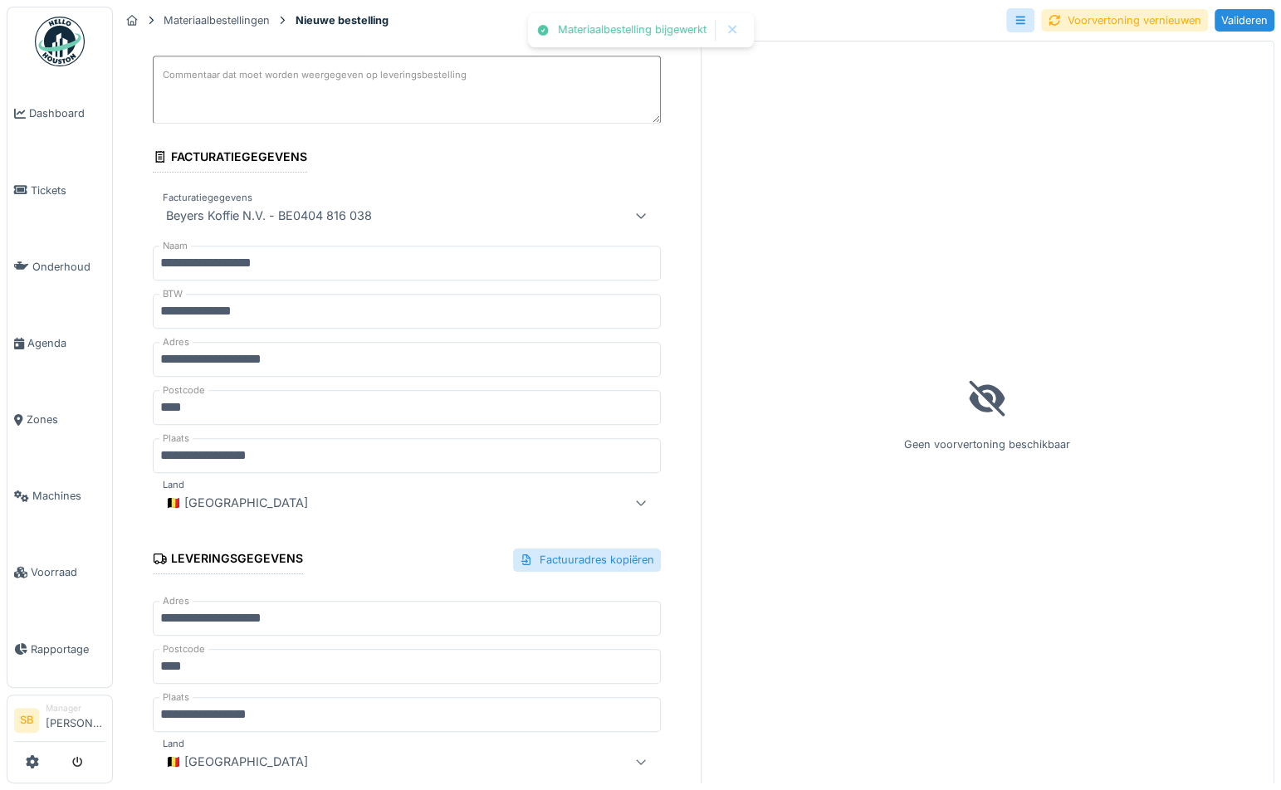
scroll to position [0, 0]
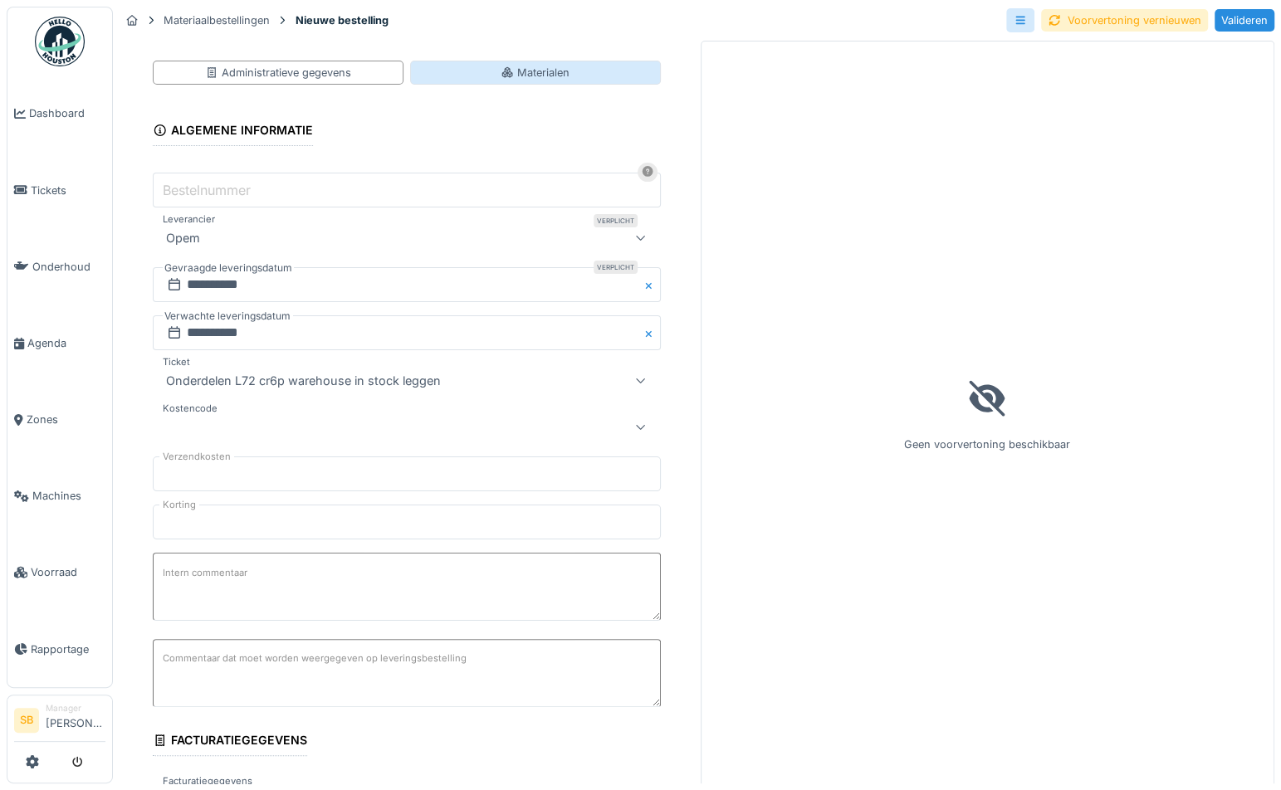
click at [551, 72] on div "Materialen" at bounding box center [535, 73] width 69 height 16
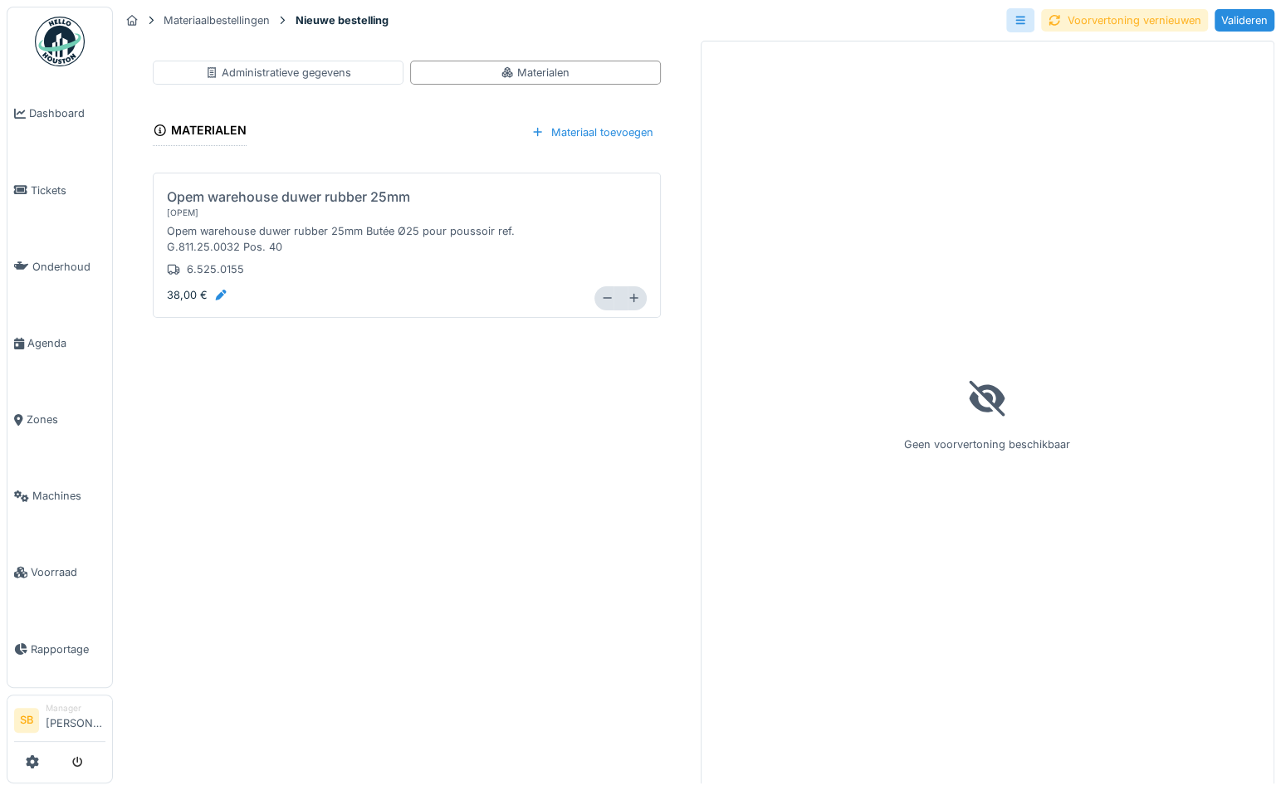
click at [1096, 19] on div "Voorvertoning vernieuwen" at bounding box center [1124, 20] width 167 height 22
click at [1218, 21] on div "Valideren" at bounding box center [1245, 20] width 60 height 22
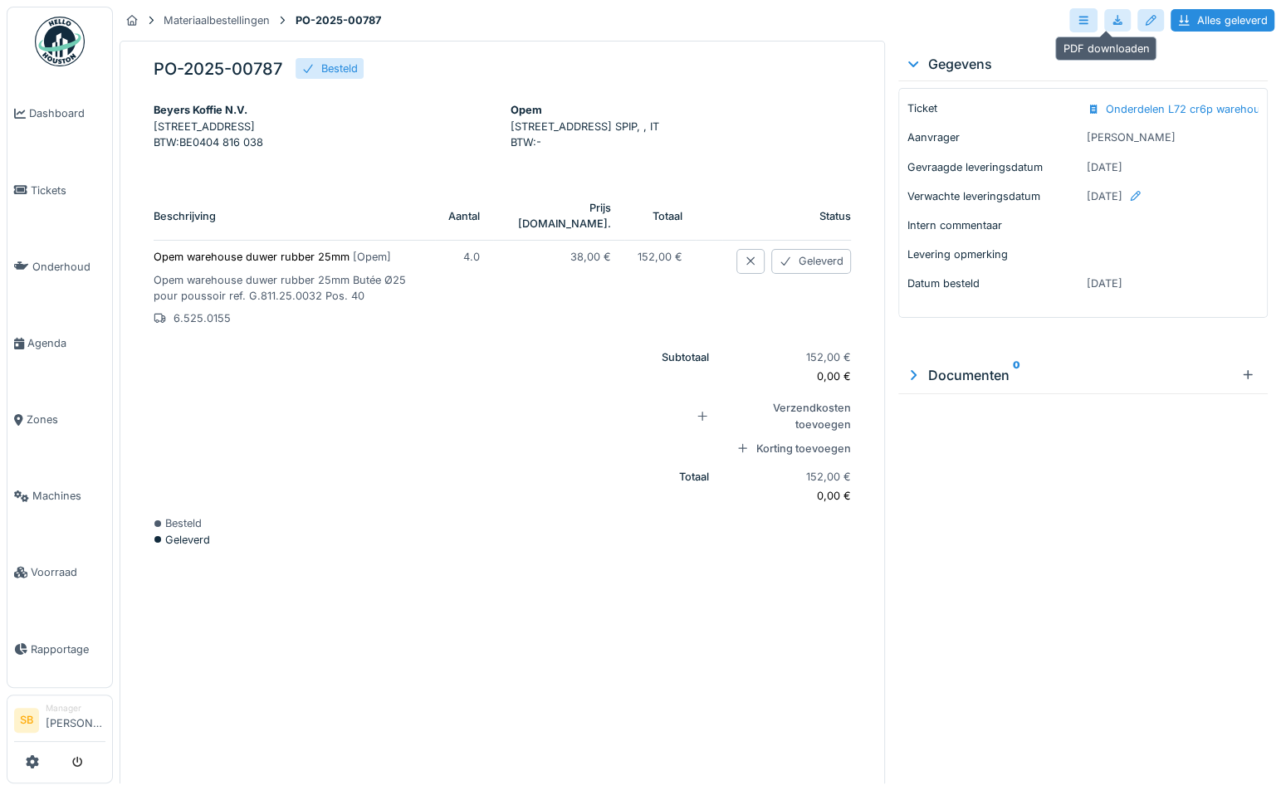
click at [1111, 24] on div at bounding box center [1117, 20] width 13 height 16
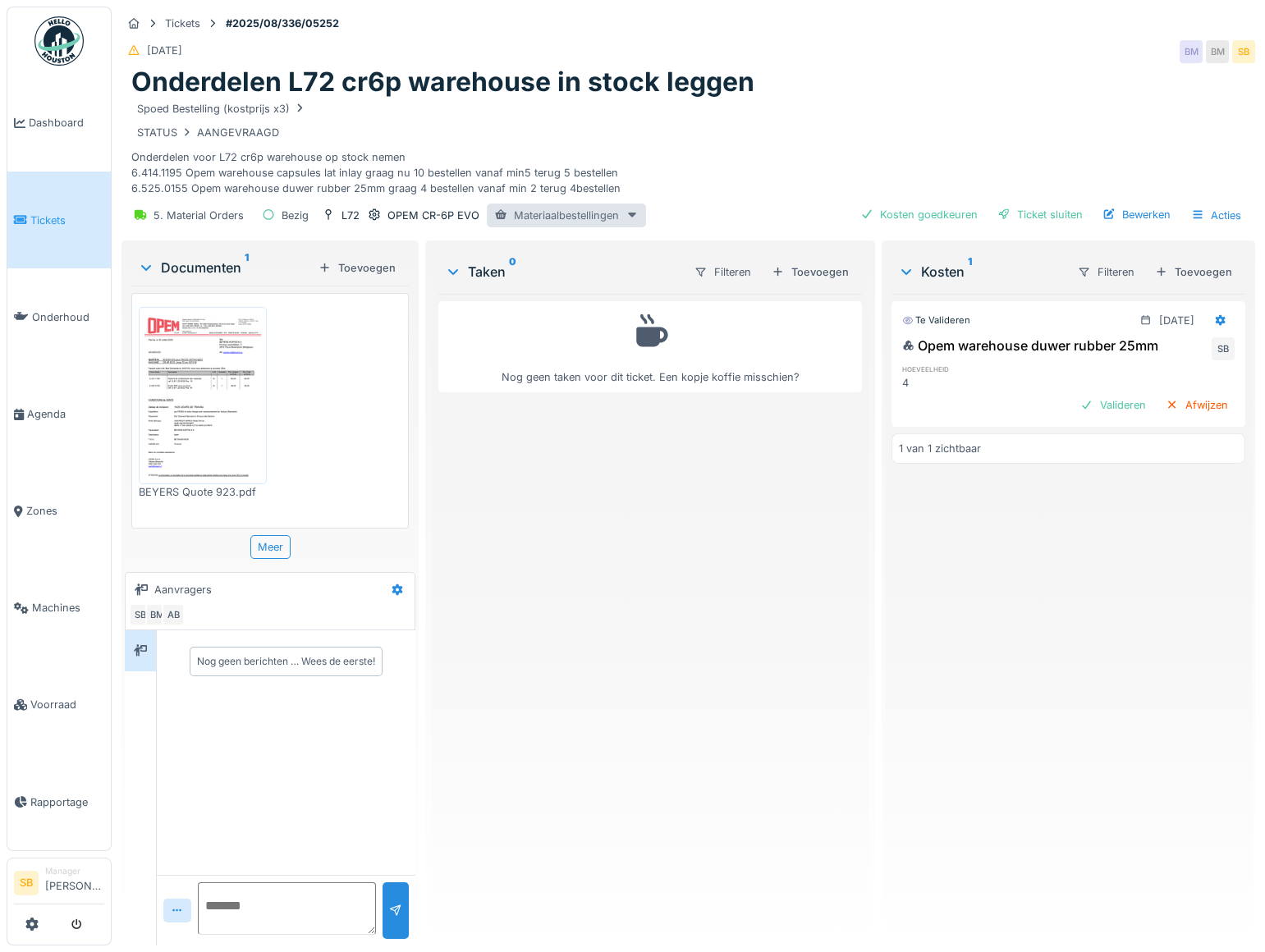
click at [516, 214] on div "Materiaalbestellingen" at bounding box center [566, 216] width 159 height 24
click at [587, 283] on div "PO-2025-00569 - Gedeeltelijk geleverd" at bounding box center [609, 275] width 243 height 25
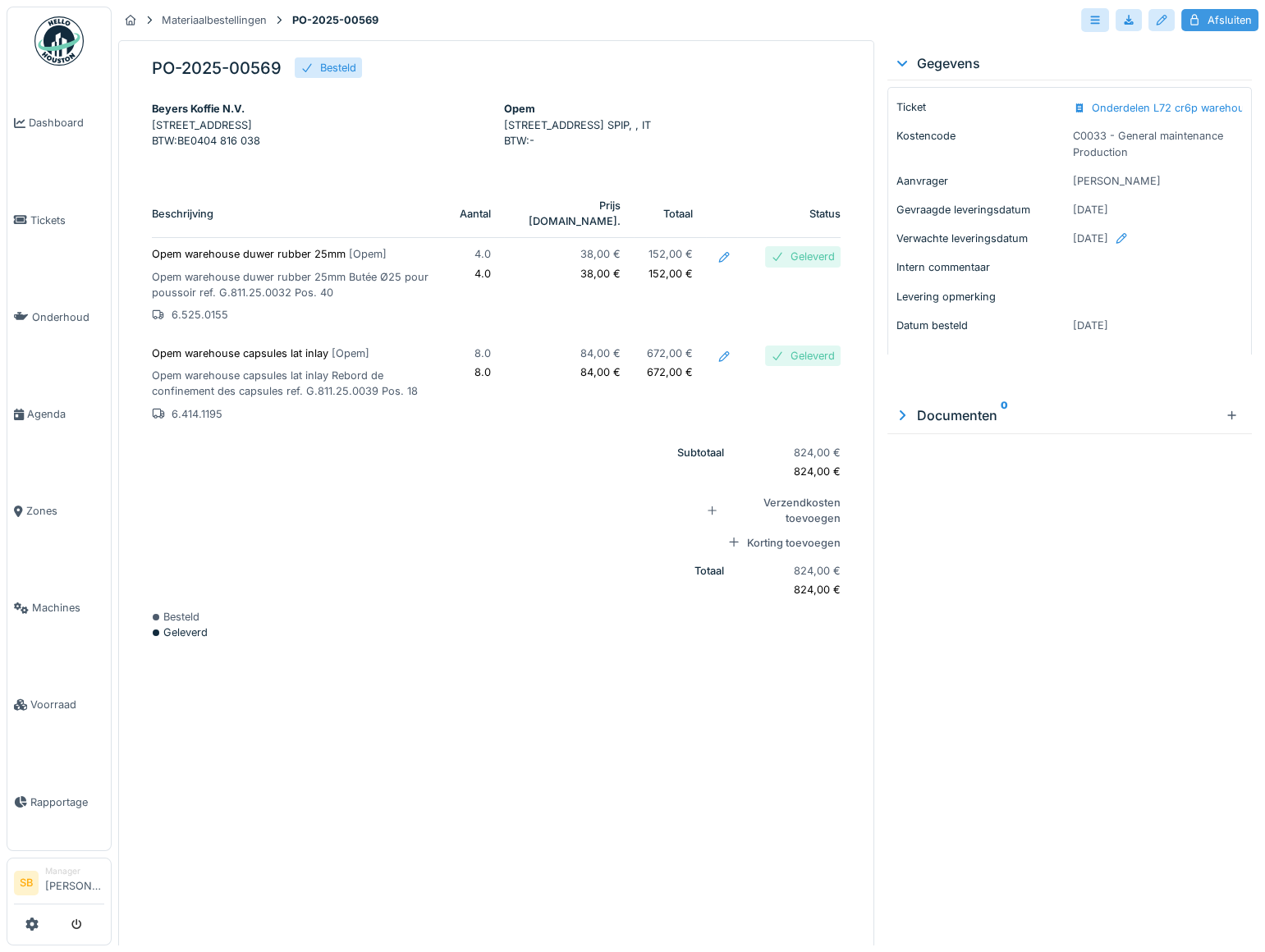
click at [1206, 22] on div "Afsluiten" at bounding box center [1220, 20] width 77 height 22
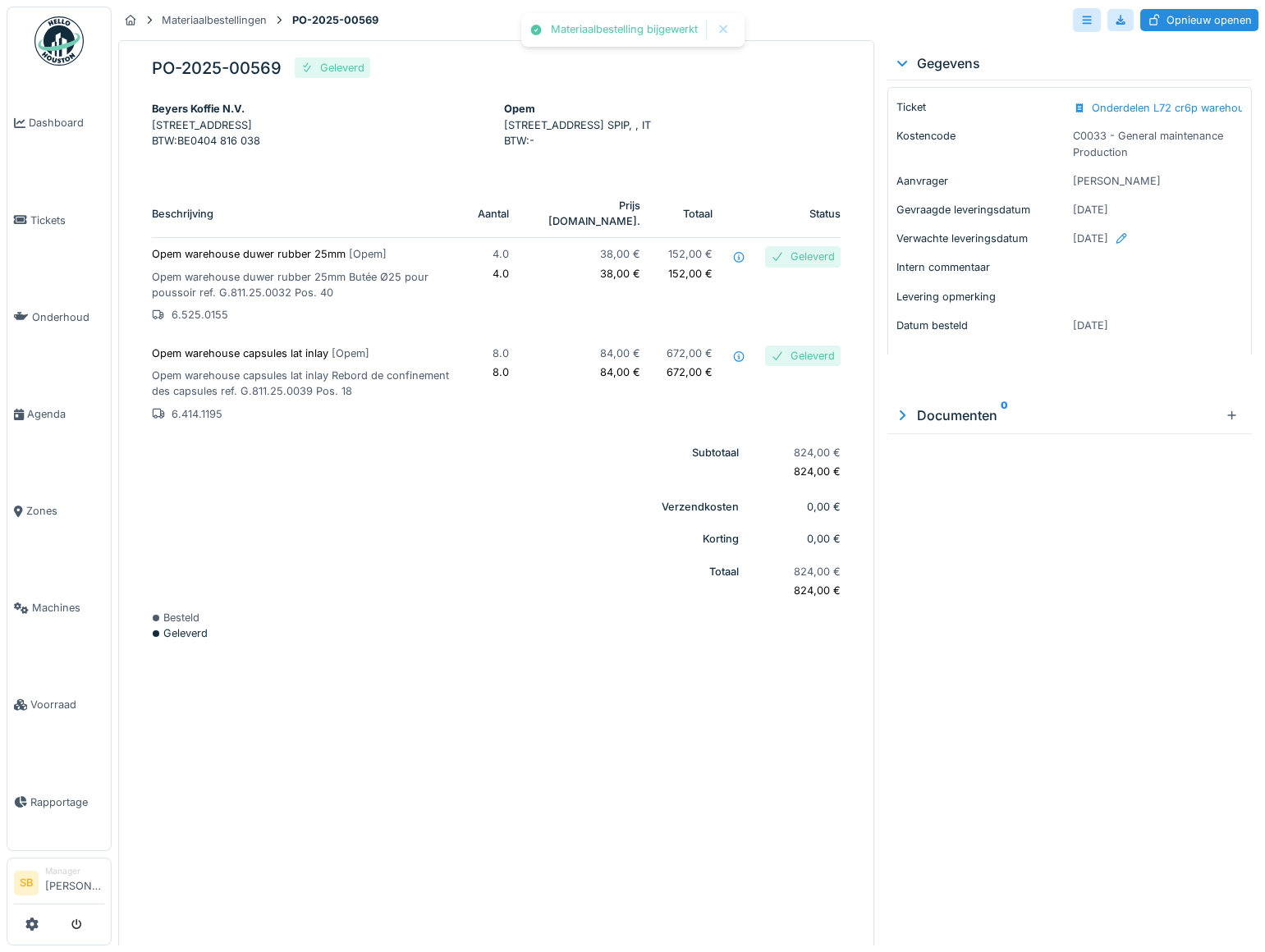
click at [1157, 105] on div "Onderdelen L72 cr6p warehouse in stock leggen" at bounding box center [1214, 113] width 244 height 27
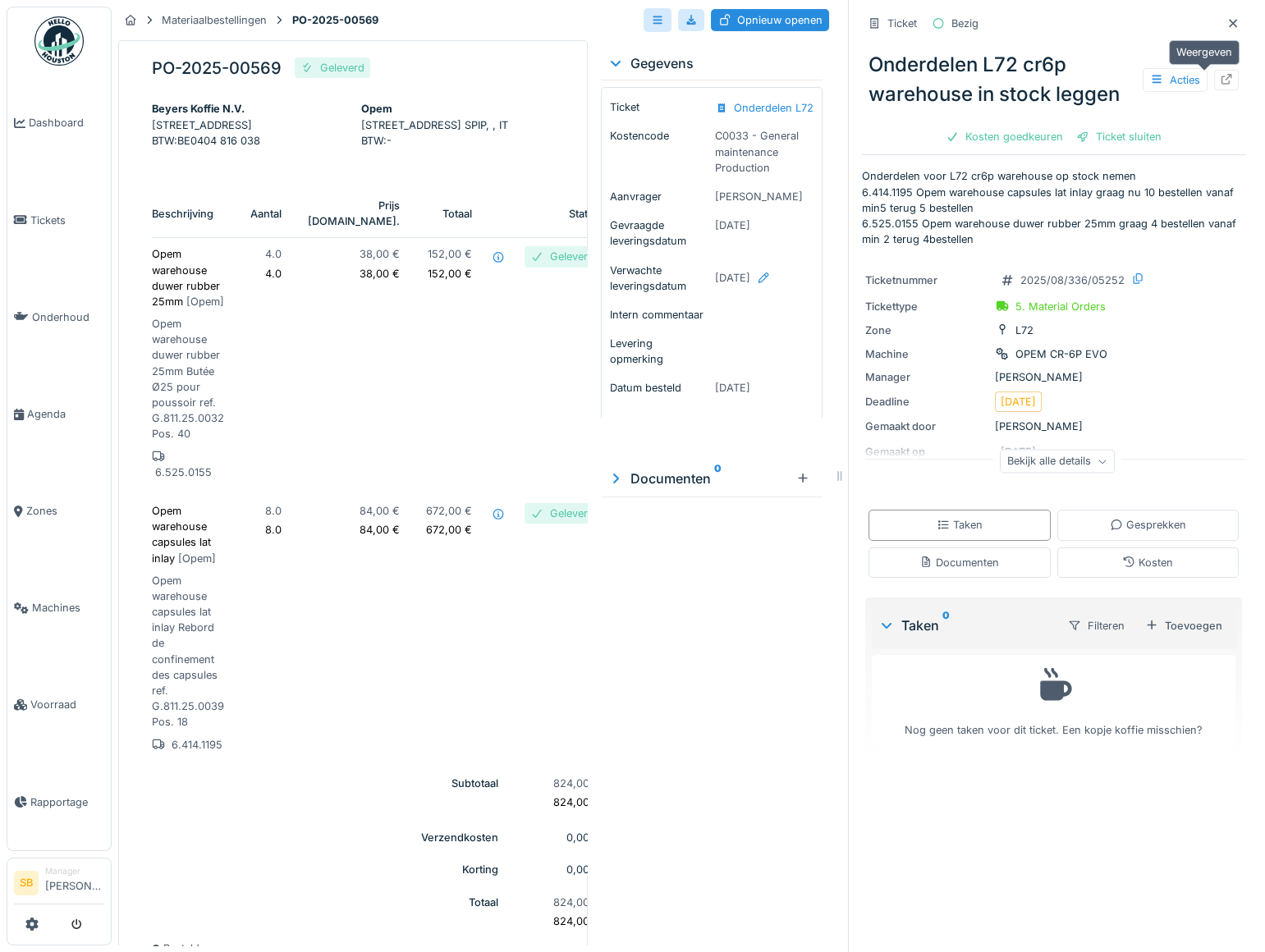
click at [1220, 78] on icon at bounding box center [1226, 79] width 13 height 11
click at [1226, 22] on icon at bounding box center [1232, 23] width 13 height 11
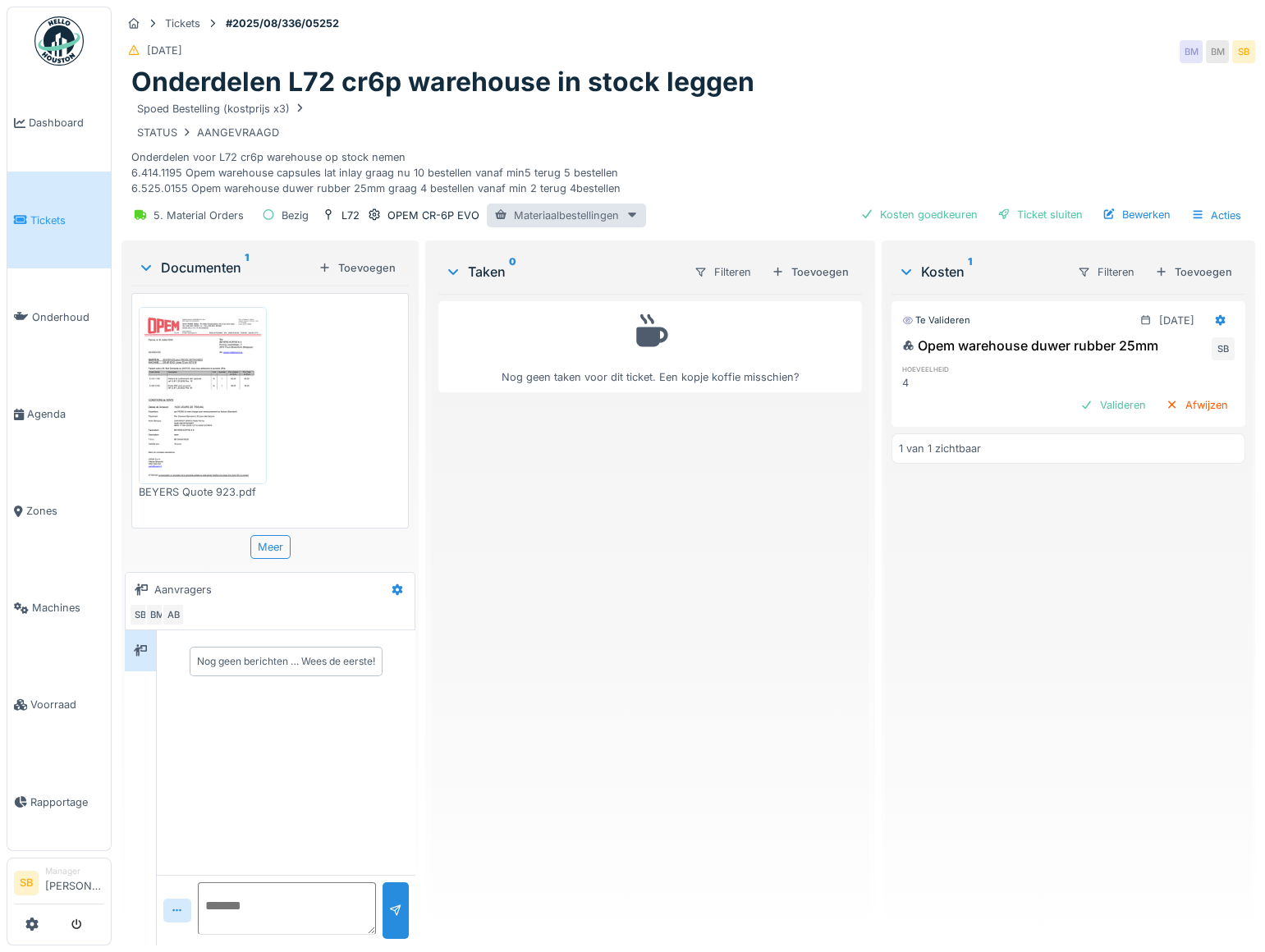
click at [582, 209] on div "Materiaalbestellingen" at bounding box center [566, 216] width 159 height 24
click at [267, 916] on textarea at bounding box center [287, 909] width 178 height 52
type textarea "**********"
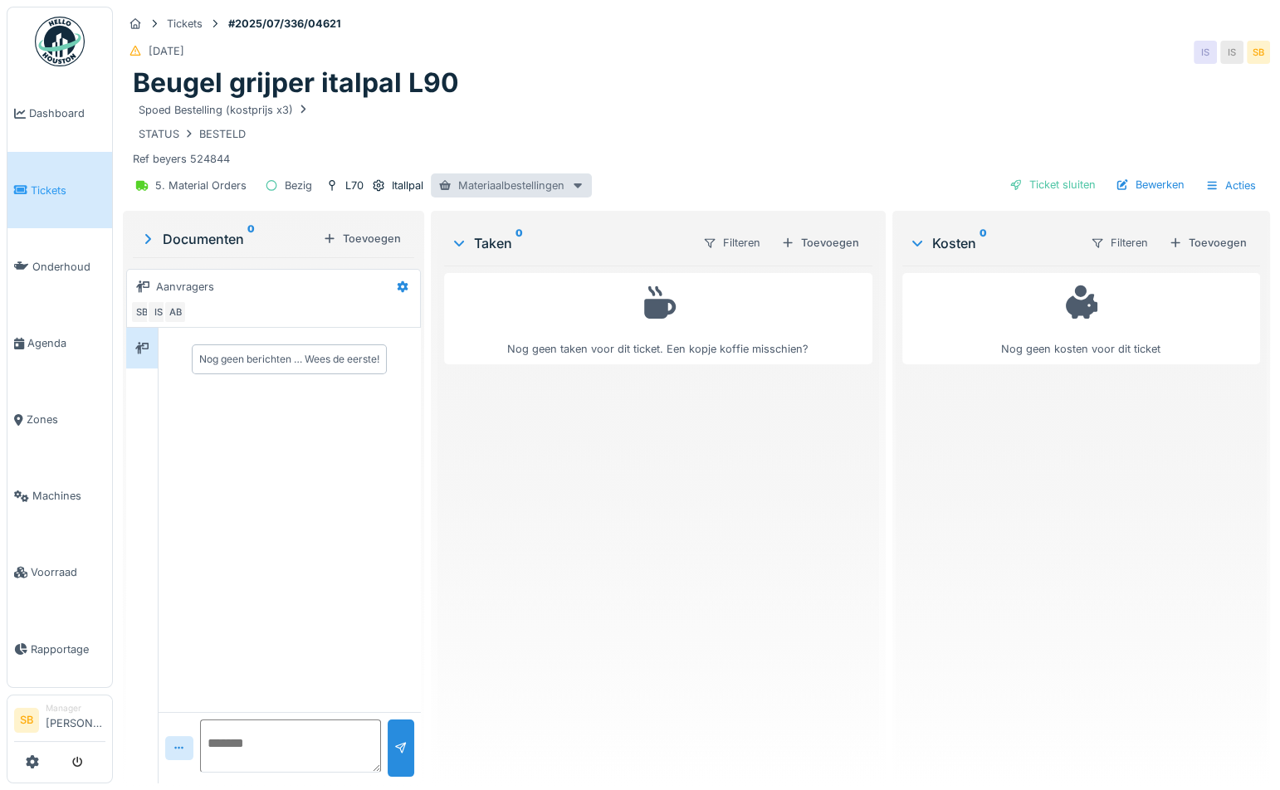
click at [496, 184] on div "Materiaalbestellingen" at bounding box center [511, 186] width 161 height 24
click at [521, 216] on div "PO-2025-00495 - Besteld" at bounding box center [521, 221] width 172 height 25
click at [249, 741] on textarea at bounding box center [290, 746] width 181 height 53
paste textarea "**********"
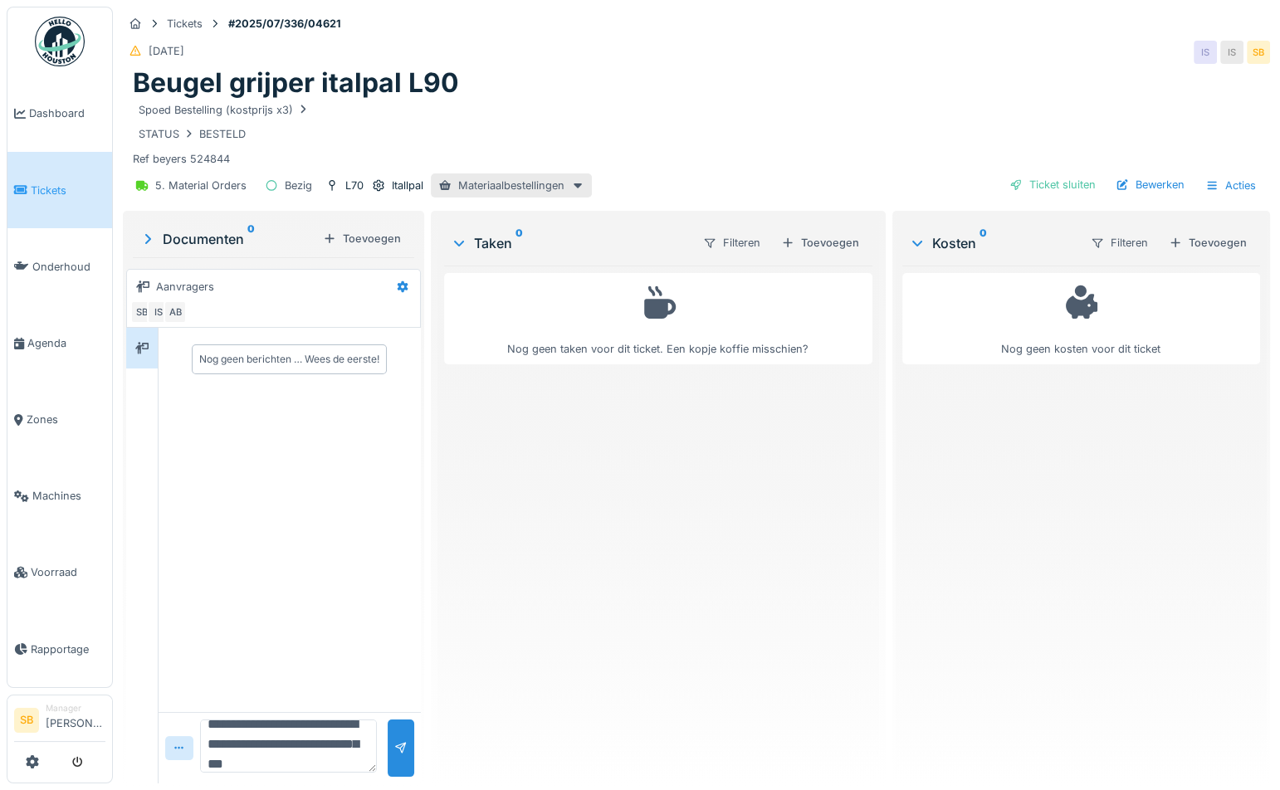
type textarea "**********"
click at [1039, 179] on div "Ticket sluiten" at bounding box center [1053, 185] width 100 height 22
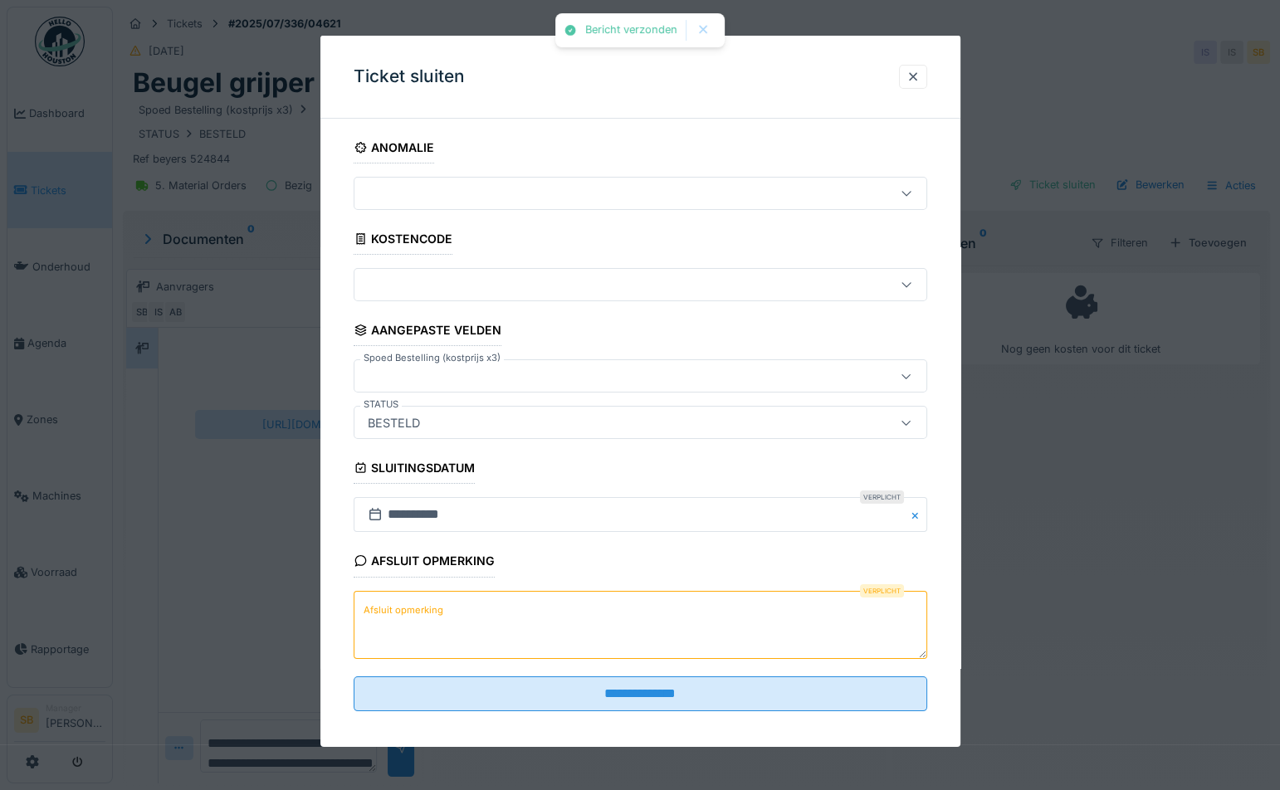
click at [497, 636] on textarea "Afsluit opmerking" at bounding box center [641, 624] width 574 height 68
paste textarea "**********"
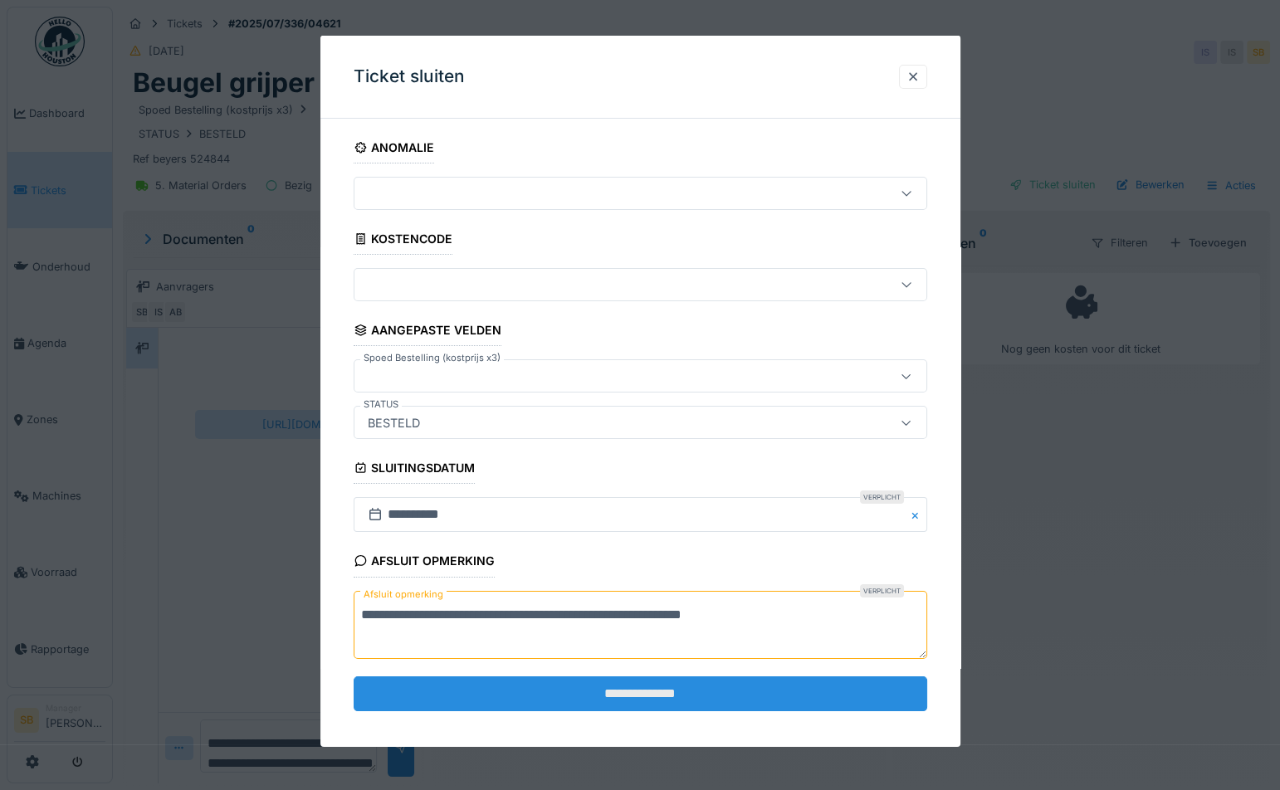
type textarea "**********"
click at [643, 685] on input "**********" at bounding box center [641, 694] width 574 height 35
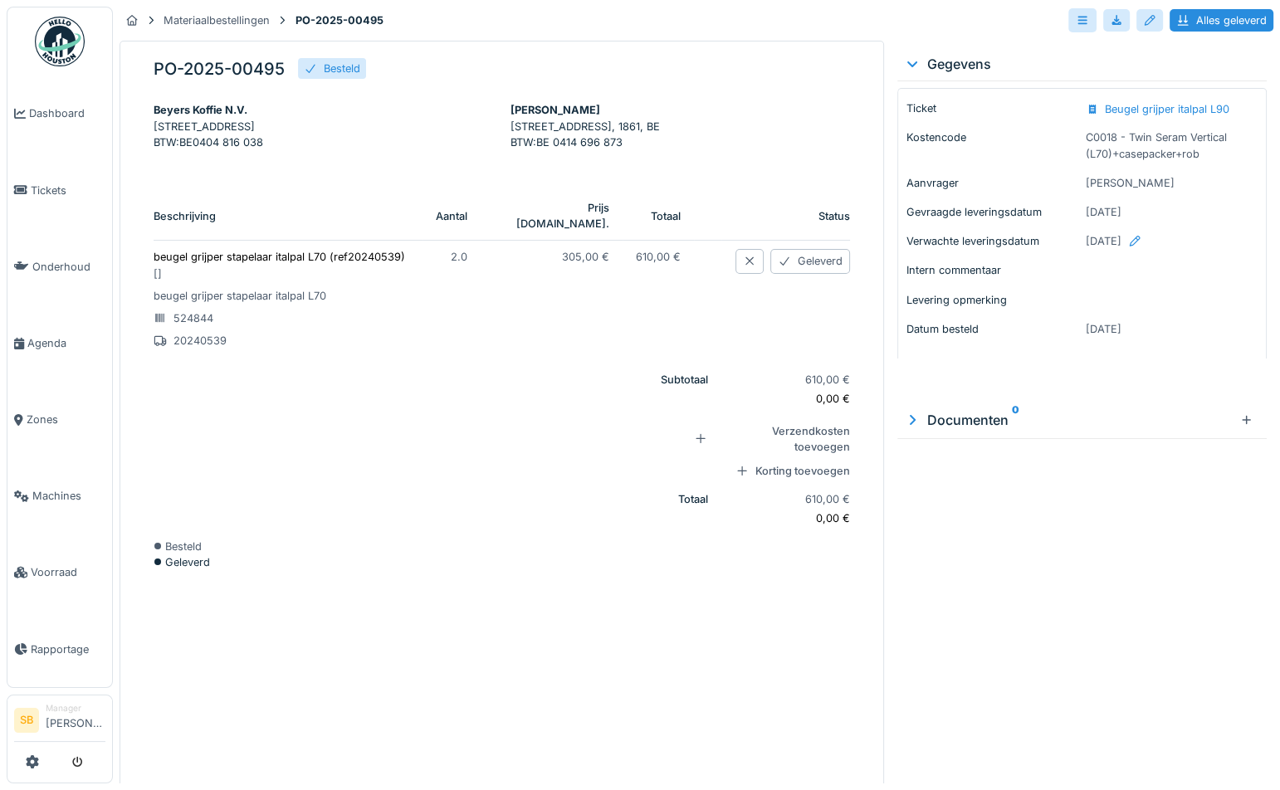
click at [327, 256] on p "beugel grijper stapelaar italpal L70 (ref20240539) [ ]" at bounding box center [282, 265] width 256 height 32
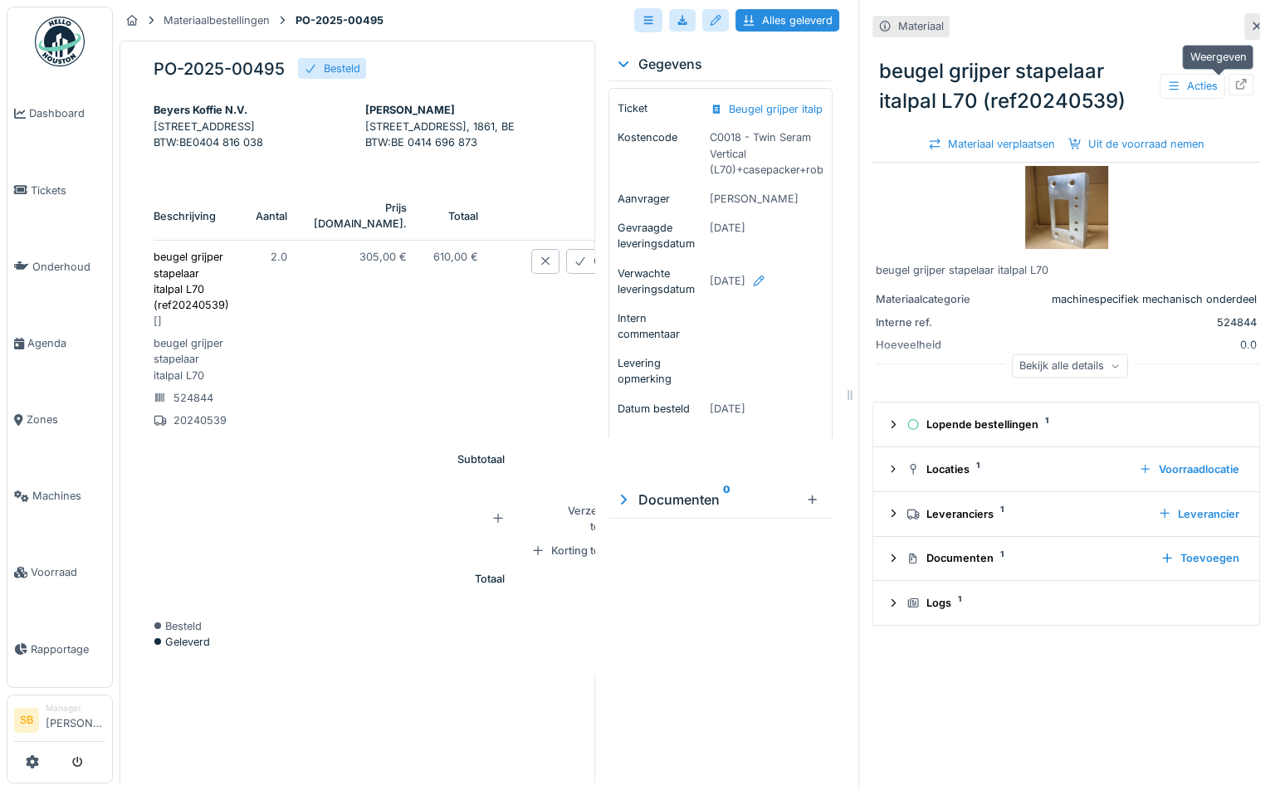
click at [1235, 87] on icon at bounding box center [1241, 84] width 13 height 11
click at [1235, 82] on icon at bounding box center [1241, 84] width 13 height 11
click at [642, 18] on icon at bounding box center [648, 20] width 13 height 11
click at [653, 81] on div "Annuleren" at bounding box center [668, 82] width 82 height 25
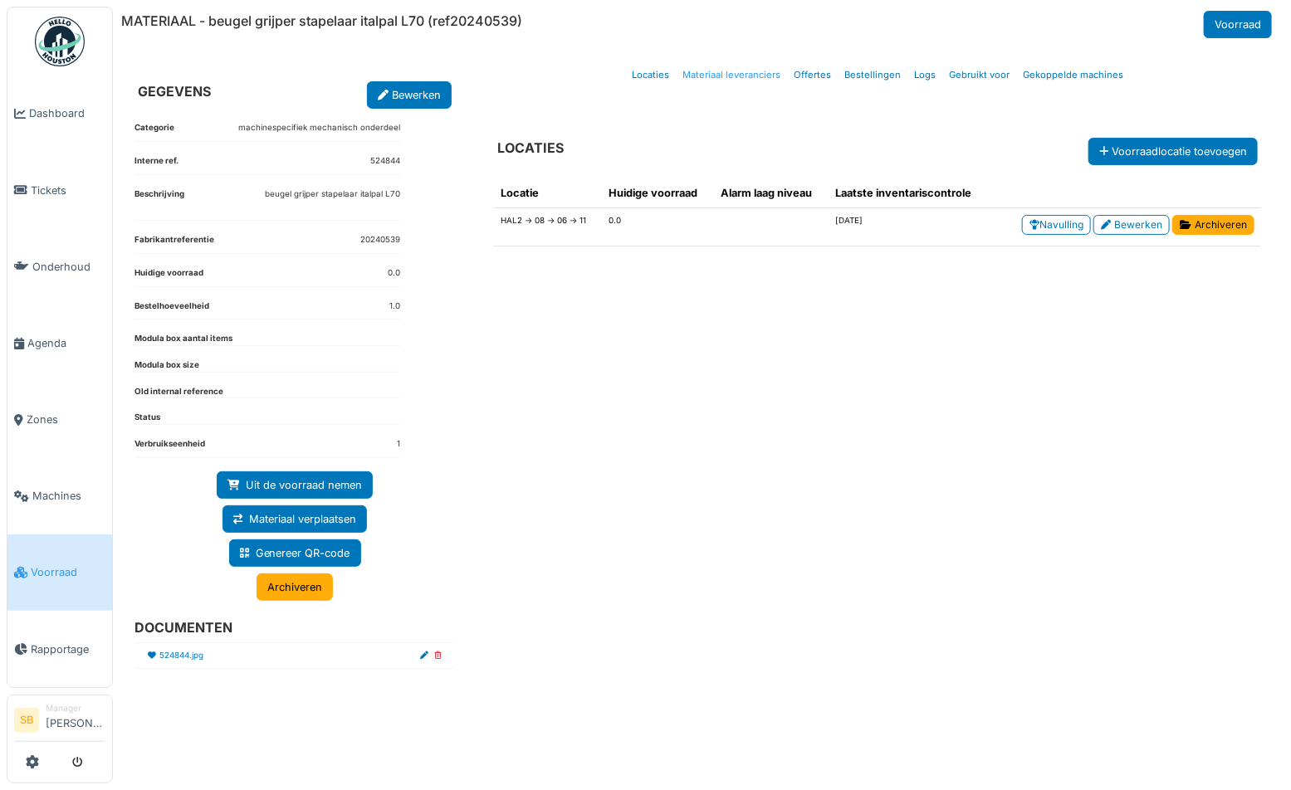
click at [727, 71] on link "Materiaal leveranciers" at bounding box center [731, 75] width 111 height 39
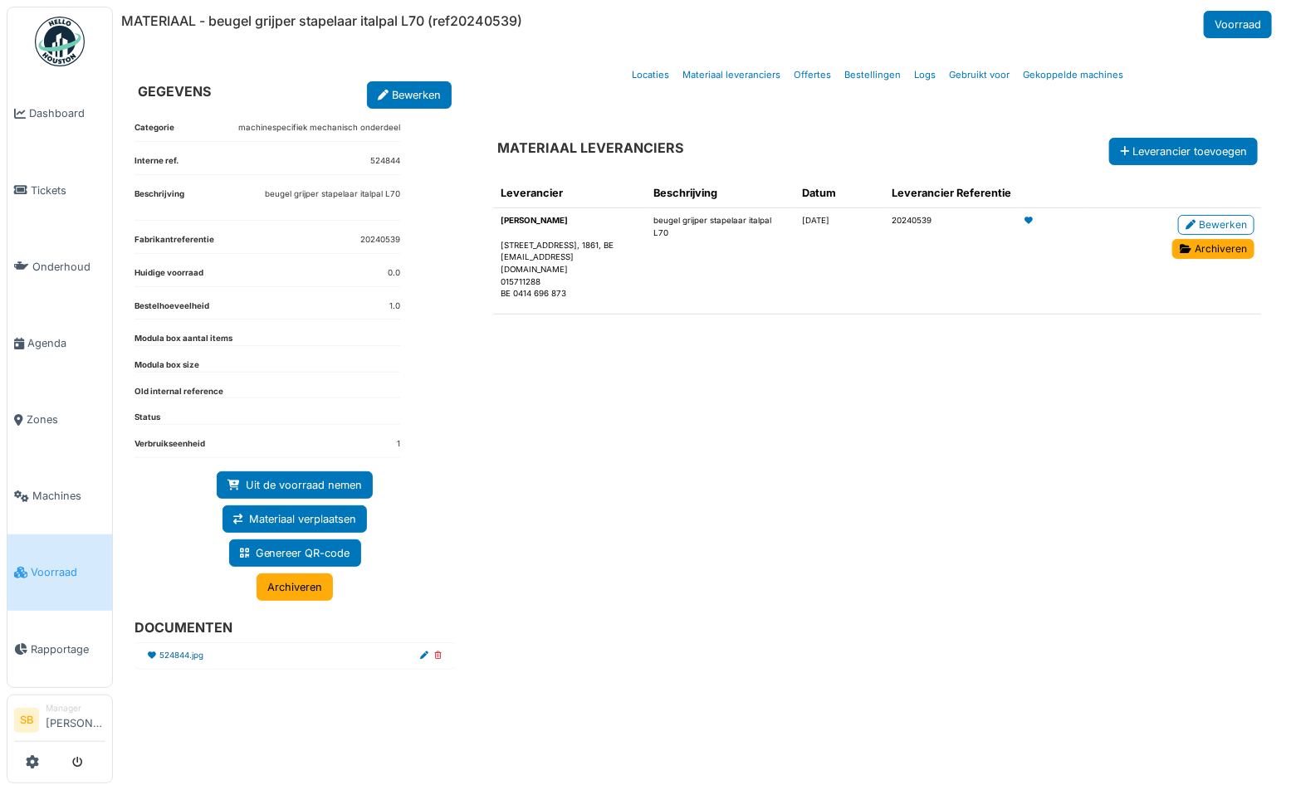
click at [181, 653] on link "524844.jpg" at bounding box center [181, 656] width 44 height 12
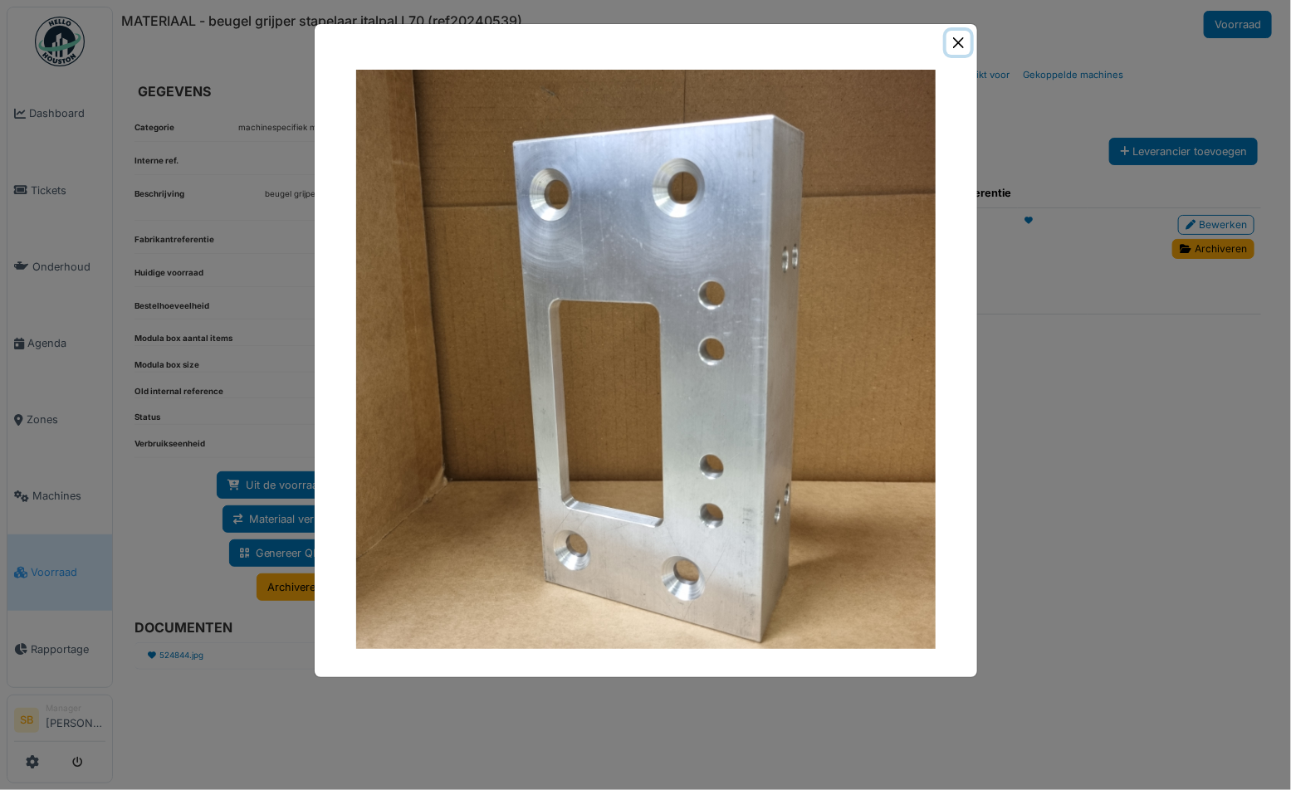
click at [961, 41] on button "Close" at bounding box center [959, 43] width 24 height 24
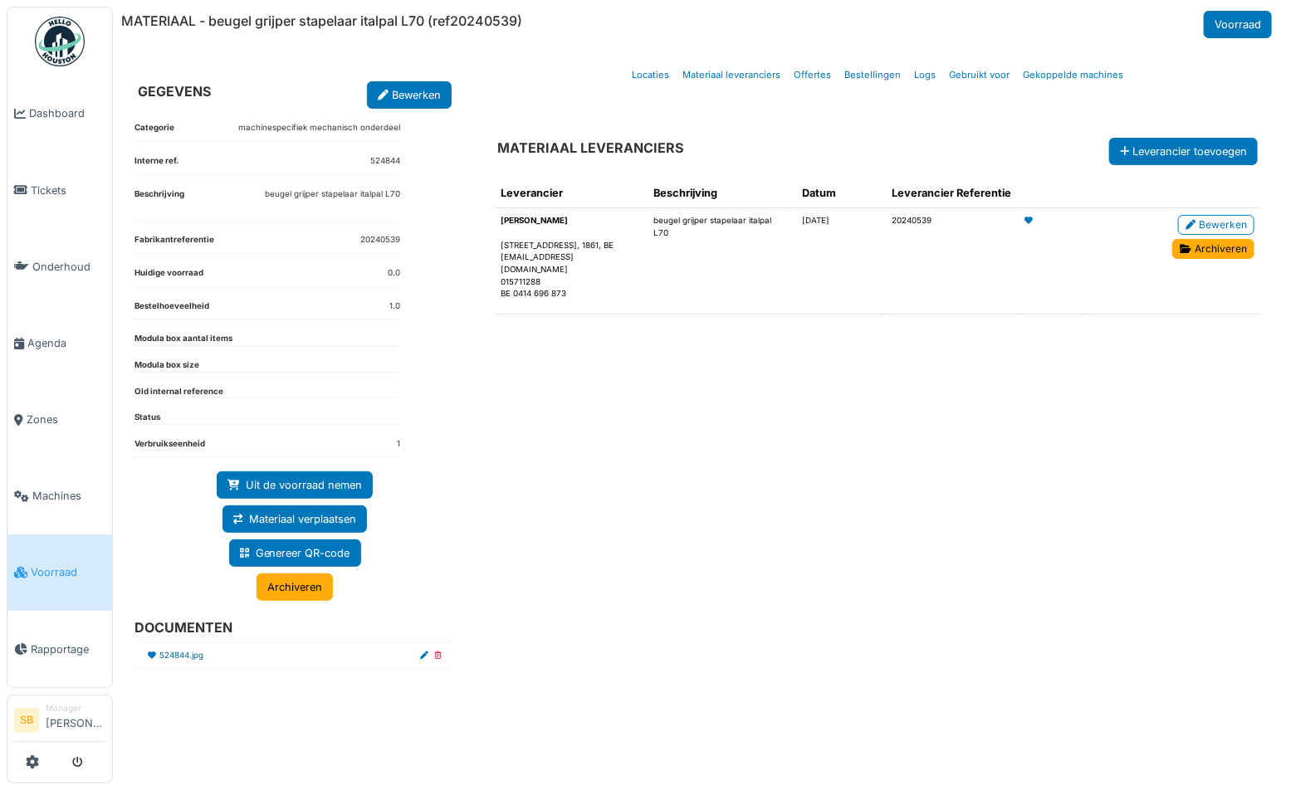
click at [202, 650] on link "524844.jpg" at bounding box center [181, 656] width 44 height 12
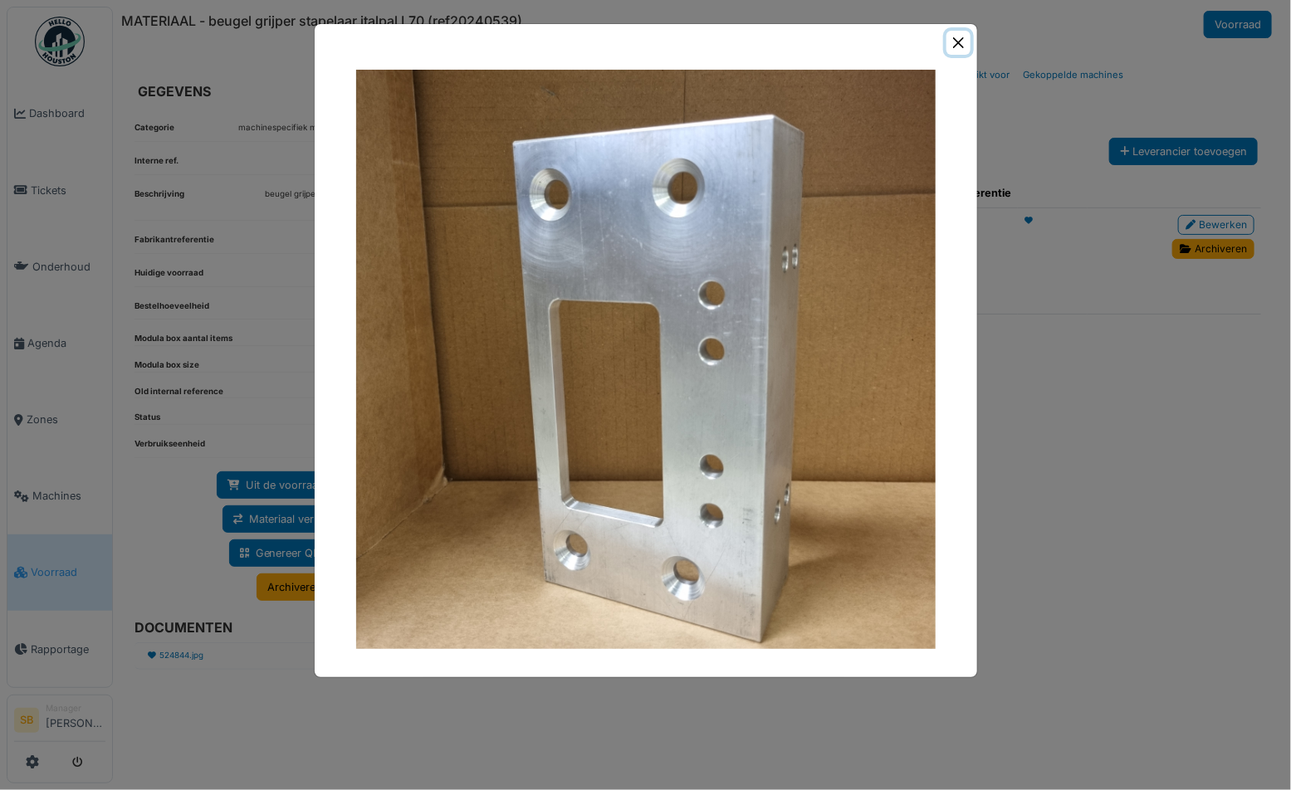
click at [960, 40] on button "Close" at bounding box center [959, 43] width 24 height 24
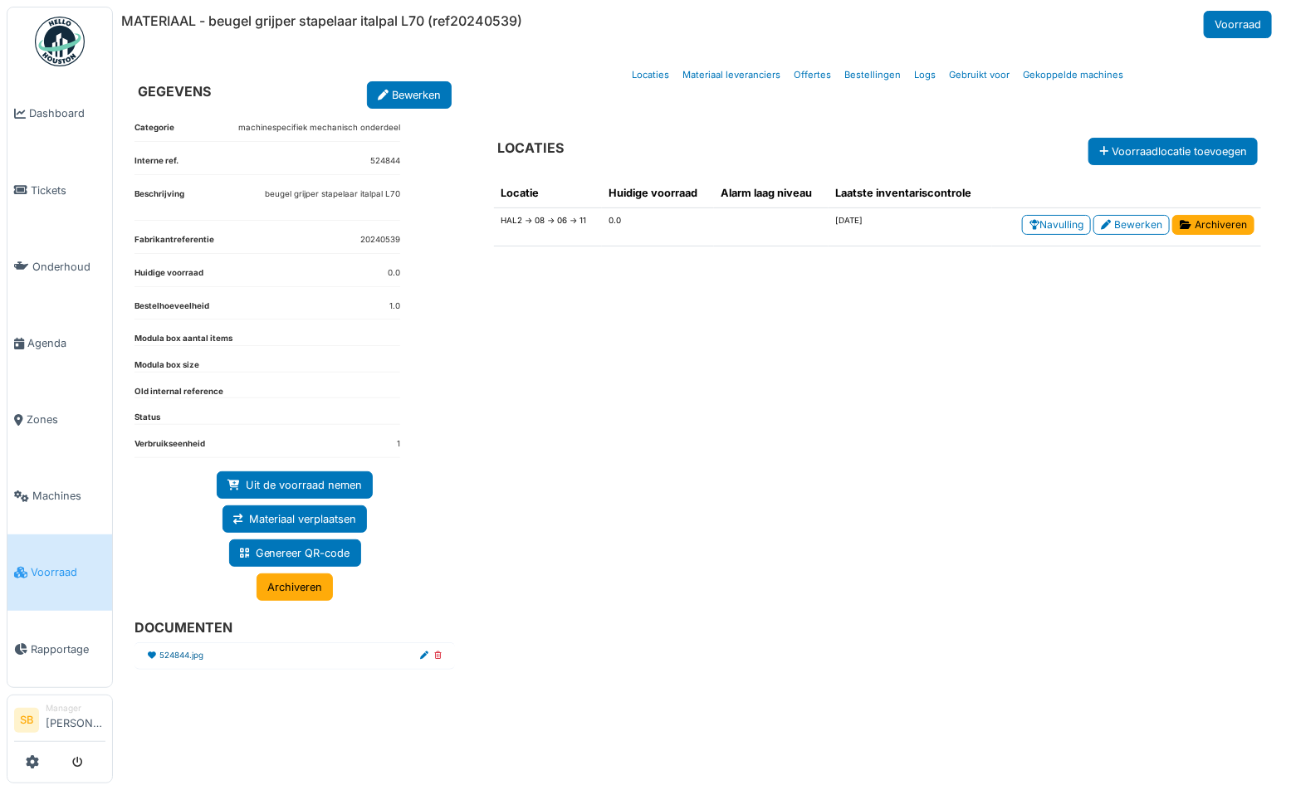
click at [187, 650] on link "524844.jpg" at bounding box center [181, 656] width 44 height 12
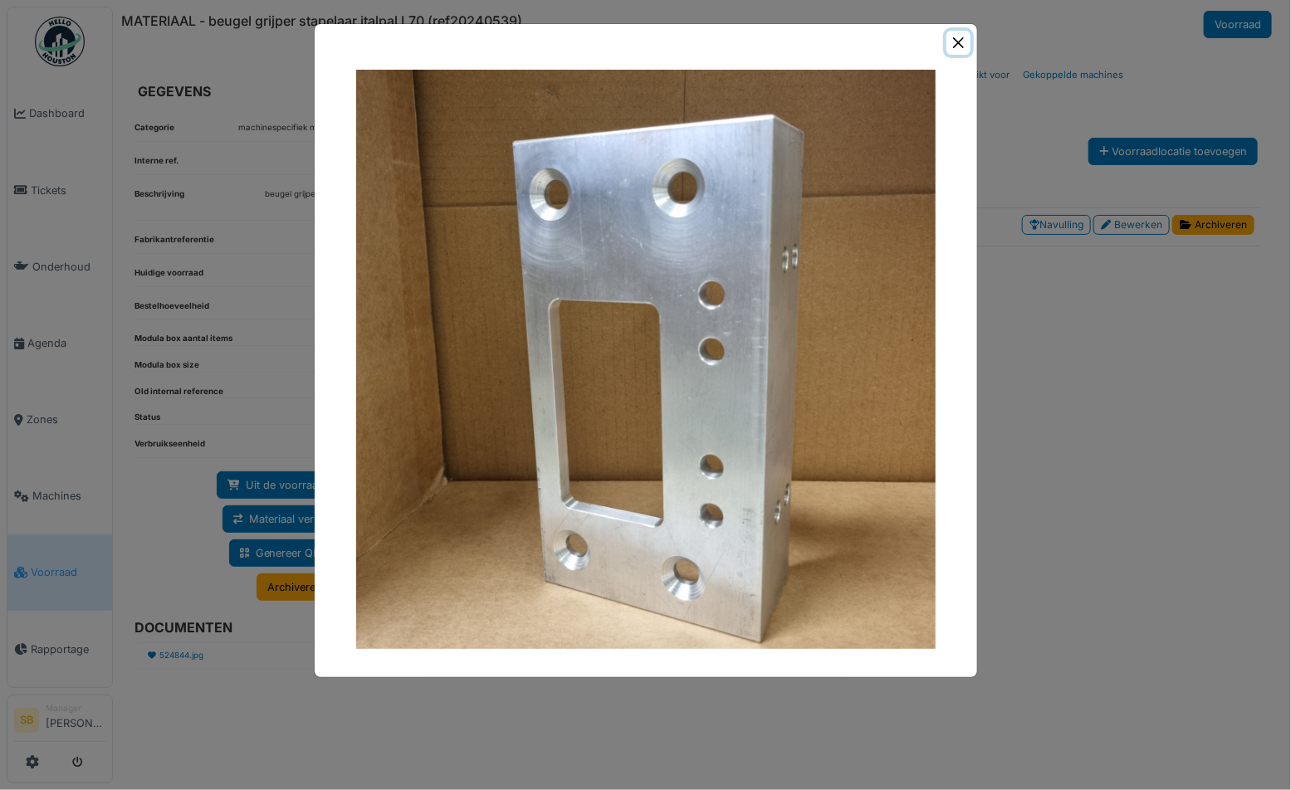
click at [960, 38] on button "Close" at bounding box center [959, 43] width 24 height 24
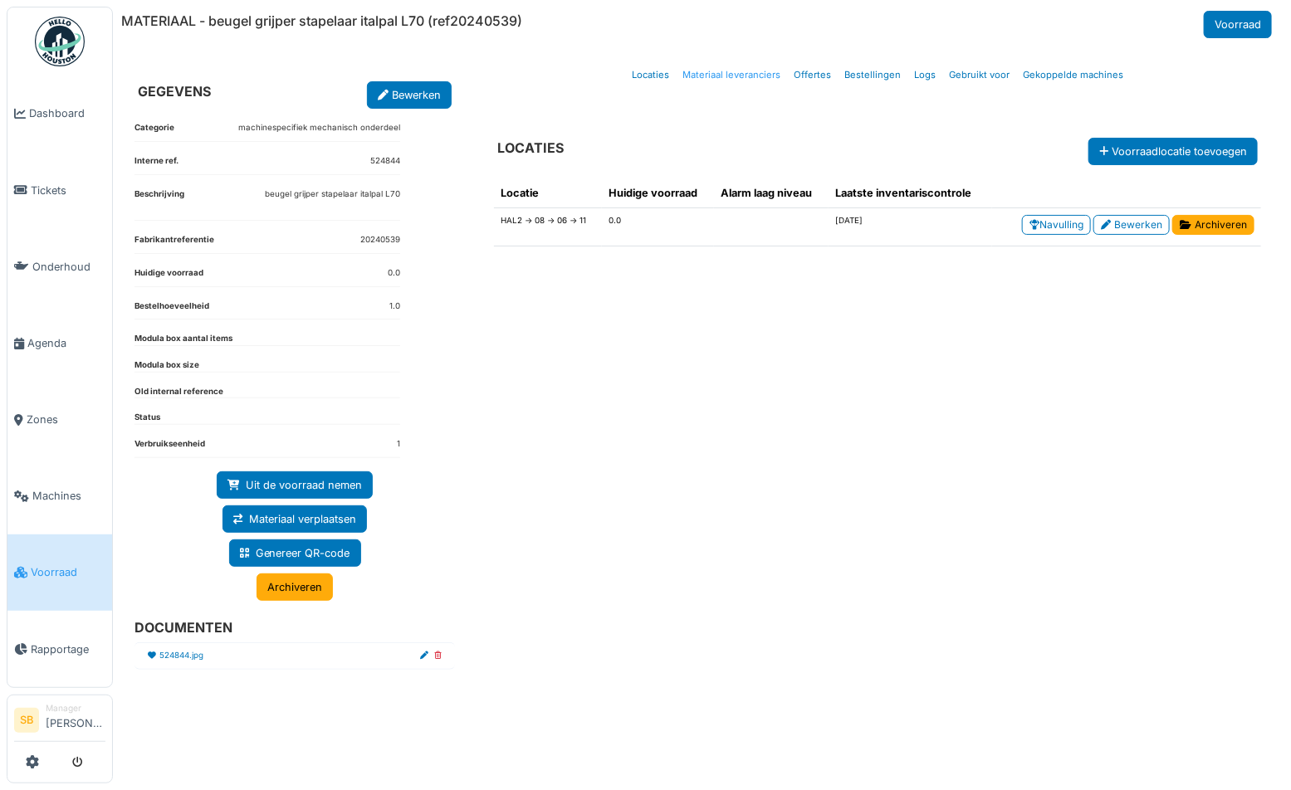
click at [746, 70] on link "Materiaal leveranciers" at bounding box center [731, 75] width 111 height 39
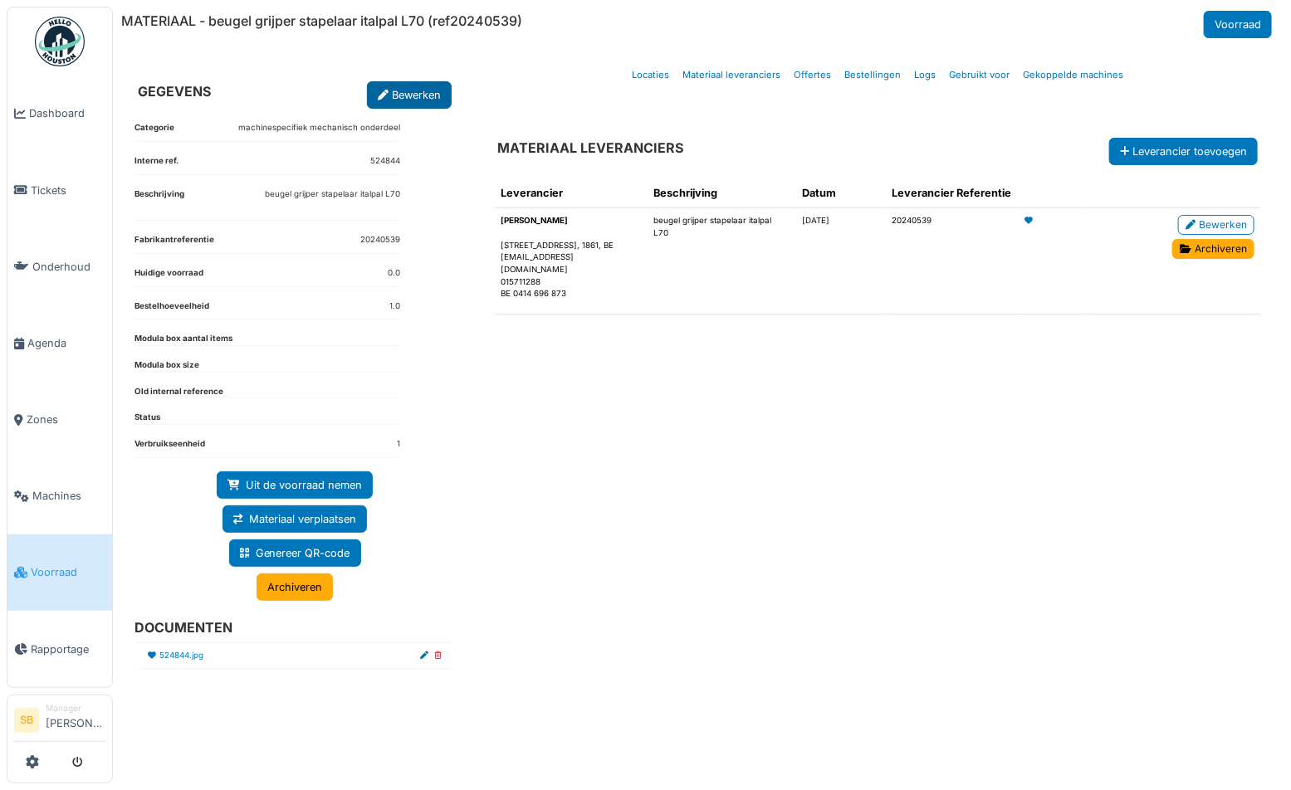
click at [417, 97] on link "Bewerken" at bounding box center [409, 94] width 85 height 27
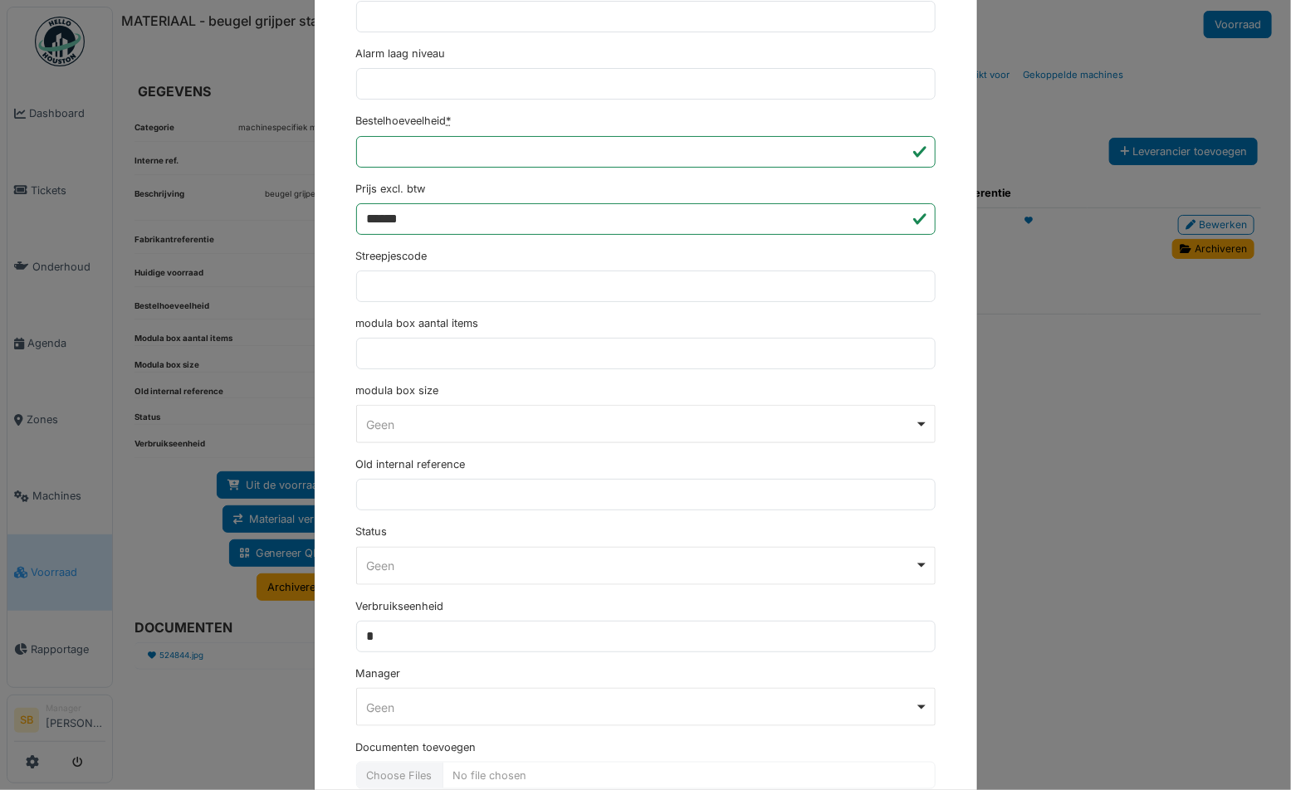
scroll to position [714, 0]
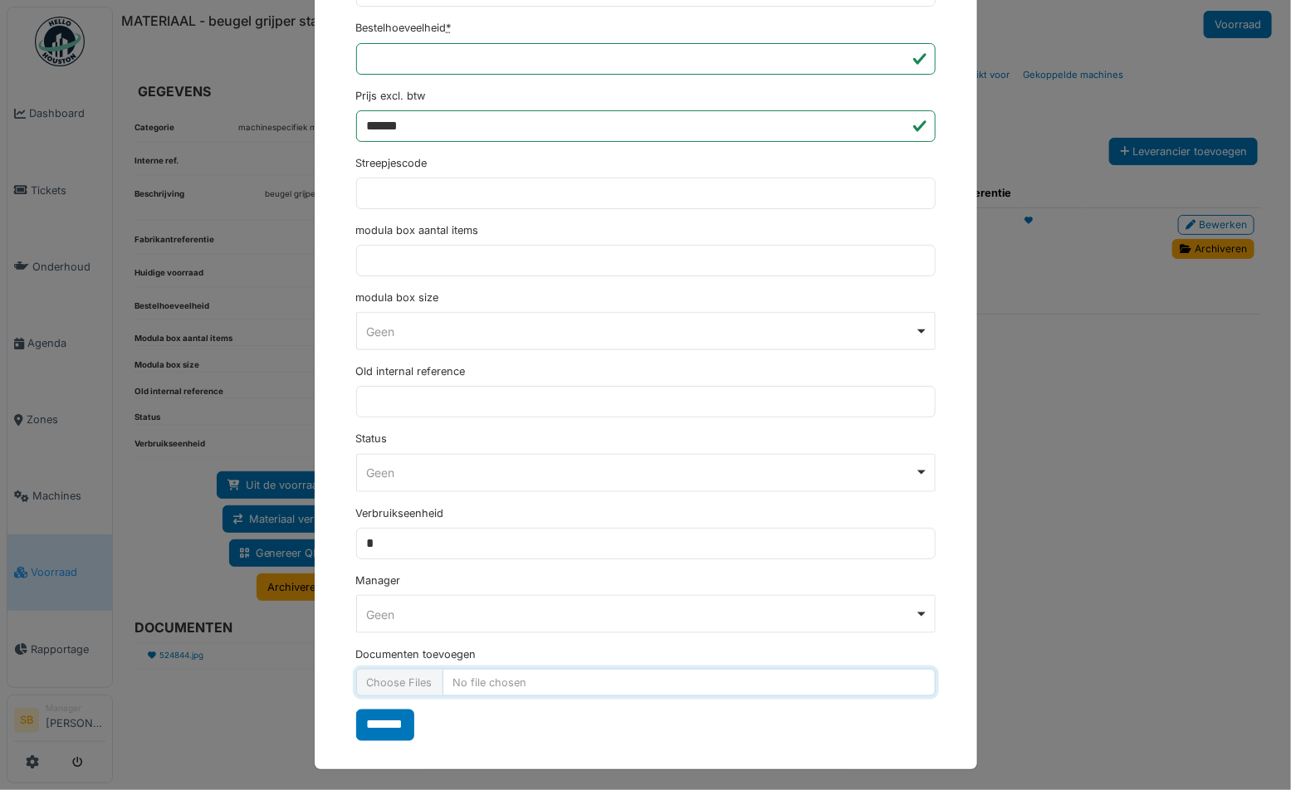
click at [404, 682] on input "Documenten toevoegen" at bounding box center [646, 682] width 580 height 27
type input "**********"
click at [394, 718] on input "*******" at bounding box center [385, 726] width 58 height 32
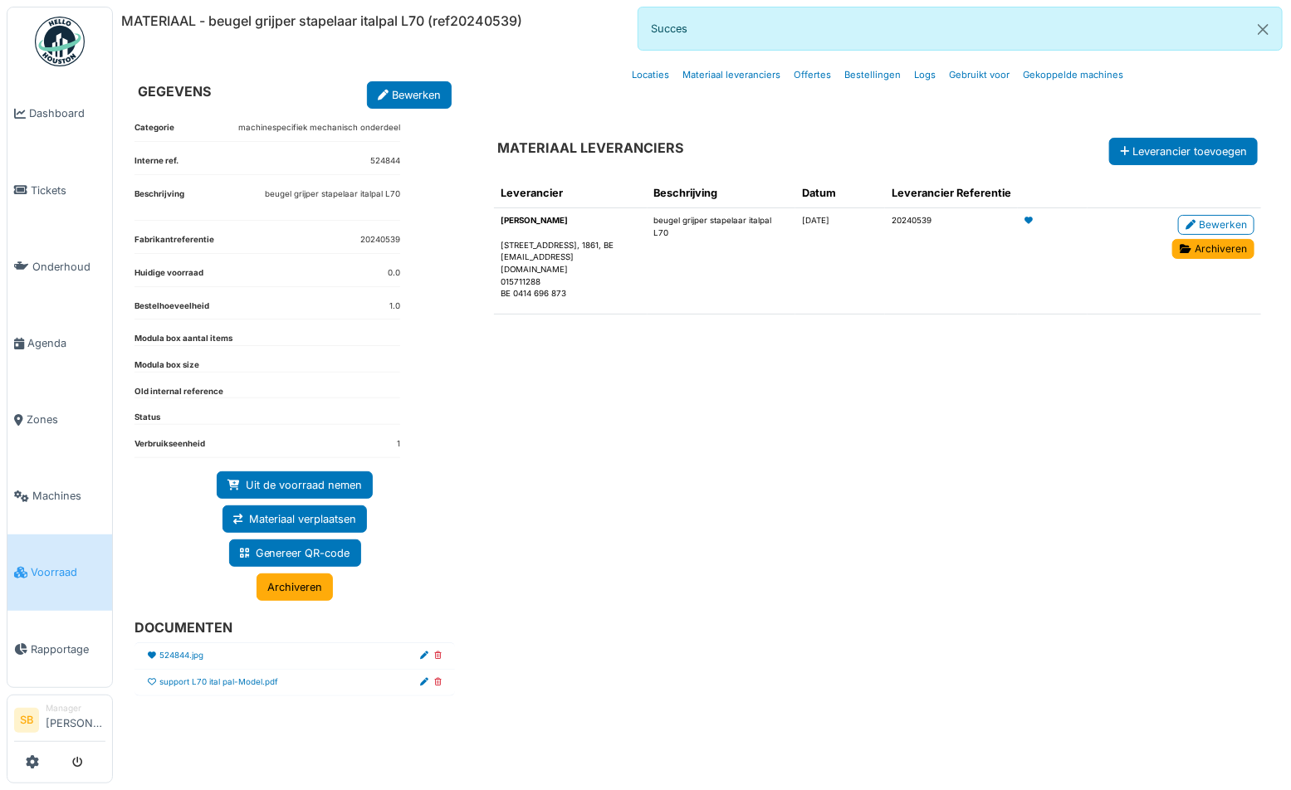
drag, startPoint x: 585, startPoint y: 678, endPoint x: 590, endPoint y: 663, distance: 15.3
click at [586, 679] on div "Leverancier Beschrijving Datum Leverancier Referentie Van Eeckhoudt Nieuwenrode…" at bounding box center [878, 458] width 794 height 586
click at [438, 681] on icon at bounding box center [437, 682] width 7 height 8
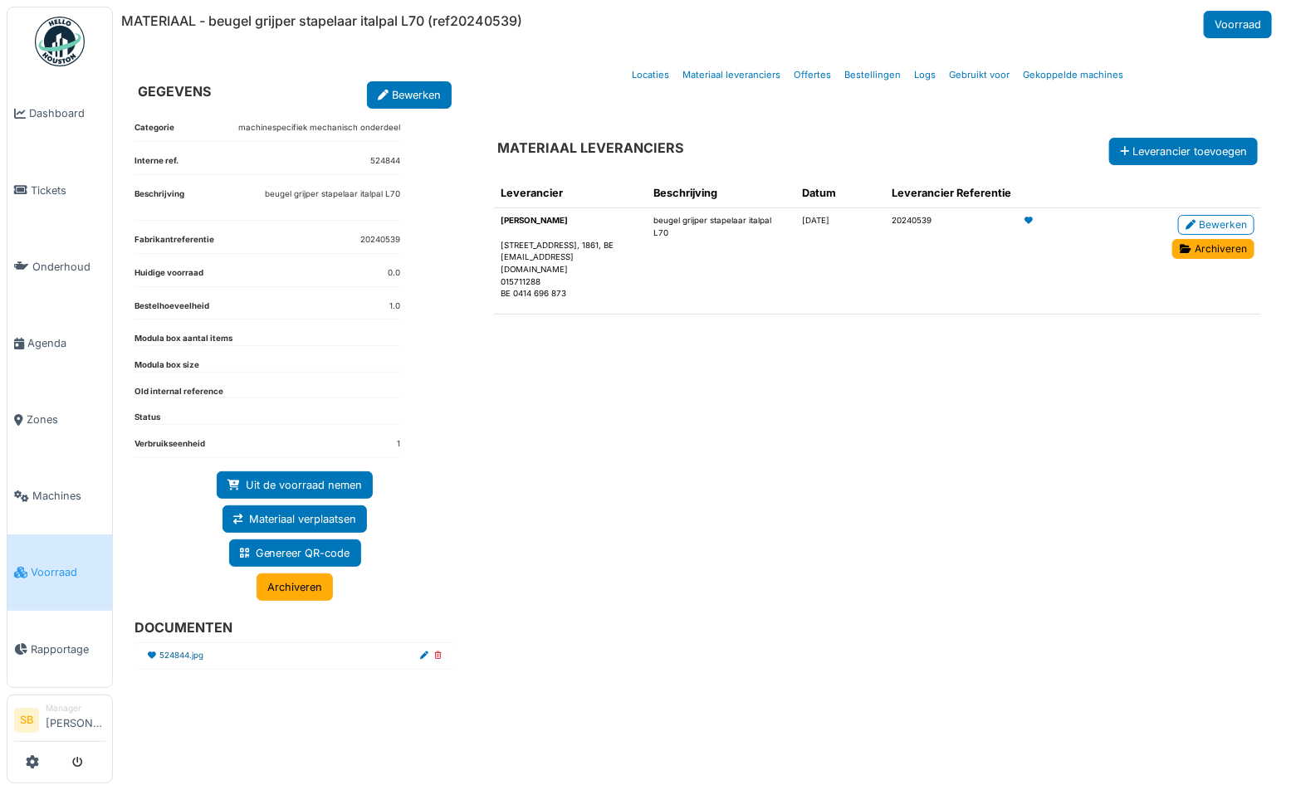
click at [194, 653] on link "524844.jpg" at bounding box center [181, 656] width 44 height 12
click at [184, 656] on link "524844.jpg" at bounding box center [181, 656] width 44 height 12
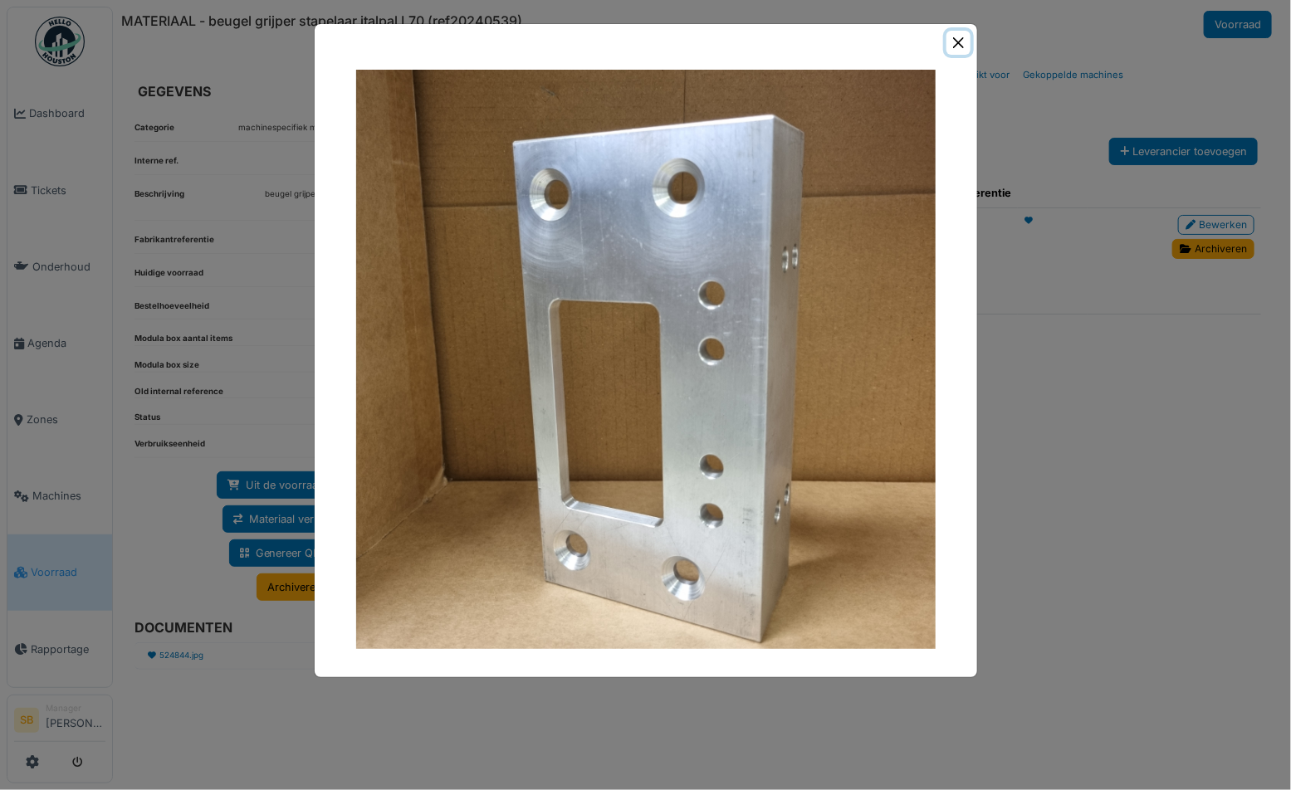
click at [965, 40] on button "Close" at bounding box center [959, 43] width 24 height 24
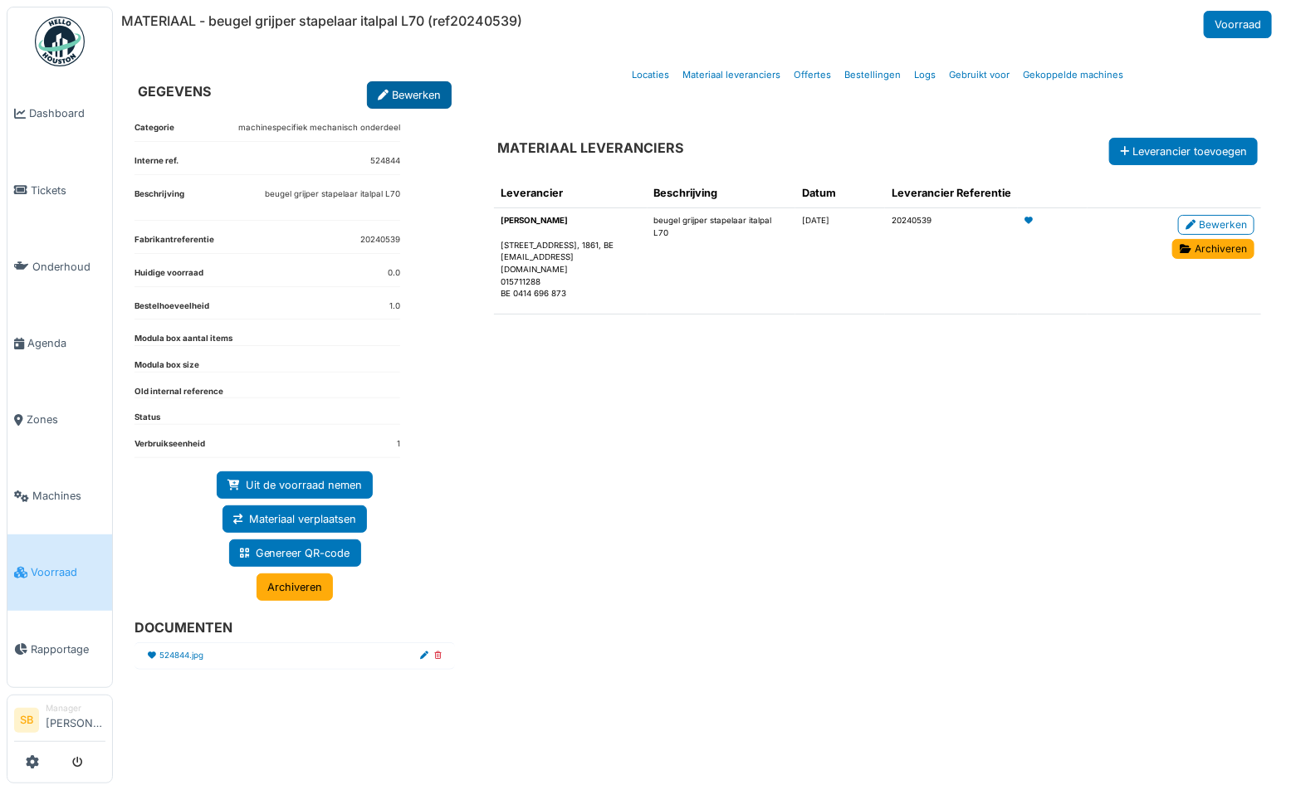
click at [407, 91] on link "Bewerken" at bounding box center [409, 94] width 85 height 27
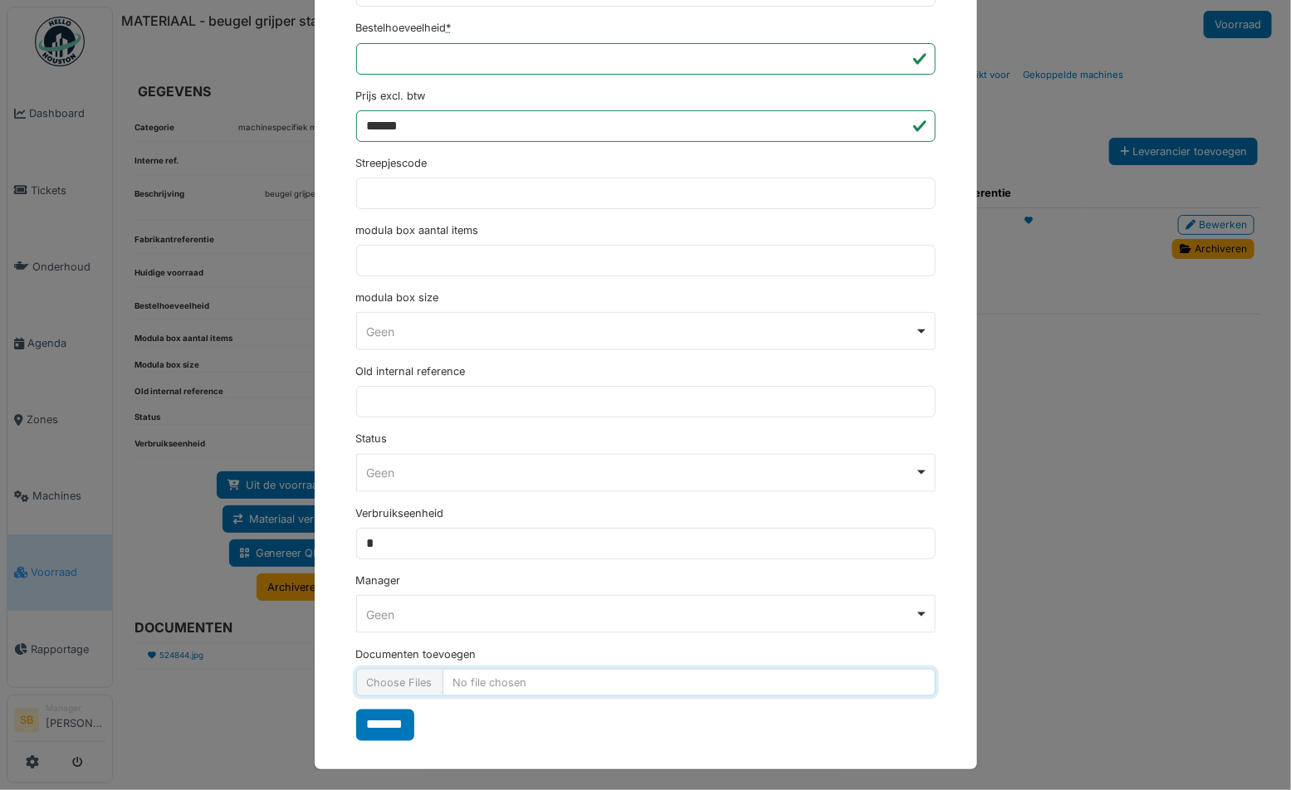
click at [403, 679] on input "Documenten toevoegen" at bounding box center [646, 682] width 580 height 27
type input "**********"
click at [406, 717] on input "*******" at bounding box center [385, 726] width 58 height 32
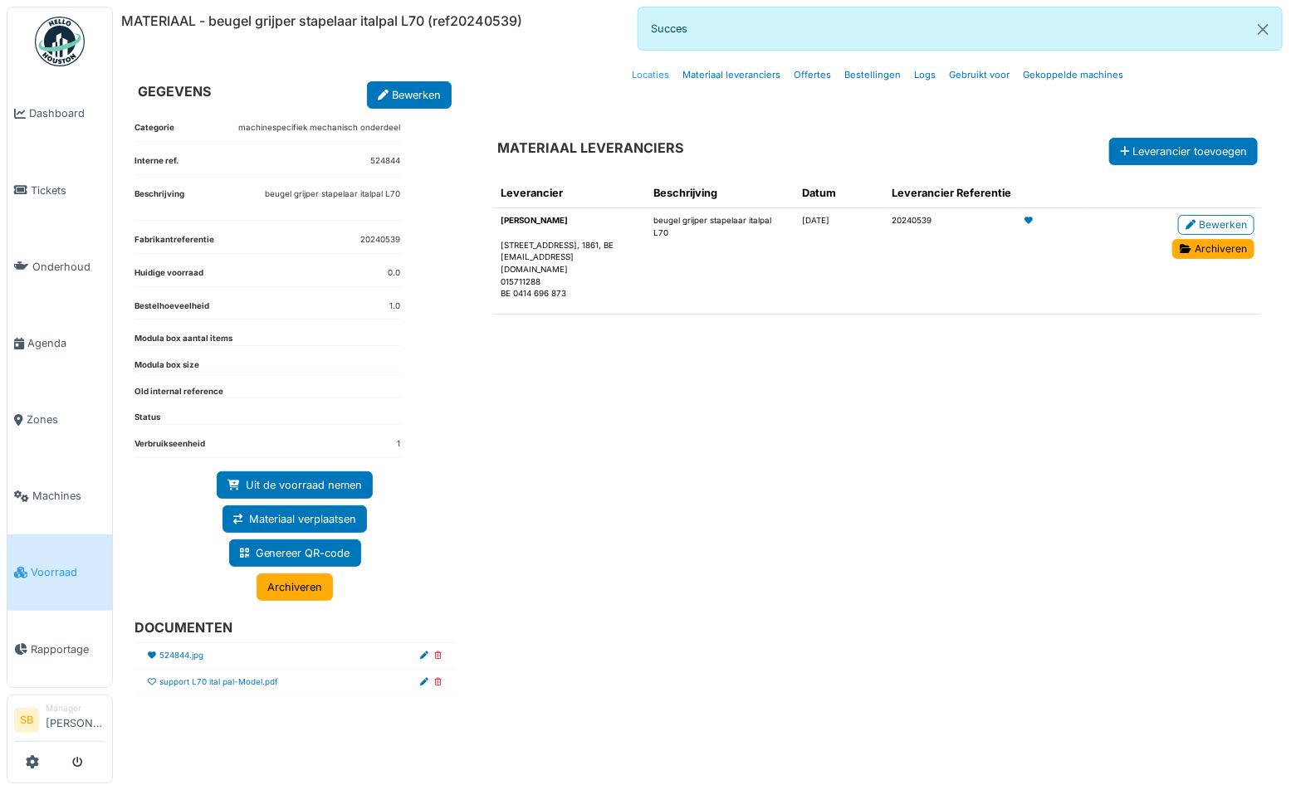
click at [660, 68] on link "Locaties" at bounding box center [650, 75] width 51 height 39
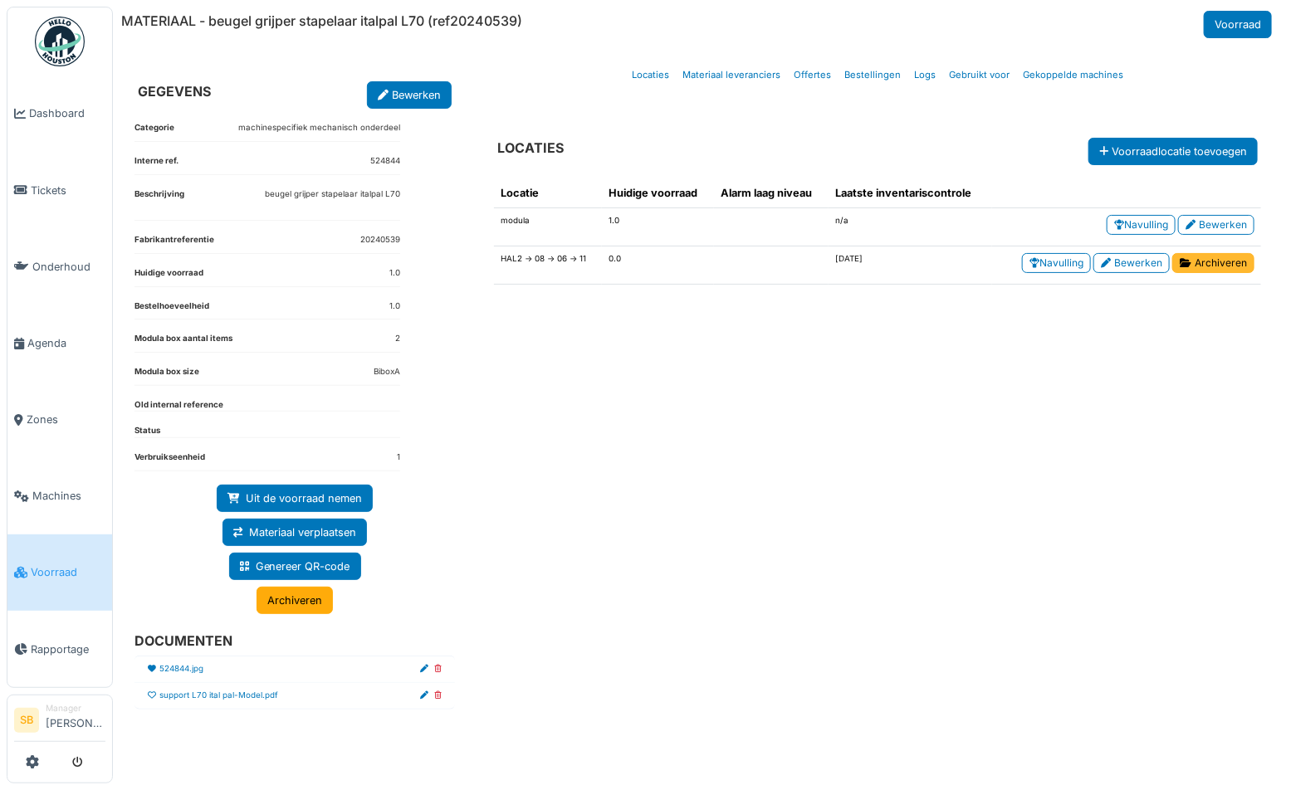
click at [1217, 266] on link "Archiveren" at bounding box center [1213, 263] width 82 height 20
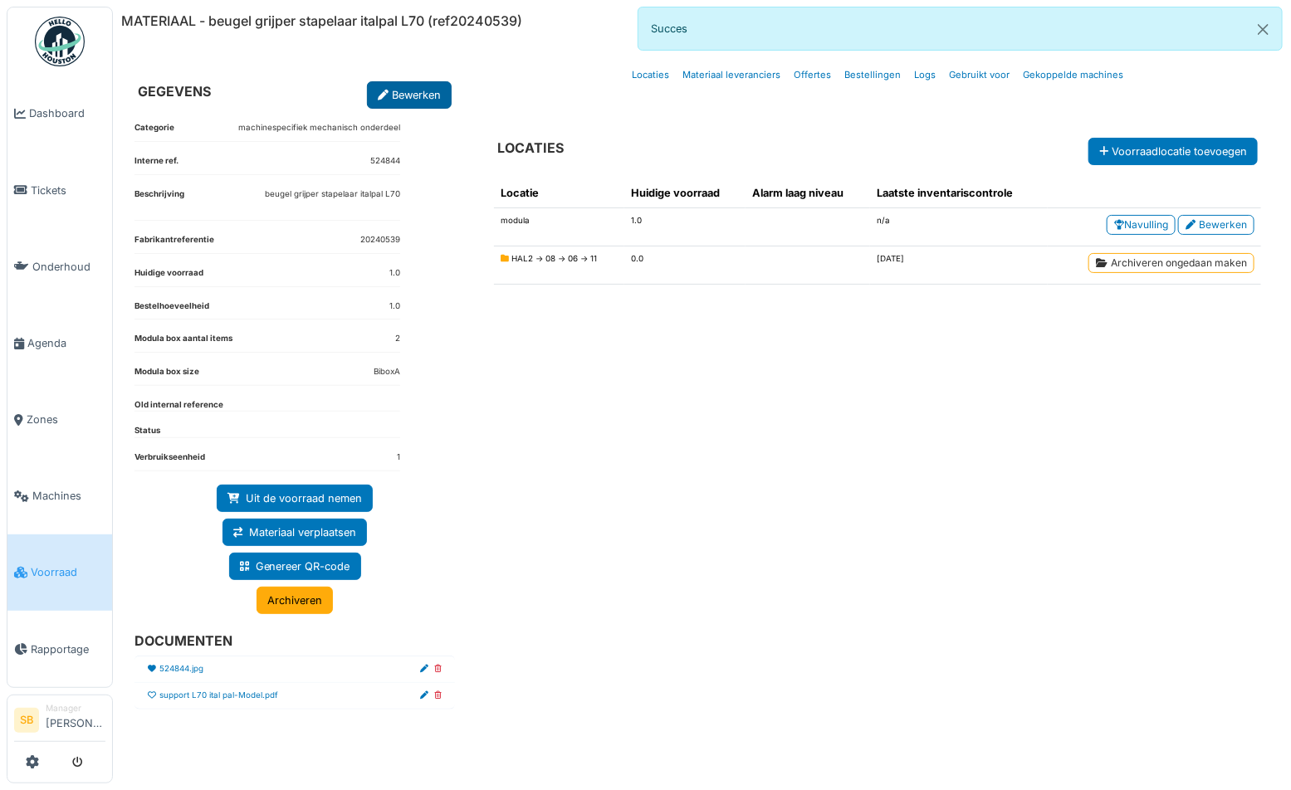
click at [411, 83] on link "Bewerken" at bounding box center [409, 94] width 85 height 27
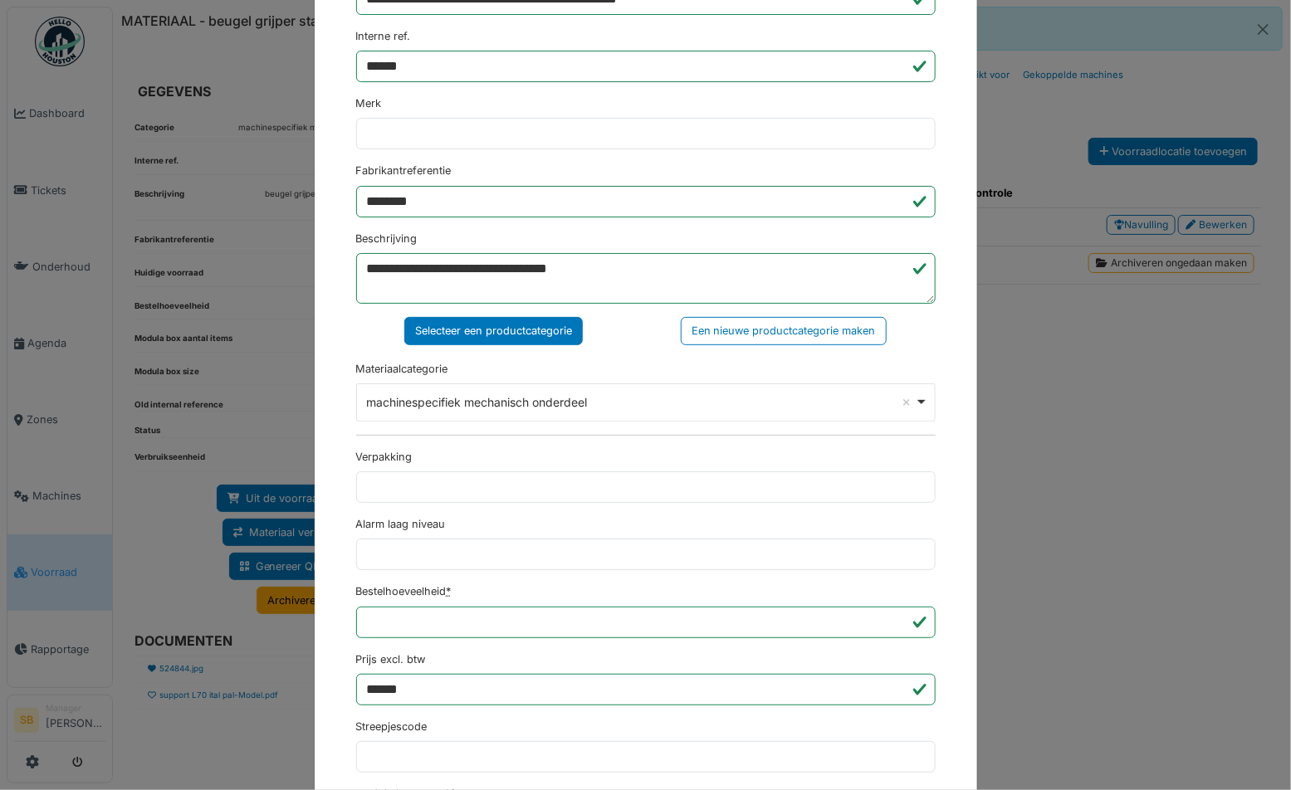
scroll to position [226, 0]
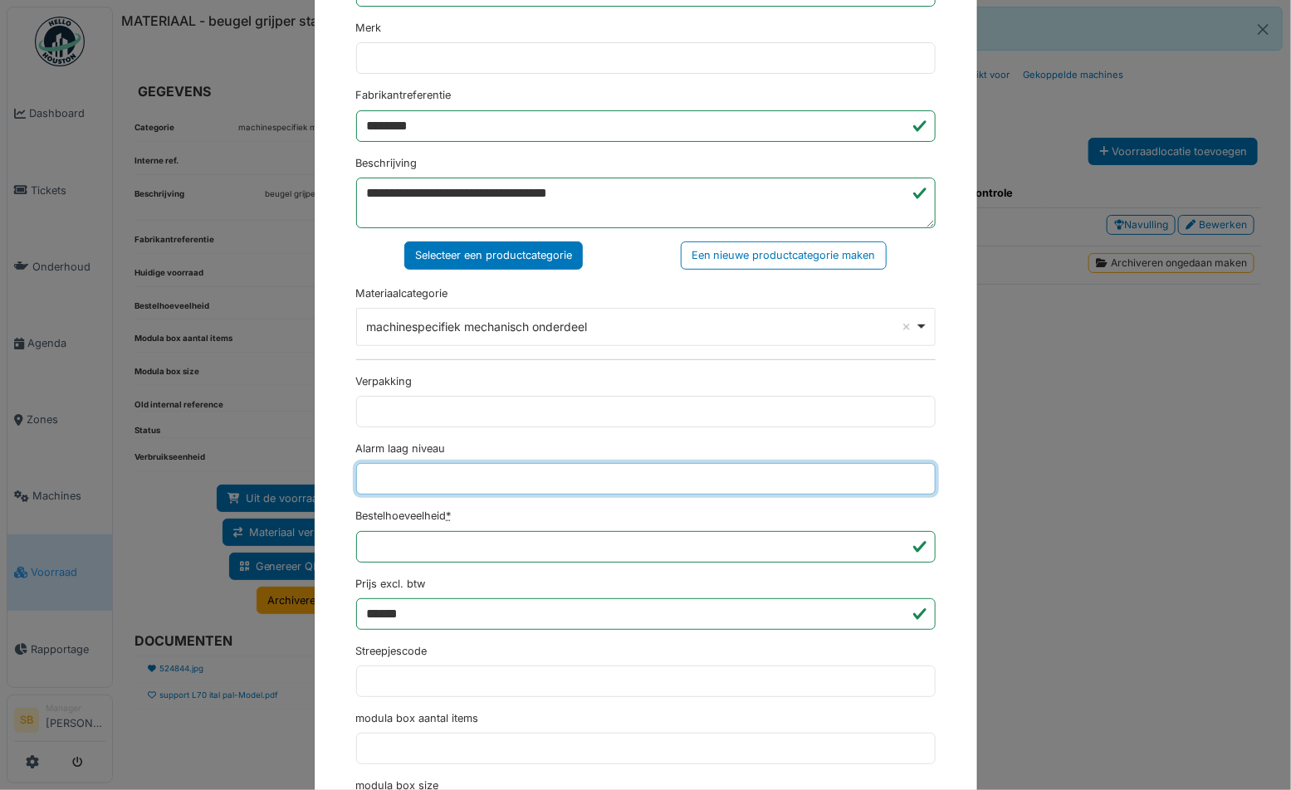
click at [387, 478] on input "Alarm laag niveau" at bounding box center [646, 479] width 580 height 32
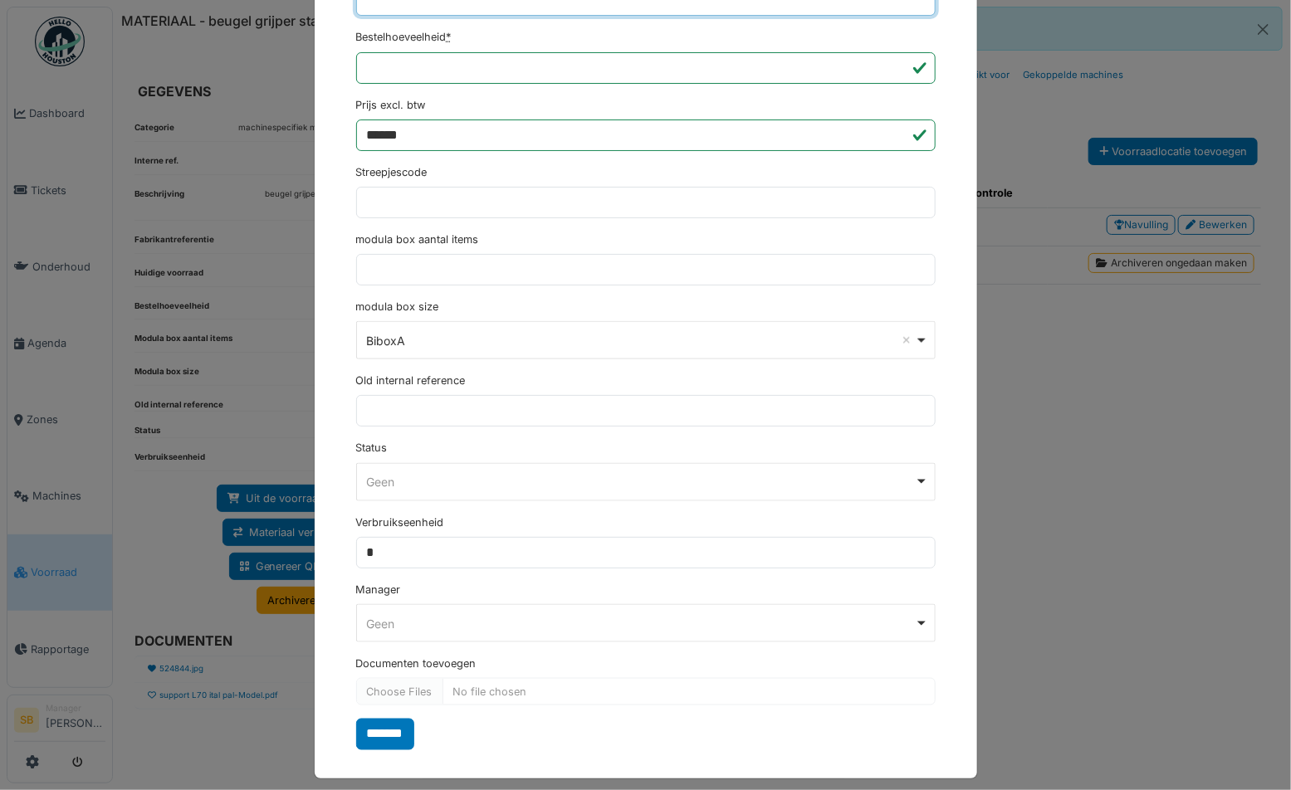
scroll to position [714, 0]
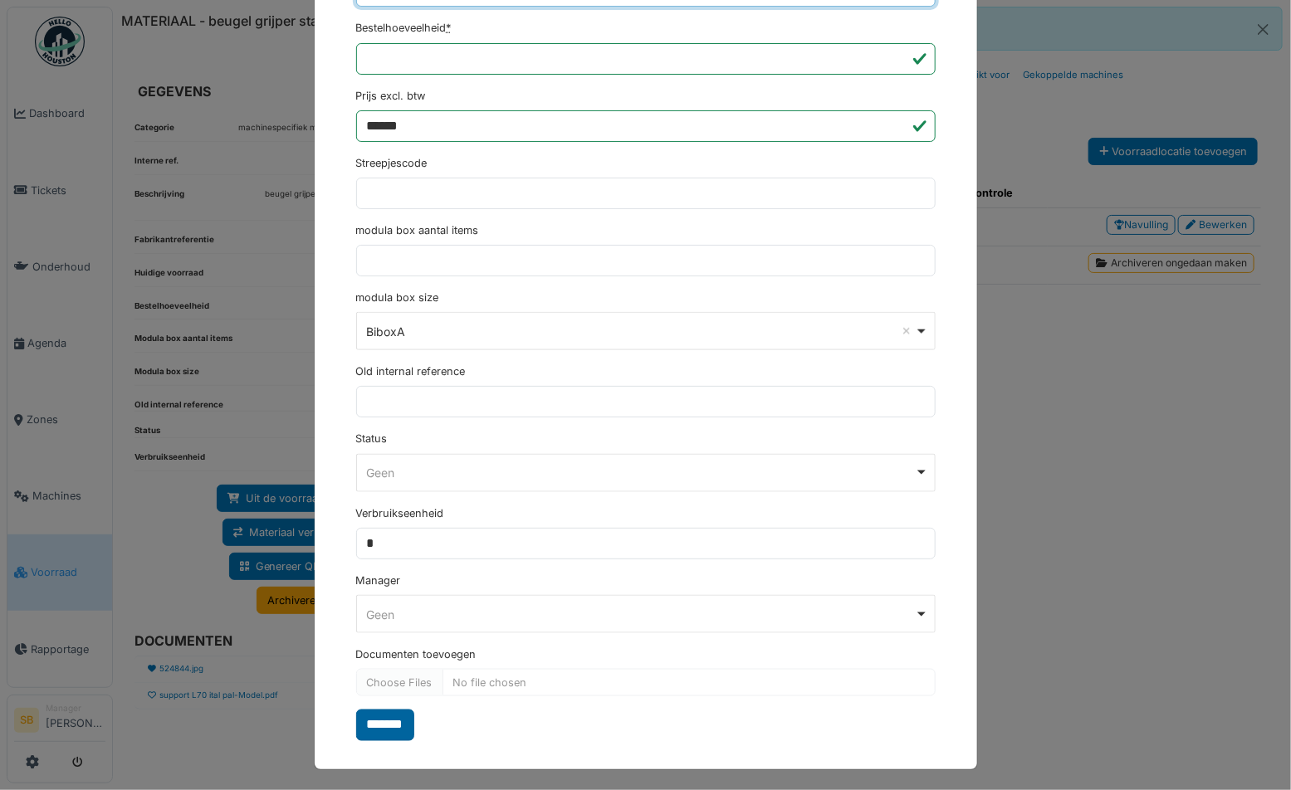
type input "*"
click at [396, 721] on input "*******" at bounding box center [385, 726] width 58 height 32
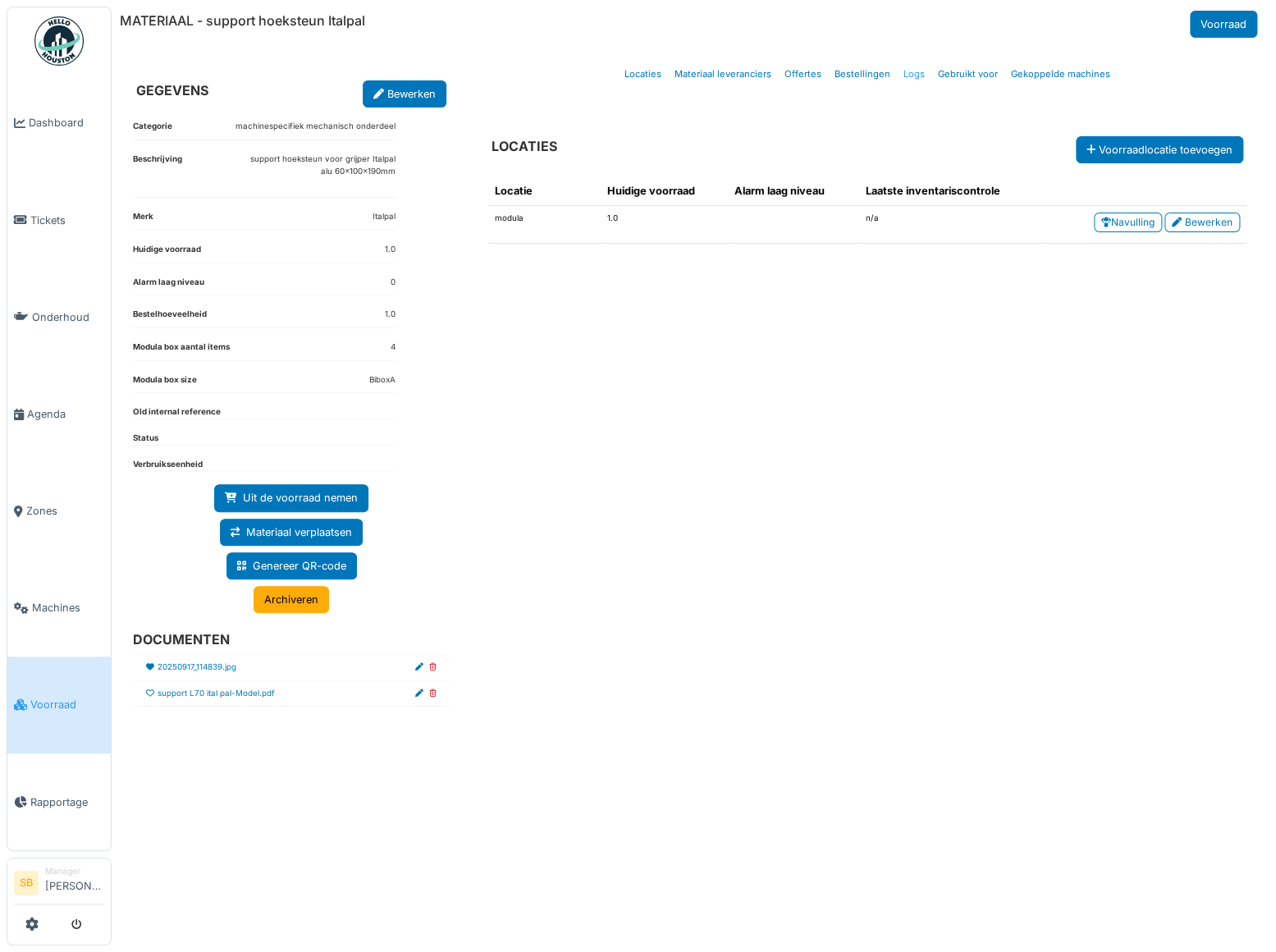
click at [909, 72] on link "Logs" at bounding box center [914, 74] width 35 height 39
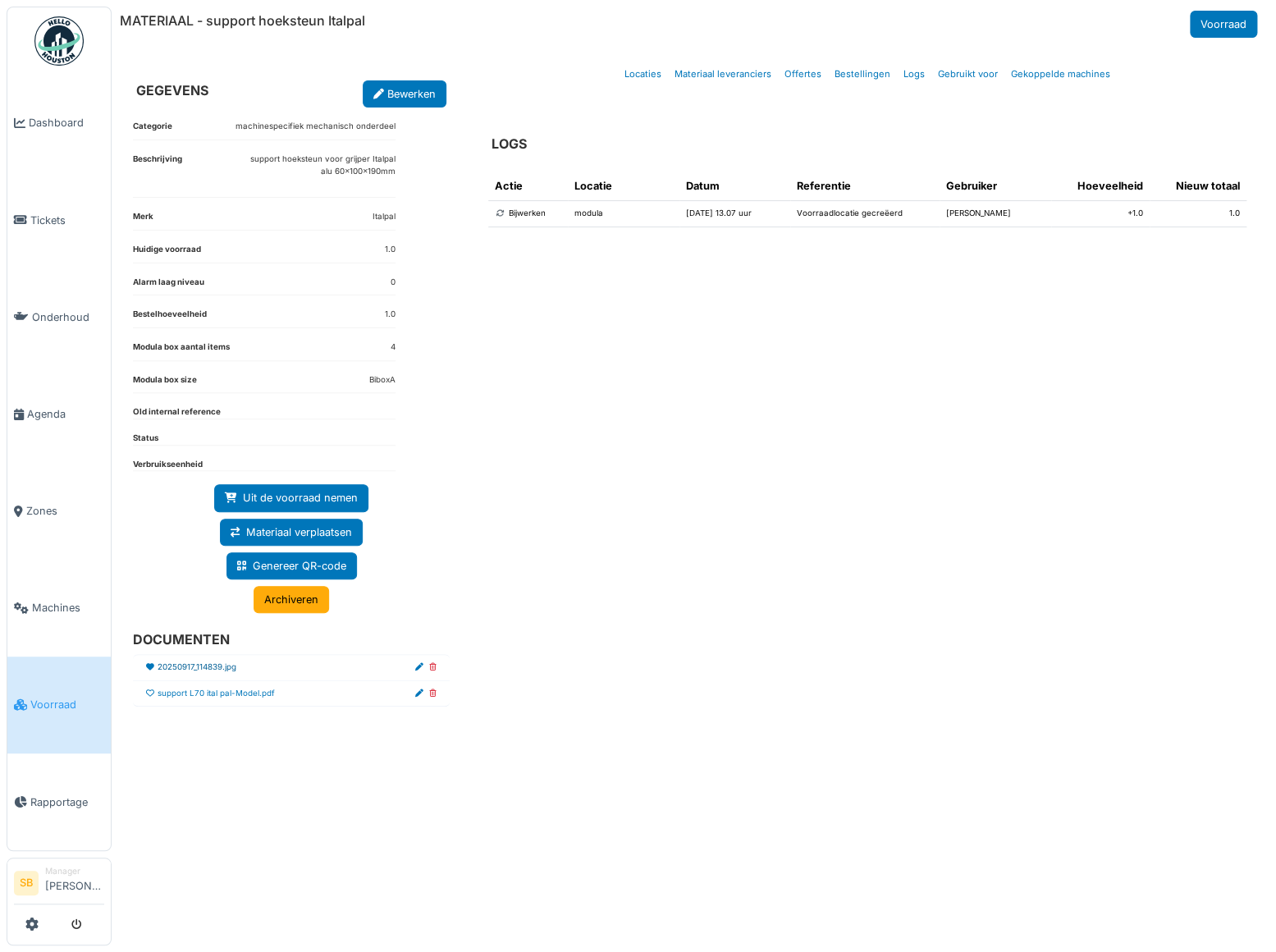
click at [224, 664] on link "20250917_114839.jpg" at bounding box center [197, 667] width 79 height 12
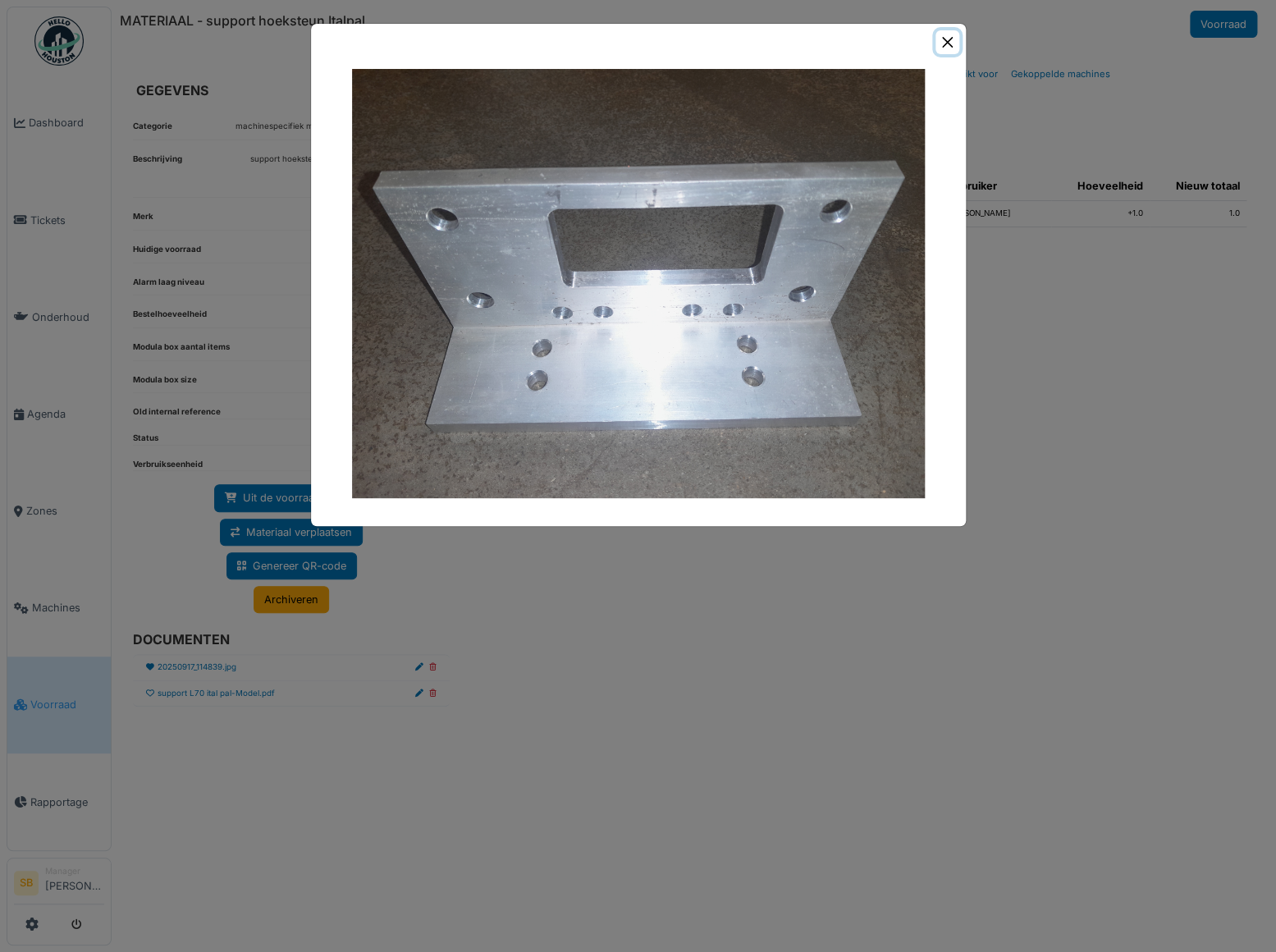
click at [955, 37] on button "Close" at bounding box center [948, 43] width 24 height 24
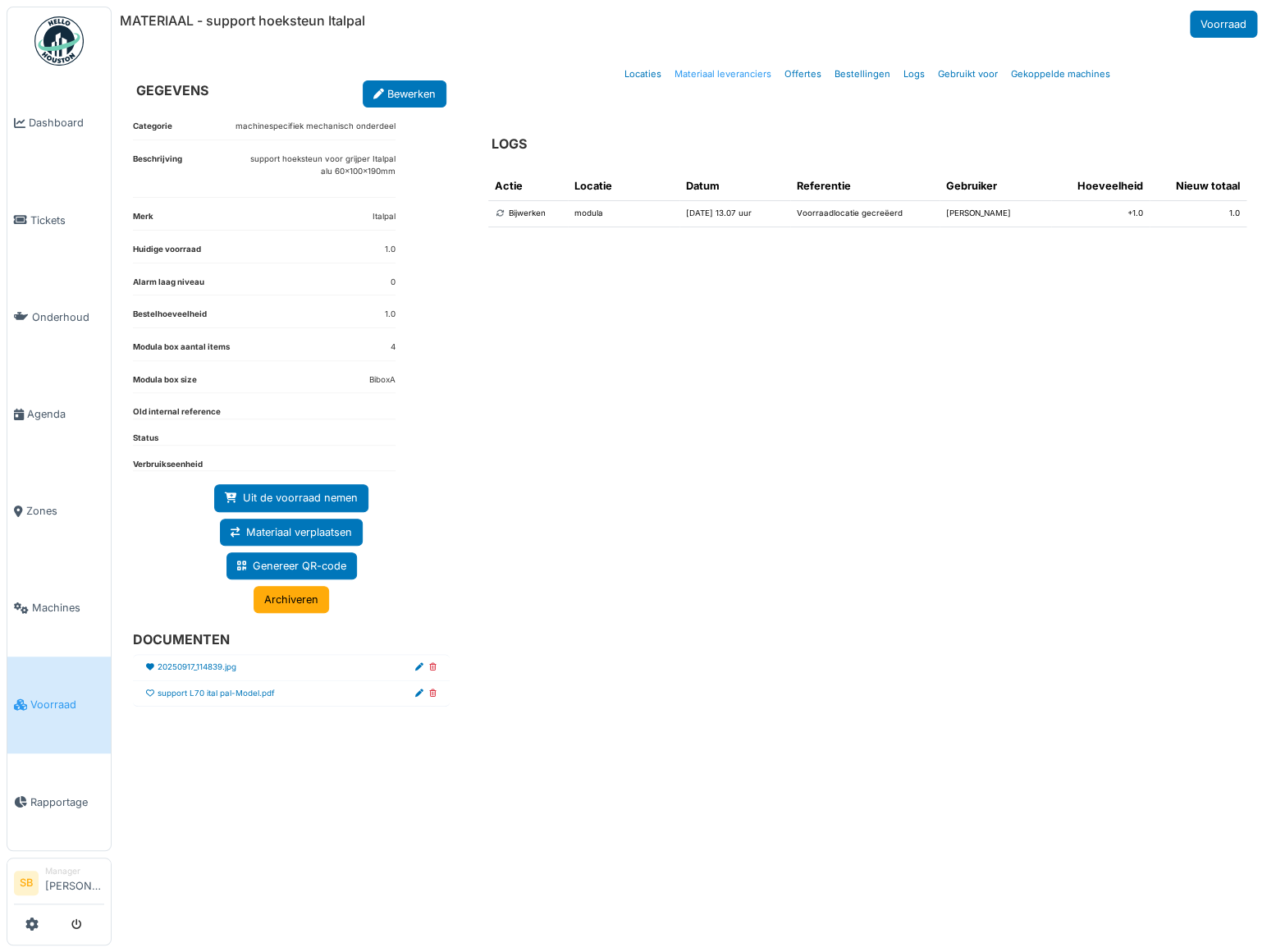
click at [729, 74] on link "Materiaal leveranciers" at bounding box center [723, 74] width 110 height 39
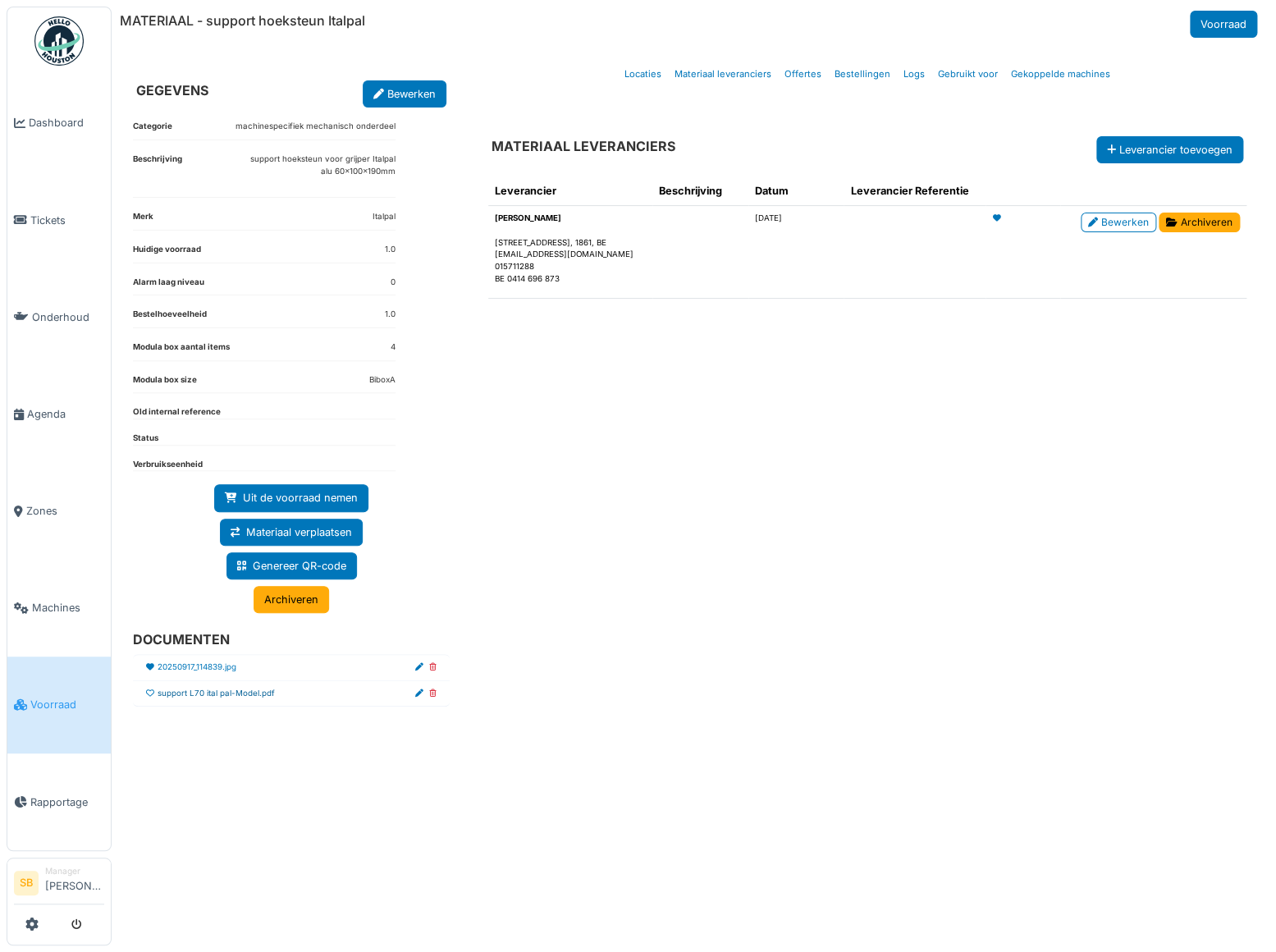
click at [257, 689] on link "support L70 ital pal-Model.pdf" at bounding box center [215, 694] width 118 height 12
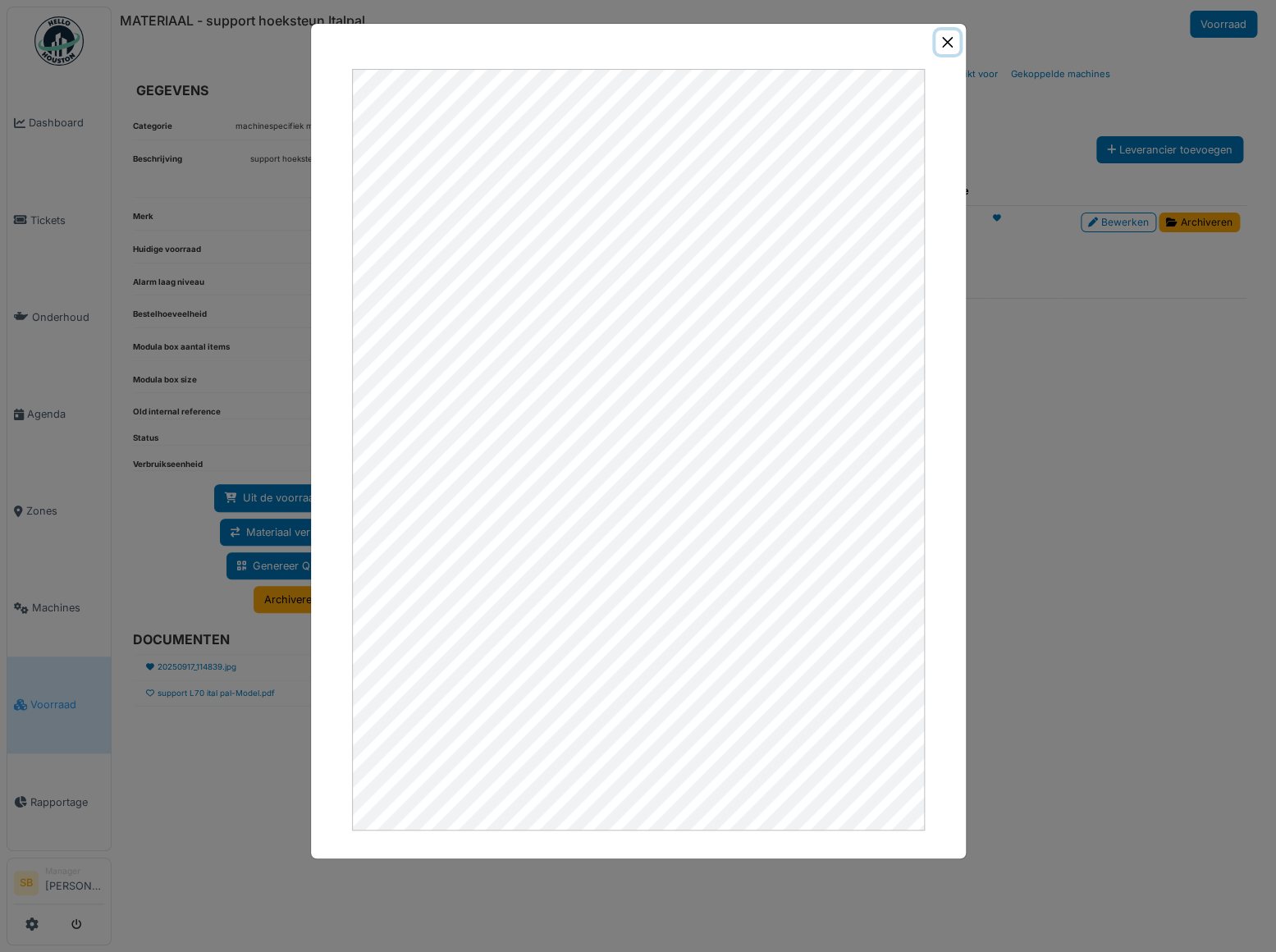
click at [941, 46] on button "Close" at bounding box center [948, 43] width 24 height 24
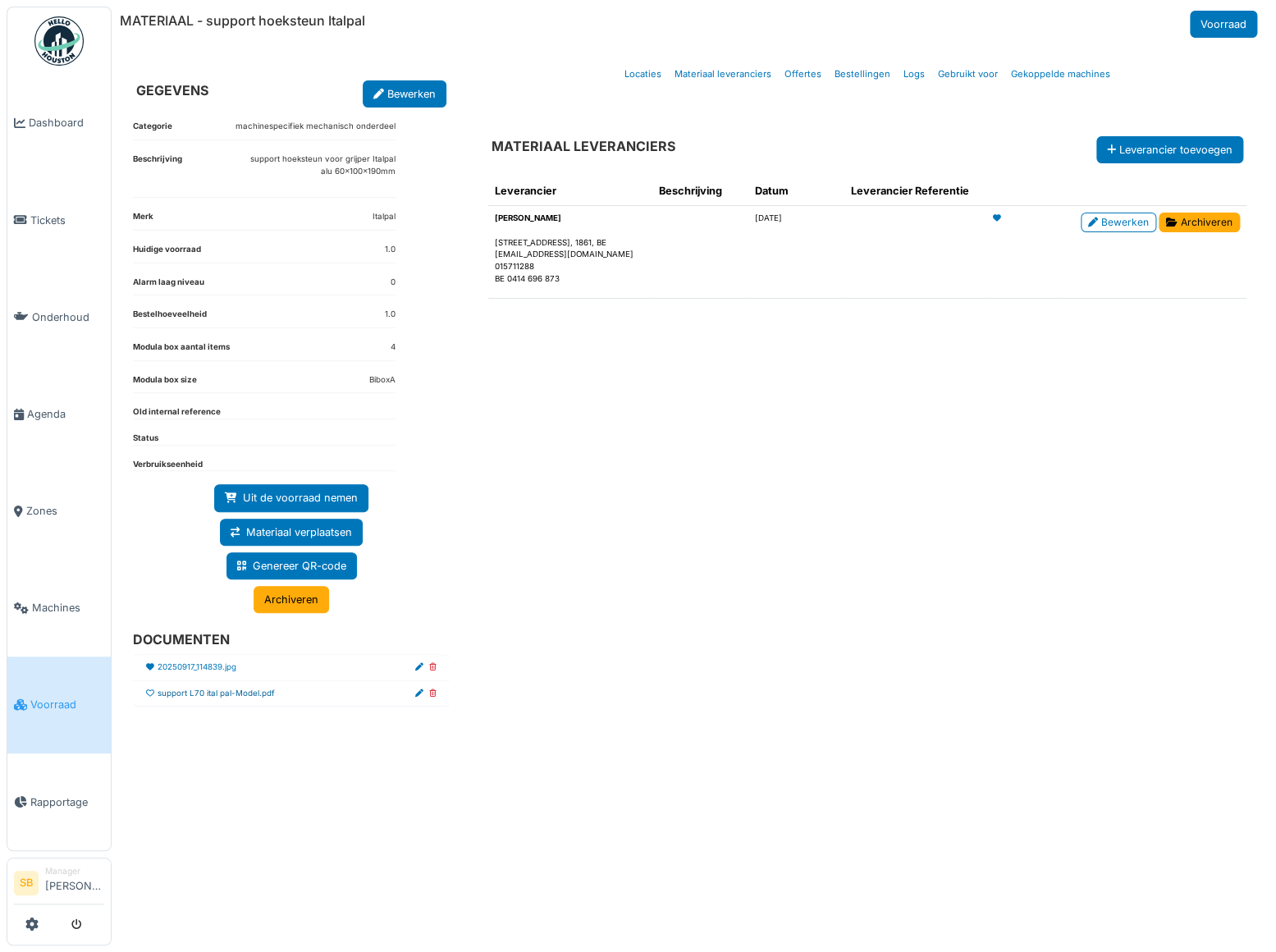
click at [213, 694] on link "support L70 ital pal-Model.pdf" at bounding box center [215, 694] width 118 height 12
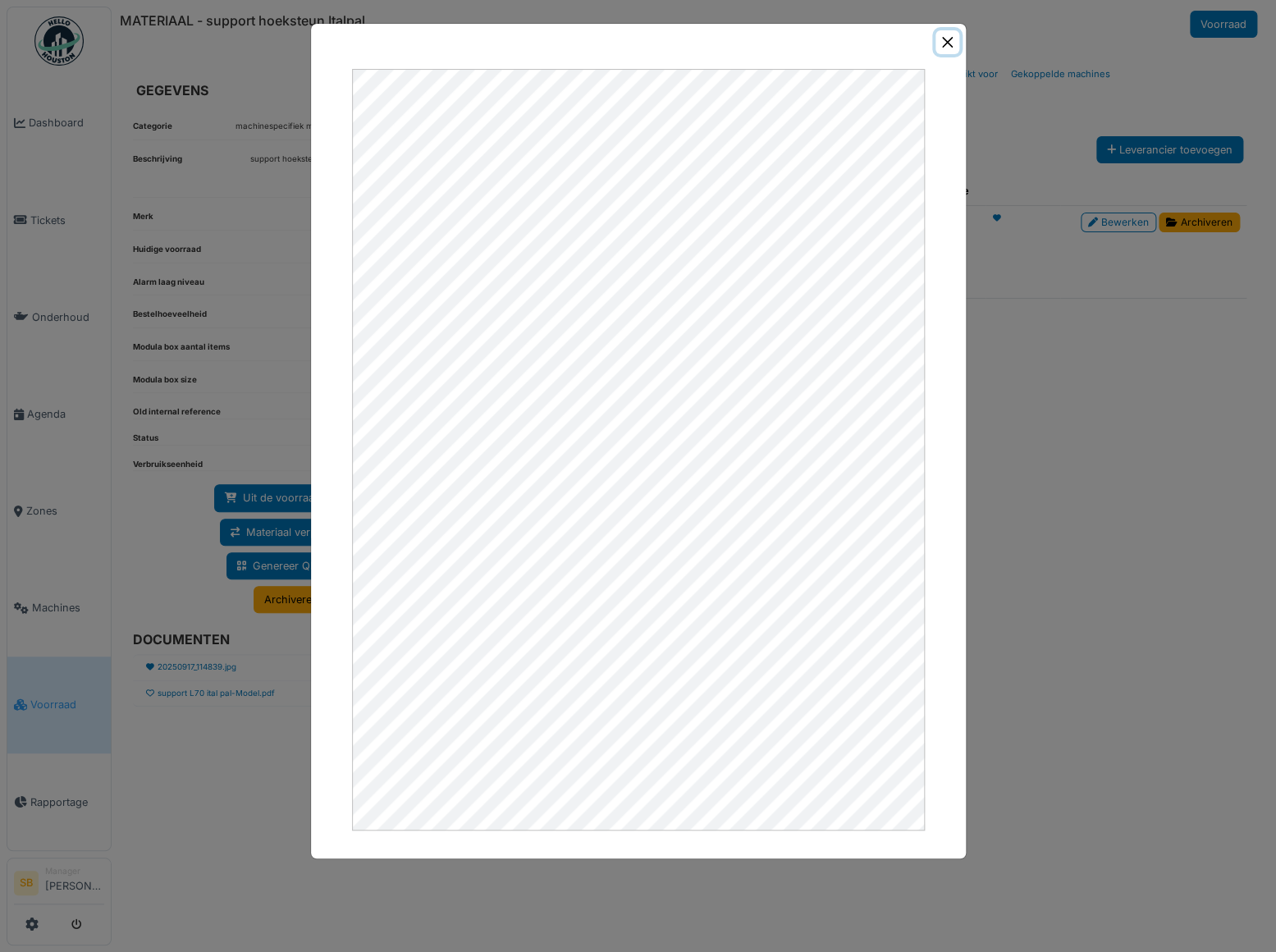
click at [938, 41] on button "Close" at bounding box center [948, 43] width 24 height 24
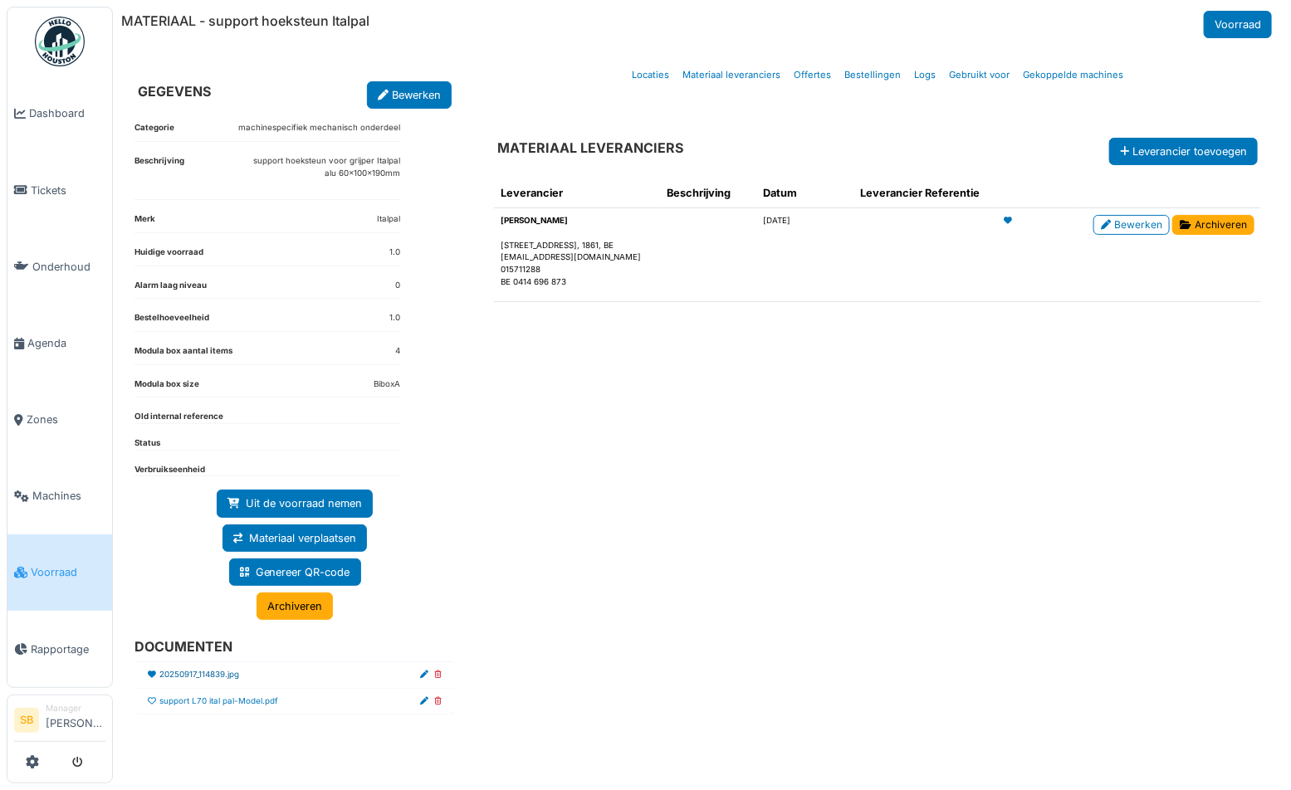
click at [223, 674] on link "20250917_114839.jpg" at bounding box center [199, 675] width 80 height 12
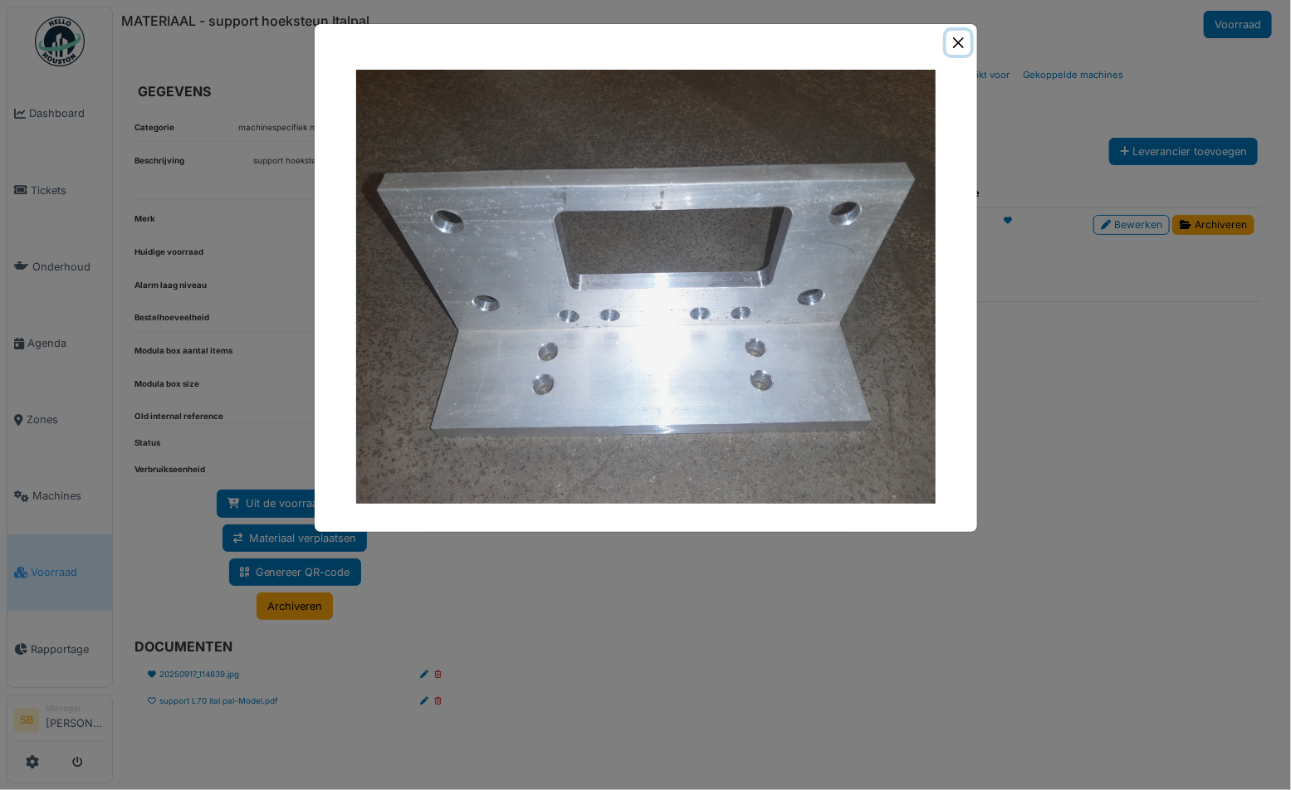
click at [961, 44] on button "Close" at bounding box center [959, 43] width 24 height 24
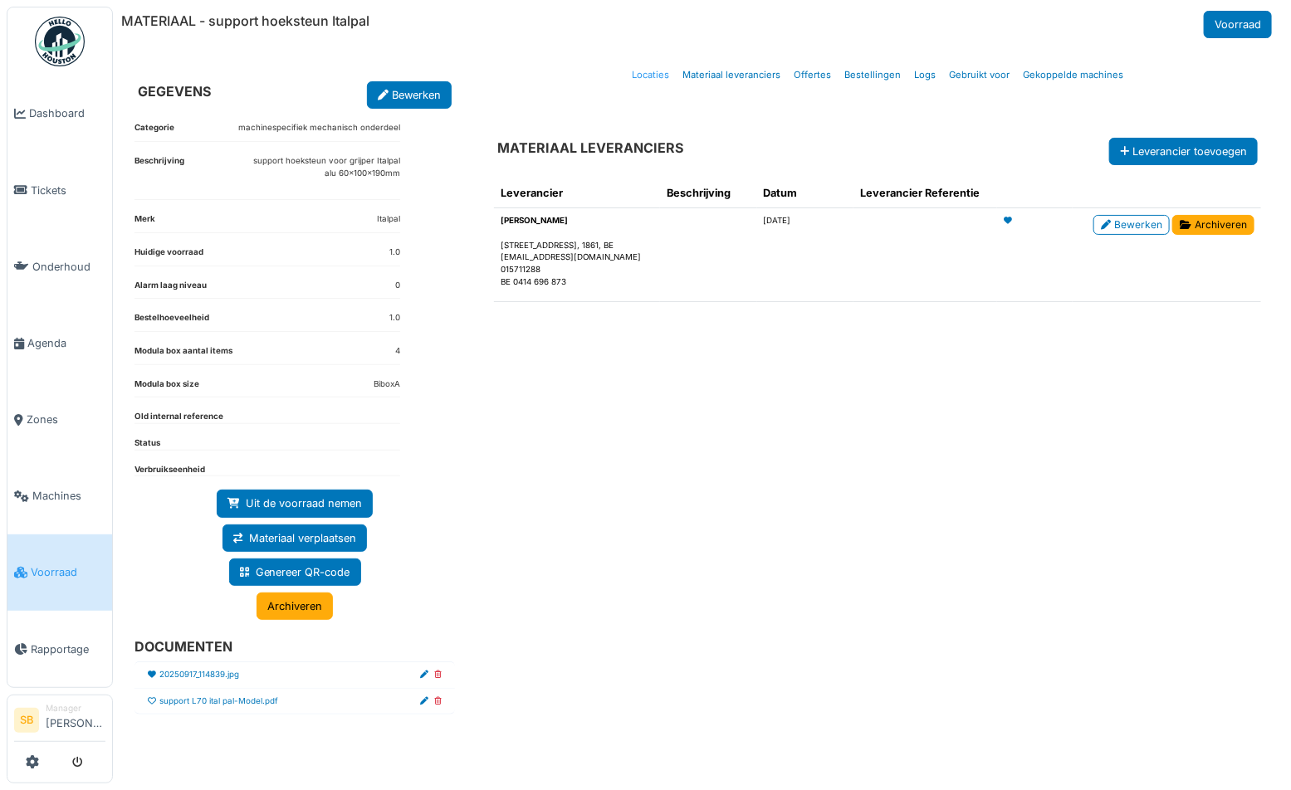
click at [641, 71] on link "Locaties" at bounding box center [650, 75] width 51 height 39
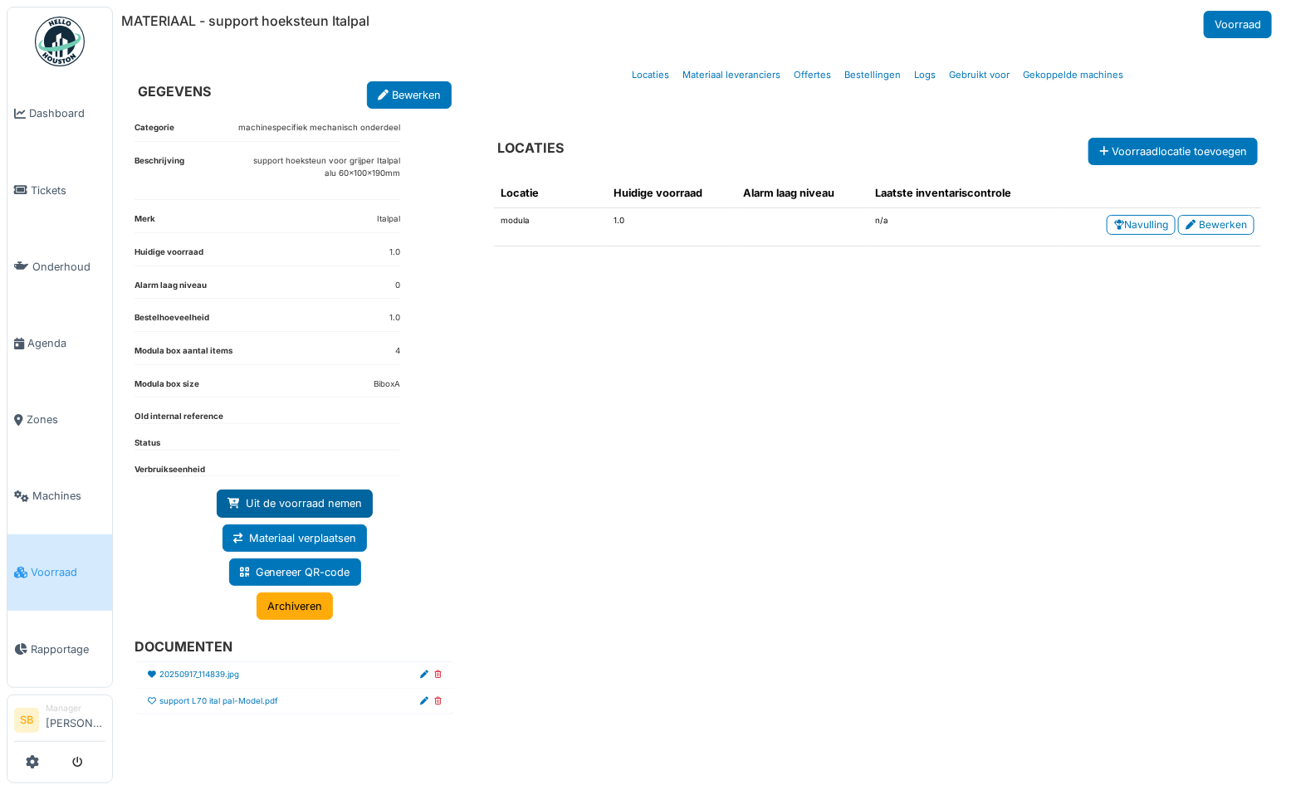
click at [329, 490] on link "Uit de voorraad nemen" at bounding box center [295, 503] width 156 height 27
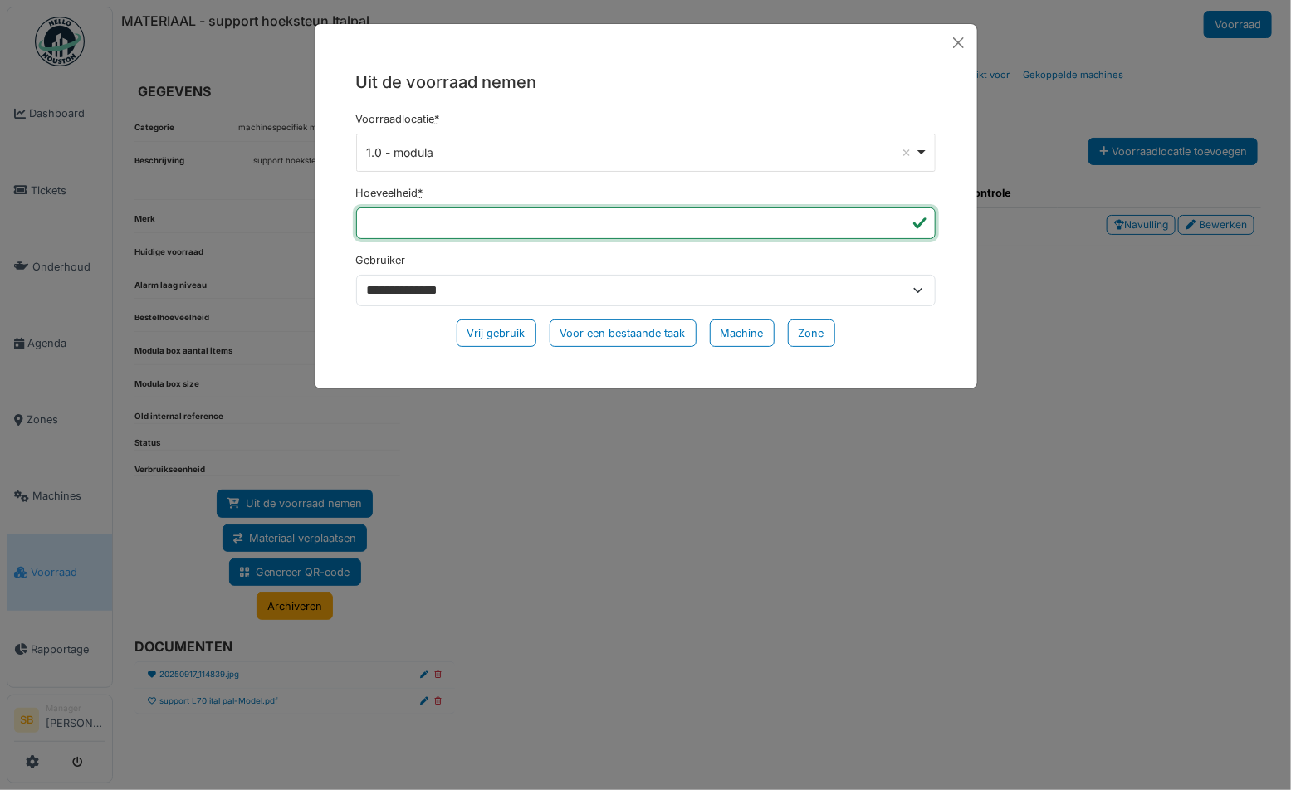
drag, startPoint x: 381, startPoint y: 224, endPoint x: 339, endPoint y: 224, distance: 42.3
click at [340, 224] on div "**********" at bounding box center [646, 214] width 663 height 307
type input "*"
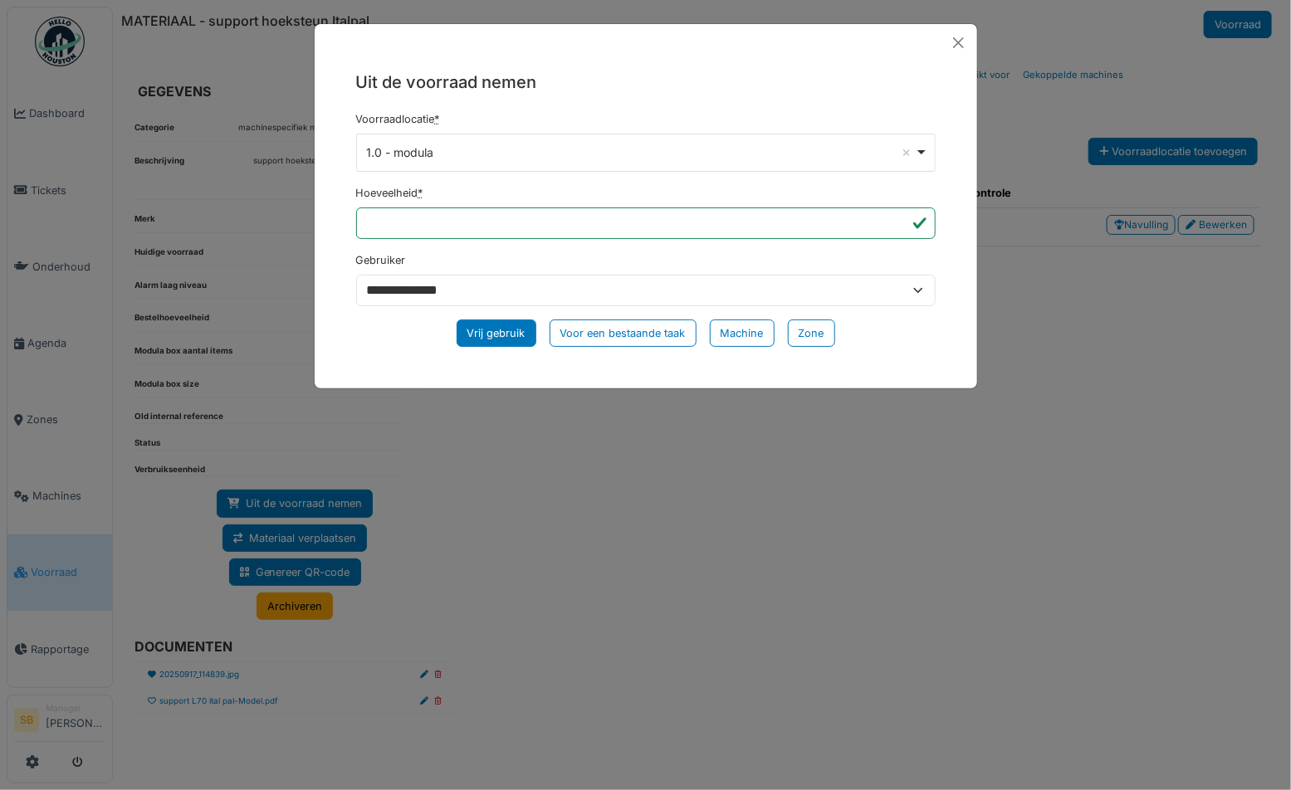
click at [482, 328] on div "Vrij gebruik" at bounding box center [497, 333] width 80 height 27
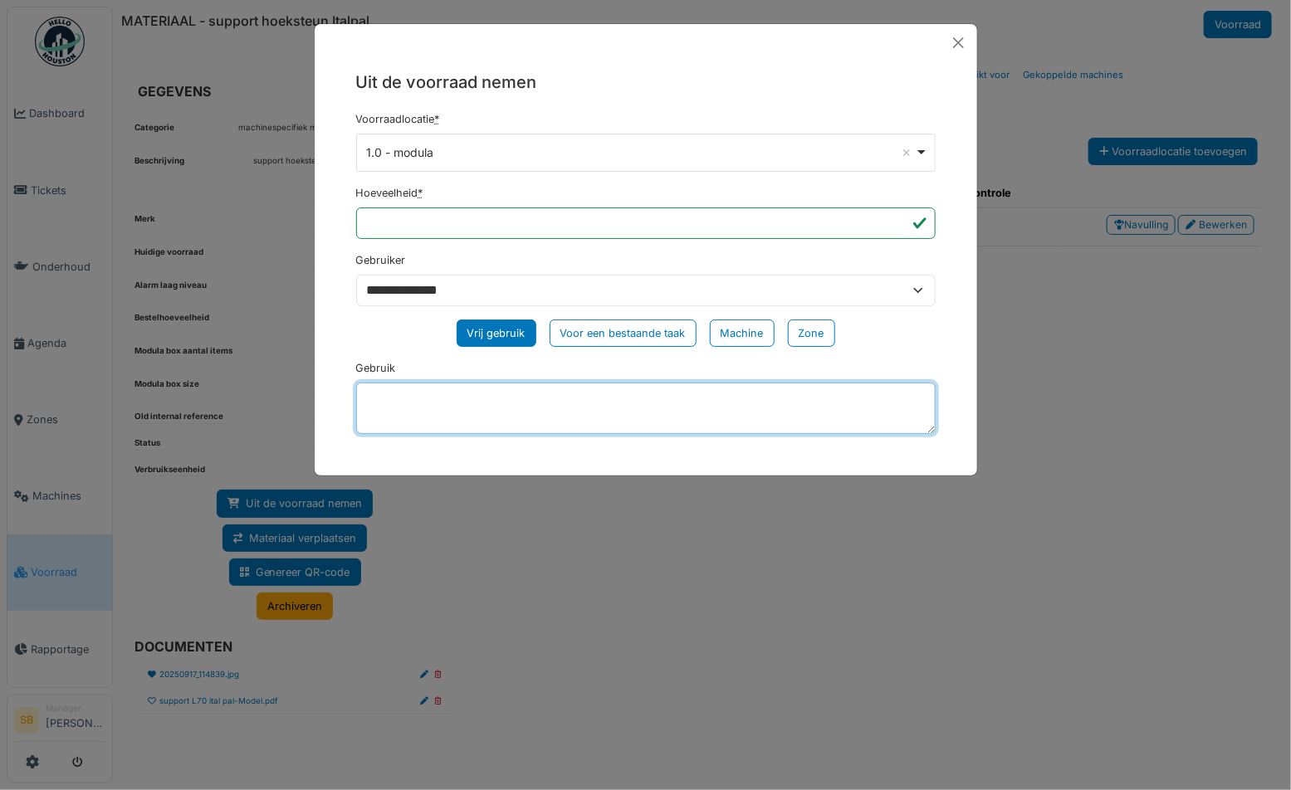
click at [439, 422] on textarea "Gebruik" at bounding box center [646, 408] width 580 height 51
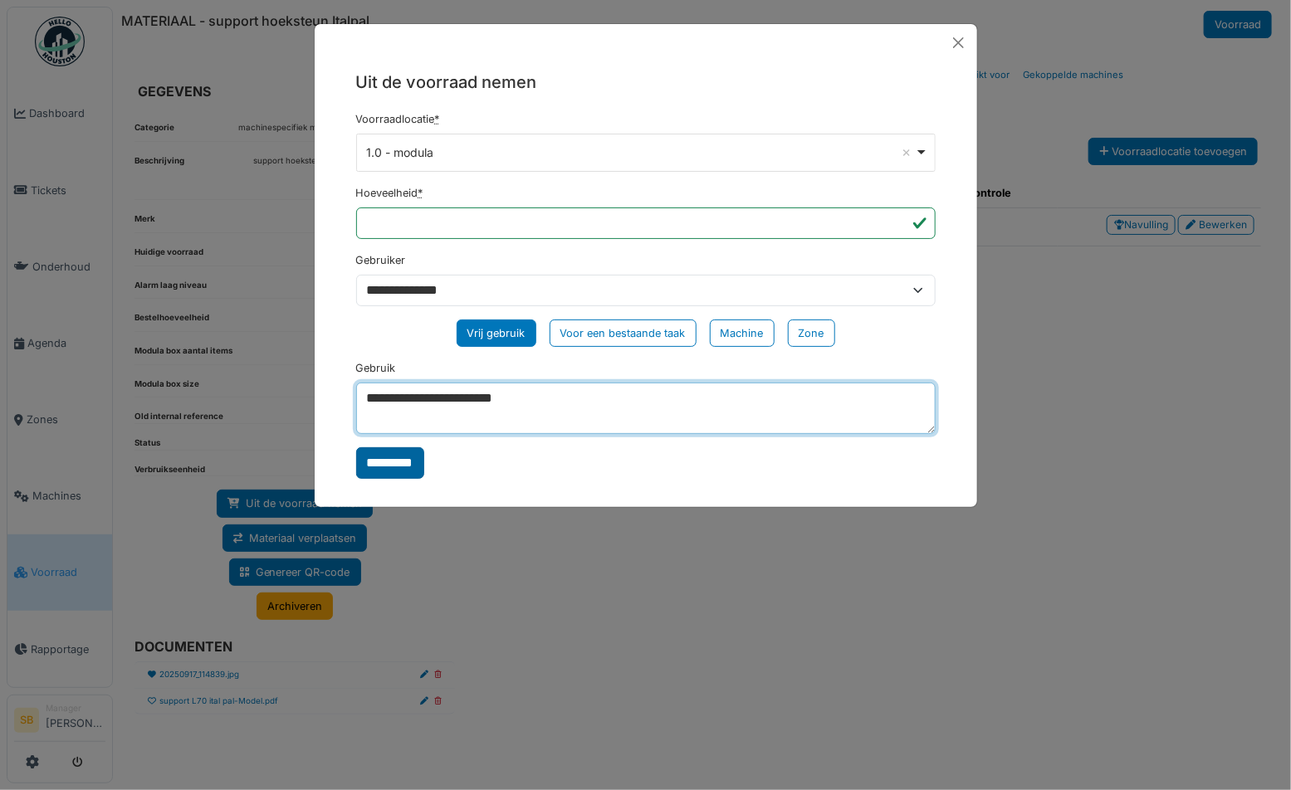
type textarea "**********"
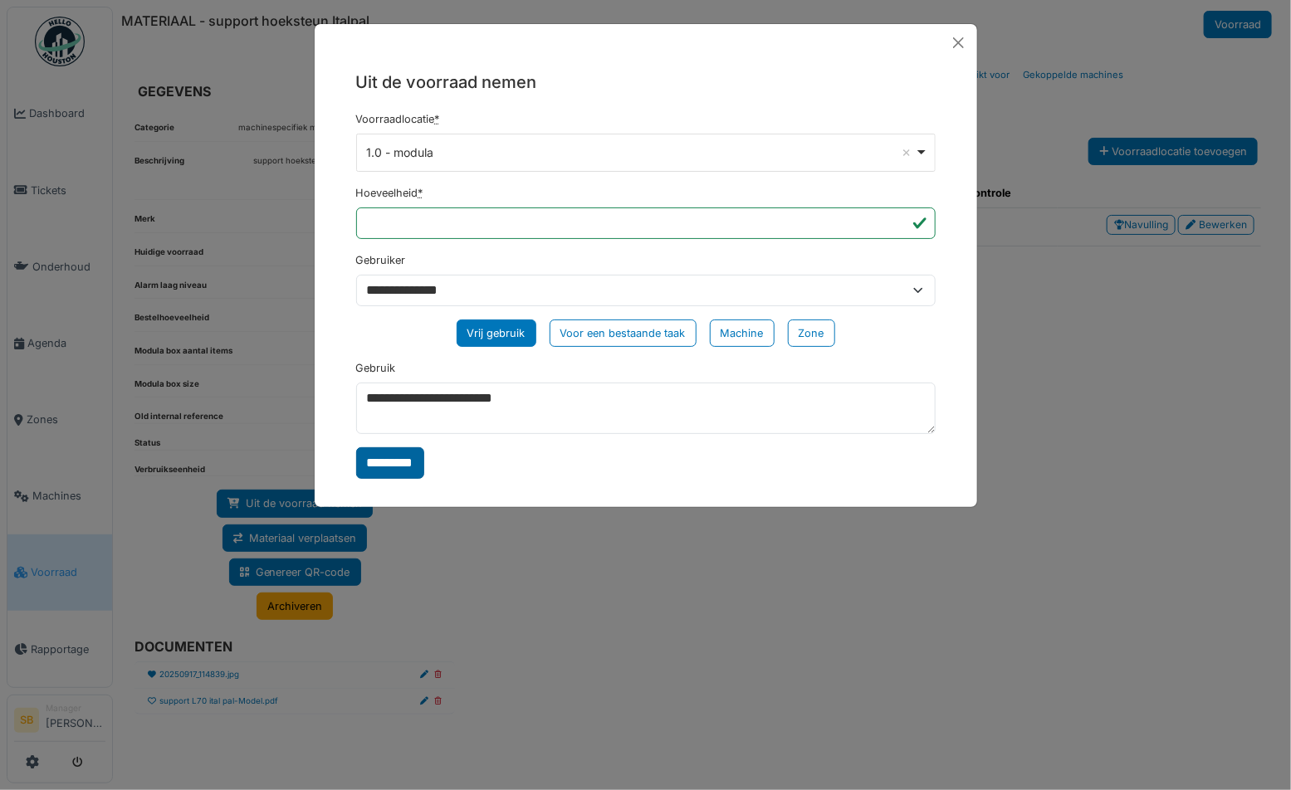
click at [404, 466] on input "*********" at bounding box center [390, 464] width 68 height 32
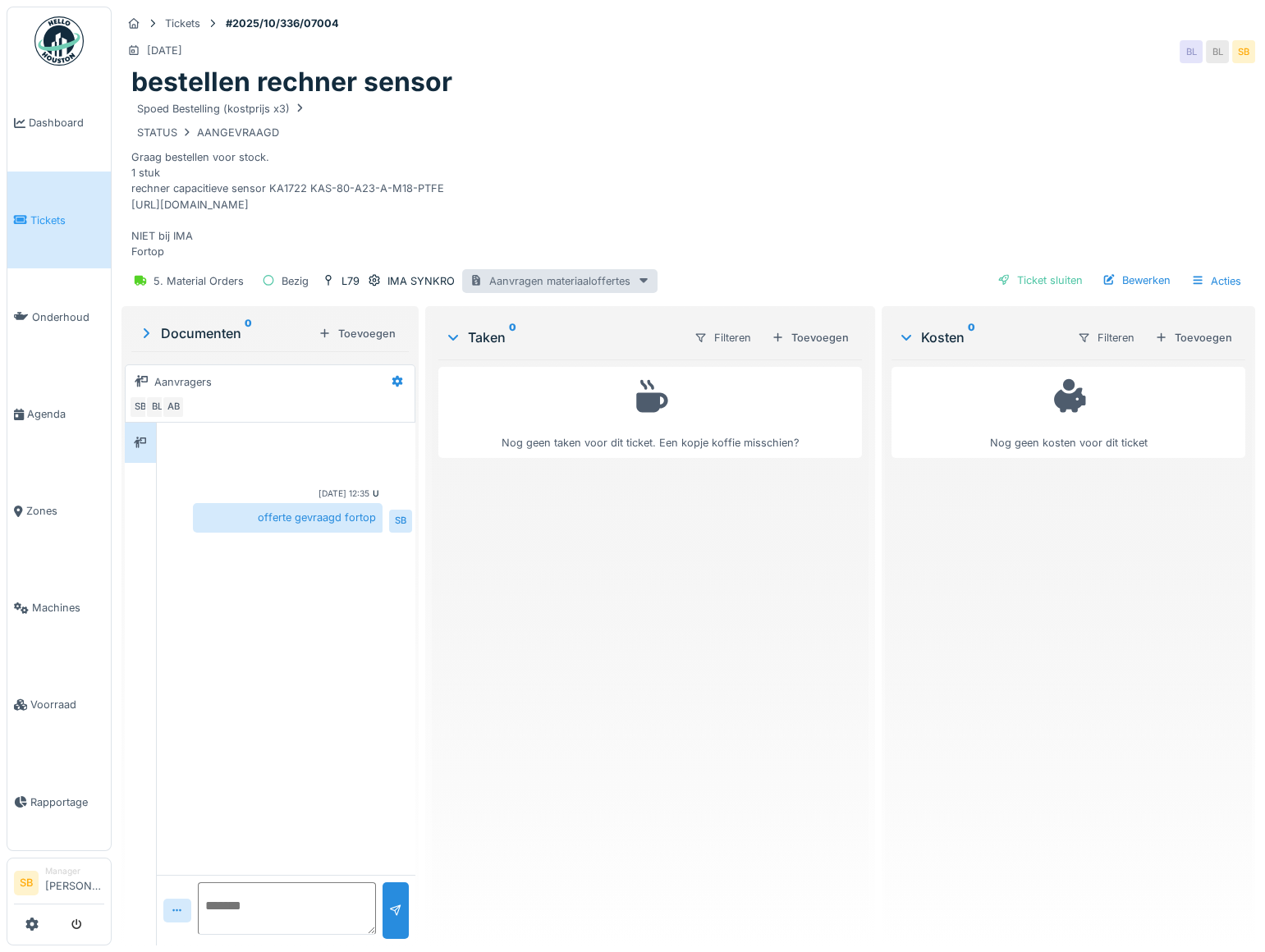
click at [549, 274] on div "Aanvragen materiaaloffertes" at bounding box center [560, 281] width 196 height 24
click at [571, 166] on div "Spoed Bestelling (kostprijs x3) STATUS AANGEVRAAGD Graag bestellen voor stock. …" at bounding box center [688, 181] width 1115 height 164
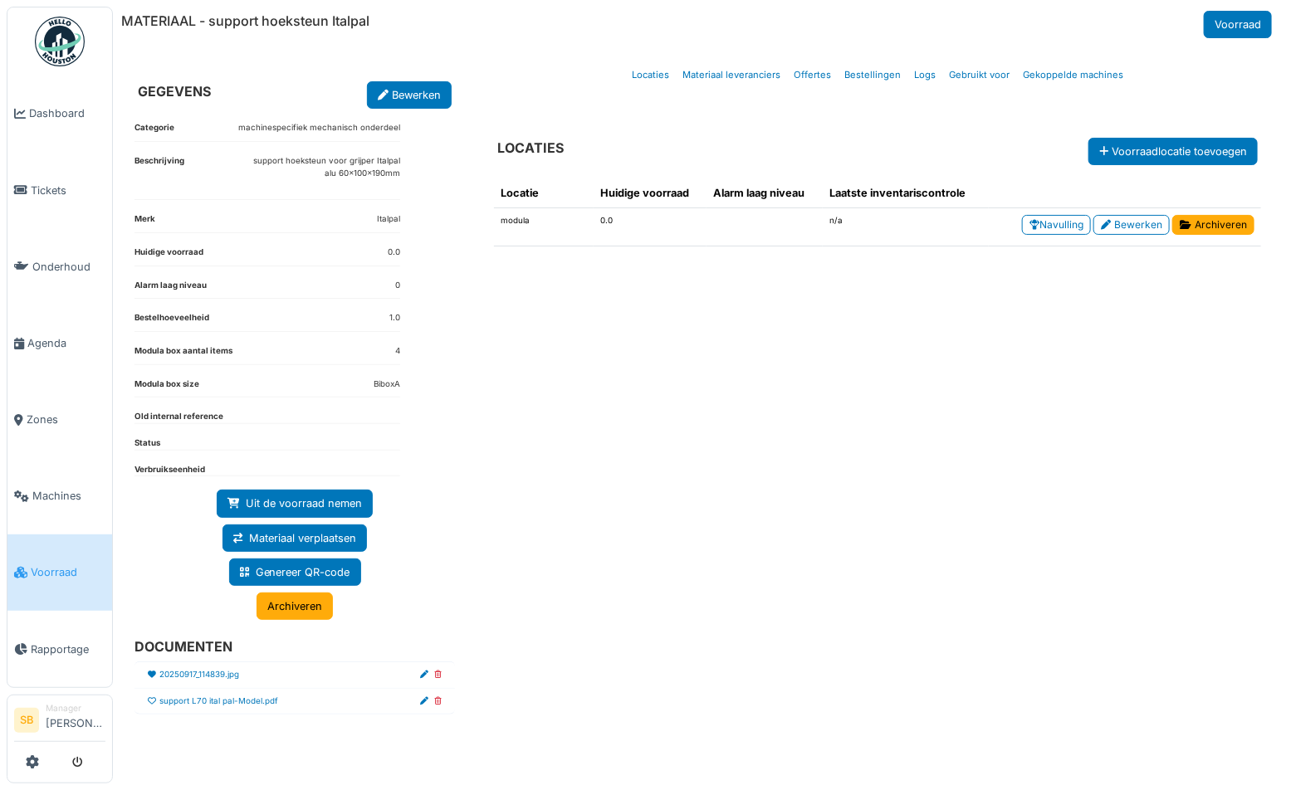
drag, startPoint x: 1206, startPoint y: 222, endPoint x: 713, endPoint y: 42, distance: 525.1
click at [1206, 222] on link "Archiveren" at bounding box center [1213, 225] width 82 height 20
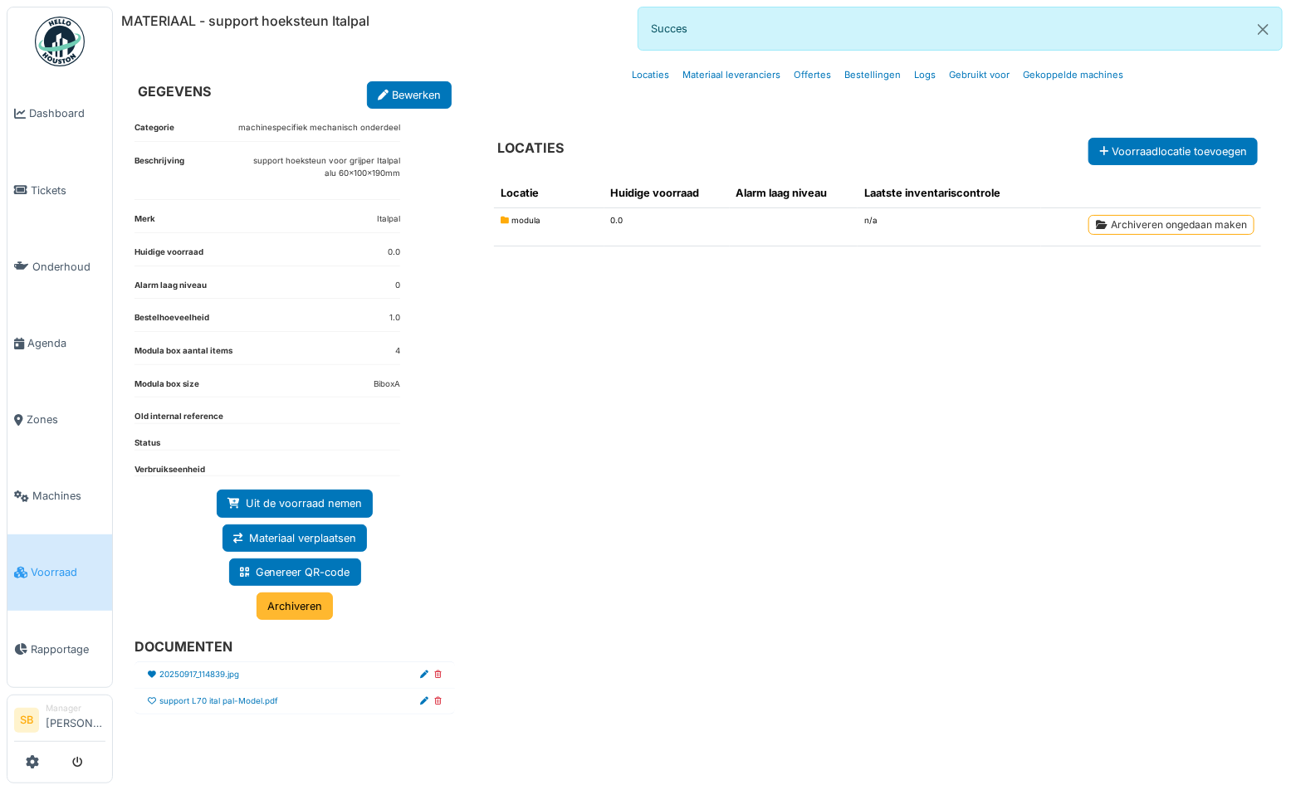
click at [301, 606] on link "Archiveren" at bounding box center [295, 606] width 76 height 27
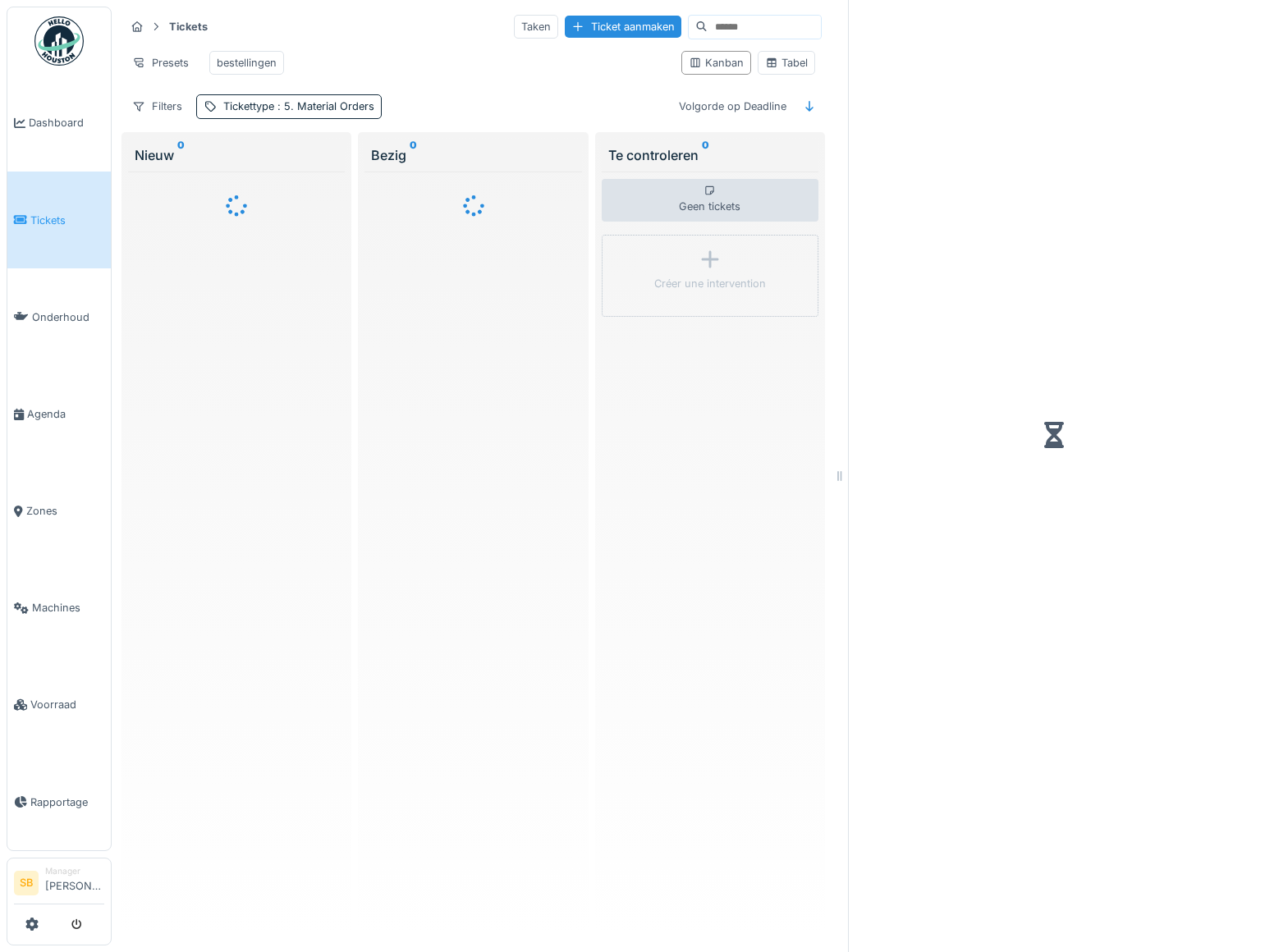
scroll to position [11, 0]
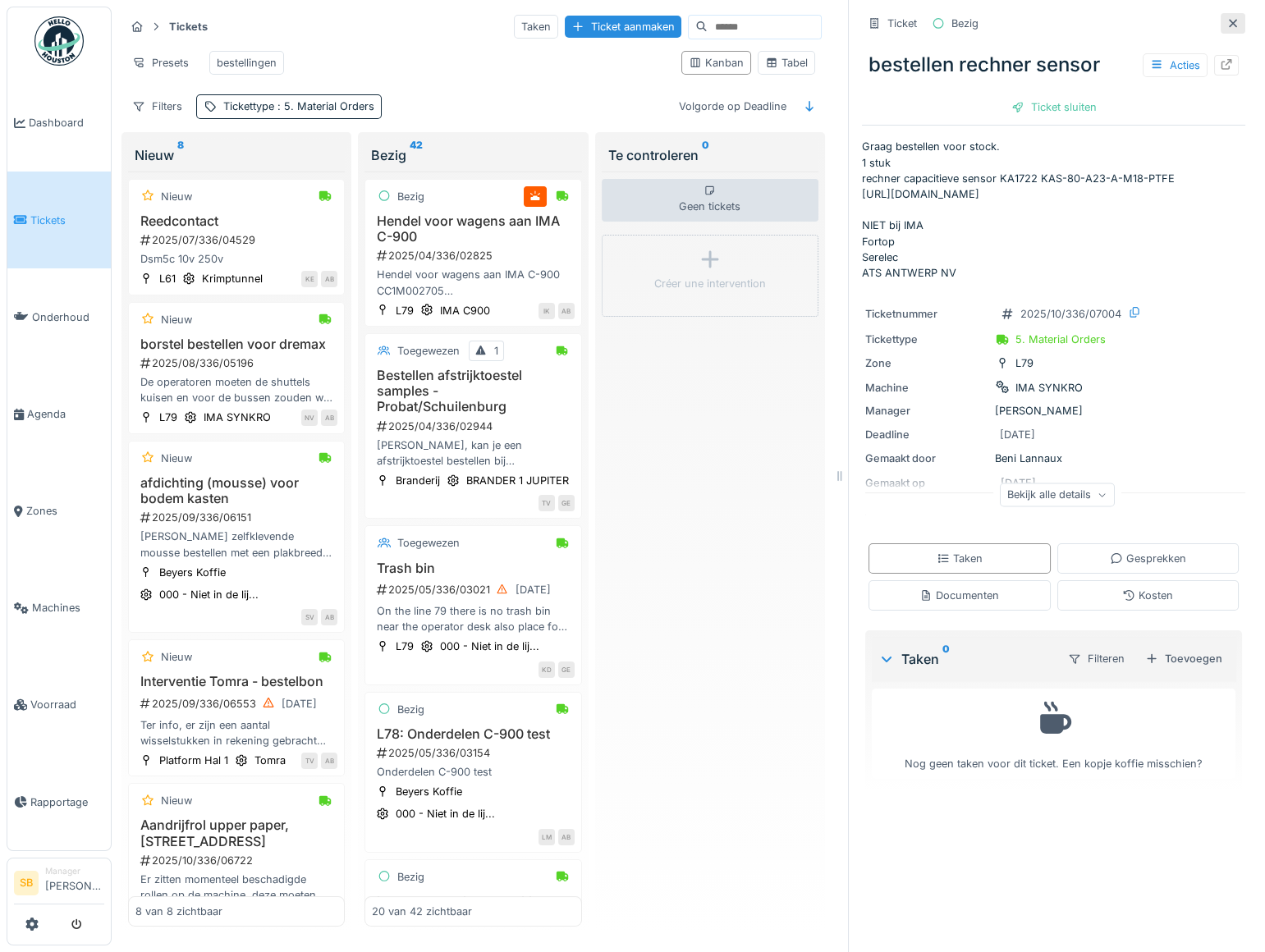
click at [1226, 18] on icon at bounding box center [1232, 23] width 13 height 11
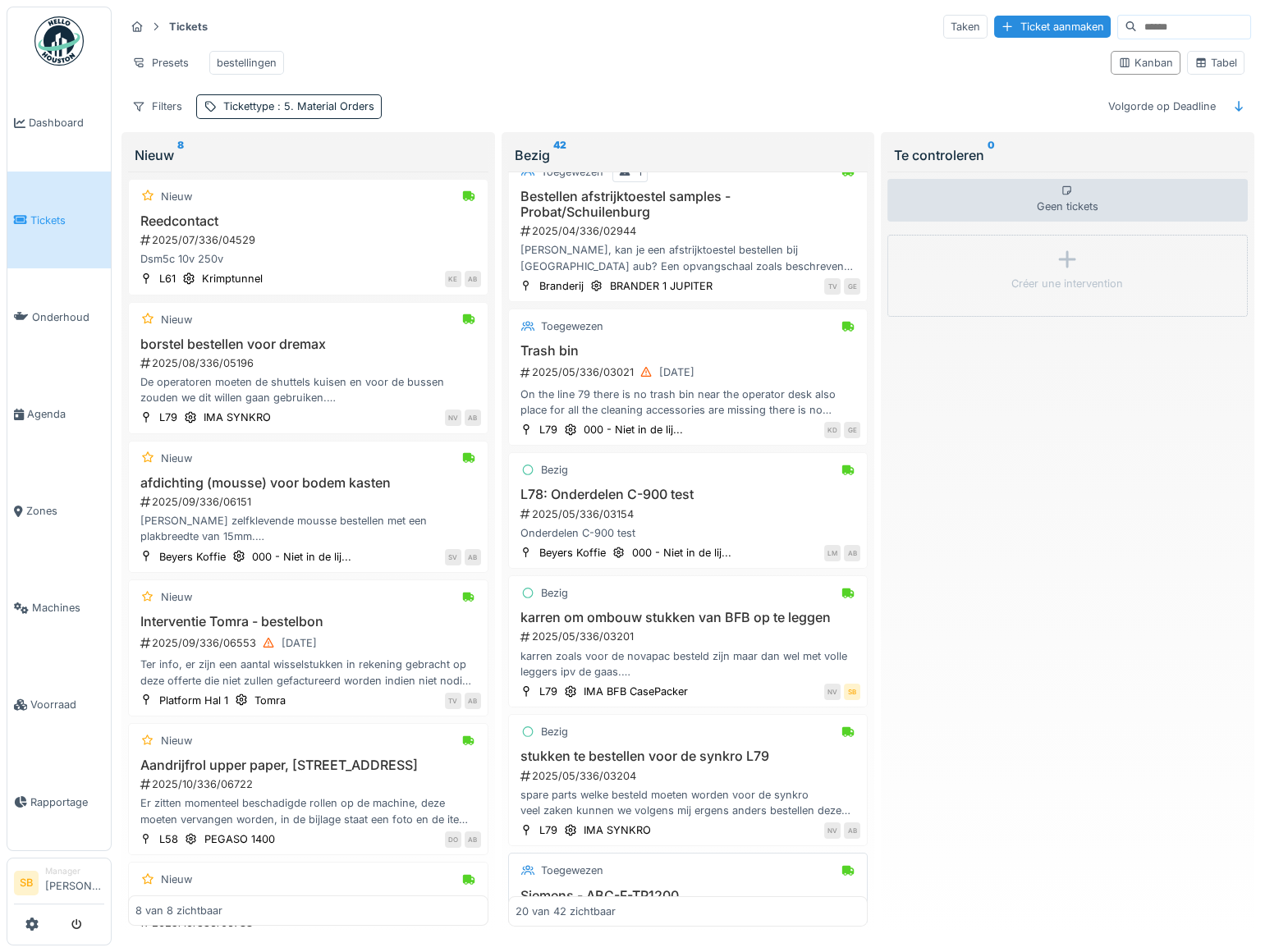
scroll to position [448, 0]
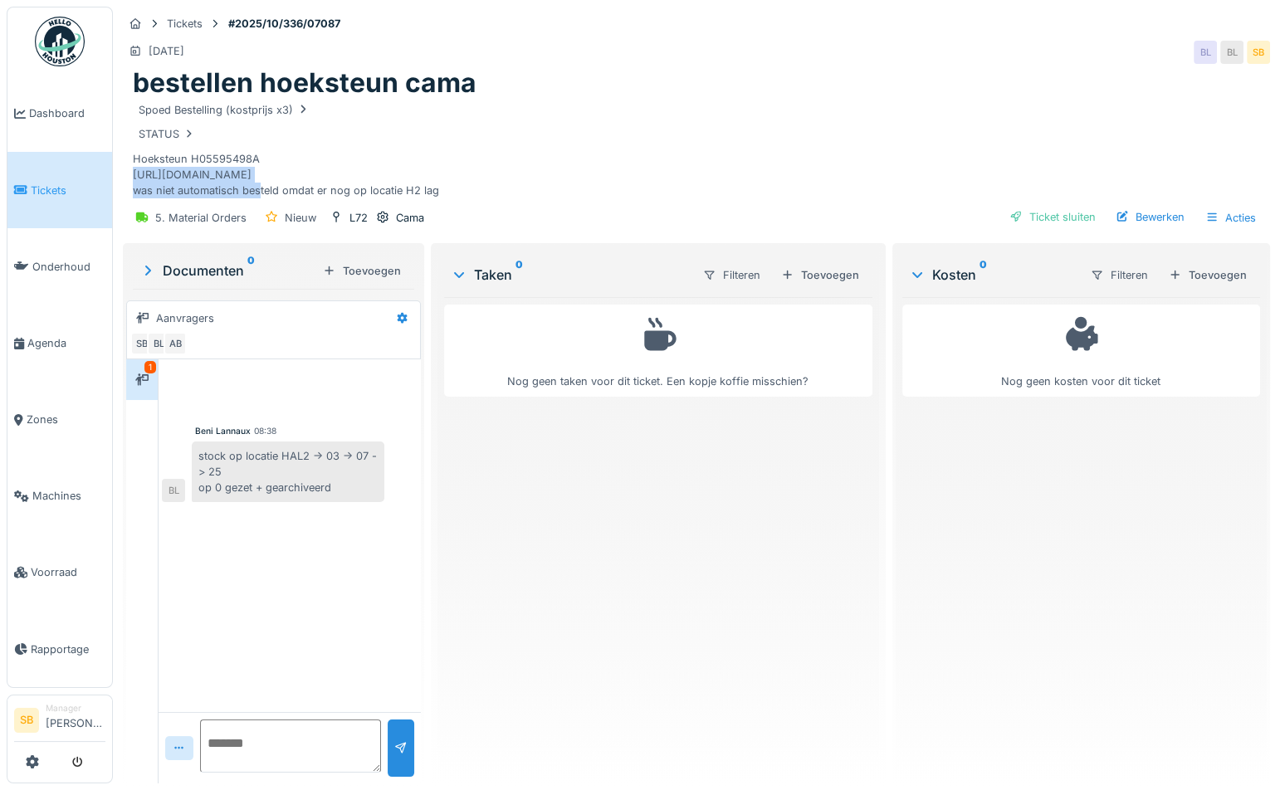
drag, startPoint x: 133, startPoint y: 175, endPoint x: 356, endPoint y: 179, distance: 223.4
click at [356, 179] on div "Spoed Bestelling (kostprijs x3) STATUS Hoeksteun H05595498A [URL][DOMAIN_NAME] …" at bounding box center [697, 150] width 1128 height 100
copy div "[URL][DOMAIN_NAME]"
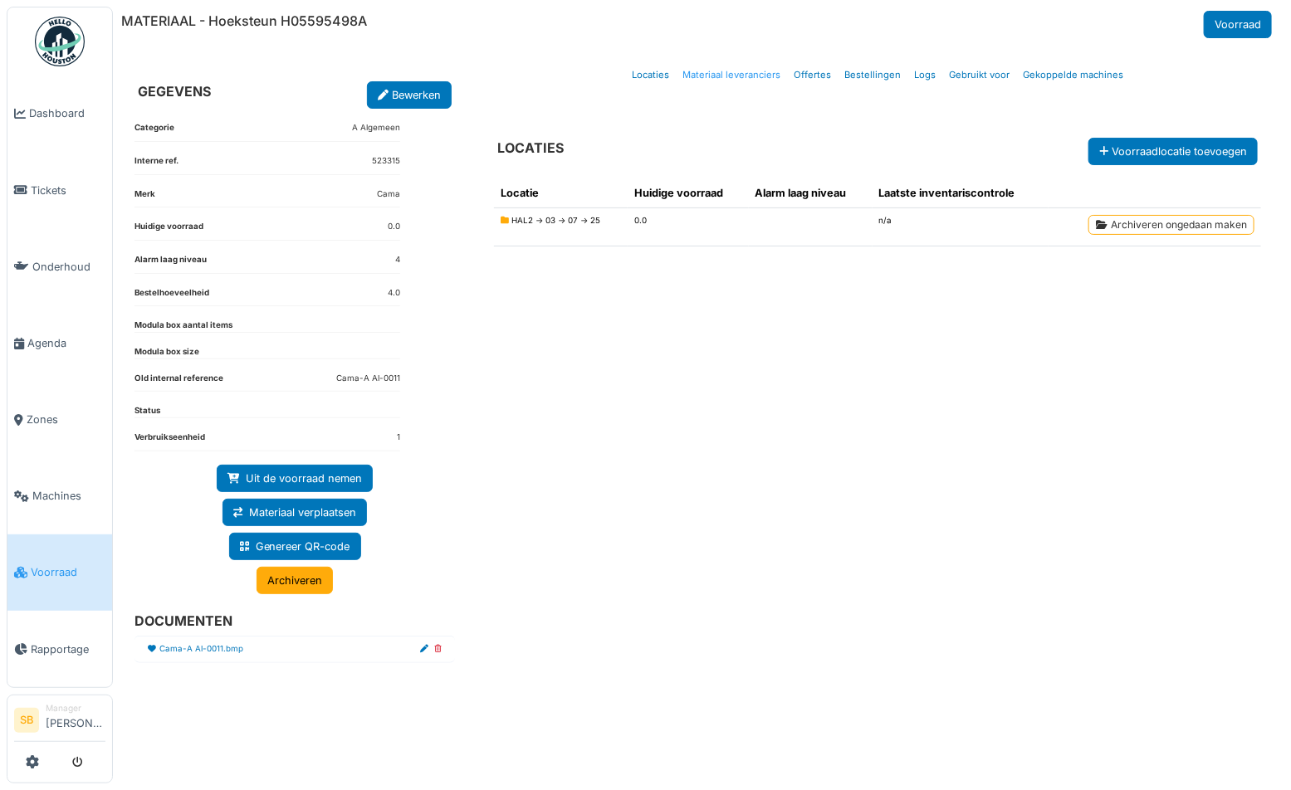
click at [763, 76] on link "Materiaal leveranciers" at bounding box center [731, 75] width 111 height 39
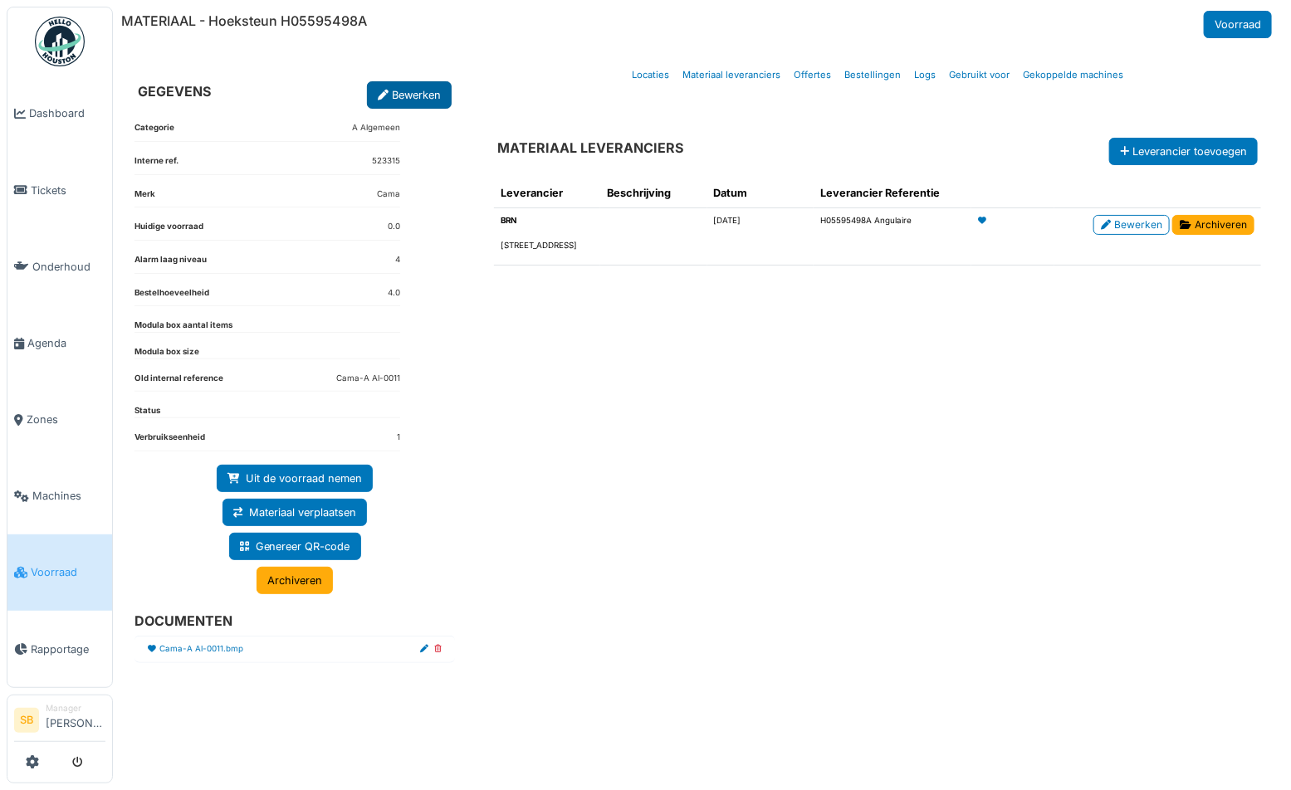
click at [384, 96] on icon at bounding box center [383, 96] width 11 height 11
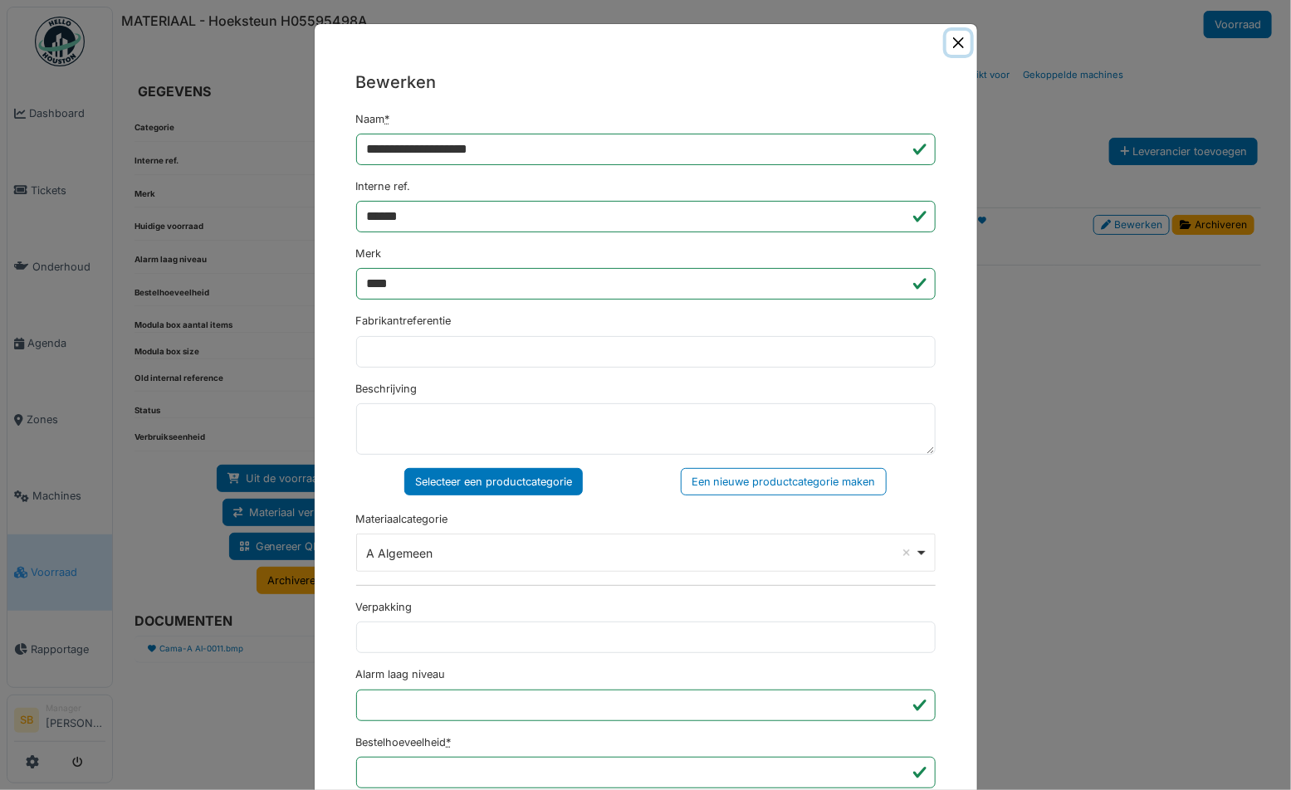
click at [948, 39] on button "Close" at bounding box center [959, 43] width 24 height 24
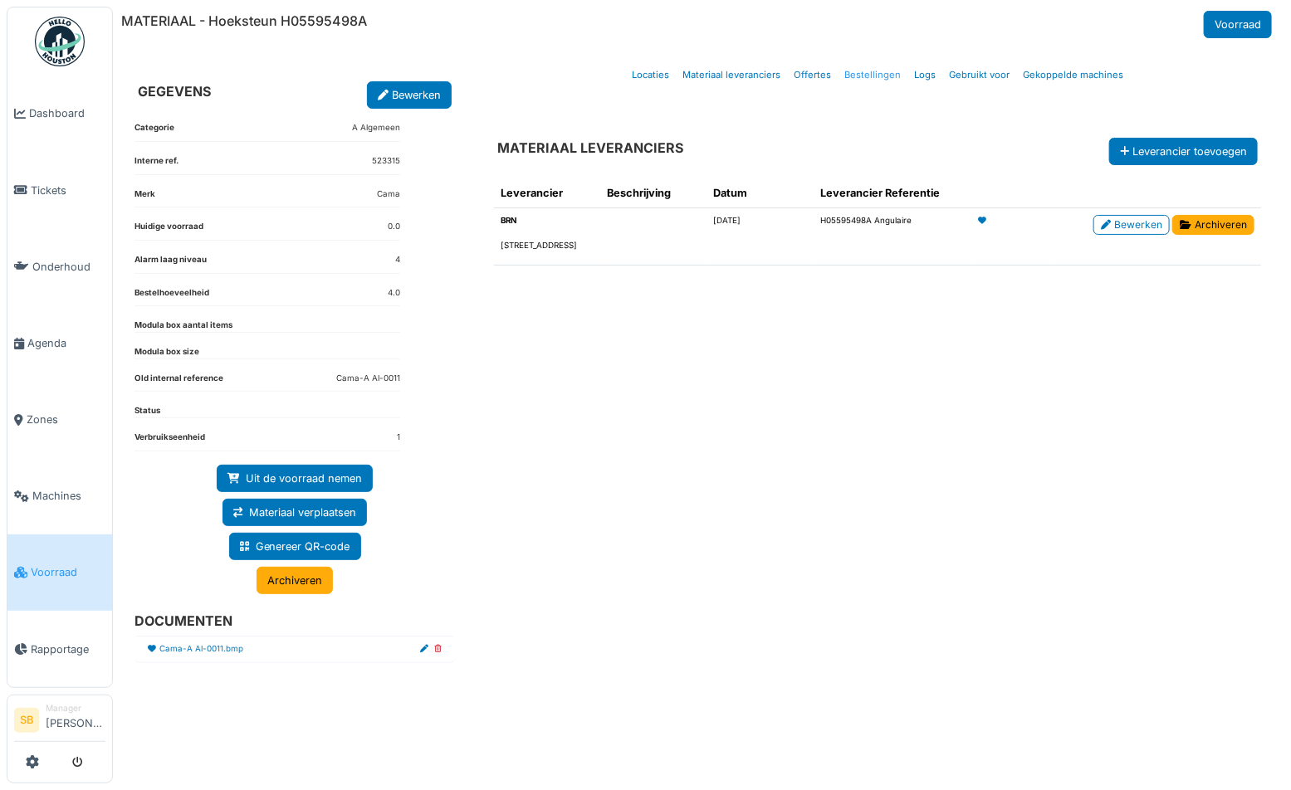
click at [863, 73] on link "Bestellingen" at bounding box center [873, 75] width 70 height 39
select select "***"
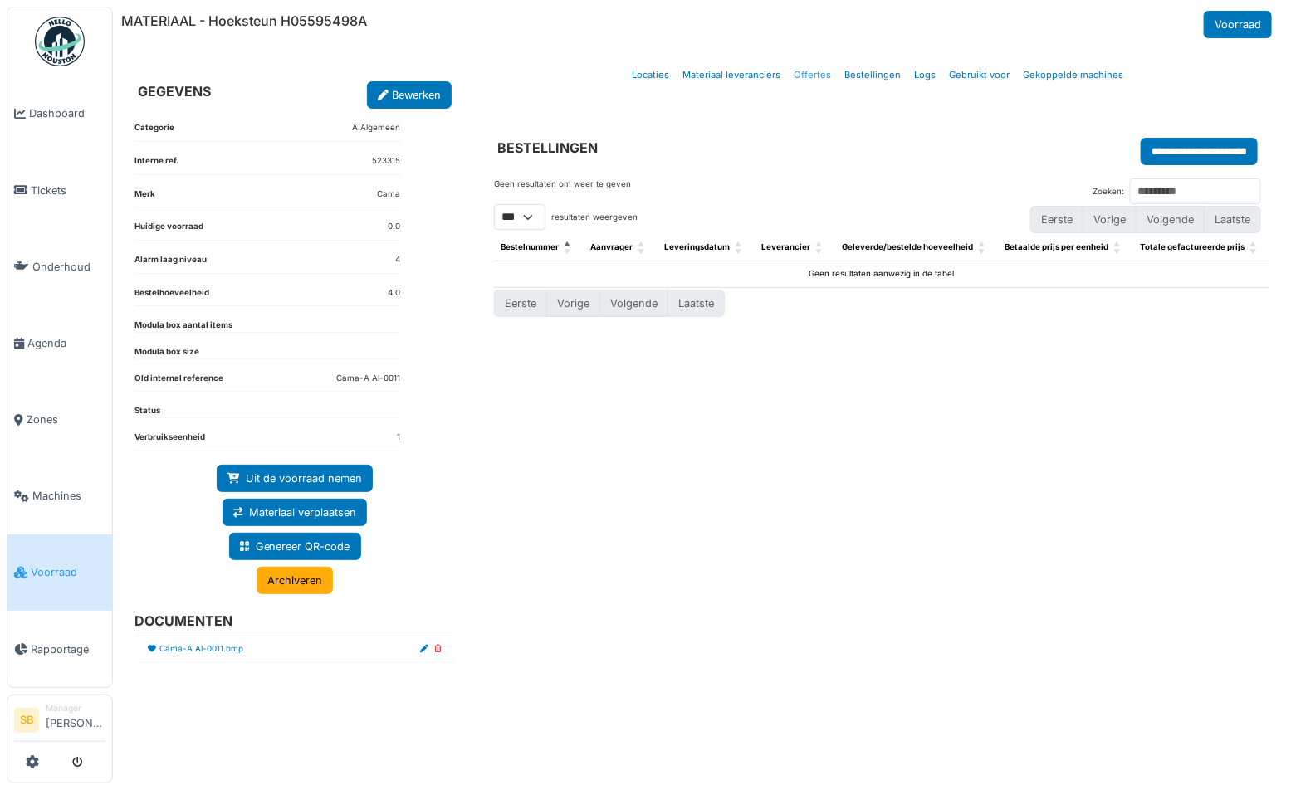
click at [832, 71] on link "Offertes" at bounding box center [812, 75] width 51 height 39
select select "***"
click at [751, 79] on link "Materiaal leveranciers" at bounding box center [731, 75] width 111 height 39
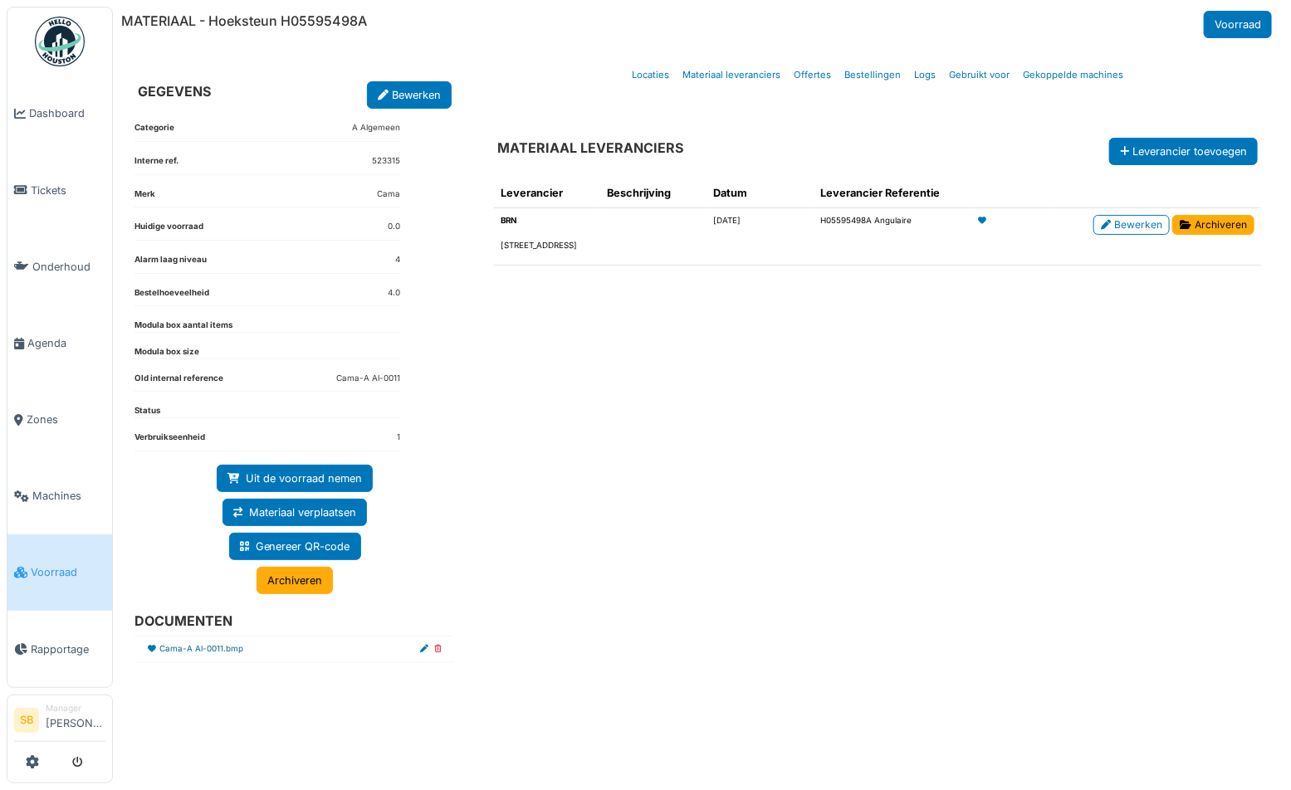
click at [190, 648] on link "Cama-A Al-0011.bmp" at bounding box center [201, 649] width 84 height 12
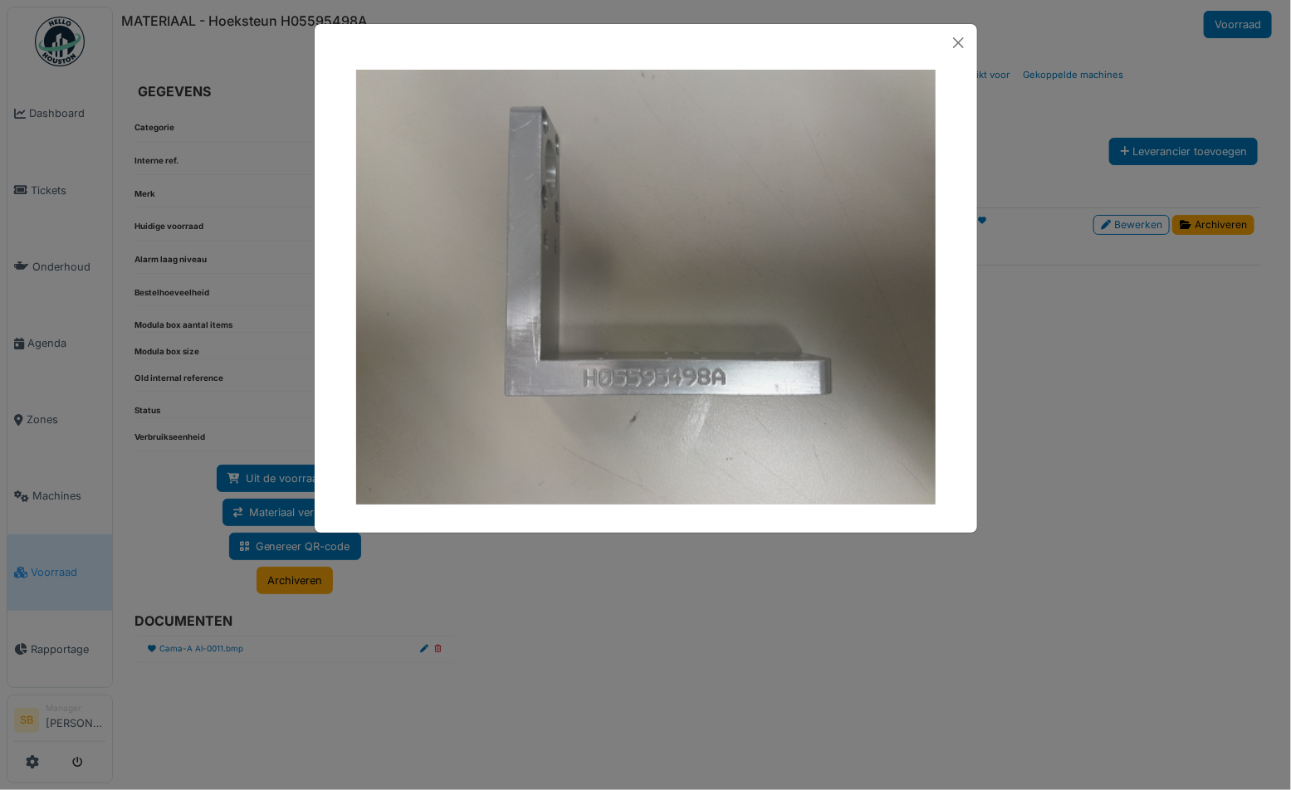
click at [689, 373] on img at bounding box center [646, 287] width 580 height 435
click at [1093, 592] on div at bounding box center [645, 395] width 1291 height 790
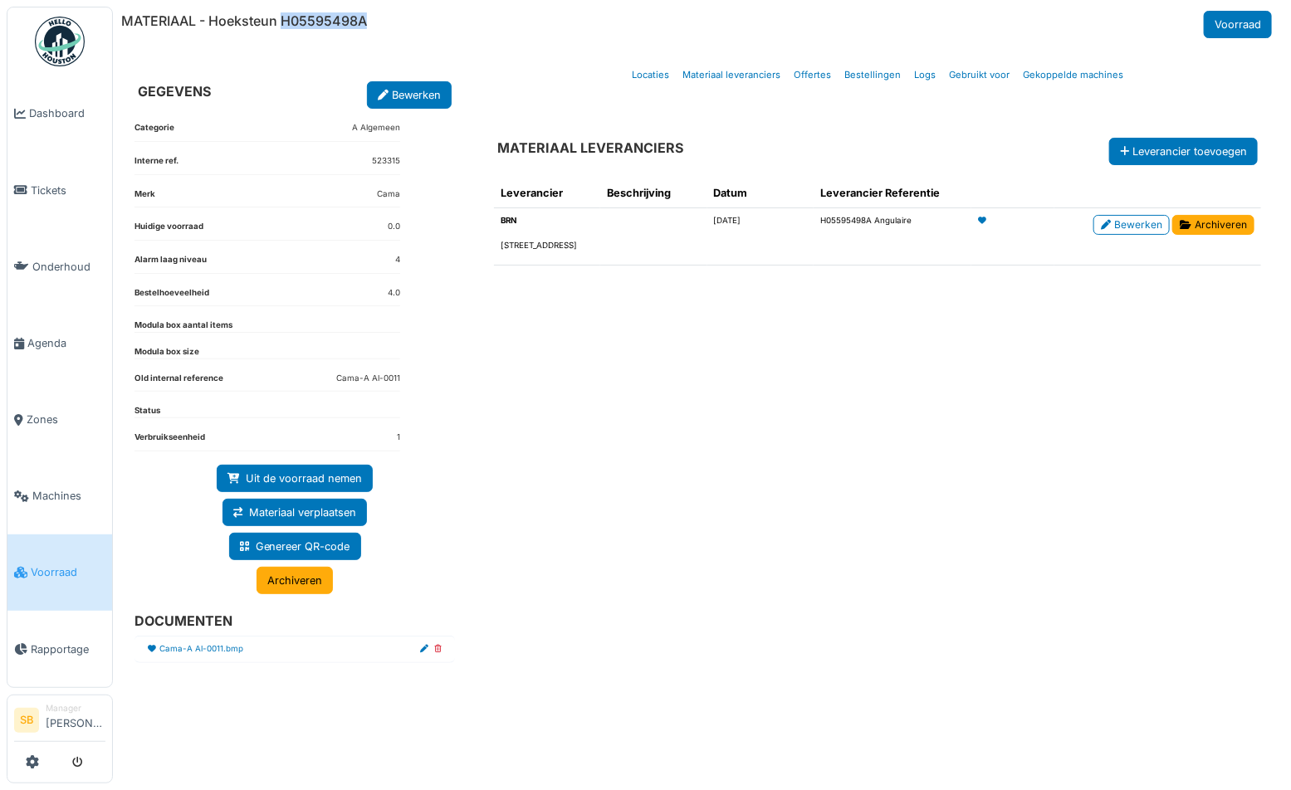
drag, startPoint x: 285, startPoint y: 24, endPoint x: 370, endPoint y: 27, distance: 85.6
click at [370, 27] on div "MATERIAAL - Hoeksteun H05595498A Voorraad" at bounding box center [698, 24] width 1155 height 27
copy h6 "H05595498A"
click at [809, 70] on link "Offertes" at bounding box center [812, 75] width 51 height 39
select select "***"
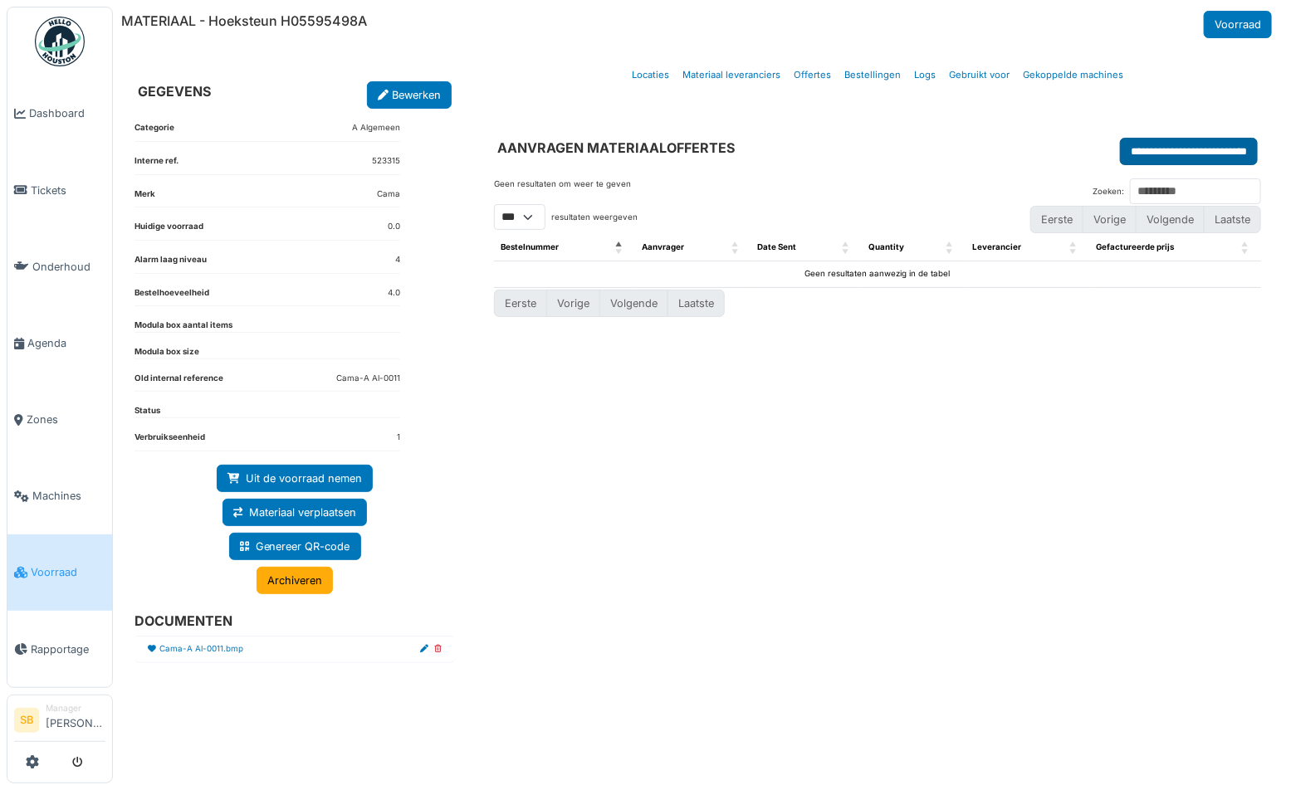
select select "***"
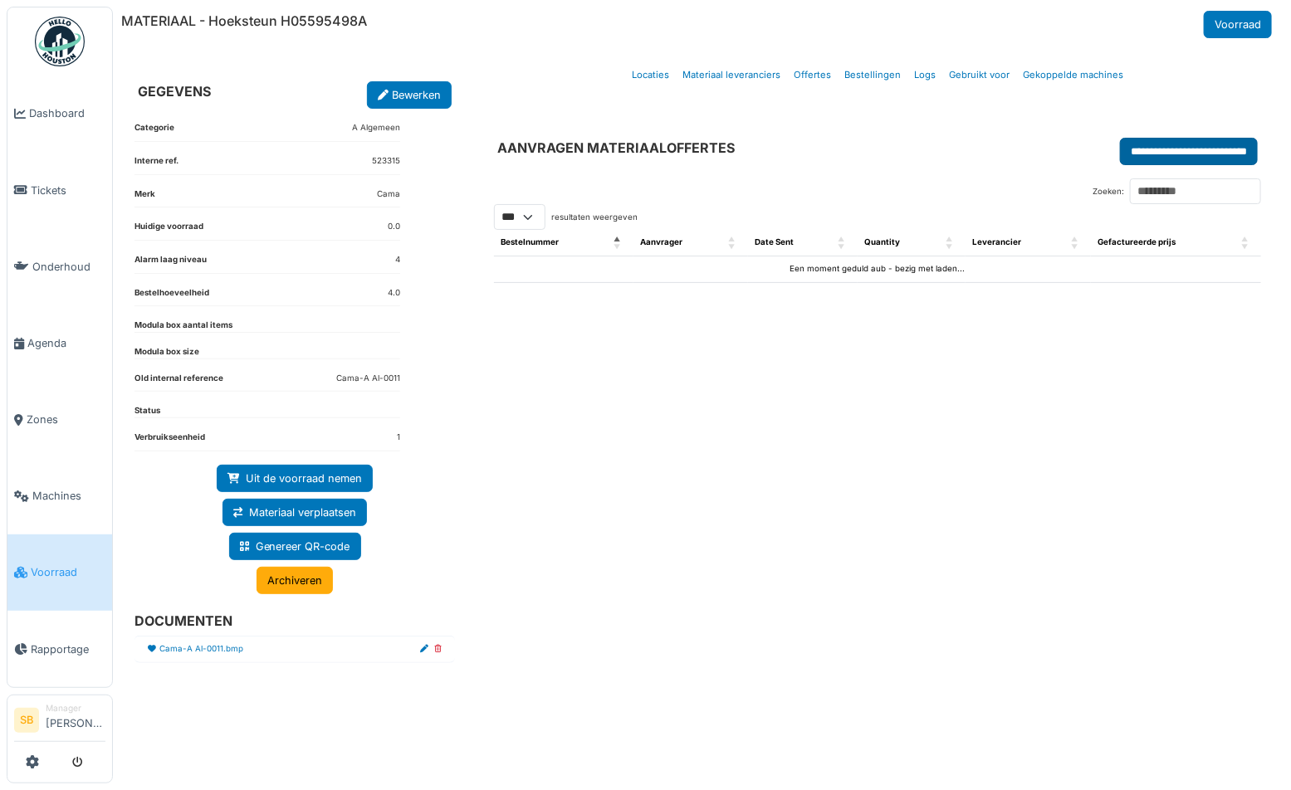
click at [1120, 151] on input "**********" at bounding box center [1189, 151] width 138 height 27
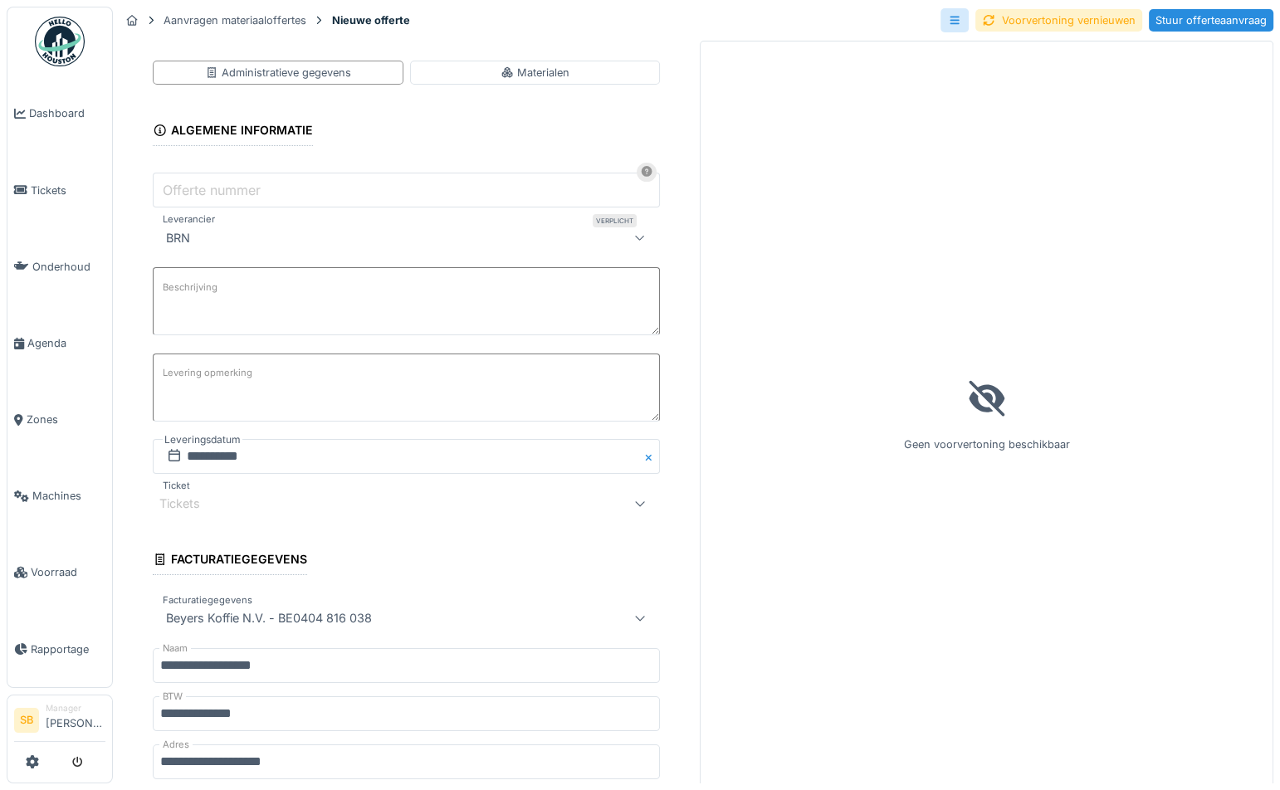
click at [220, 506] on div "Tickets" at bounding box center [191, 504] width 64 height 18
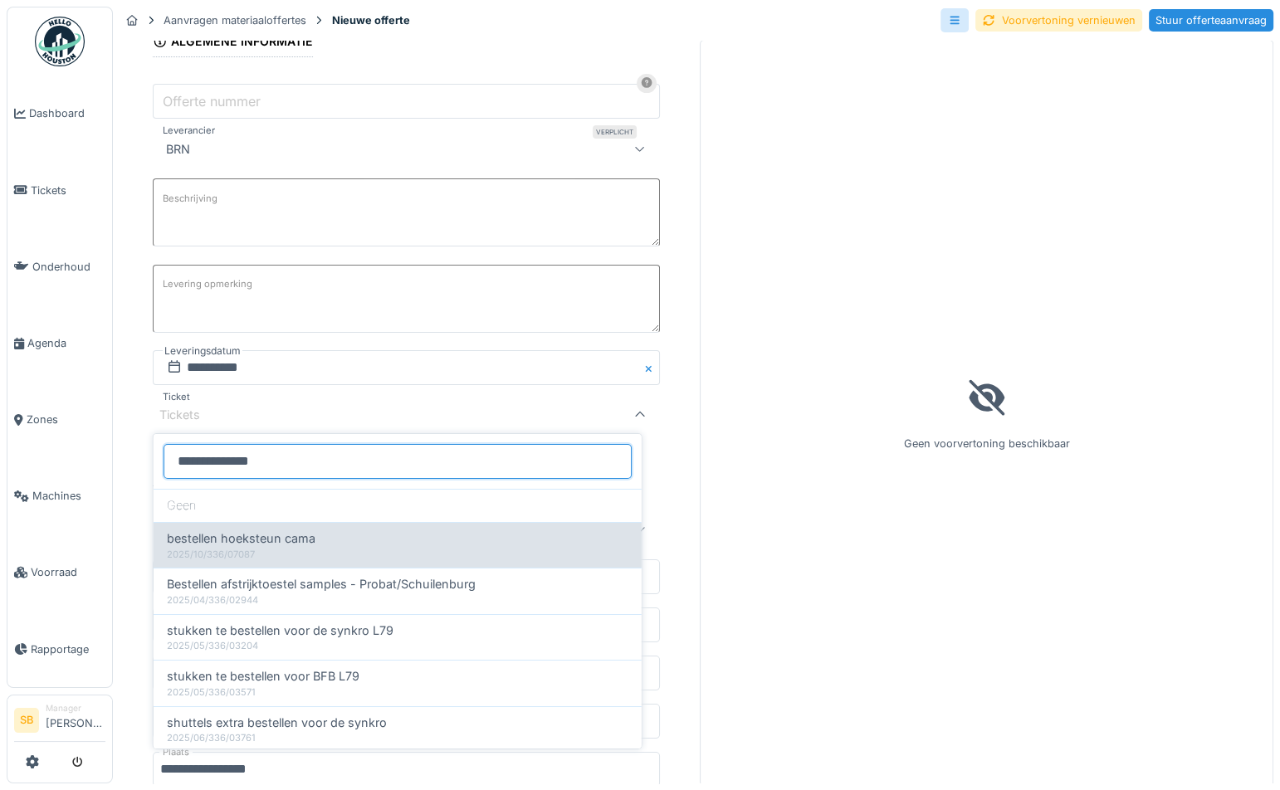
type input "**********"
click at [291, 547] on div "2025/10/336/07087" at bounding box center [398, 554] width 462 height 14
type input "******"
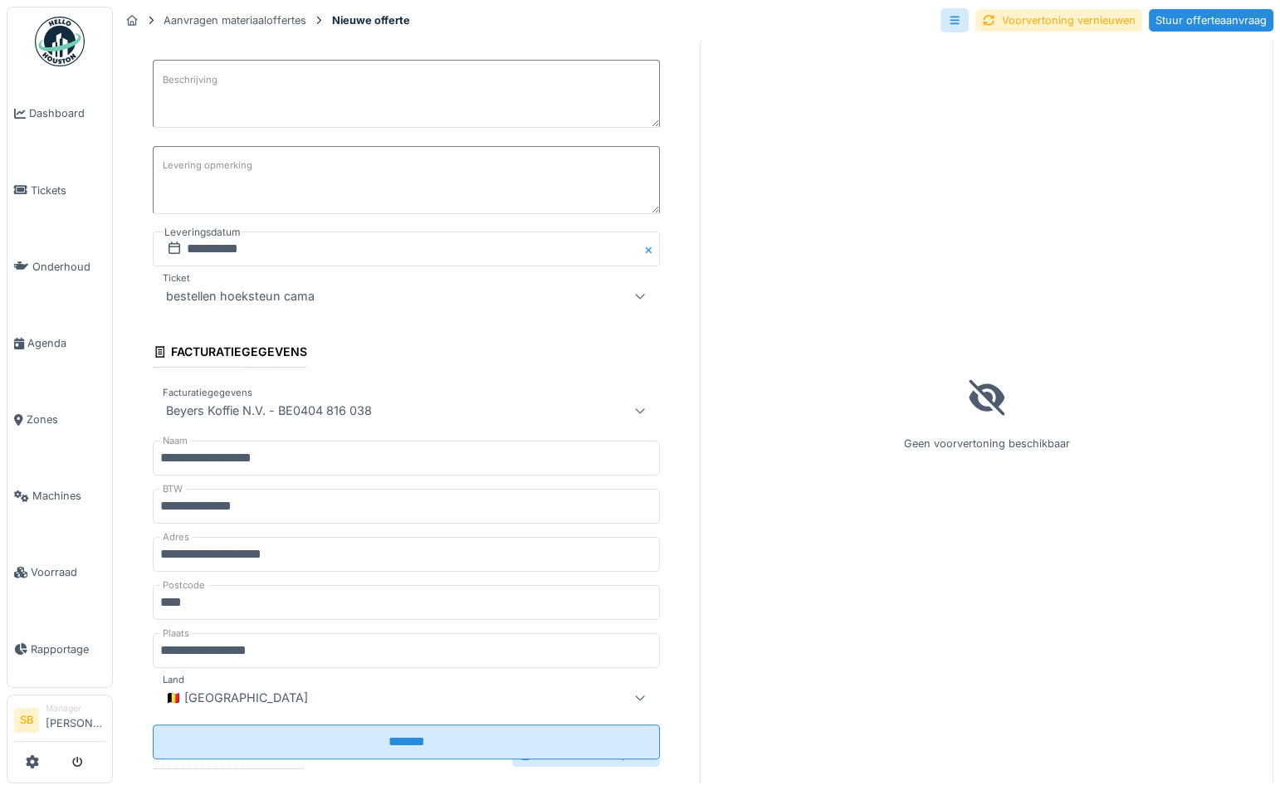
scroll to position [465, 0]
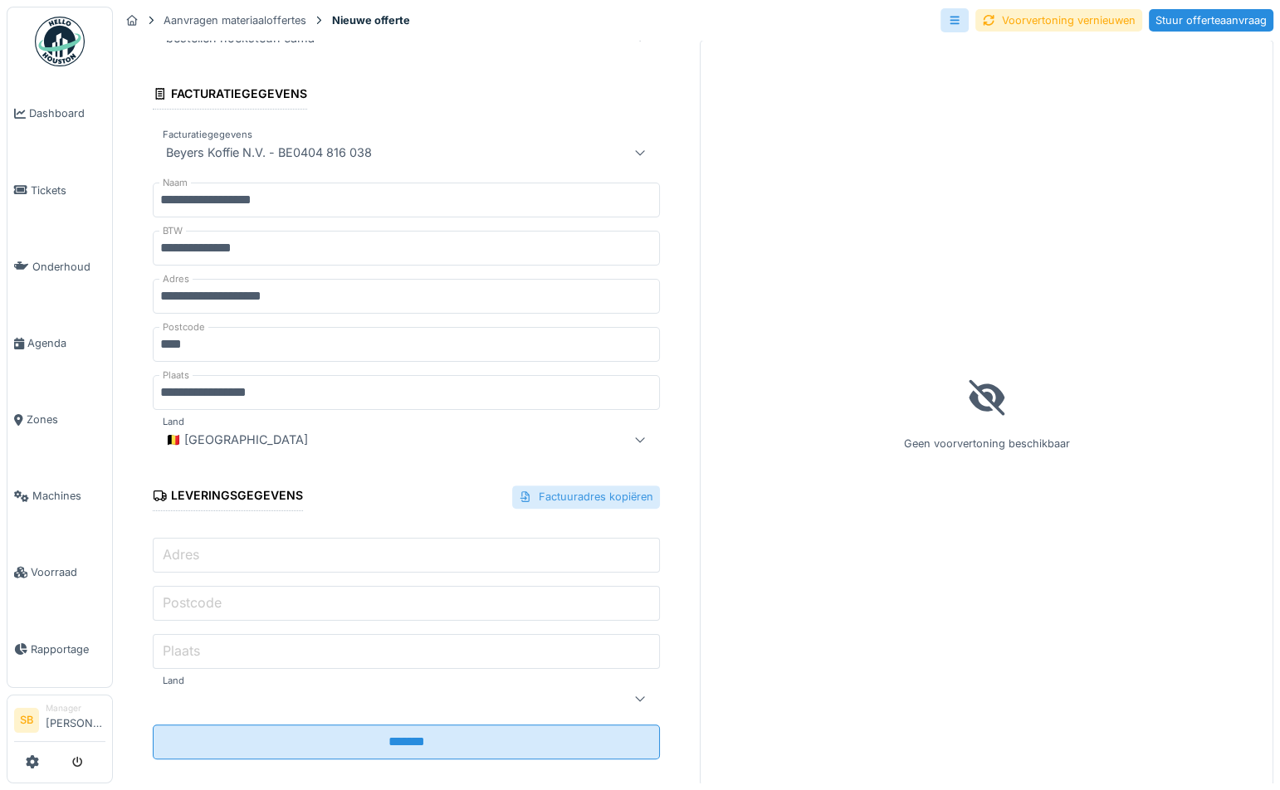
click at [590, 487] on div "Factuuradres kopiëren" at bounding box center [586, 497] width 148 height 22
type input "**********"
type input "****"
type input "**********"
type input "**"
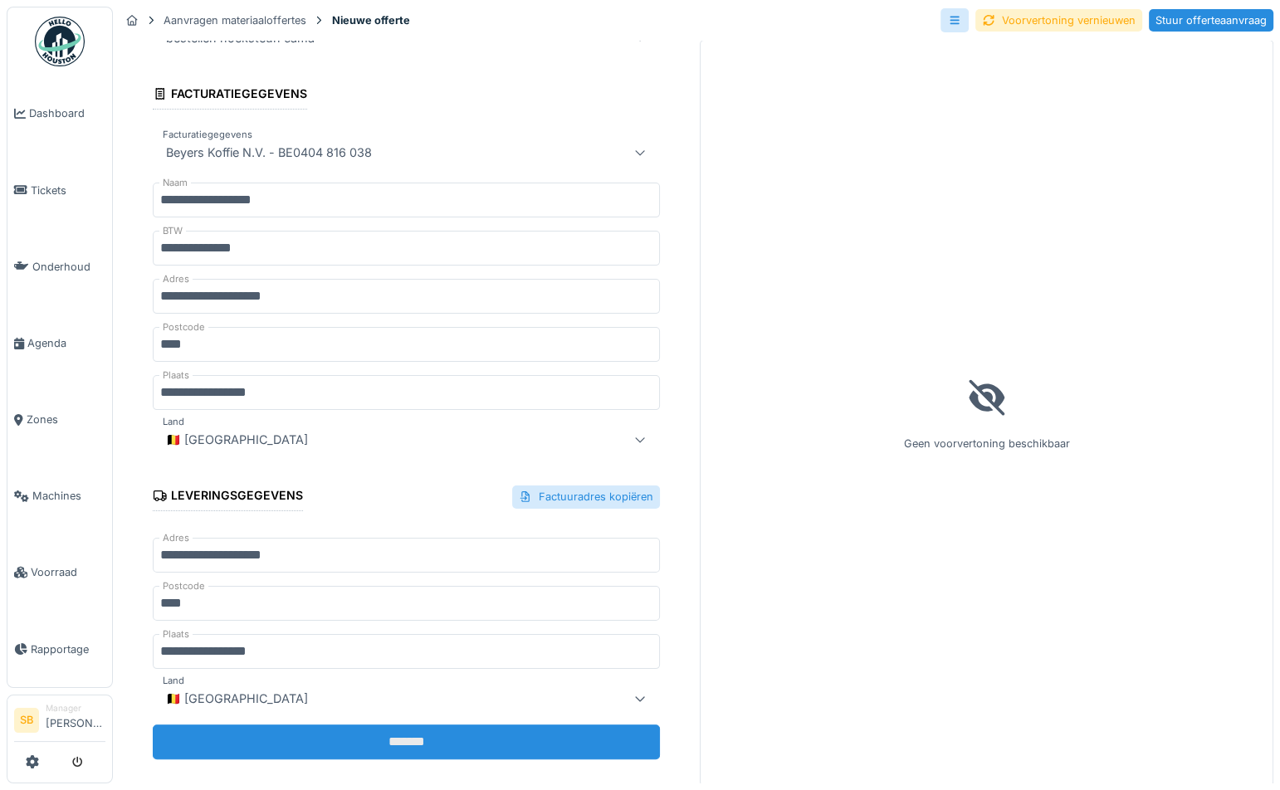
click at [473, 731] on input "*******" at bounding box center [406, 742] width 507 height 35
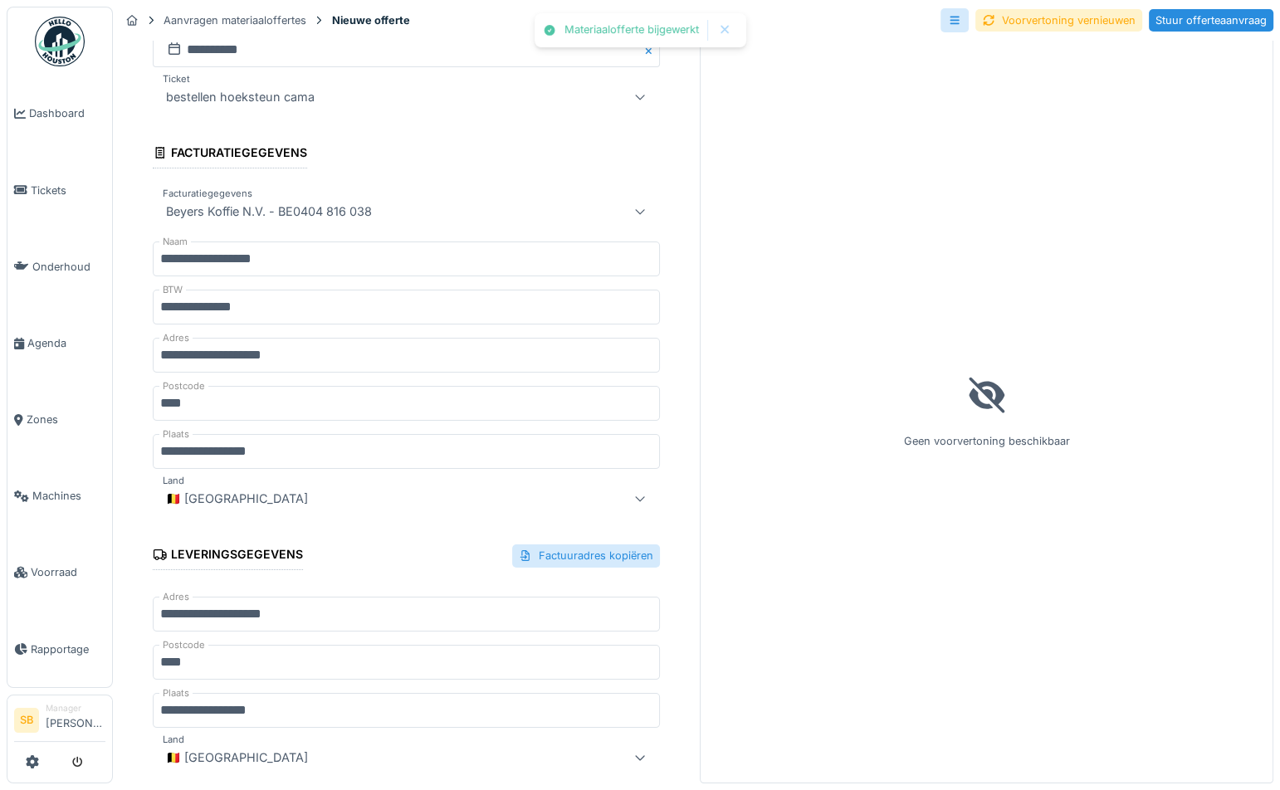
scroll to position [0, 0]
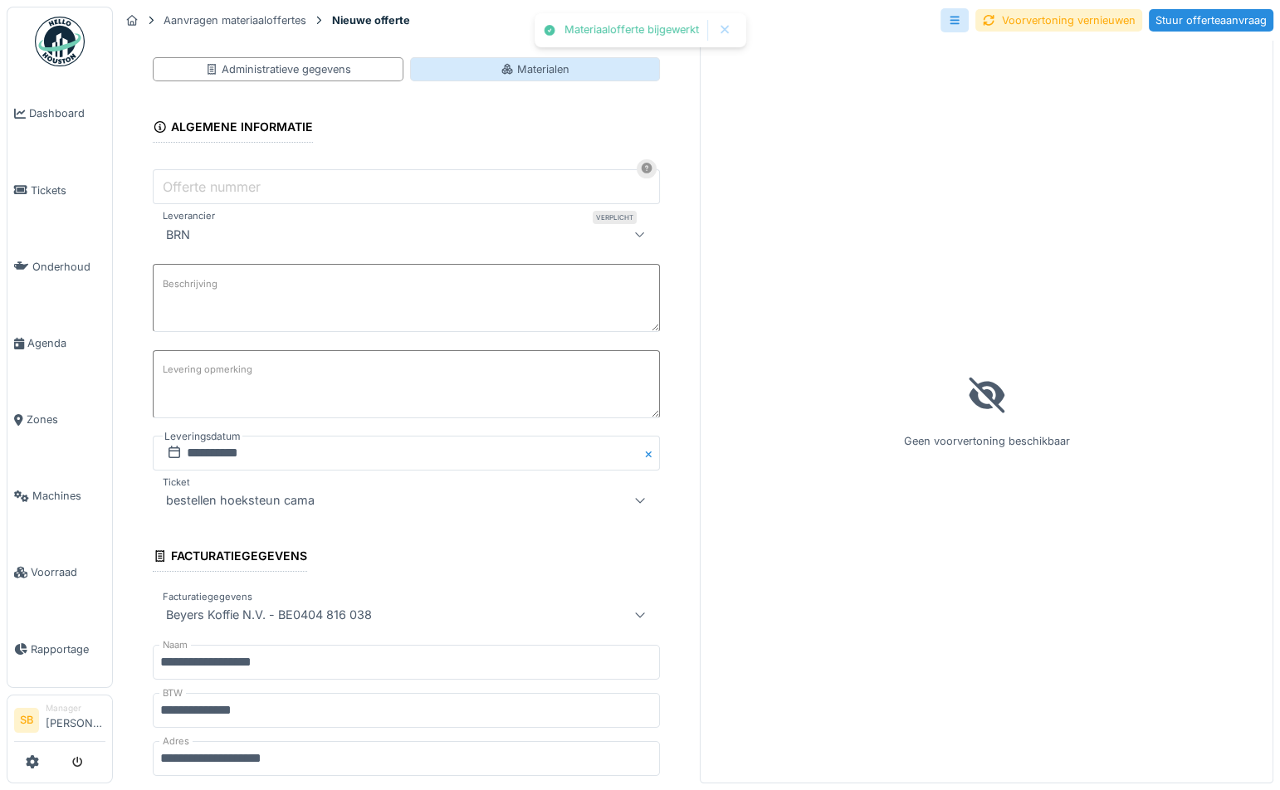
click at [521, 61] on div "Materialen" at bounding box center [535, 69] width 69 height 16
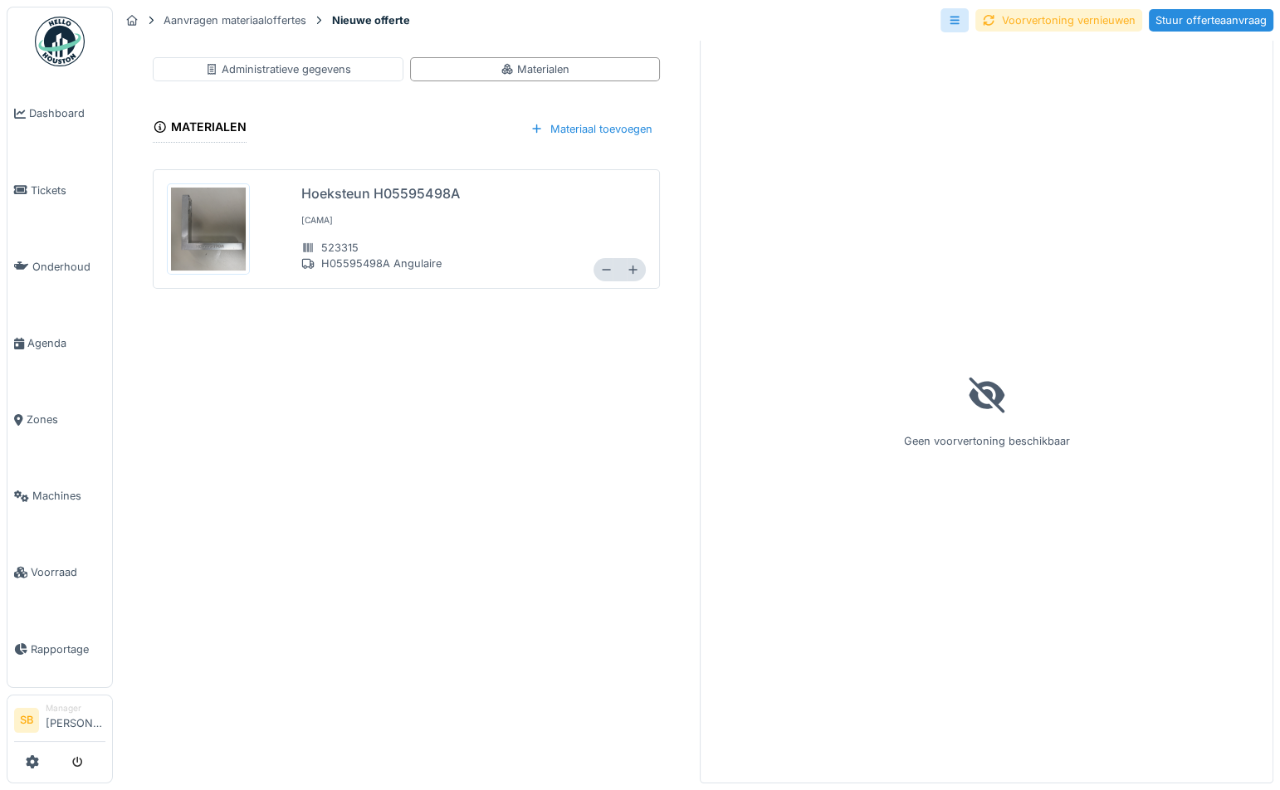
click at [1001, 17] on div "Voorvertoning vernieuwen" at bounding box center [1059, 20] width 167 height 22
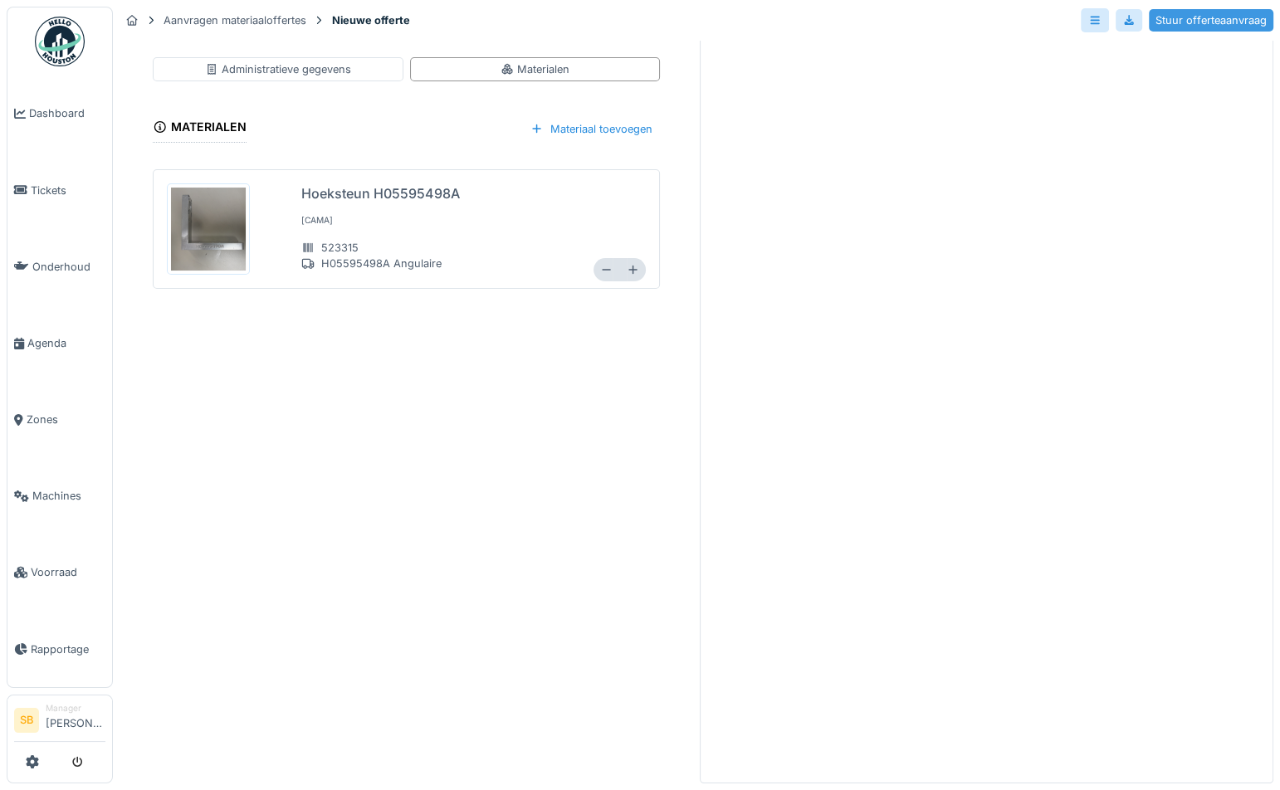
click at [1184, 9] on div "Stuur offerteaanvraag" at bounding box center [1211, 20] width 125 height 22
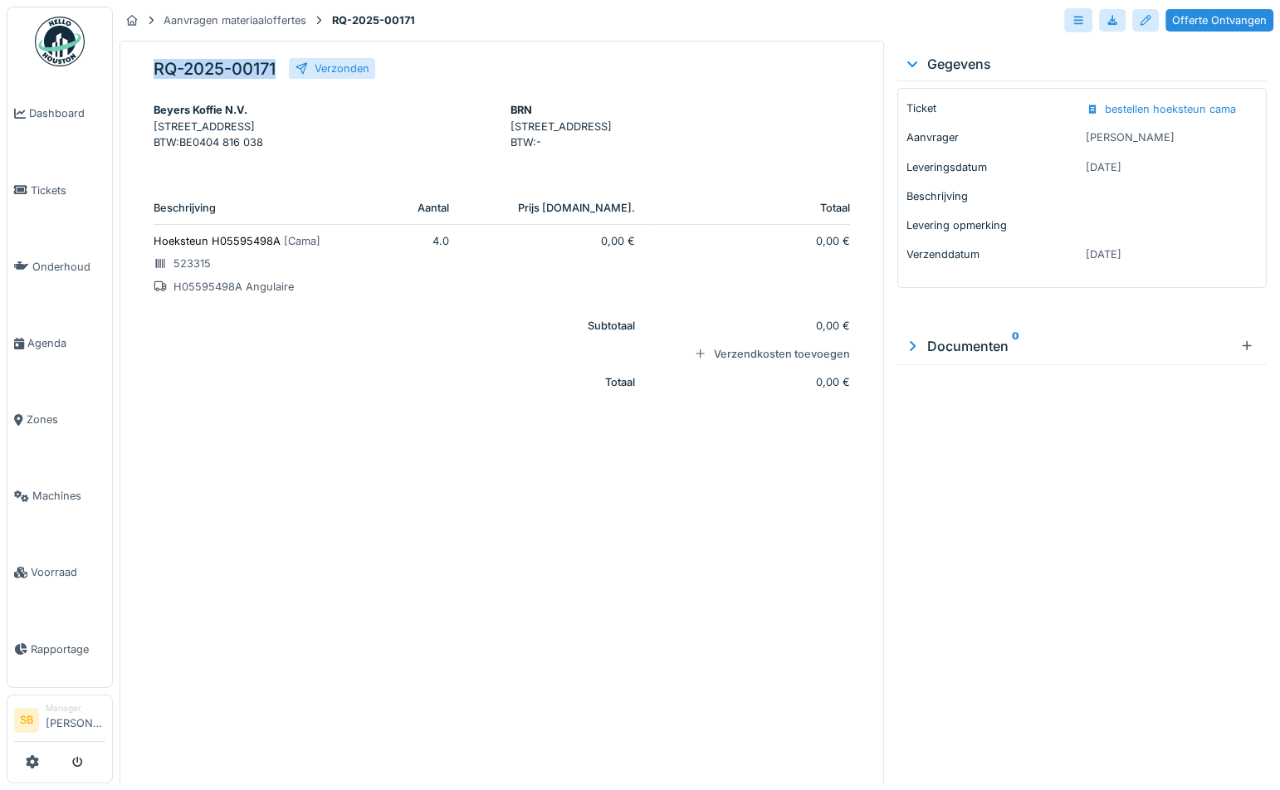
drag, startPoint x: 276, startPoint y: 58, endPoint x: 155, endPoint y: 56, distance: 120.4
click at [155, 59] on h5 "RQ-2025-00171" at bounding box center [215, 69] width 122 height 20
copy h5 "RQ-2025-00171"
click at [1109, 12] on div at bounding box center [1112, 20] width 27 height 22
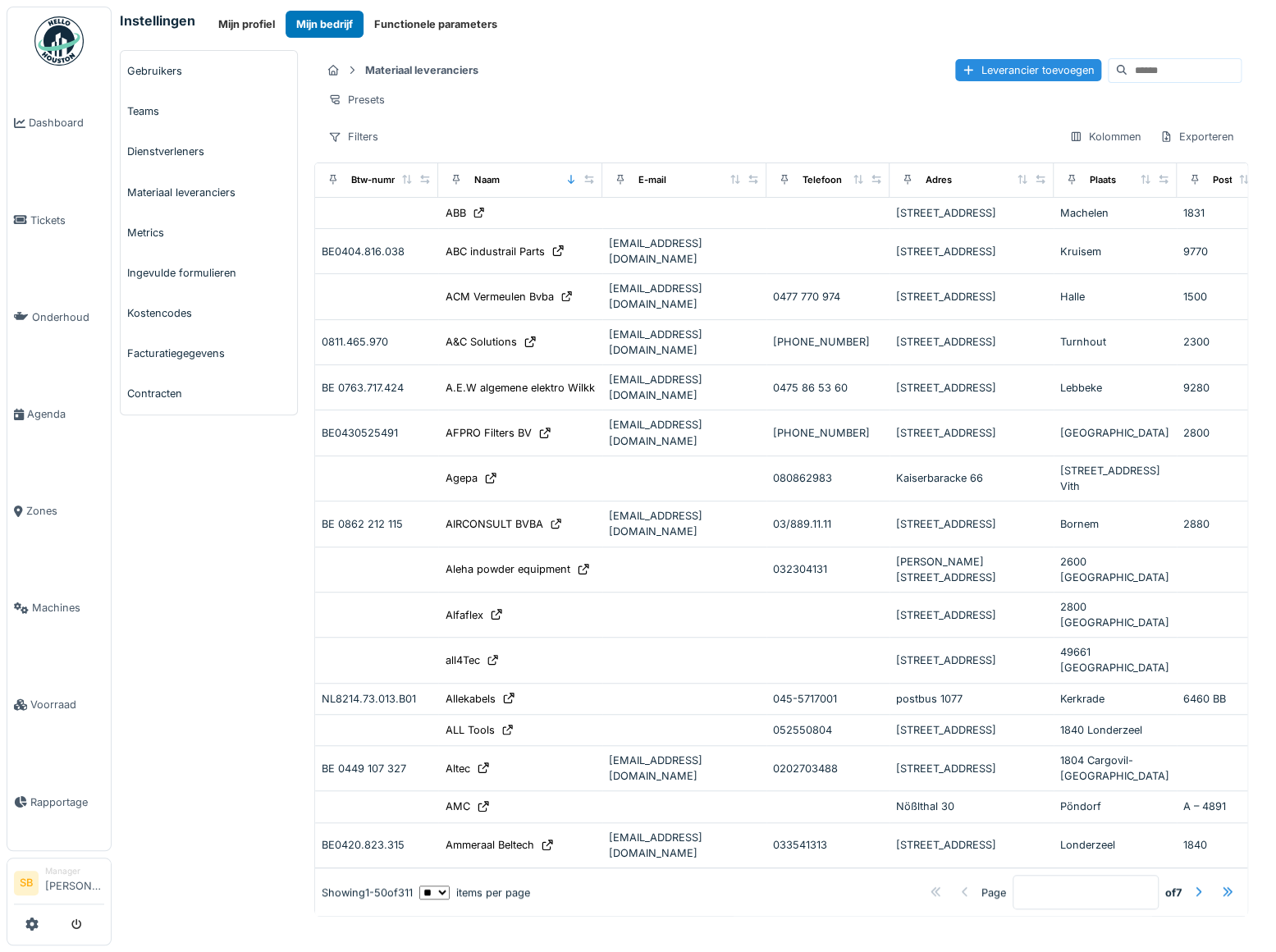
click at [1128, 68] on input at bounding box center [1184, 70] width 114 height 23
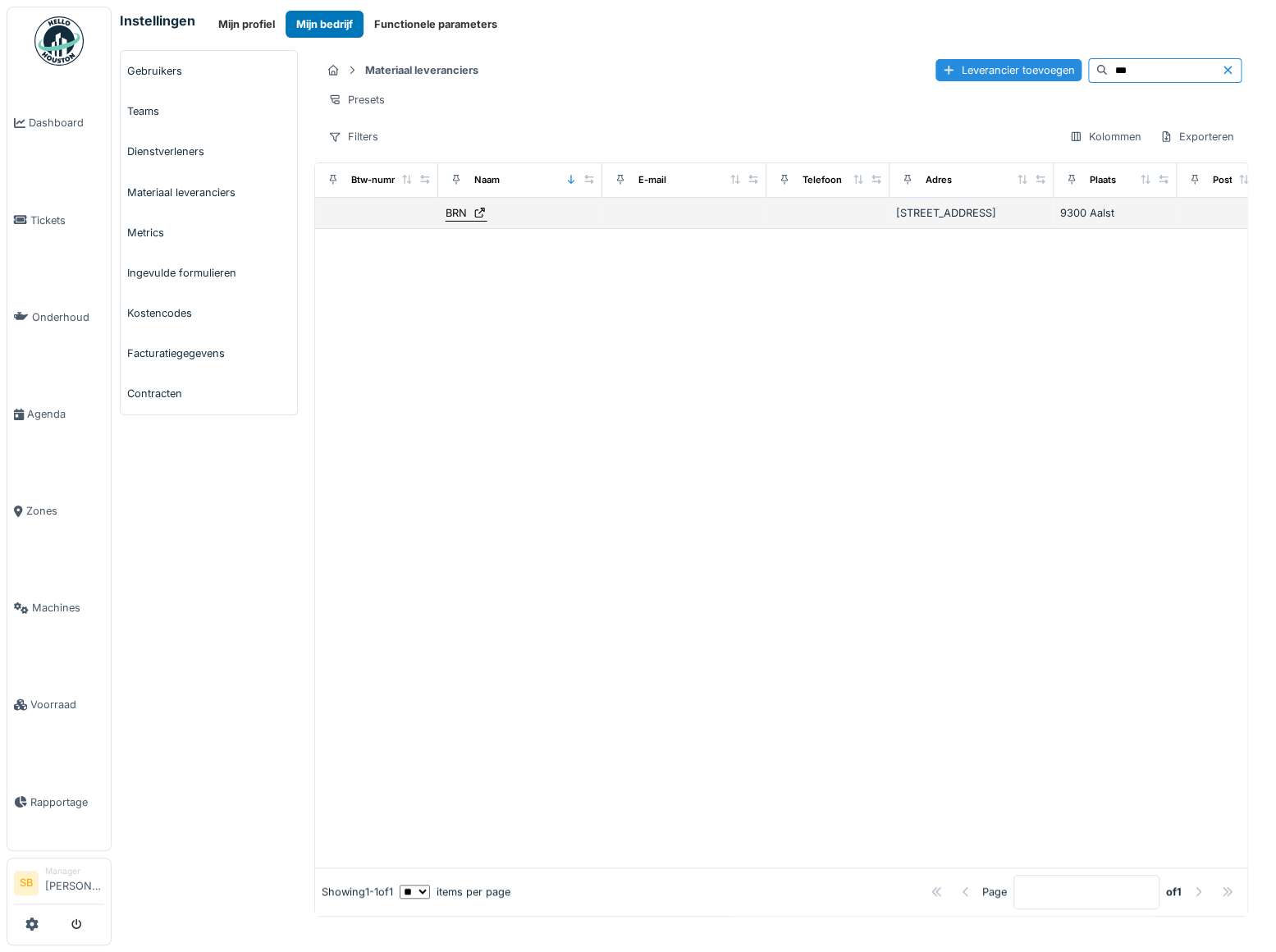
type input "***"
click at [463, 220] on div "BRN" at bounding box center [457, 214] width 22 height 16
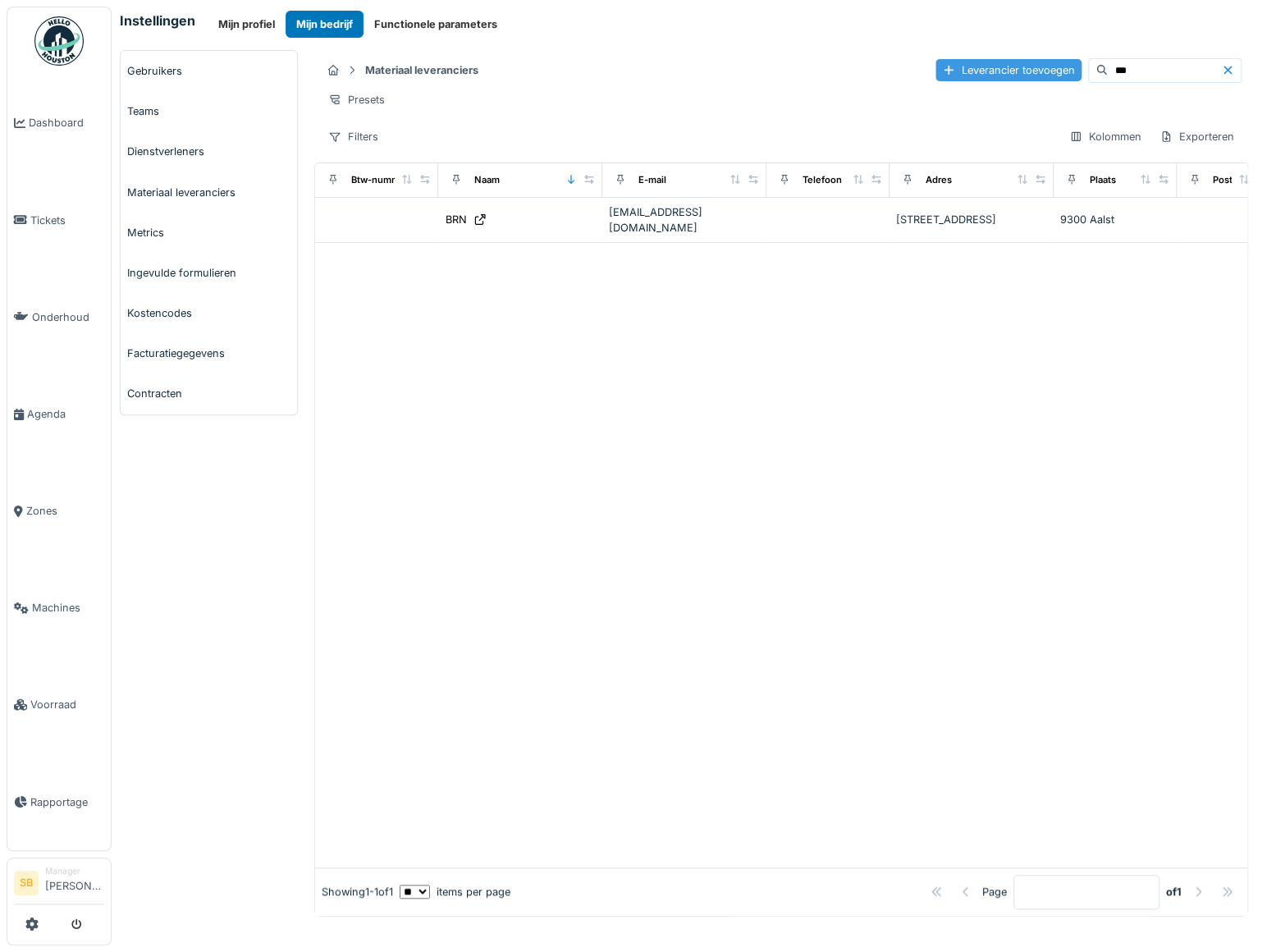
drag, startPoint x: 1083, startPoint y: 70, endPoint x: 990, endPoint y: 74, distance: 93.1
click at [993, 74] on div "Leverancier toevoegen ***" at bounding box center [1089, 70] width 306 height 25
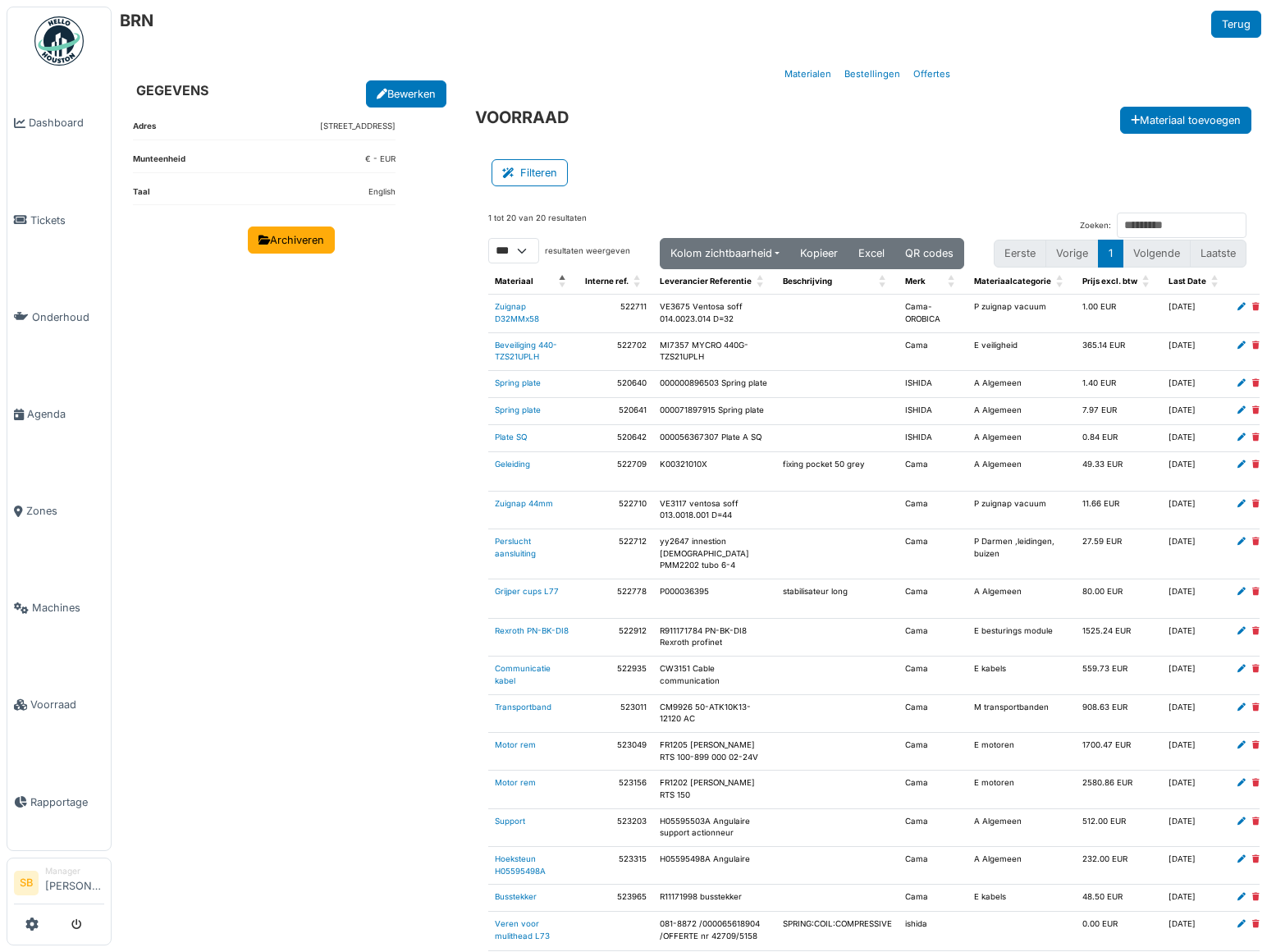
select select "***"
click at [415, 90] on link "Bewerken" at bounding box center [405, 93] width 80 height 27
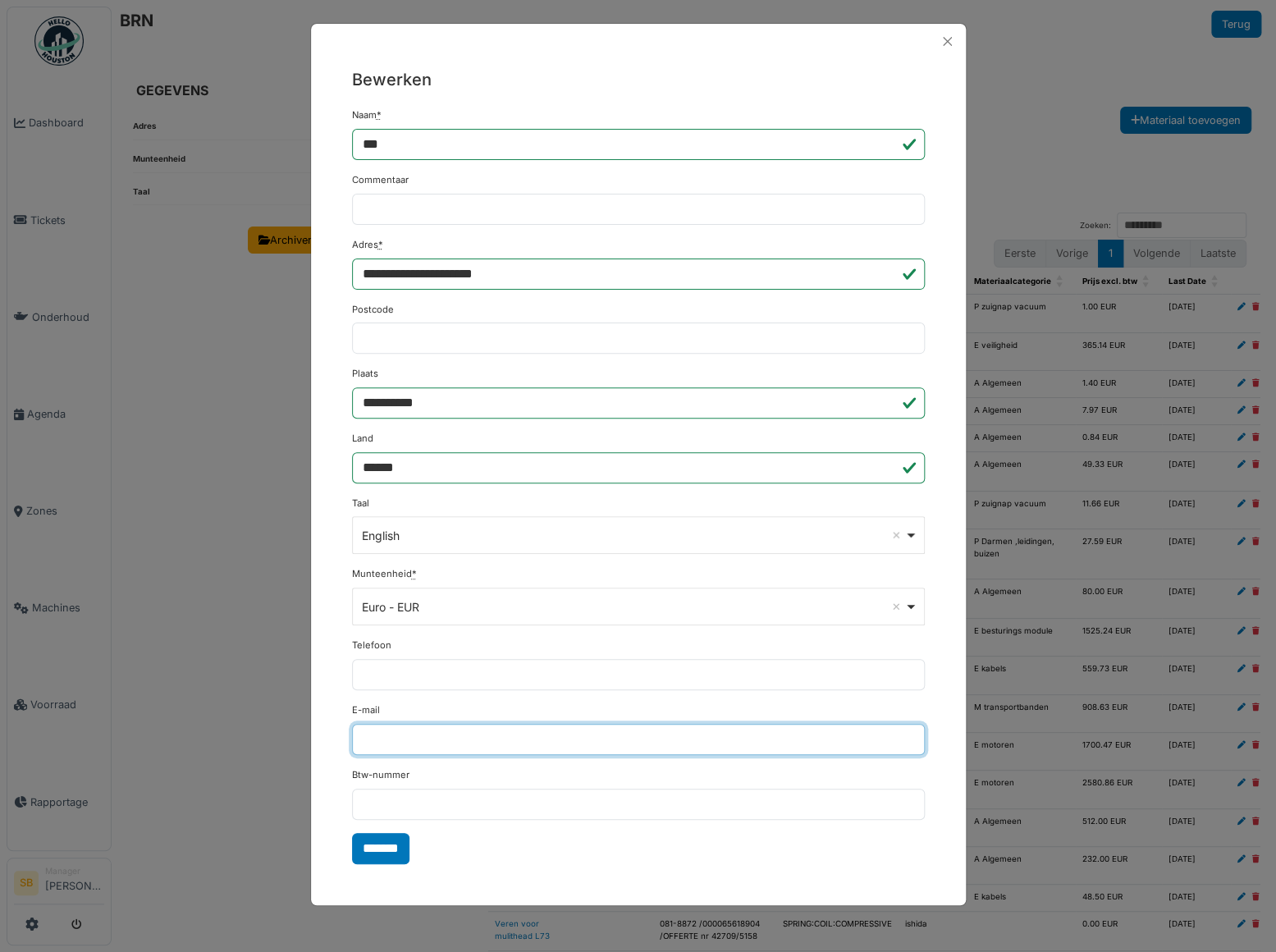
click at [403, 737] on input "E-mail" at bounding box center [638, 739] width 573 height 32
click at [377, 731] on input "E-mail" at bounding box center [638, 739] width 573 height 32
paste input "**********"
type input "**********"
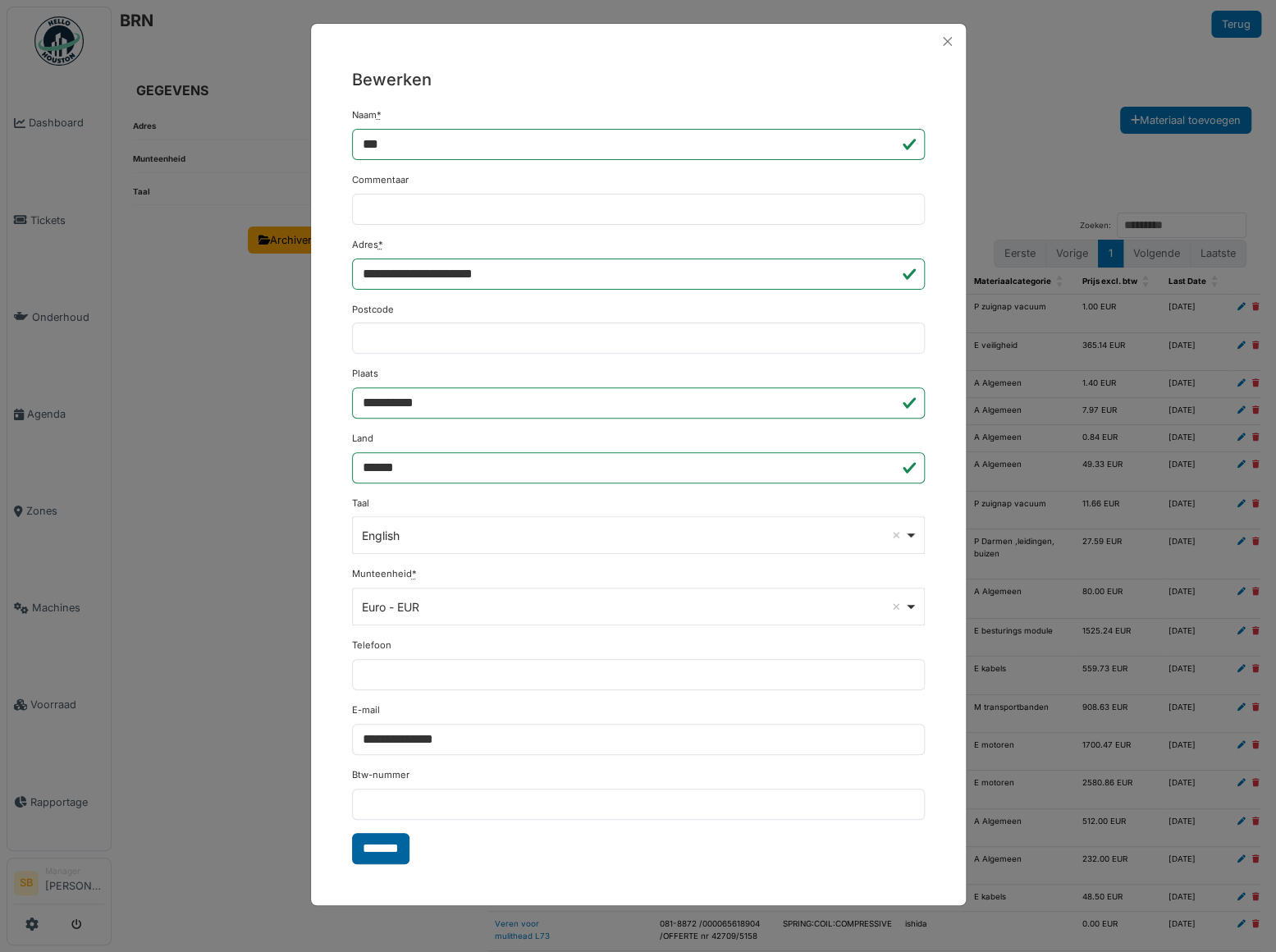
click at [389, 843] on input "*******" at bounding box center [381, 849] width 57 height 32
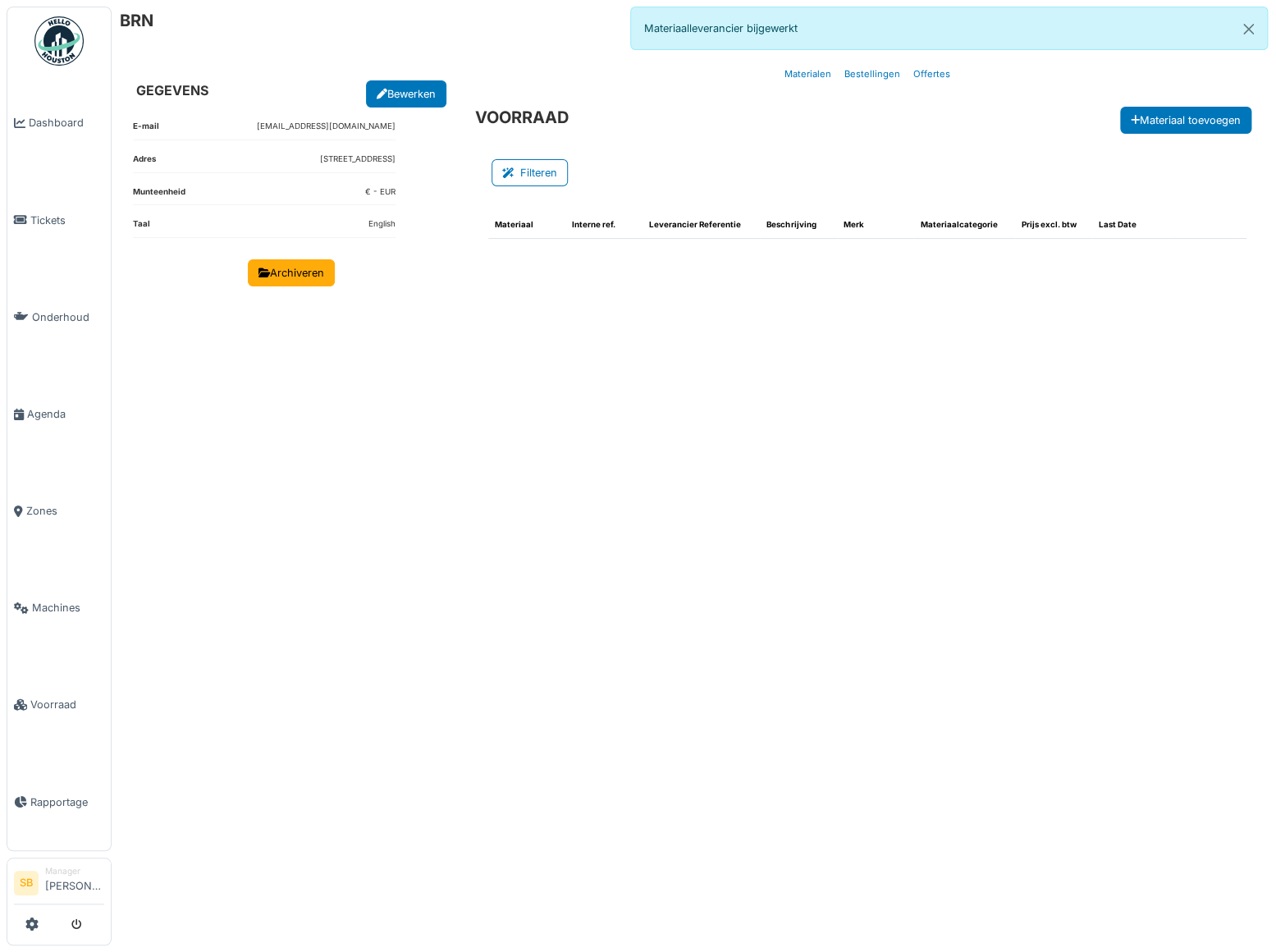
select select "***"
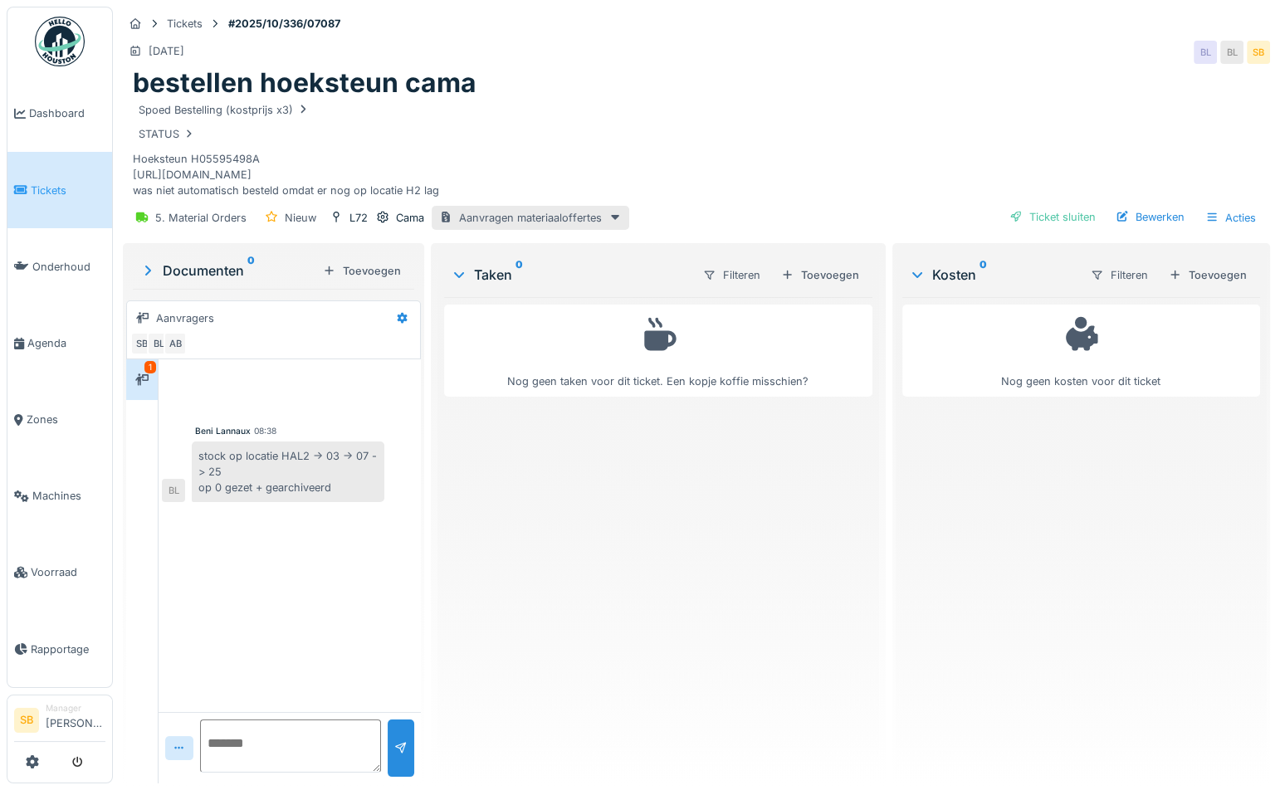
click at [225, 749] on textarea at bounding box center [290, 746] width 181 height 53
type textarea "**********"
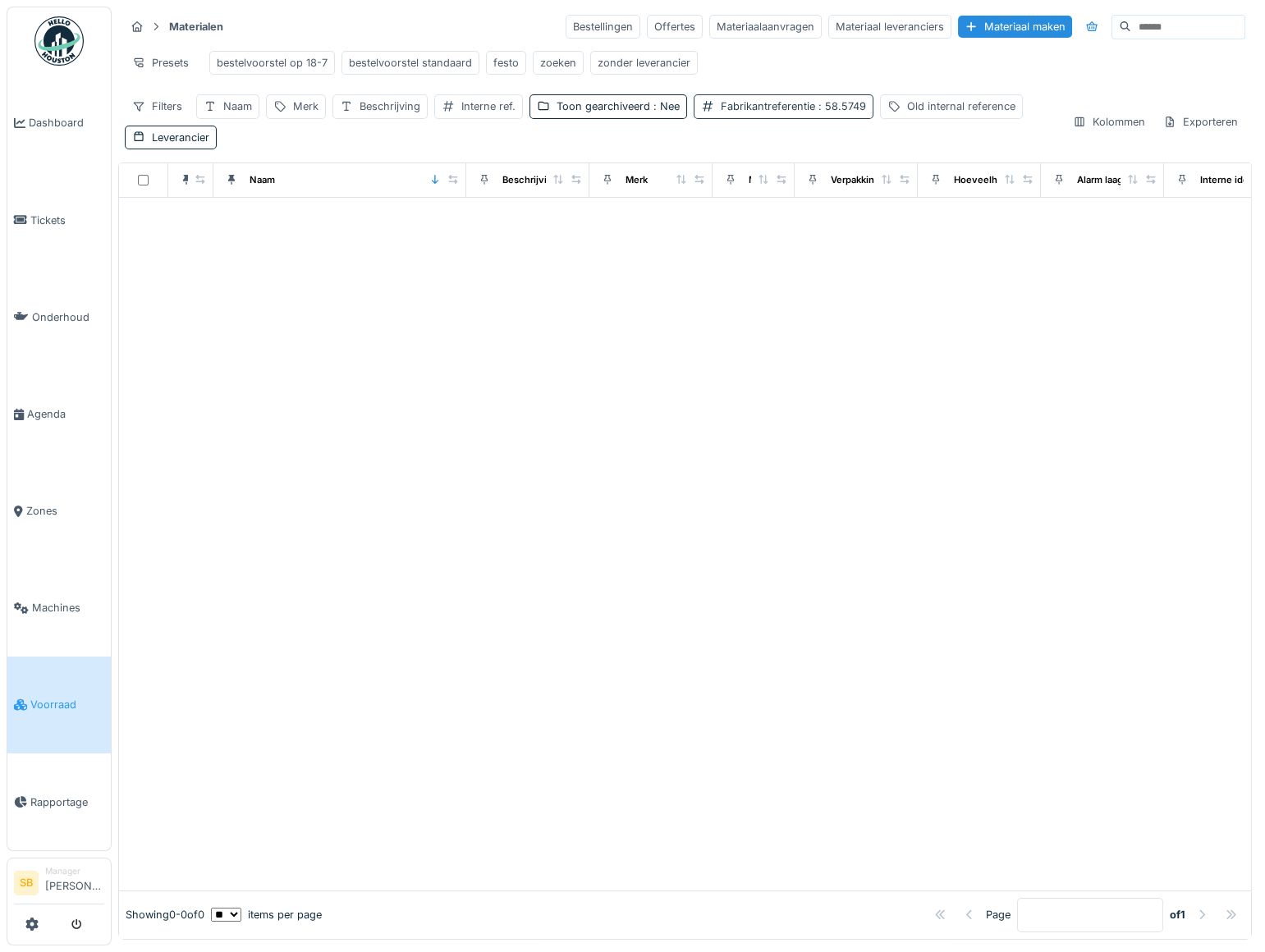
click at [779, 114] on div "Fabrikantreferentie : 58.5749" at bounding box center [793, 107] width 145 height 16
drag, startPoint x: 776, startPoint y: 201, endPoint x: 625, endPoint y: 199, distance: 151.0
click at [626, 199] on body "Dashboard Tickets Onderhoud Agenda Zones Machines Voorraad Rapportage SB Manage…" at bounding box center [632, 476] width 1265 height 952
click at [622, 269] on div at bounding box center [684, 544] width 1132 height 693
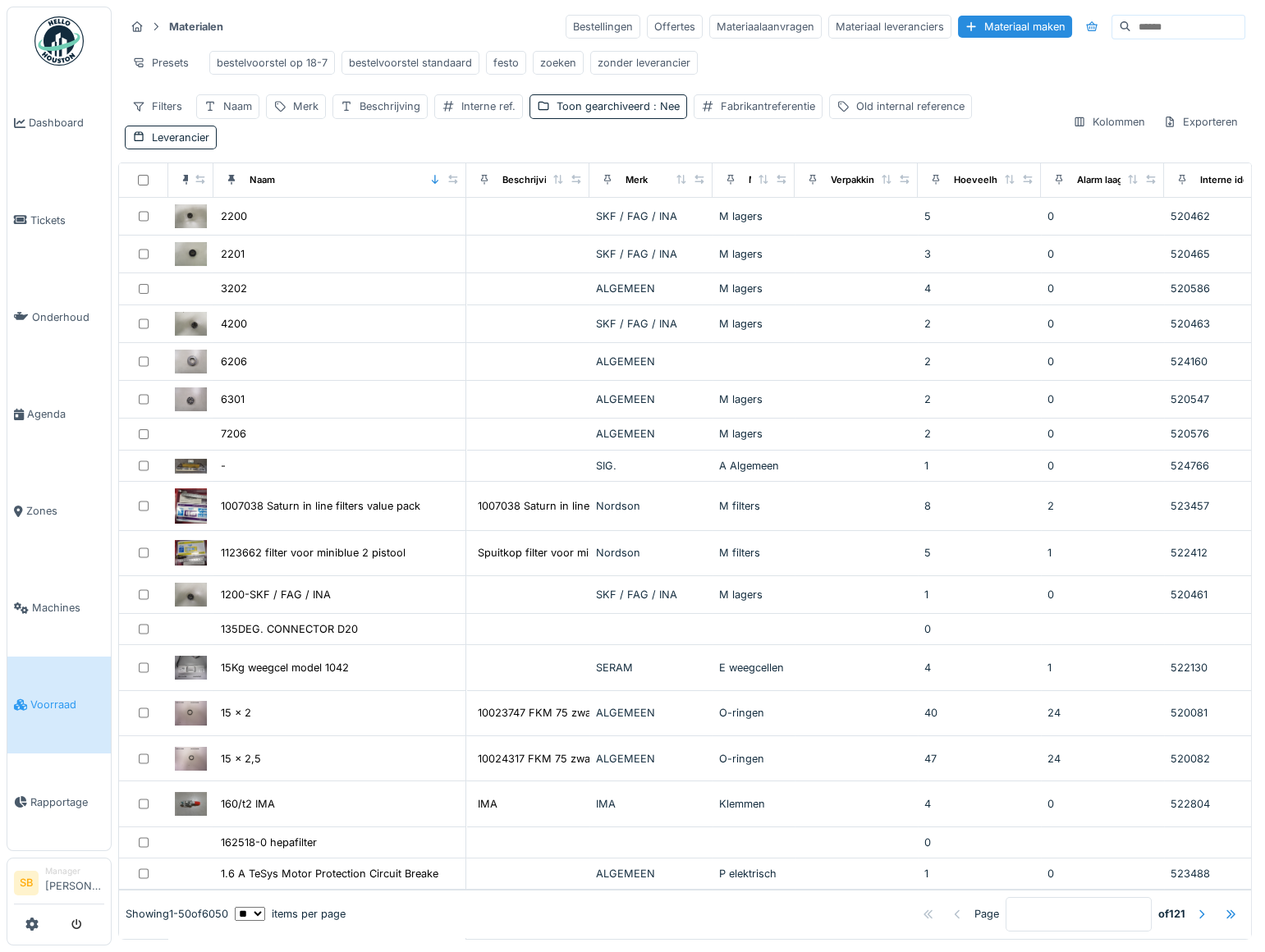
click at [1131, 33] on input at bounding box center [1188, 27] width 114 height 23
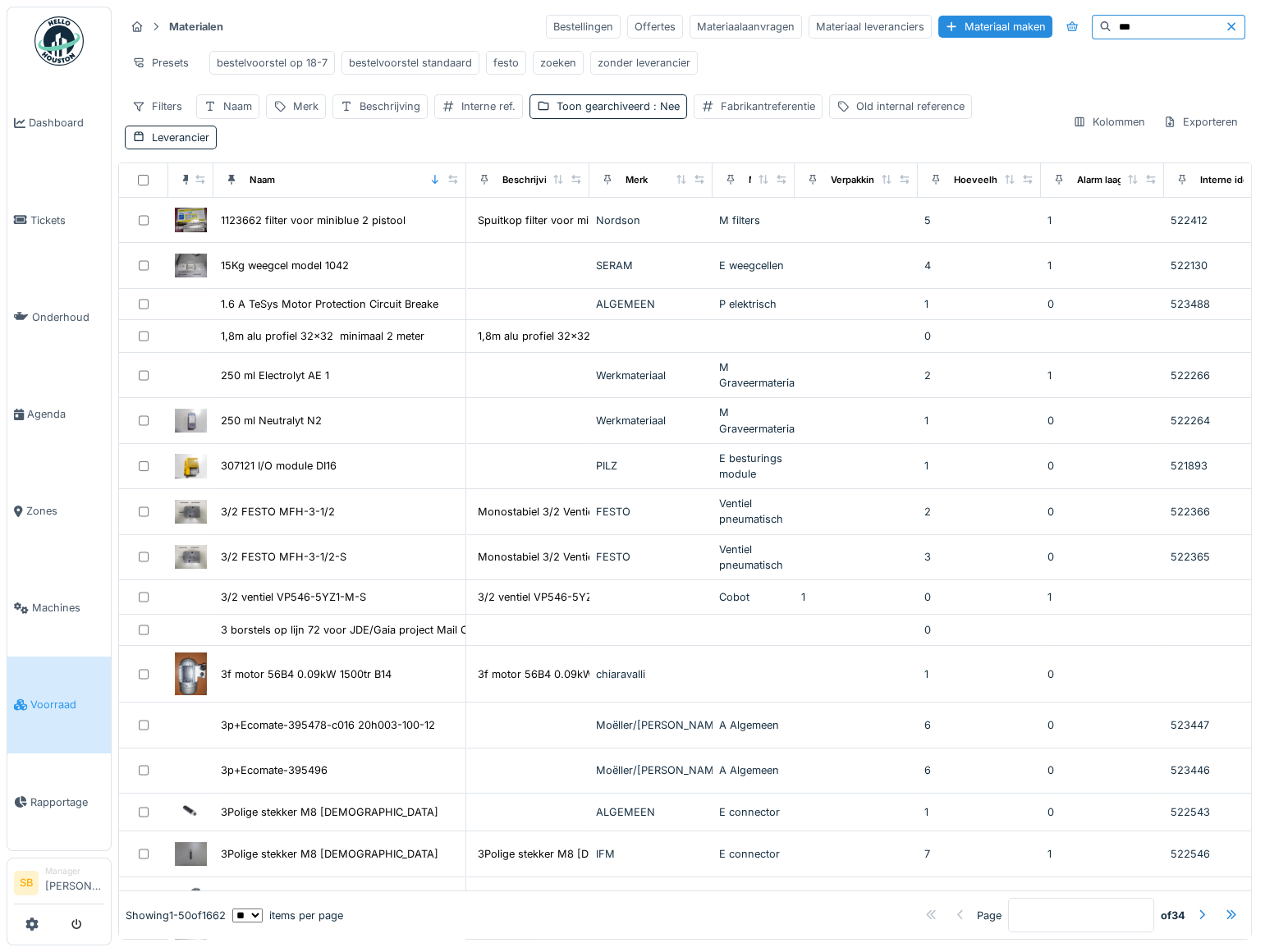
drag, startPoint x: 1109, startPoint y: 31, endPoint x: 928, endPoint y: 41, distance: 181.3
click at [929, 41] on div "Materialen Bestellingen Offertes Materiaalaanvragen Materiaal leveranciers Mate…" at bounding box center [685, 81] width 1134 height 149
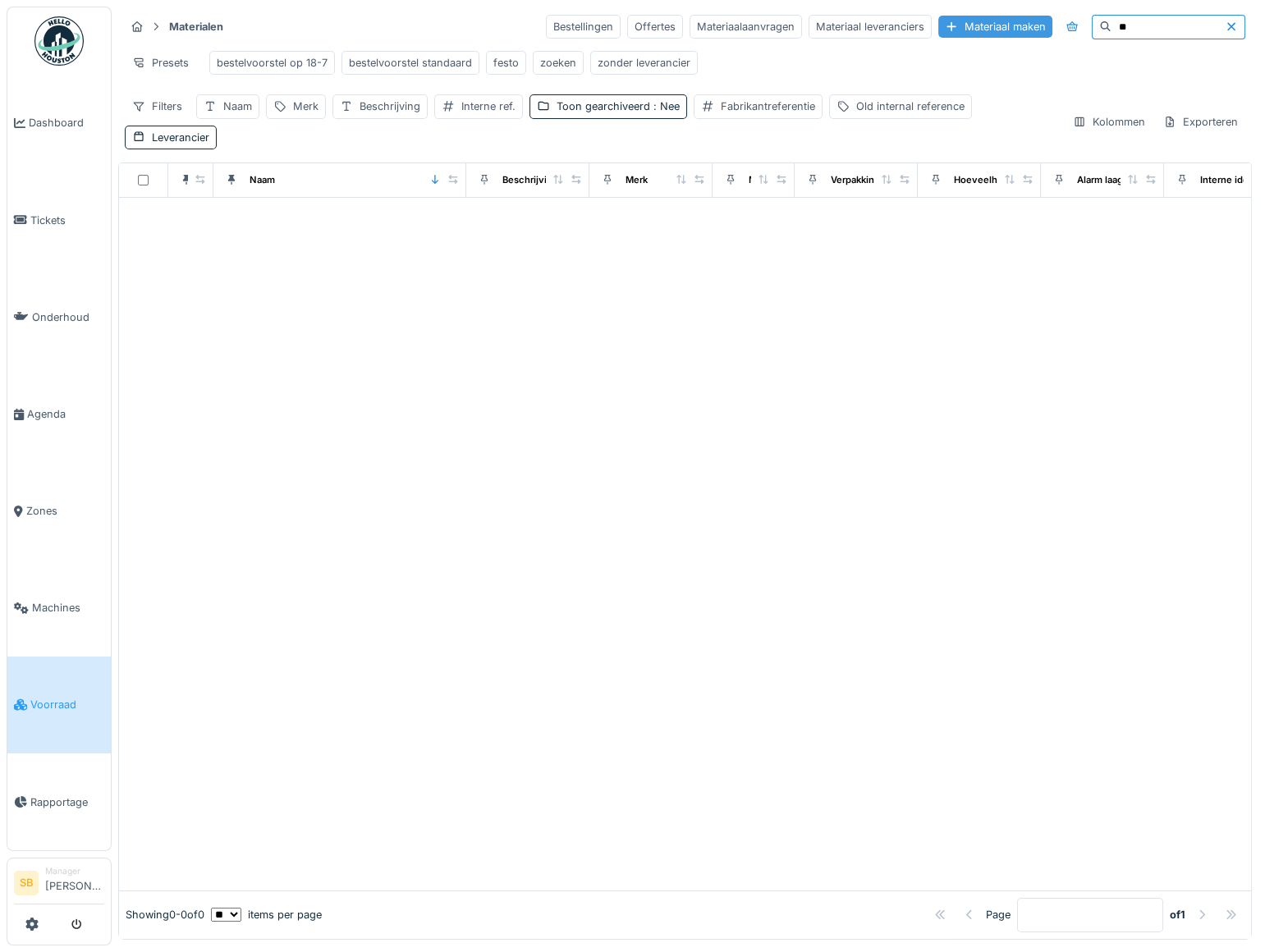
type input "*"
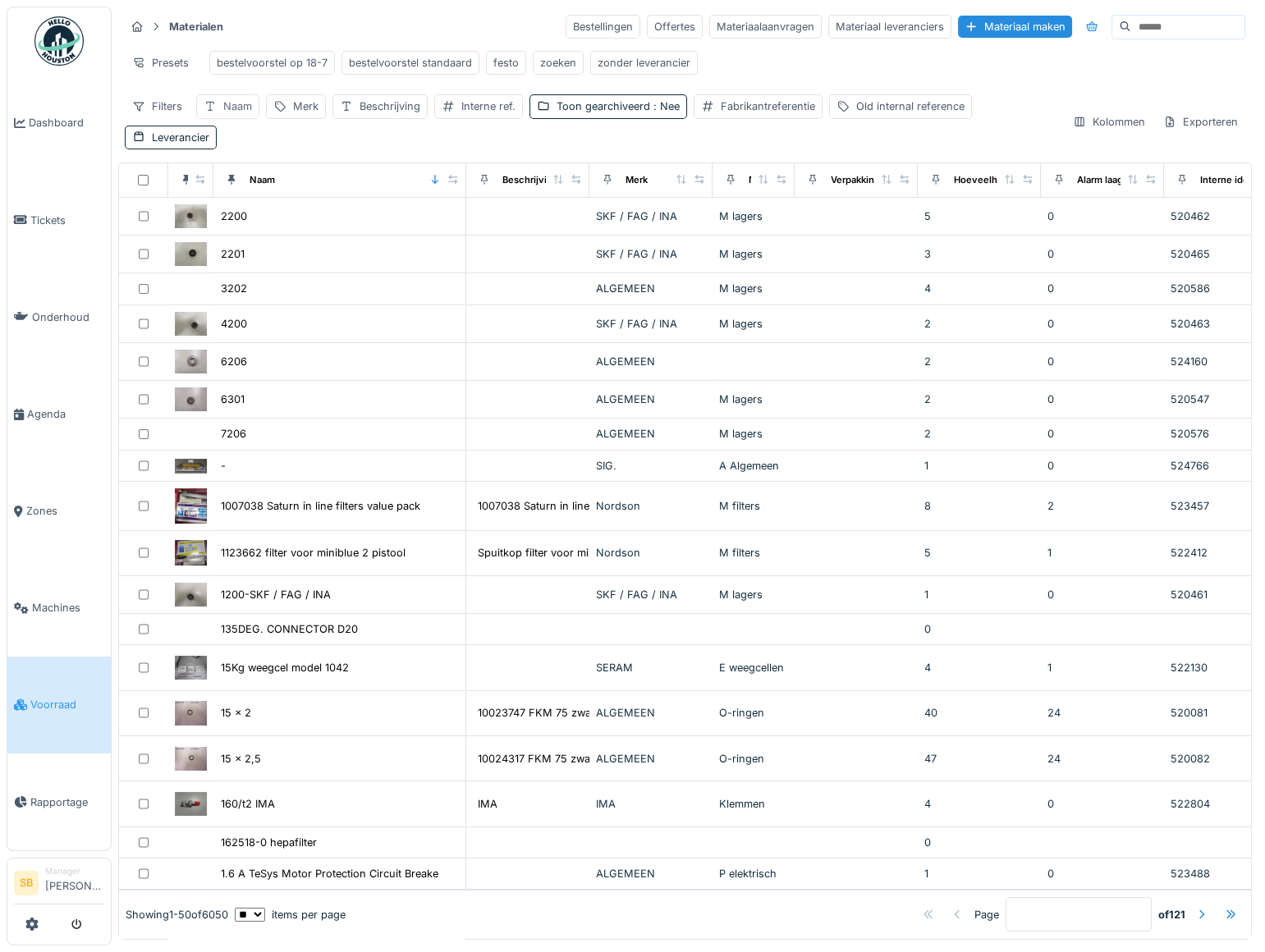
click at [250, 114] on div "Naam" at bounding box center [237, 107] width 29 height 16
click at [254, 201] on input "Naam" at bounding box center [287, 196] width 167 height 35
type input "***"
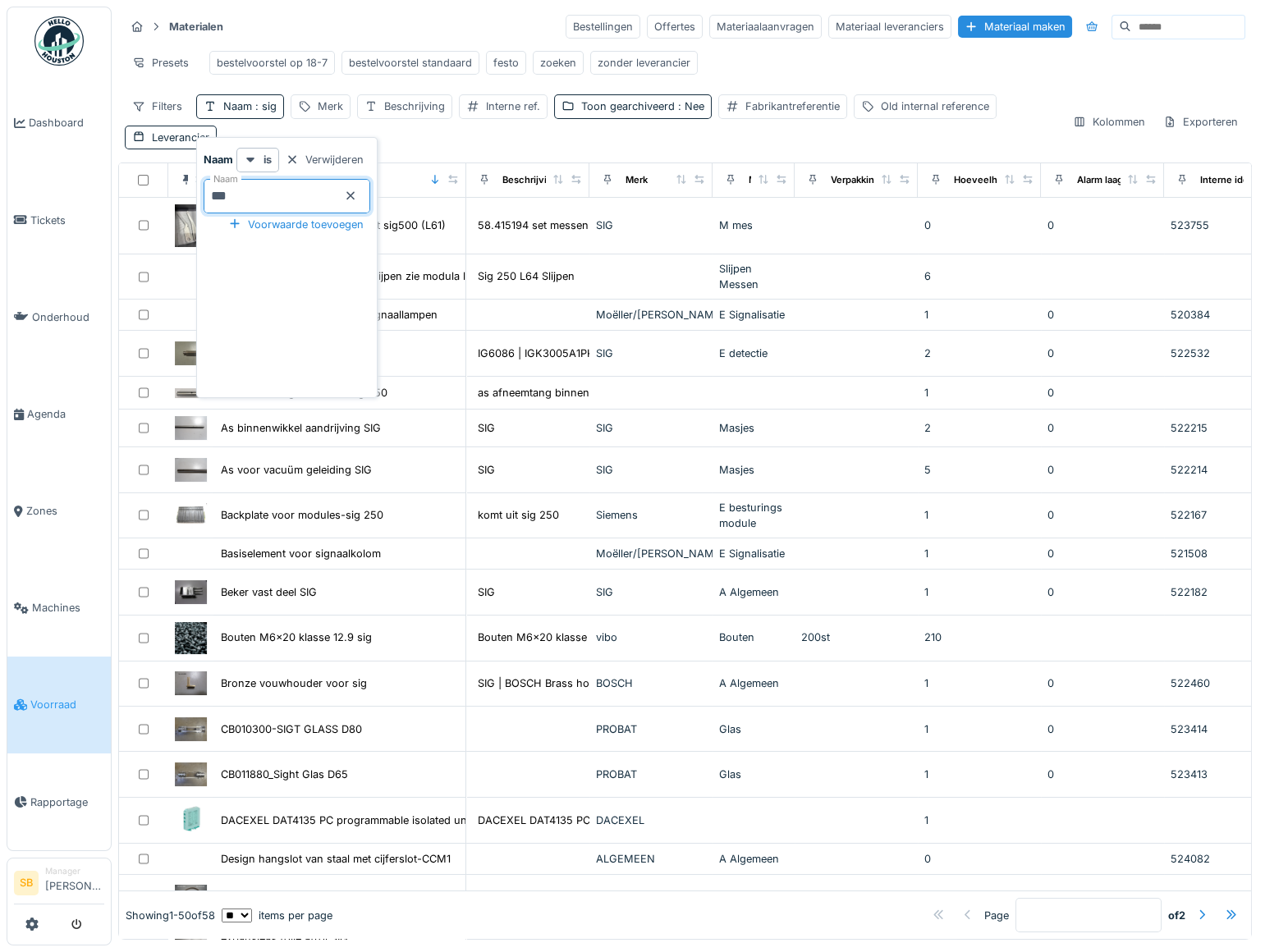
click at [350, 93] on div "Materialen Bestellingen Offertes Materiaalaanvragen Materiaal leveranciers Mate…" at bounding box center [685, 81] width 1134 height 149
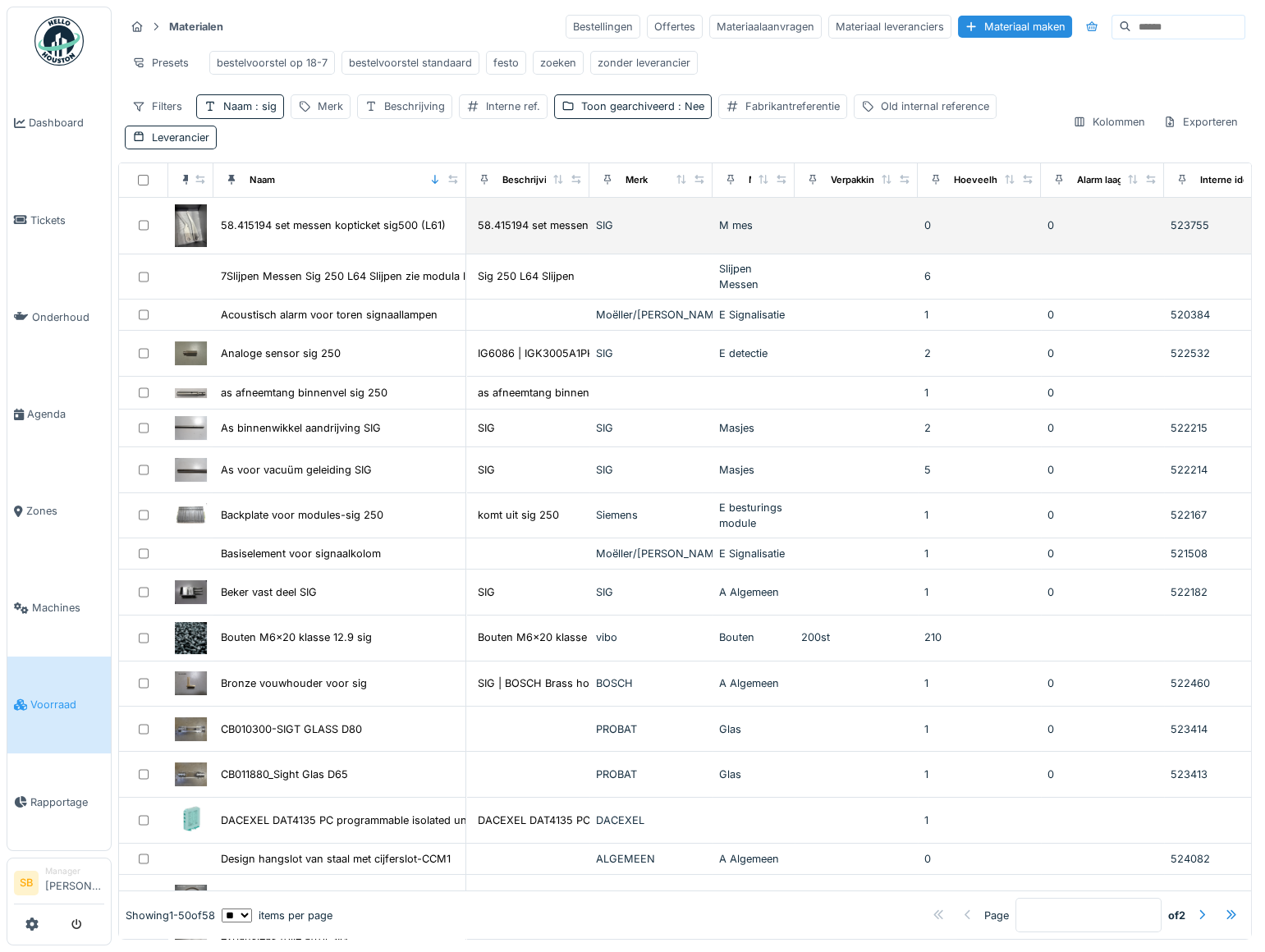
click at [193, 228] on img at bounding box center [191, 225] width 32 height 43
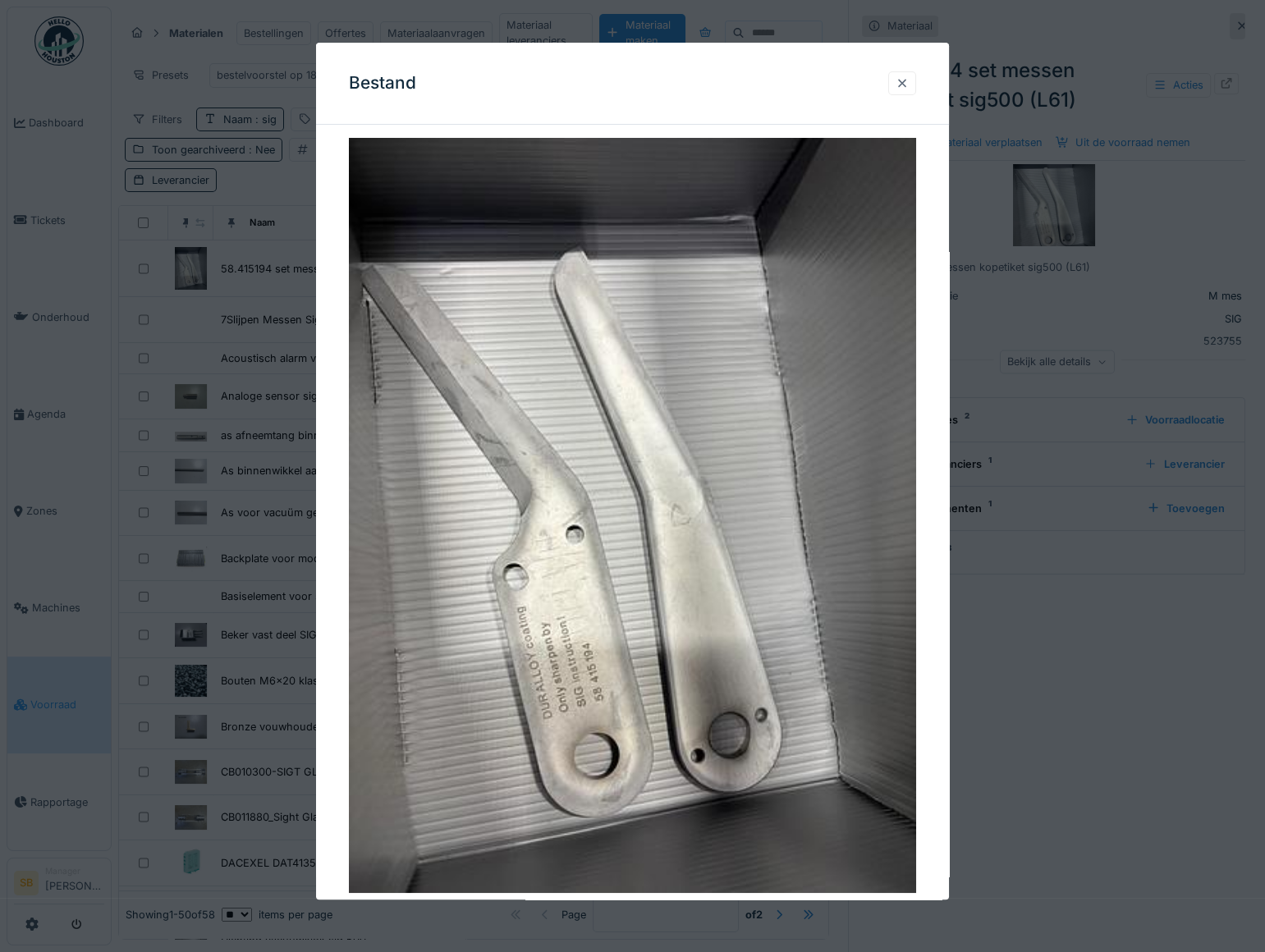
click at [909, 84] on div at bounding box center [902, 83] width 13 height 16
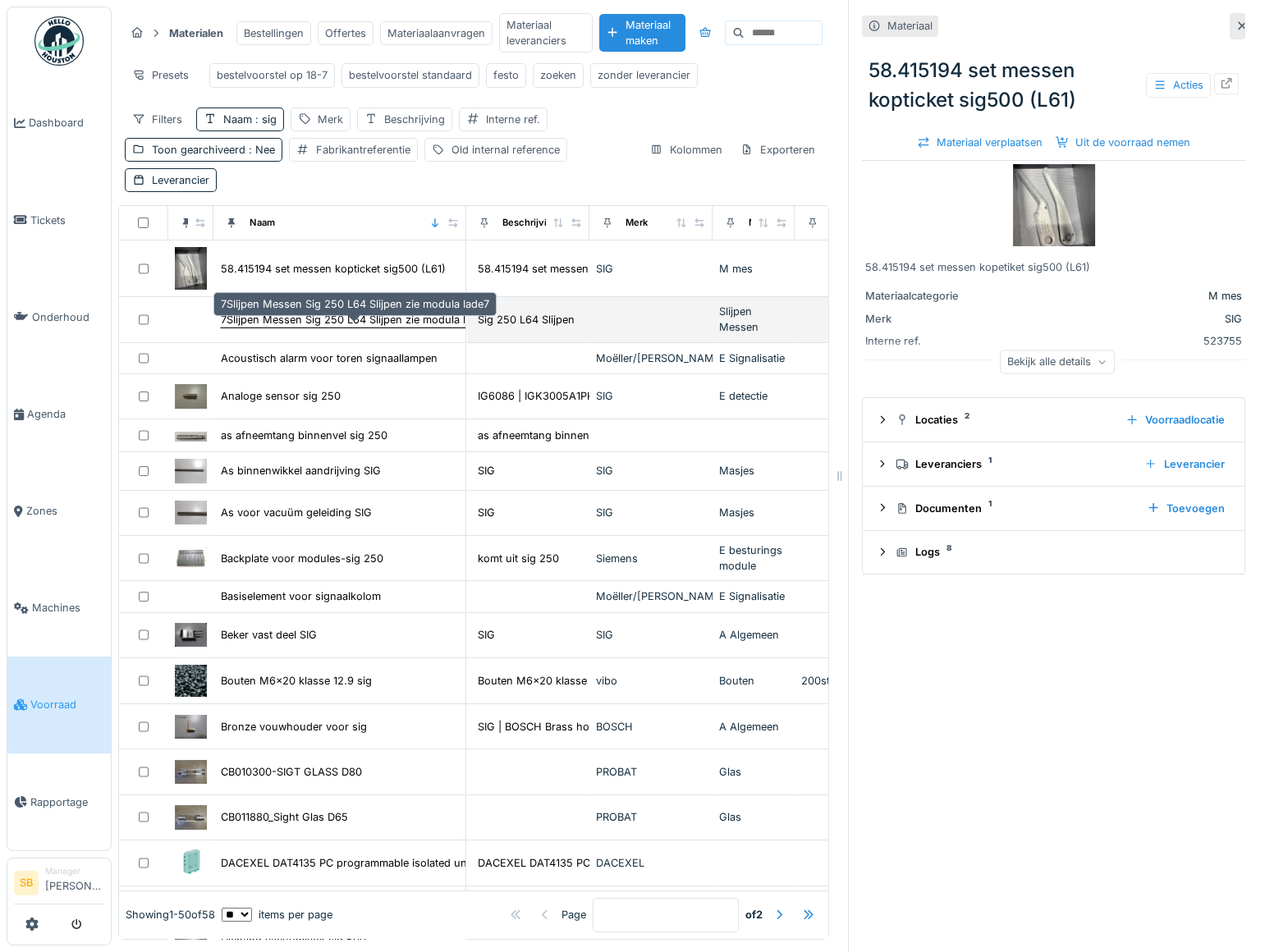
click at [366, 327] on div "7Slijpen Messen Sig 250 L64 Slijpen zie modula lade7" at bounding box center [355, 320] width 269 height 16
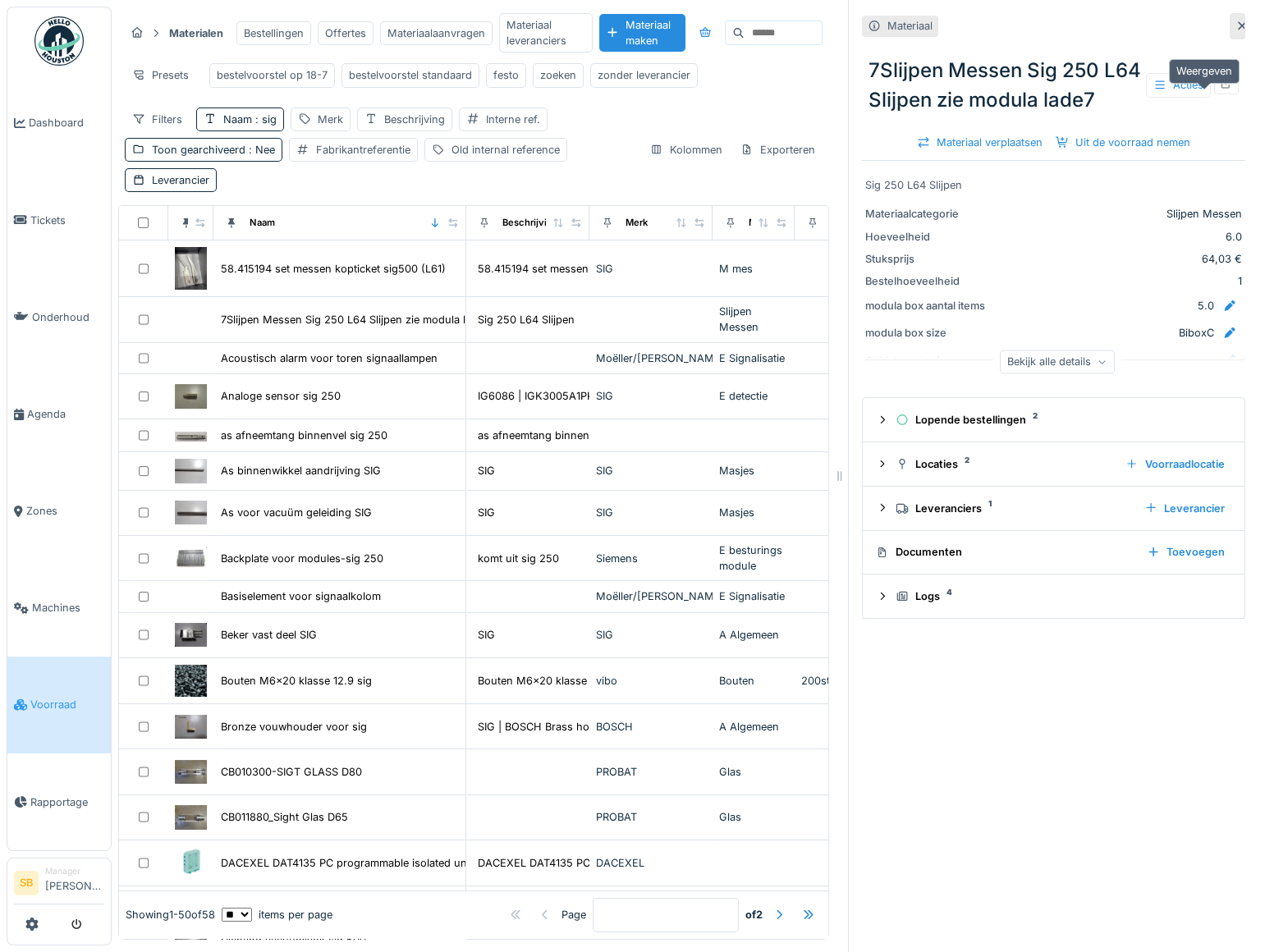
click at [1220, 89] on icon at bounding box center [1226, 83] width 13 height 11
click at [1236, 27] on icon at bounding box center [1242, 26] width 13 height 11
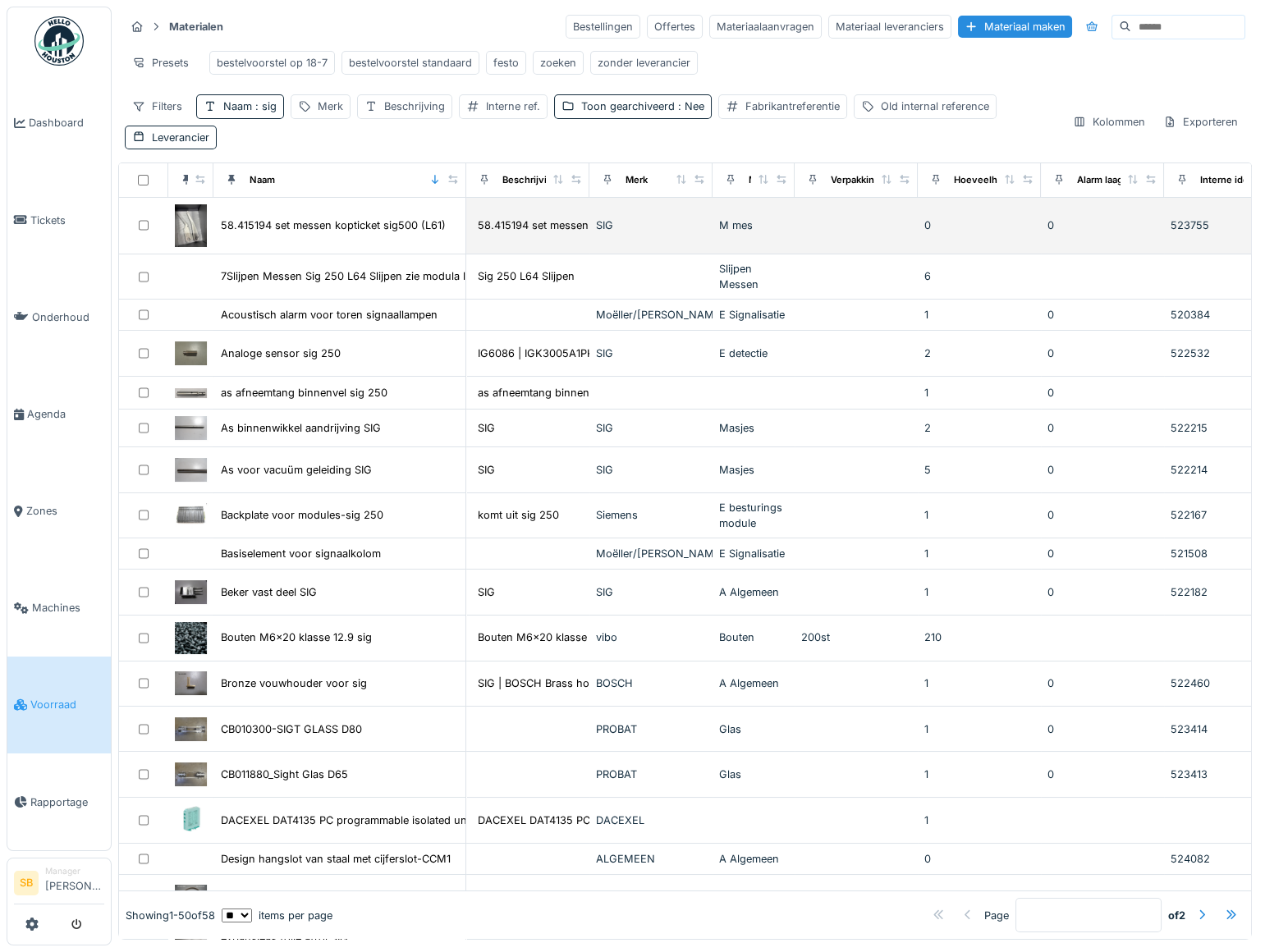
click at [185, 234] on img at bounding box center [191, 225] width 32 height 43
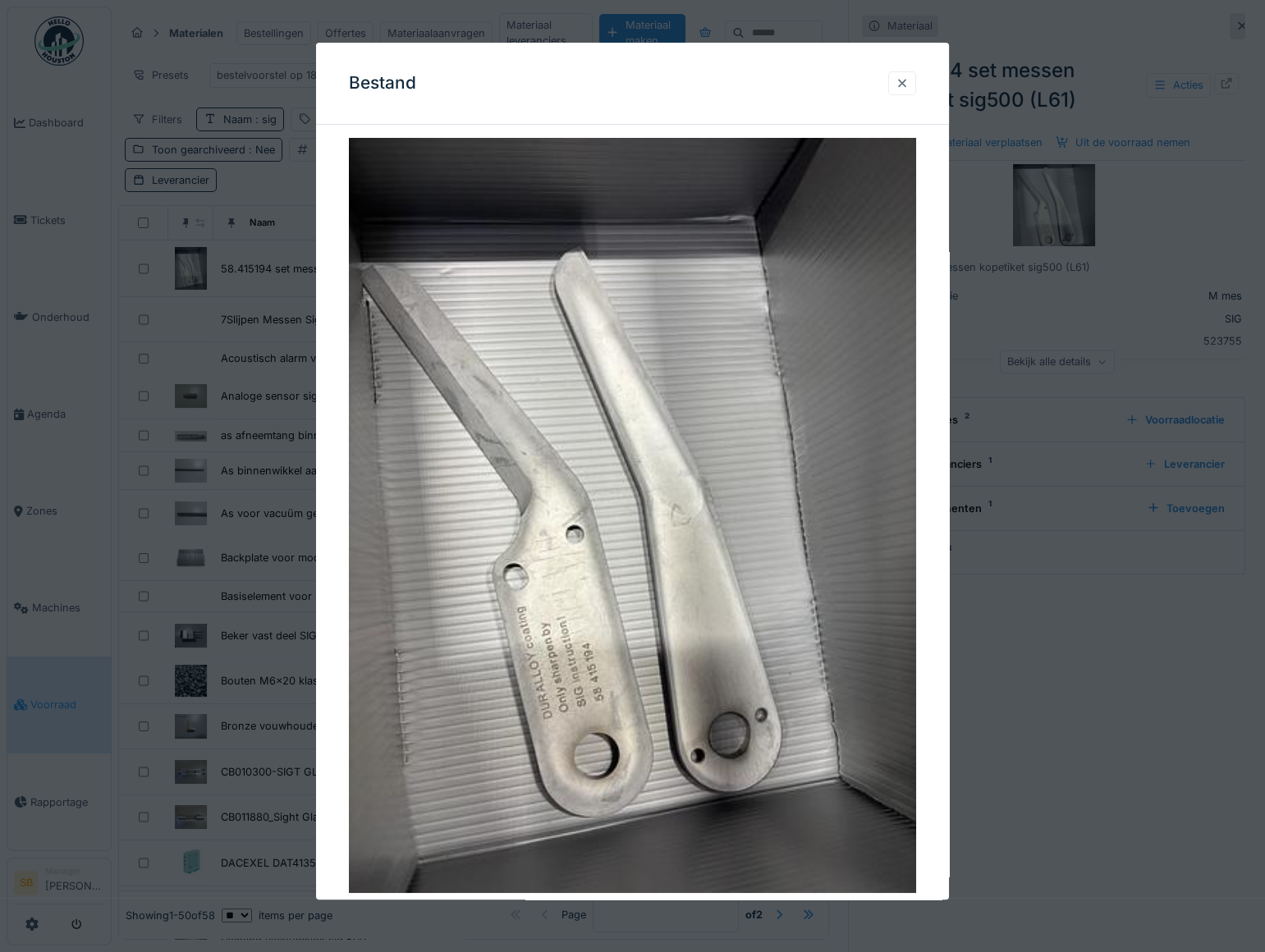
click at [903, 84] on div at bounding box center [902, 83] width 13 height 16
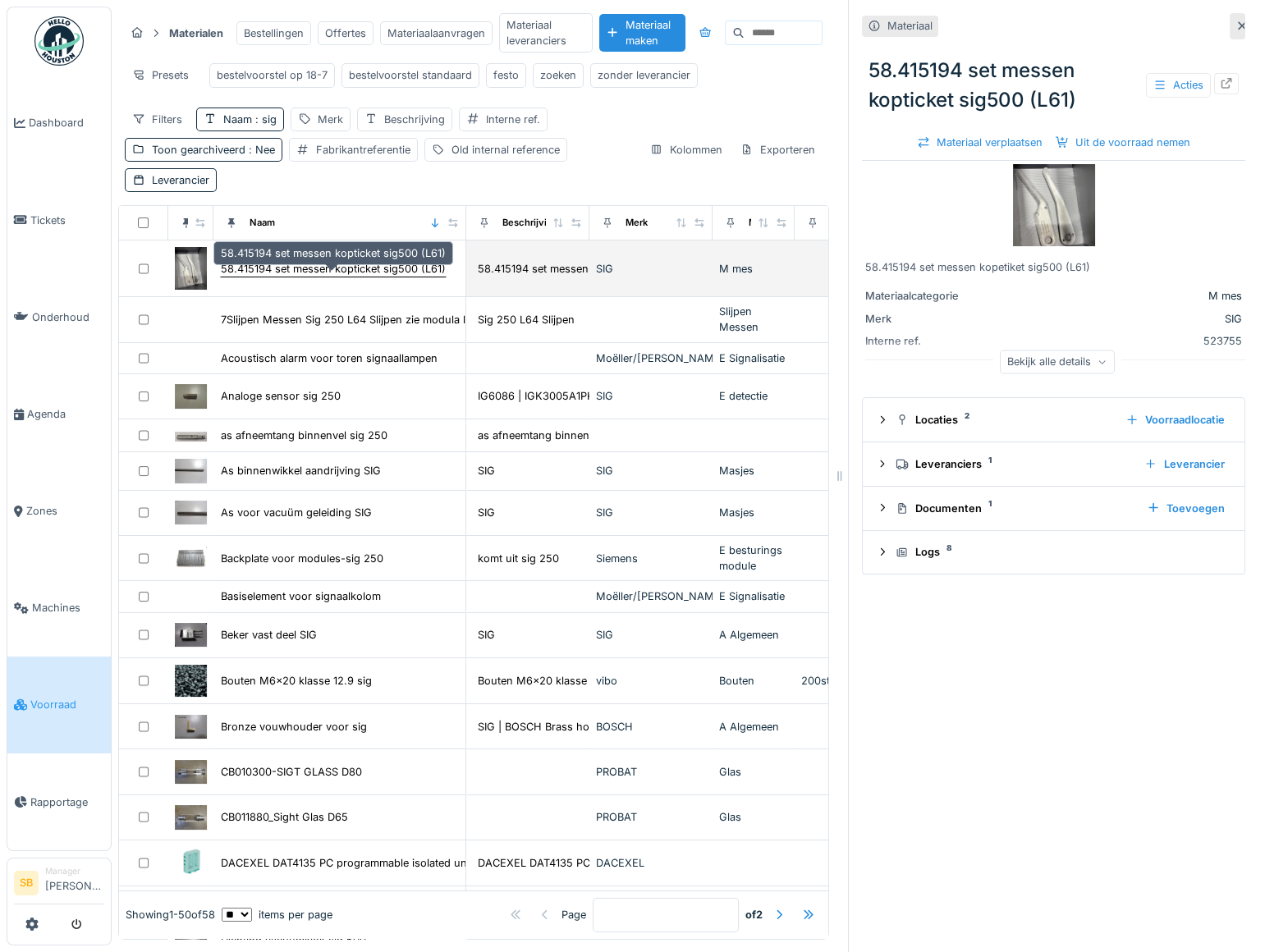
click at [313, 277] on div "58.415194 set messen kopticket sig500 (L61)" at bounding box center [333, 269] width 226 height 16
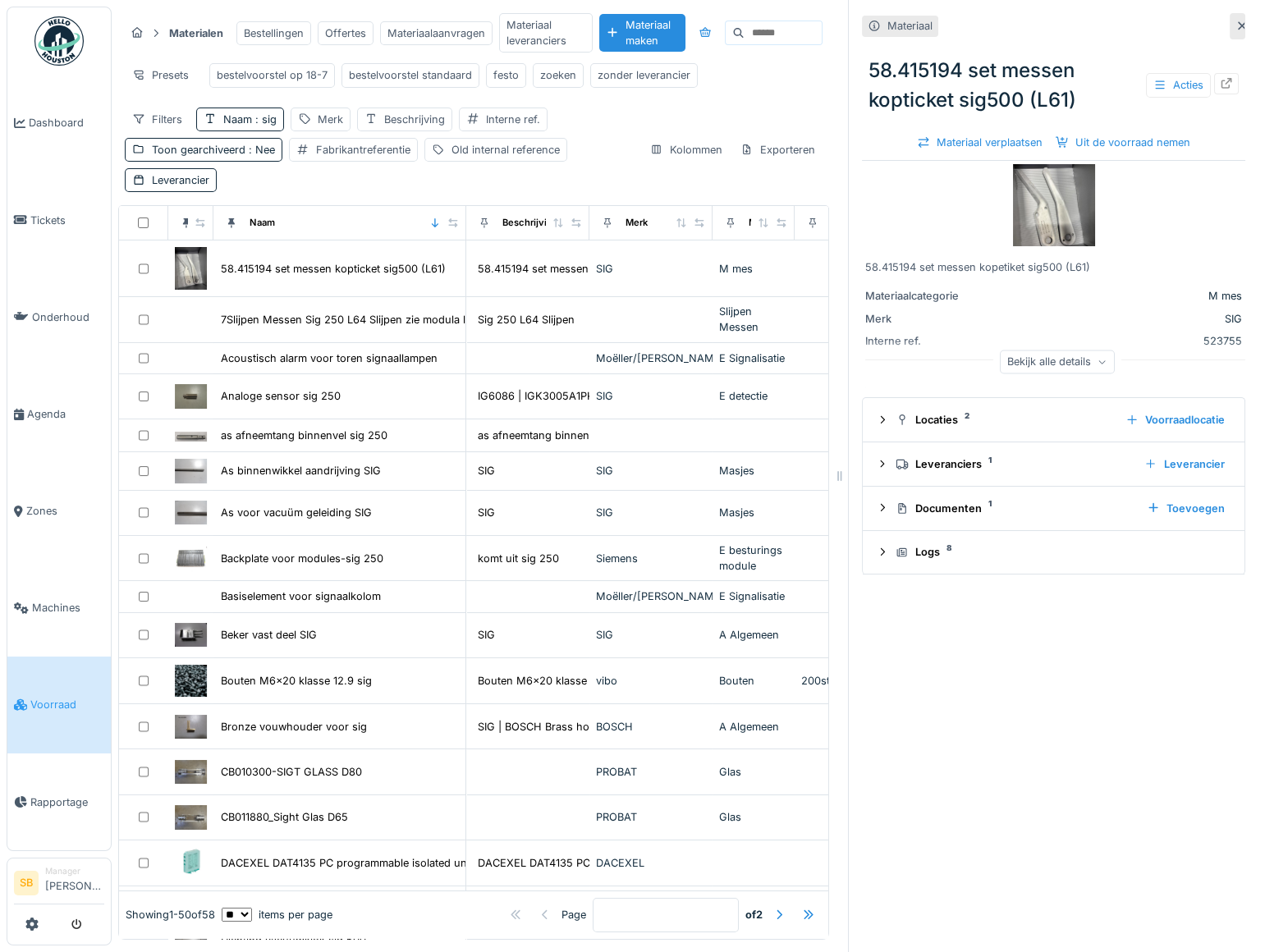
click at [1066, 206] on img at bounding box center [1054, 205] width 82 height 82
click at [1236, 33] on div at bounding box center [1242, 26] width 13 height 16
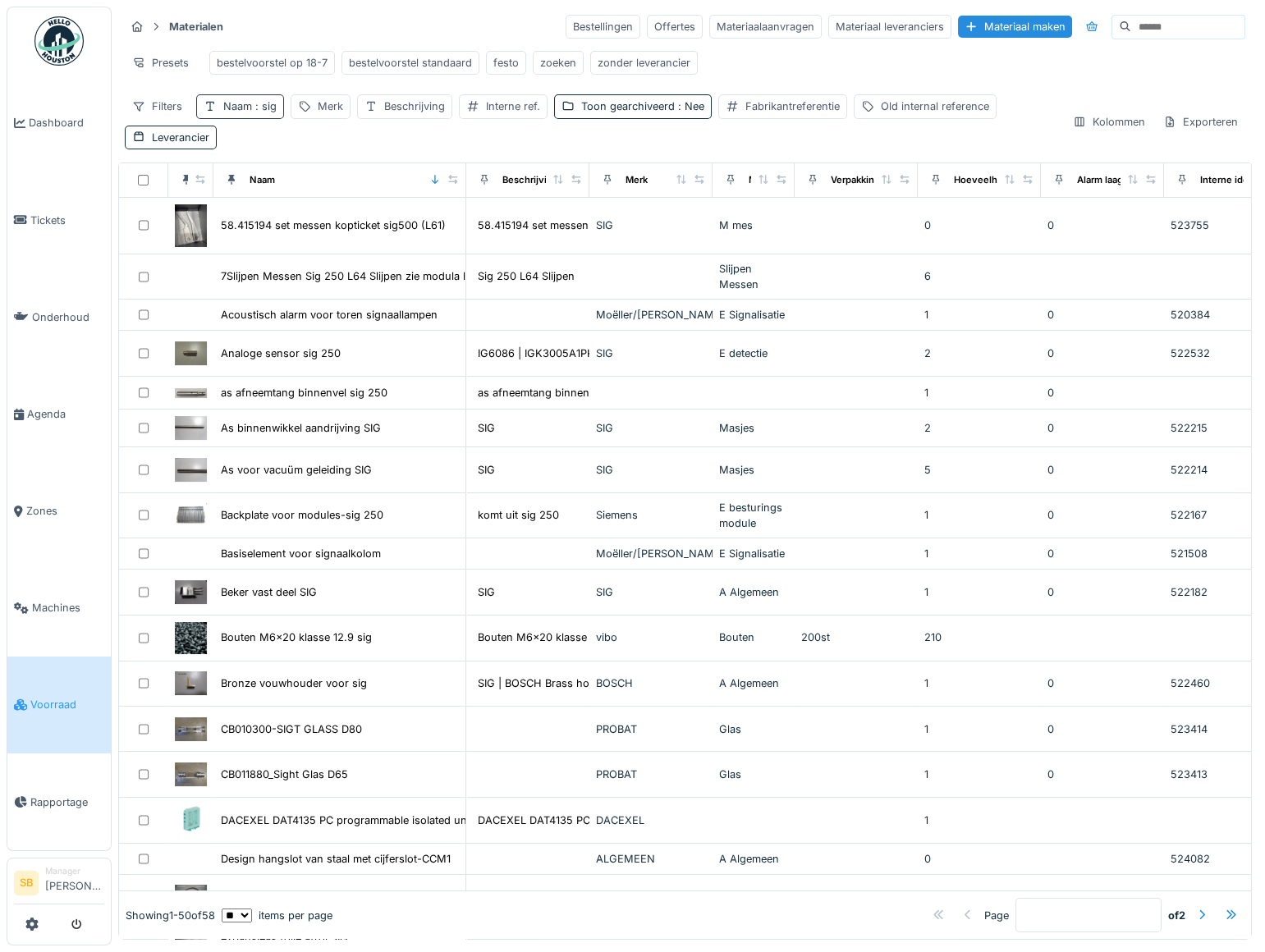
click at [237, 114] on div "Naam : sig" at bounding box center [250, 107] width 53 height 16
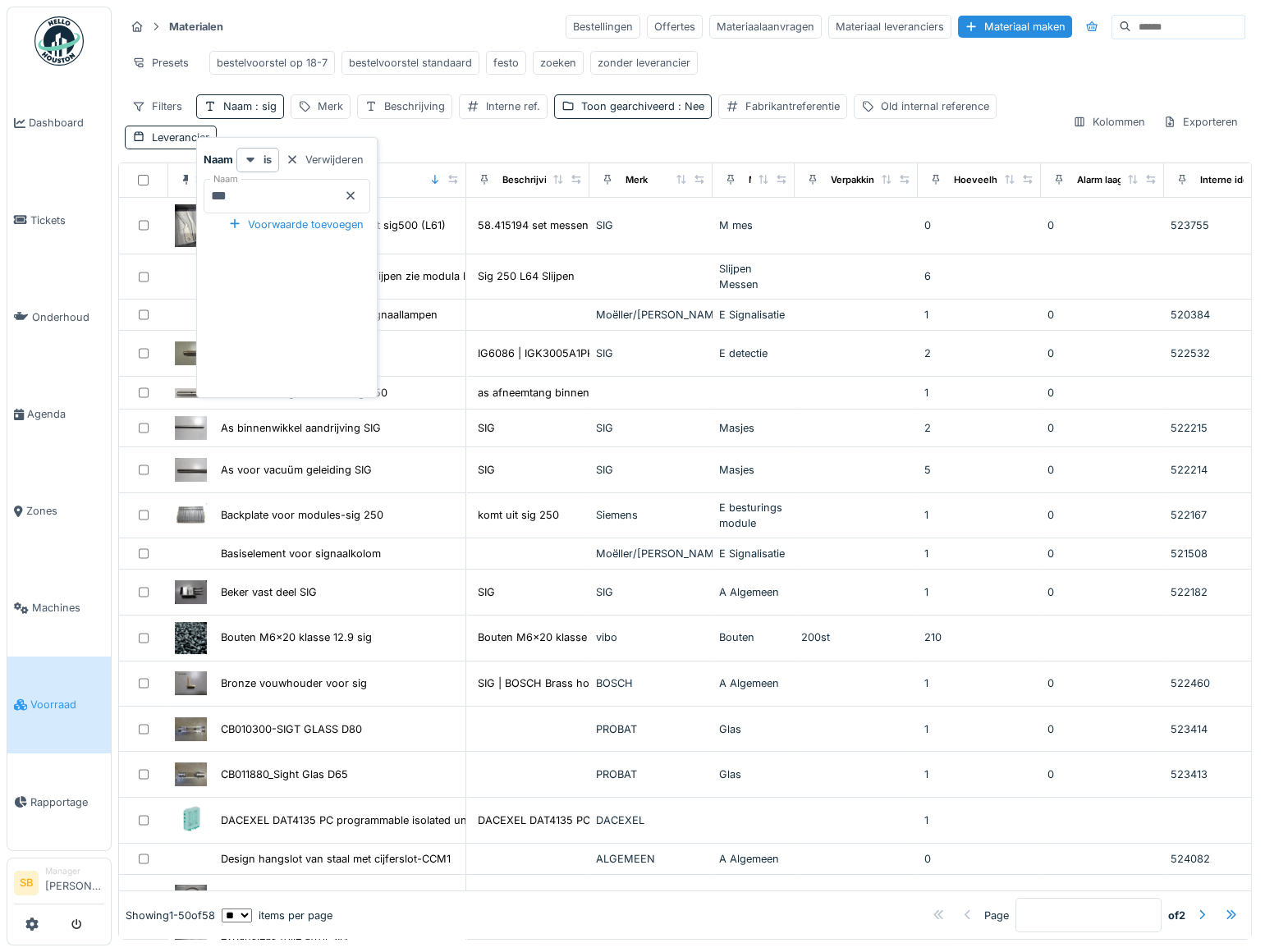
click at [357, 200] on icon at bounding box center [350, 196] width 13 height 11
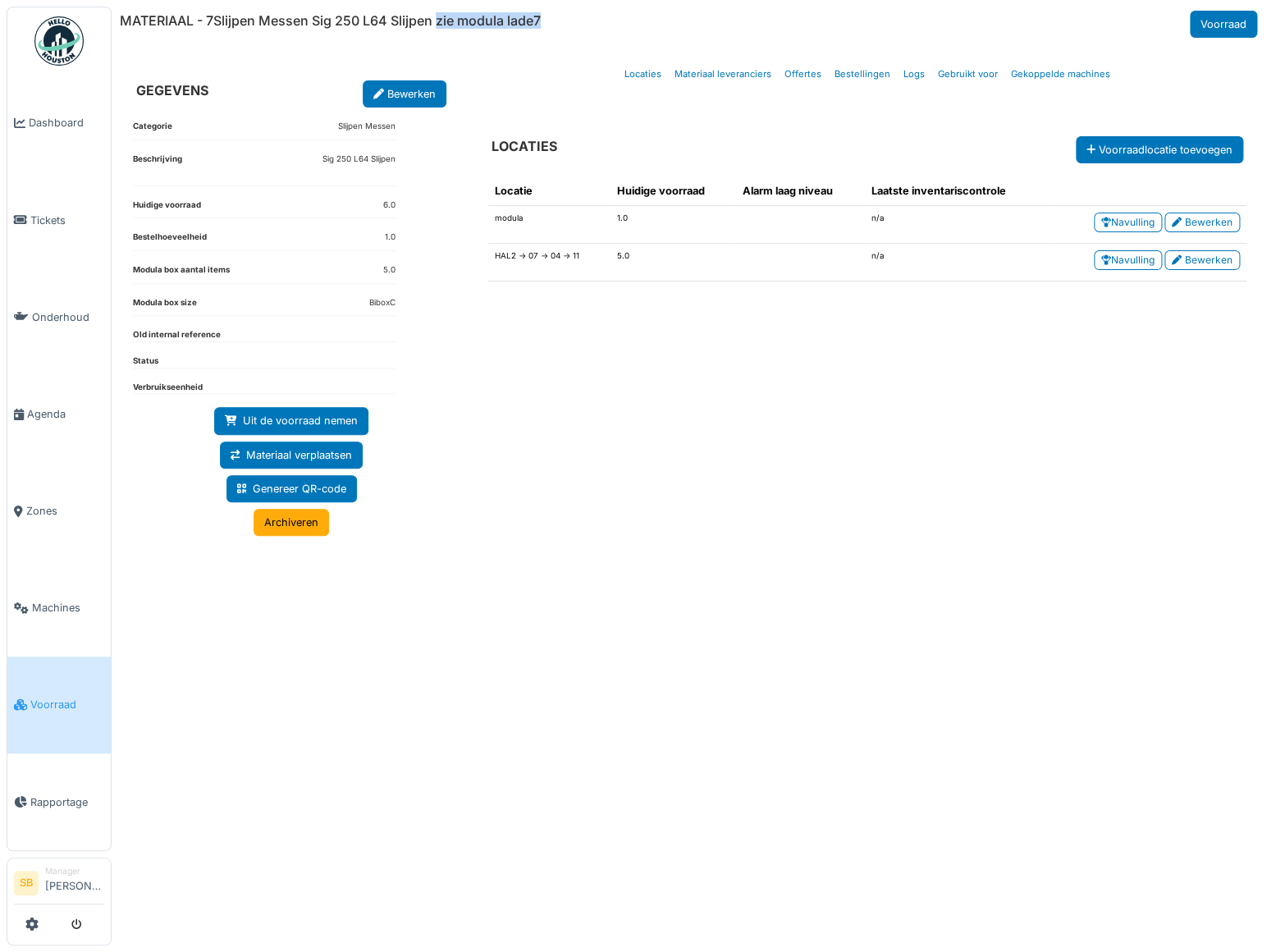
drag, startPoint x: 438, startPoint y: 27, endPoint x: 541, endPoint y: 27, distance: 103.0
click at [541, 27] on h6 "MATERIAAL - 7Slijpen Messen Sig 250 L64 Slijpen zie modula lade7" at bounding box center [330, 21] width 421 height 16
click at [553, 538] on div "Locatie Huidige voorraad Alarm laag niveau Laatste inventariscontrole modula 1.…" at bounding box center [868, 538] width 785 height 750
click at [917, 72] on link "Logs" at bounding box center [914, 74] width 35 height 39
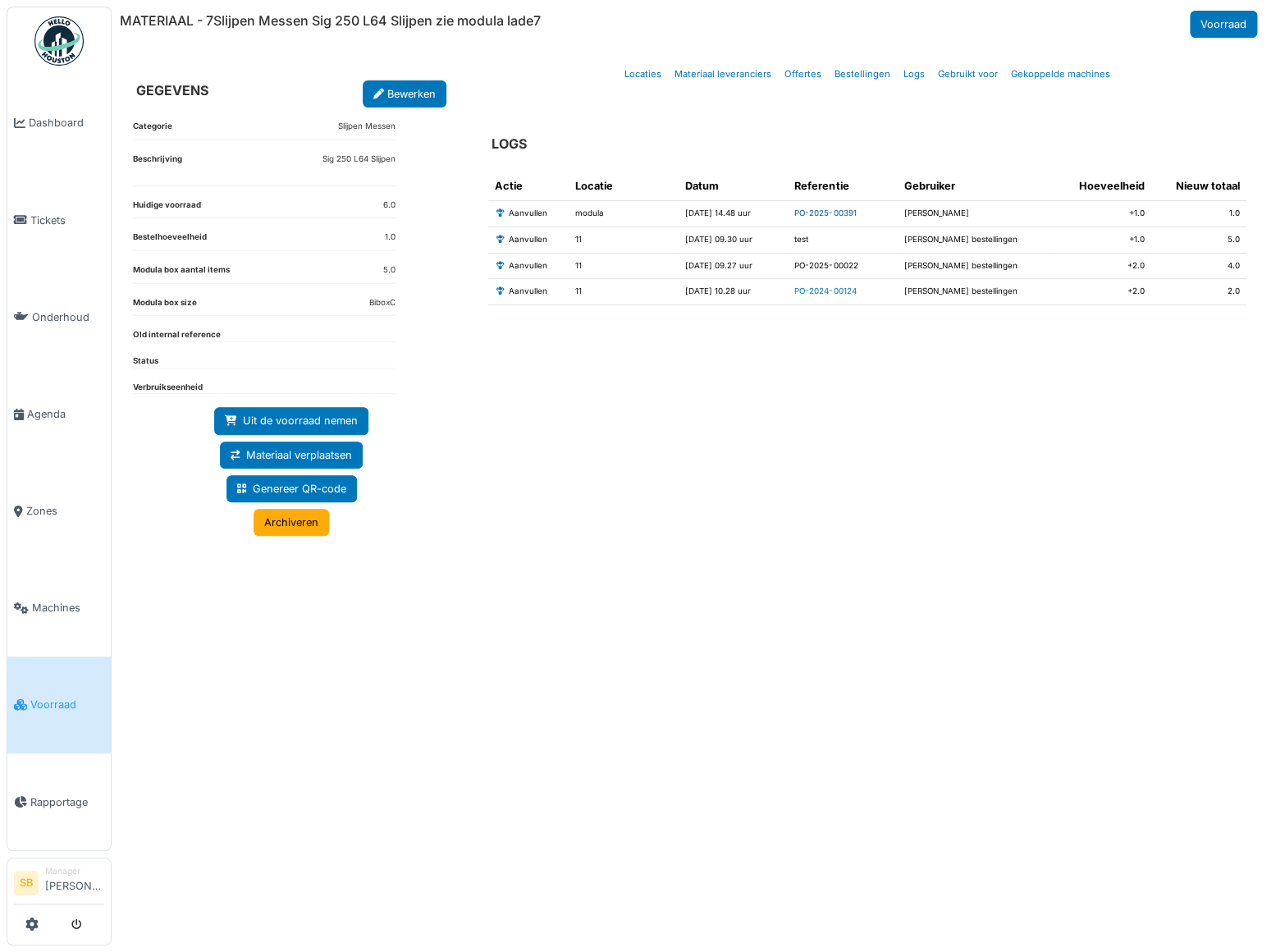
click at [824, 213] on link "PO-2025-00391" at bounding box center [825, 213] width 61 height 9
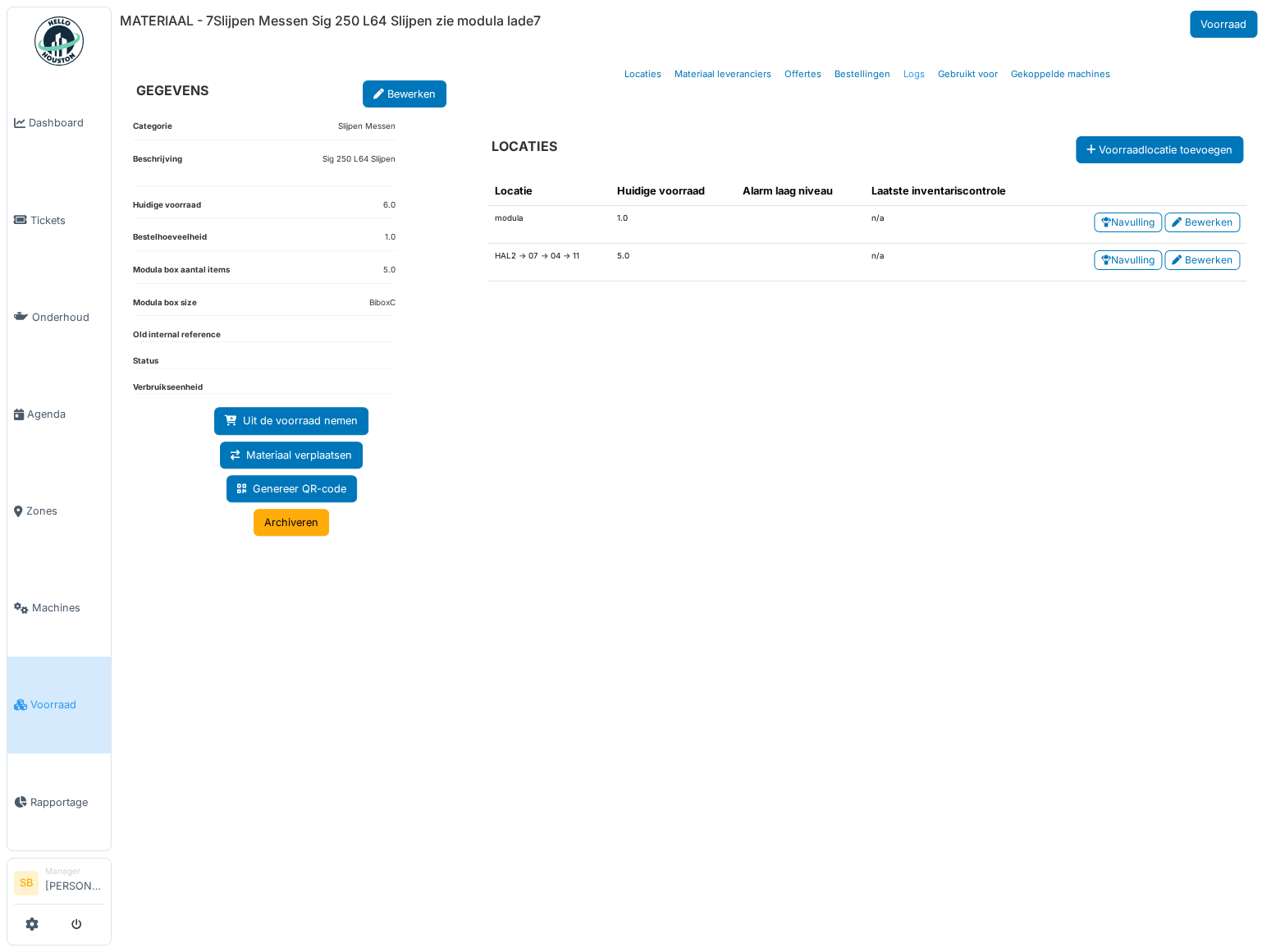
click at [910, 73] on link "Logs" at bounding box center [914, 74] width 35 height 39
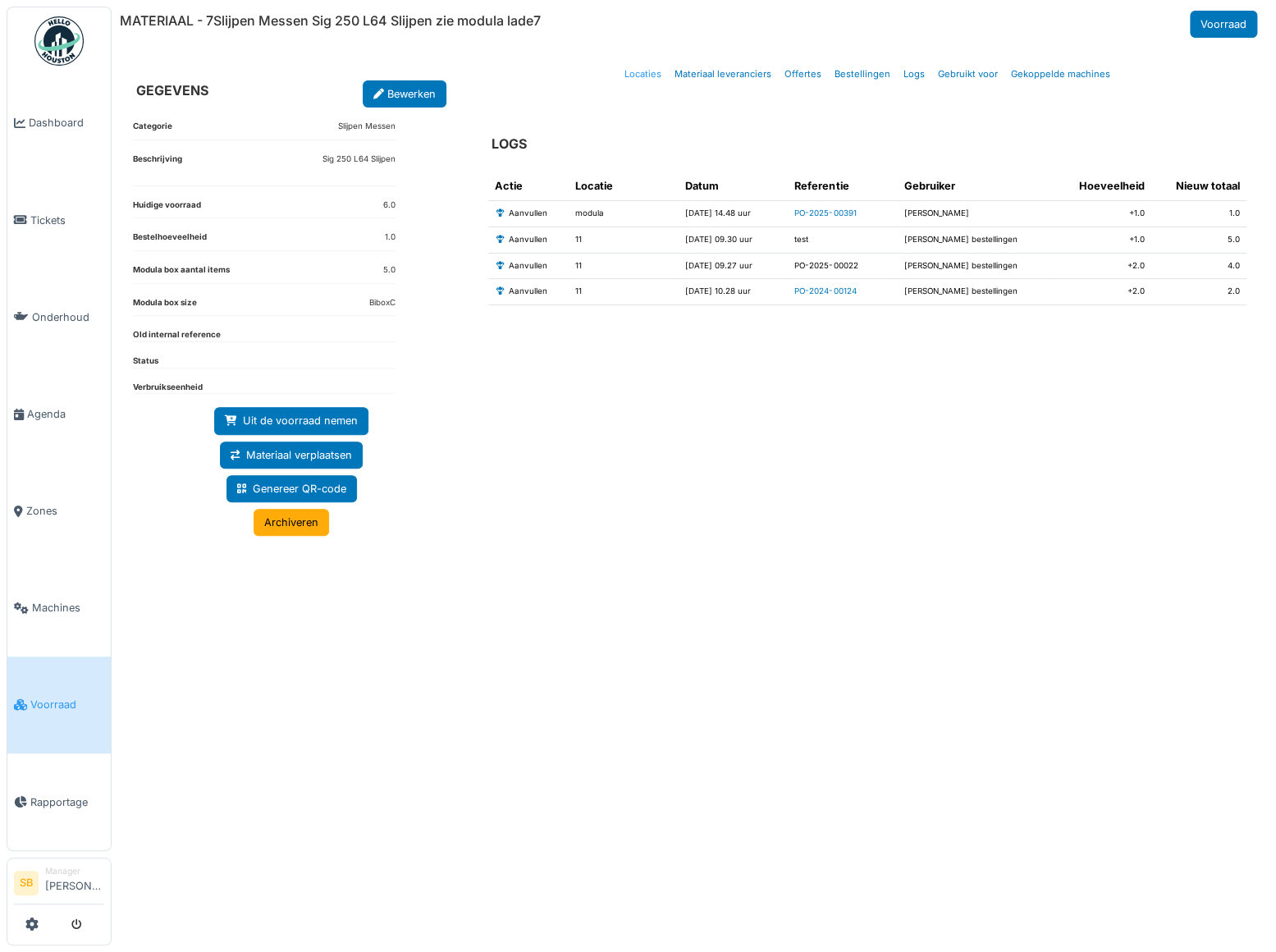
click at [656, 77] on link "Locaties" at bounding box center [642, 74] width 50 height 39
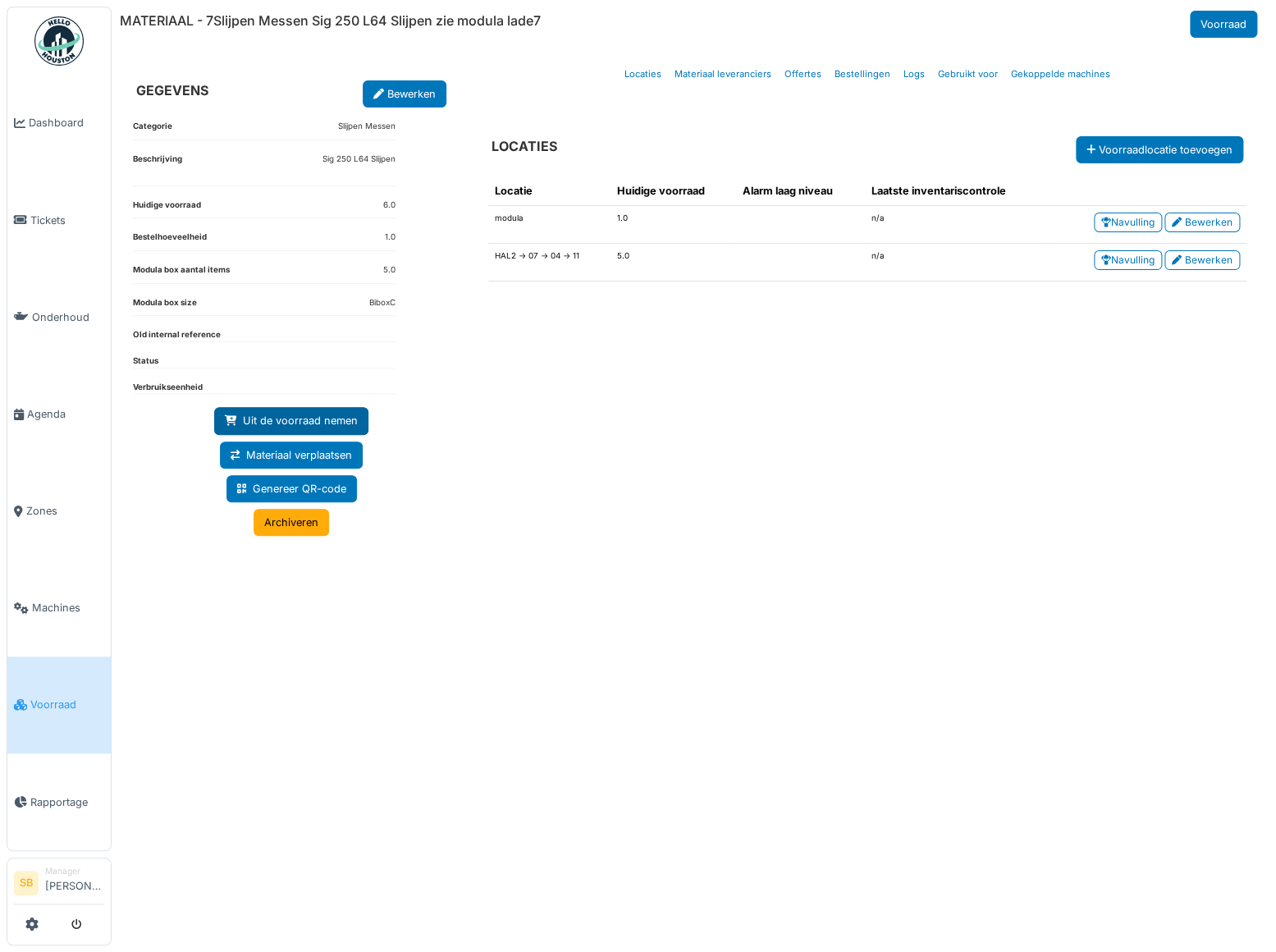
click at [279, 411] on link "Uit de voorraad nemen" at bounding box center [292, 420] width 154 height 27
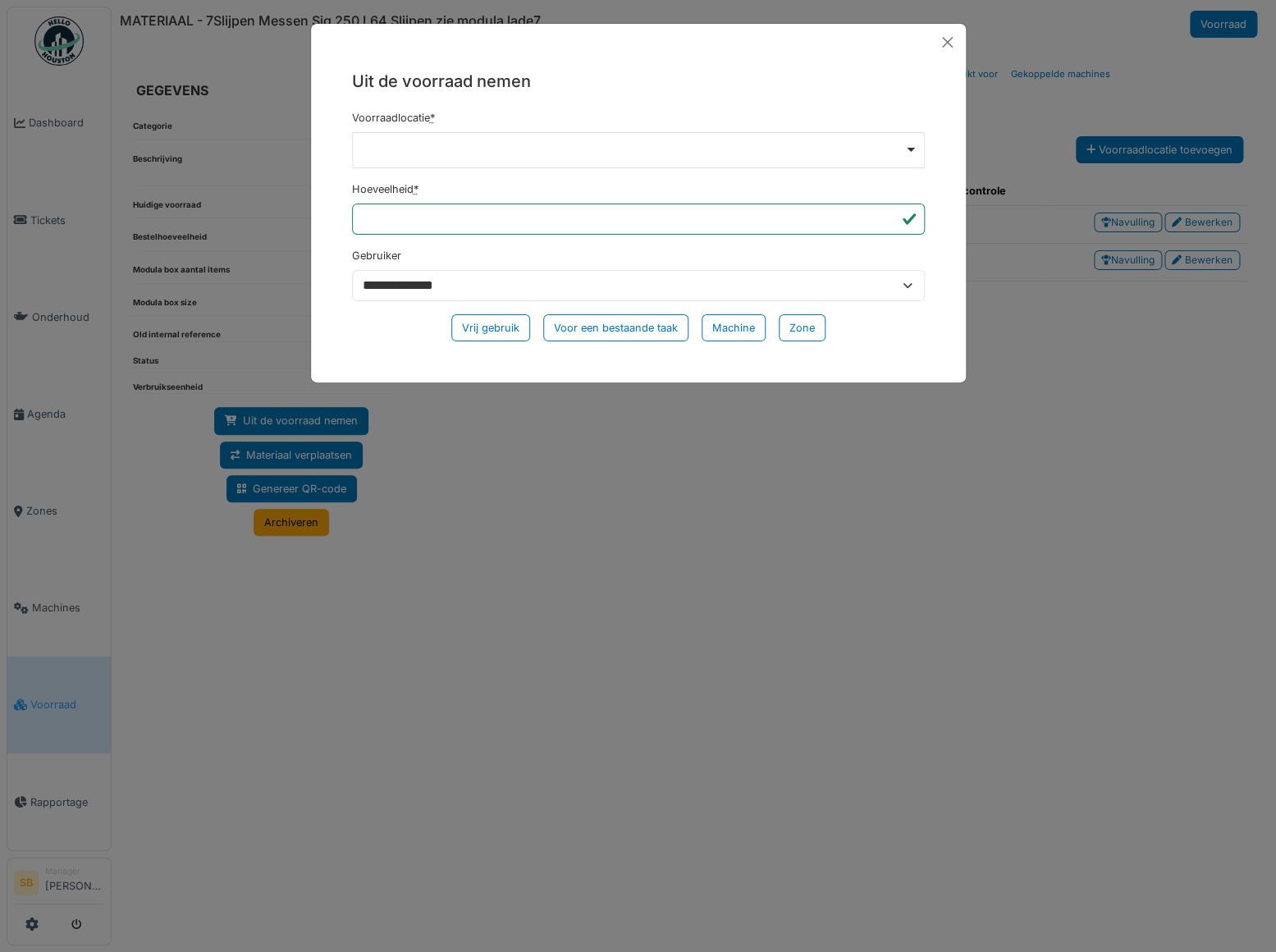
click at [911, 142] on div "Remove item" at bounding box center [638, 150] width 573 height 37
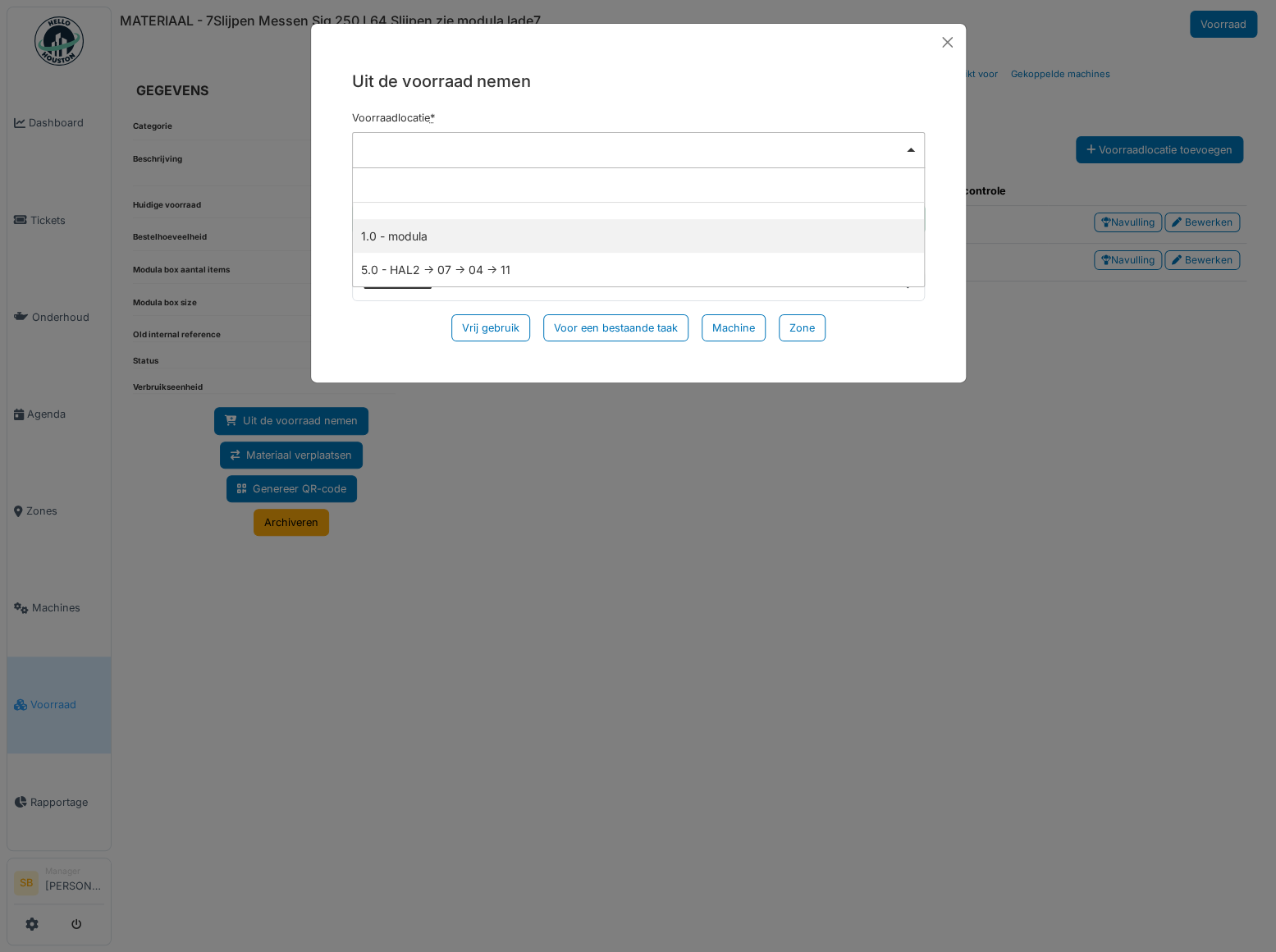
select select "******"
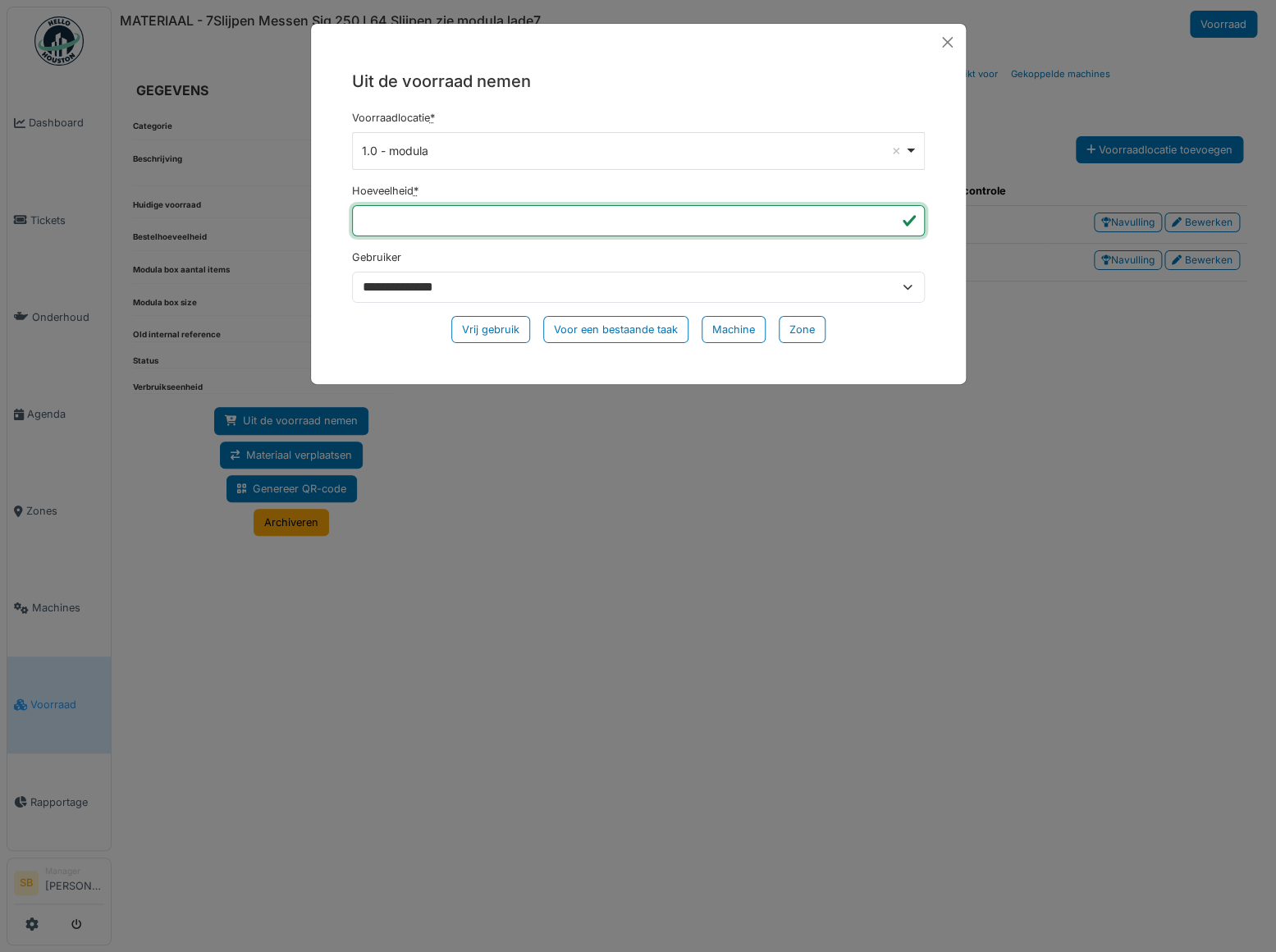
drag, startPoint x: 406, startPoint y: 222, endPoint x: 176, endPoint y: 206, distance: 230.6
click at [176, 207] on div "**********" at bounding box center [638, 476] width 1276 height 952
type input "*"
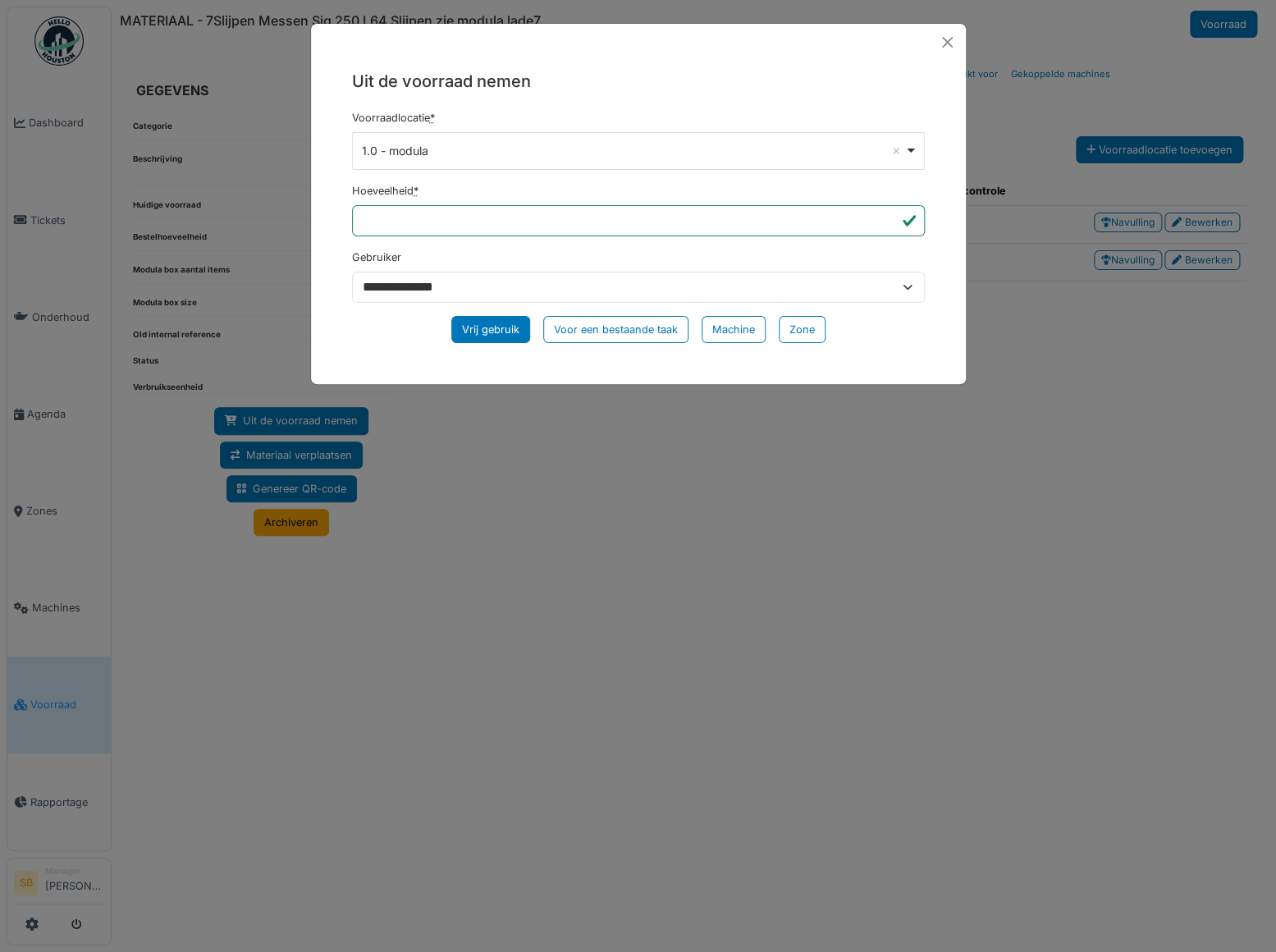
click at [491, 324] on div "Vrij gebruik" at bounding box center [491, 329] width 79 height 27
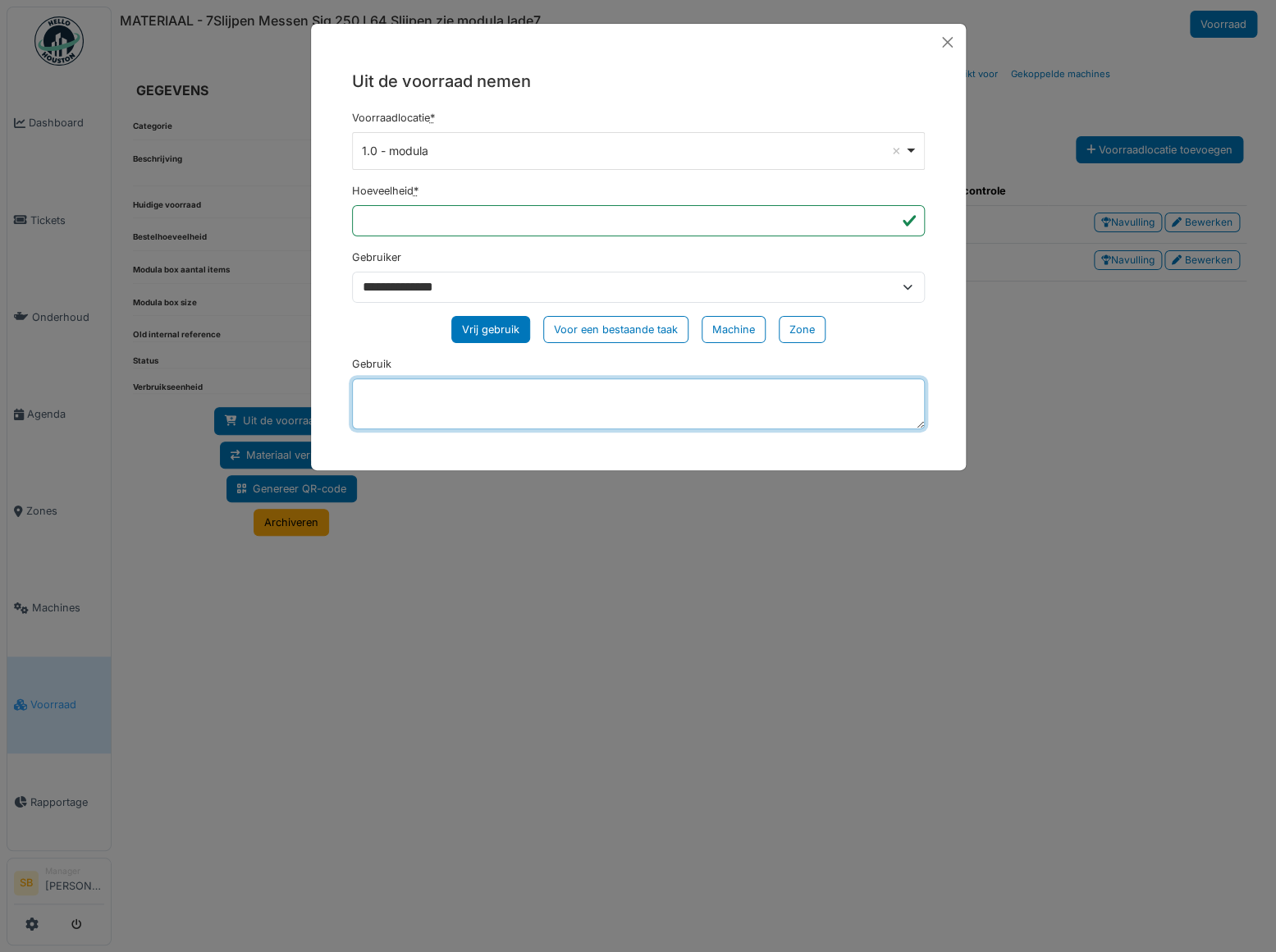
click at [413, 405] on textarea "Gebruik" at bounding box center [638, 403] width 573 height 50
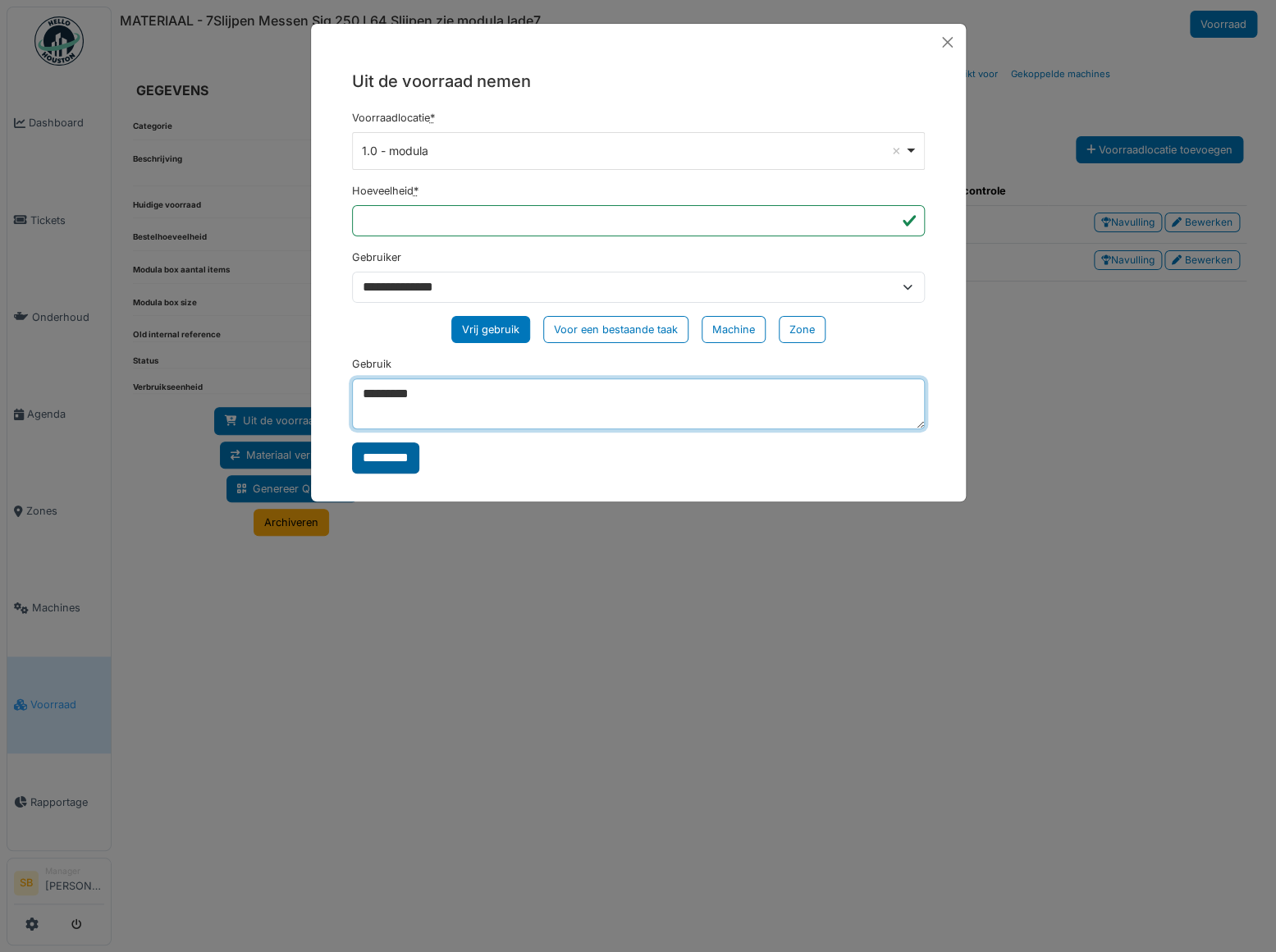
type textarea "*********"
click at [393, 462] on input "*********" at bounding box center [385, 459] width 67 height 32
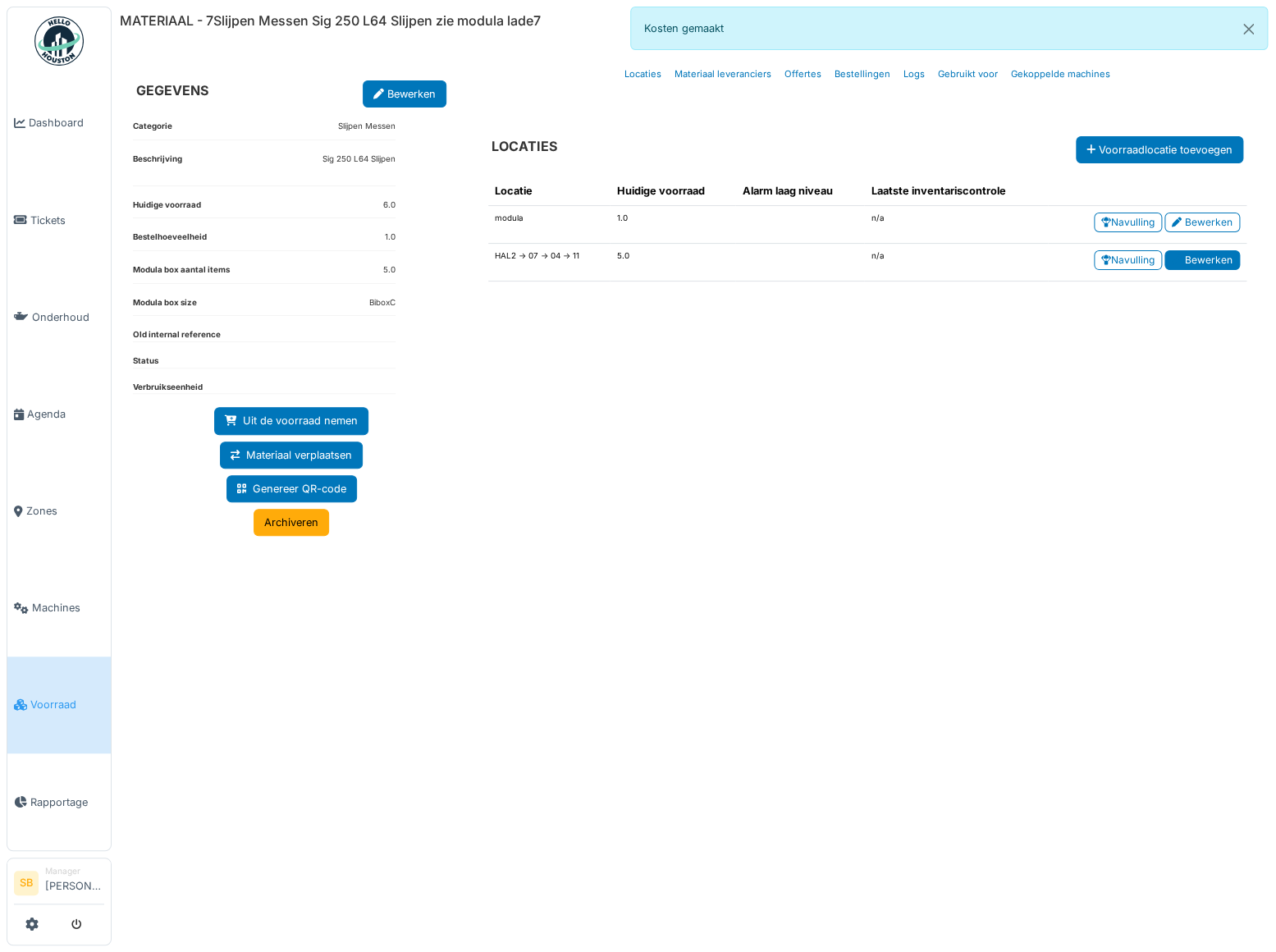
click at [1202, 254] on link "Bewerken" at bounding box center [1202, 260] width 75 height 20
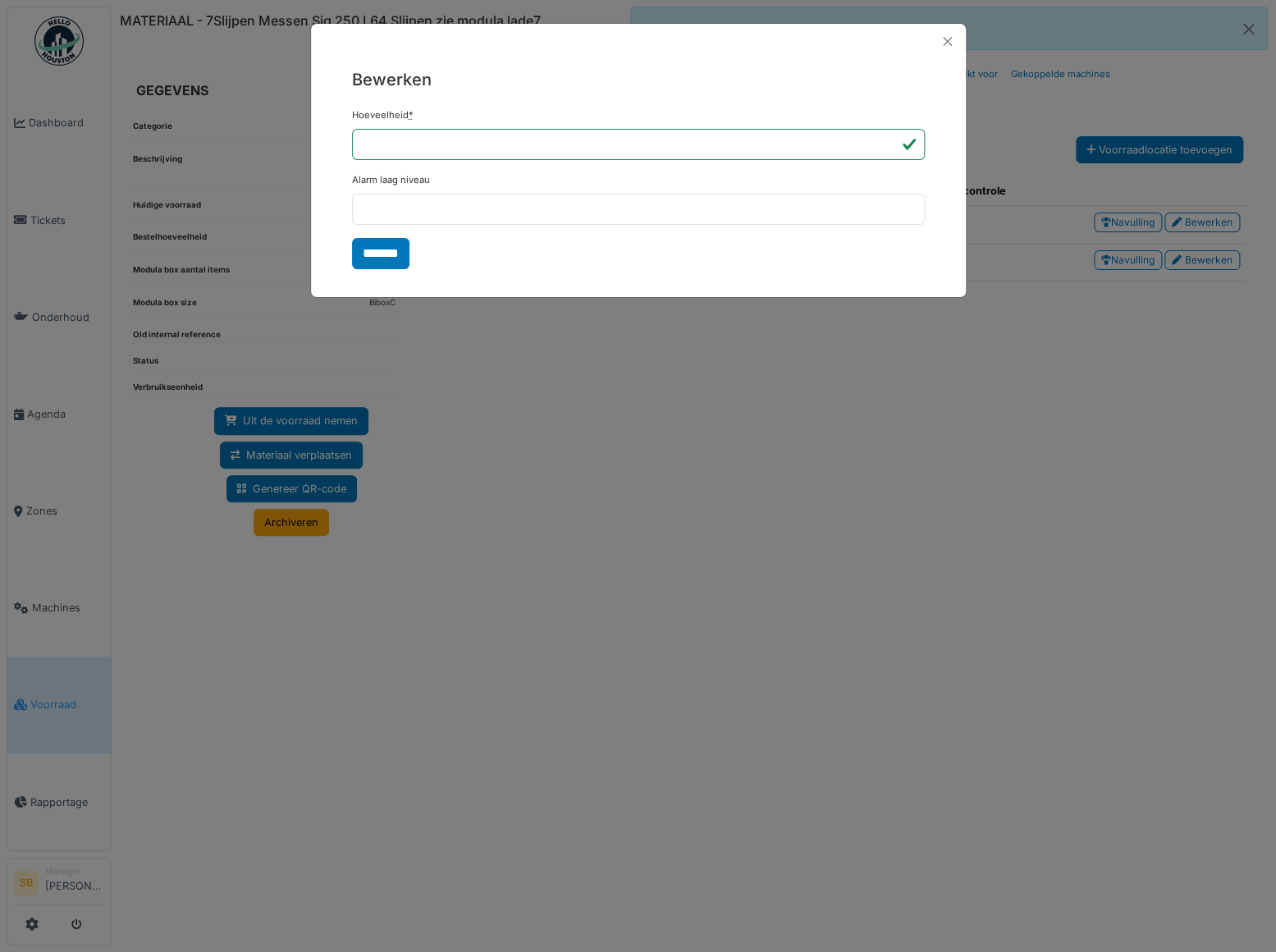
click at [618, 377] on div "Bewerken Hoeveelheid * *** Alarm laag niveau *******" at bounding box center [638, 476] width 1276 height 952
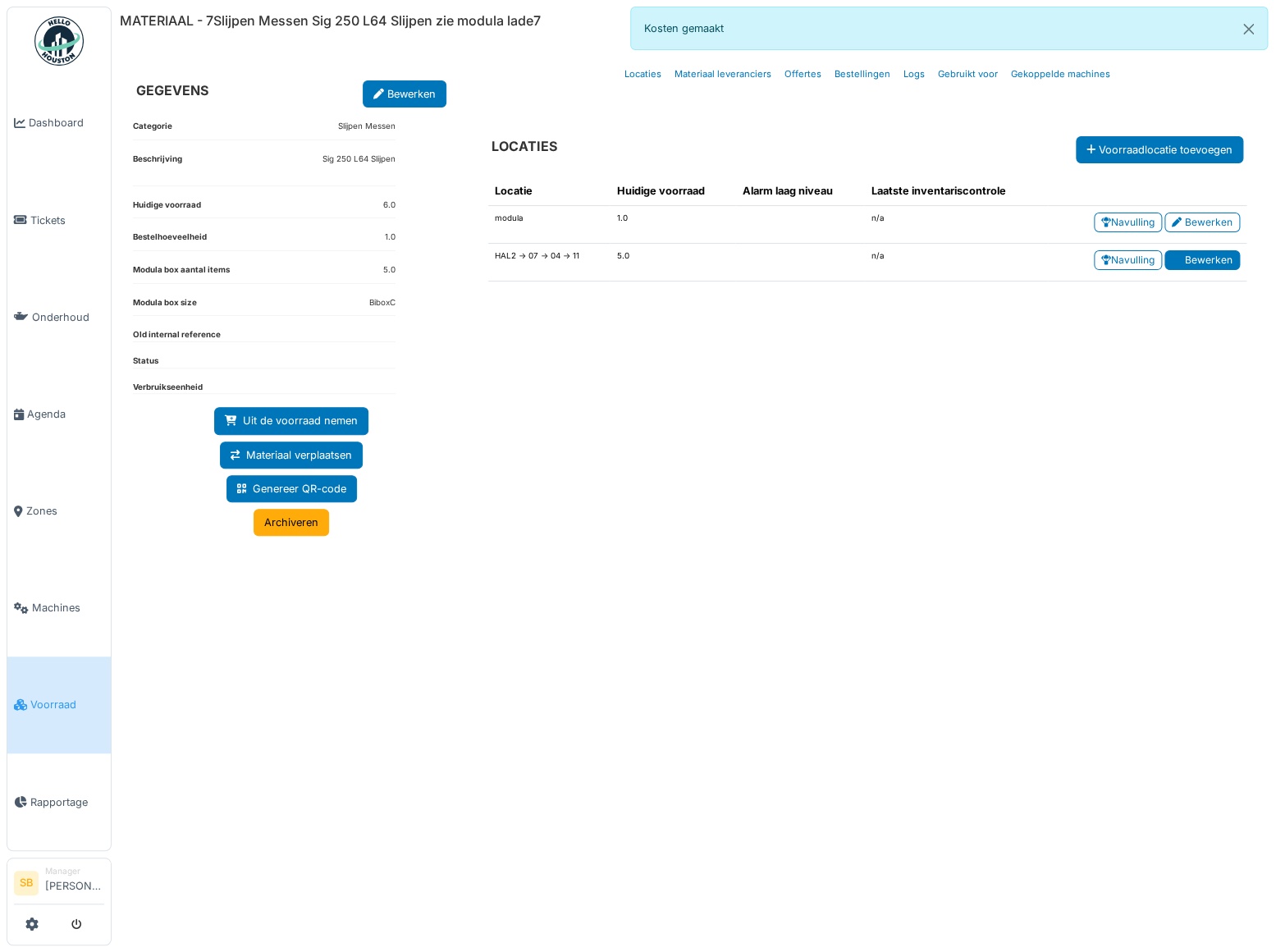
click at [1189, 263] on link "Bewerken" at bounding box center [1202, 260] width 75 height 20
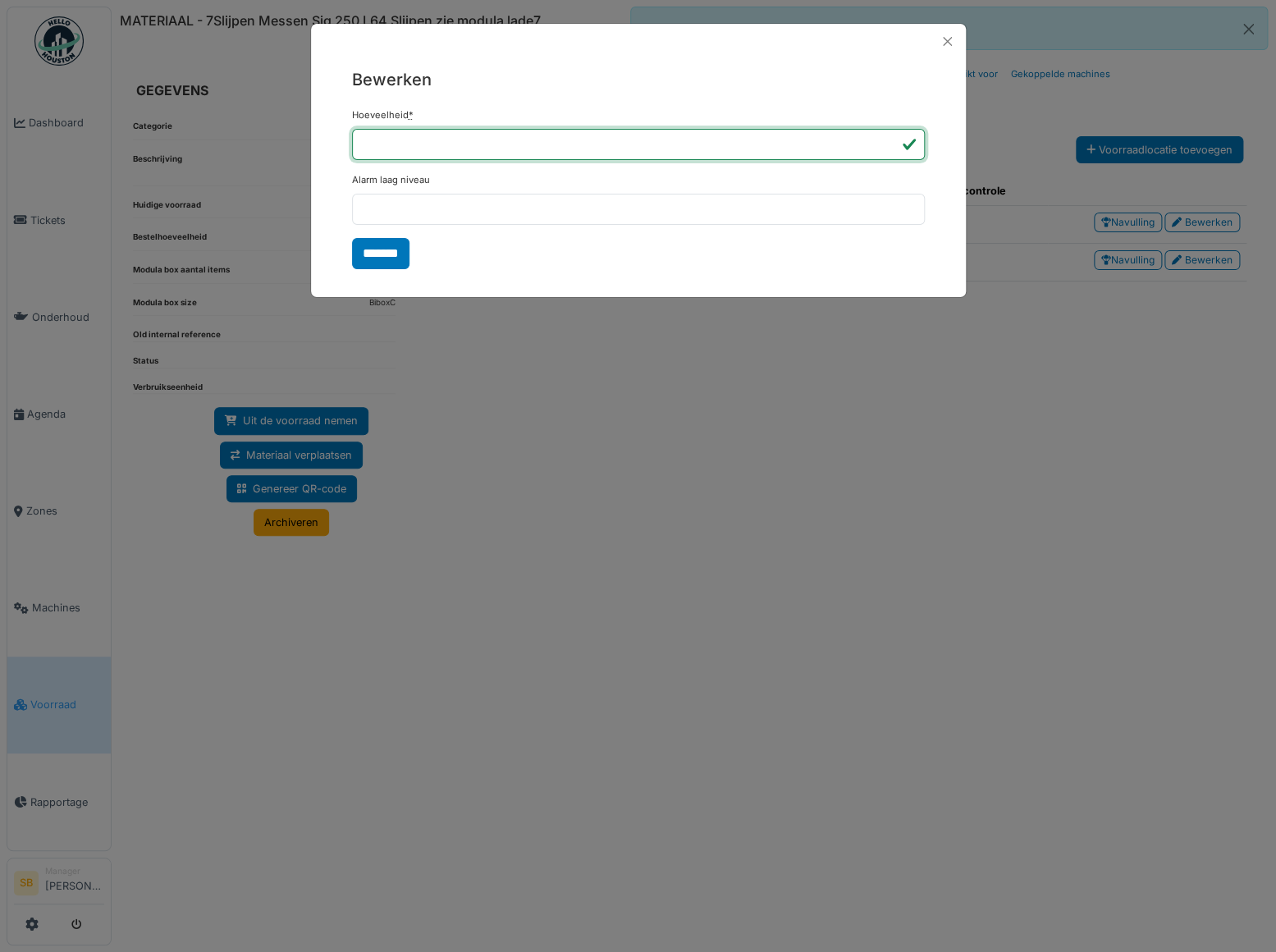
drag, startPoint x: 419, startPoint y: 152, endPoint x: 114, endPoint y: 147, distance: 305.0
click at [114, 147] on div "Bewerken Hoeveelheid * *** Alarm laag niveau *******" at bounding box center [638, 476] width 1276 height 952
type input "*"
click at [383, 256] on input "*******" at bounding box center [381, 254] width 57 height 32
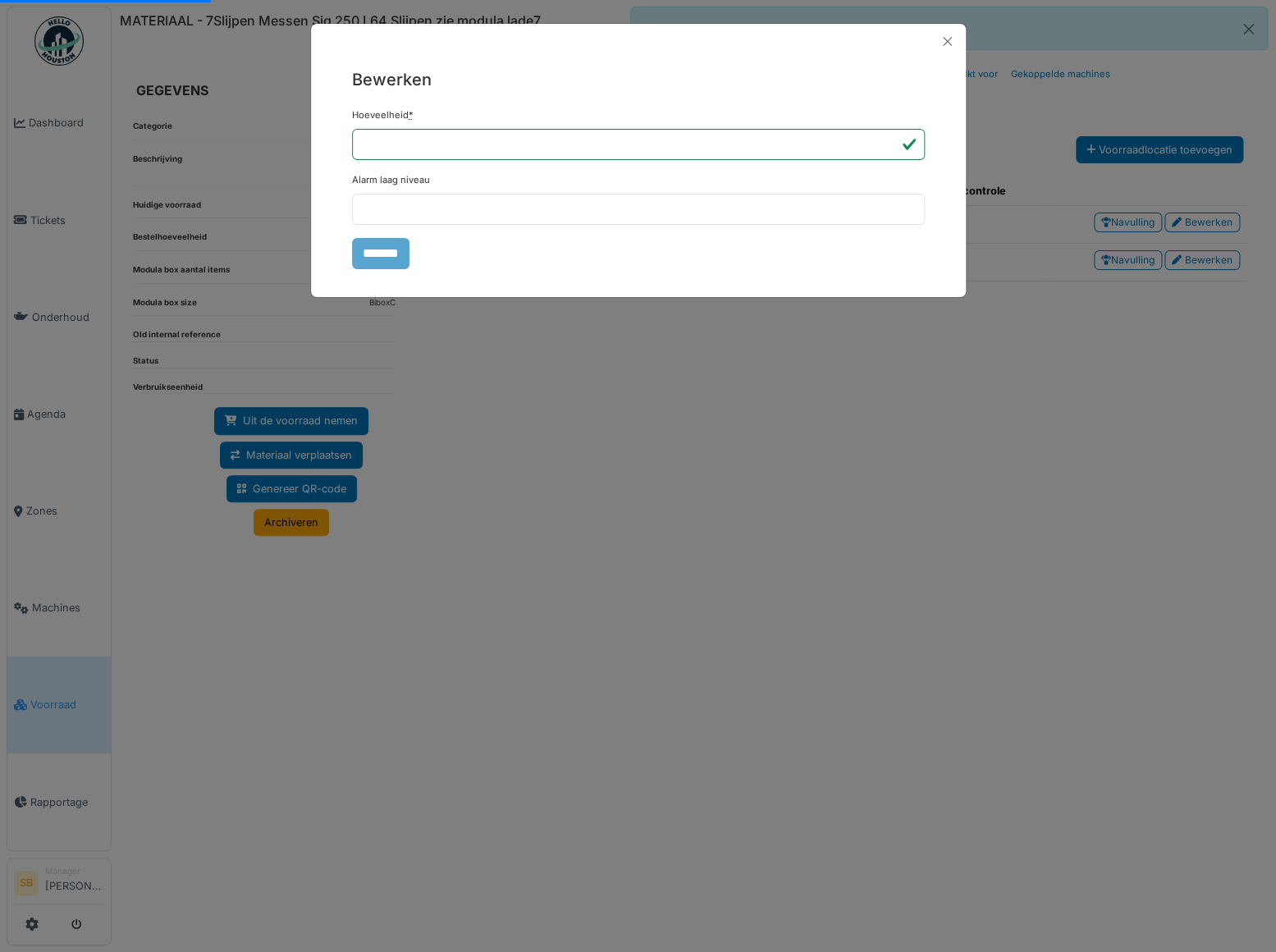
click at [382, 254] on form "Hoeveelheid * * Alarm laag niveau *******" at bounding box center [638, 189] width 573 height 161
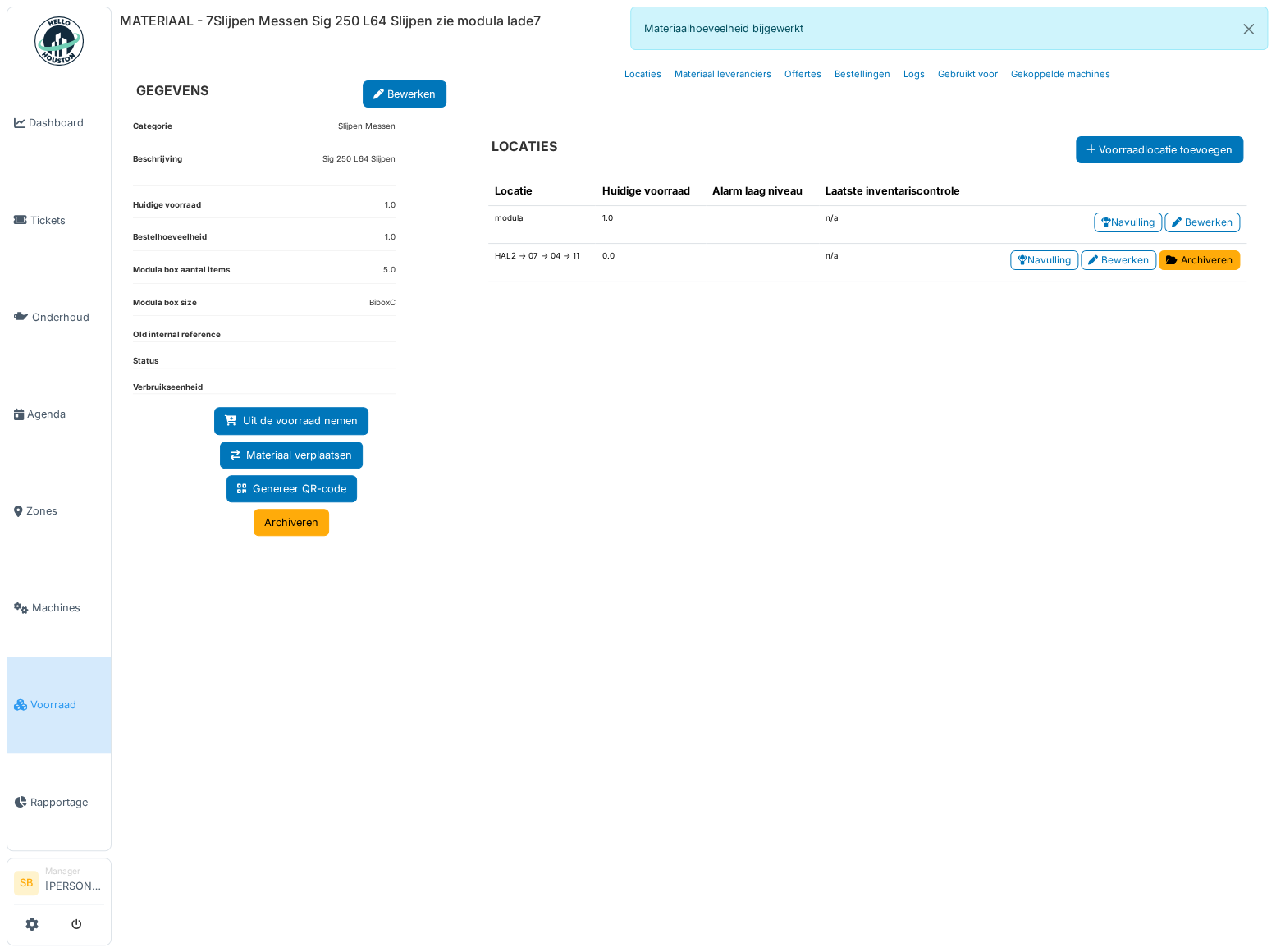
drag, startPoint x: 1221, startPoint y: 257, endPoint x: 716, endPoint y: 41, distance: 549.3
click at [1221, 257] on link "Archiveren" at bounding box center [1199, 260] width 81 height 20
click at [383, 94] on link "Bewerken" at bounding box center [404, 93] width 84 height 27
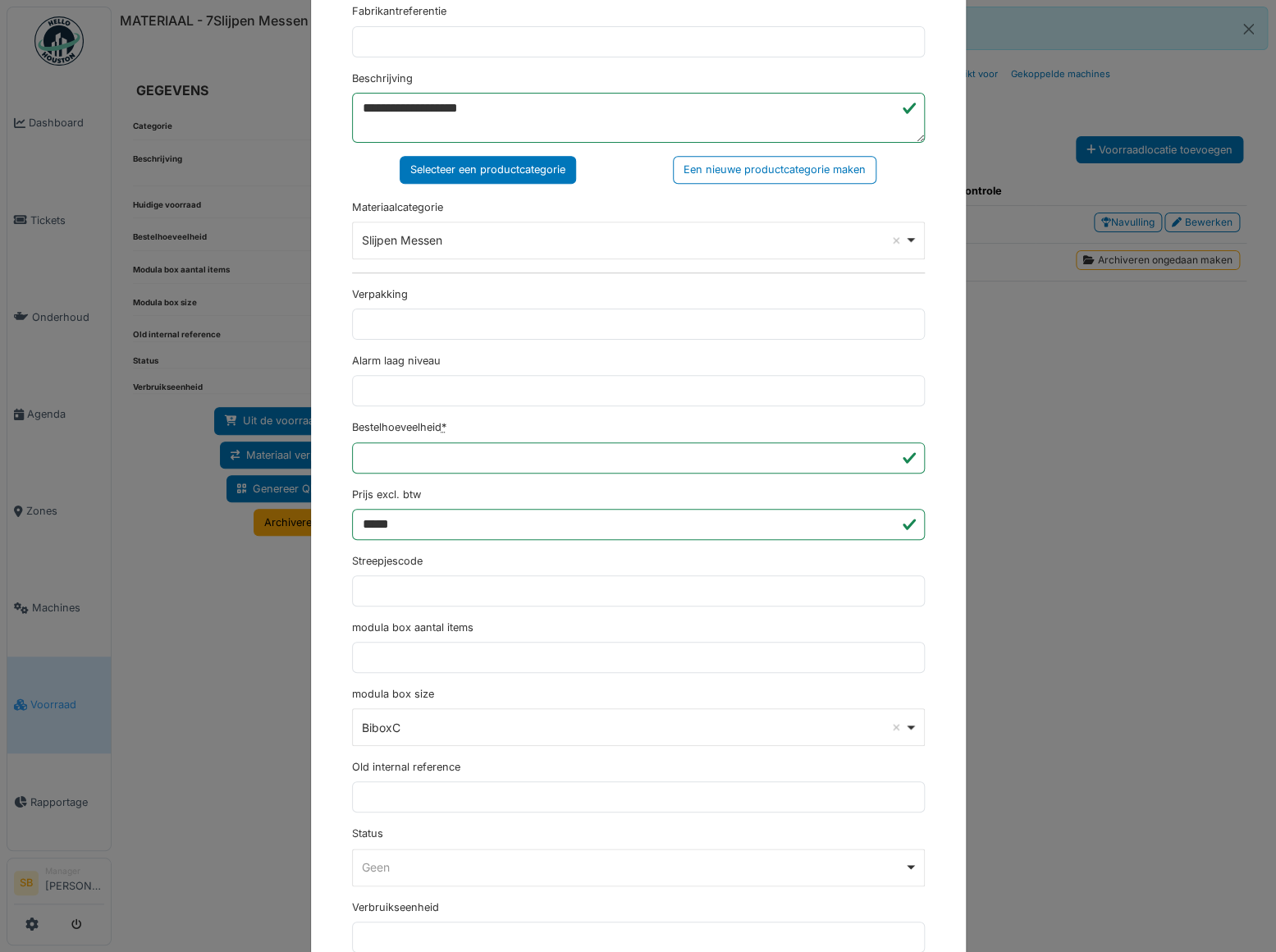
scroll to position [535, 0]
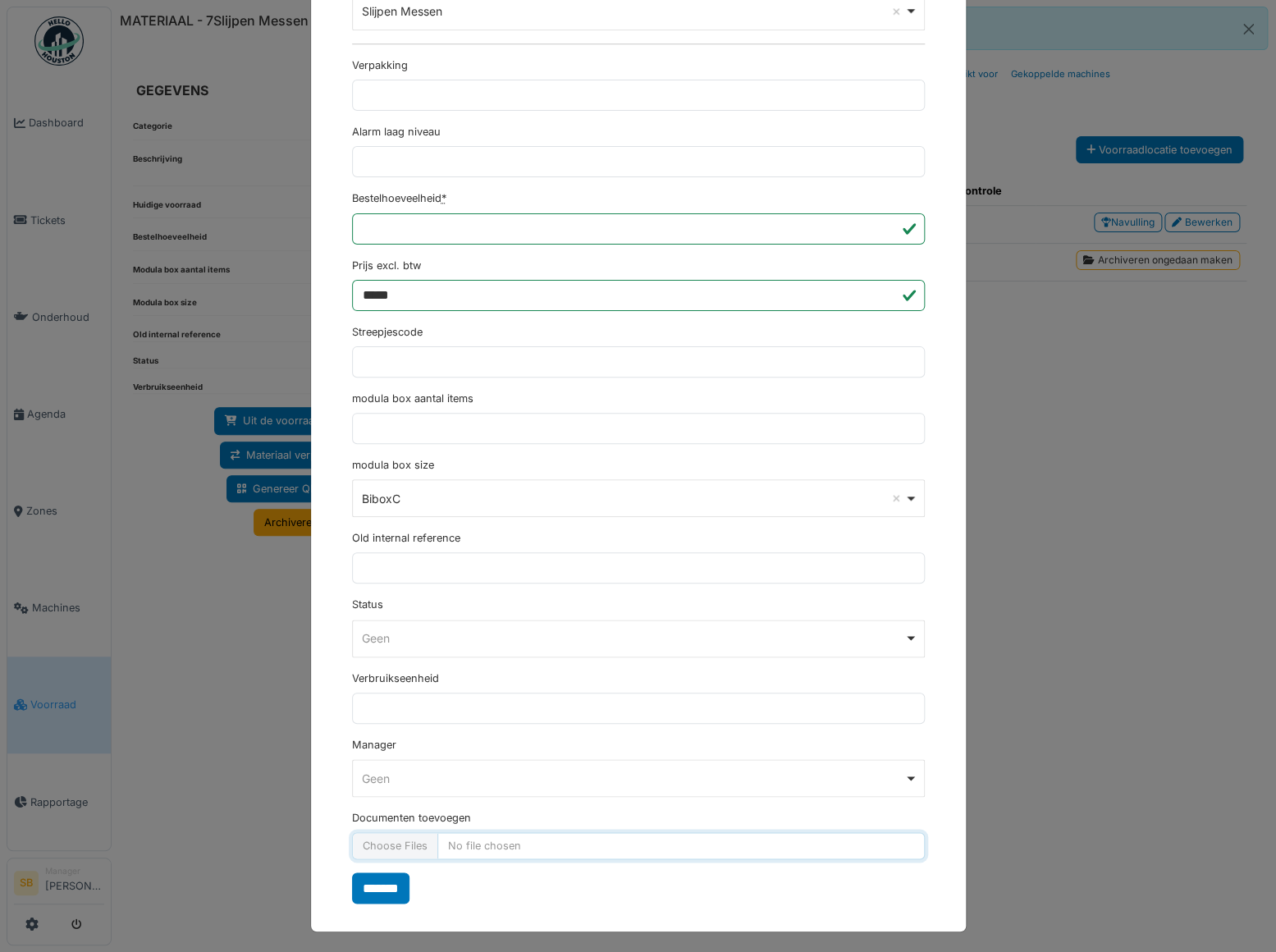
click at [389, 854] on input "Documenten toevoegen" at bounding box center [638, 845] width 573 height 27
type input "**********"
click at [378, 893] on input "*******" at bounding box center [381, 889] width 57 height 32
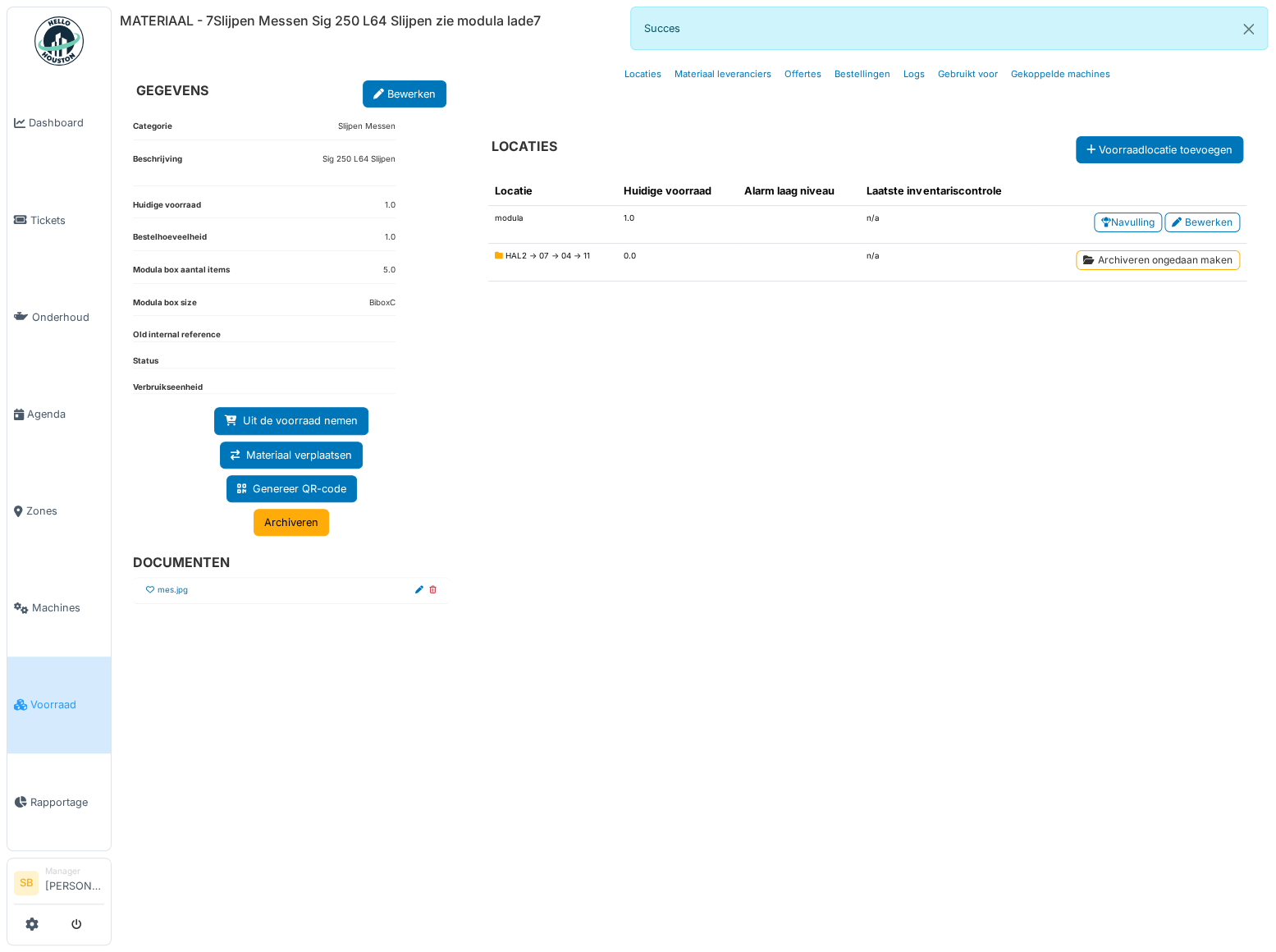
click at [151, 586] on icon at bounding box center [150, 590] width 8 height 8
click at [421, 86] on link "Bewerken" at bounding box center [404, 93] width 84 height 27
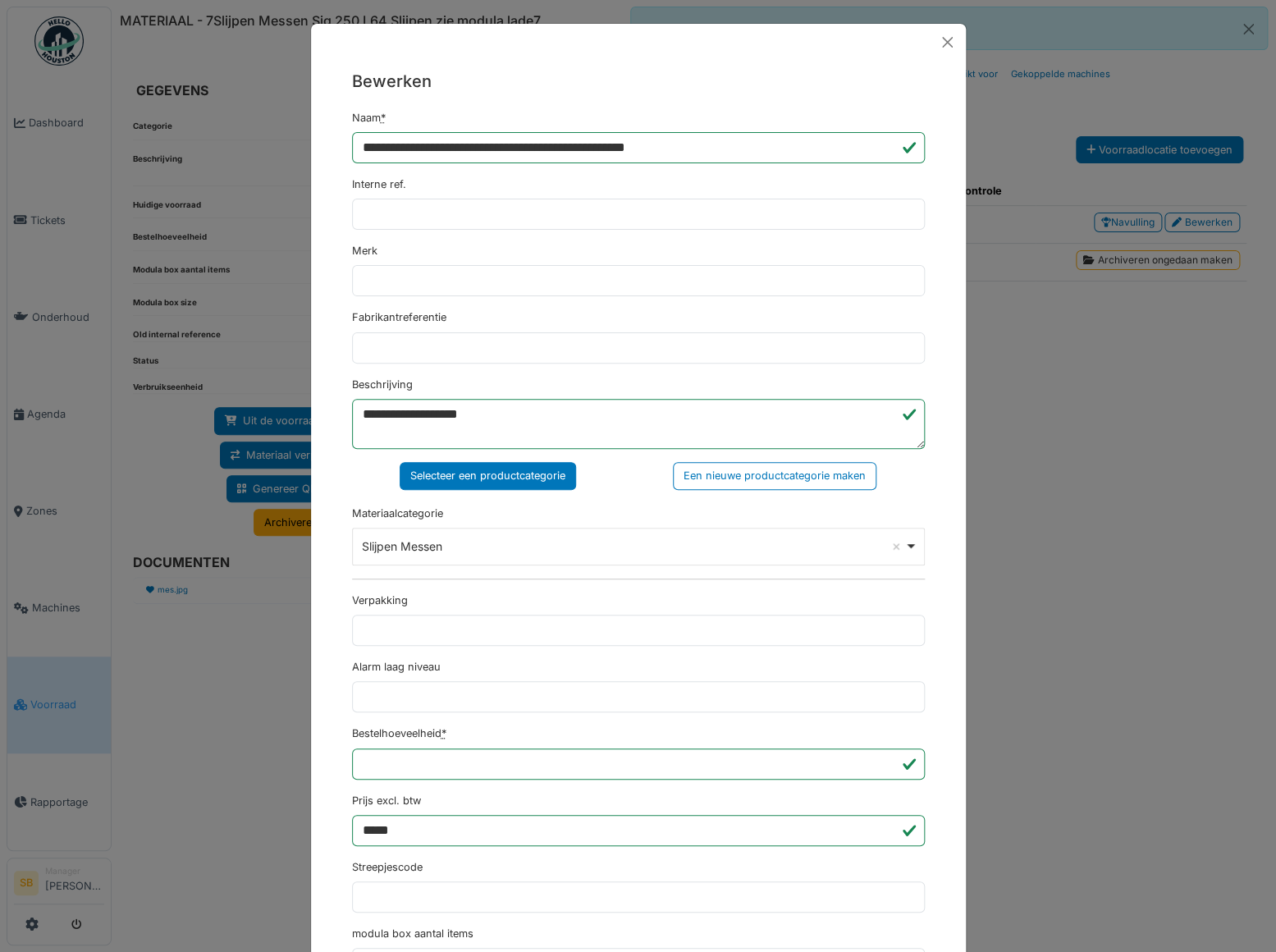
click at [1090, 602] on div "**********" at bounding box center [638, 476] width 1276 height 952
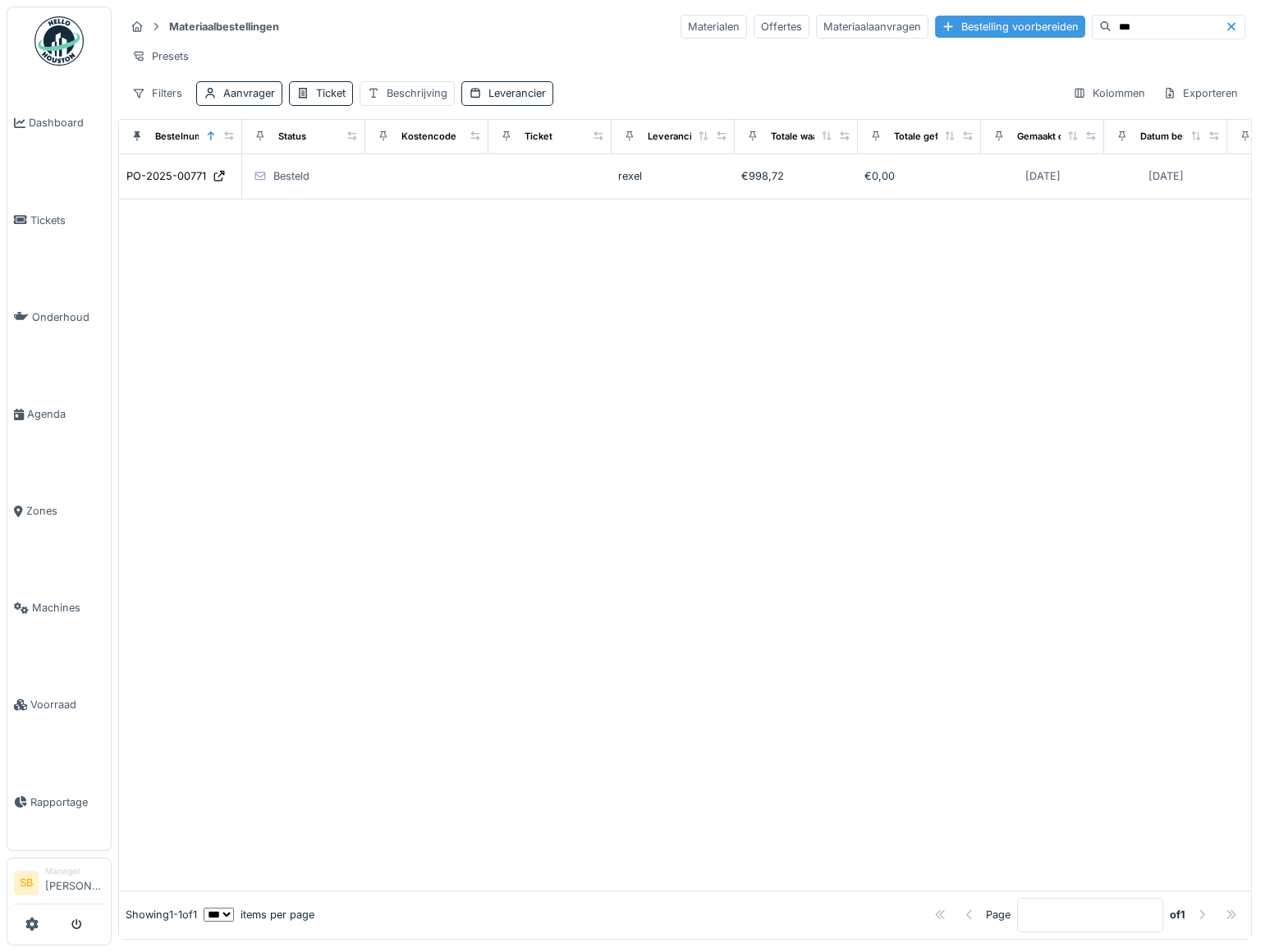
drag, startPoint x: 1102, startPoint y: 28, endPoint x: 1031, endPoint y: 33, distance: 71.2
click at [1032, 33] on div "Materialen Offertes Materiaalaanvragen Bestelling voorbereiden ***" at bounding box center [962, 27] width 565 height 25
paste input "**********"
type input "*"
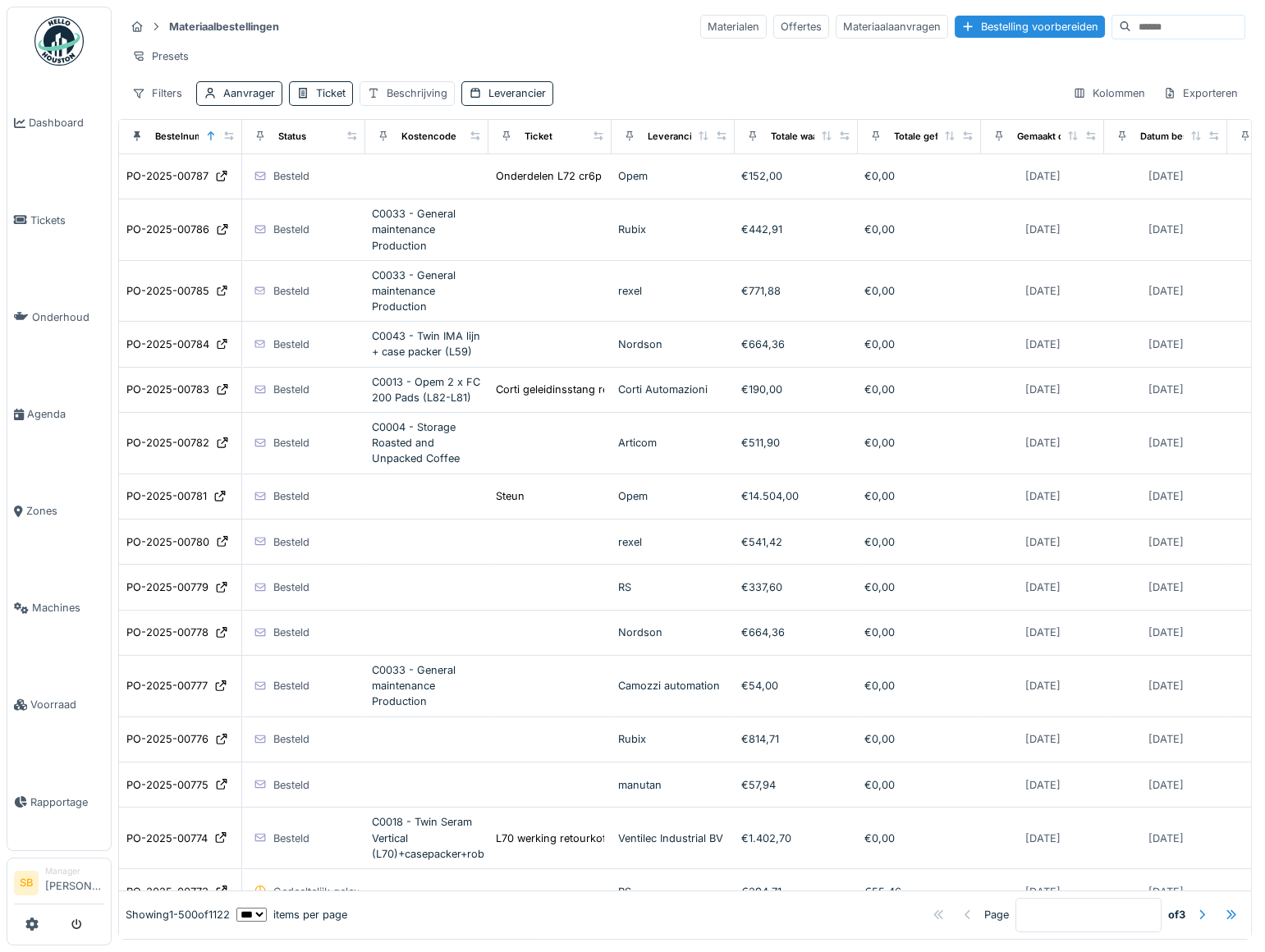
click at [1131, 30] on input at bounding box center [1188, 27] width 114 height 23
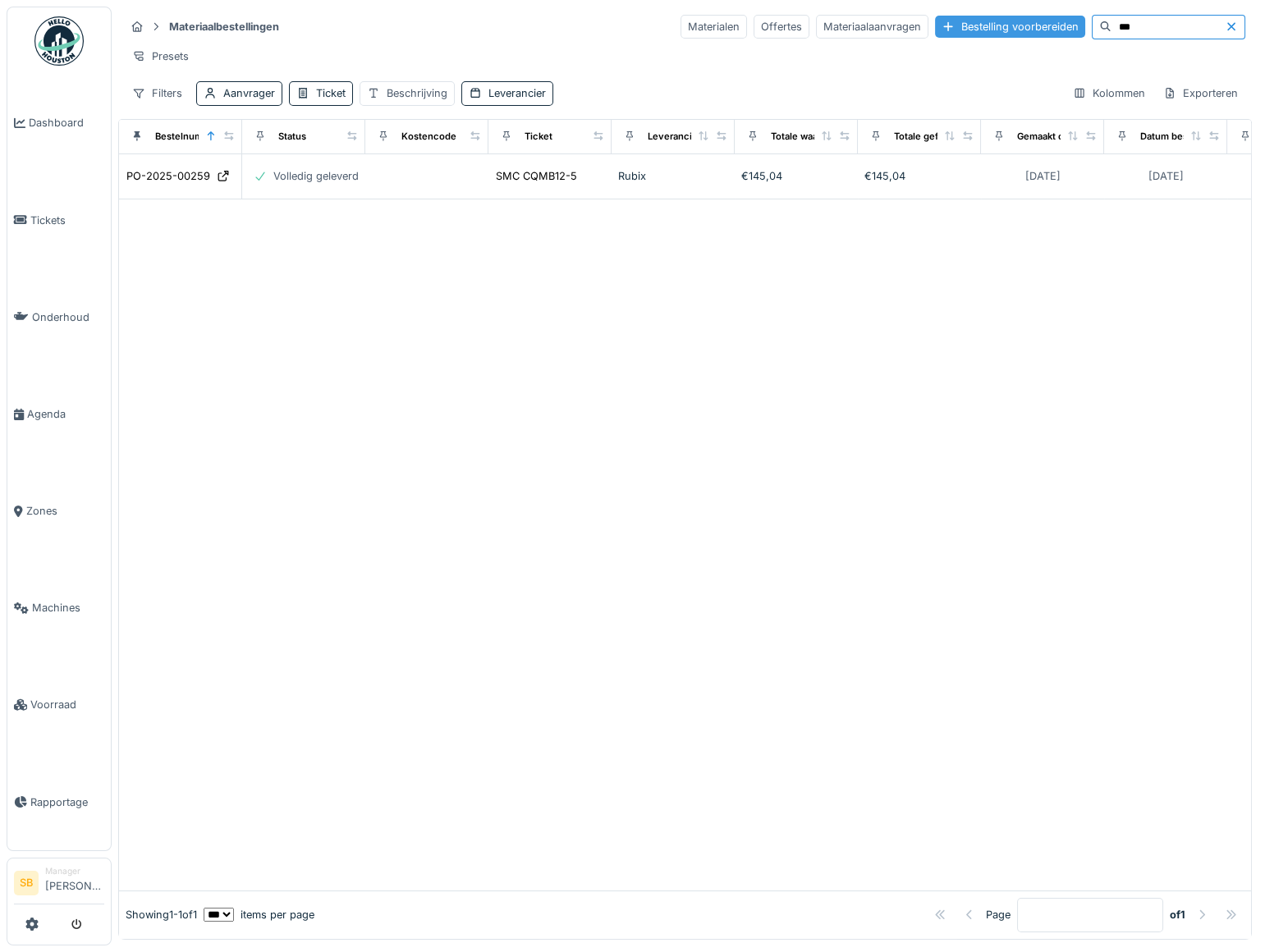
drag, startPoint x: 1067, startPoint y: 32, endPoint x: 999, endPoint y: 26, distance: 68.3
click at [1014, 27] on div "Materialen Offertes Materiaalaanvragen Bestelling voorbereiden ***" at bounding box center [962, 27] width 565 height 25
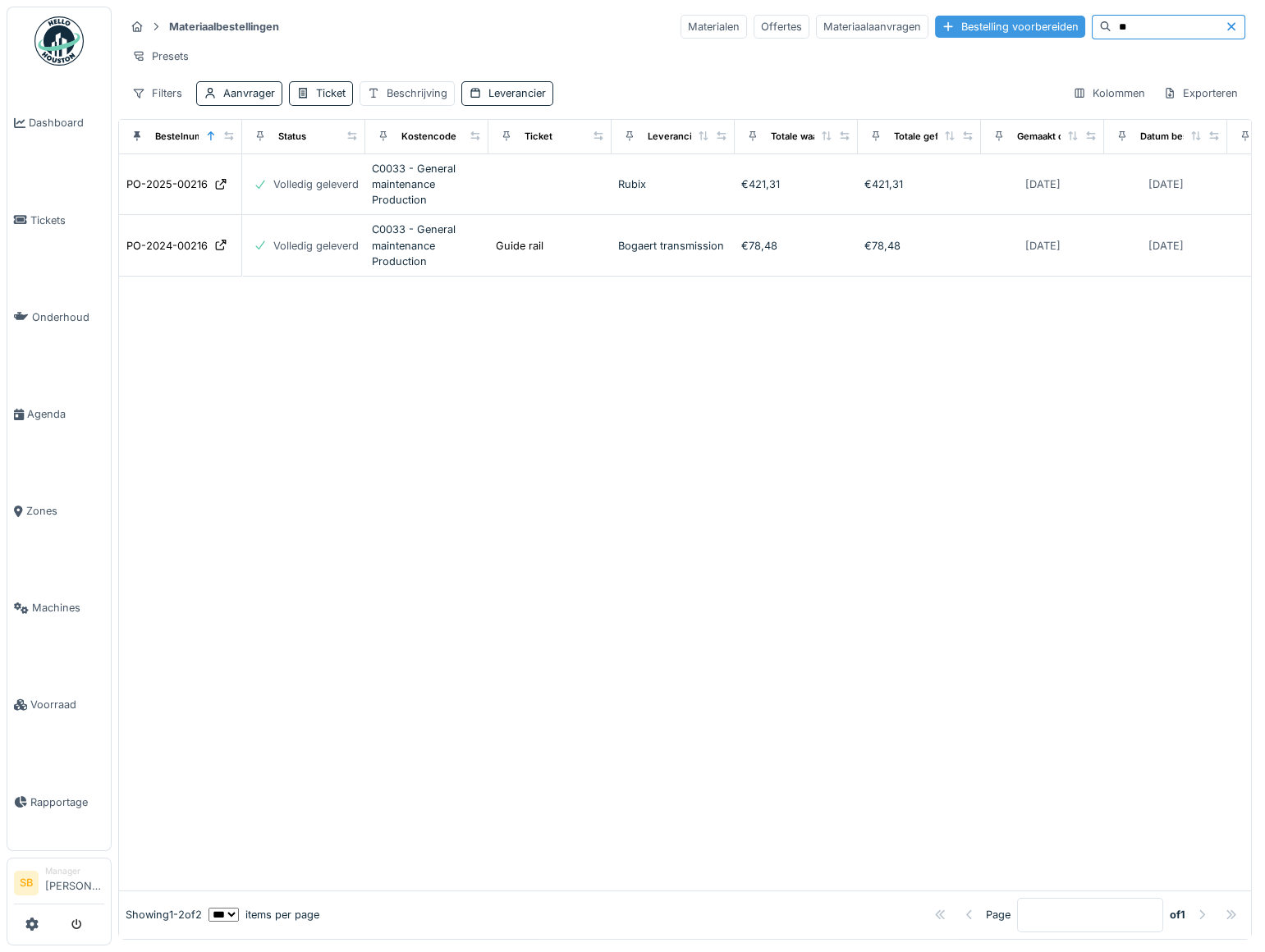
type input "*"
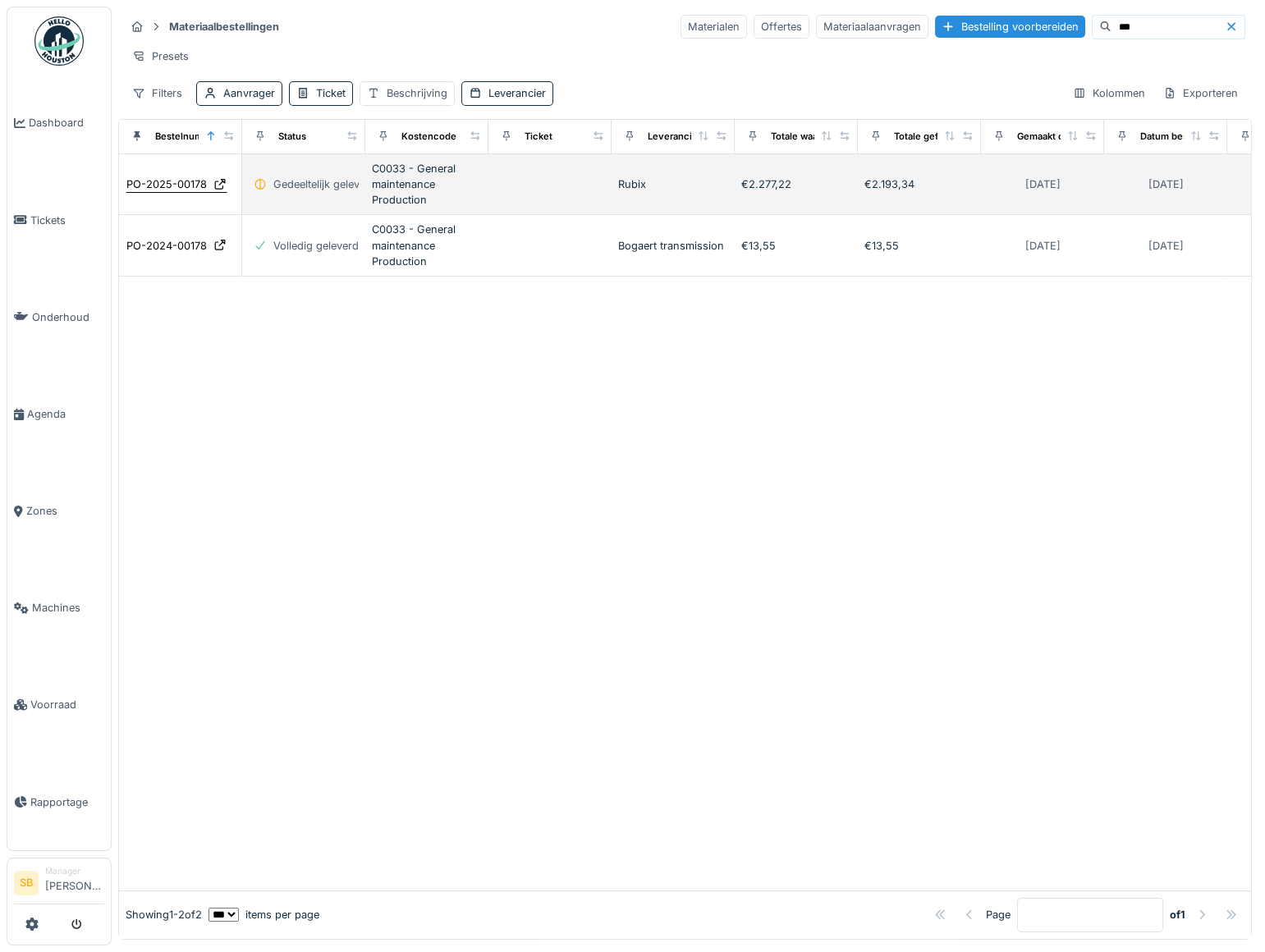
click at [173, 192] on div "PO-2025-00178" at bounding box center [166, 185] width 80 height 16
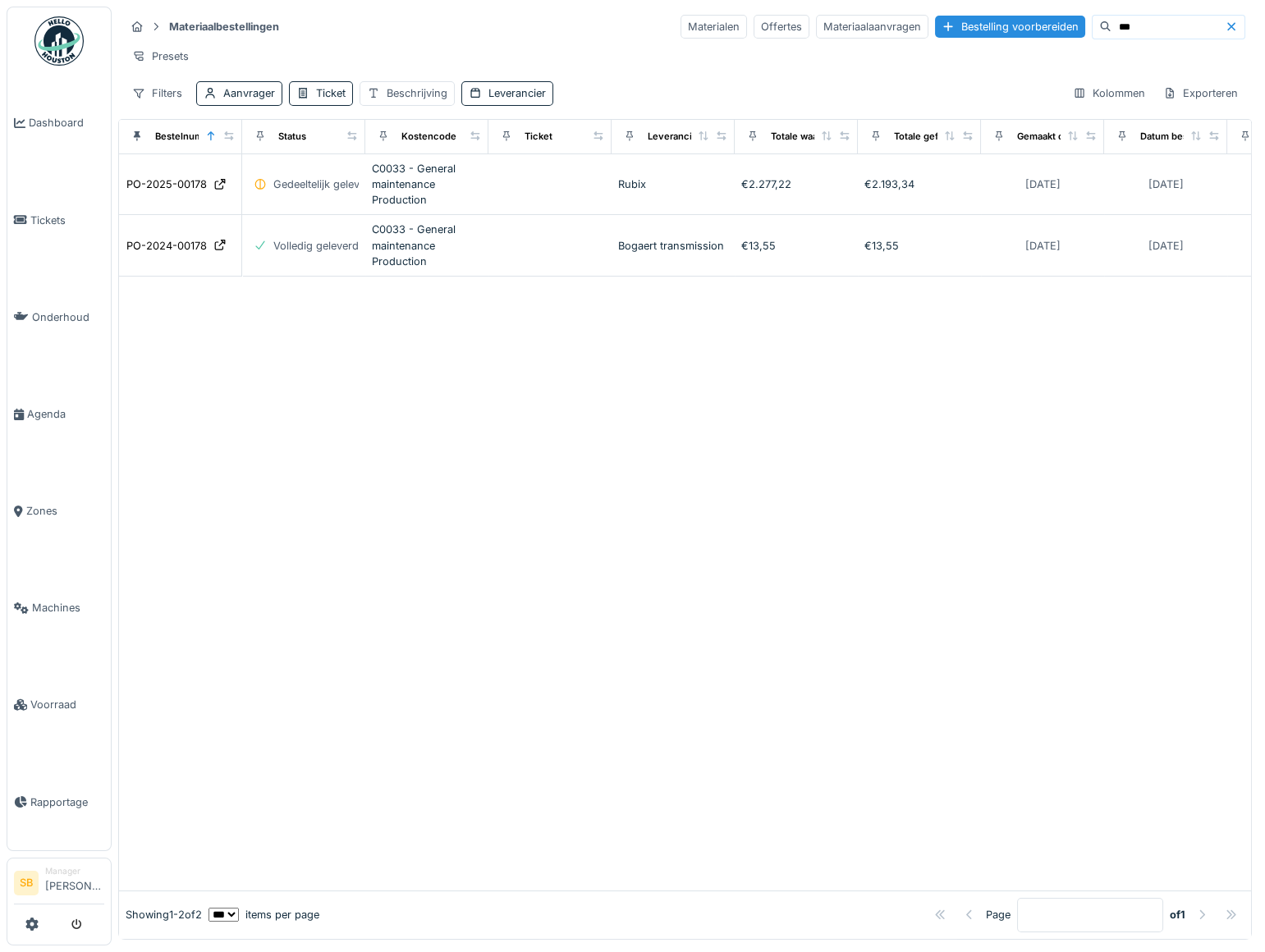
drag, startPoint x: 1109, startPoint y: 28, endPoint x: 994, endPoint y: 9, distance: 116.6
click at [999, 10] on div "Materiaalbestellingen Materialen Offertes Materiaalaanvragen Bestelling voorber…" at bounding box center [685, 59] width 1134 height 106
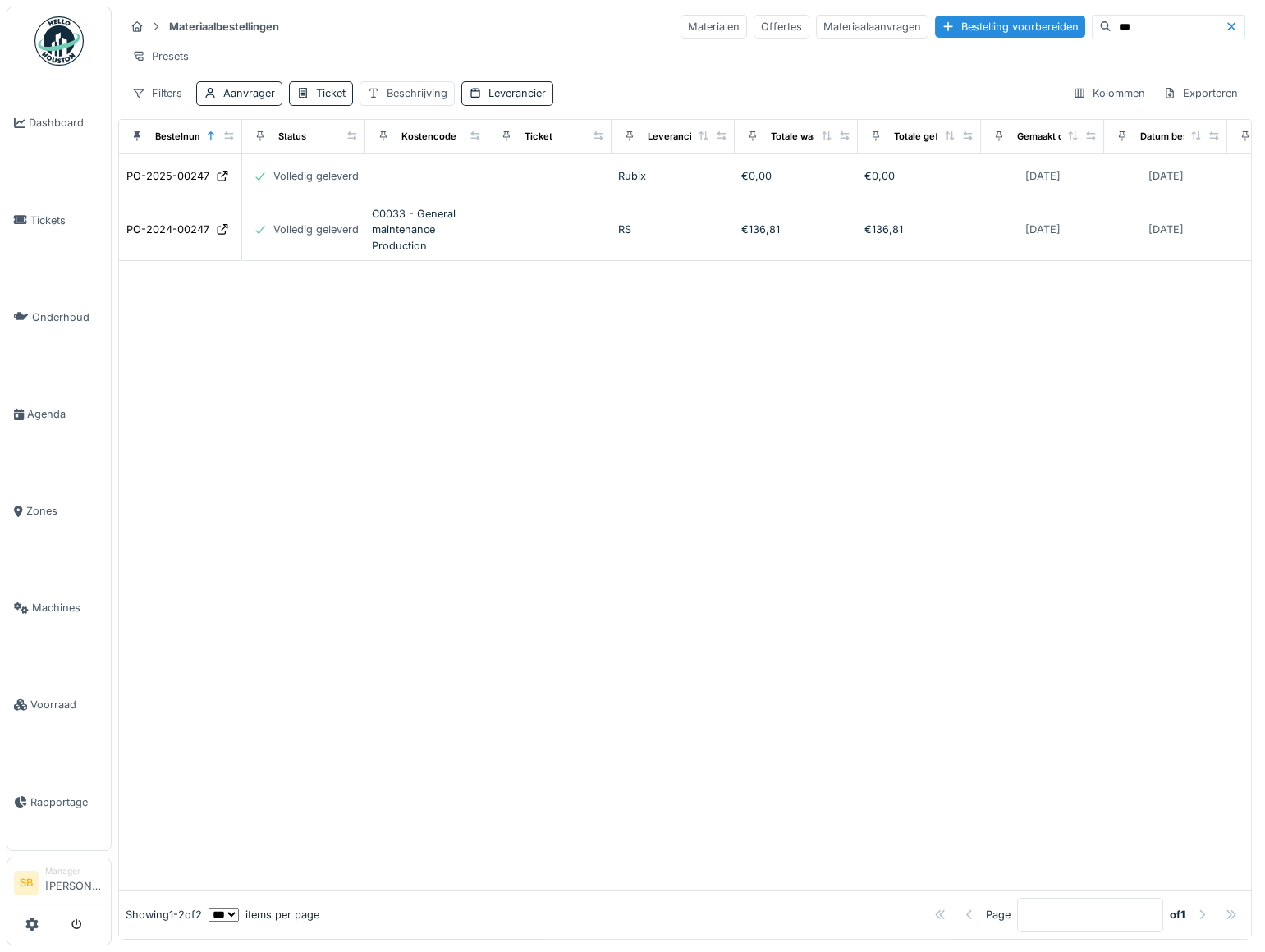
drag, startPoint x: 1101, startPoint y: 34, endPoint x: 1044, endPoint y: 32, distance: 57.0
click at [1092, 32] on div "***" at bounding box center [1168, 27] width 153 height 25
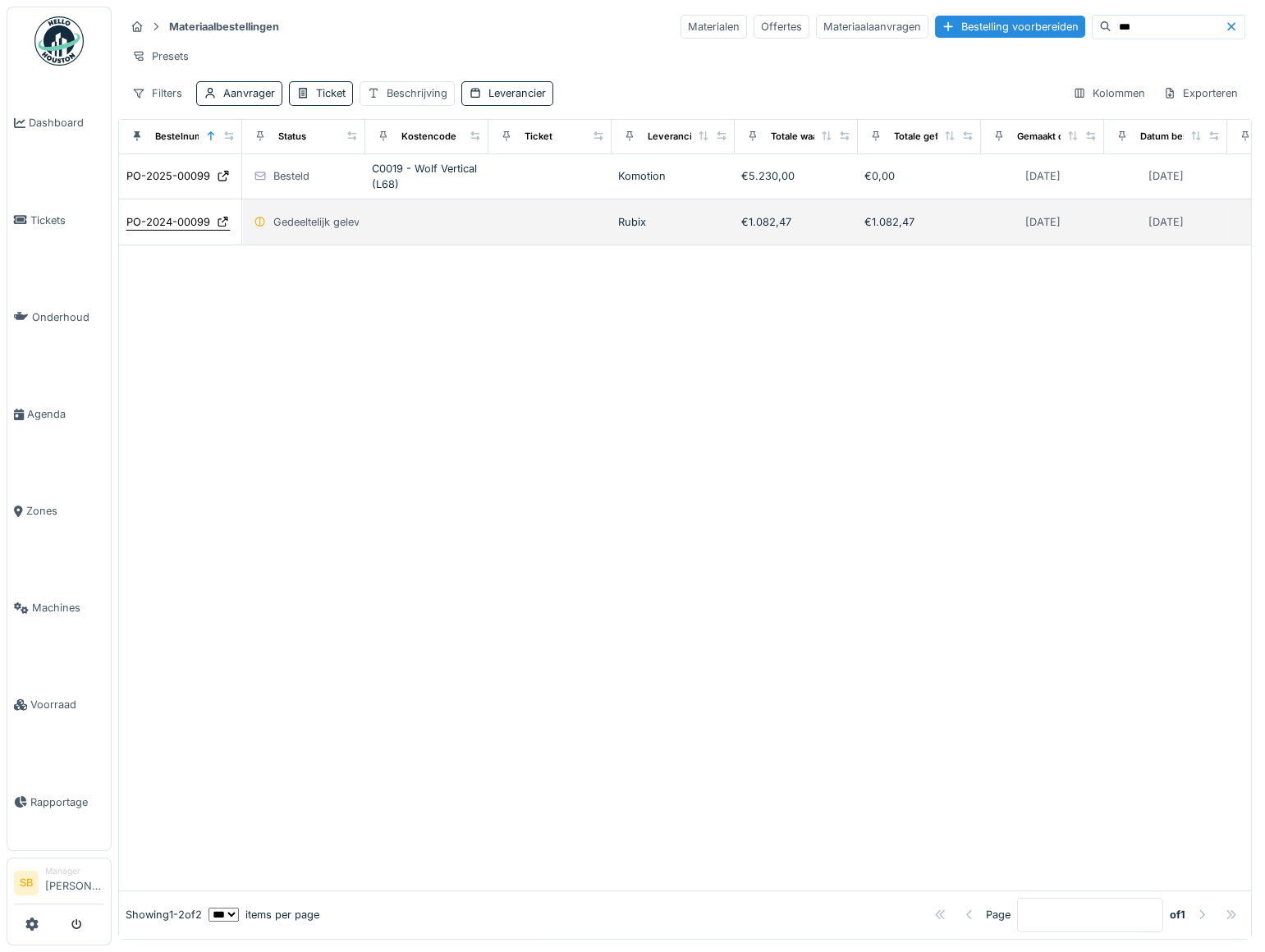
click at [187, 229] on div "PO-2024-00099" at bounding box center [168, 222] width 84 height 16
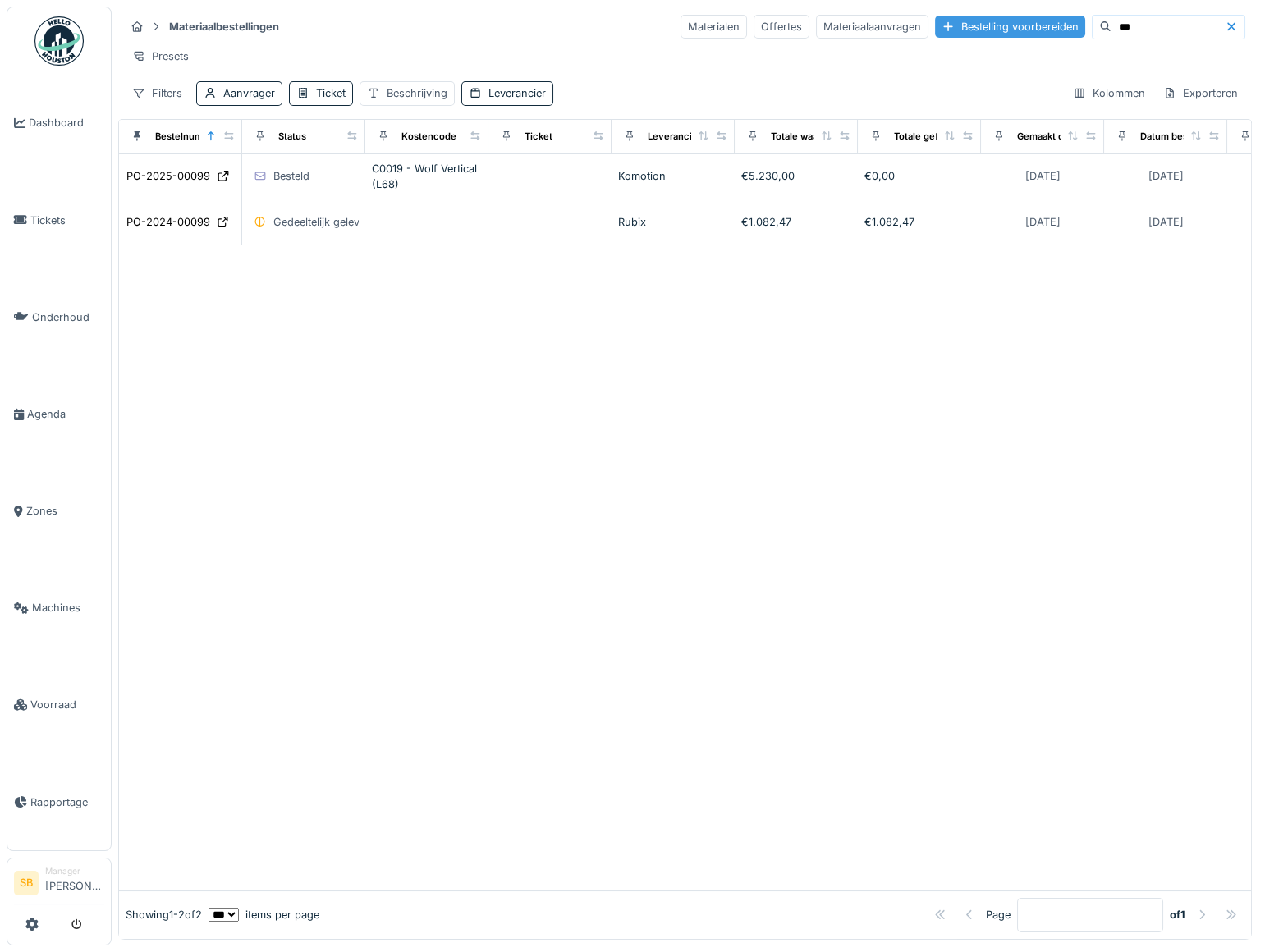
drag, startPoint x: 1106, startPoint y: 33, endPoint x: 1017, endPoint y: 25, distance: 89.4
click at [1019, 26] on div "Materialen Offertes Materiaalaanvragen Bestelling voorbereiden ***" at bounding box center [962, 27] width 565 height 25
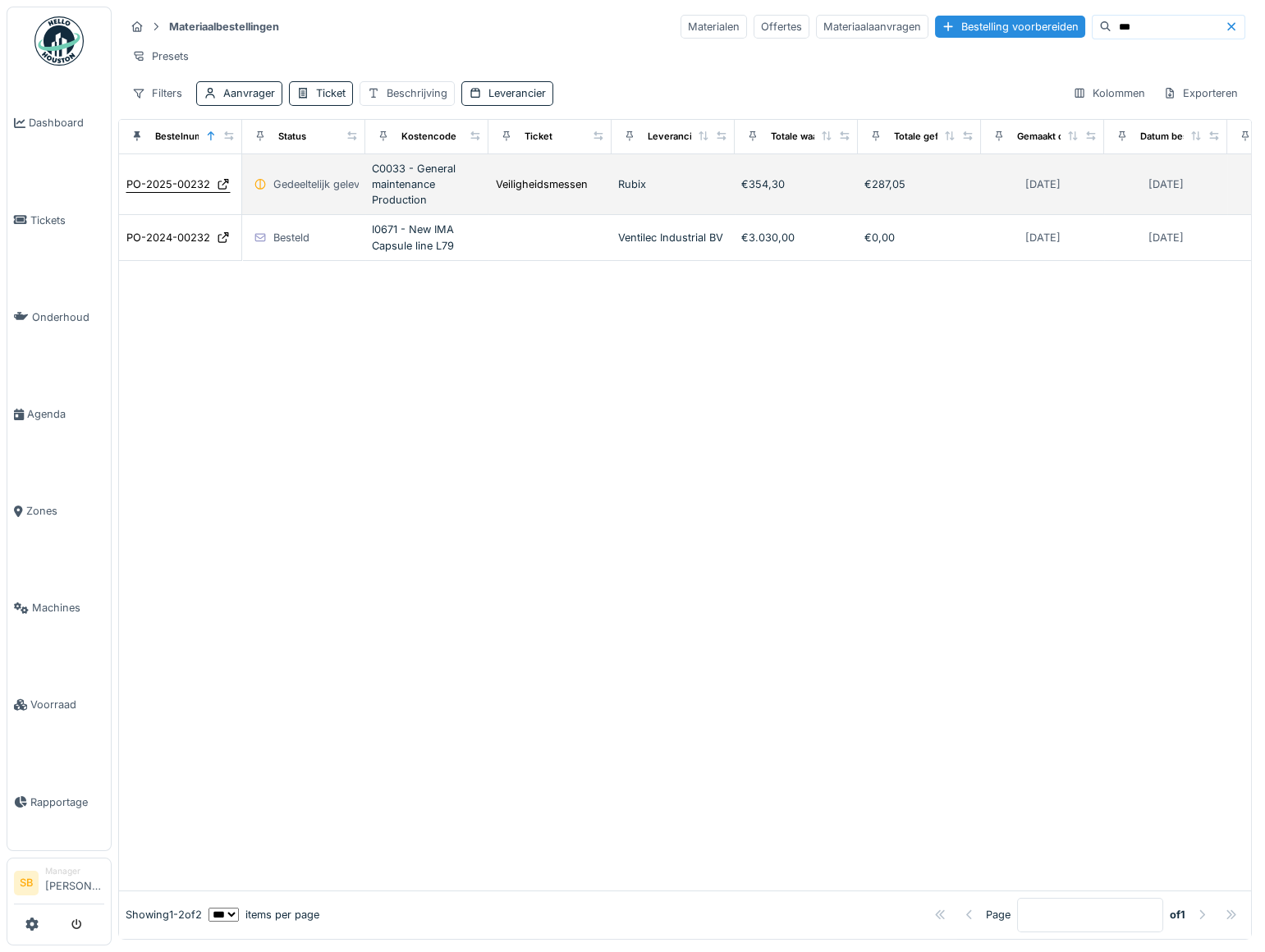
click at [180, 192] on div "PO-2025-00232" at bounding box center [168, 185] width 84 height 16
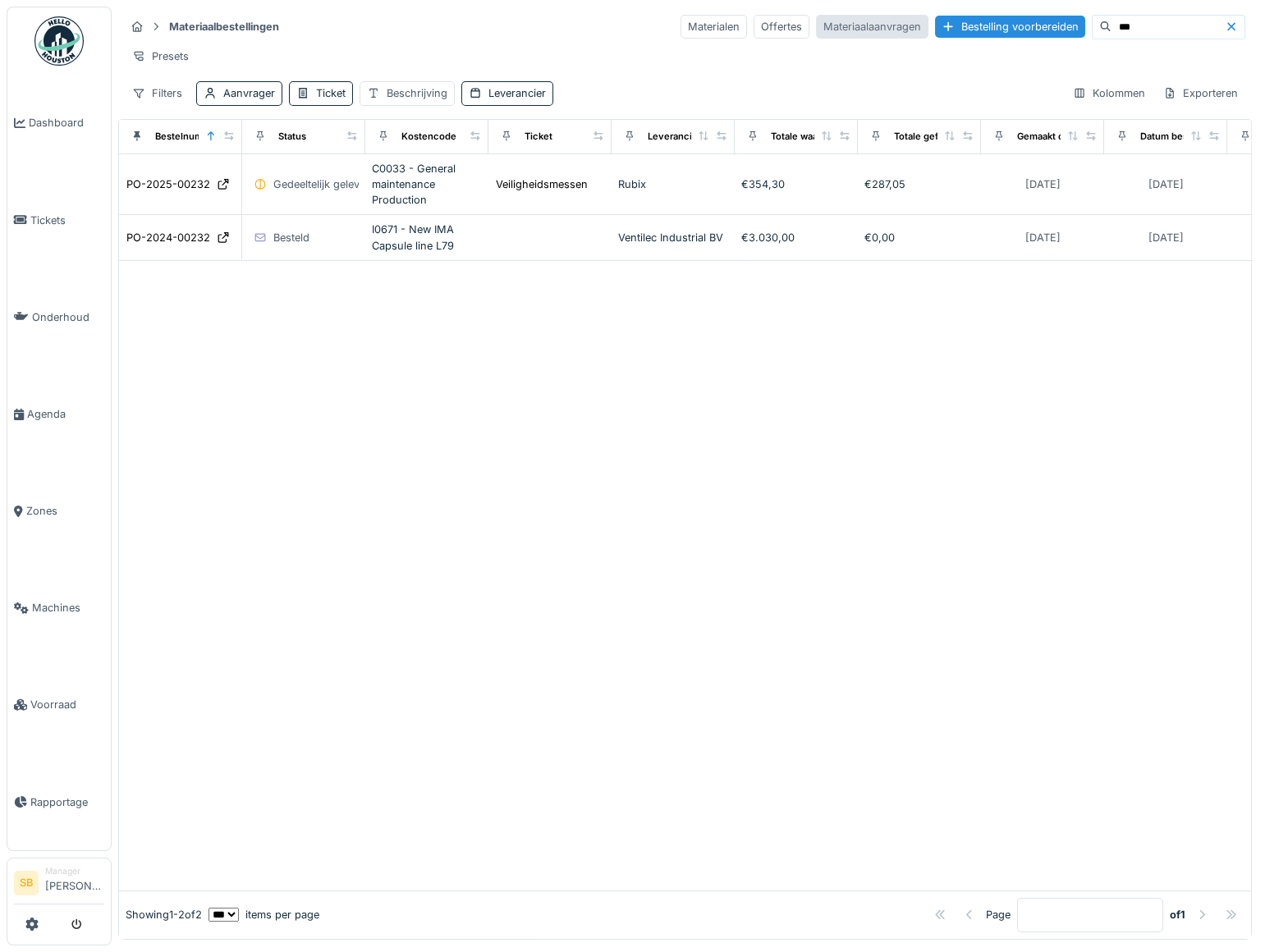
drag, startPoint x: 1103, startPoint y: 32, endPoint x: 863, endPoint y: 37, distance: 240.1
click at [872, 37] on div "Materialen Offertes Materiaalaanvragen Bestelling voorbereiden ***" at bounding box center [962, 27] width 565 height 25
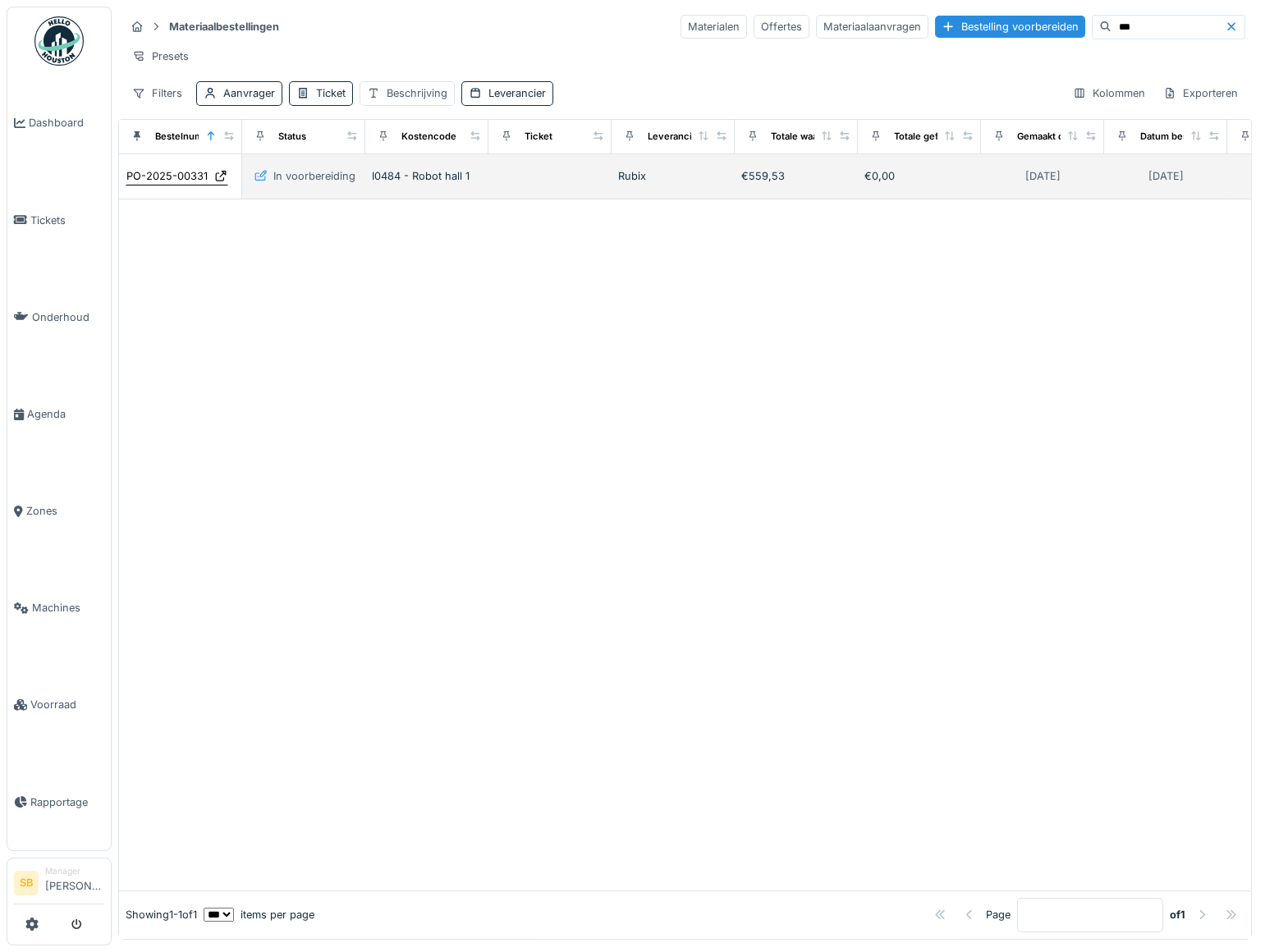
type input "***"
click at [172, 184] on div "PO-2025-00331" at bounding box center [167, 176] width 81 height 16
click at [218, 181] on icon at bounding box center [221, 176] width 13 height 11
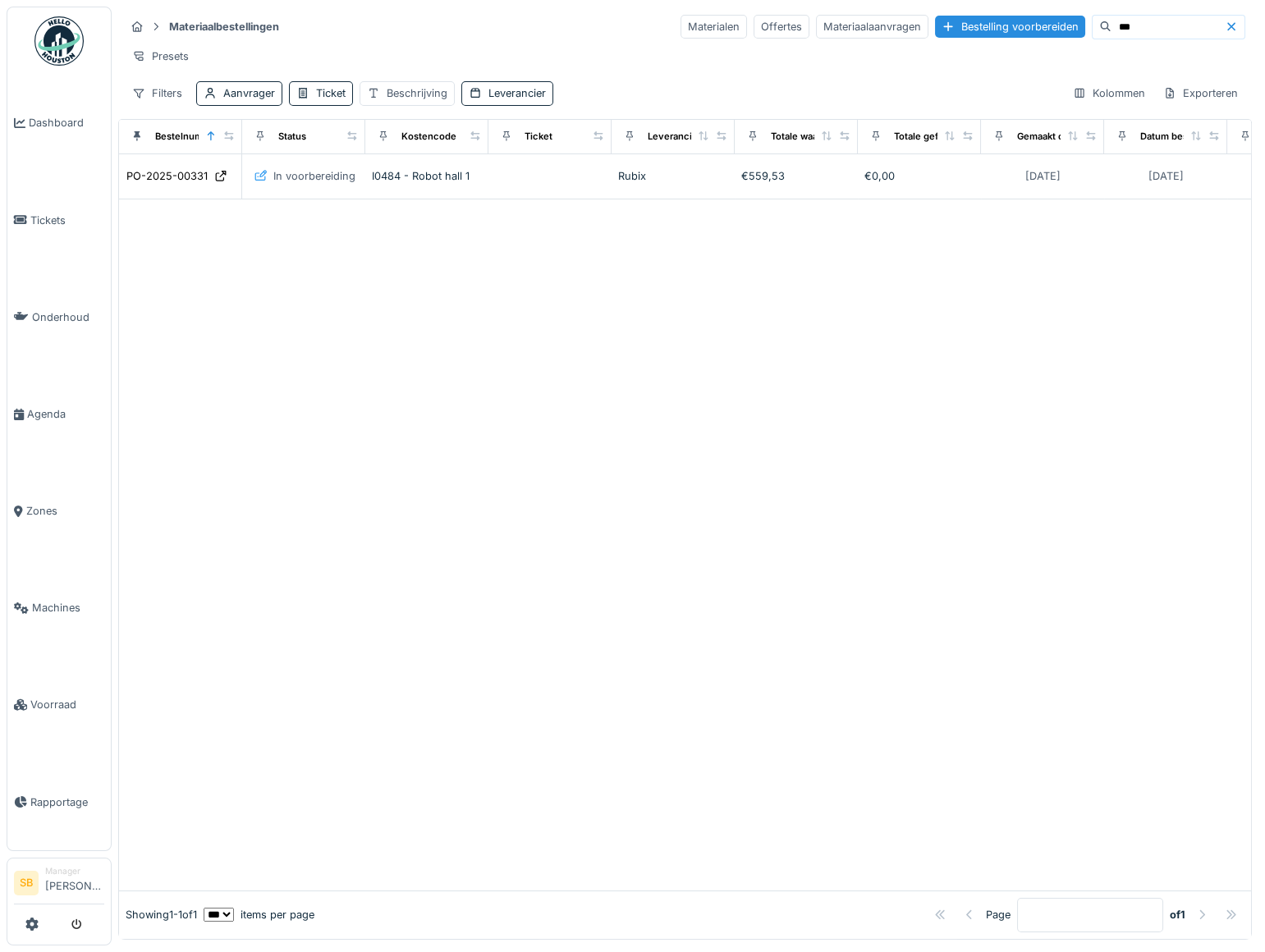
drag, startPoint x: 1096, startPoint y: 27, endPoint x: 912, endPoint y: 42, distance: 184.6
click at [913, 42] on div "Materiaalbestellingen Materialen Offertes Materiaalaanvragen Bestelling voorber…" at bounding box center [685, 59] width 1134 height 106
type input "*"
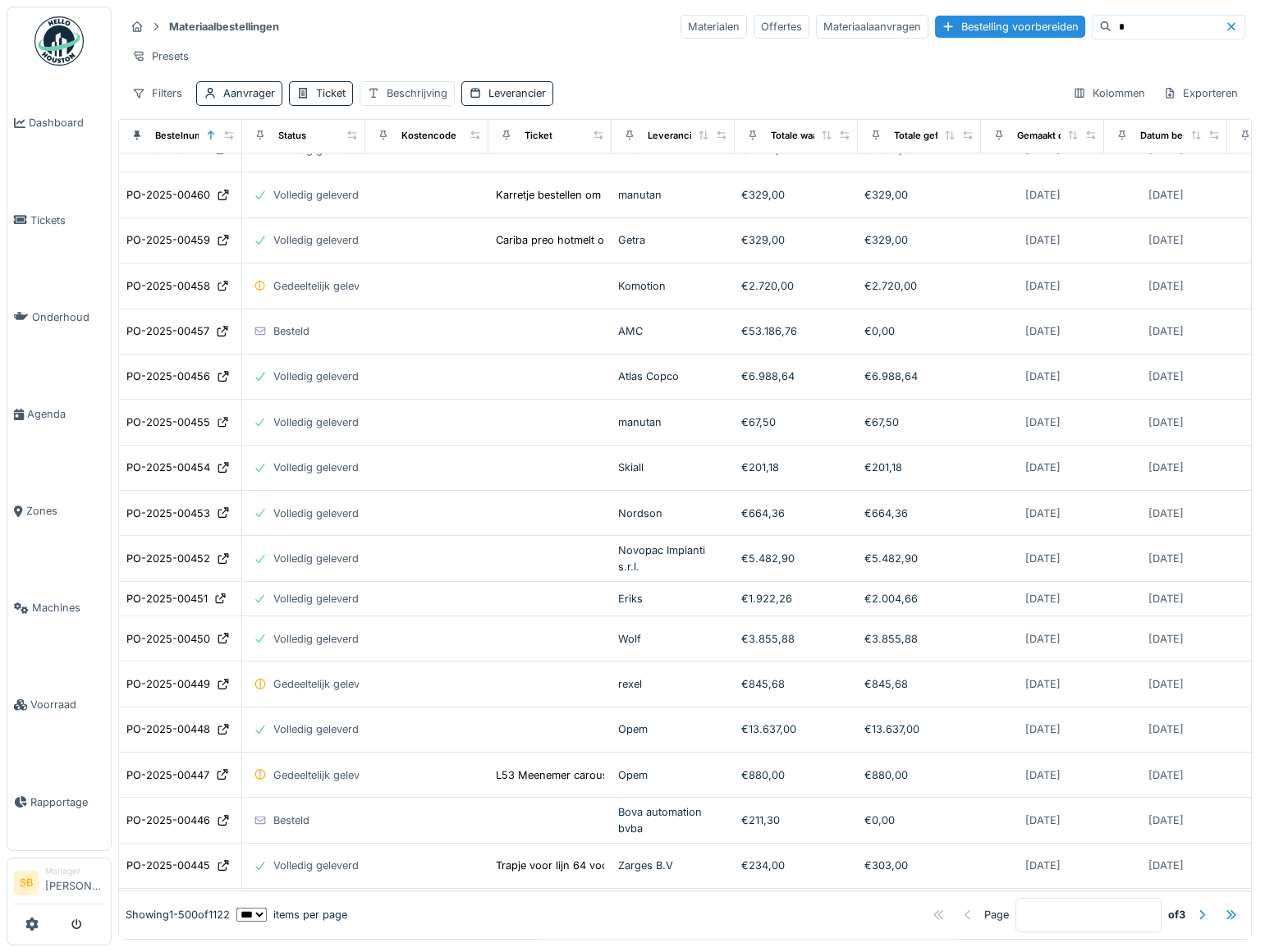
scroll to position [16974, 0]
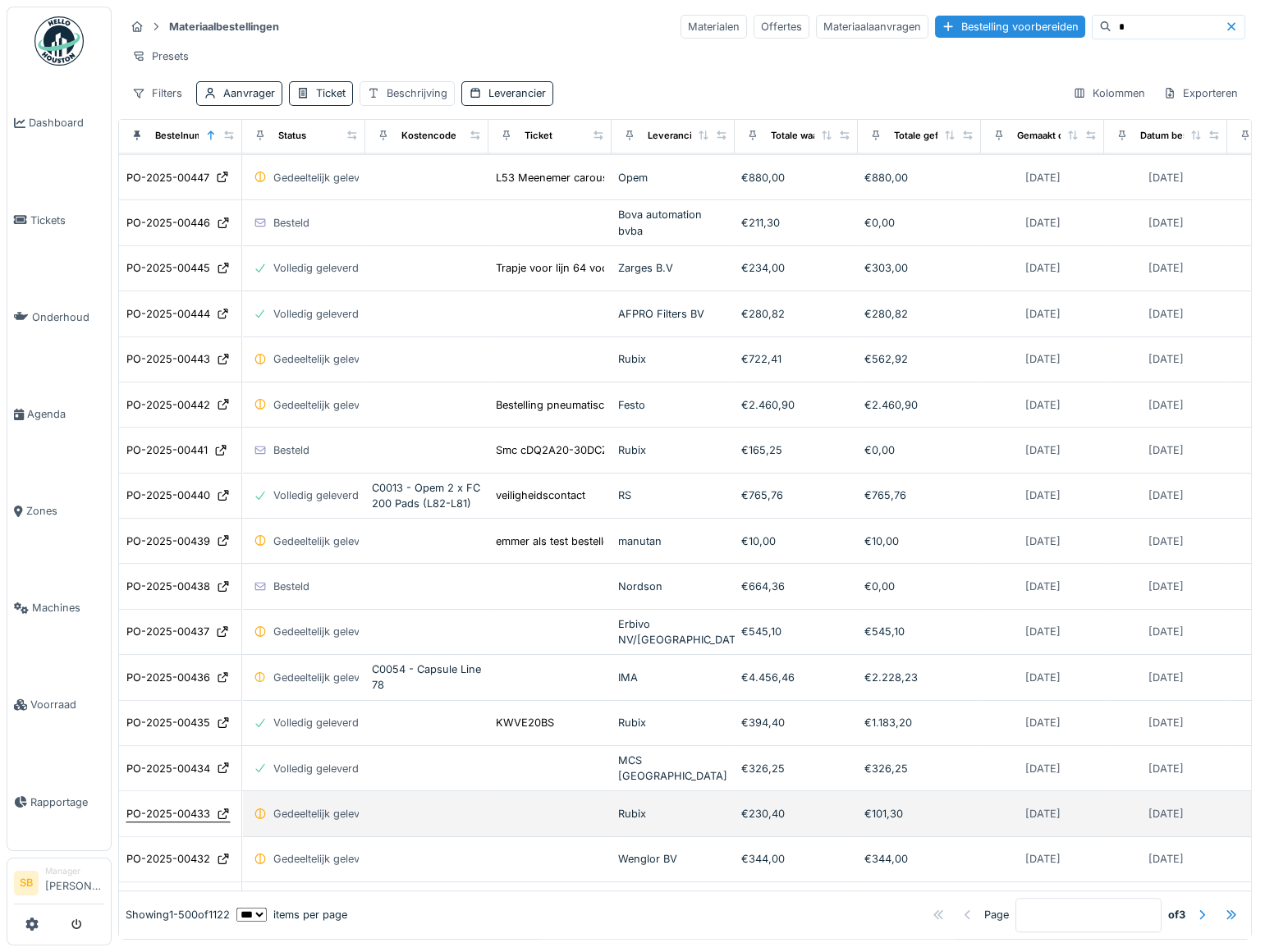
click at [210, 806] on div "PO-2025-00433" at bounding box center [178, 814] width 105 height 17
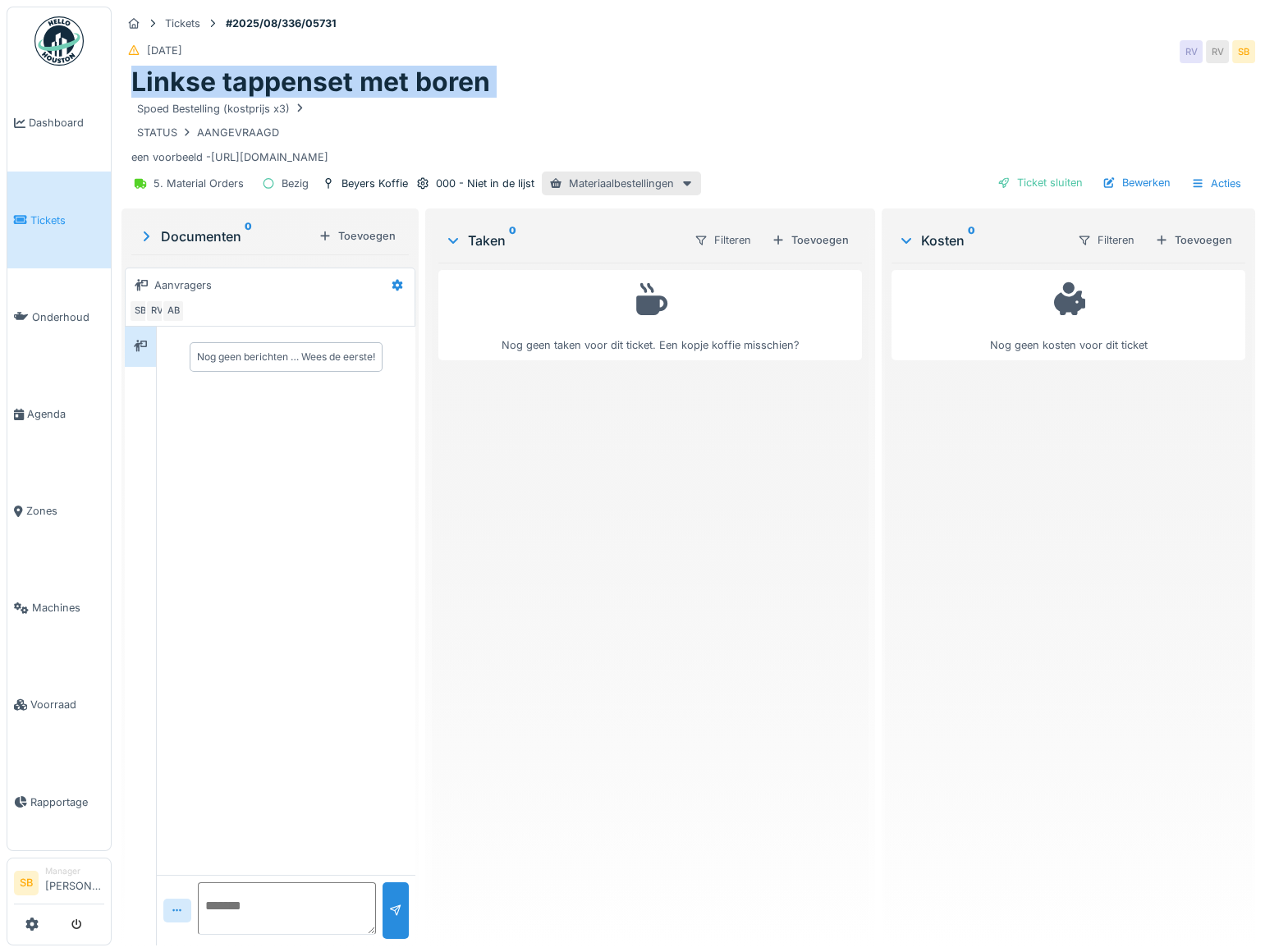
drag, startPoint x: 131, startPoint y: 85, endPoint x: 522, endPoint y: 104, distance: 391.5
click at [522, 104] on div "Linkse tappenset met boren Spoed Bestelling (kostprijs x3) STATUS AANGEVRAAGD e…" at bounding box center [688, 116] width 1134 height 99
copy div "Linkse tappenset met boren Spoed Bestelling (kostprijs x3) STATUS AANGEVRAAGD"
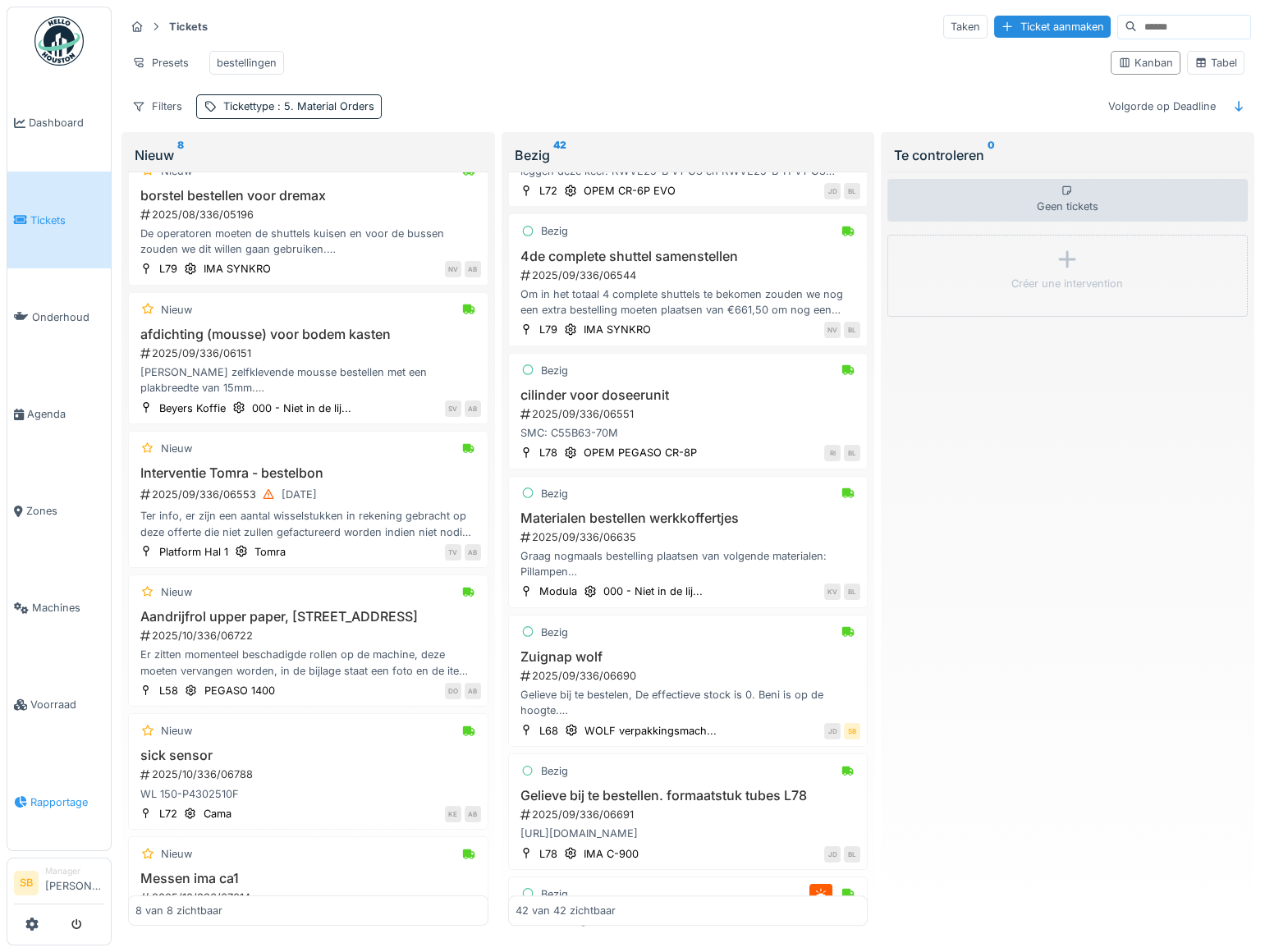
scroll to position [288, 0]
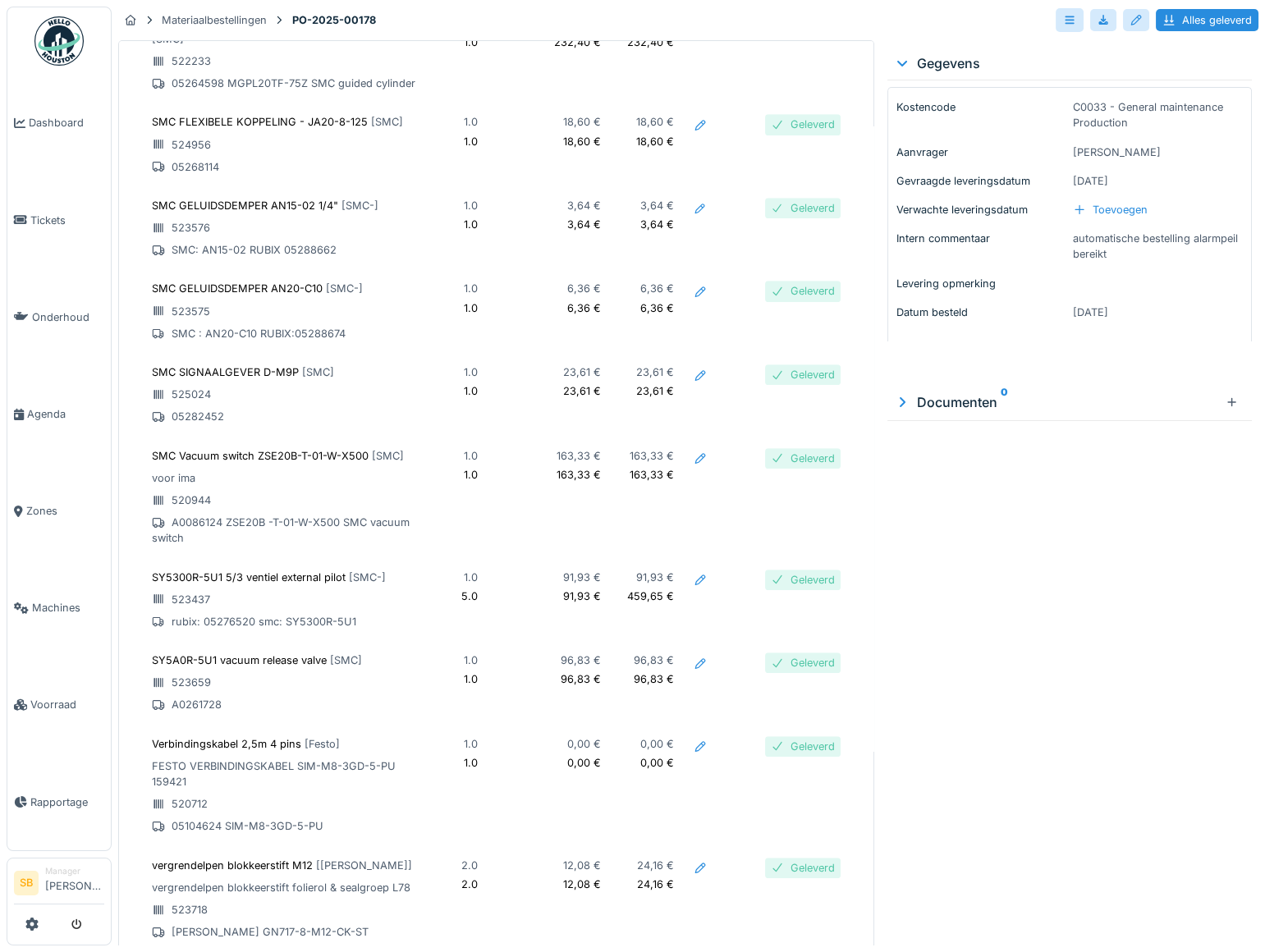
scroll to position [2762, 0]
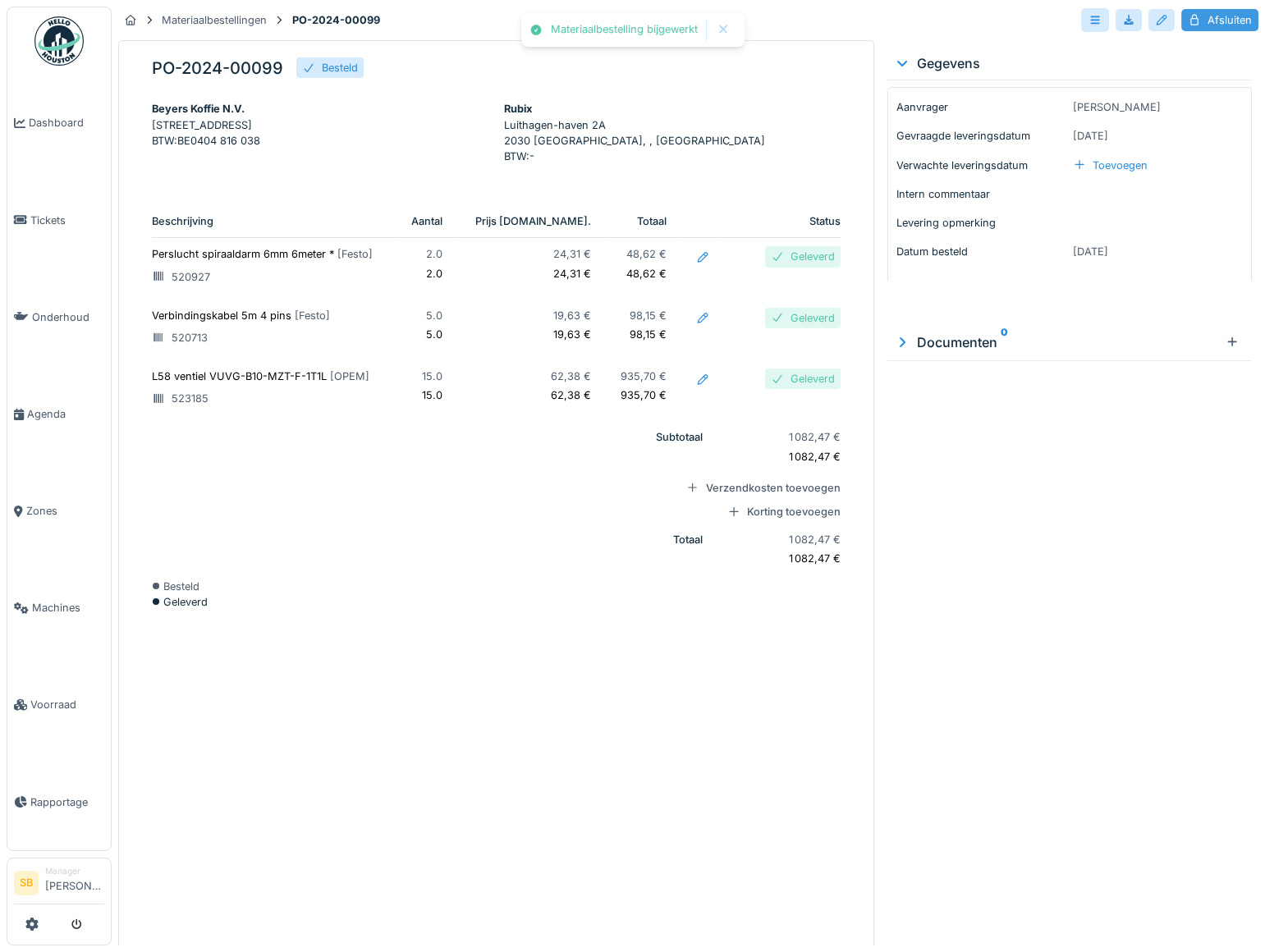
click at [1192, 21] on div "Afsluiten" at bounding box center [1220, 20] width 77 height 22
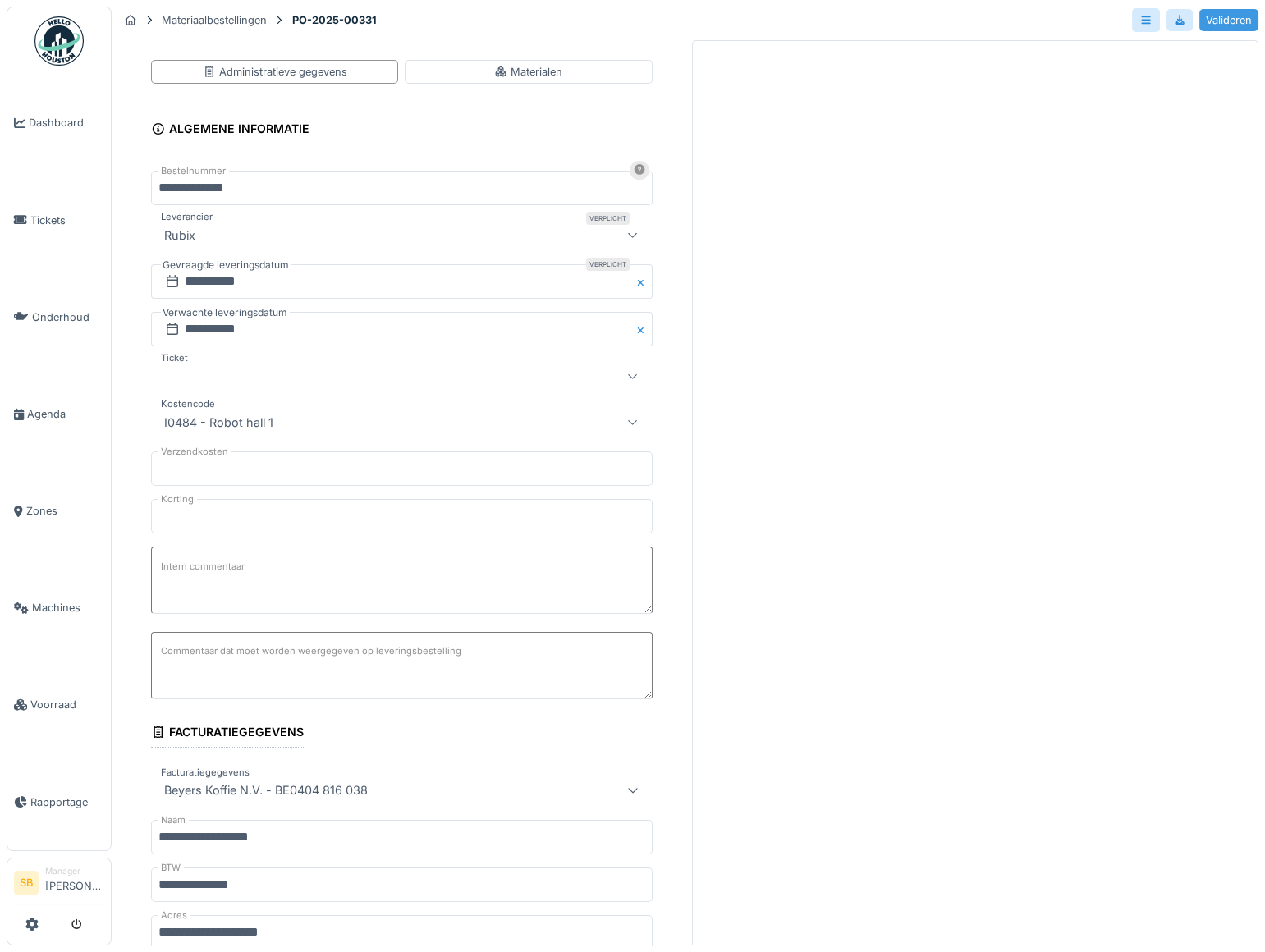
click at [1219, 17] on div "Valideren" at bounding box center [1229, 20] width 59 height 22
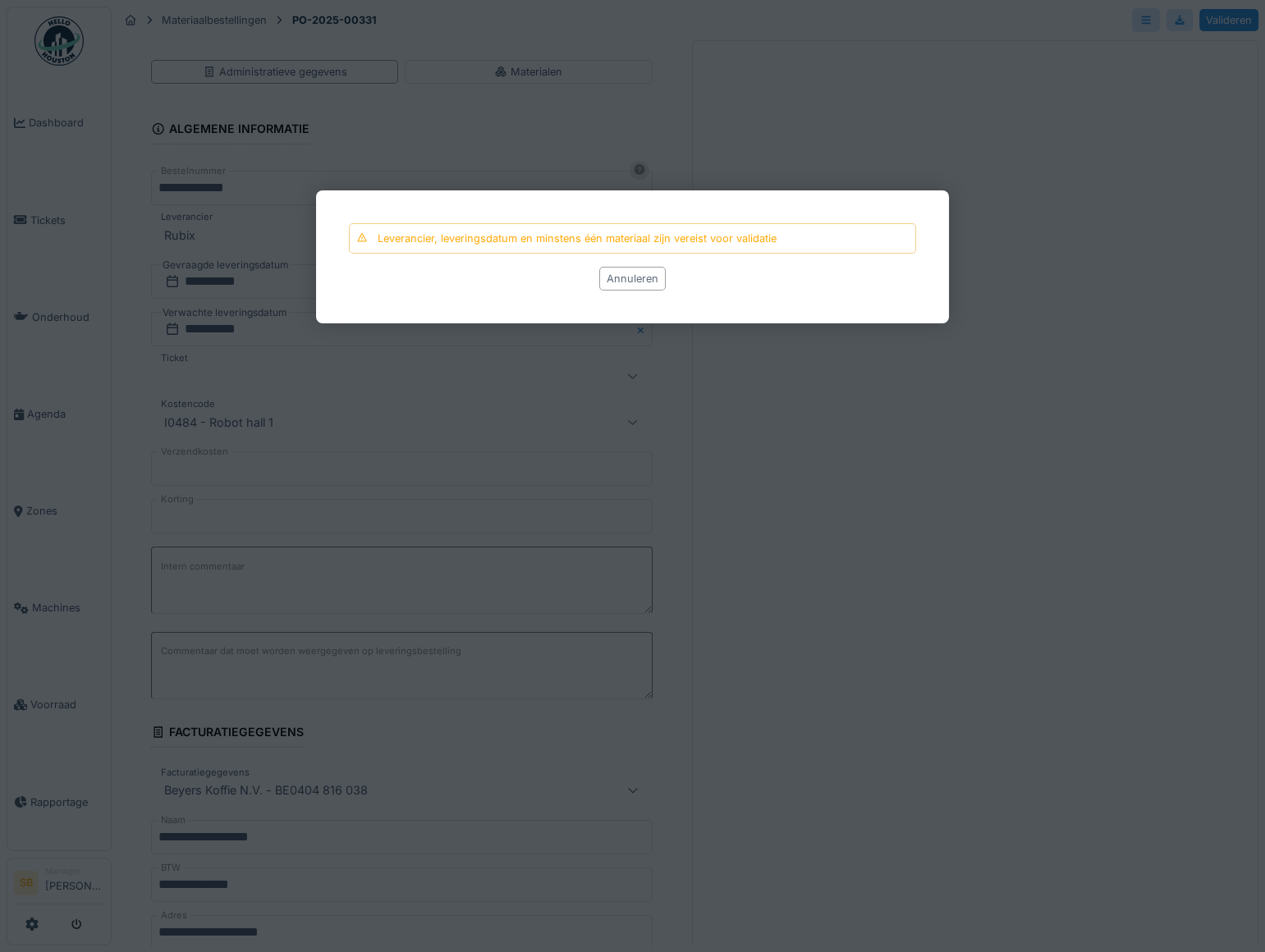
click at [622, 287] on div "Annuleren" at bounding box center [632, 279] width 66 height 24
